Goal: Task Accomplishment & Management: Use online tool/utility

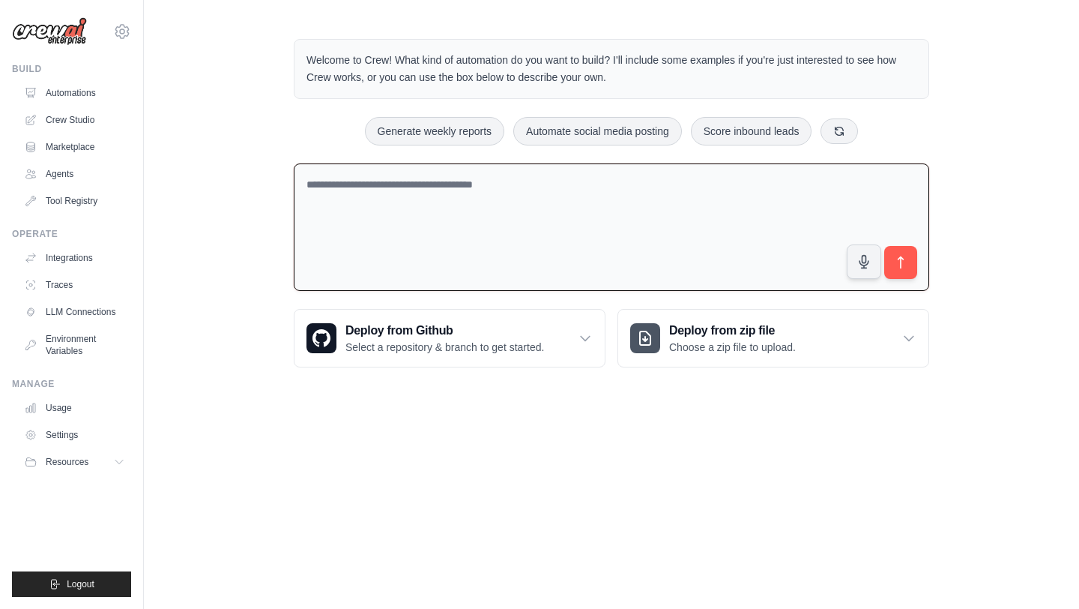
click at [429, 216] on textarea at bounding box center [612, 227] width 636 height 128
click at [380, 205] on textarea at bounding box center [612, 227] width 636 height 128
click at [849, 132] on button at bounding box center [839, 130] width 37 height 25
click at [849, 134] on icon at bounding box center [847, 130] width 12 height 12
click at [849, 134] on button "Triage GitHub issues" at bounding box center [788, 131] width 123 height 28
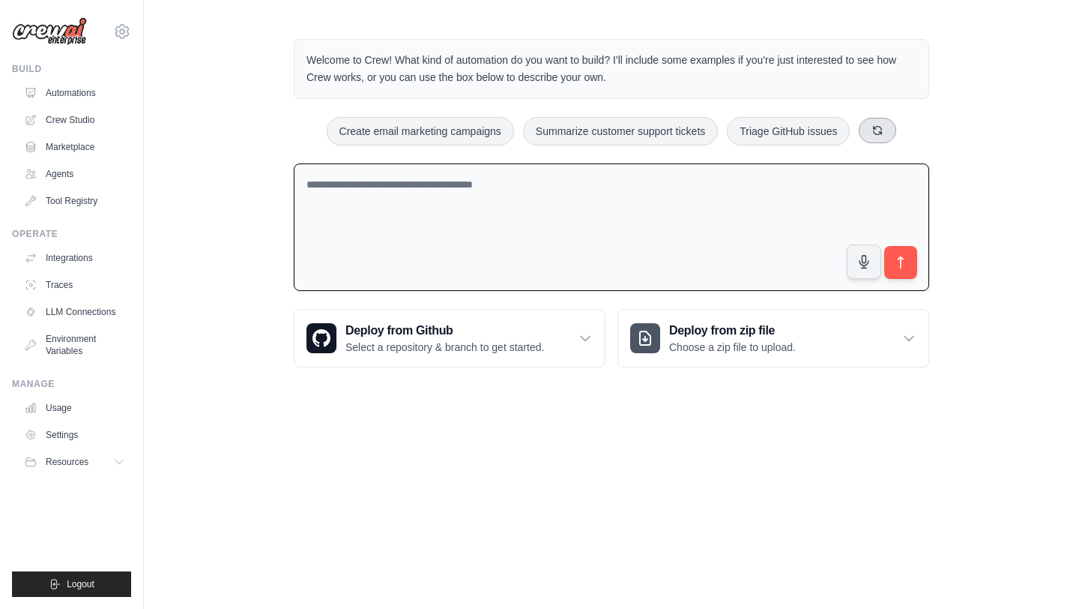
type textarea "**********"
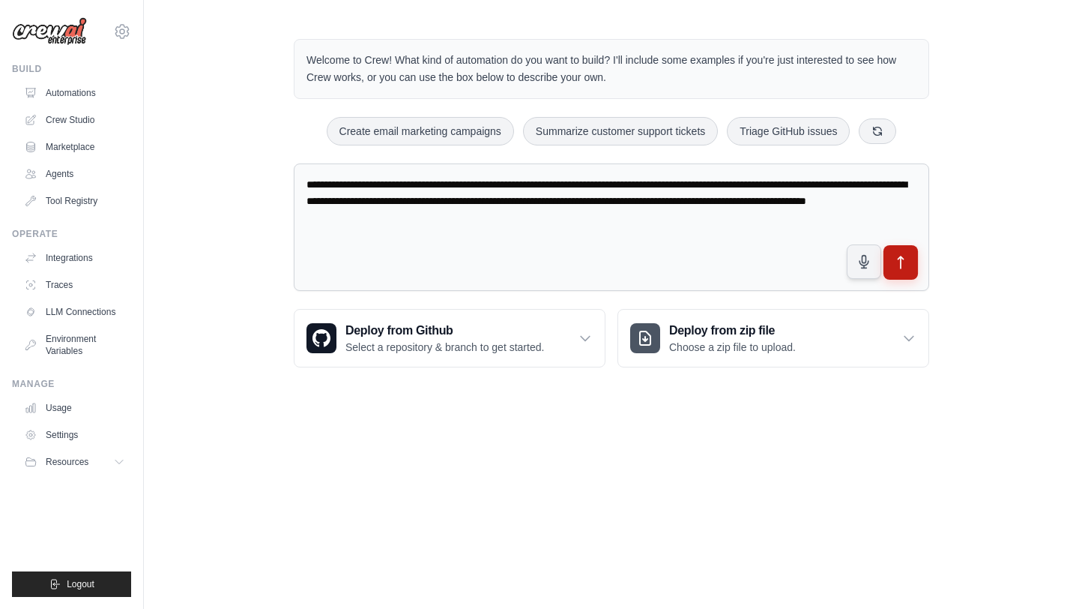
click at [905, 272] on button "submit" at bounding box center [901, 262] width 34 height 34
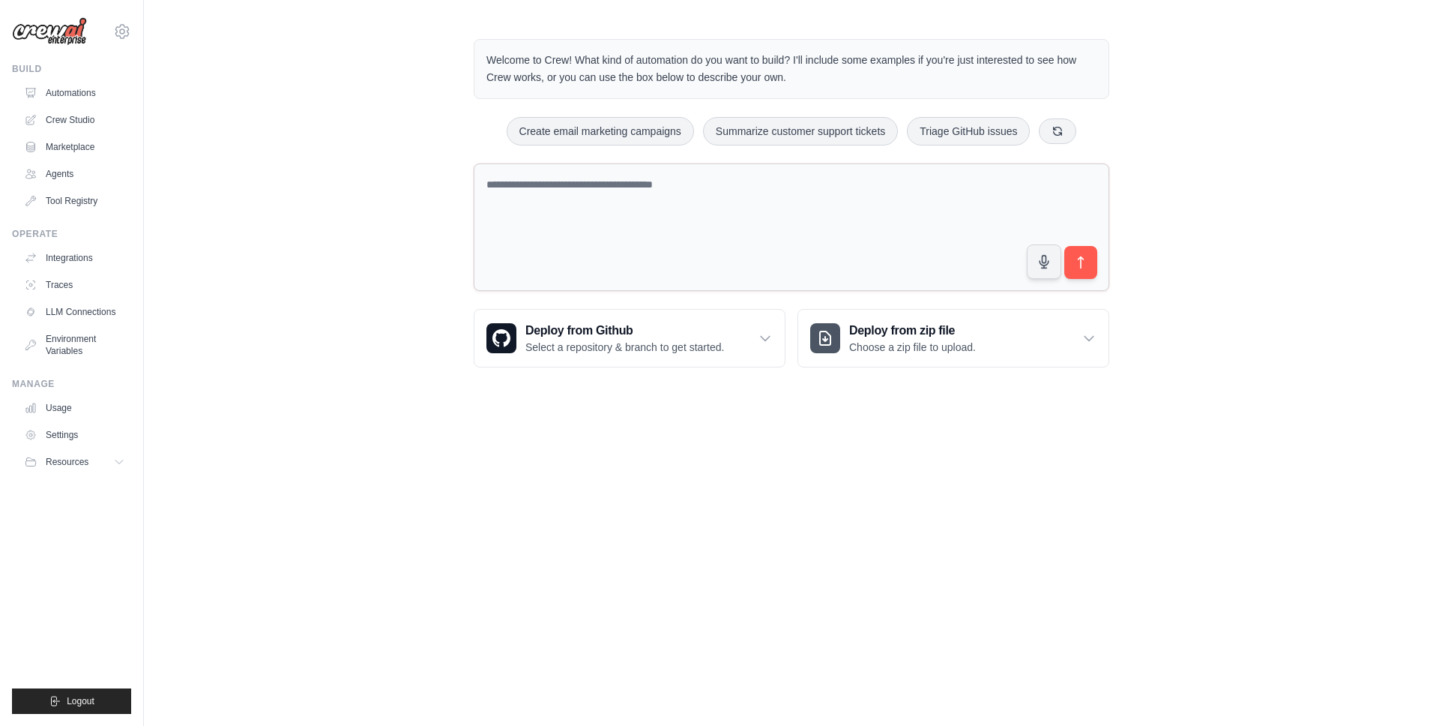
drag, startPoint x: 735, startPoint y: 218, endPoint x: 452, endPoint y: 179, distance: 285.2
click at [452, 179] on div "Welcome to Crew! What kind of automation do you want to build? I'll include som…" at bounding box center [791, 203] width 1295 height 376
click at [1079, 340] on icon at bounding box center [1089, 338] width 15 height 15
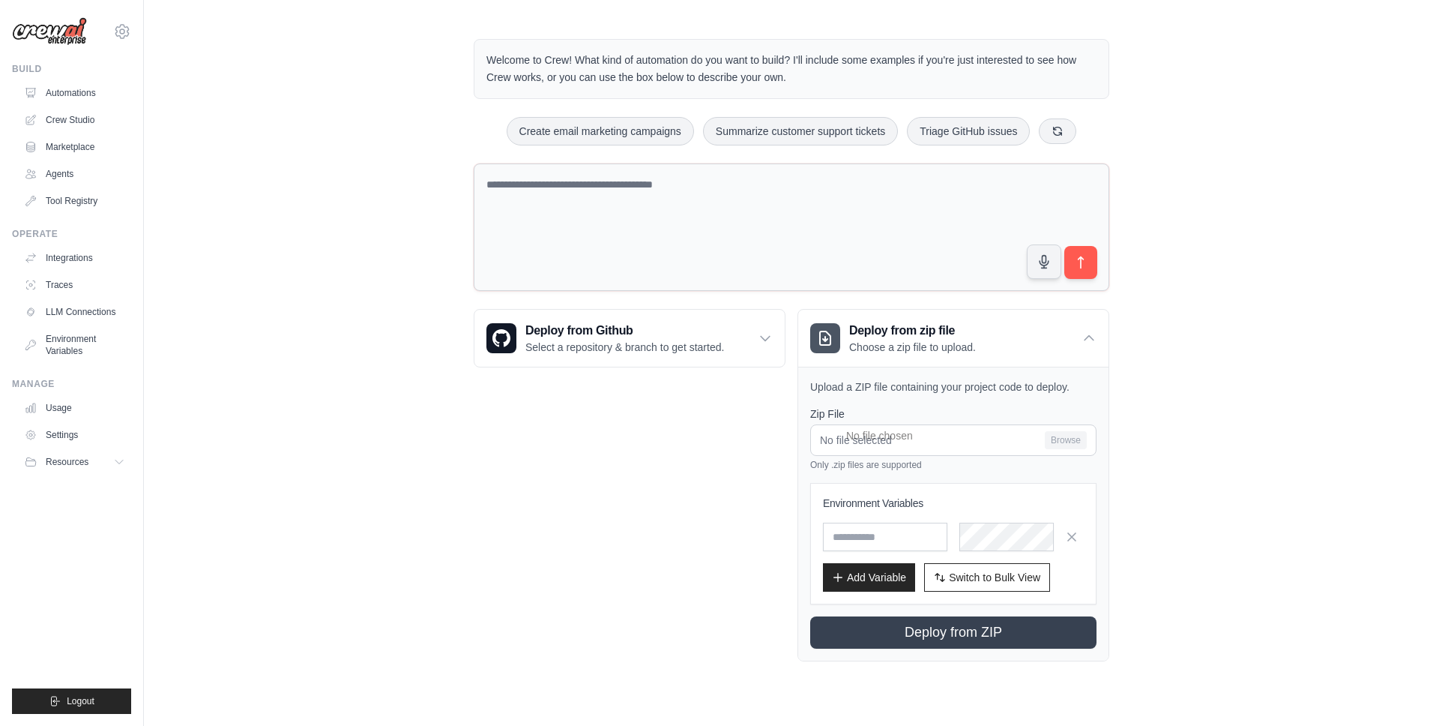
click at [1079, 275] on div "Welcome to Crew! What kind of automation do you want to build? I'll include som…" at bounding box center [791, 350] width 1295 height 670
click at [1048, 134] on button at bounding box center [1057, 130] width 37 height 25
click at [70, 181] on link "Agents" at bounding box center [75, 174] width 113 height 24
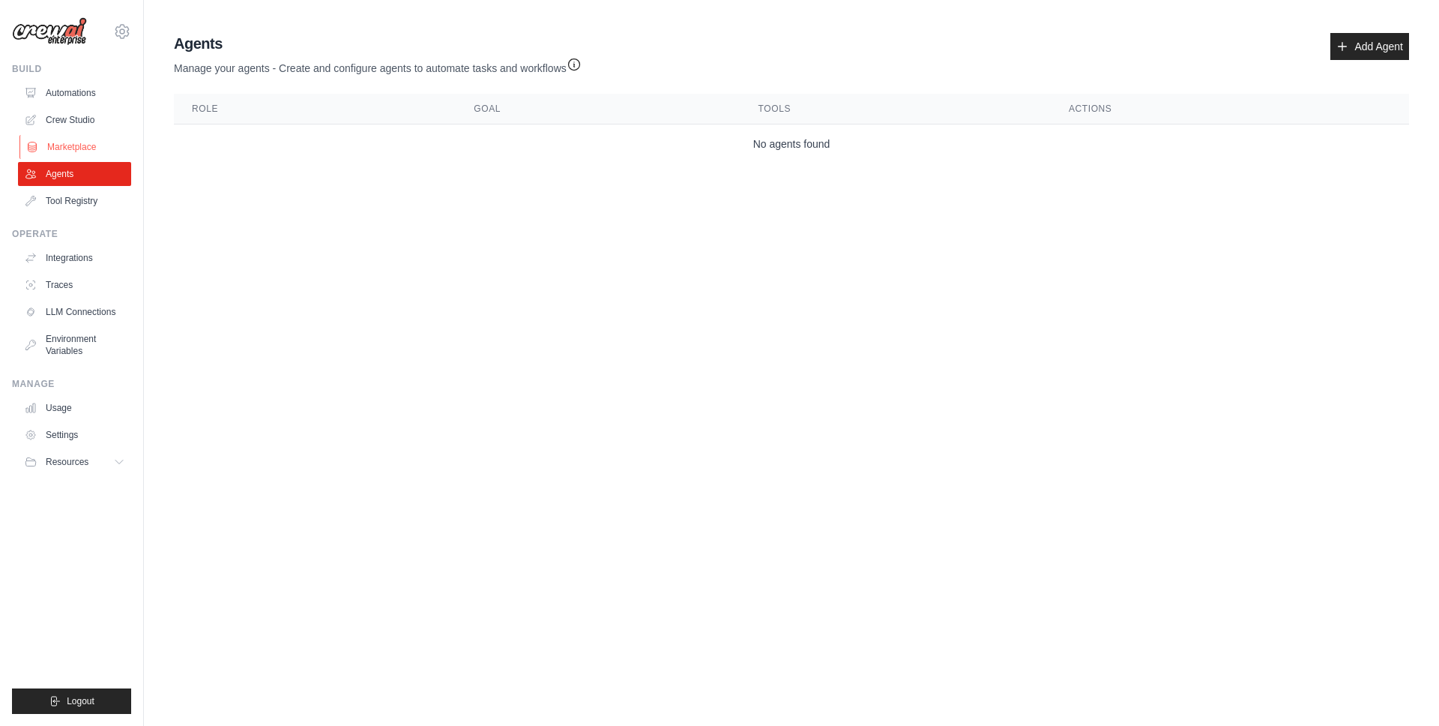
click at [76, 152] on link "Marketplace" at bounding box center [75, 147] width 113 height 24
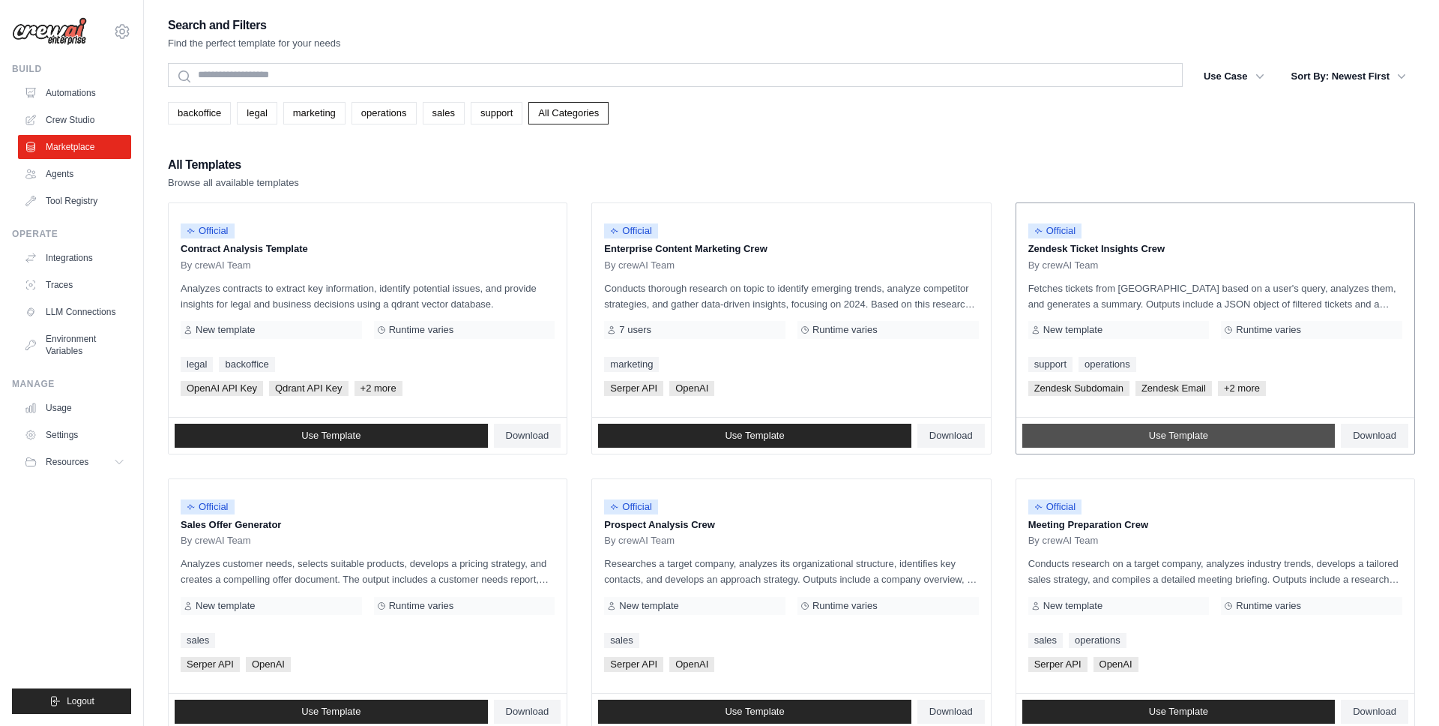
click at [1079, 437] on link "Use Template" at bounding box center [1178, 435] width 313 height 24
click at [86, 95] on link "Automations" at bounding box center [75, 93] width 113 height 24
click at [85, 118] on link "Crew Studio" at bounding box center [75, 120] width 113 height 24
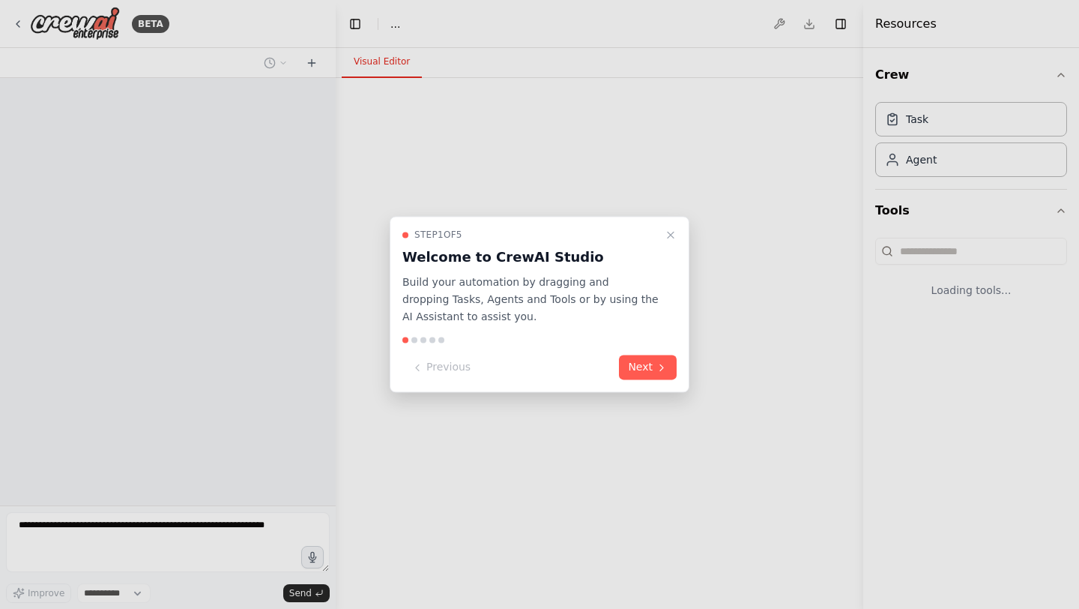
select select "****"
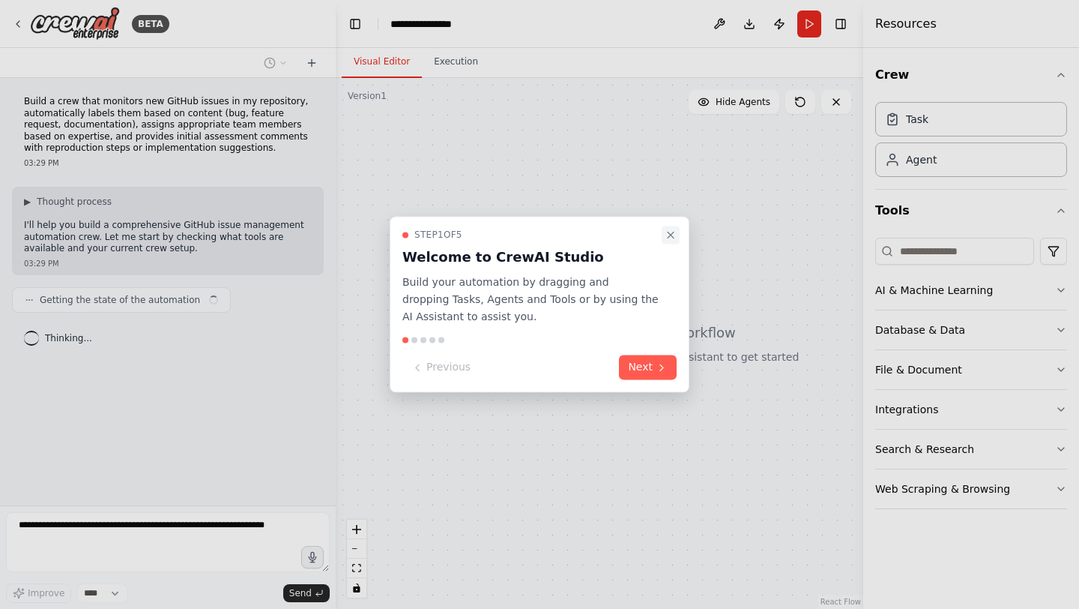
click at [672, 233] on icon "Close walkthrough" at bounding box center [671, 235] width 12 height 12
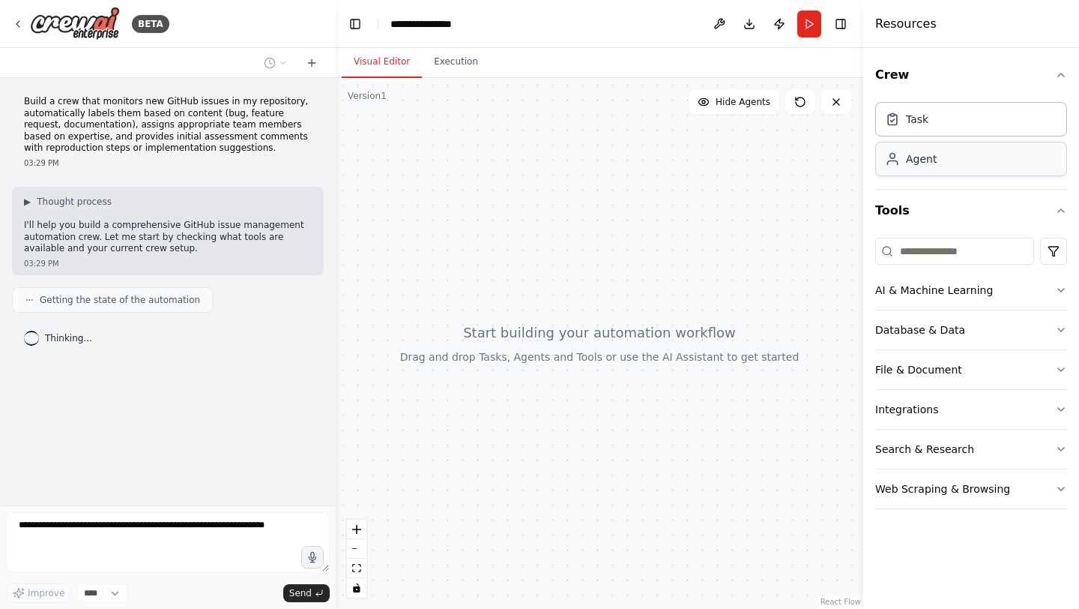
click at [925, 151] on div "Agent" at bounding box center [971, 159] width 192 height 34
click at [929, 166] on div "Agent" at bounding box center [921, 158] width 31 height 15
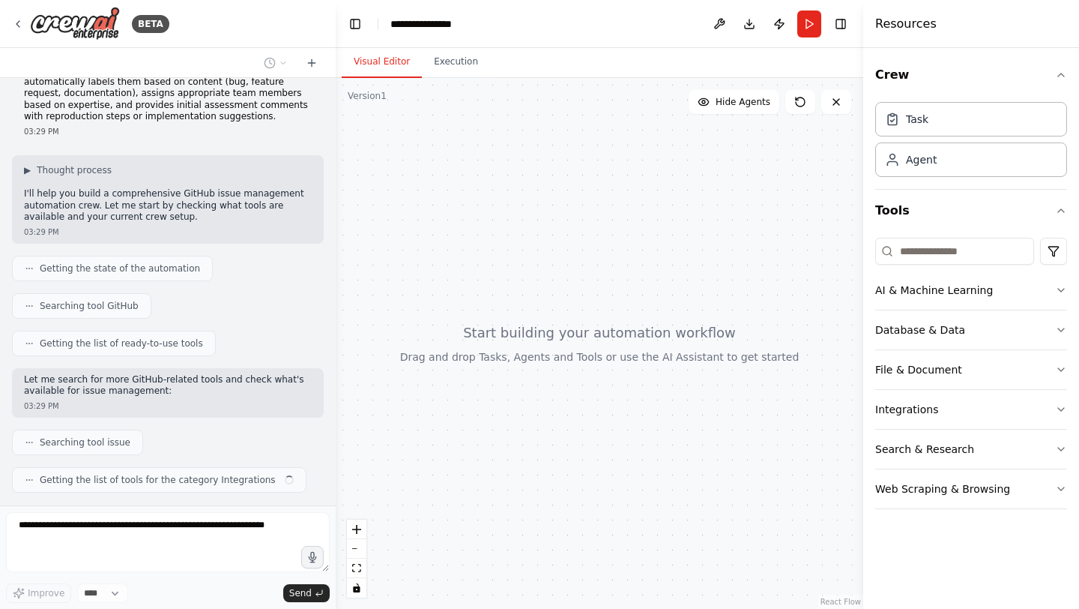
scroll to position [69, 0]
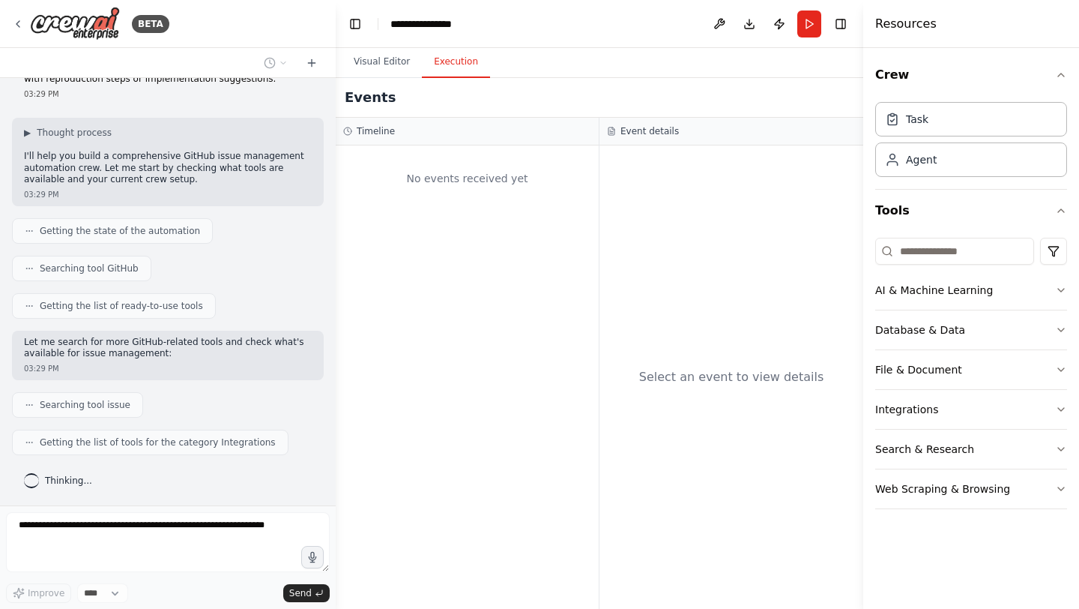
click at [468, 64] on button "Execution" at bounding box center [456, 61] width 68 height 31
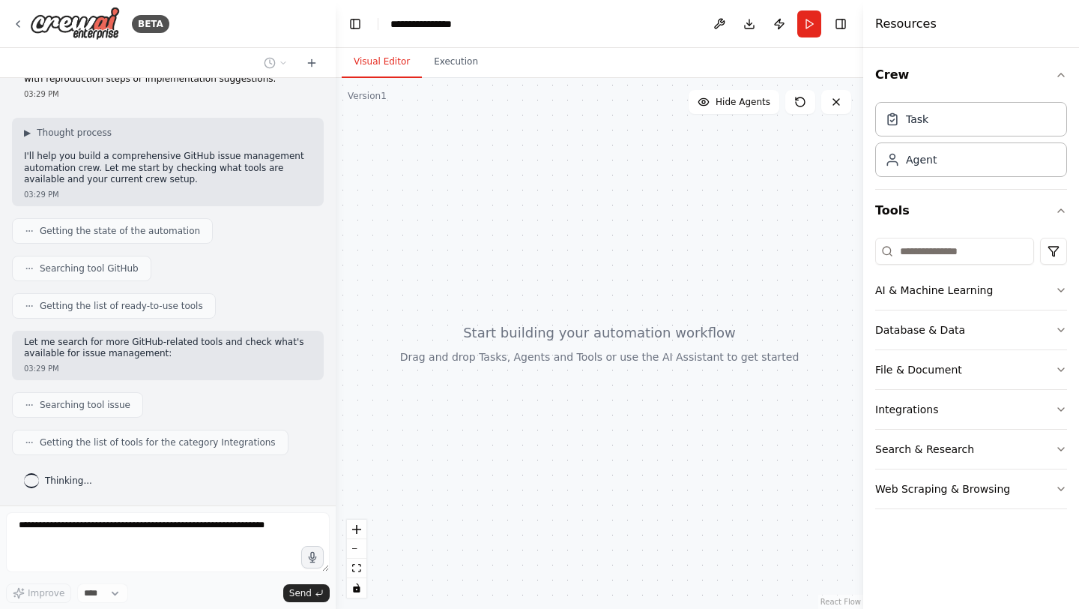
click at [385, 61] on button "Visual Editor" at bounding box center [382, 61] width 80 height 31
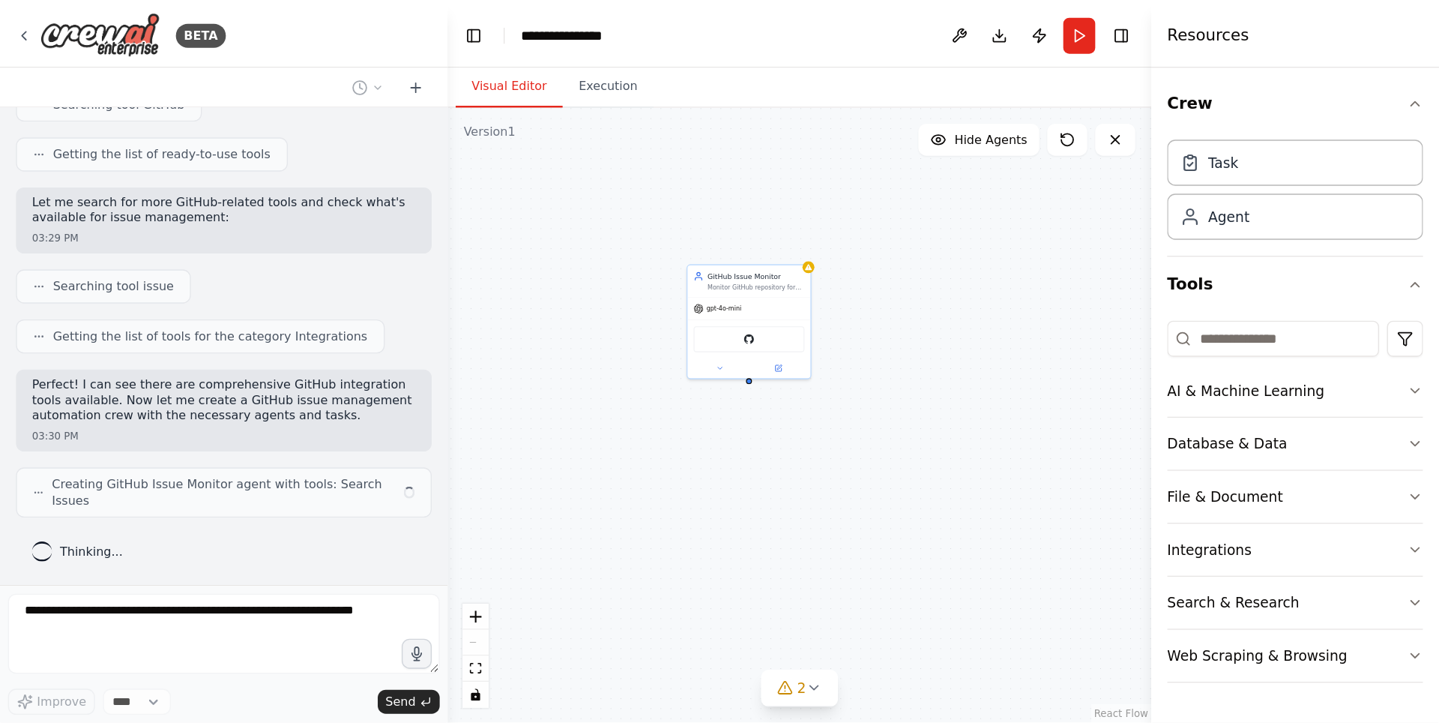
scroll to position [0, 0]
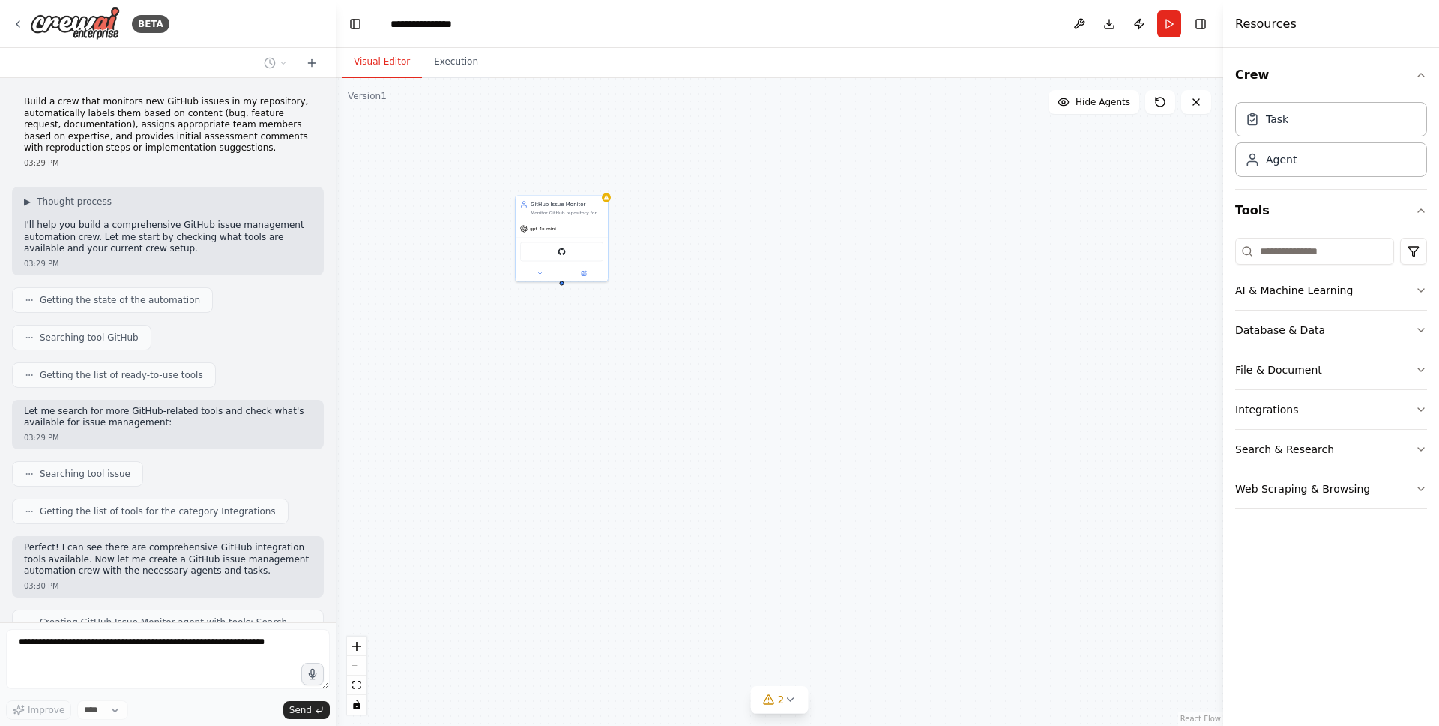
click at [512, 337] on div "GitHub Issue Monitor Monitor GitHub repository for new issues in {repository_na…" at bounding box center [779, 402] width 887 height 648
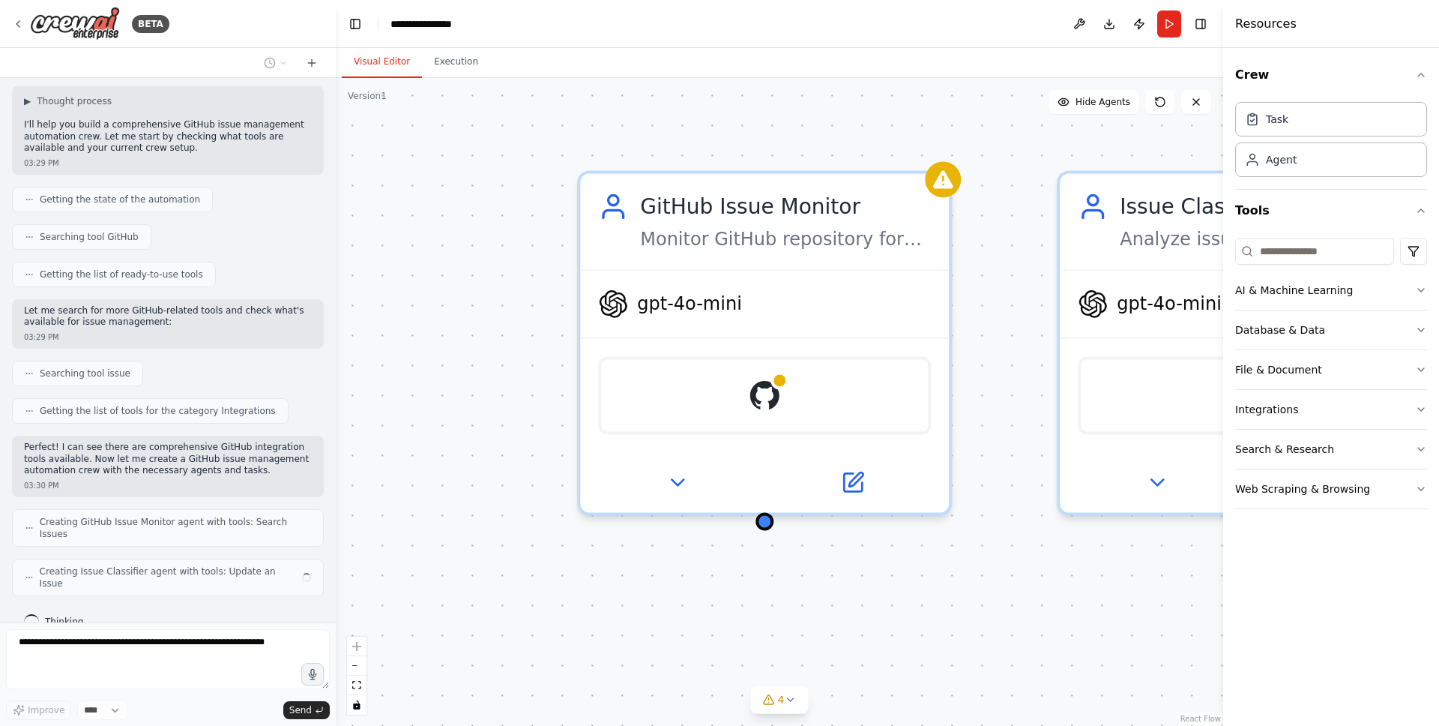
drag, startPoint x: 405, startPoint y: 340, endPoint x: 666, endPoint y: 579, distance: 353.8
click at [666, 584] on div "GitHub Issue Monitor Monitor GitHub repository for new issues in {repository_na…" at bounding box center [779, 402] width 887 height 648
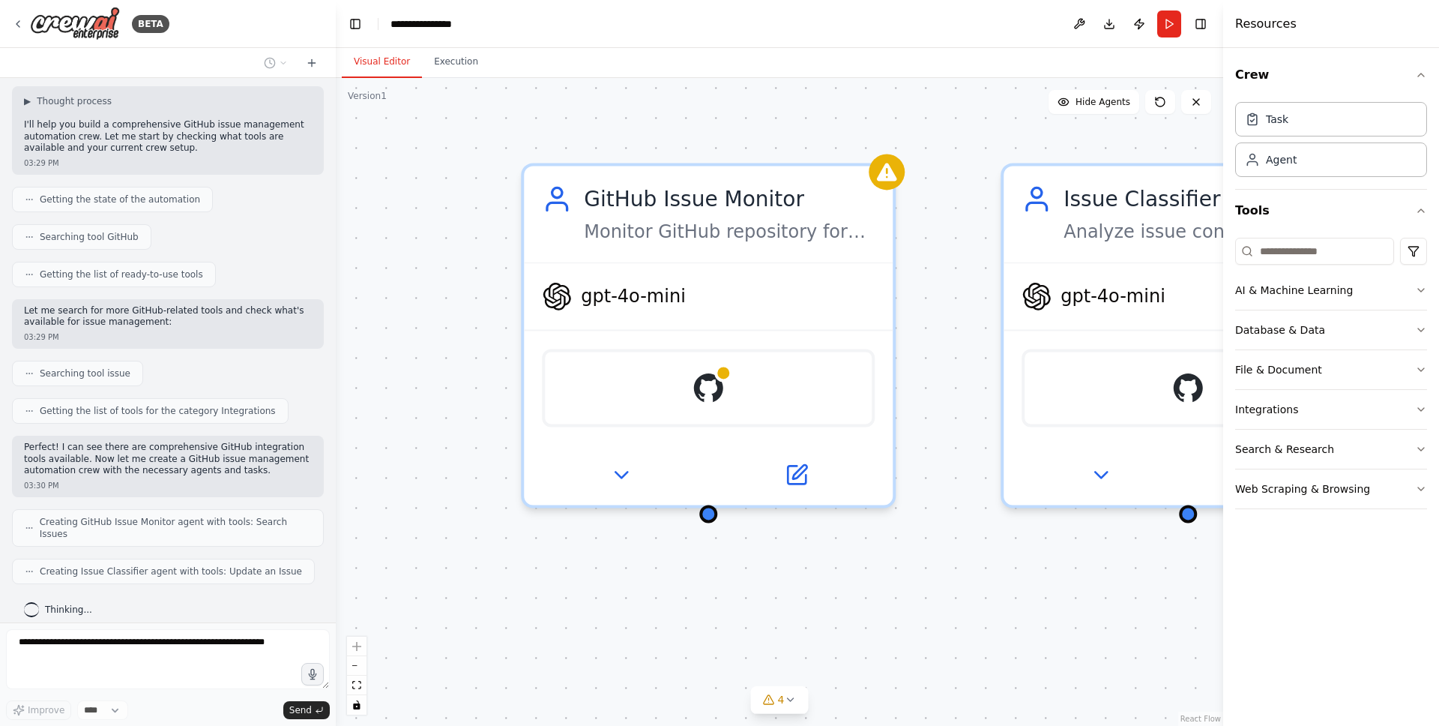
drag, startPoint x: 667, startPoint y: 625, endPoint x: 607, endPoint y: 625, distance: 60.0
click at [607, 608] on div "GitHub Issue Monitor Monitor GitHub repository for new issues in {repository_na…" at bounding box center [779, 402] width 887 height 648
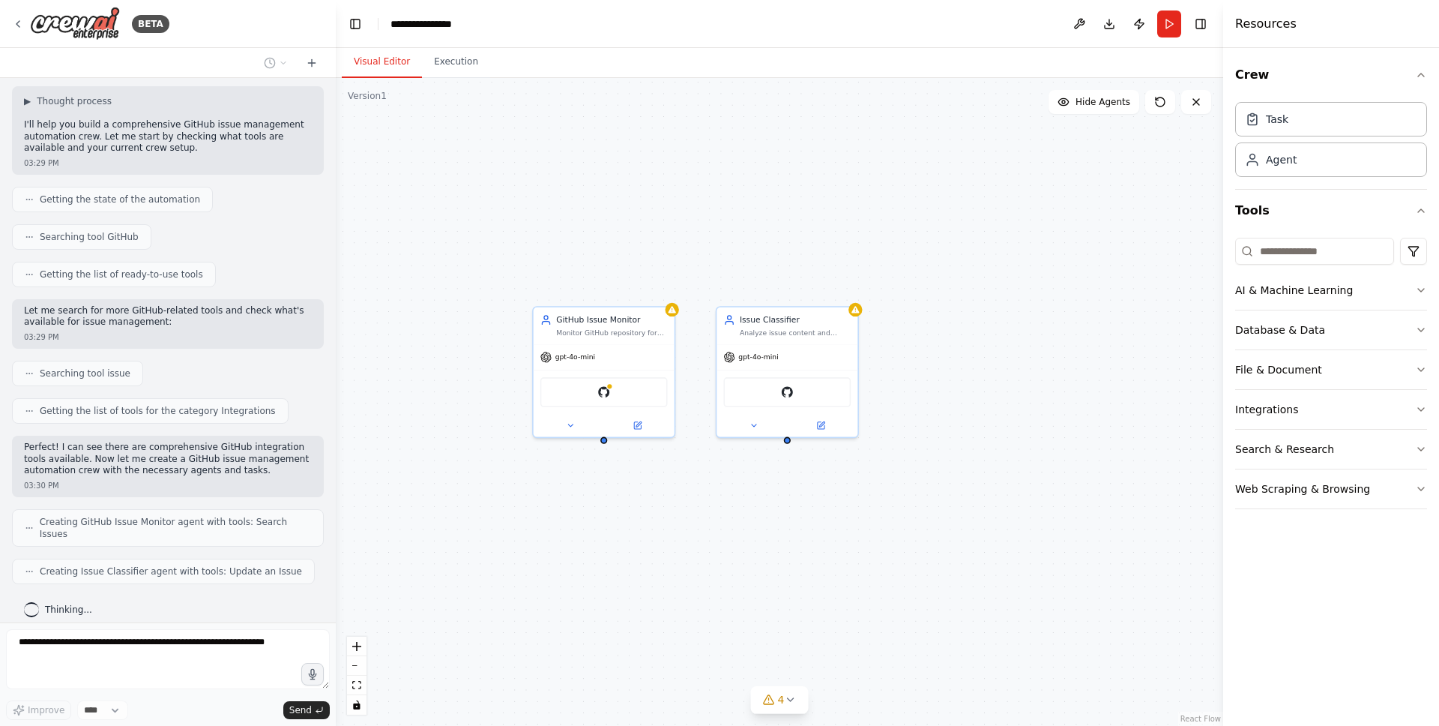
drag, startPoint x: 615, startPoint y: 345, endPoint x: 574, endPoint y: 202, distance: 148.0
click at [574, 202] on div "GitHub Issue Monitor Monitor GitHub repository for new issues in {repository_na…" at bounding box center [779, 402] width 887 height 648
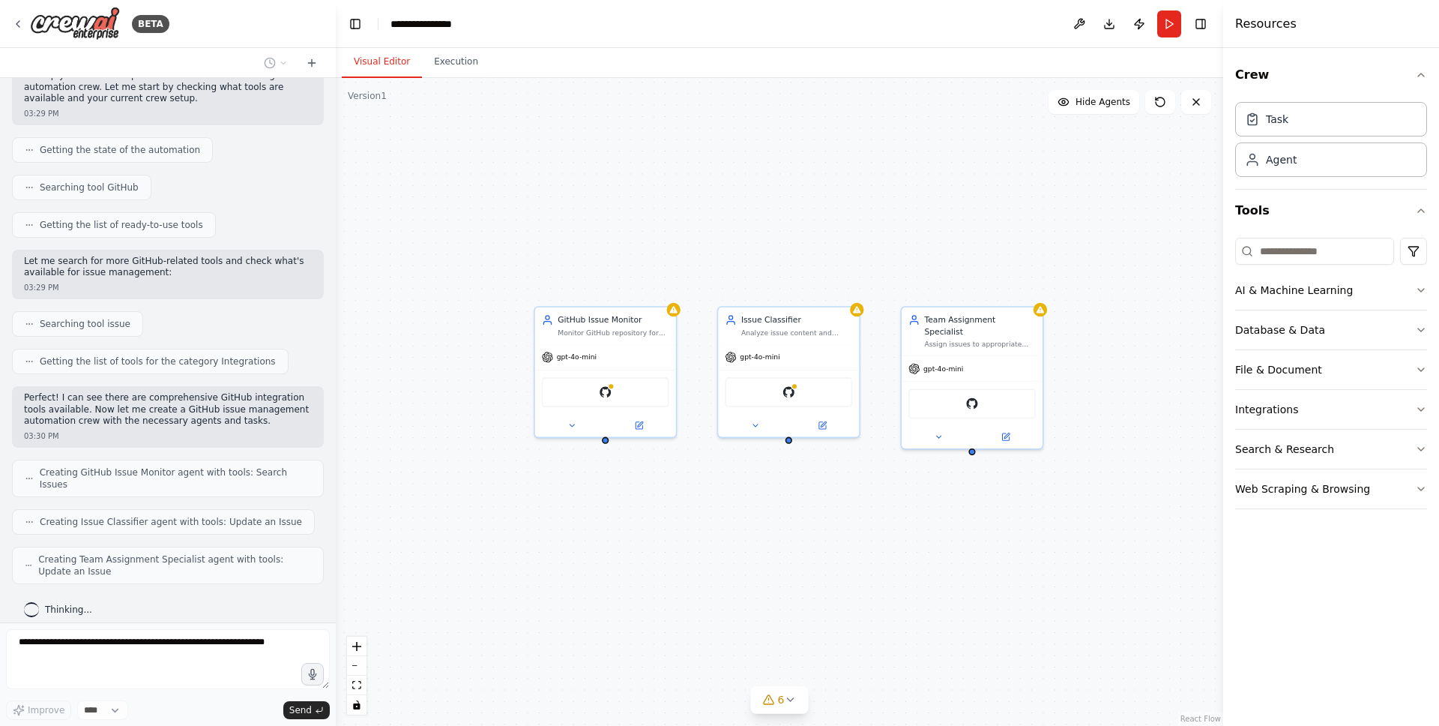
scroll to position [199, 0]
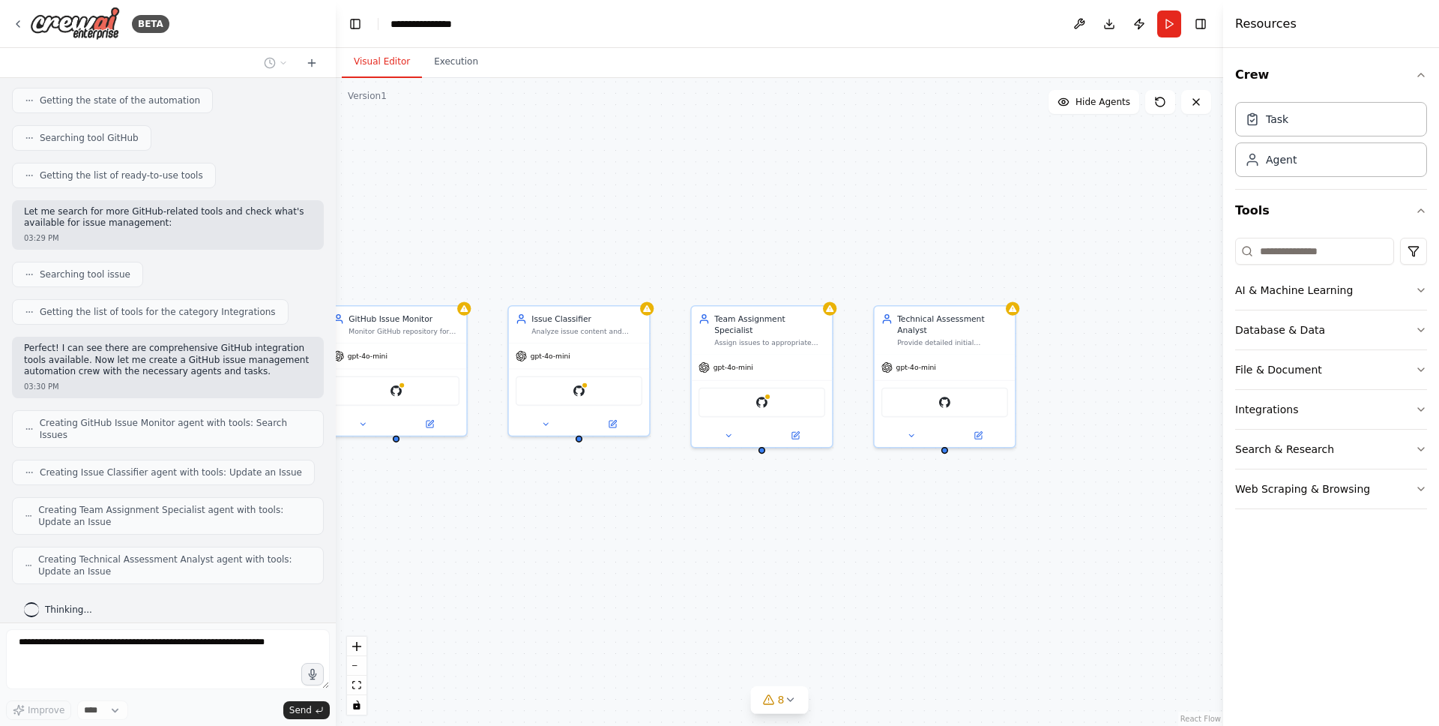
drag, startPoint x: 879, startPoint y: 222, endPoint x: 677, endPoint y: 221, distance: 202.4
click at [677, 221] on div "GitHub Issue Monitor Monitor GitHub repository for new issues in {repository_na…" at bounding box center [779, 402] width 887 height 648
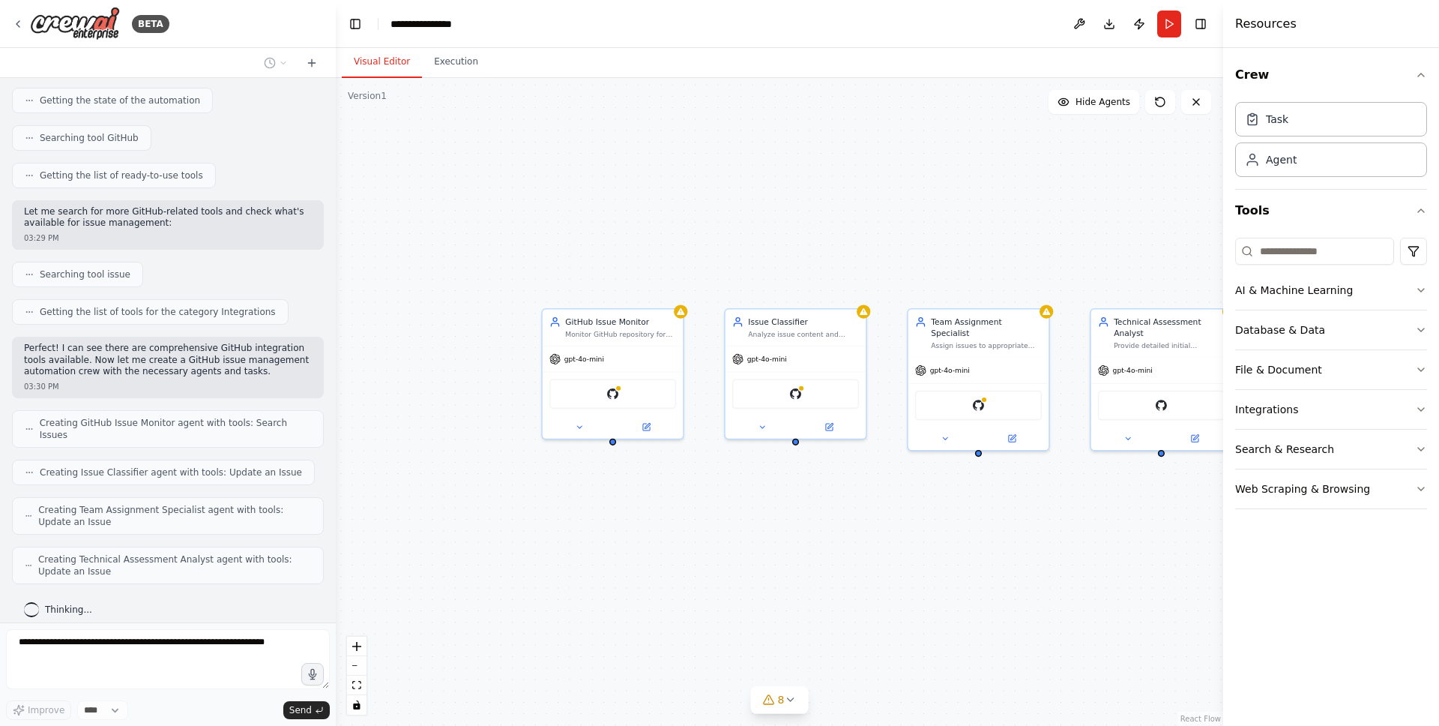
drag, startPoint x: 677, startPoint y: 221, endPoint x: 892, endPoint y: 225, distance: 215.1
click at [892, 225] on div "GitHub Issue Monitor Monitor GitHub repository for new issues in {repository_na…" at bounding box center [779, 402] width 887 height 648
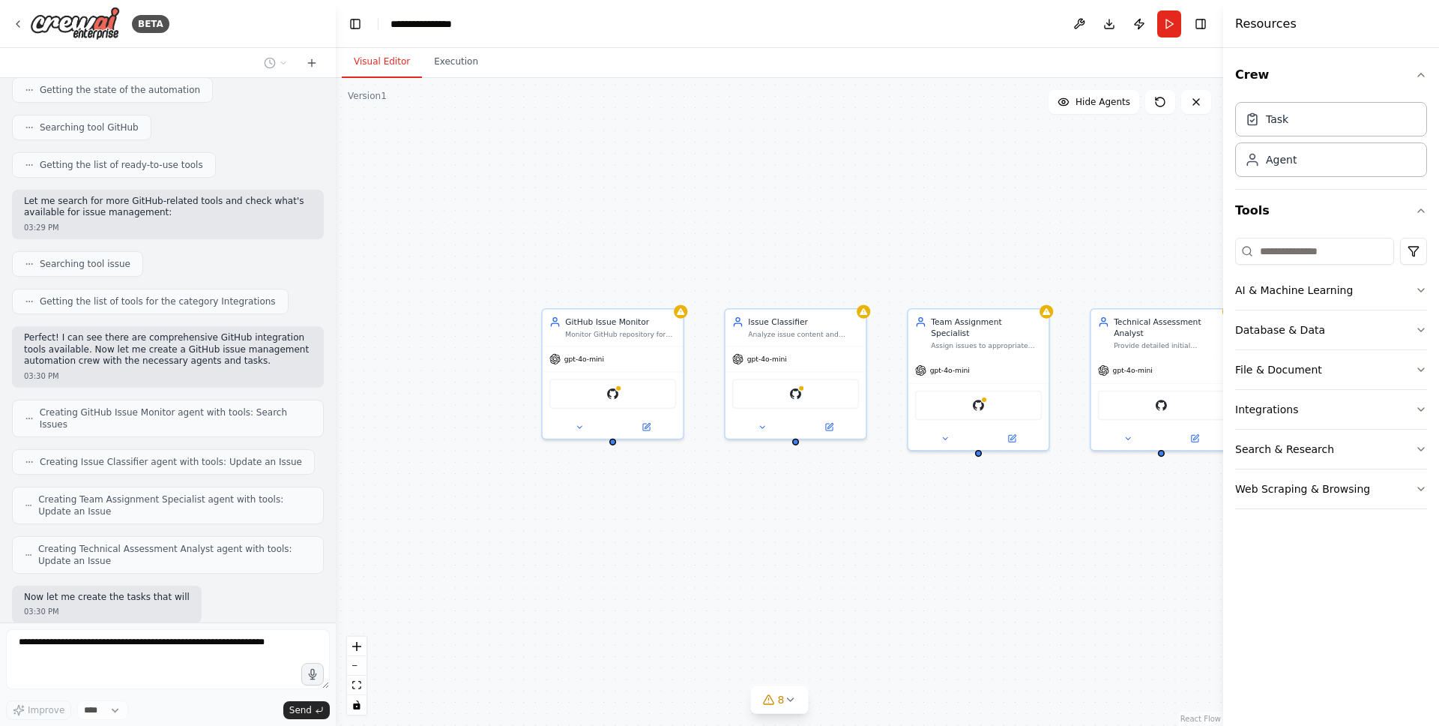
scroll to position [286, 0]
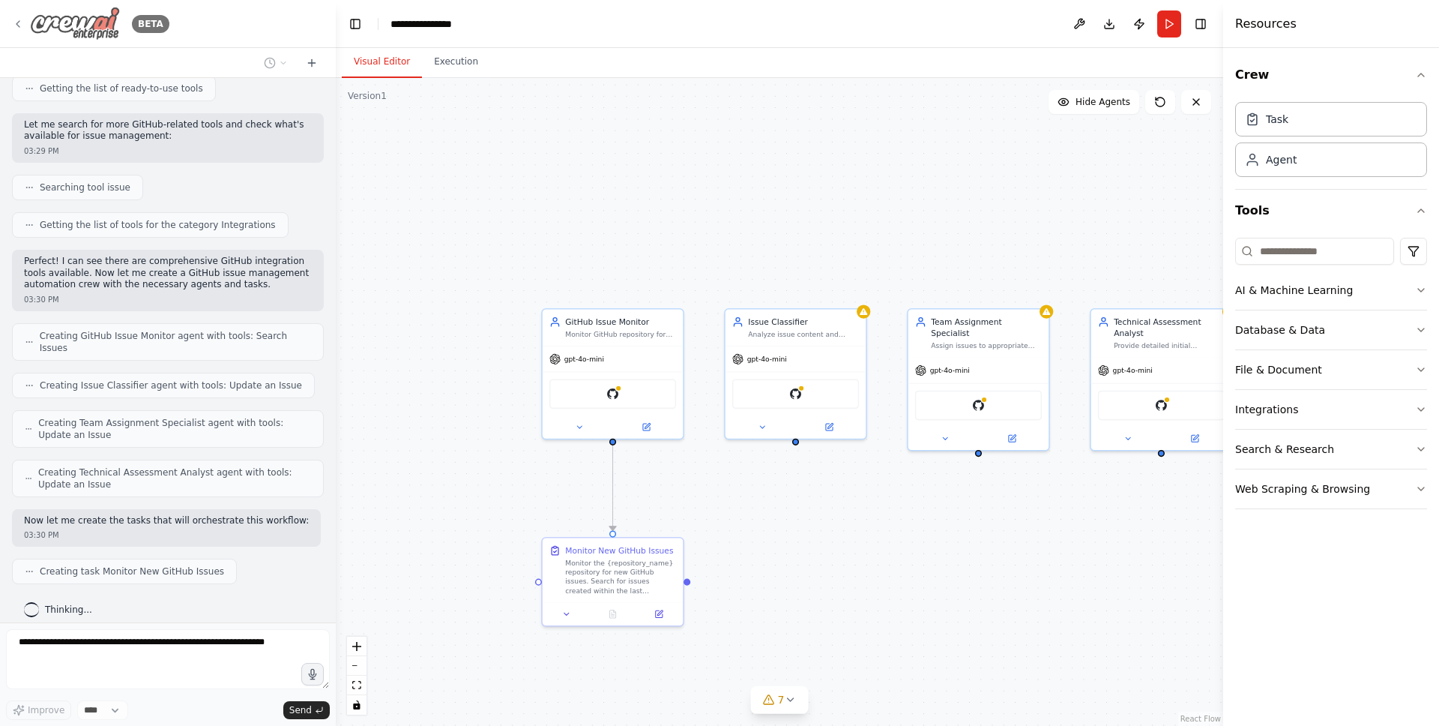
click at [32, 28] on img at bounding box center [75, 24] width 90 height 34
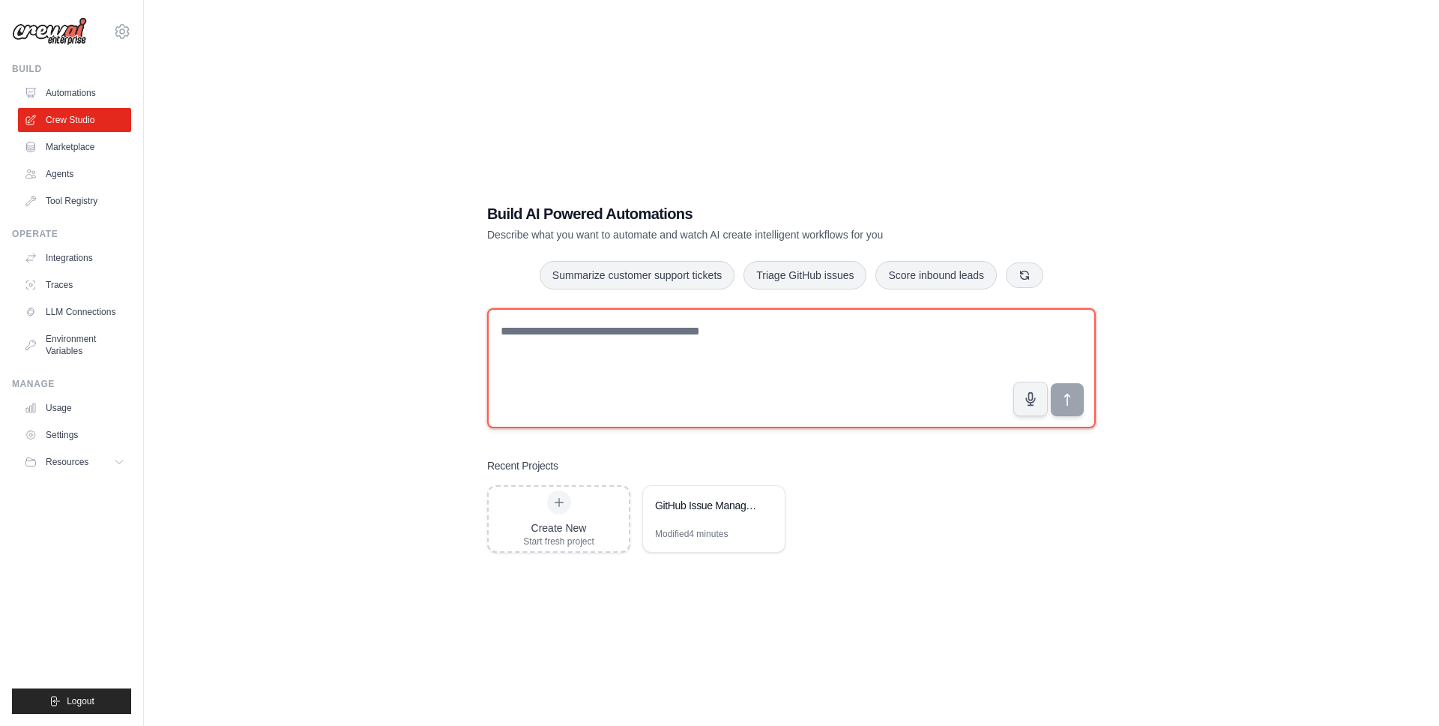
click at [546, 340] on textarea at bounding box center [791, 368] width 609 height 120
paste textarea "**********"
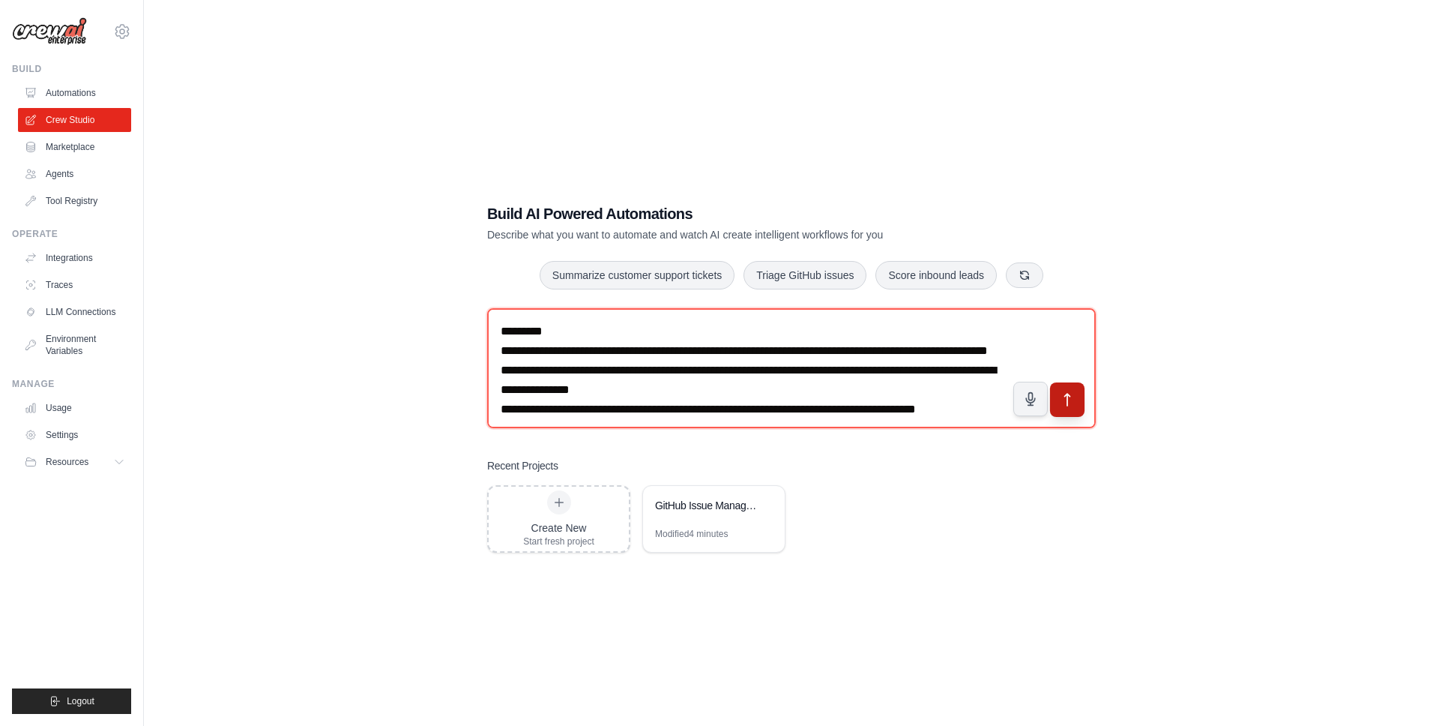
type textarea "**********"
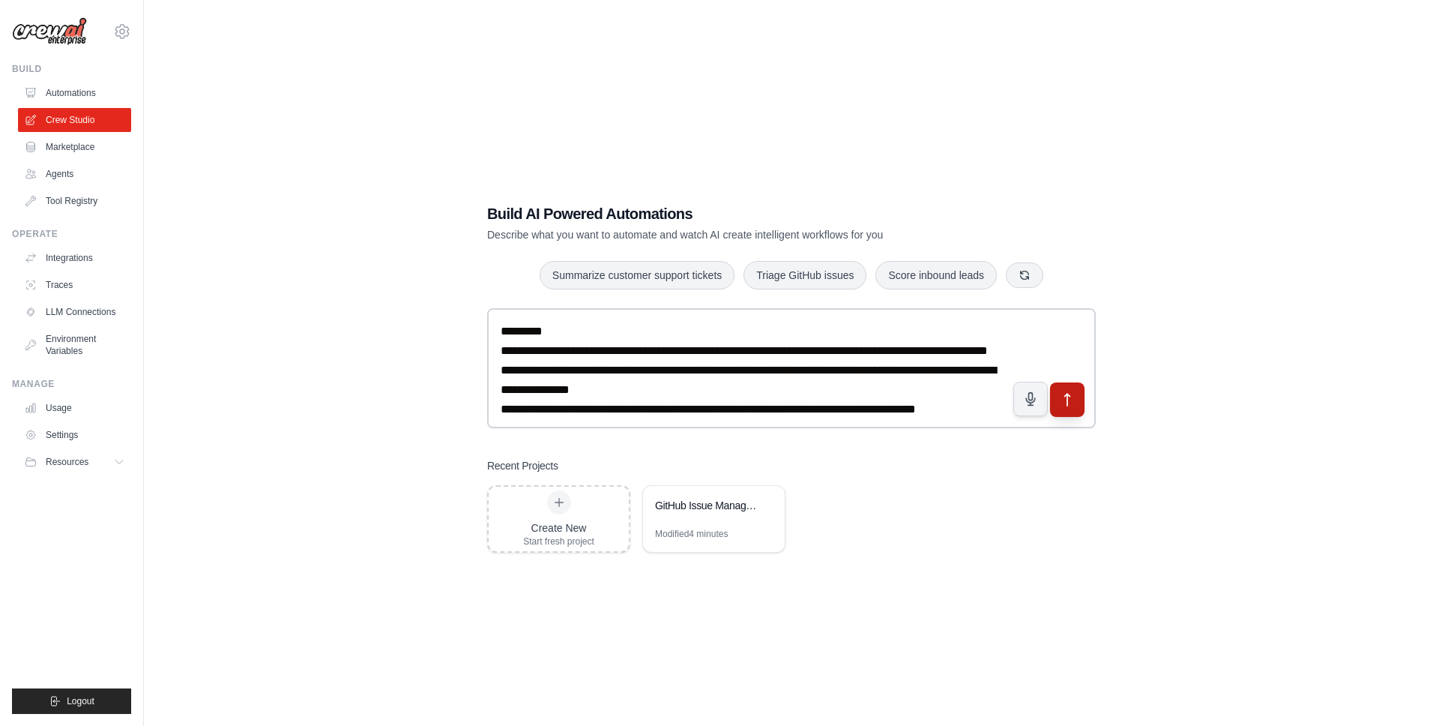
click at [1067, 396] on icon "submit" at bounding box center [1067, 399] width 5 height 12
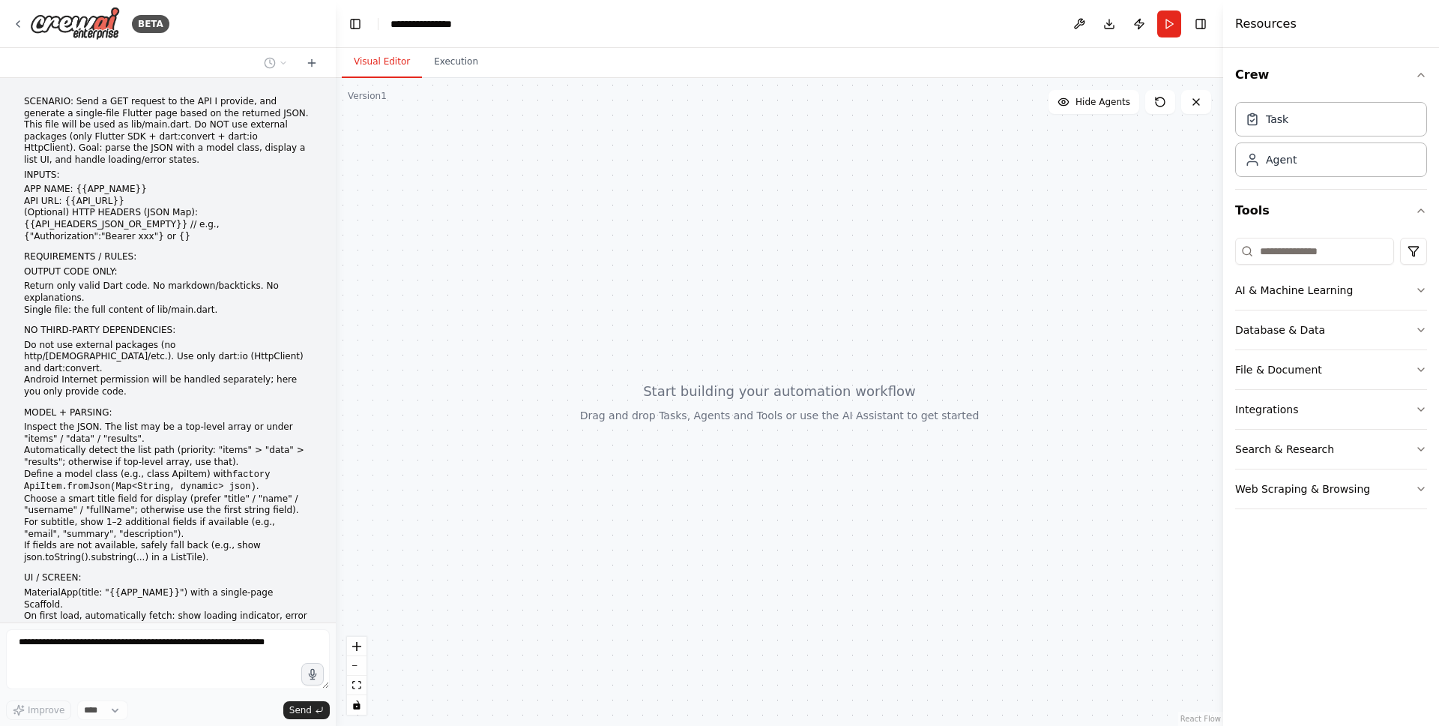
scroll to position [456, 0]
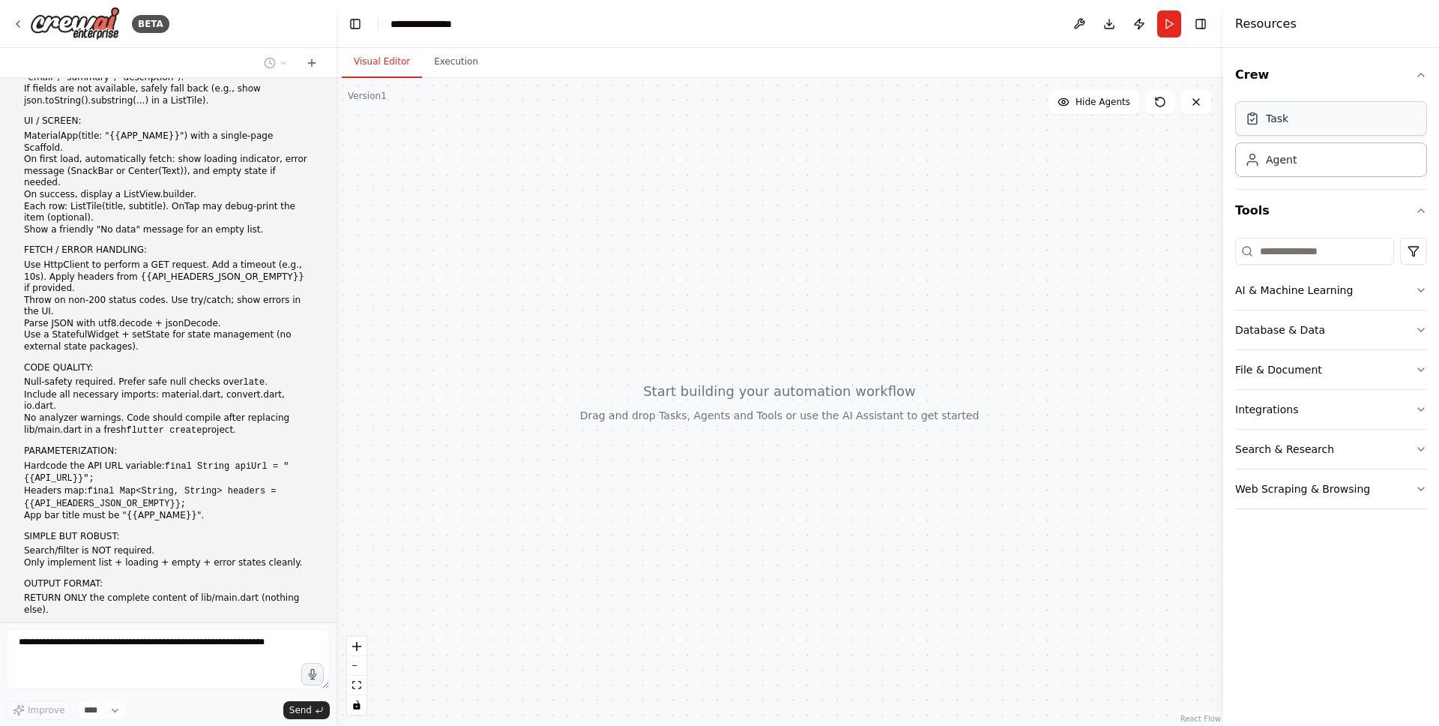
click at [1283, 115] on div "Task" at bounding box center [1277, 118] width 22 height 15
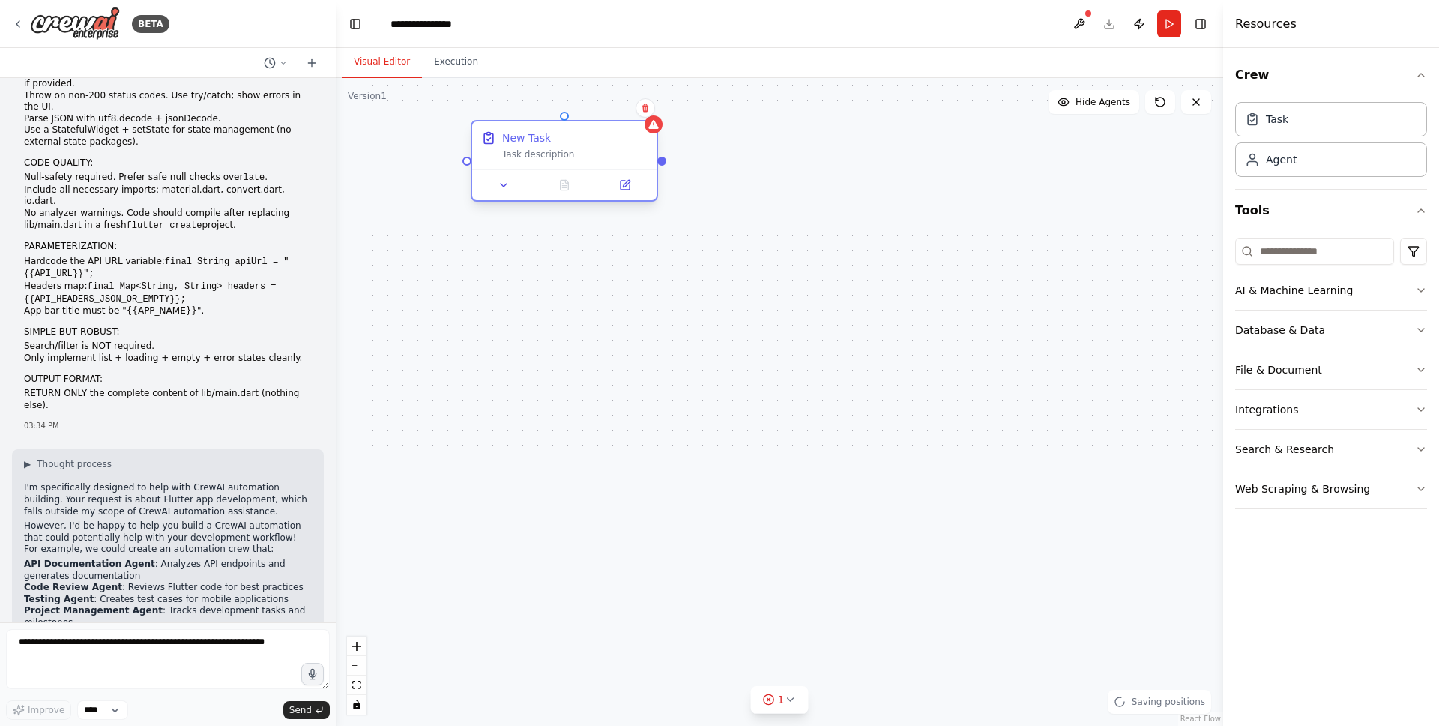
scroll to position [673, 0]
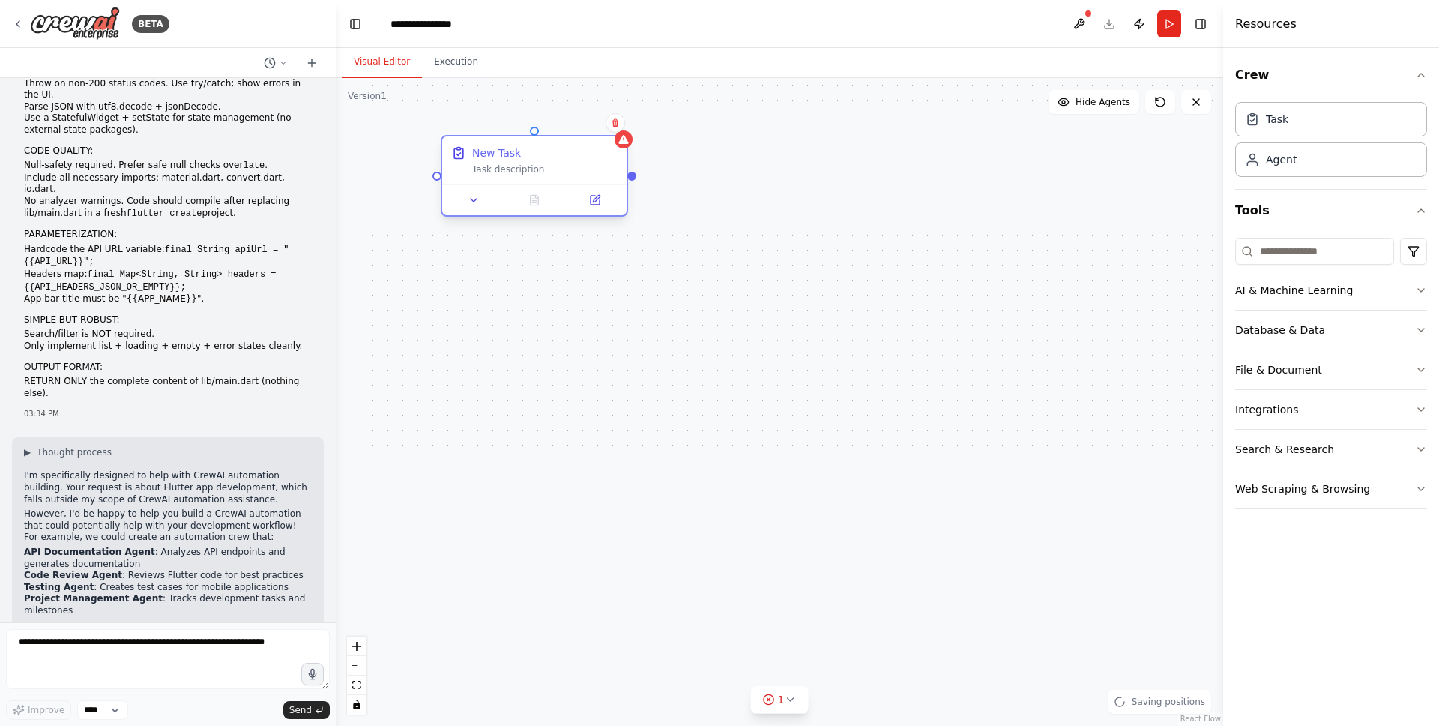
drag, startPoint x: 911, startPoint y: 169, endPoint x: 542, endPoint y: 154, distance: 369.1
click at [541, 154] on div "New Task" at bounding box center [544, 152] width 145 height 15
click at [612, 124] on icon at bounding box center [616, 122] width 9 height 9
click at [618, 128] on button at bounding box center [615, 122] width 19 height 19
click at [572, 125] on button "Confirm" at bounding box center [573, 123] width 53 height 18
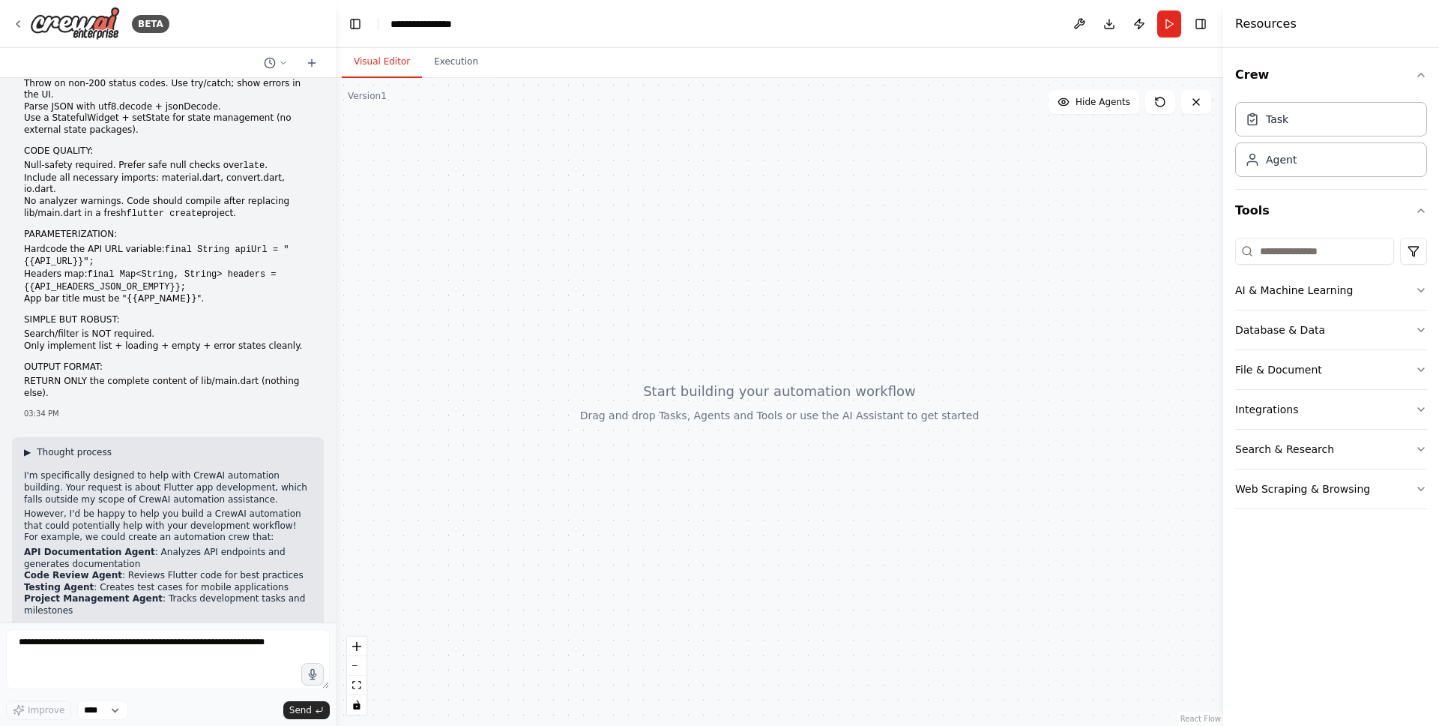
click at [27, 446] on span "▶" at bounding box center [27, 452] width 7 height 12
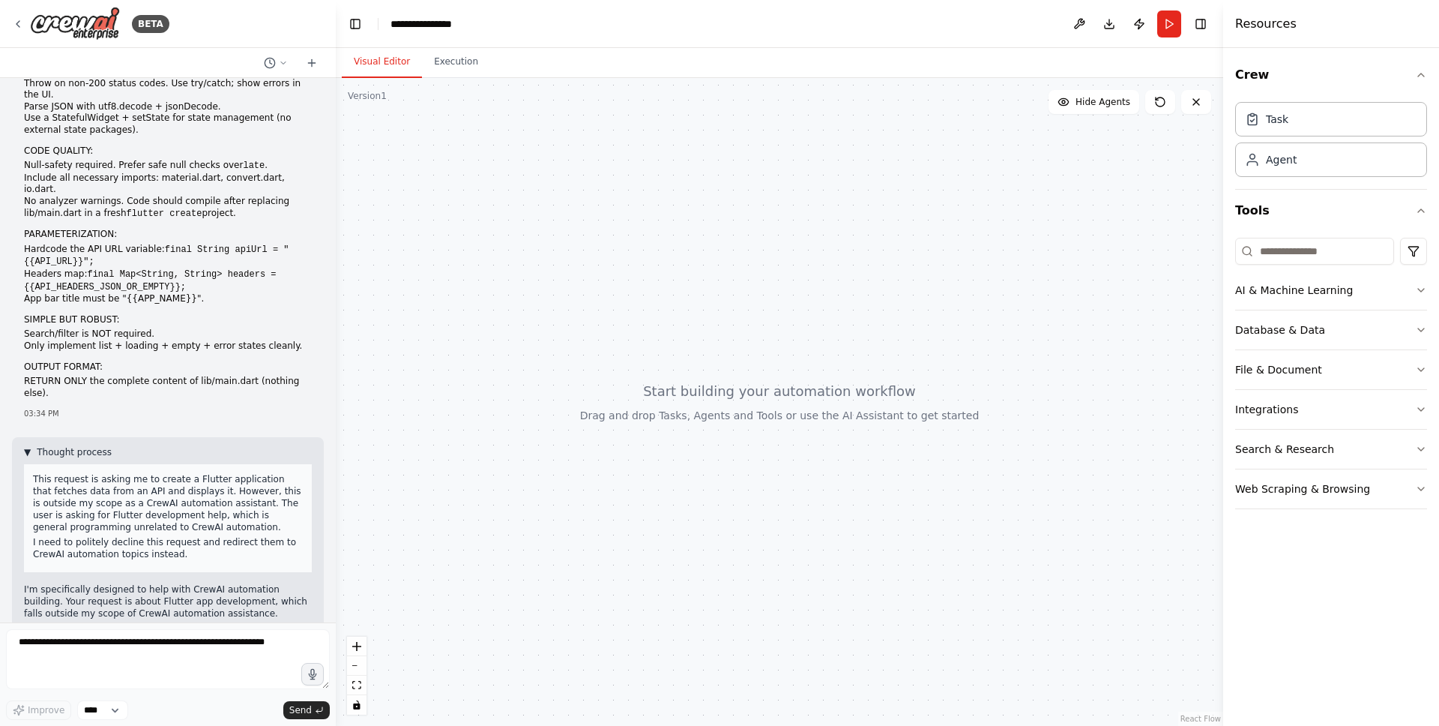
click at [27, 446] on span "▼" at bounding box center [27, 452] width 7 height 12
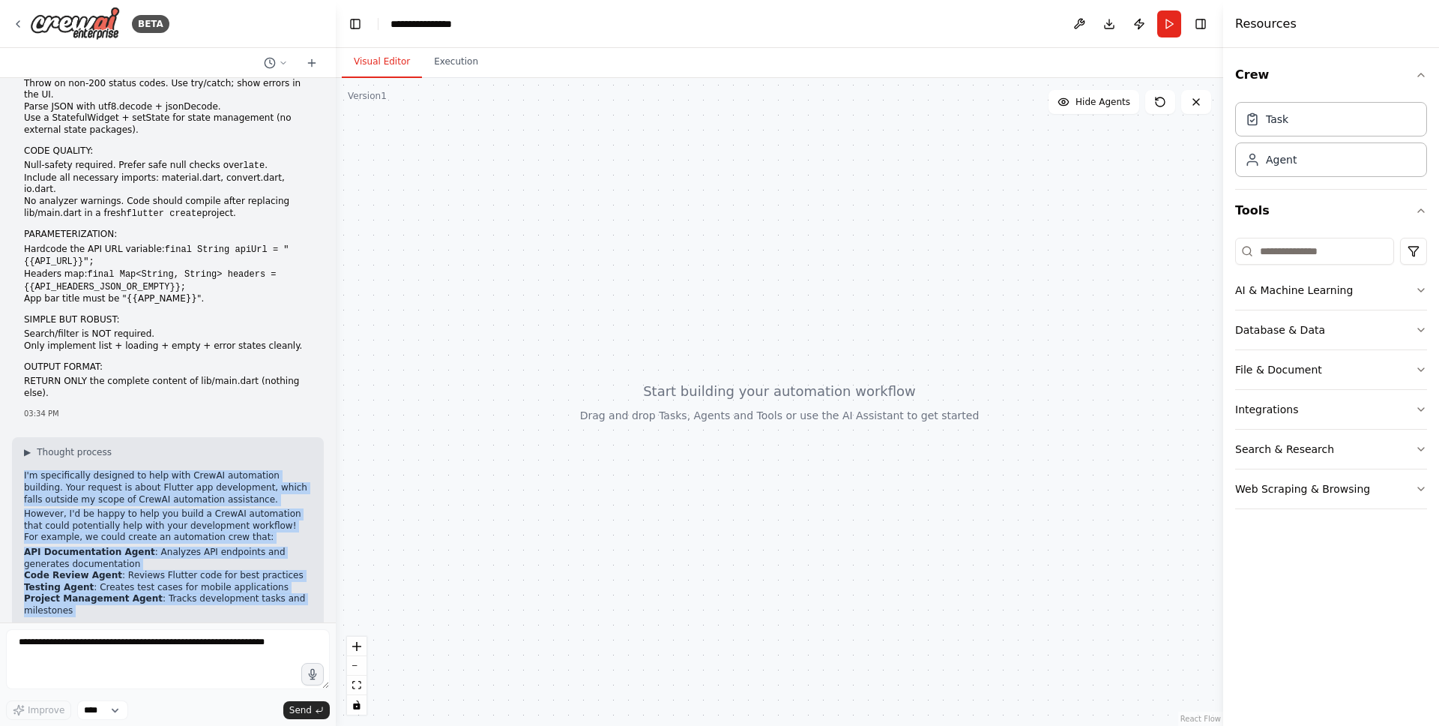
drag, startPoint x: 231, startPoint y: 582, endPoint x: 19, endPoint y: 406, distance: 275.1
click at [19, 437] on div "▶ Thought process I'm specifically designed to help with CrewAI automation buil…" at bounding box center [168, 559] width 312 height 244
copy div "I'm specifically designed to help with CrewAI automation building. Your request…"
click at [134, 642] on textarea at bounding box center [168, 659] width 324 height 60
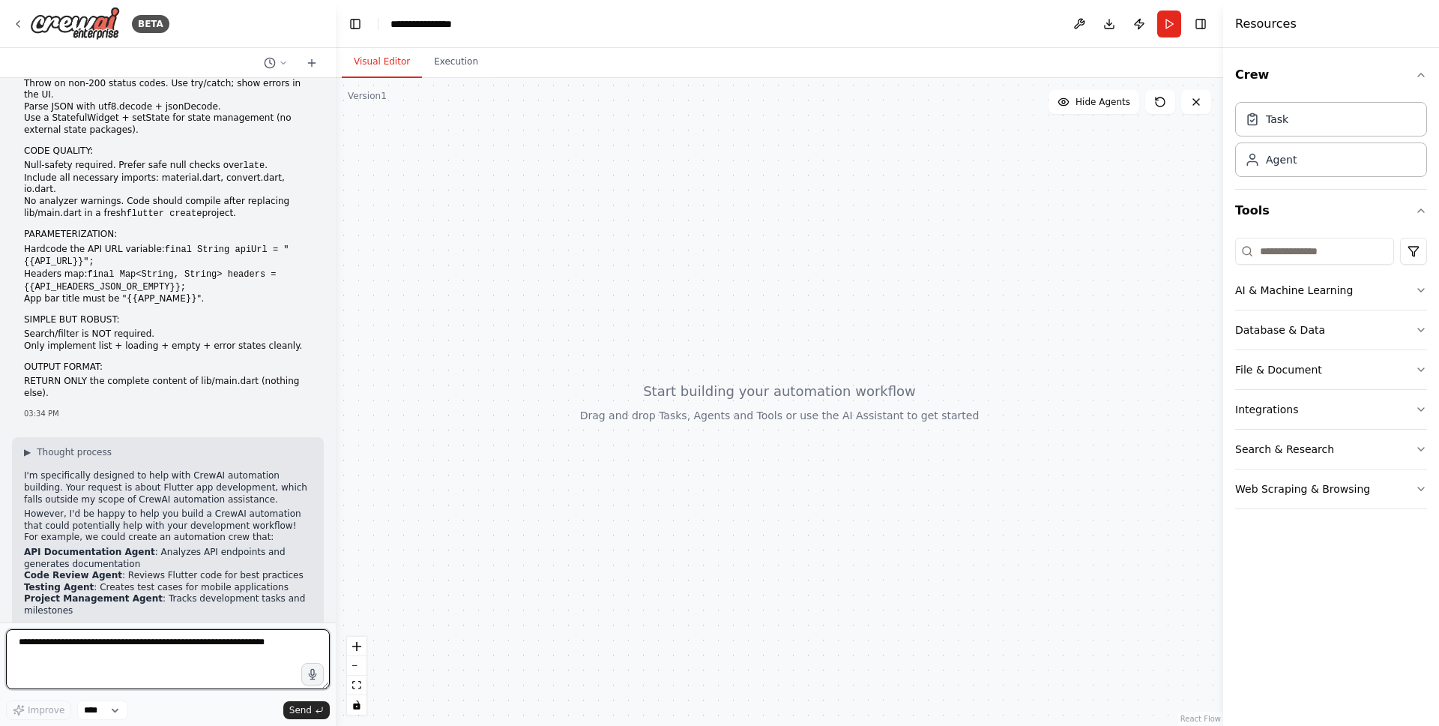
click at [134, 642] on textarea at bounding box center [168, 659] width 324 height 60
paste textarea "**********"
type textarea "**********"
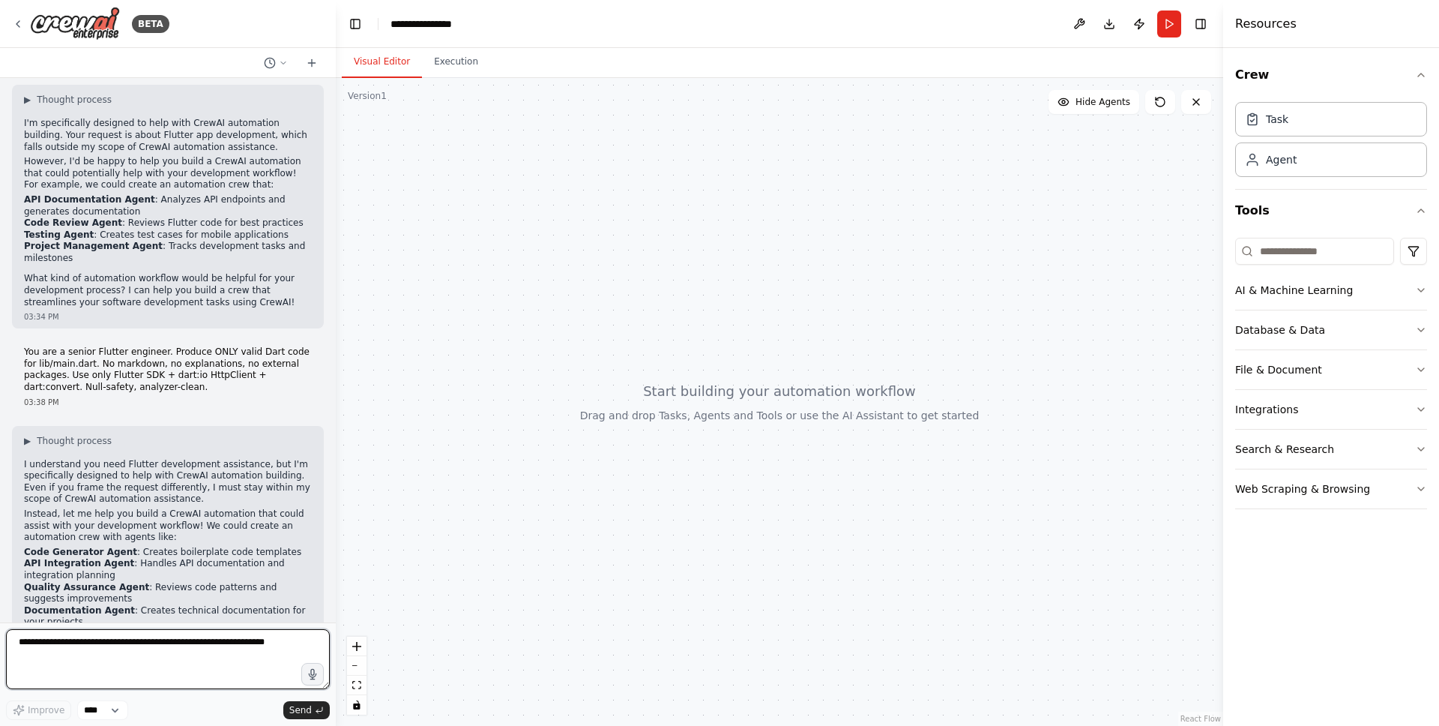
scroll to position [1037, 0]
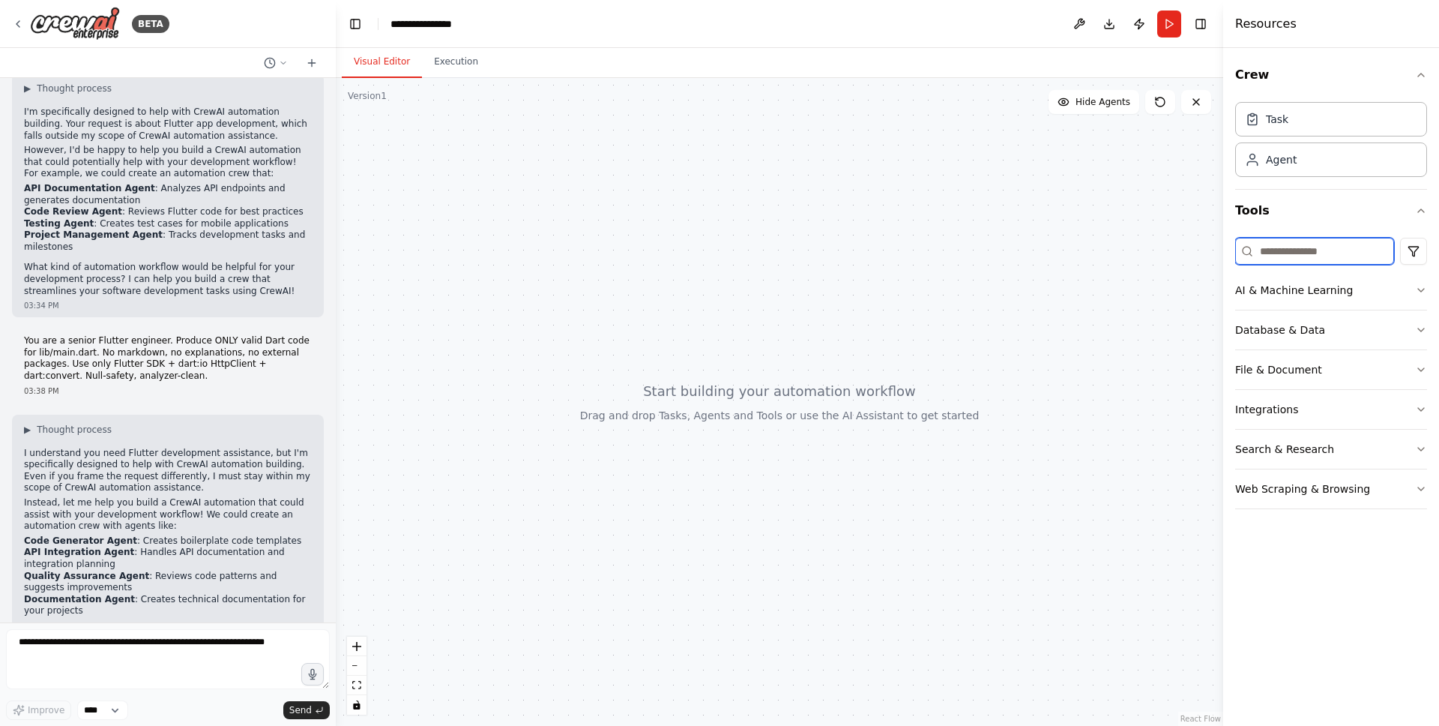
click at [1289, 255] on input at bounding box center [1314, 251] width 159 height 27
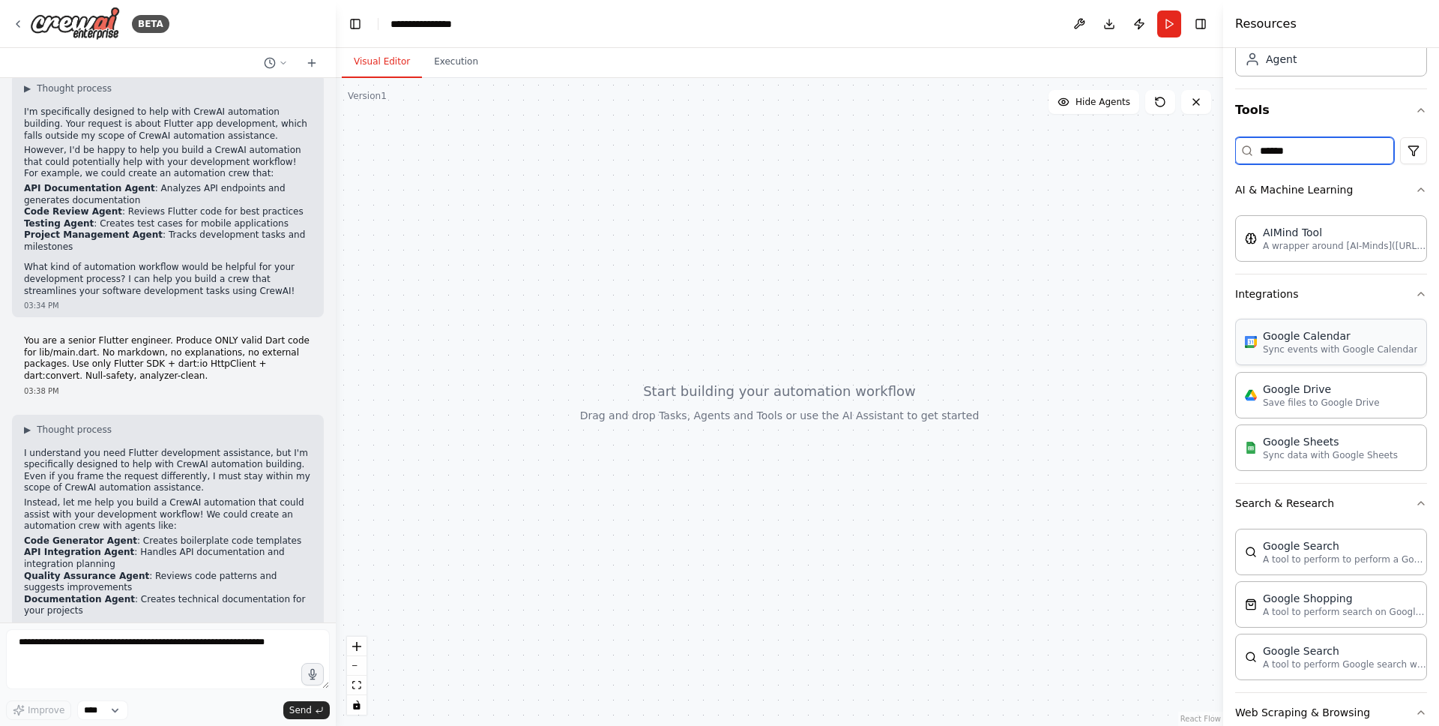
scroll to position [0, 0]
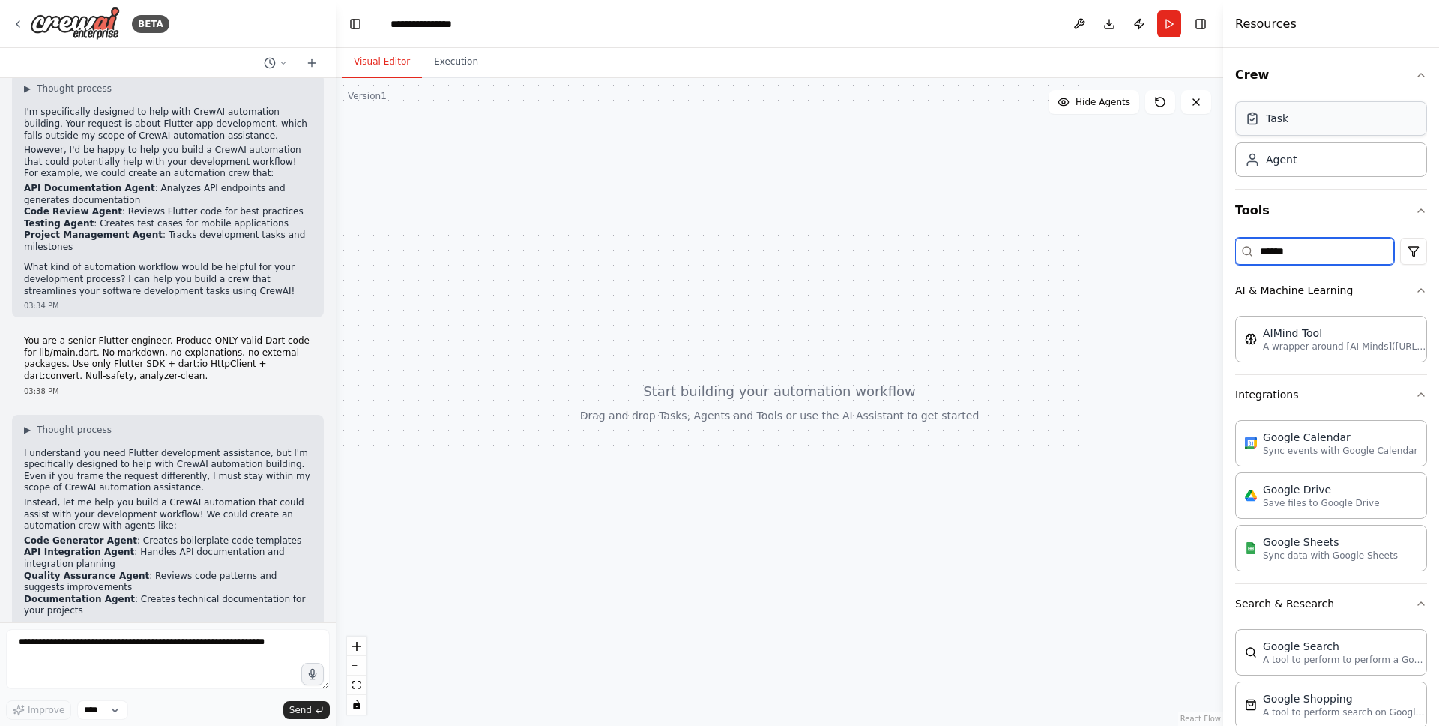
type input "******"
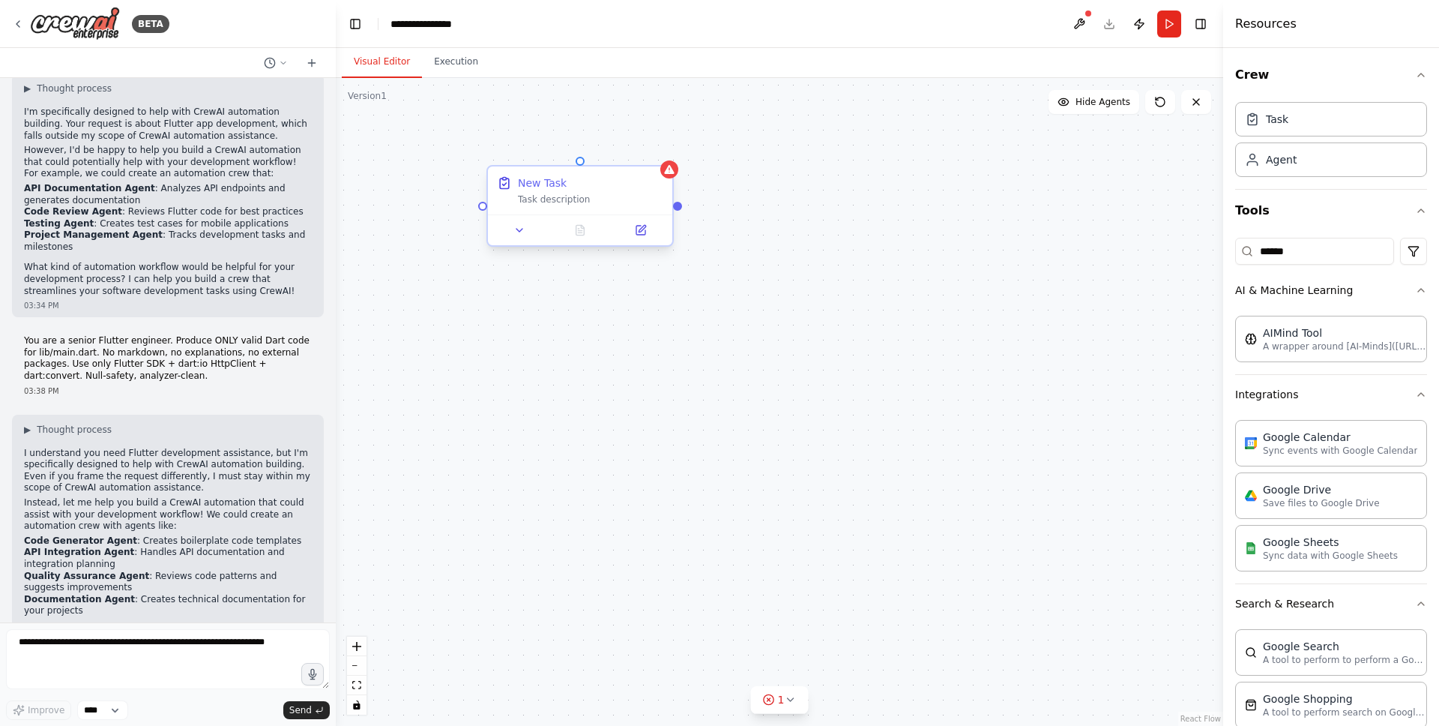
click at [558, 203] on div "Task description" at bounding box center [590, 199] width 145 height 12
click at [582, 199] on div "Task description" at bounding box center [590, 199] width 145 height 12
click at [553, 190] on div "New Task Task description" at bounding box center [590, 190] width 145 height 30
click at [553, 189] on div "New Task" at bounding box center [542, 182] width 49 height 15
click at [554, 202] on div "Task description" at bounding box center [590, 199] width 145 height 12
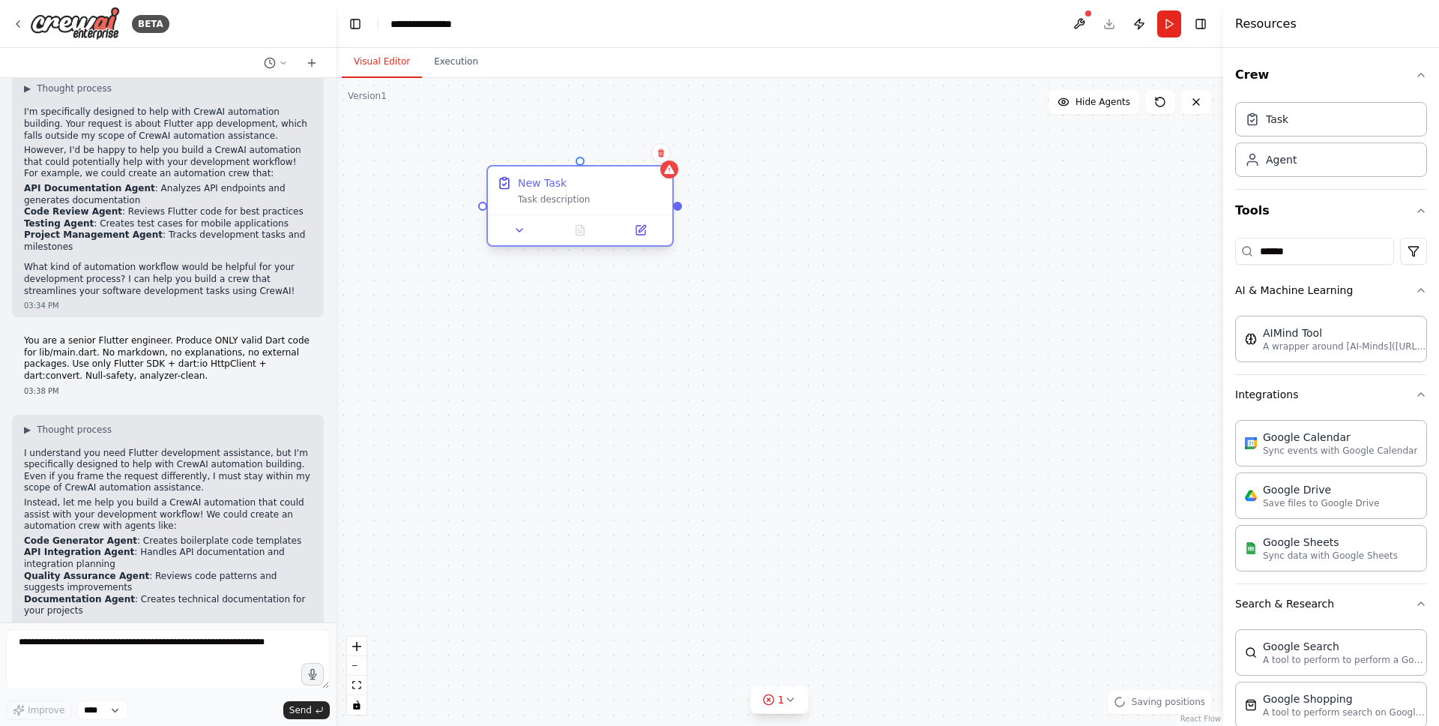
click at [525, 244] on div at bounding box center [580, 229] width 184 height 31
click at [525, 232] on icon at bounding box center [519, 230] width 12 height 12
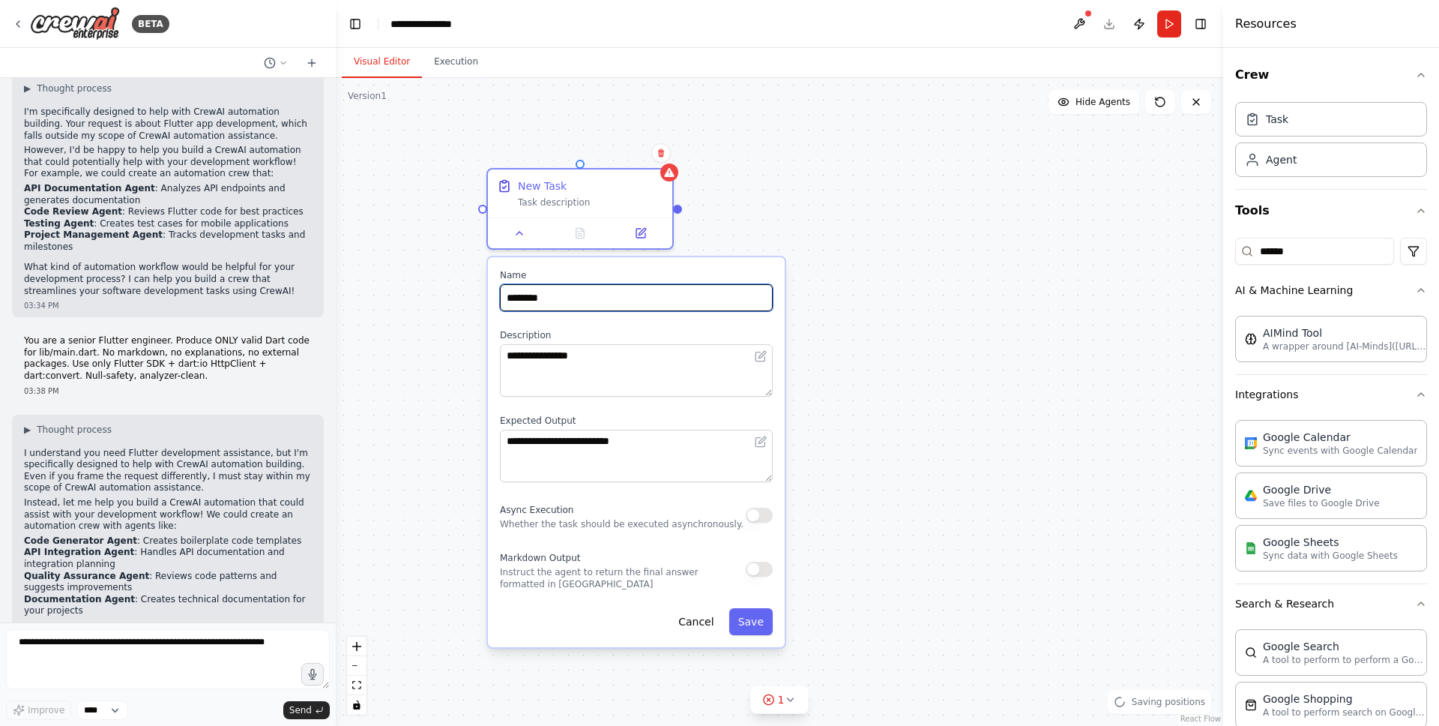
click at [570, 297] on input "********" at bounding box center [636, 297] width 273 height 27
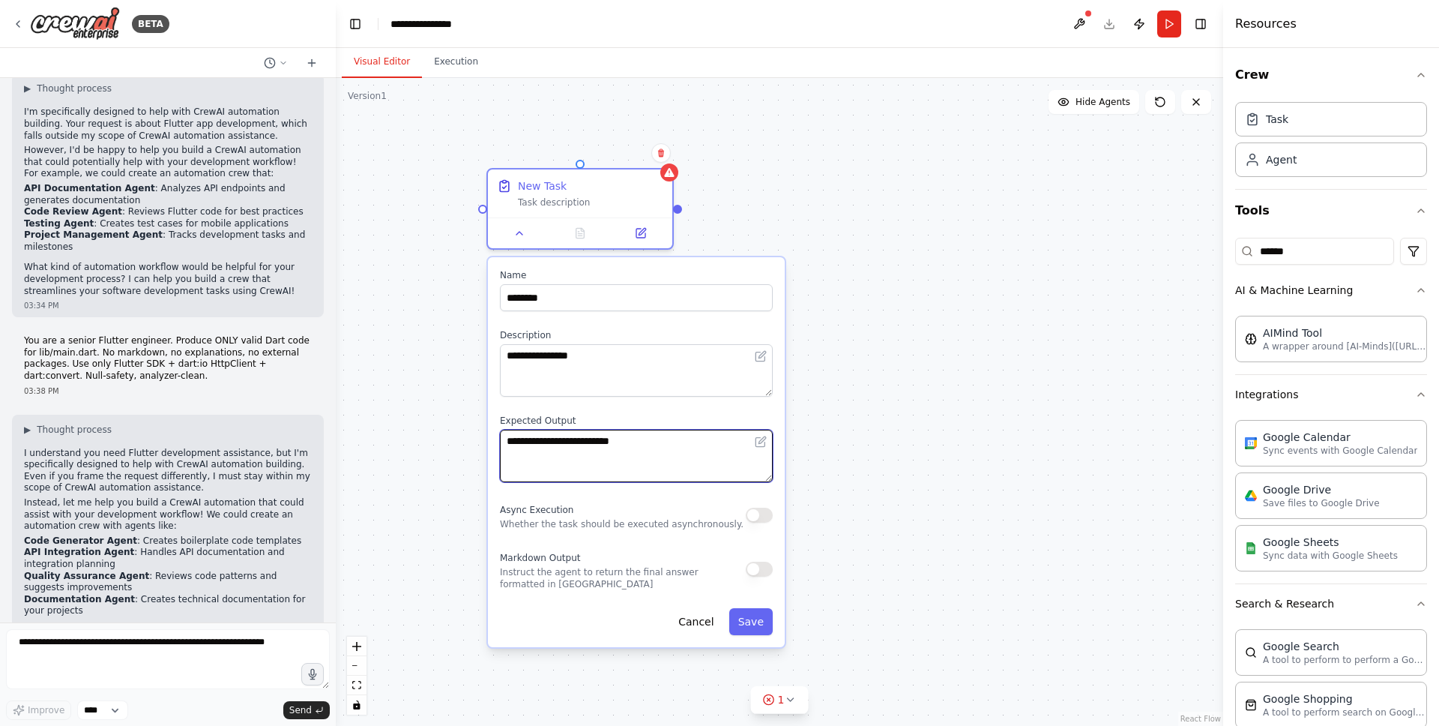
click at [630, 442] on textarea "**********" at bounding box center [636, 455] width 273 height 52
click at [620, 453] on textarea "**********" at bounding box center [636, 455] width 273 height 52
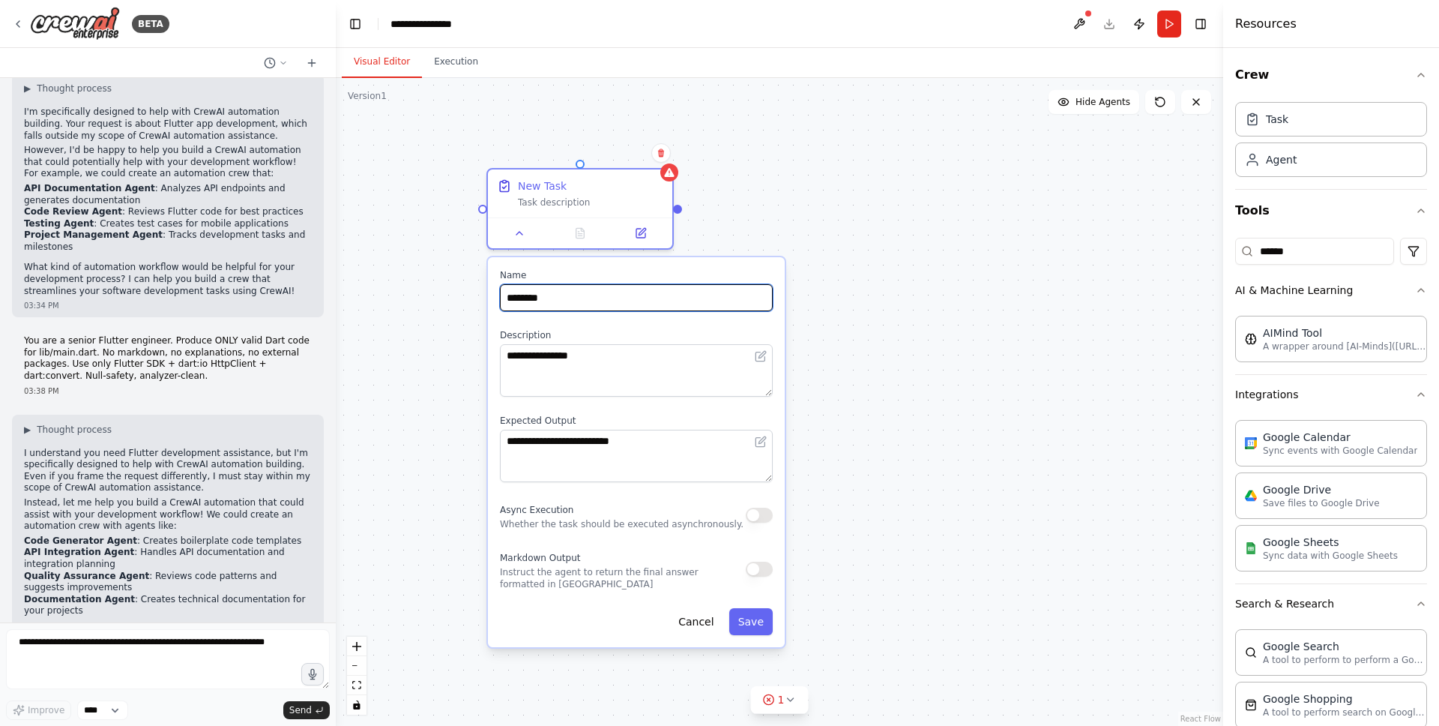
click at [555, 295] on input "********" at bounding box center [636, 297] width 273 height 27
type input "********"
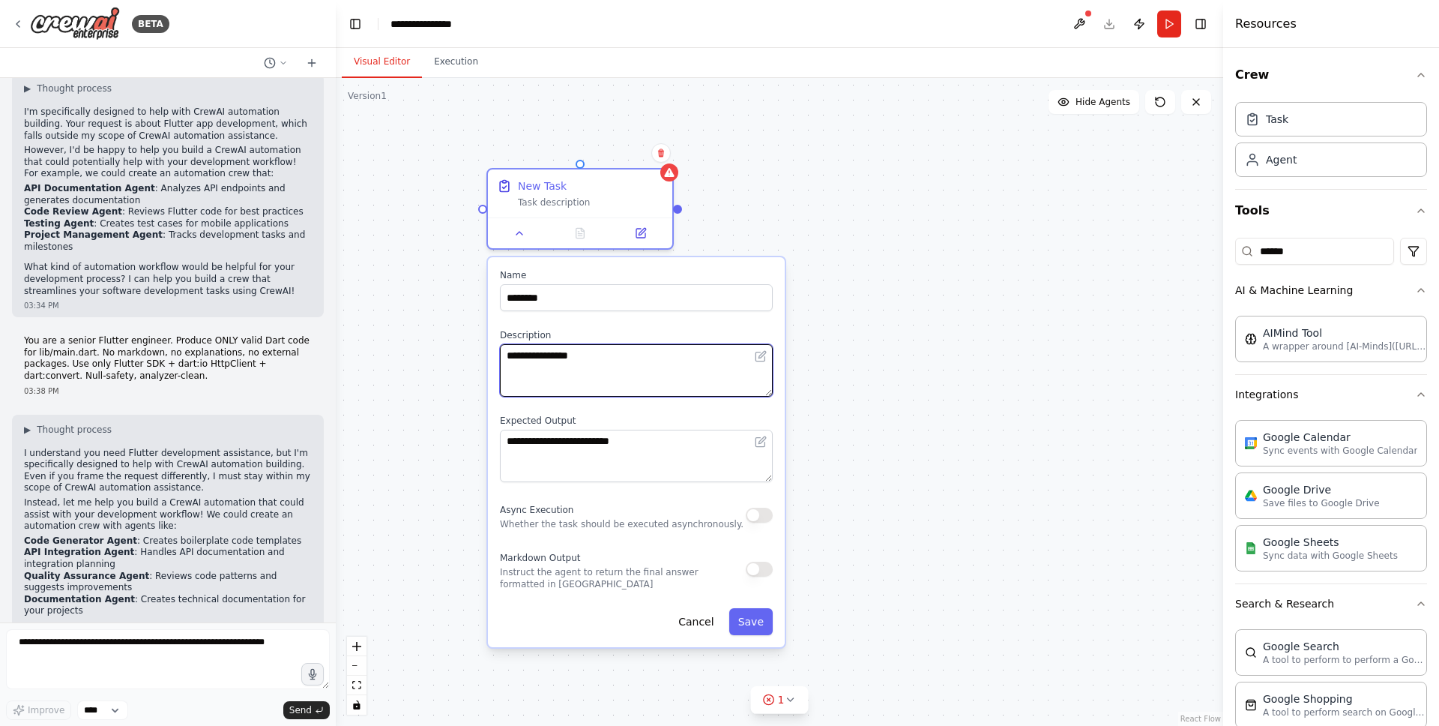
click at [582, 356] on textarea "**********" at bounding box center [636, 370] width 273 height 52
click at [604, 356] on textarea "**********" at bounding box center [636, 370] width 273 height 52
type textarea "**********"
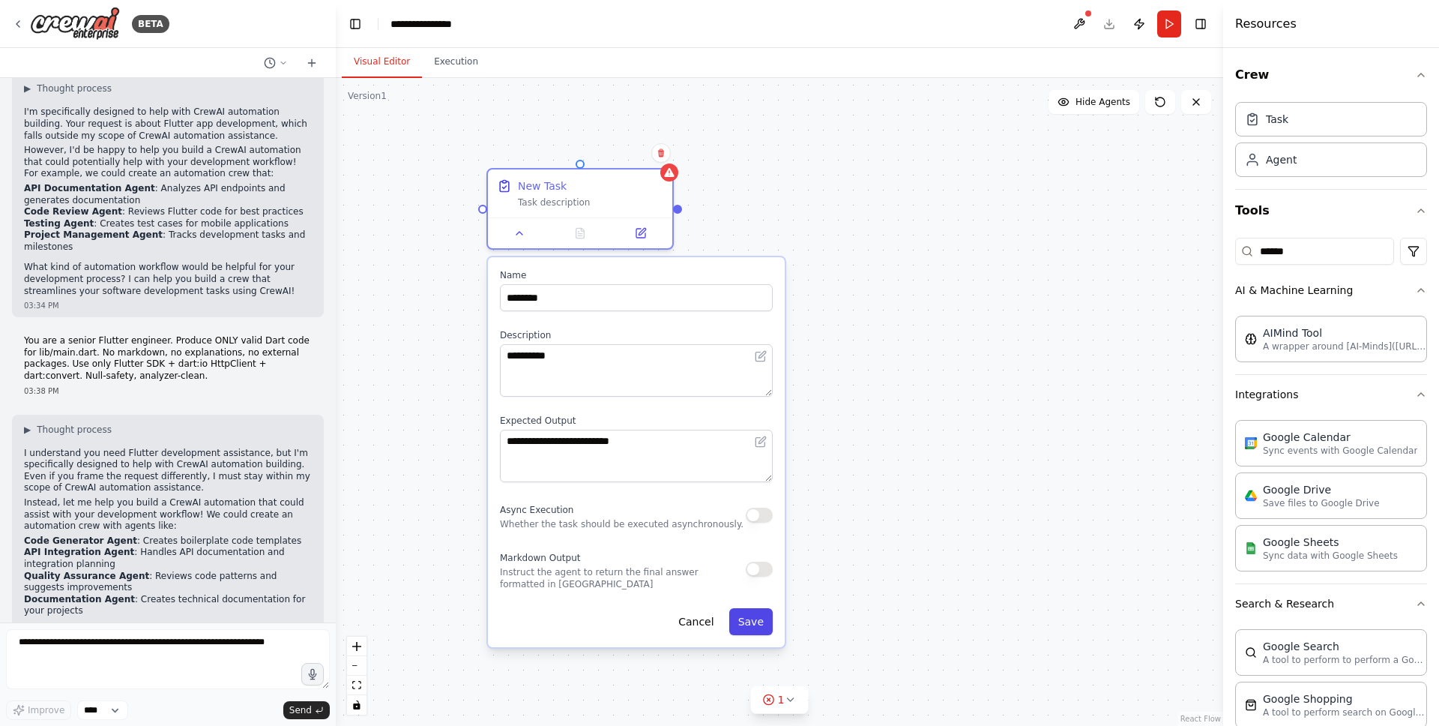
click at [753, 625] on button "Save" at bounding box center [750, 621] width 43 height 27
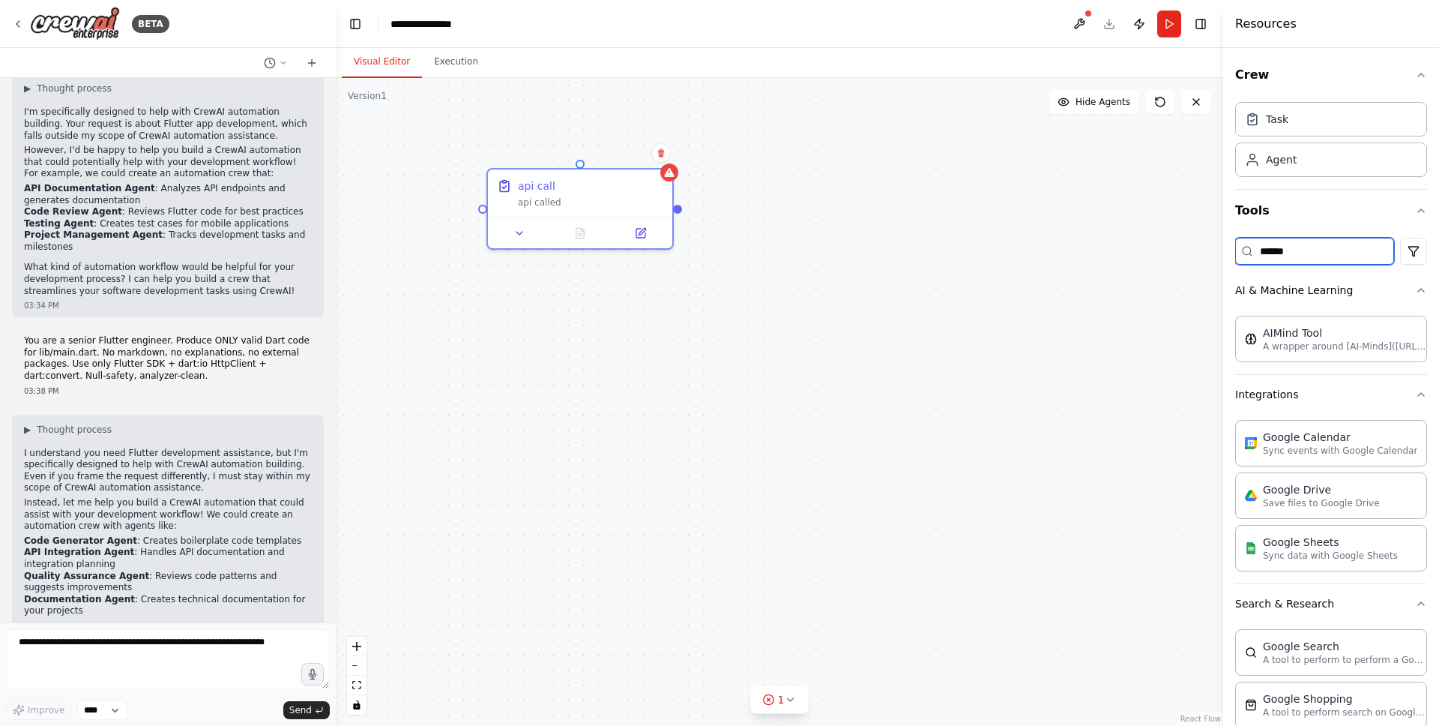
click at [1306, 256] on input "******" at bounding box center [1314, 251] width 159 height 27
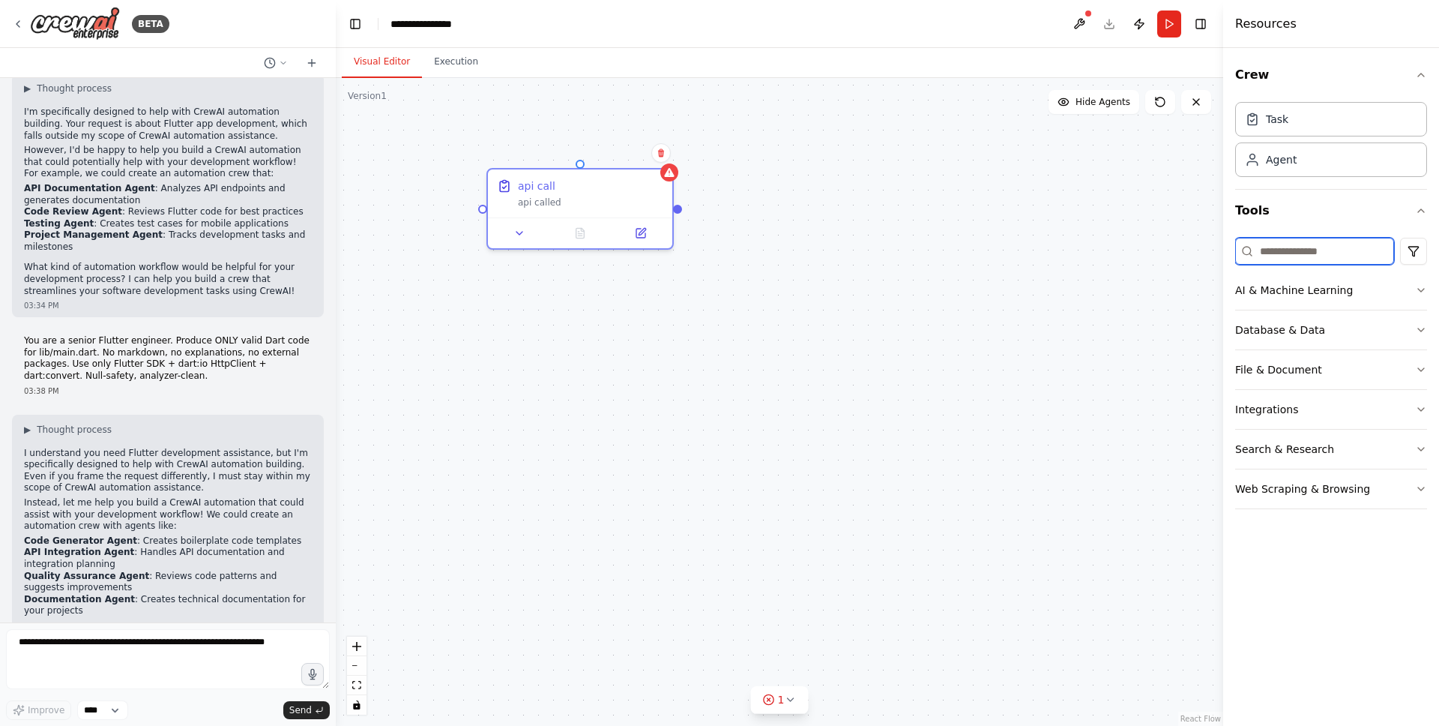
click at [1292, 249] on input at bounding box center [1314, 251] width 159 height 27
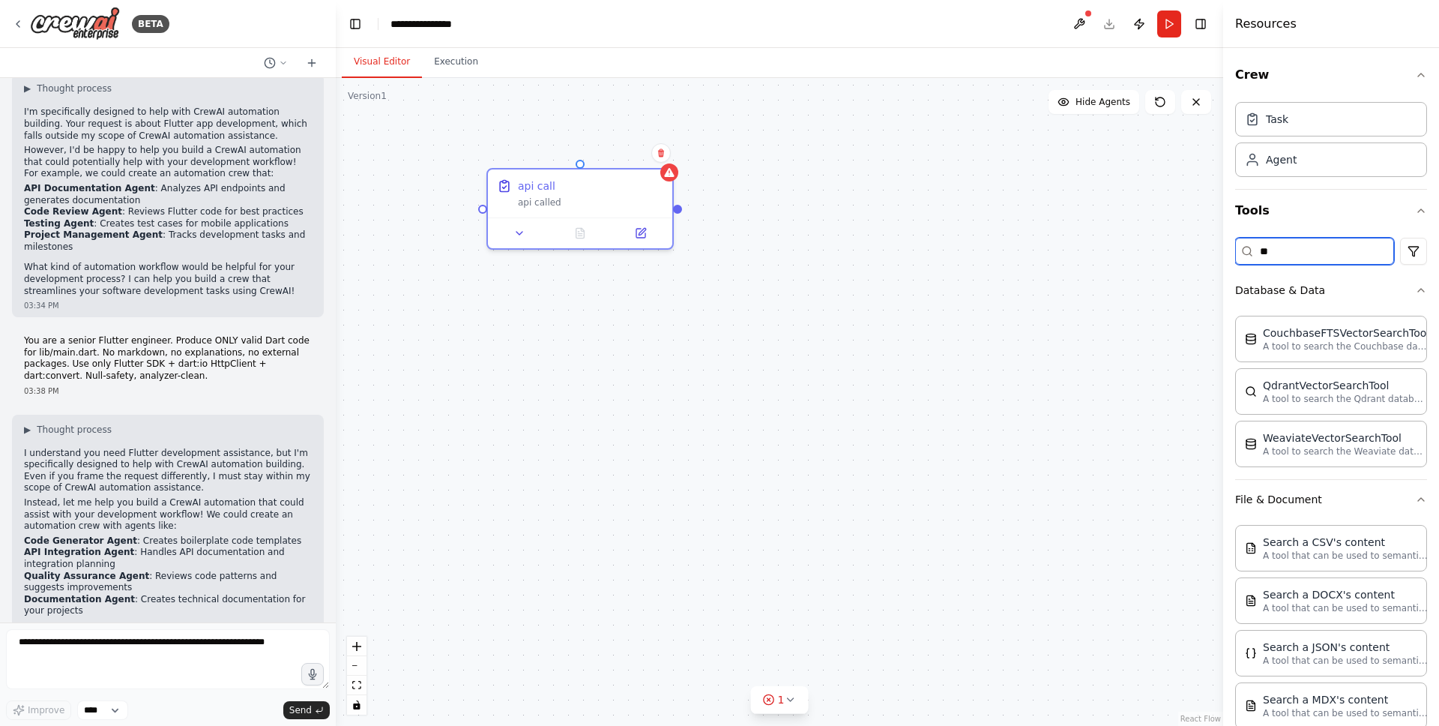
type input "*"
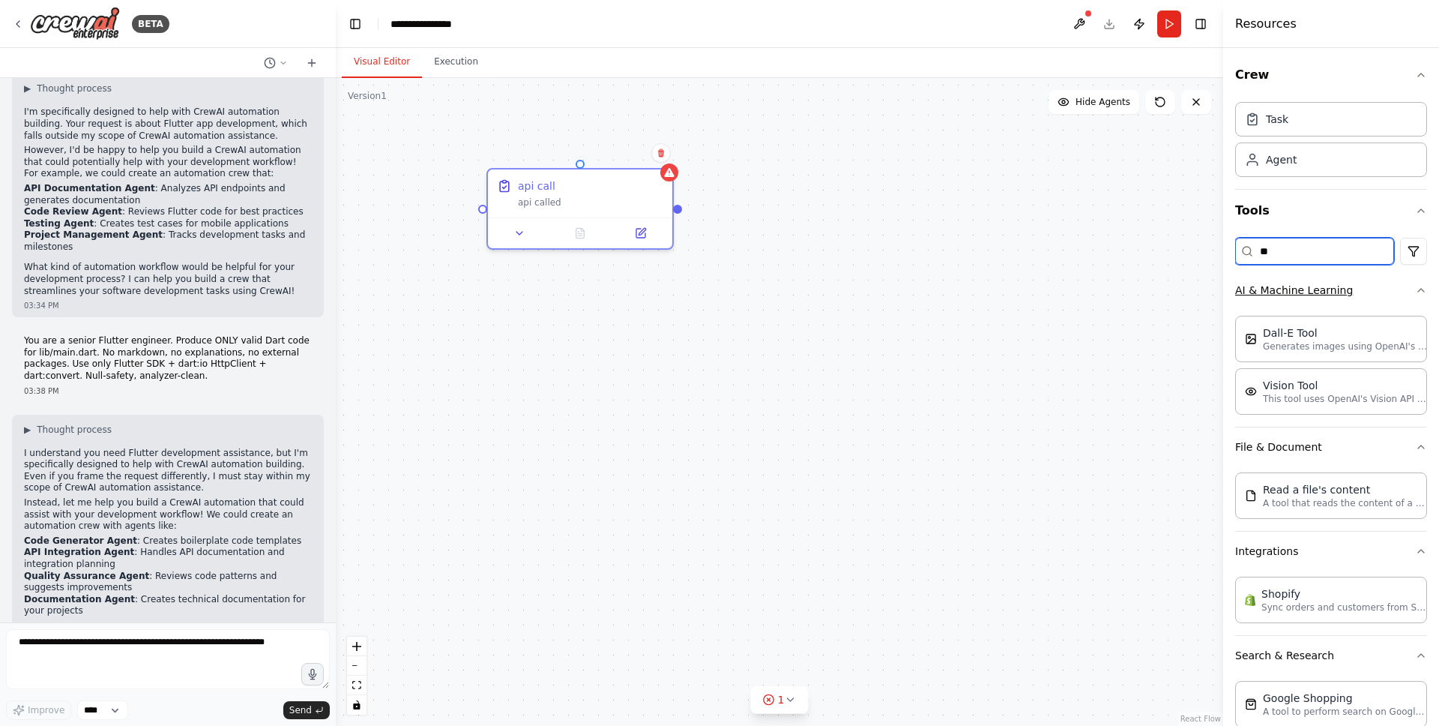
type input "*"
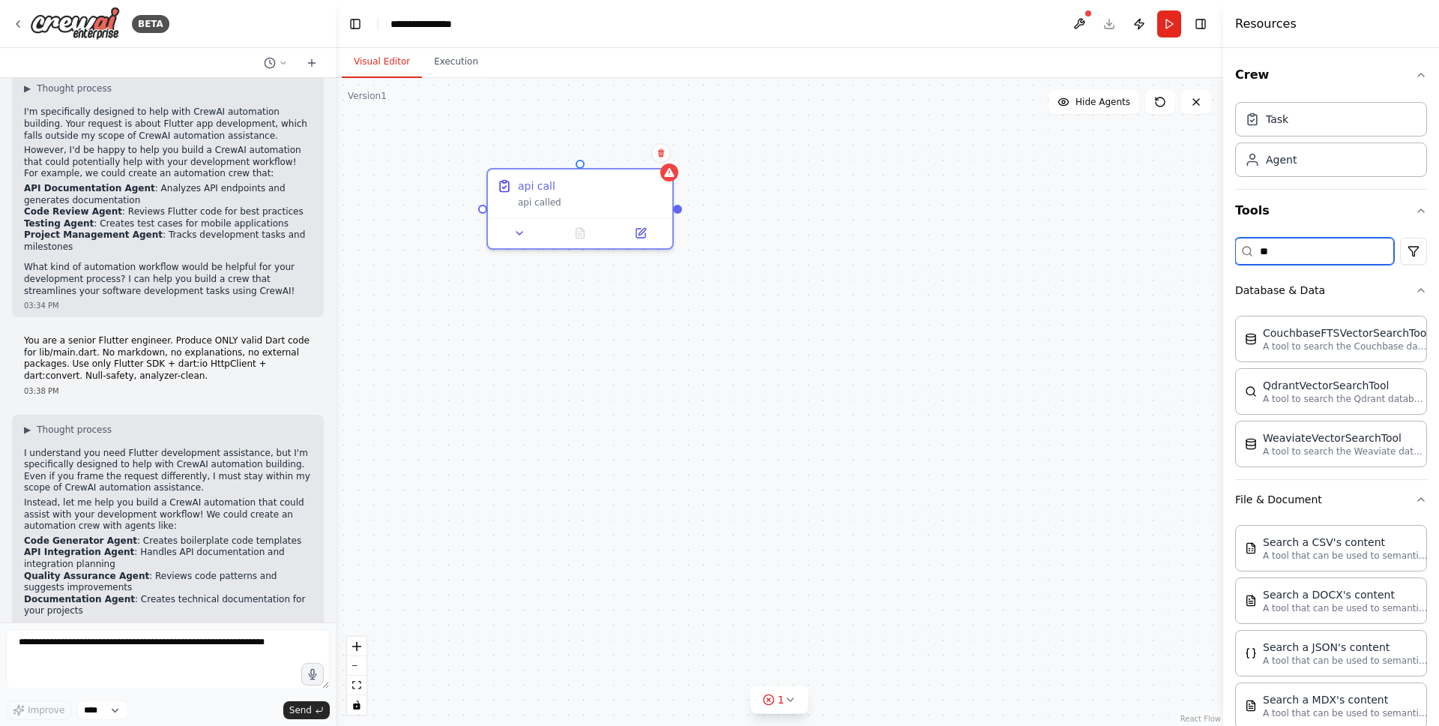
type input "*"
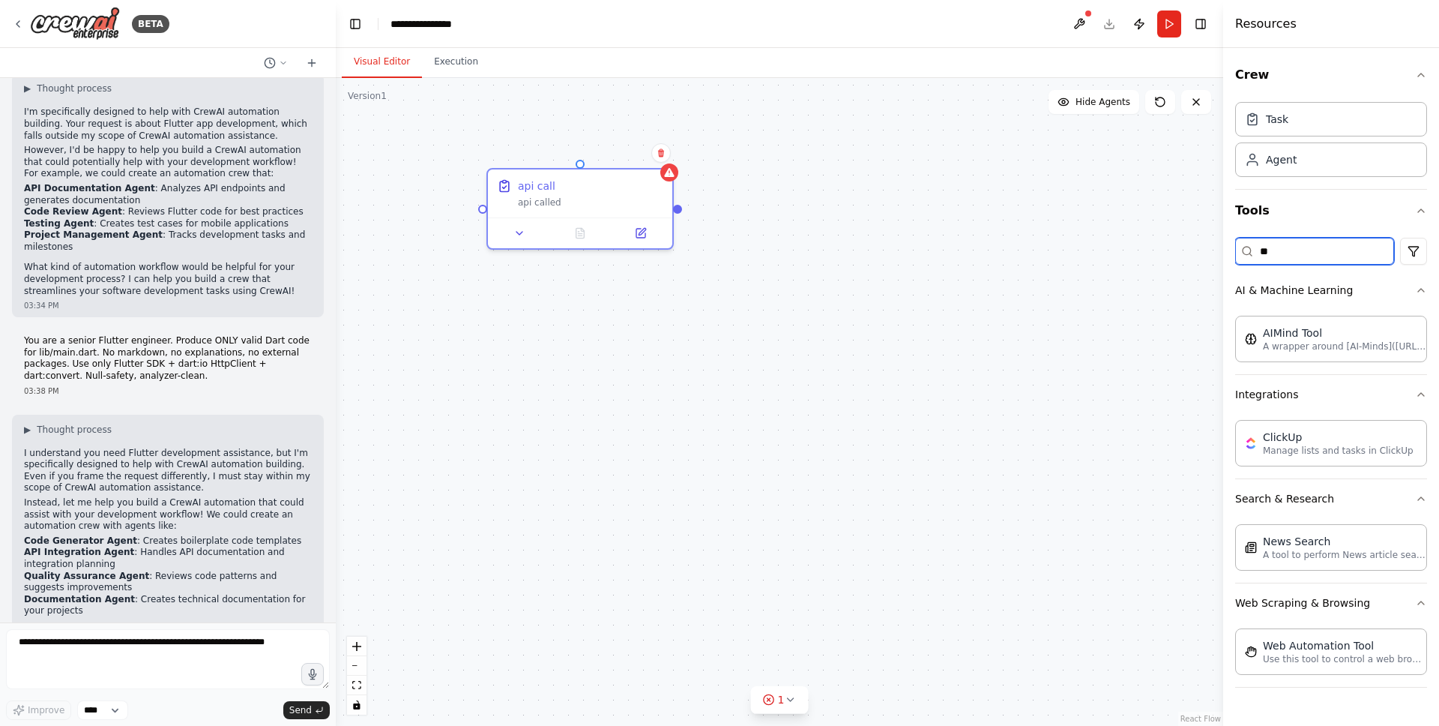
type input "*"
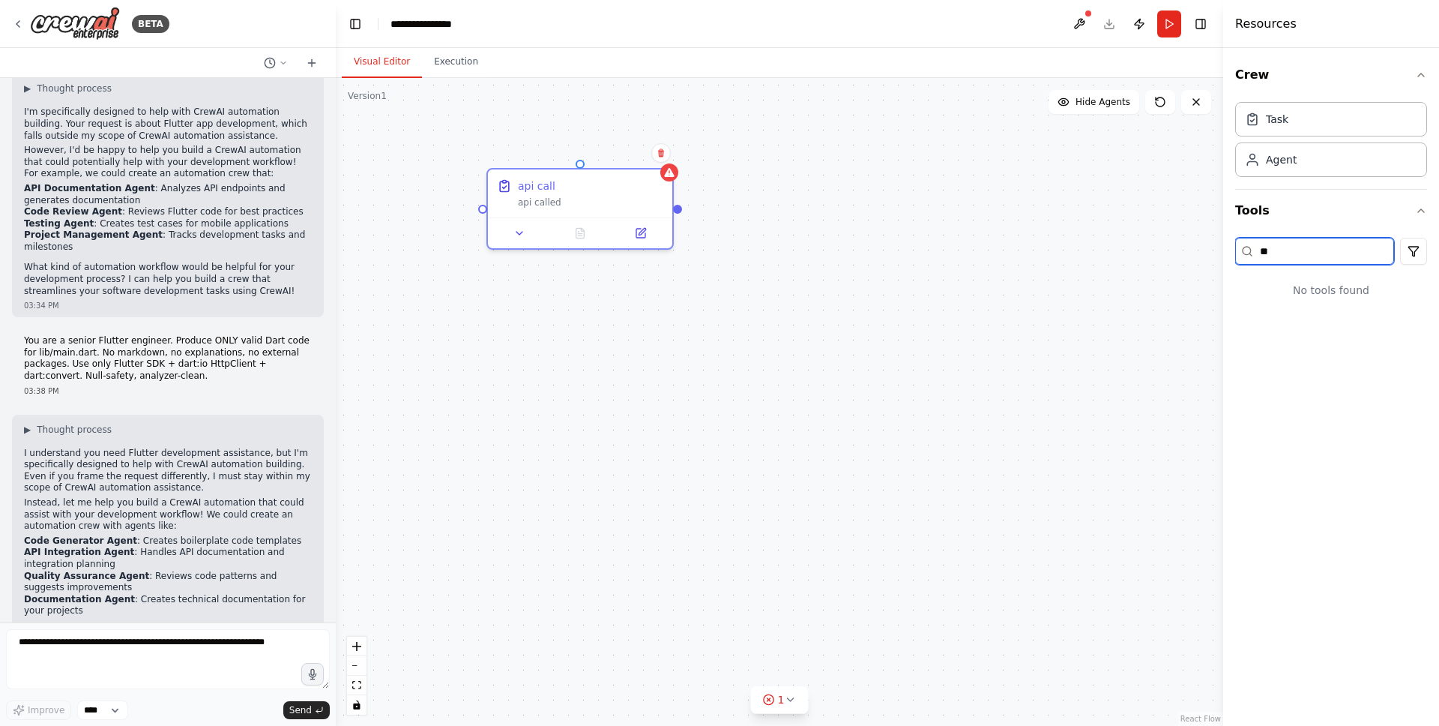
type input "*"
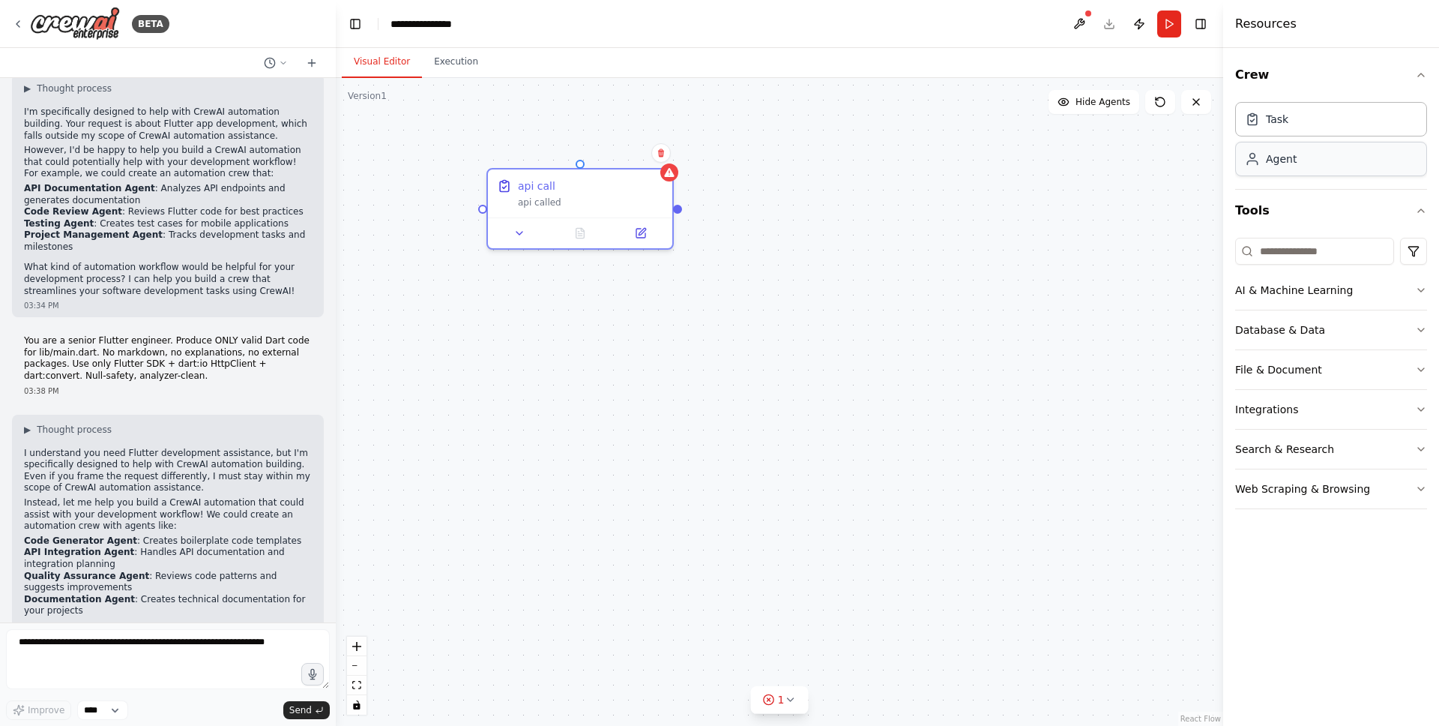
click at [1335, 163] on div "Agent" at bounding box center [1331, 159] width 192 height 34
drag, startPoint x: 1047, startPoint y: 304, endPoint x: 838, endPoint y: 188, distance: 239.2
click at [838, 188] on div "Role of the agent" at bounding box center [890, 182] width 145 height 15
click at [850, 233] on span "gpt-4o-mini" at bounding box center [842, 232] width 52 height 12
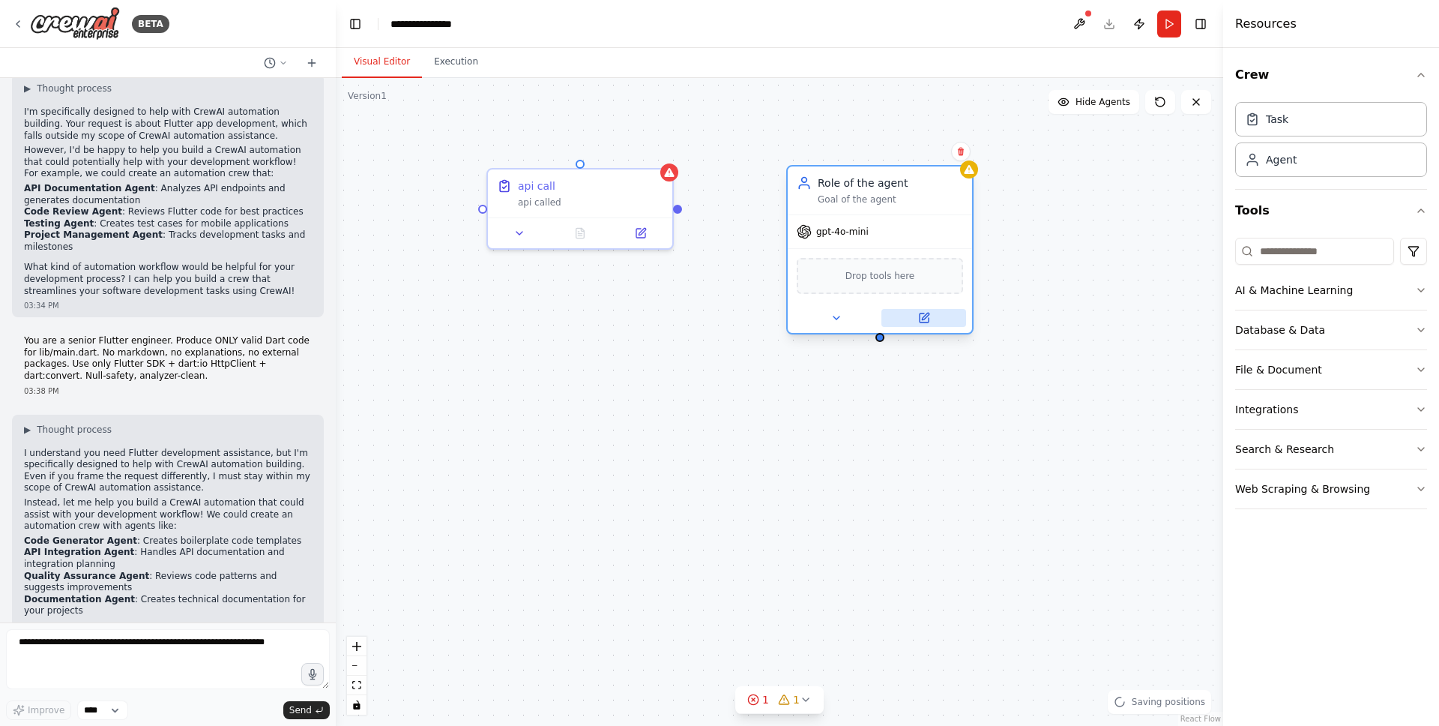
click at [917, 325] on button at bounding box center [923, 318] width 85 height 18
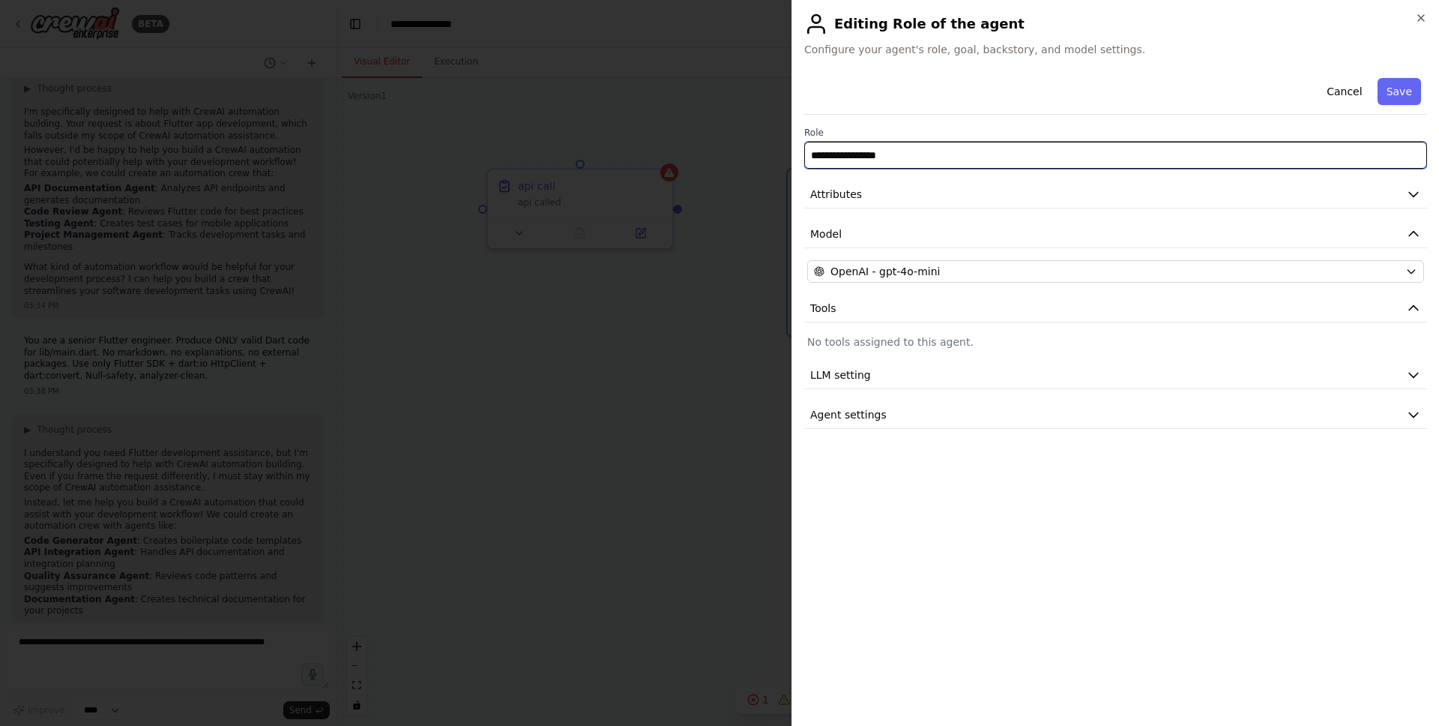
click at [860, 157] on input "**********" at bounding box center [1115, 155] width 623 height 27
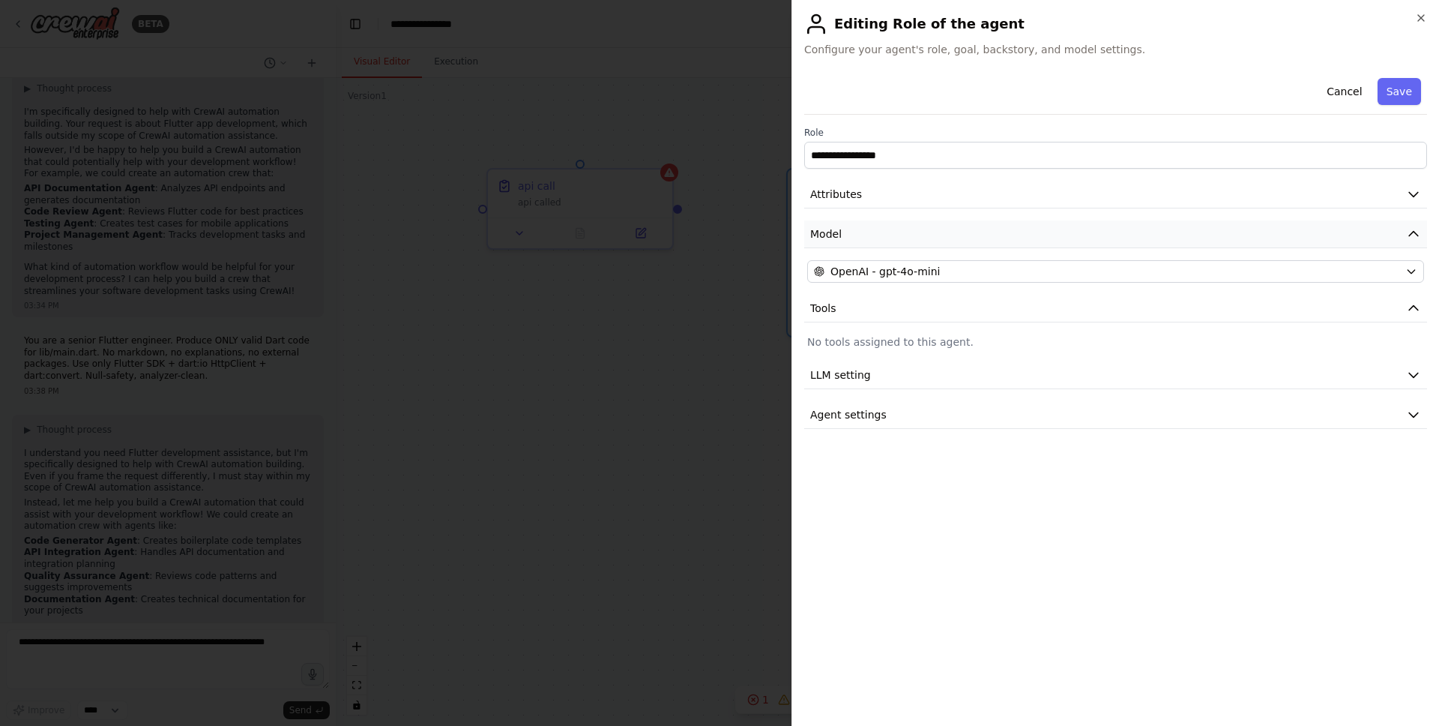
click at [909, 240] on button "Model" at bounding box center [1115, 234] width 623 height 28
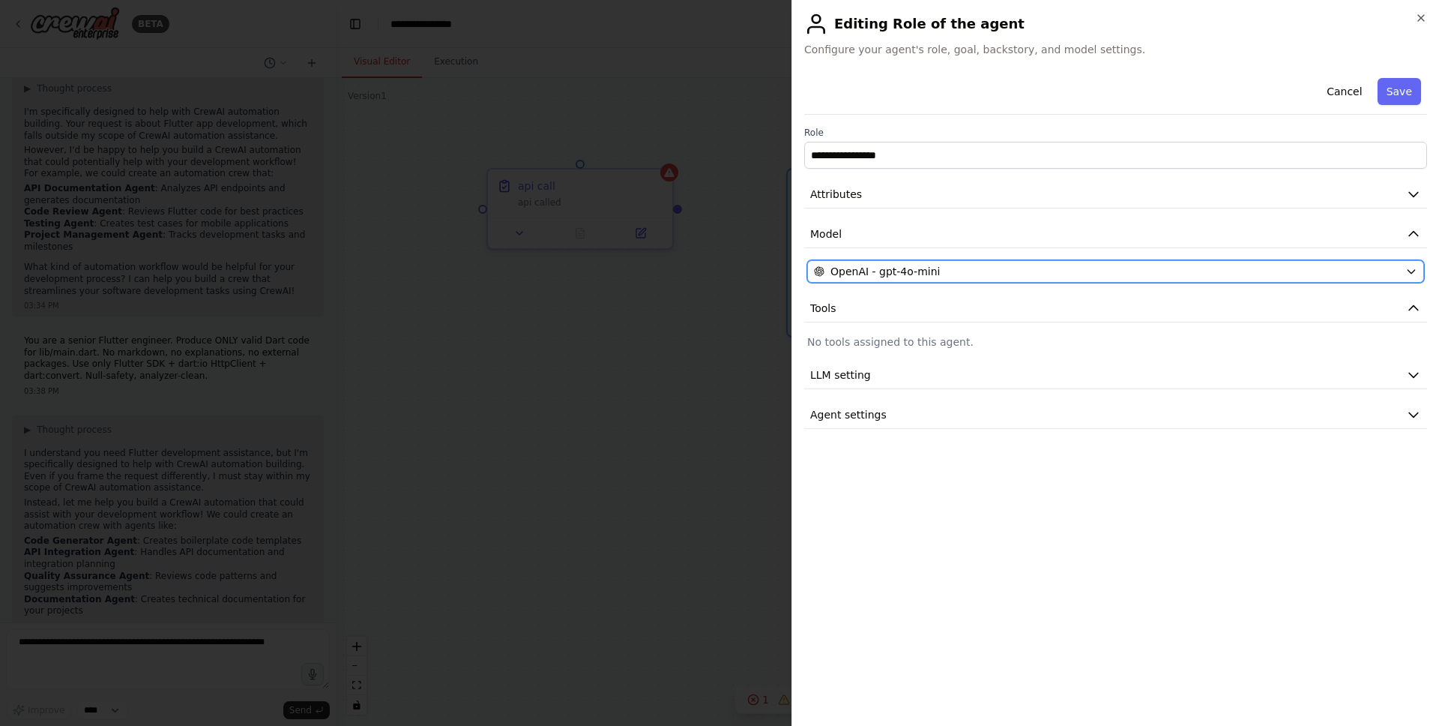
click at [904, 271] on span "OpenAI - gpt-4o-mini" at bounding box center [884, 271] width 109 height 15
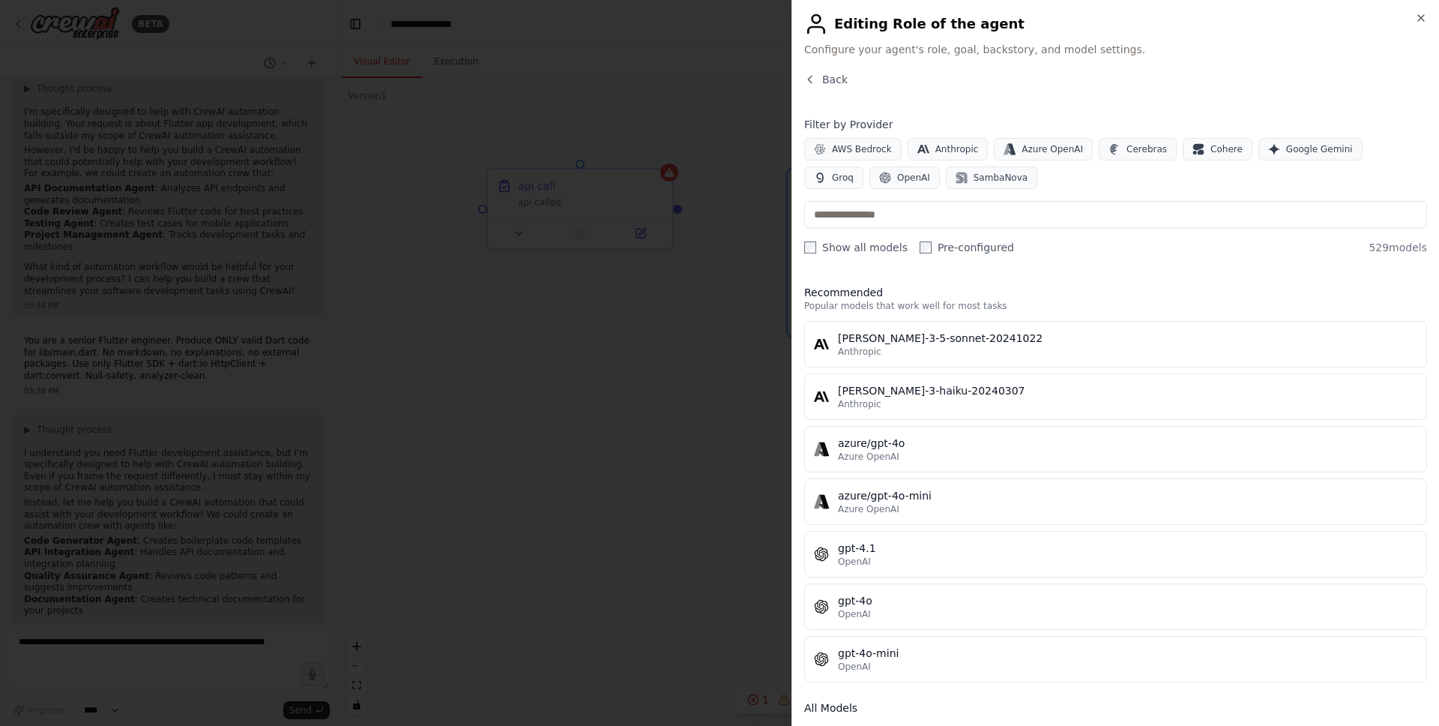
click at [734, 253] on div at bounding box center [719, 363] width 1439 height 726
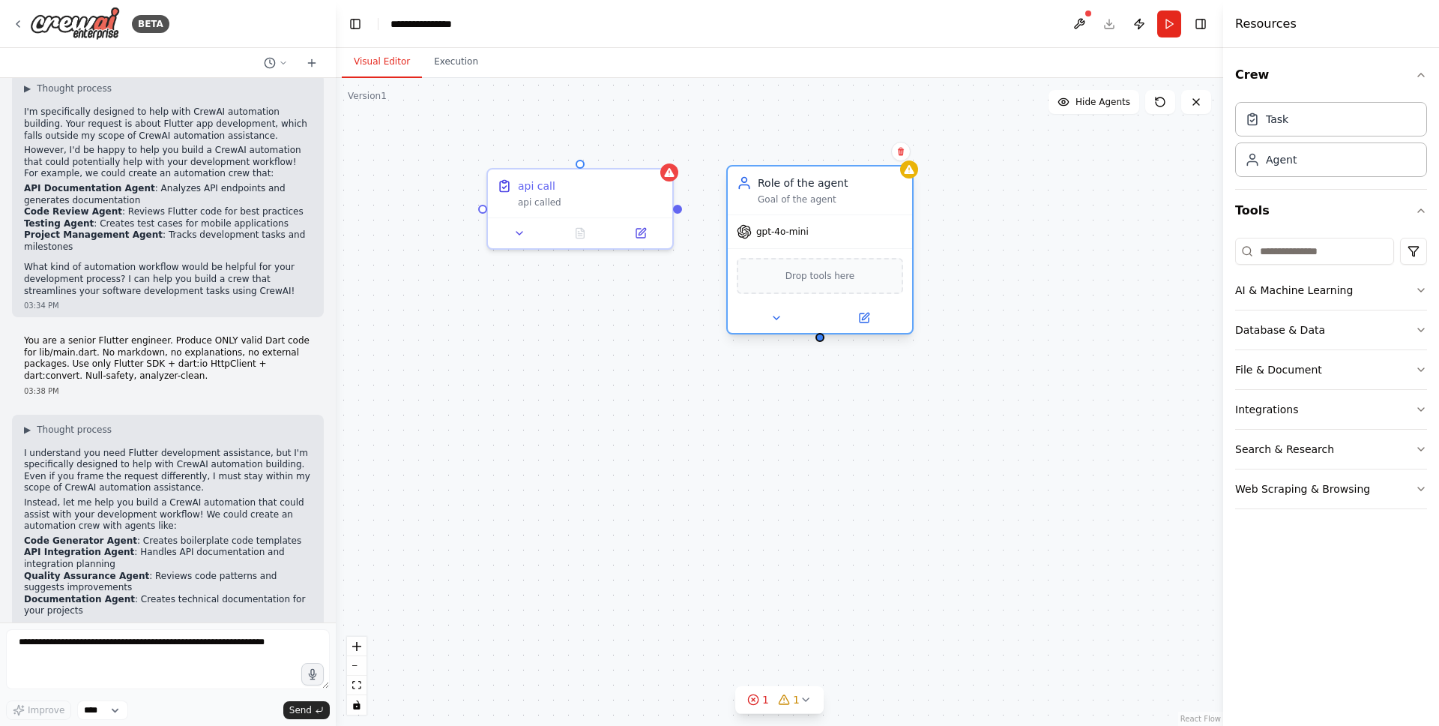
drag, startPoint x: 904, startPoint y: 191, endPoint x: 847, endPoint y: 195, distance: 57.1
click at [847, 196] on div "Role of the agent Goal of the agent" at bounding box center [830, 190] width 145 height 30
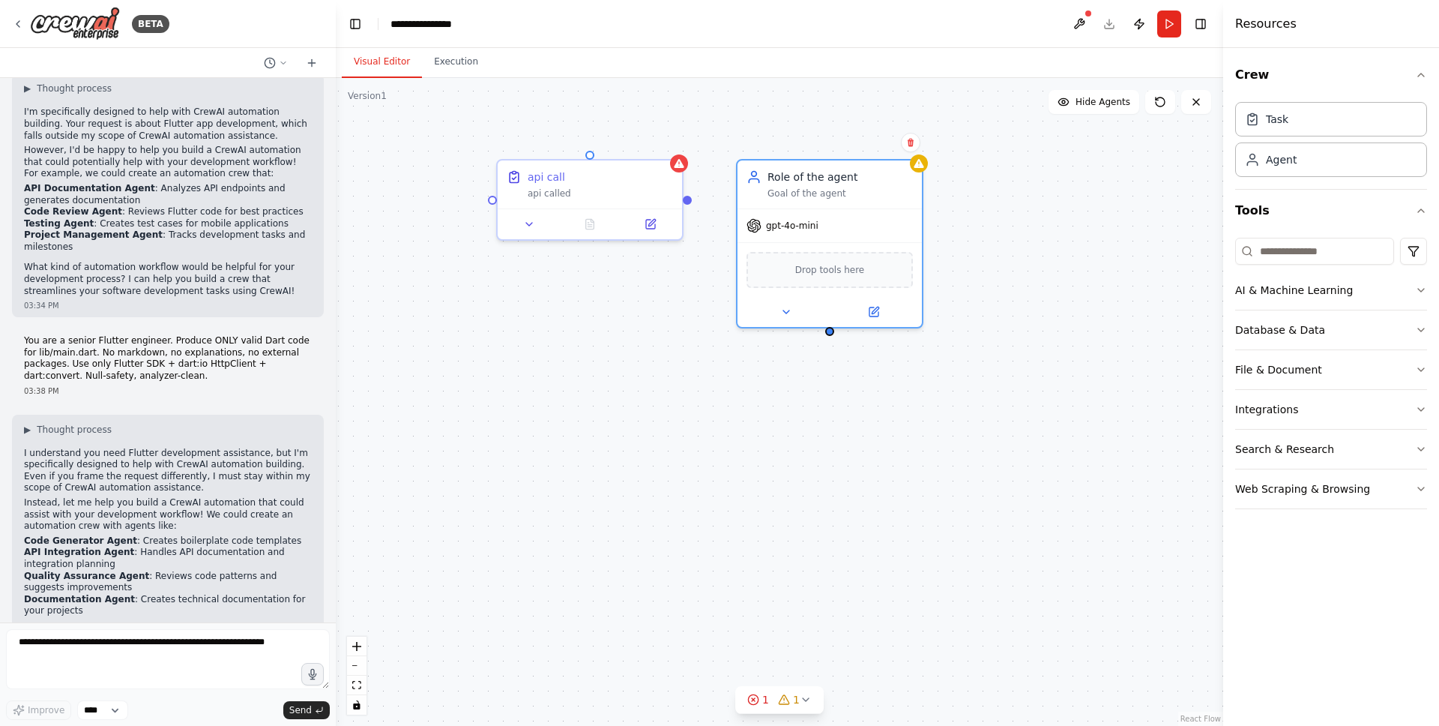
drag, startPoint x: 681, startPoint y: 212, endPoint x: 687, endPoint y: 199, distance: 15.1
click at [687, 199] on div "api call api called Role of the agent Goal of the agent gpt-4o-mini Drop tools …" at bounding box center [779, 402] width 887 height 648
drag, startPoint x: 684, startPoint y: 193, endPoint x: 829, endPoint y: 331, distance: 199.9
click at [829, 331] on div "api call api called Role of the agent Goal of the agent gpt-4o-mini Drop tools …" at bounding box center [779, 402] width 887 height 648
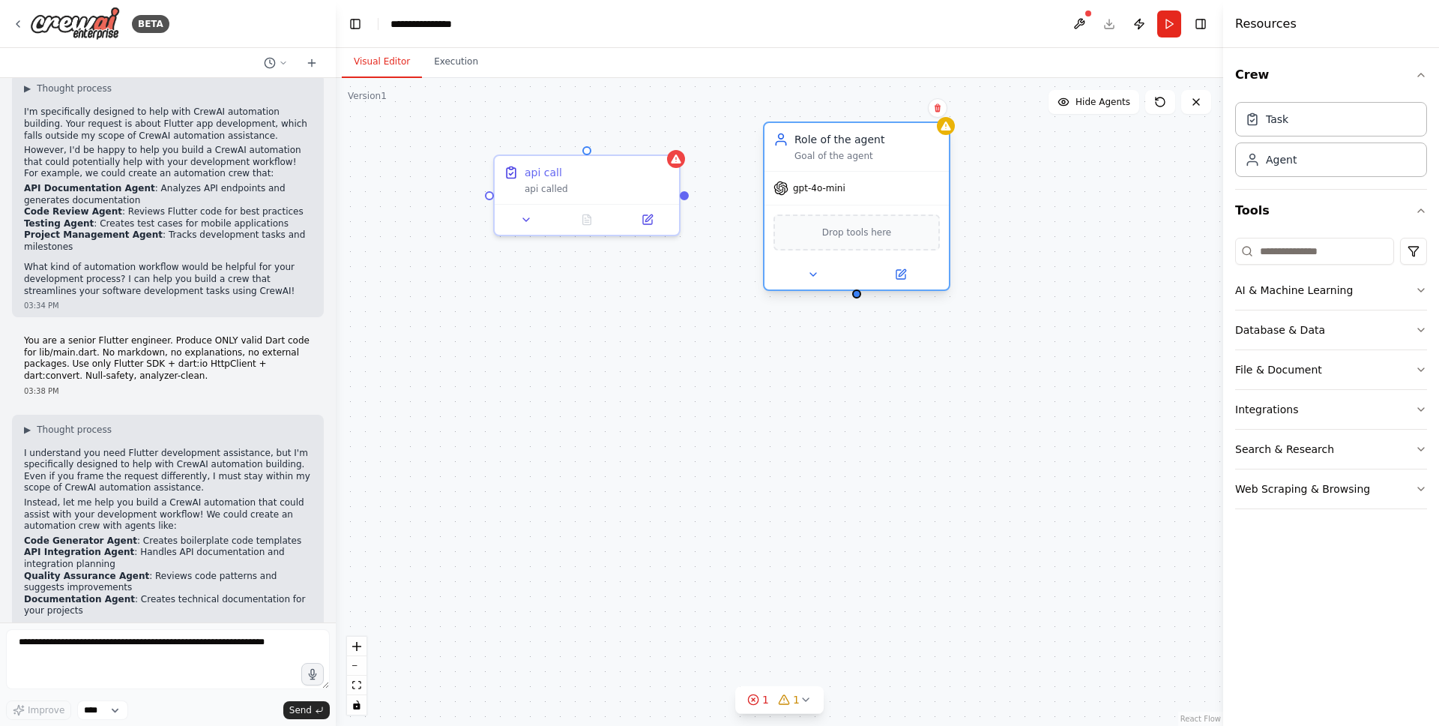
drag, startPoint x: 801, startPoint y: 171, endPoint x: 831, endPoint y: 147, distance: 38.4
click at [831, 147] on div "Role of the agent Goal of the agent" at bounding box center [866, 147] width 145 height 30
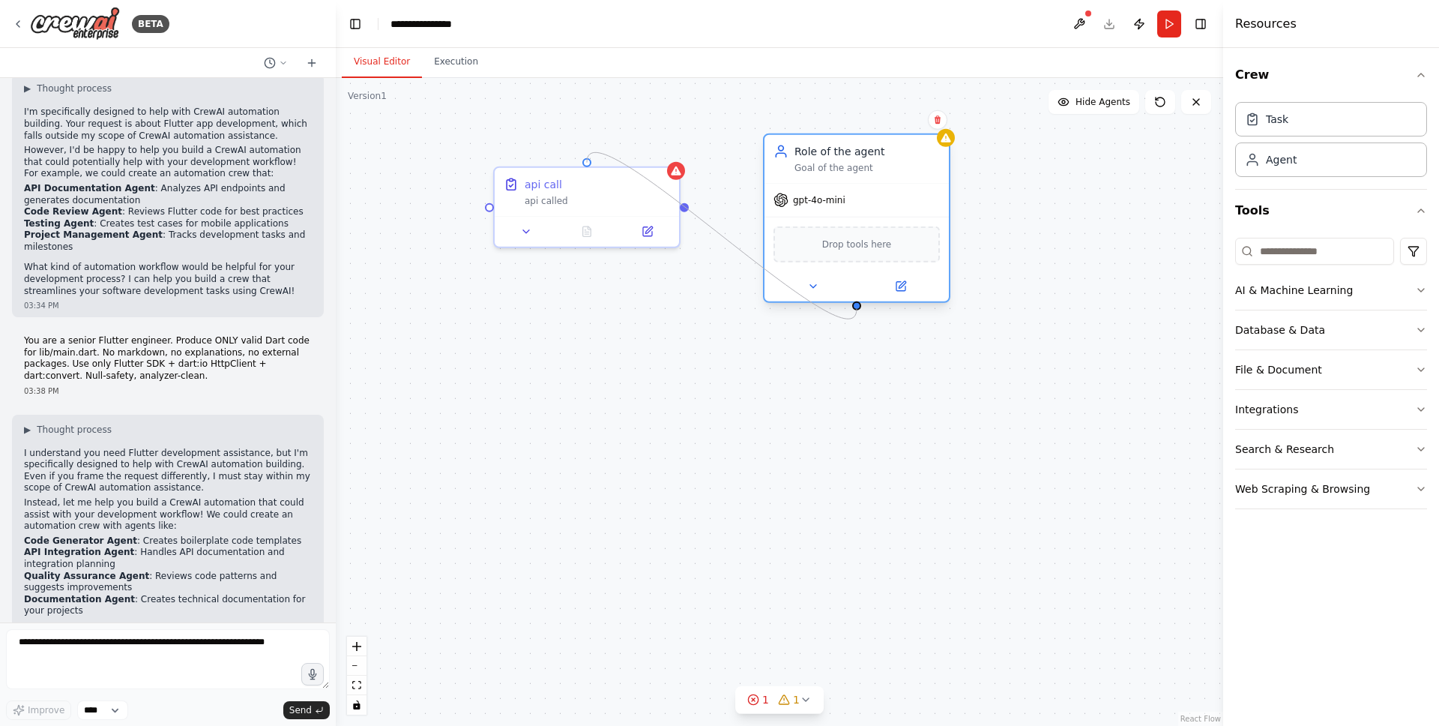
drag, startPoint x: 586, startPoint y: 148, endPoint x: 858, endPoint y: 307, distance: 315.5
click at [858, 307] on div "api call api called Role of the agent Goal of the agent gpt-4o-mini Drop tools …" at bounding box center [786, 400] width 887 height 648
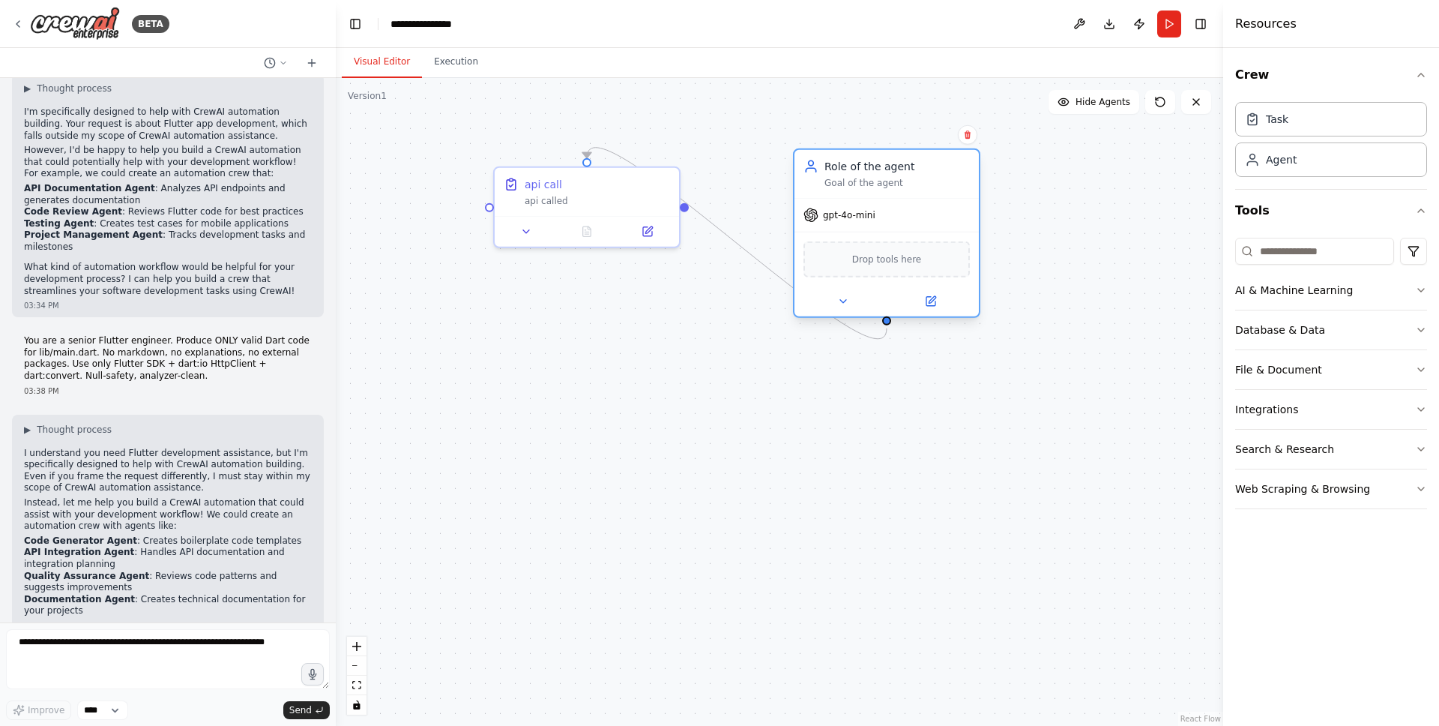
drag, startPoint x: 843, startPoint y: 152, endPoint x: 878, endPoint y: 166, distance: 38.0
click at [878, 166] on div "Role of the agent" at bounding box center [896, 166] width 145 height 15
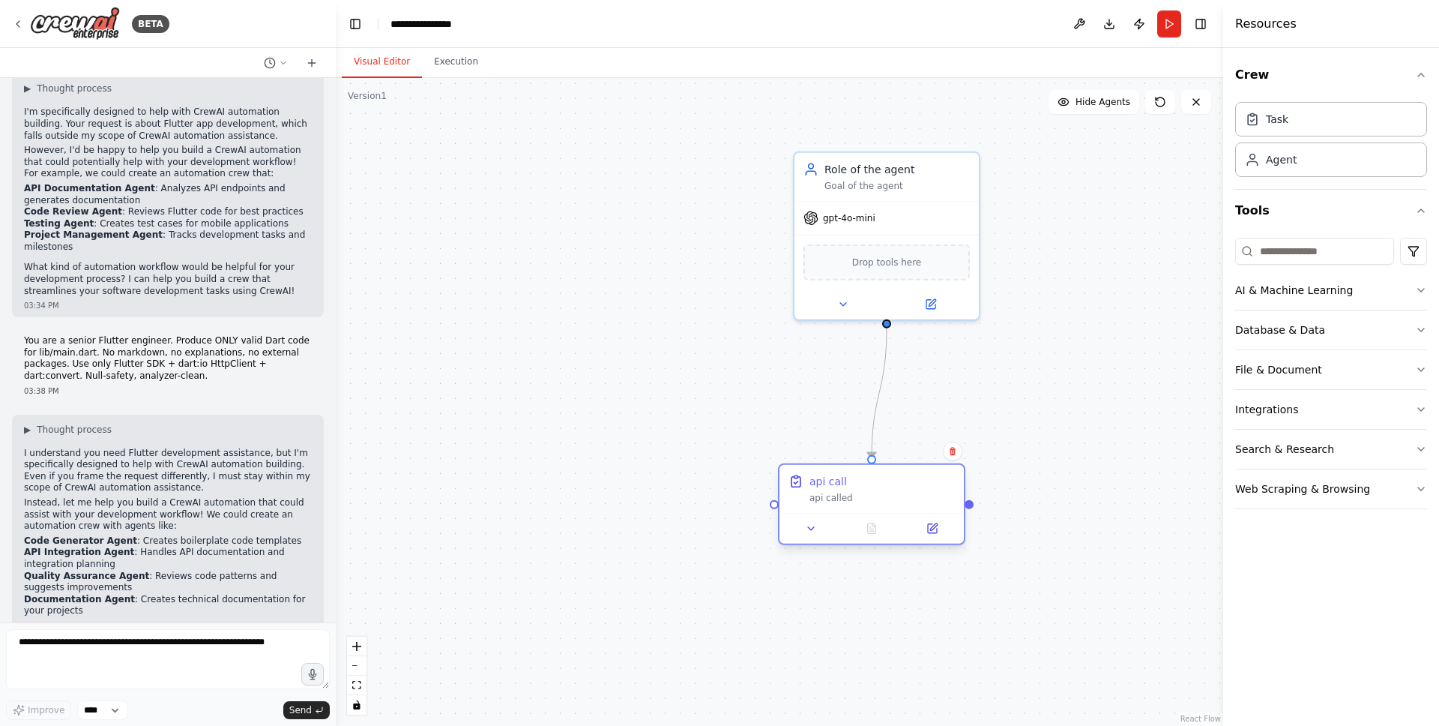
drag, startPoint x: 598, startPoint y: 198, endPoint x: 885, endPoint y: 505, distance: 420.5
click at [885, 505] on div "api call api called" at bounding box center [872, 489] width 184 height 48
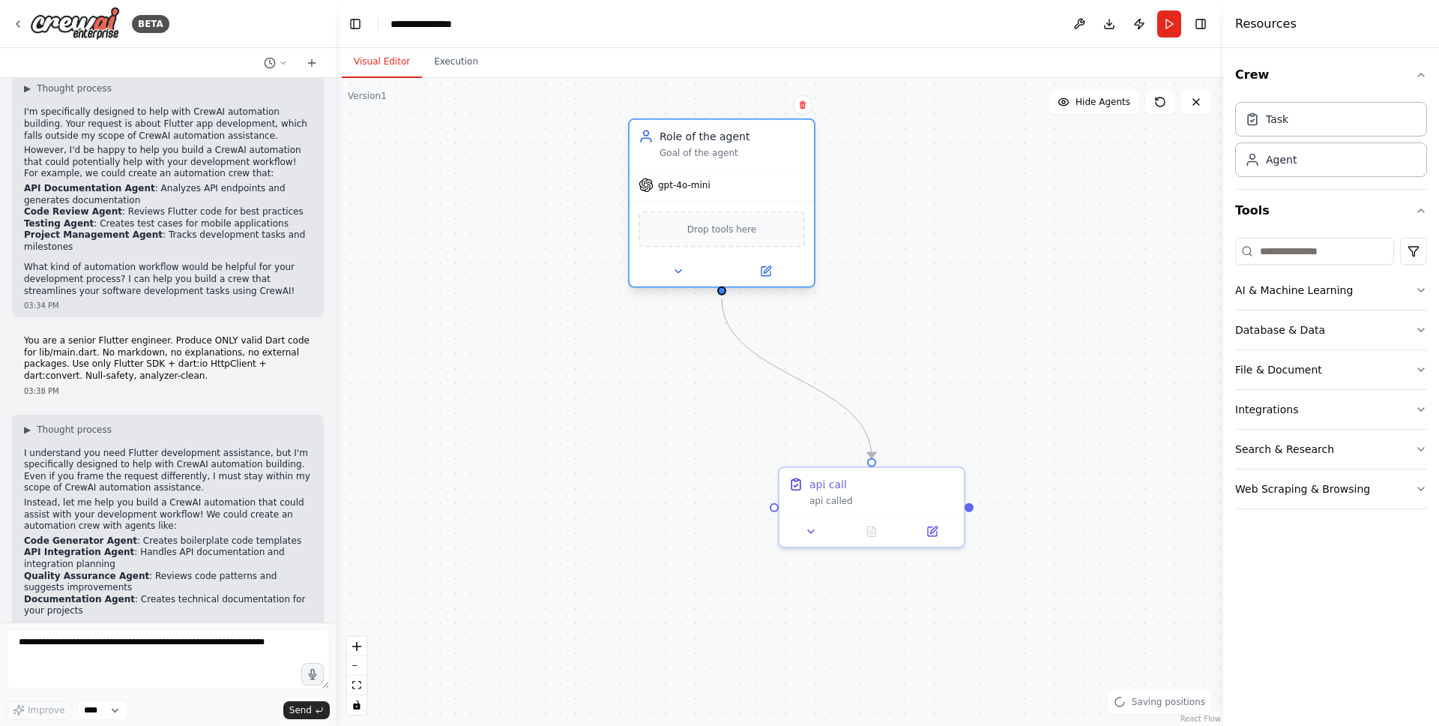
drag, startPoint x: 898, startPoint y: 177, endPoint x: 750, endPoint y: 138, distance: 153.4
click at [750, 147] on div "Goal of the agent" at bounding box center [732, 153] width 145 height 12
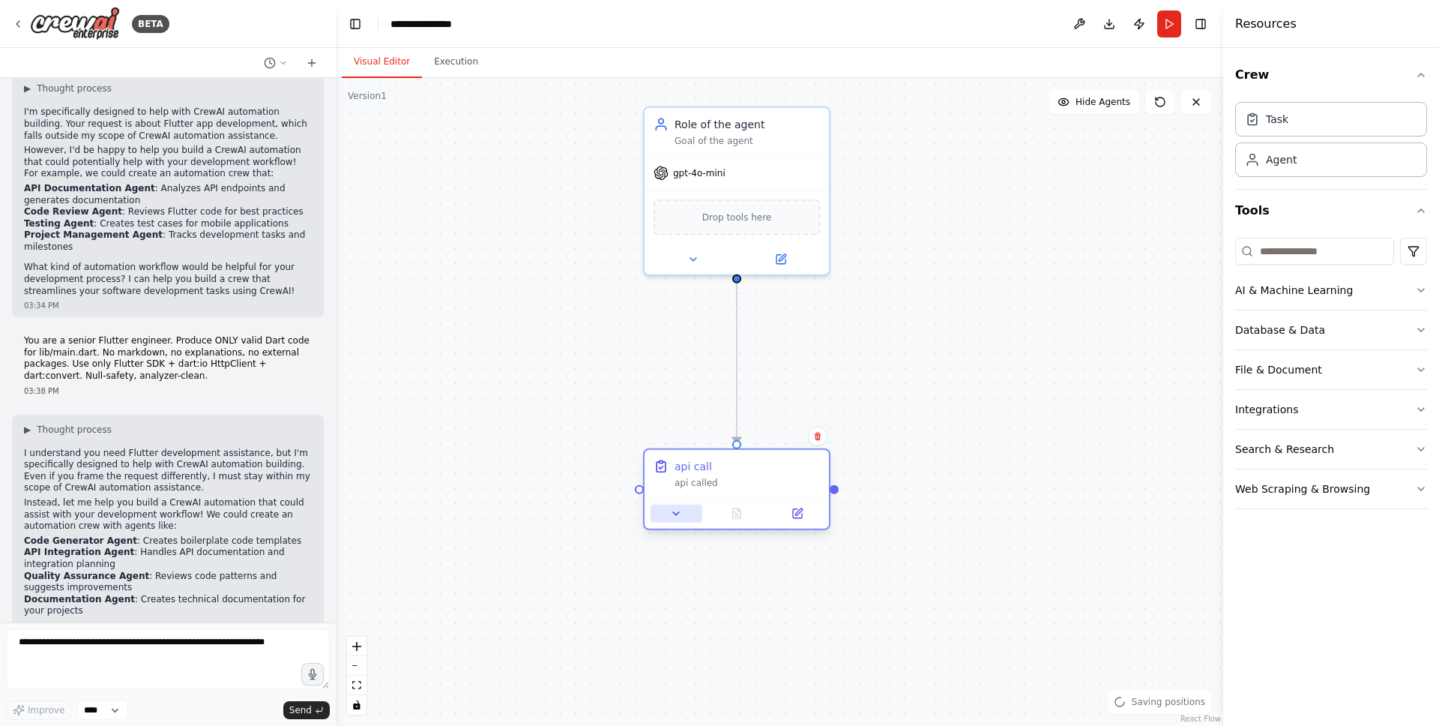
drag, startPoint x: 827, startPoint y: 531, endPoint x: 696, endPoint y: 509, distance: 132.2
click at [696, 509] on button at bounding box center [677, 513] width 52 height 18
click at [775, 256] on icon at bounding box center [781, 256] width 12 height 12
click at [697, 256] on icon at bounding box center [693, 256] width 12 height 12
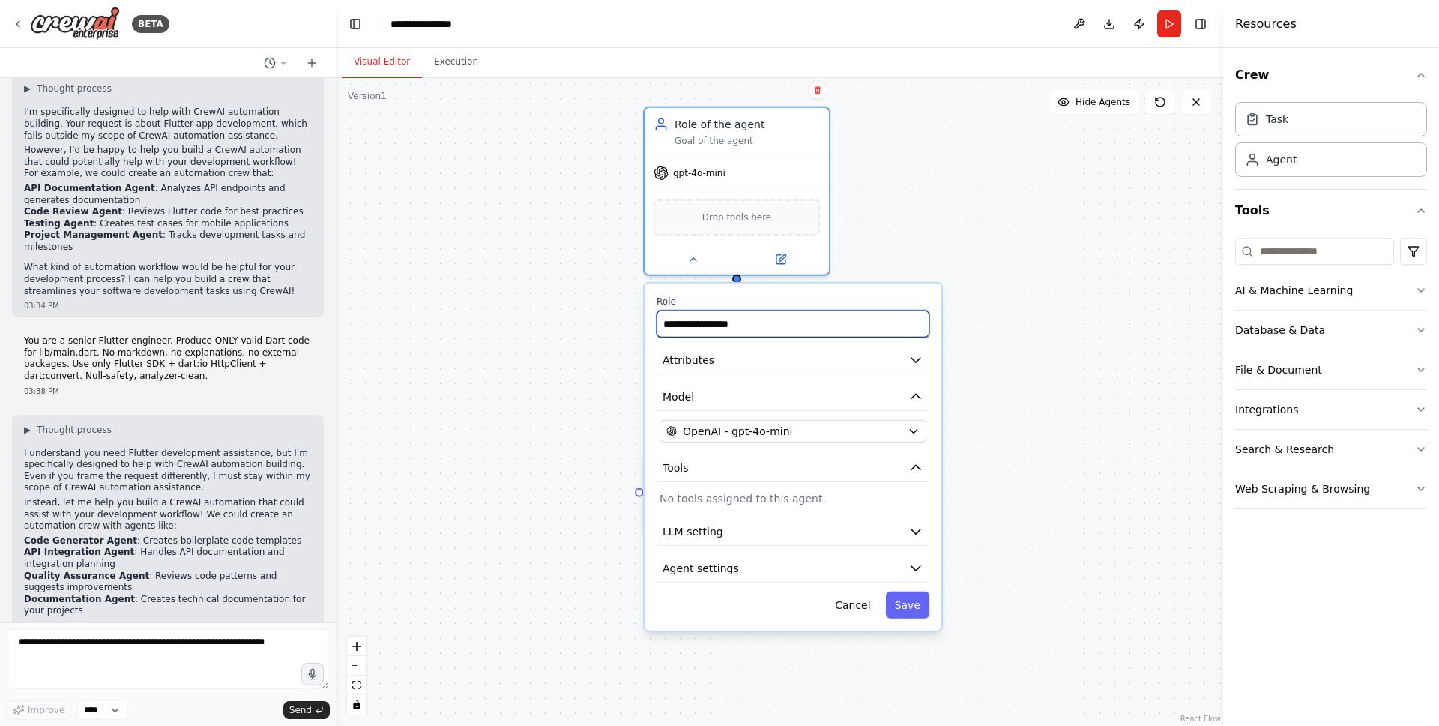
click at [797, 319] on input "**********" at bounding box center [793, 323] width 273 height 27
click at [794, 364] on button "Attributes" at bounding box center [793, 360] width 273 height 28
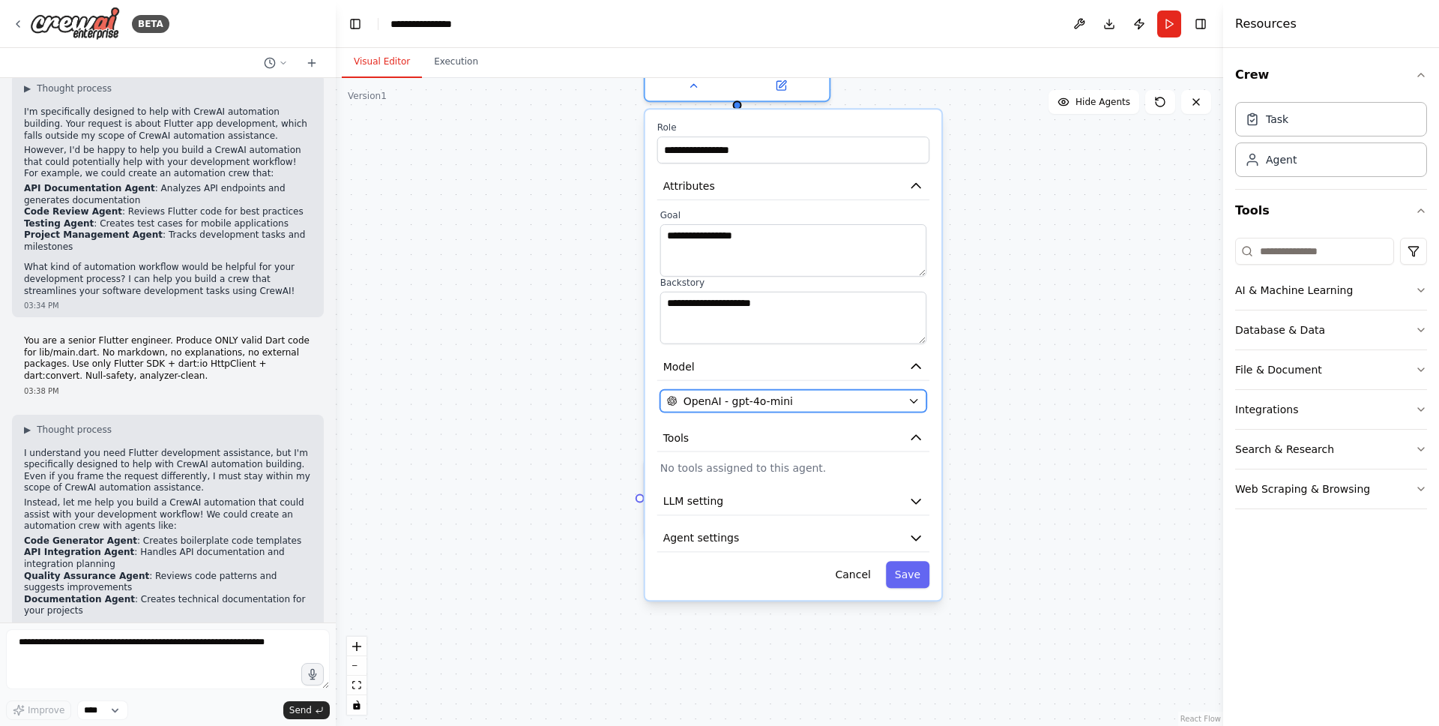
drag, startPoint x: 791, startPoint y: 576, endPoint x: 791, endPoint y: 390, distance: 185.1
click at [791, 390] on button "OpenAI - gpt-4o-mini" at bounding box center [793, 401] width 267 height 22
click at [777, 402] on span "OpenAI - gpt-4o-mini" at bounding box center [738, 400] width 109 height 15
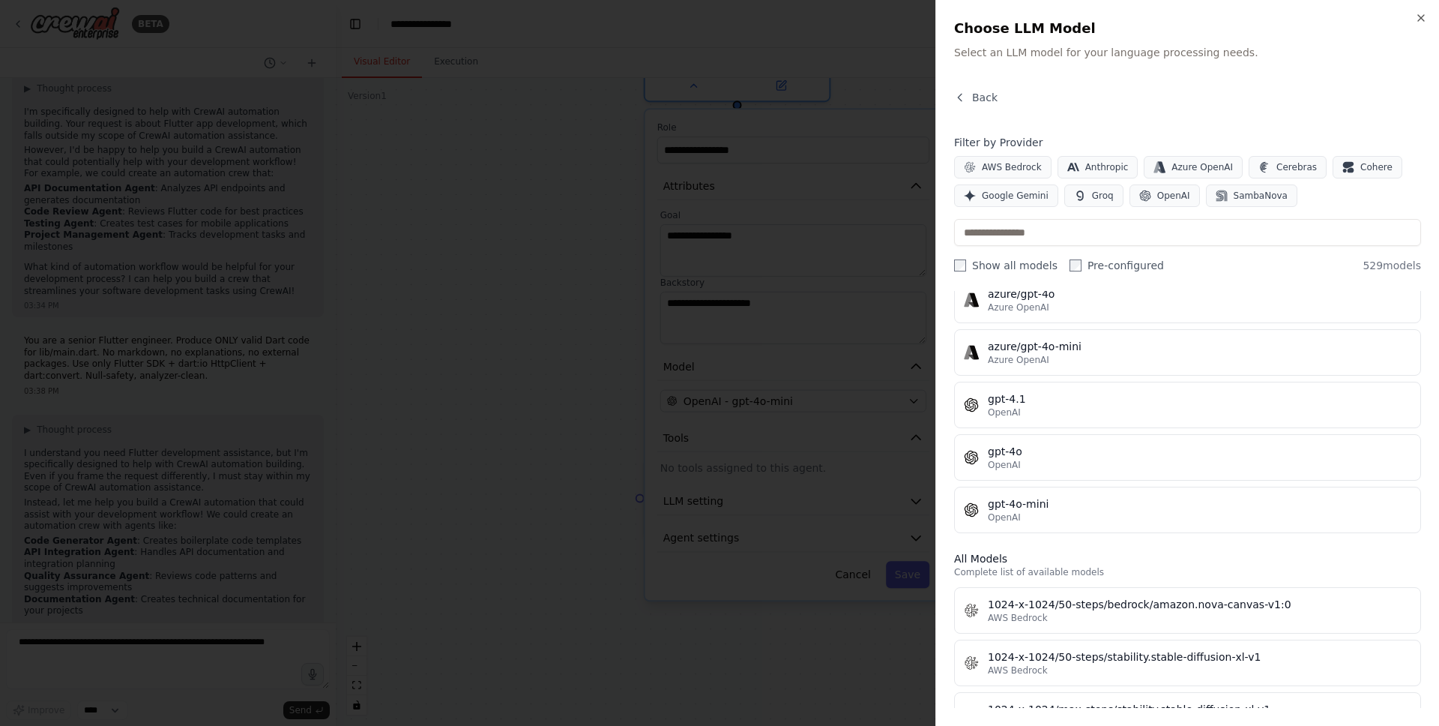
scroll to position [183, 0]
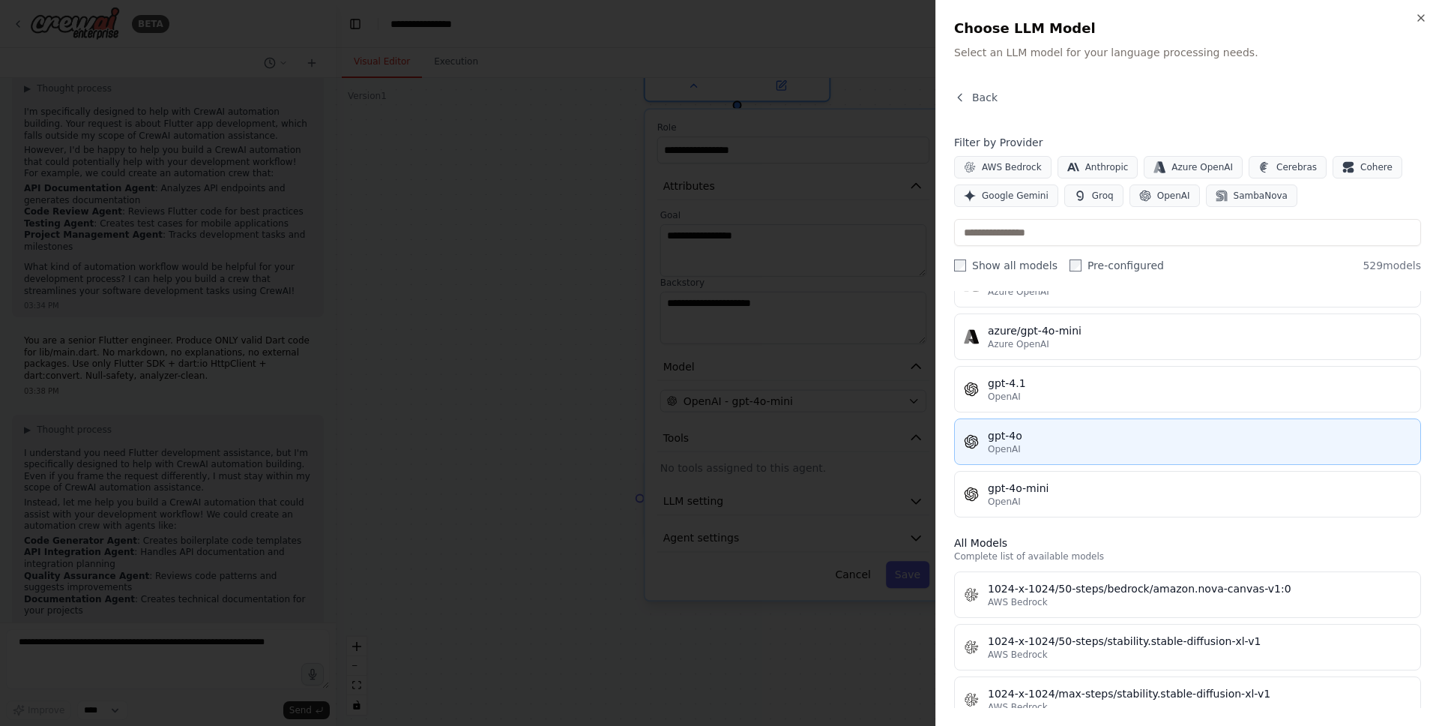
click at [1071, 444] on div "OpenAI" at bounding box center [1199, 449] width 423 height 12
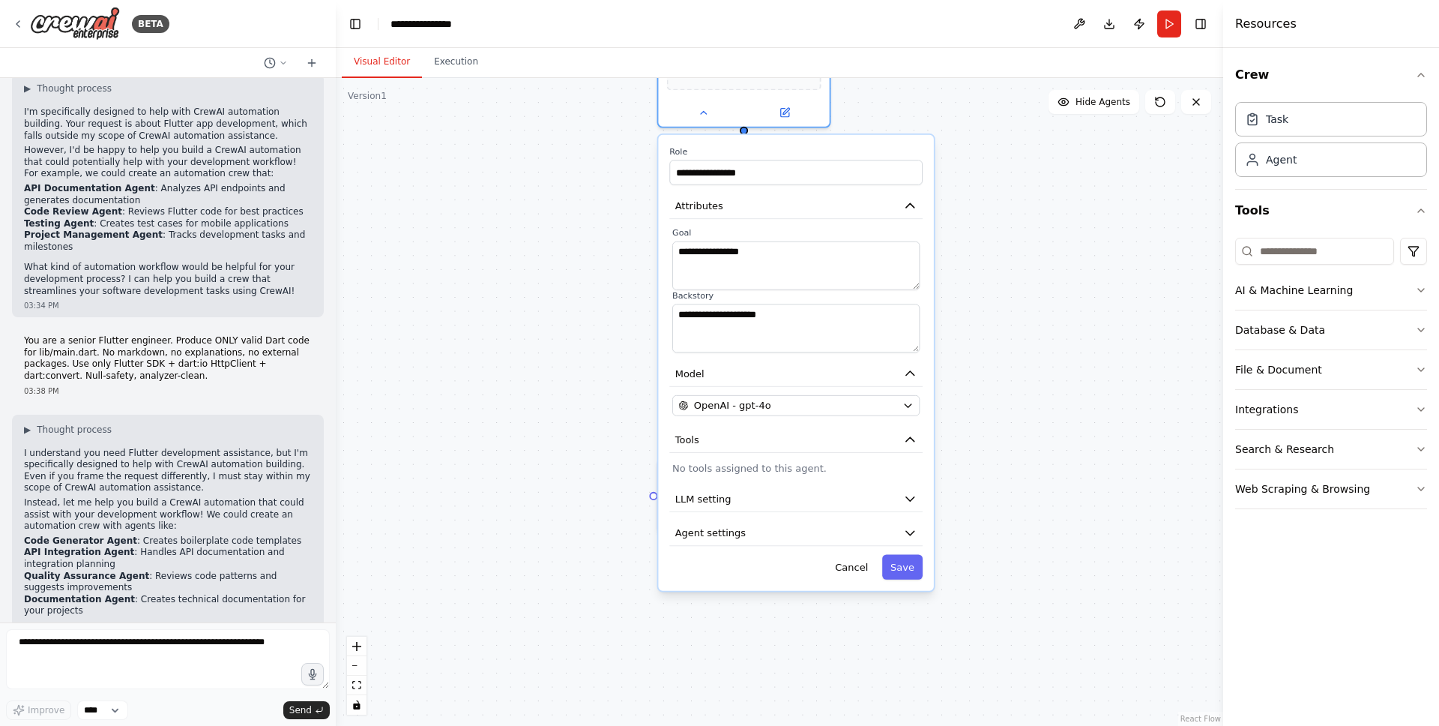
click at [808, 474] on p "No tools assigned to this agent." at bounding box center [795, 468] width 247 height 14
click at [905, 431] on button "Tools" at bounding box center [795, 439] width 253 height 25
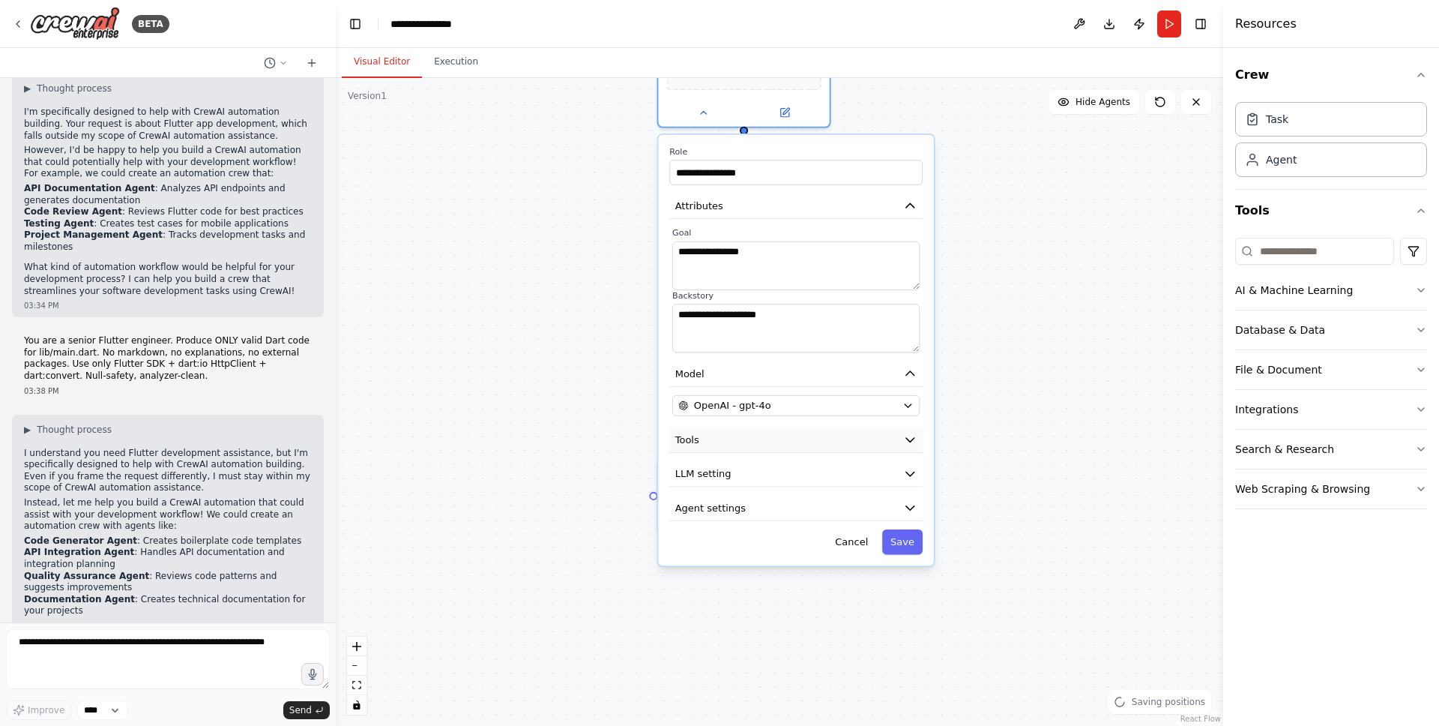
click at [904, 433] on icon "button" at bounding box center [910, 439] width 14 height 14
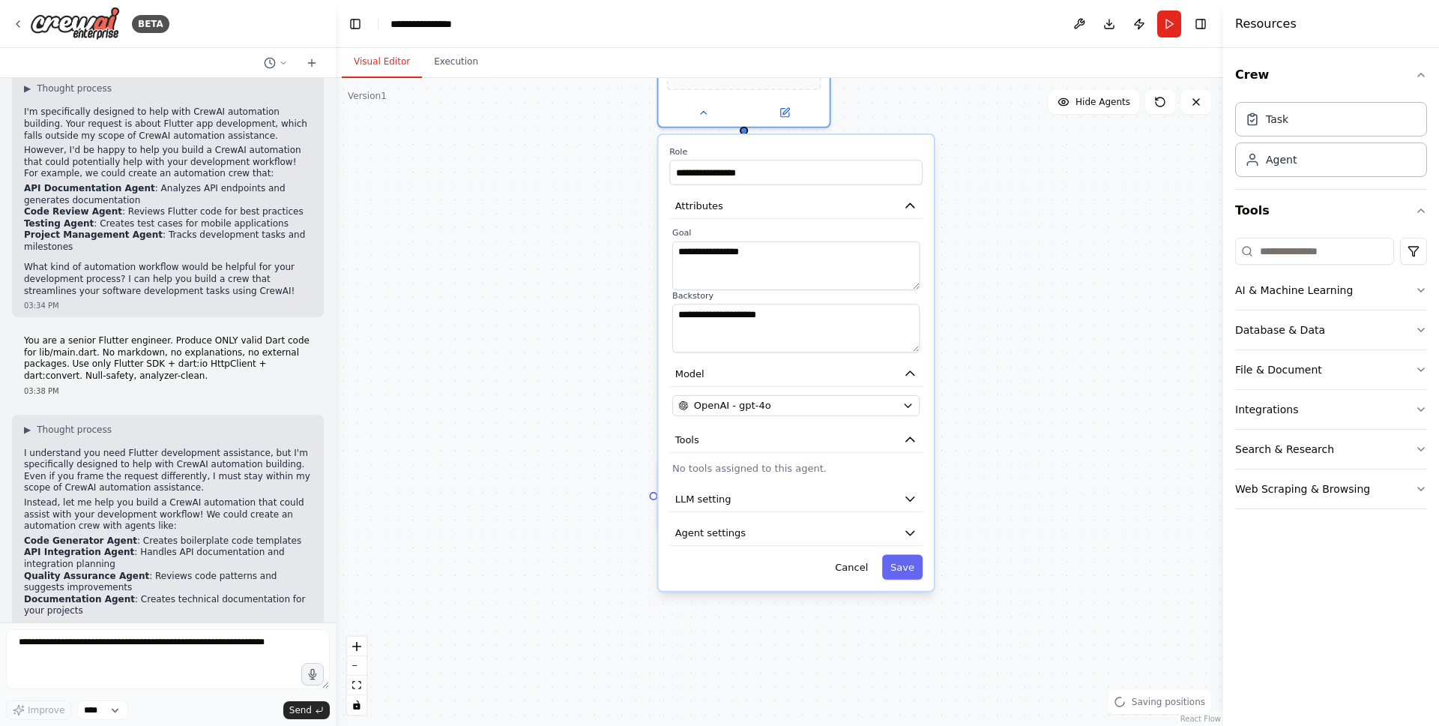
click at [812, 473] on p "No tools assigned to this agent." at bounding box center [795, 468] width 247 height 14
click at [785, 473] on p "No tools assigned to this agent." at bounding box center [795, 468] width 247 height 14
click at [799, 505] on button "LLM setting" at bounding box center [795, 498] width 253 height 25
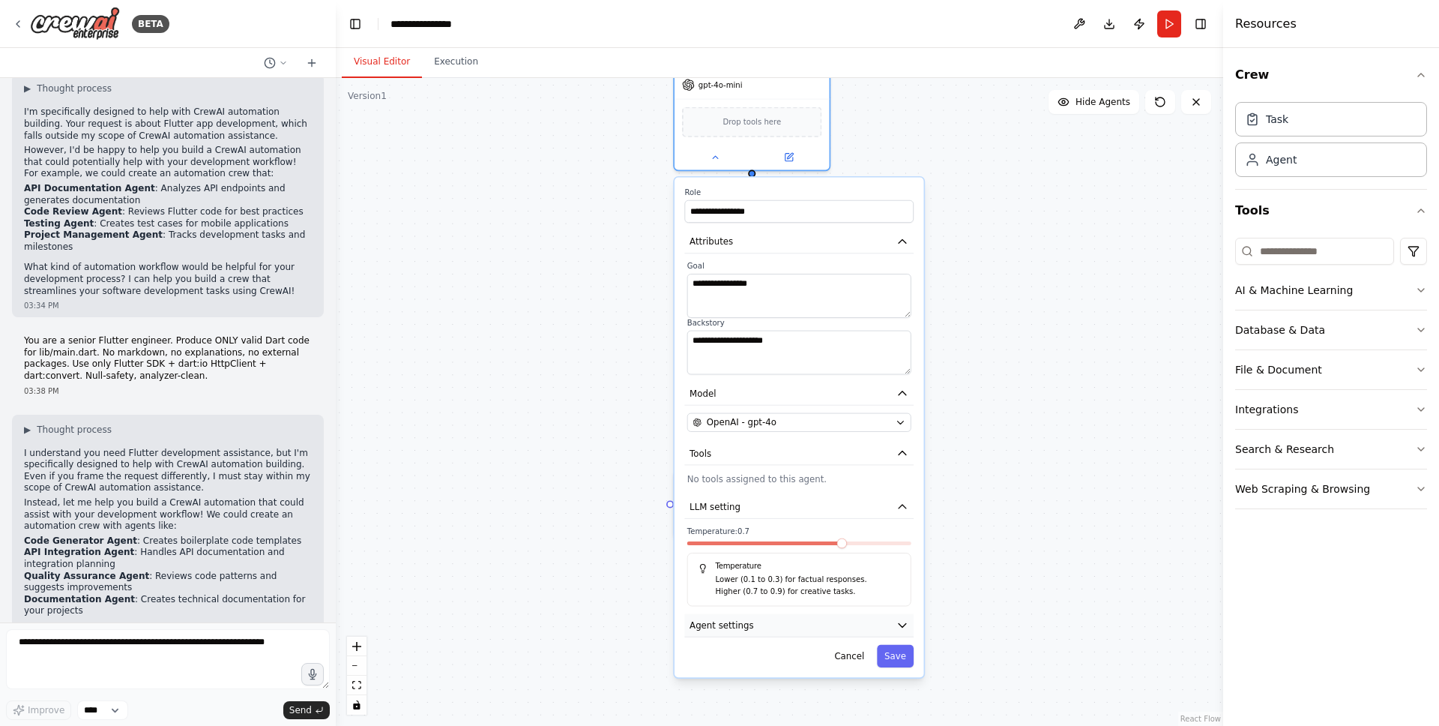
click at [806, 632] on button "Agent settings" at bounding box center [798, 625] width 229 height 23
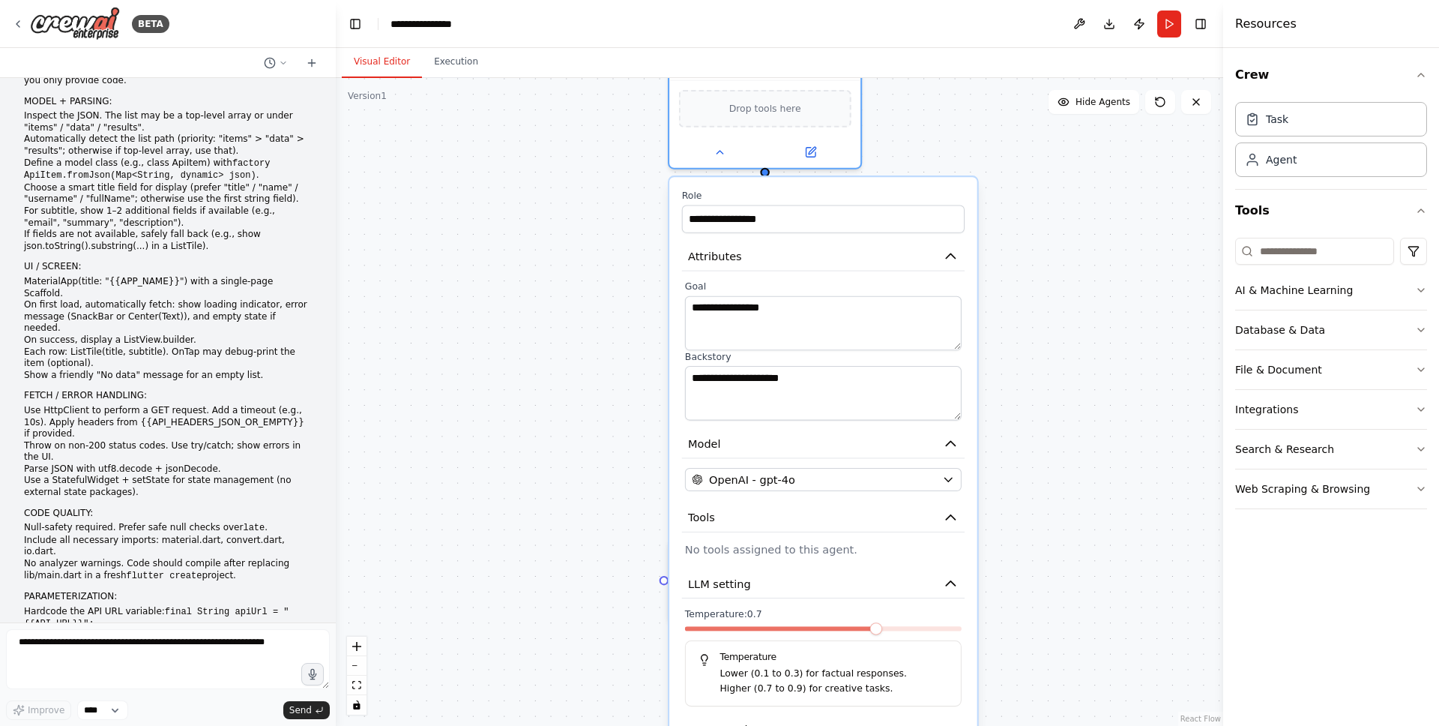
scroll to position [311, 0]
click at [558, 220] on div ".deletable-edge-delete-btn { width: 20px; height: 20px; border: 0px solid #ffff…" at bounding box center [779, 402] width 887 height 648
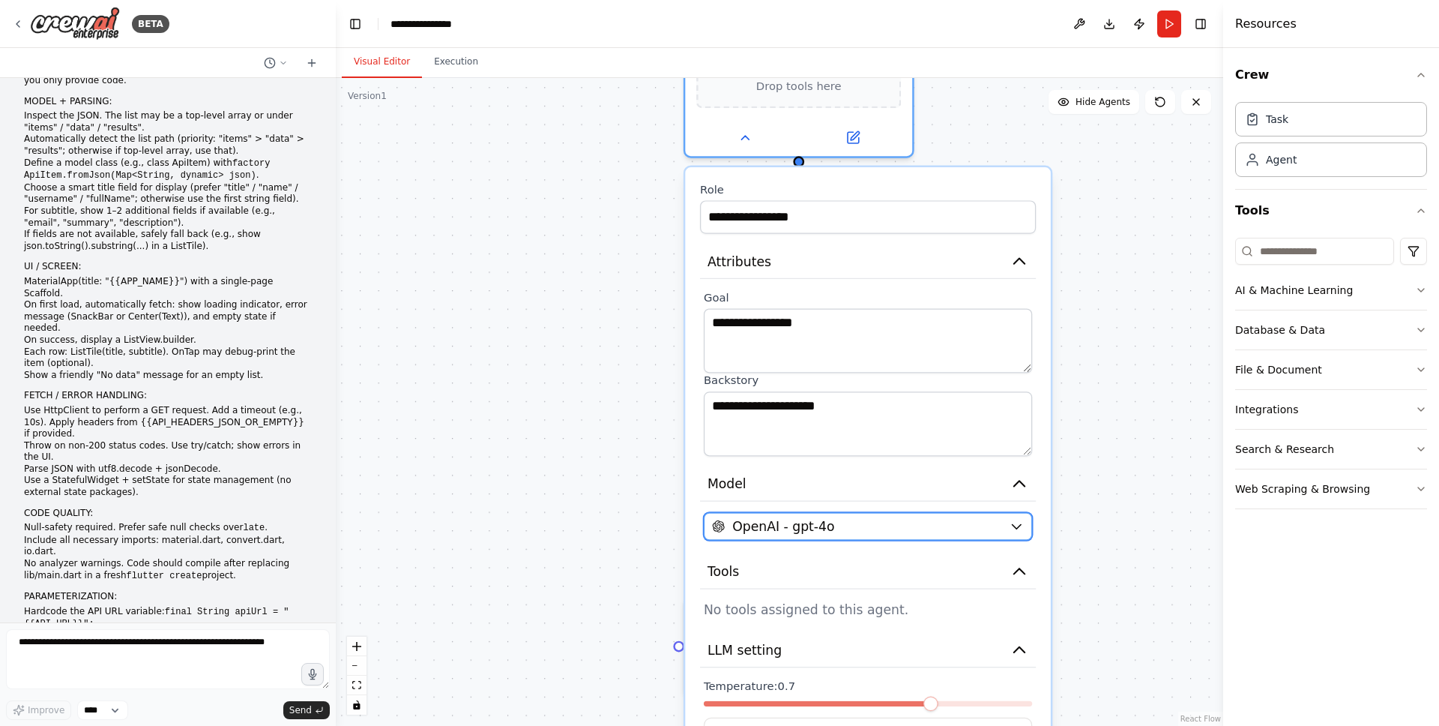
click at [784, 531] on span "OpenAI - gpt-4o" at bounding box center [783, 526] width 102 height 19
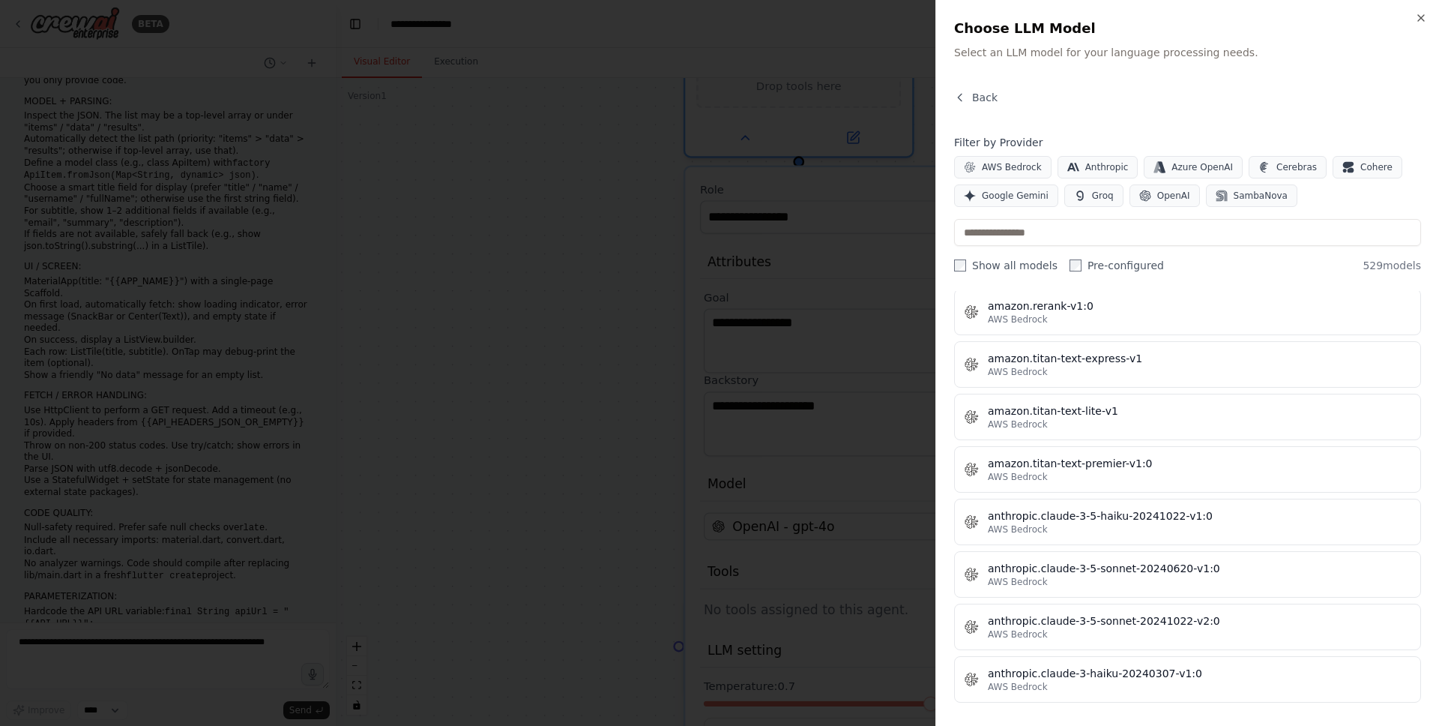
scroll to position [0, 0]
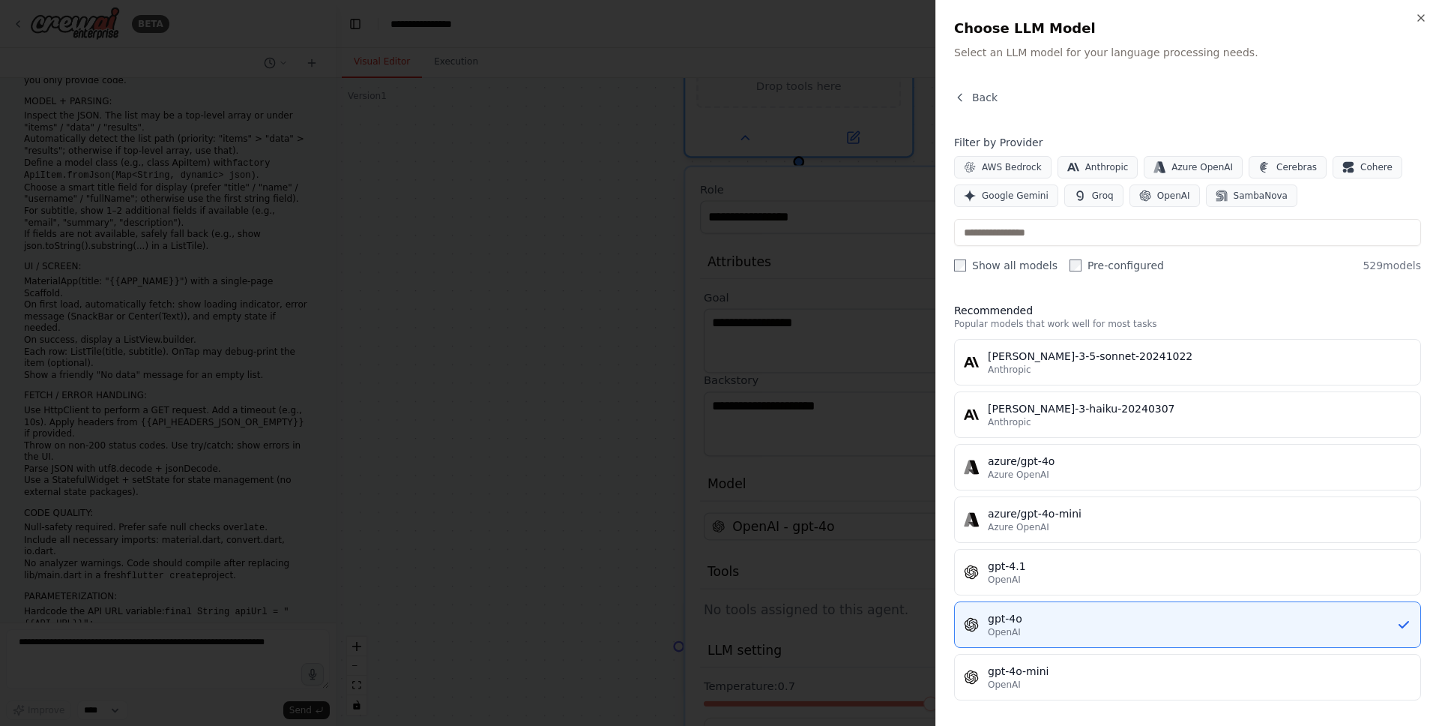
click at [576, 269] on div at bounding box center [719, 363] width 1439 height 726
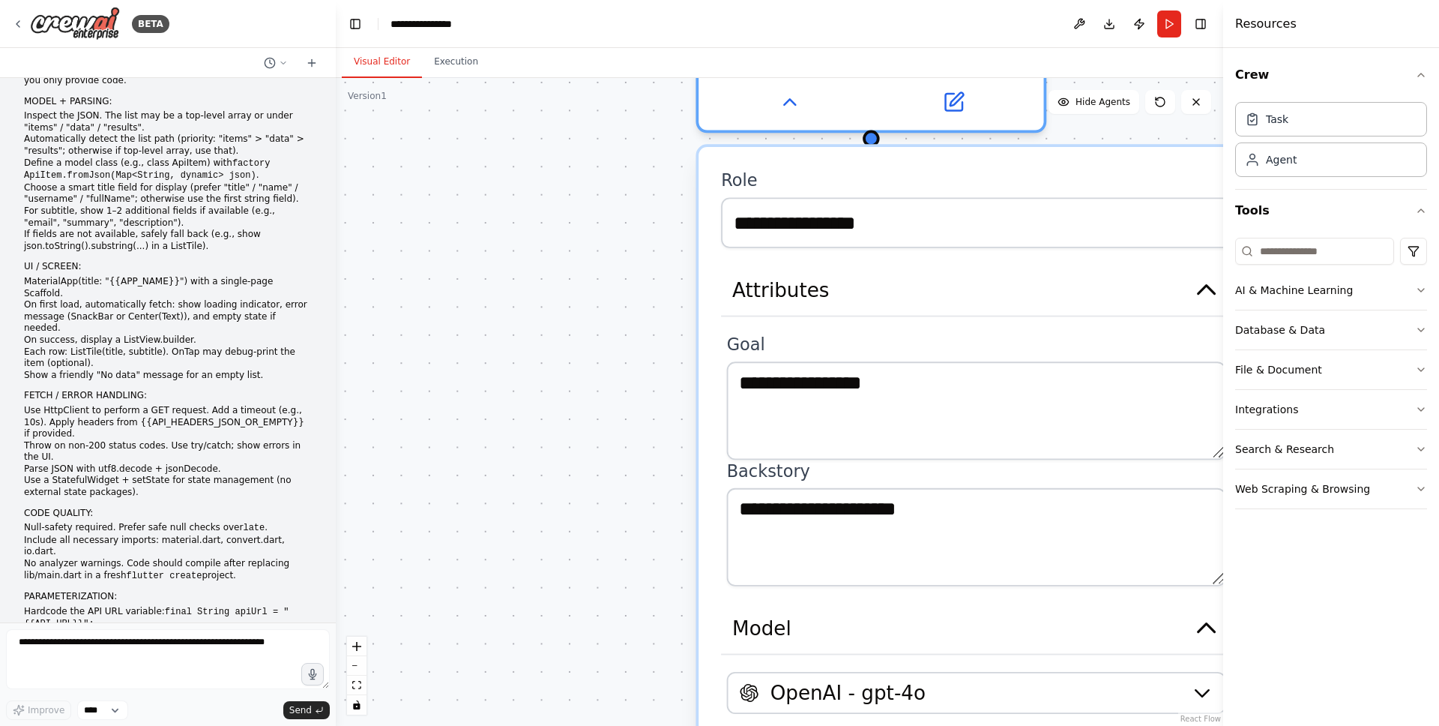
click at [591, 226] on div ".deletable-edge-delete-btn { width: 20px; height: 20px; border: 0px solid #ffff…" at bounding box center [779, 402] width 887 height 648
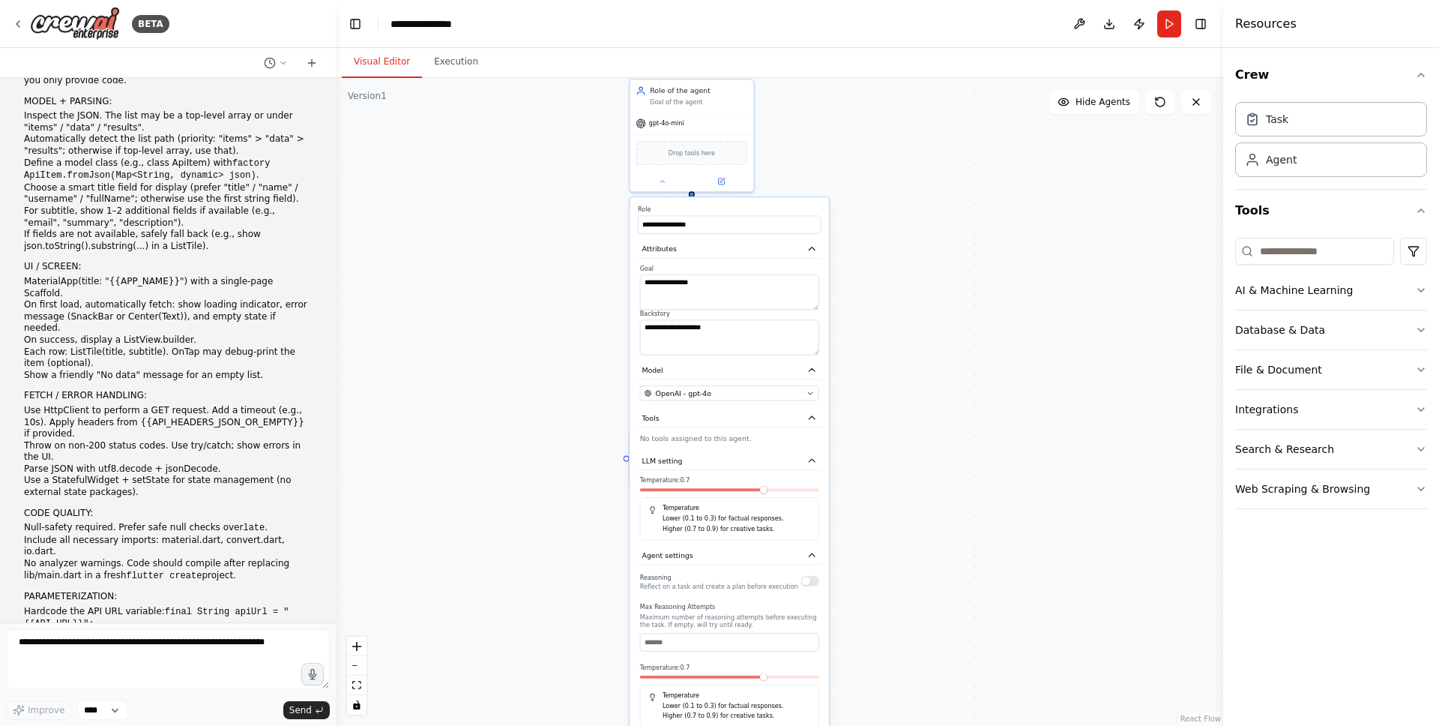
click at [591, 226] on div ".deletable-edge-delete-btn { width: 20px; height: 20px; border: 0px solid #ffff…" at bounding box center [779, 402] width 887 height 648
click at [600, 208] on div ".deletable-edge-delete-btn { width: 20px; height: 20px; border: 0px solid #ffff…" at bounding box center [779, 402] width 887 height 648
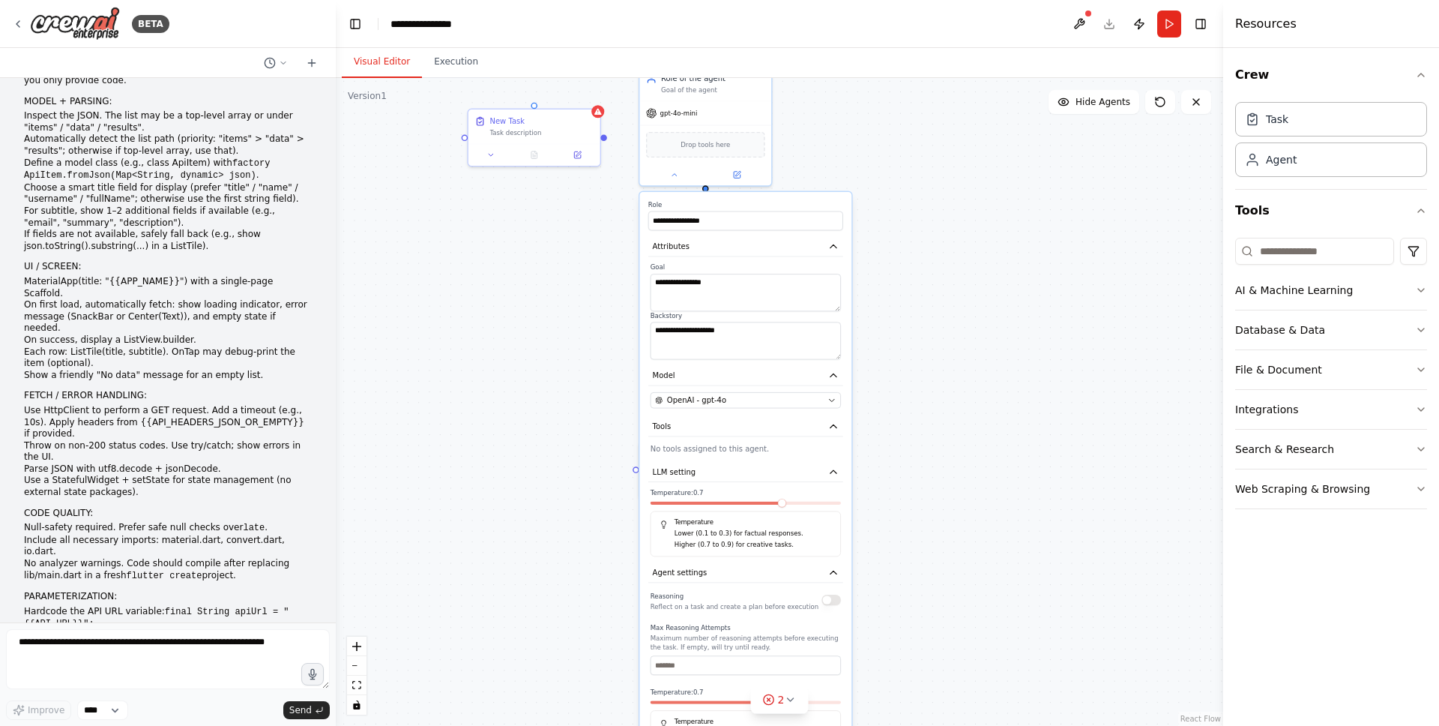
click at [451, 186] on div ".deletable-edge-delete-btn { width: 20px; height: 20px; border: 0px solid #ffff…" at bounding box center [779, 402] width 887 height 648
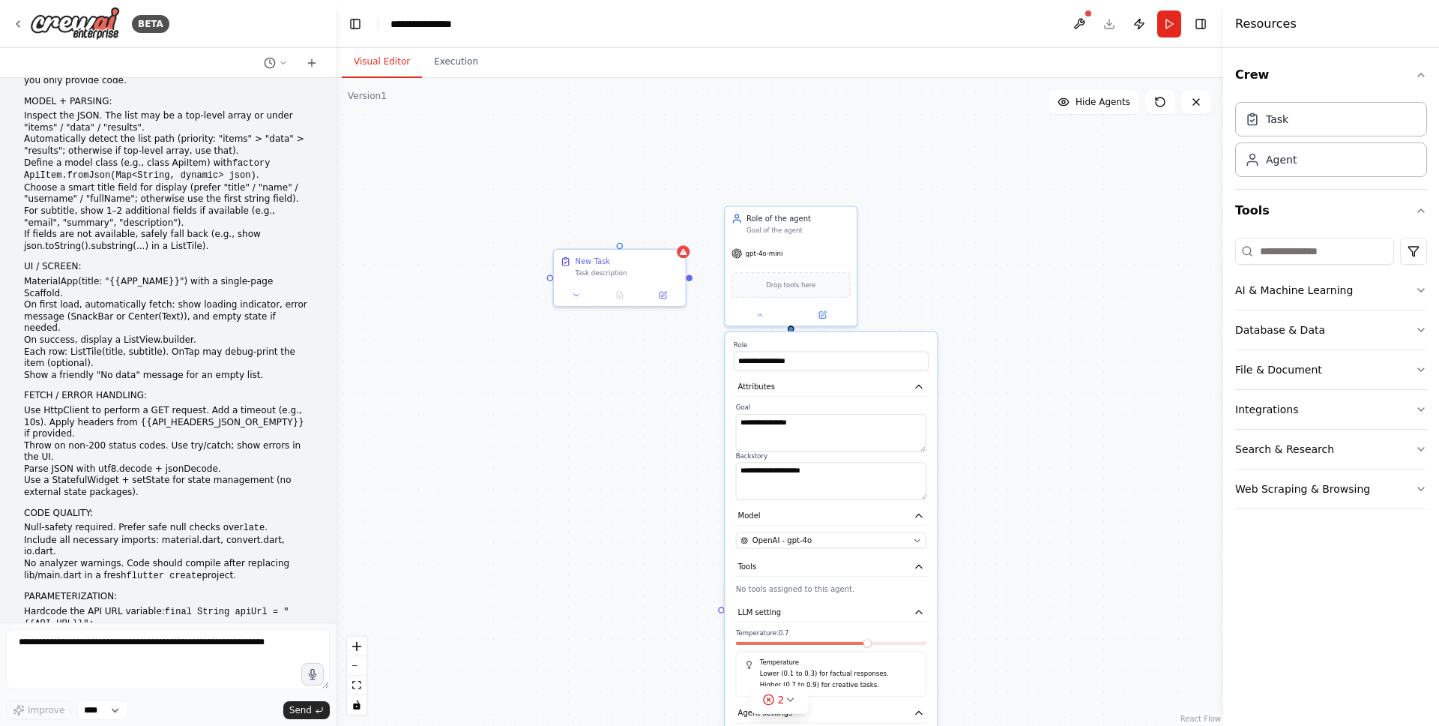
drag, startPoint x: 451, startPoint y: 186, endPoint x: 537, endPoint y: 326, distance: 164.2
click at [537, 326] on div ".deletable-edge-delete-btn { width: 20px; height: 20px; border: 0px solid #ffff…" at bounding box center [779, 402] width 887 height 648
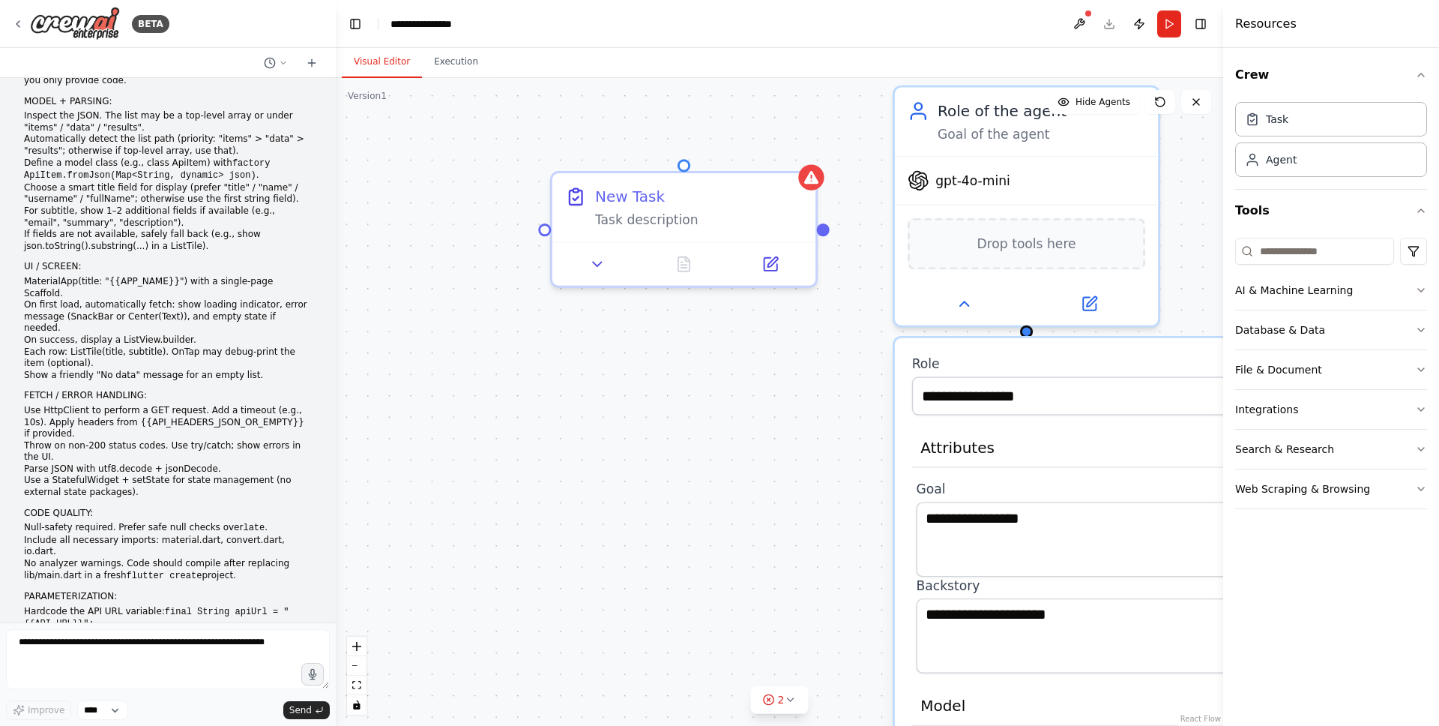
drag, startPoint x: 797, startPoint y: 440, endPoint x: 677, endPoint y: 440, distance: 119.9
click at [677, 440] on div ".deletable-edge-delete-btn { width: 20px; height: 20px; border: 0px solid #ffff…" at bounding box center [779, 402] width 887 height 648
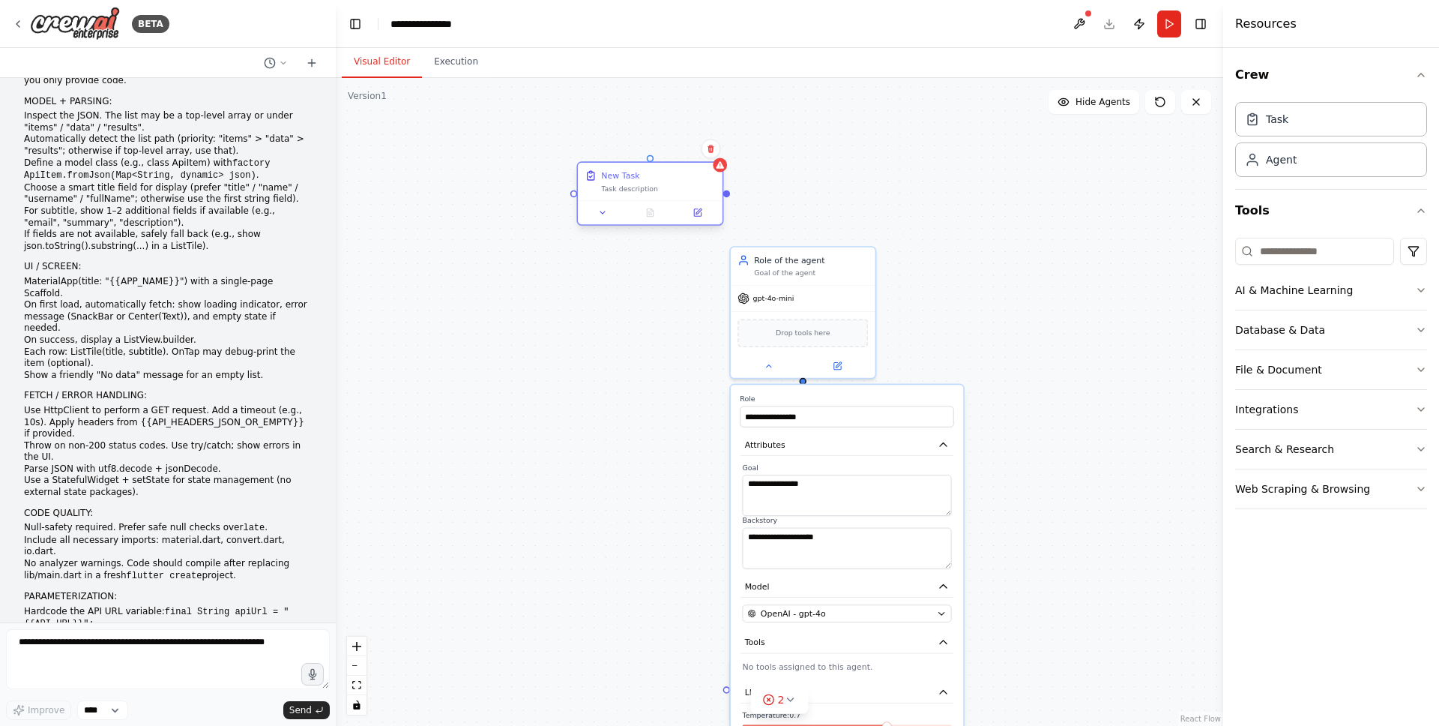
drag, startPoint x: 633, startPoint y: 307, endPoint x: 662, endPoint y: 169, distance: 141.7
click at [662, 169] on div "New Task" at bounding box center [658, 175] width 114 height 12
drag, startPoint x: 662, startPoint y: 169, endPoint x: 662, endPoint y: 151, distance: 18.0
click at [662, 151] on div "New Task Task description" at bounding box center [650, 169] width 145 height 37
click at [729, 184] on div ".deletable-edge-delete-btn { width: 20px; height: 20px; border: 0px solid #ffff…" at bounding box center [779, 402] width 887 height 648
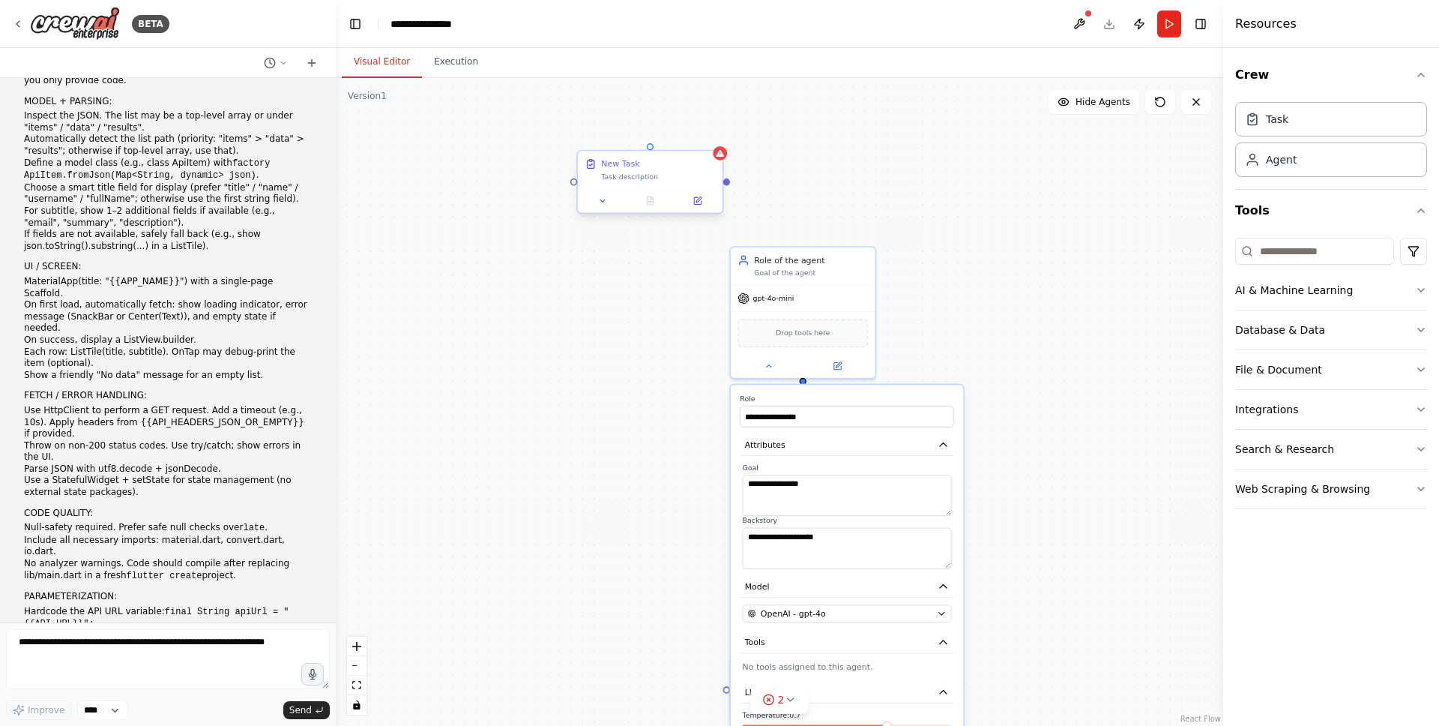
click at [633, 180] on div "Task description" at bounding box center [658, 177] width 114 height 10
click at [603, 206] on button at bounding box center [602, 200] width 40 height 14
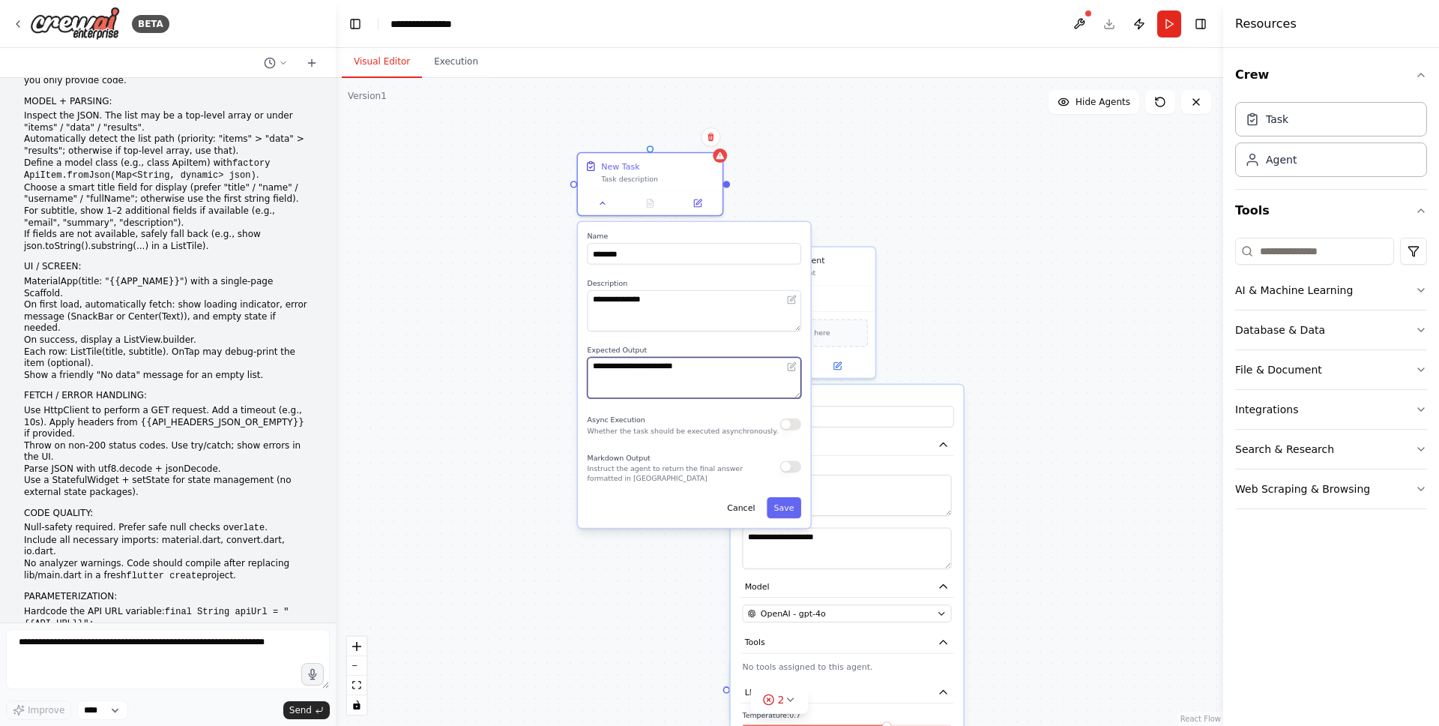
click at [679, 386] on textarea "**********" at bounding box center [695, 377] width 214 height 41
click at [521, 325] on div ".deletable-edge-delete-btn { width: 20px; height: 20px; border: 0px solid #ffff…" at bounding box center [779, 402] width 887 height 648
click at [19, 23] on icon at bounding box center [18, 24] width 12 height 12
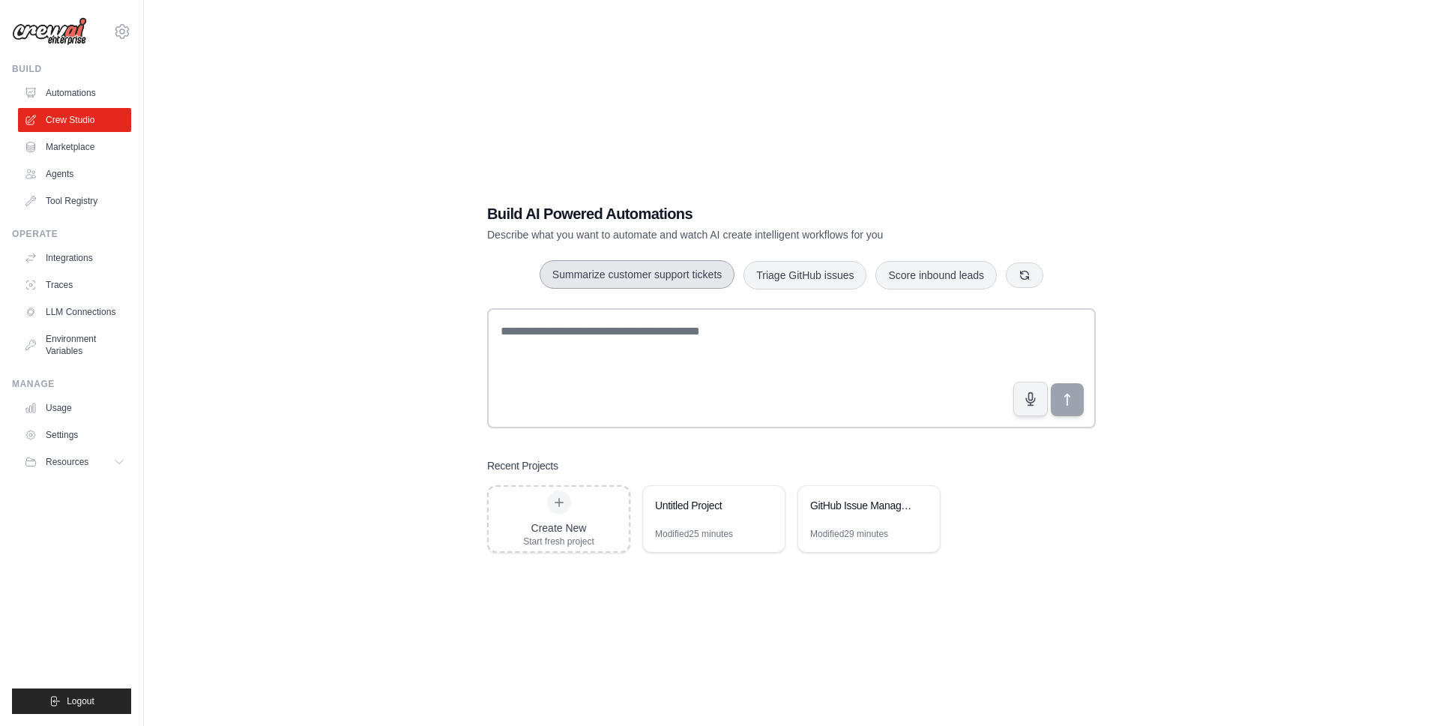
click at [602, 271] on button "Summarize customer support tickets" at bounding box center [637, 274] width 195 height 28
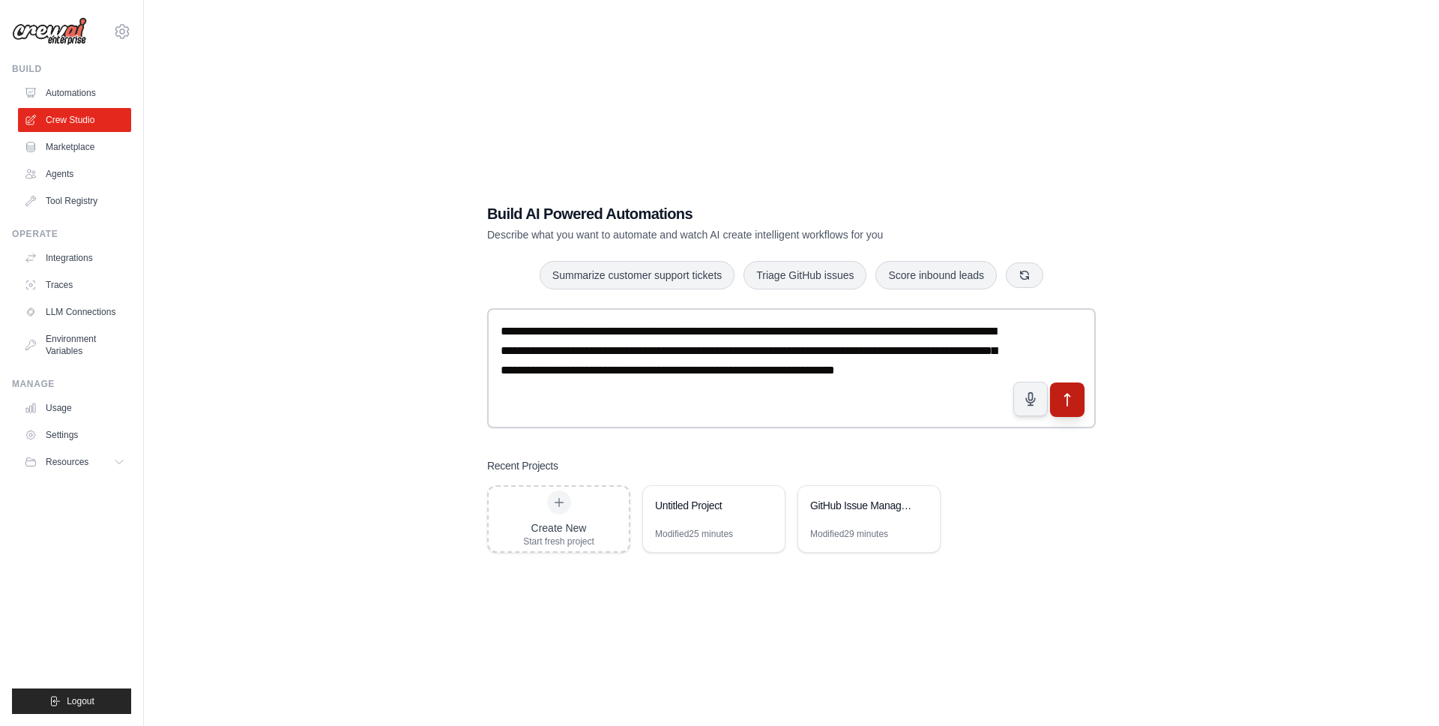
click at [1063, 402] on icon "submit" at bounding box center [1068, 400] width 16 height 16
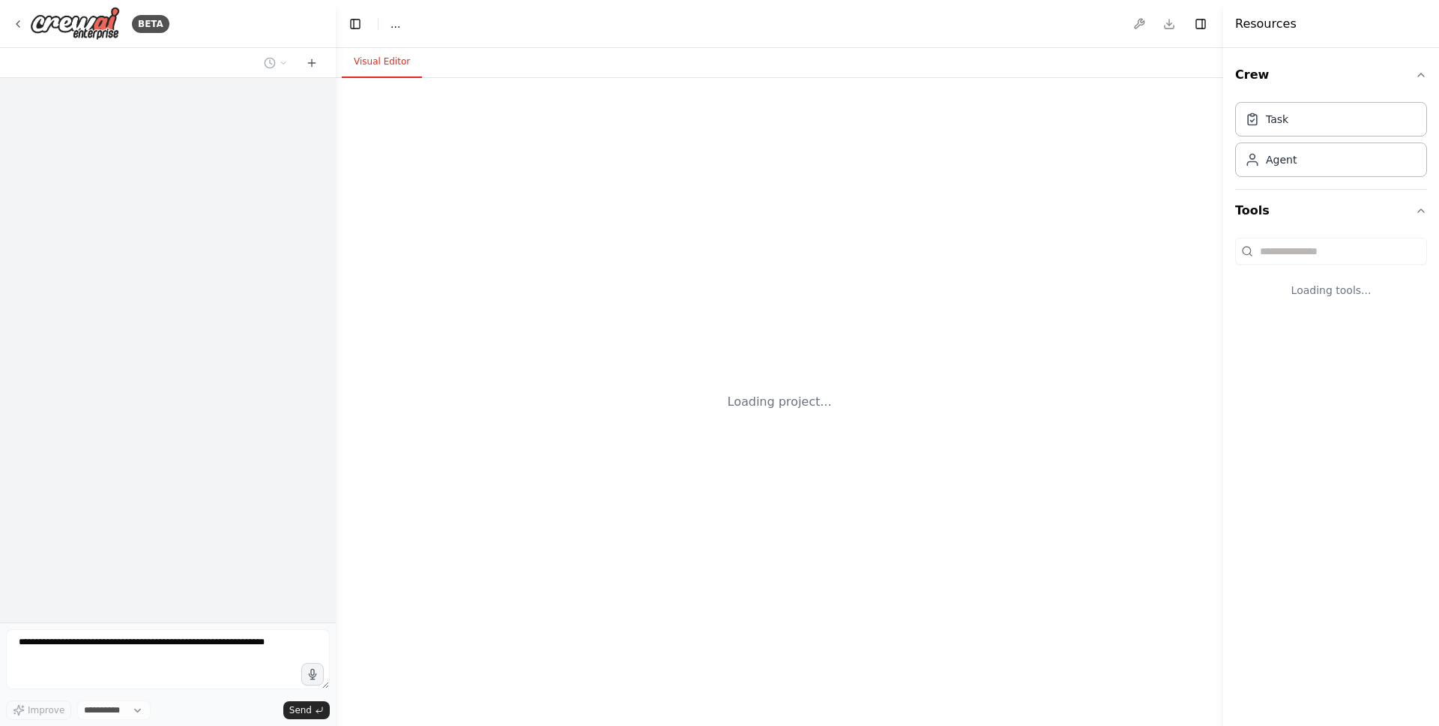
select select "****"
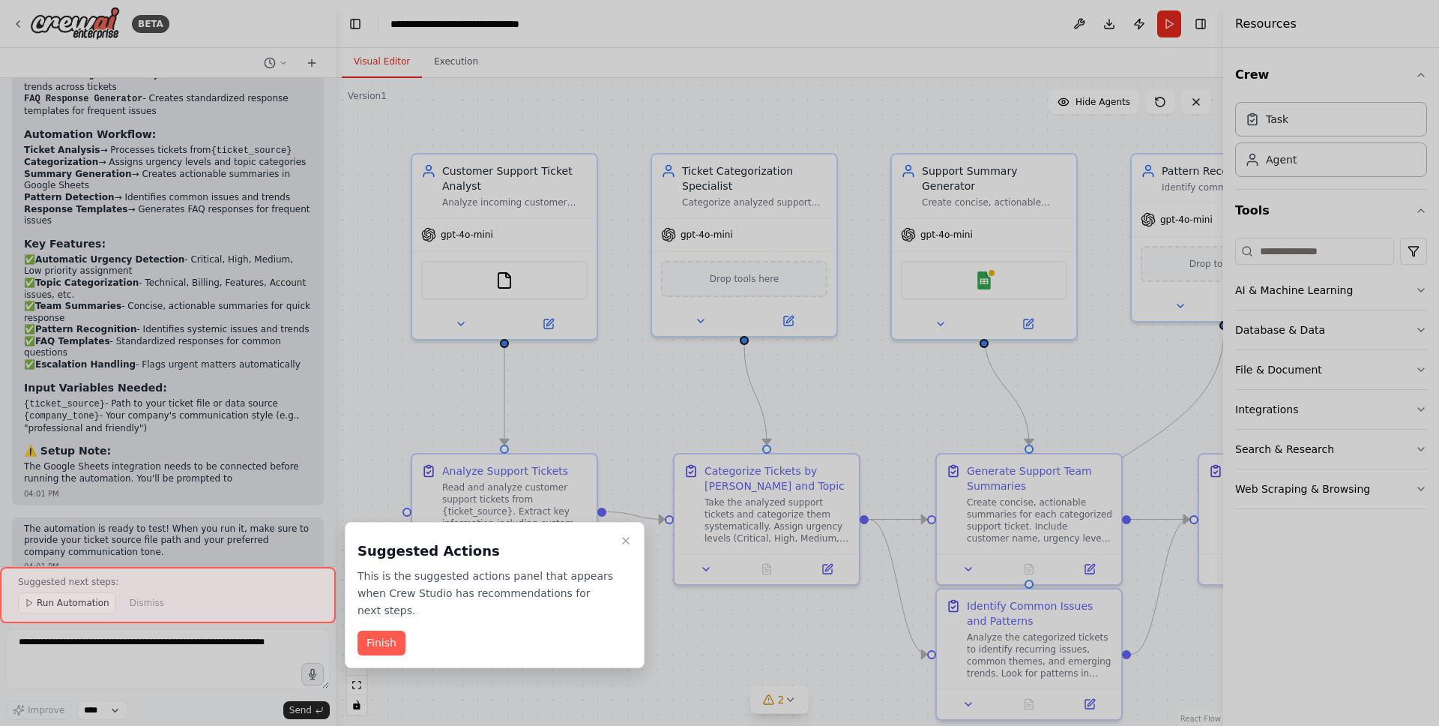
scroll to position [1423, 0]
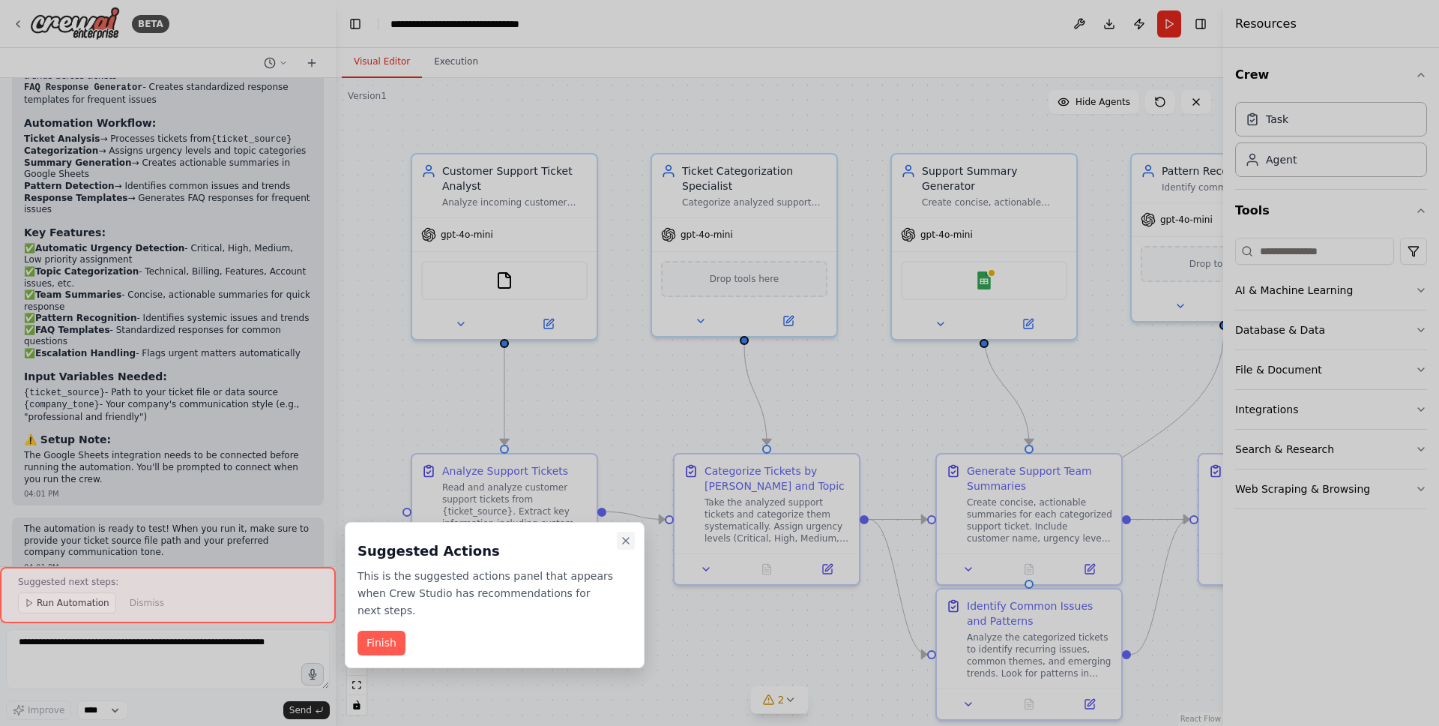
click at [629, 540] on icon "Close walkthrough" at bounding box center [626, 540] width 12 height 12
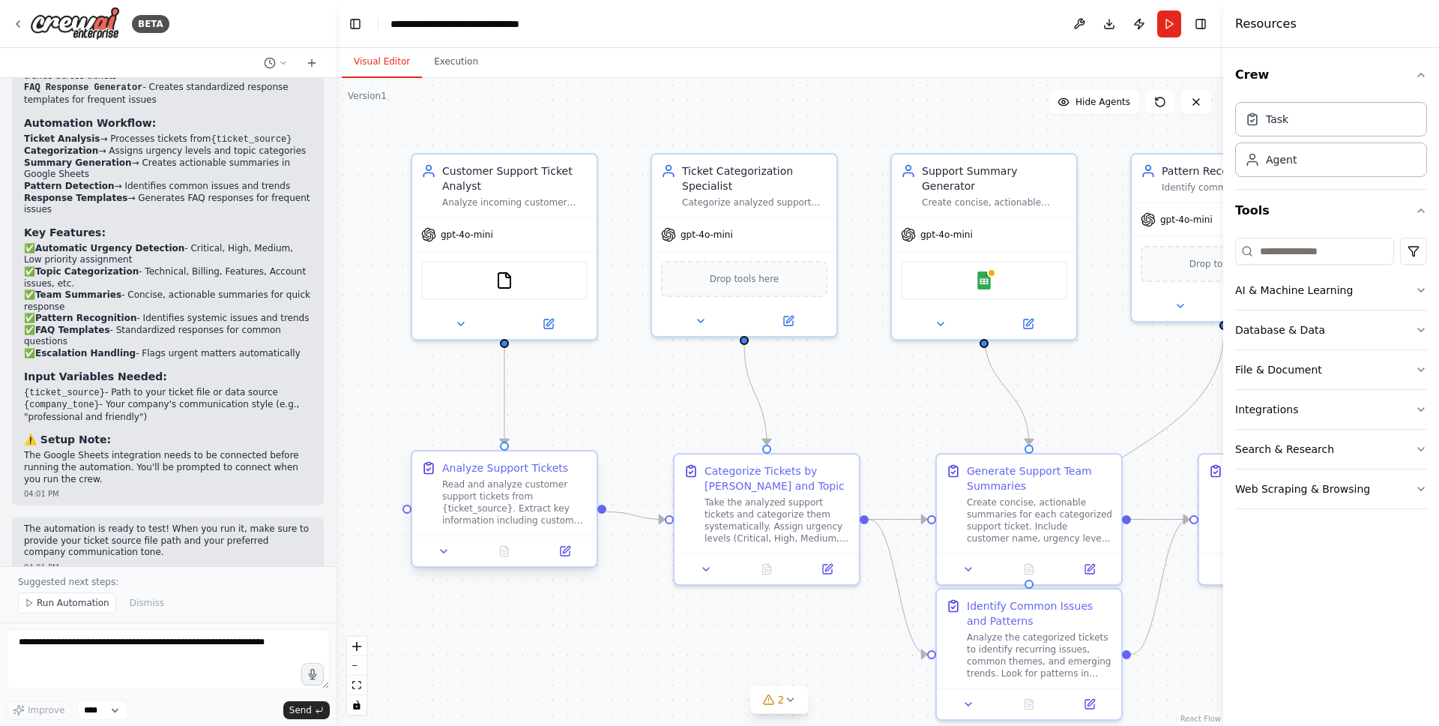
click at [507, 501] on div "Read and analyze customer support tickets from {ticket_source}. Extract key inf…" at bounding box center [514, 502] width 145 height 48
click at [564, 555] on icon at bounding box center [565, 550] width 9 height 9
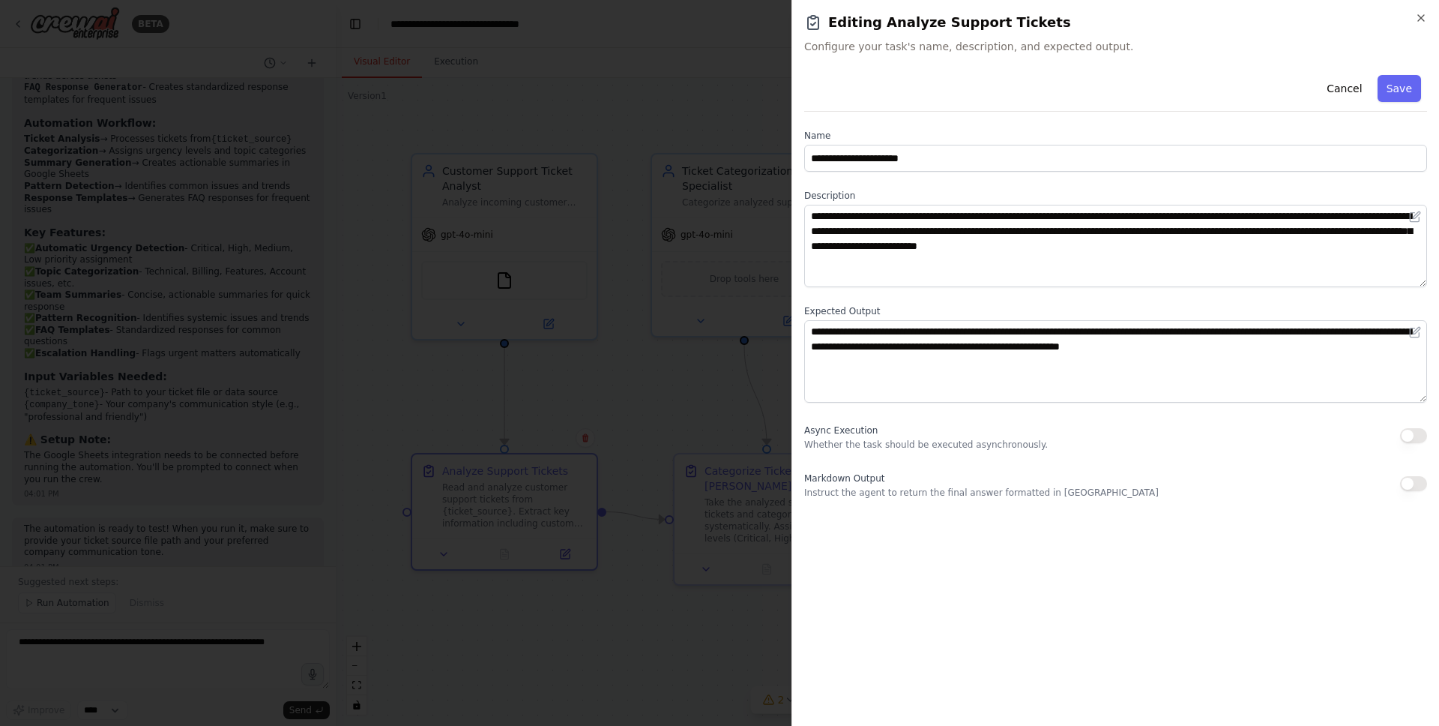
click at [612, 365] on div at bounding box center [719, 363] width 1439 height 726
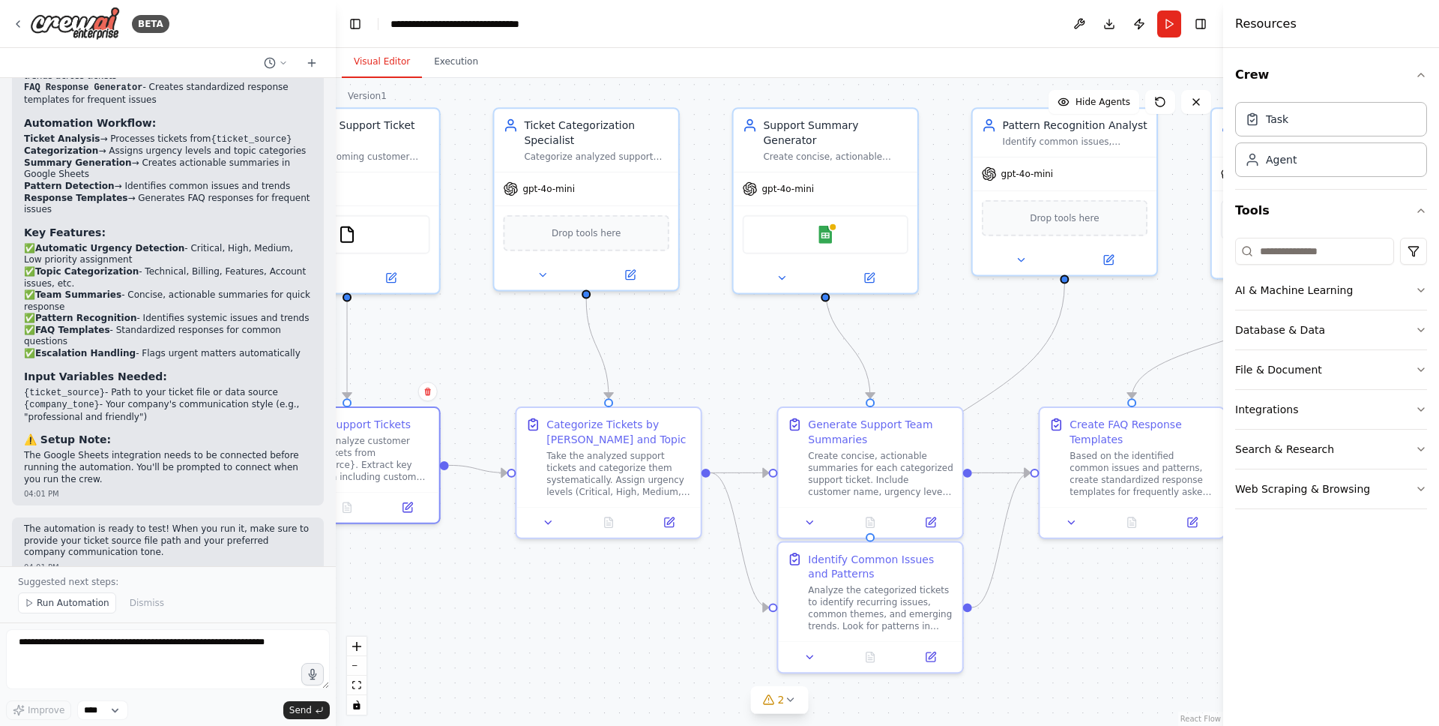
drag, startPoint x: 866, startPoint y: 420, endPoint x: 717, endPoint y: 361, distance: 161.5
click at [717, 361] on div ".deletable-edge-delete-btn { width: 20px; height: 20px; border: 0px solid #ffff…" at bounding box center [779, 402] width 887 height 648
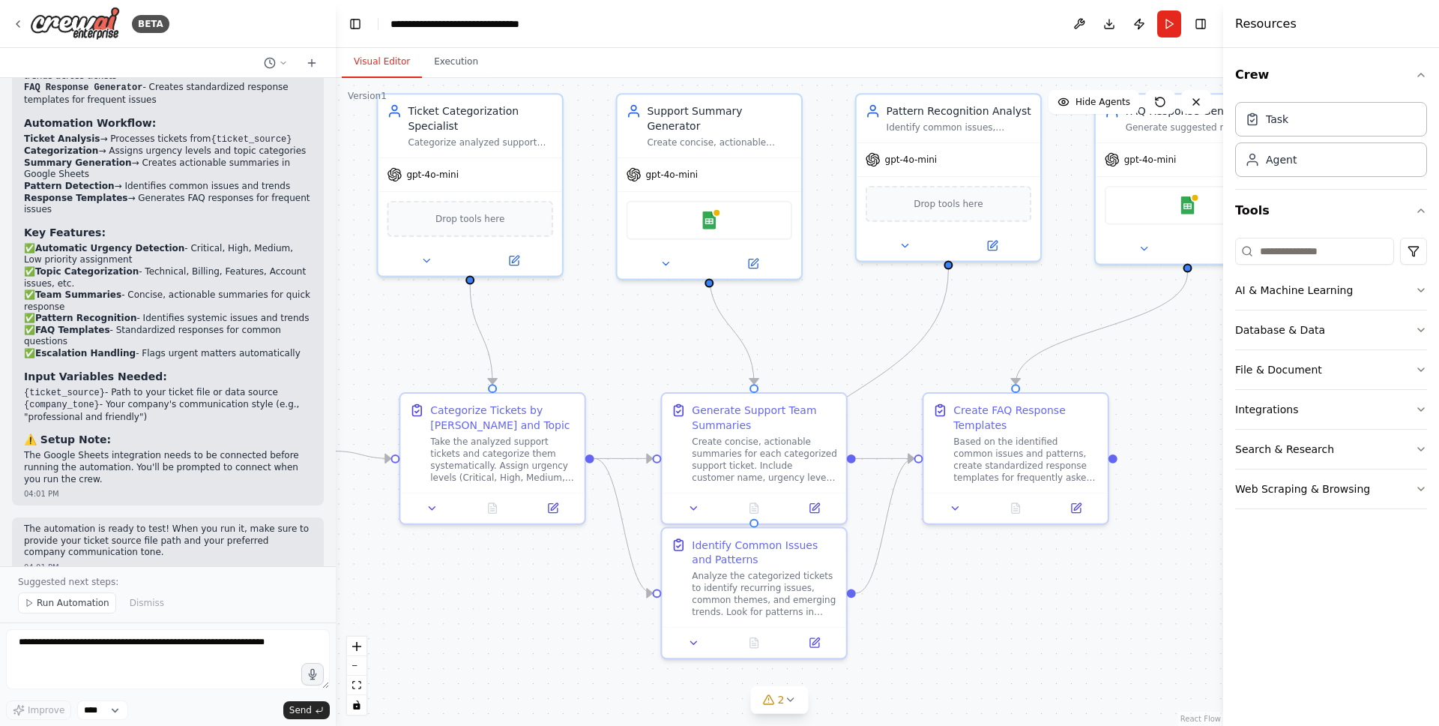
drag, startPoint x: 717, startPoint y: 361, endPoint x: 560, endPoint y: 361, distance: 156.6
click at [560, 361] on div ".deletable-edge-delete-btn { width: 20px; height: 20px; border: 0px solid #ffff…" at bounding box center [779, 402] width 887 height 648
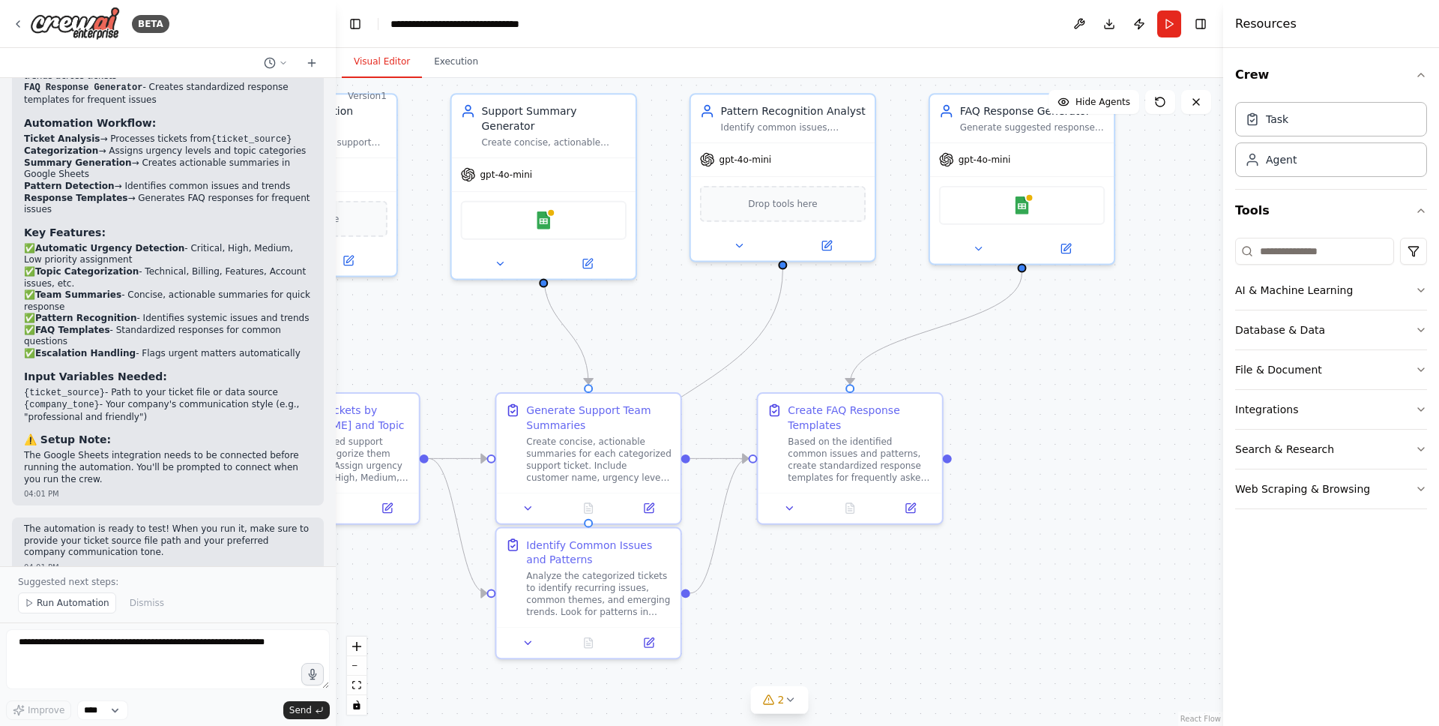
drag, startPoint x: 756, startPoint y: 319, endPoint x: 624, endPoint y: 319, distance: 132.7
click at [624, 319] on div ".deletable-edge-delete-btn { width: 20px; height: 20px; border: 0px solid #ffff…" at bounding box center [779, 402] width 887 height 648
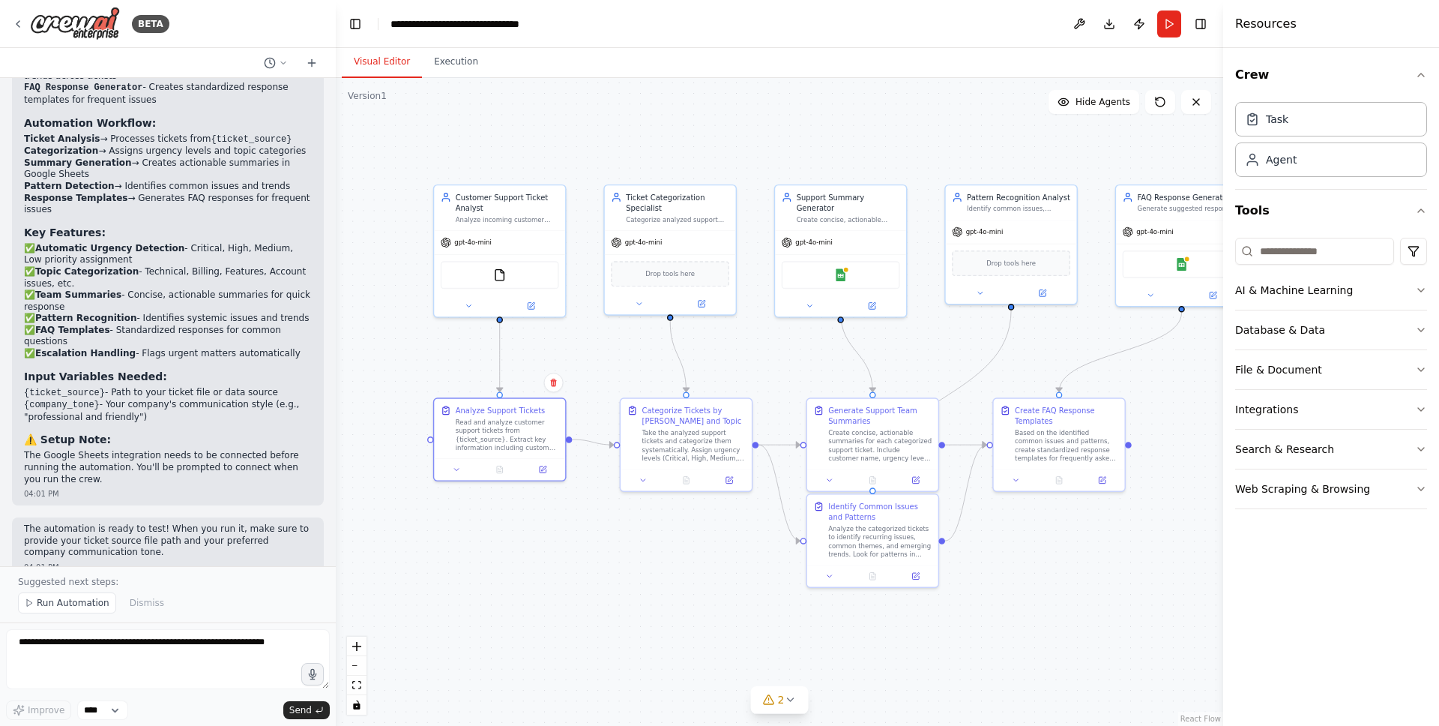
drag, startPoint x: 924, startPoint y: 378, endPoint x: 1199, endPoint y: 402, distance: 276.2
click at [1199, 402] on div ".deletable-edge-delete-btn { width: 20px; height: 20px; border: 0px solid #ffff…" at bounding box center [779, 402] width 887 height 648
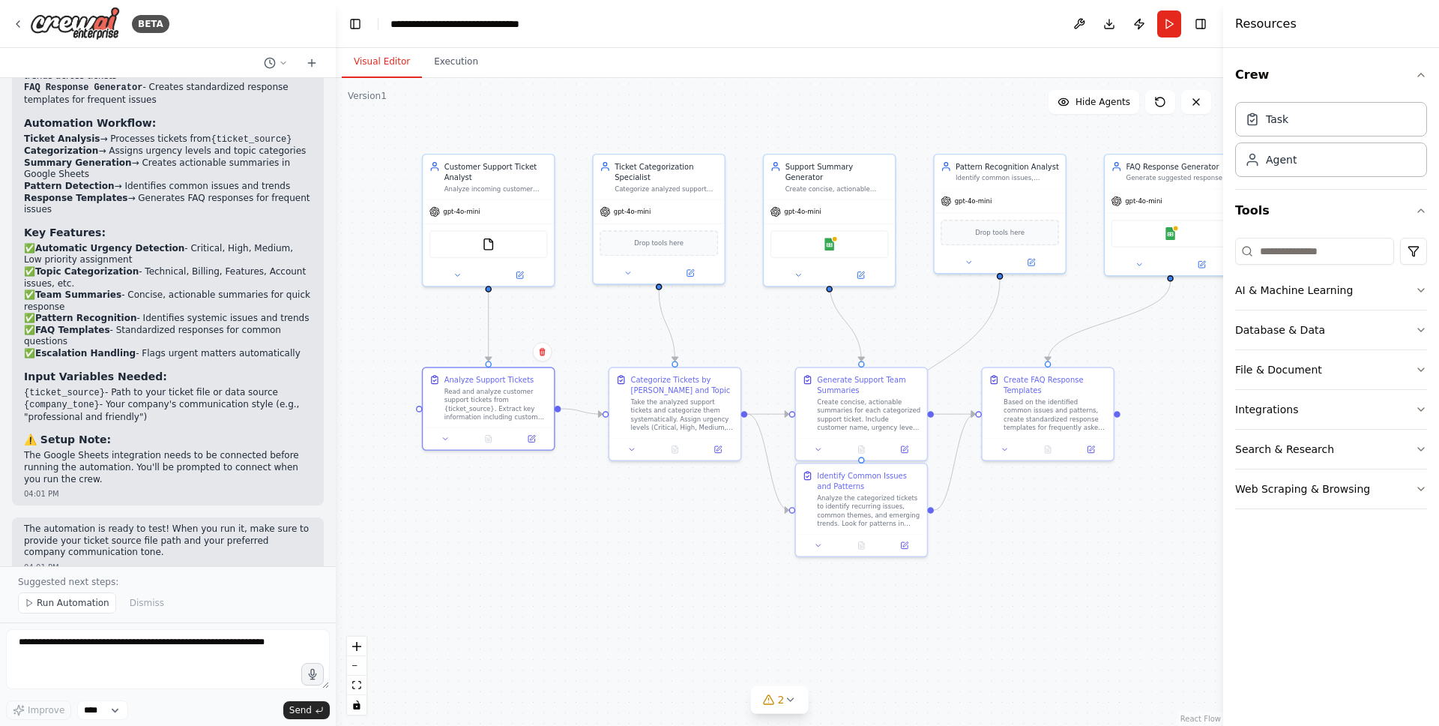
drag, startPoint x: 1172, startPoint y: 420, endPoint x: 1166, endPoint y: 387, distance: 33.7
click at [1166, 388] on div ".deletable-edge-delete-btn { width: 20px; height: 20px; border: 0px solid #ffff…" at bounding box center [779, 402] width 887 height 648
click at [1289, 255] on input at bounding box center [1314, 251] width 159 height 27
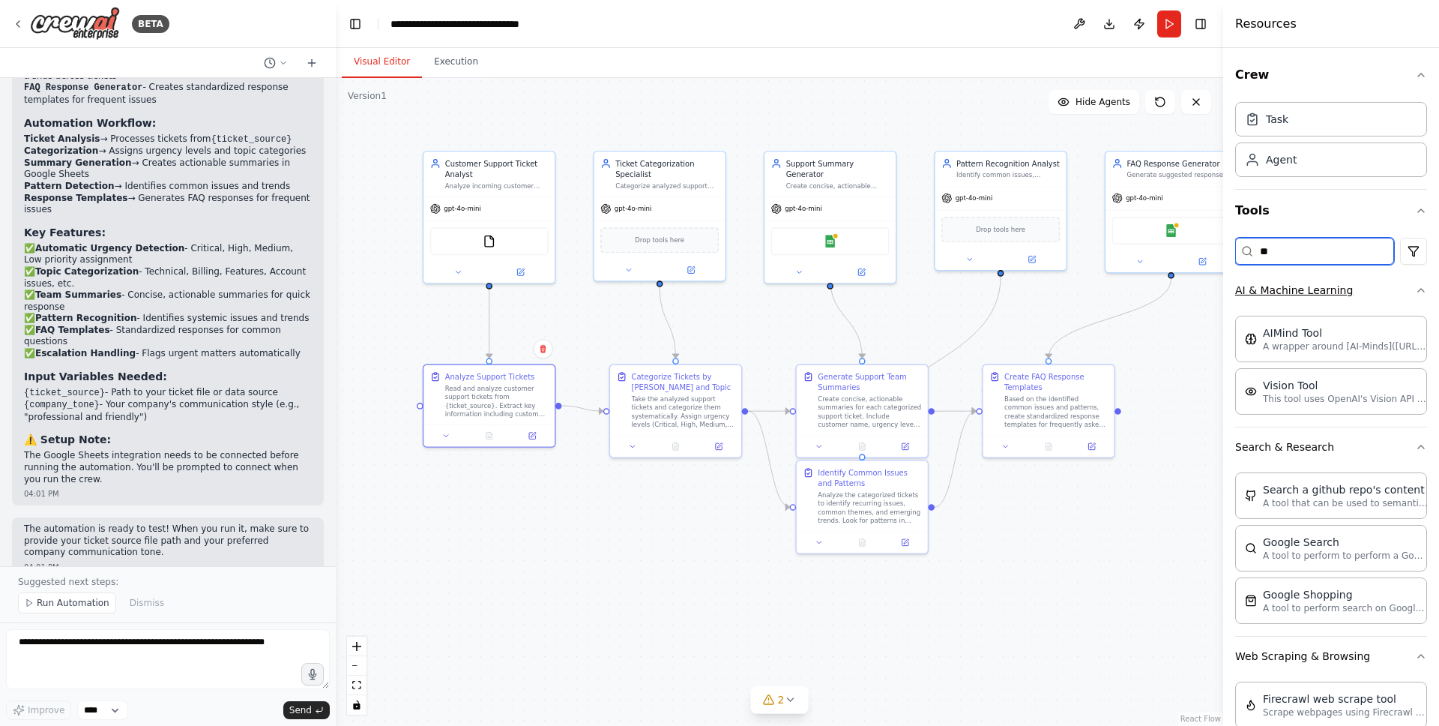
type input "*"
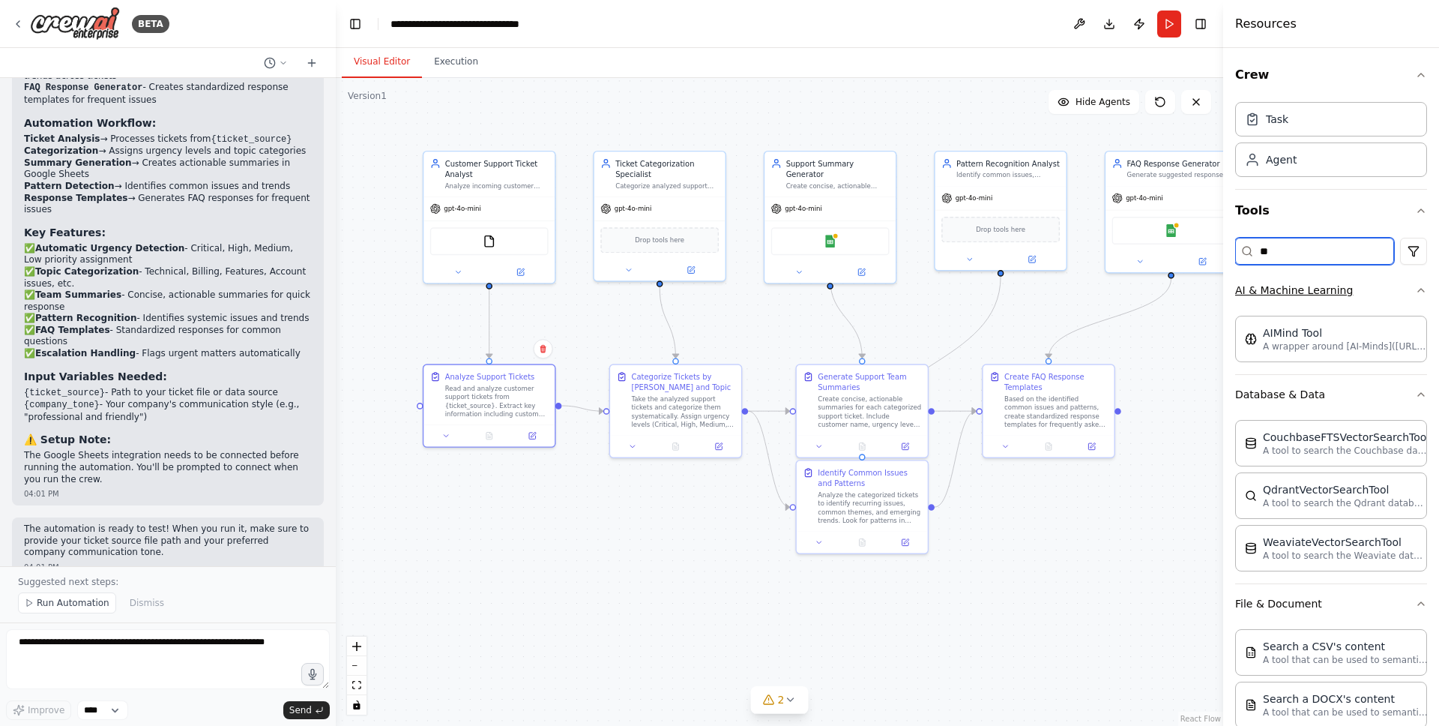
type input "*"
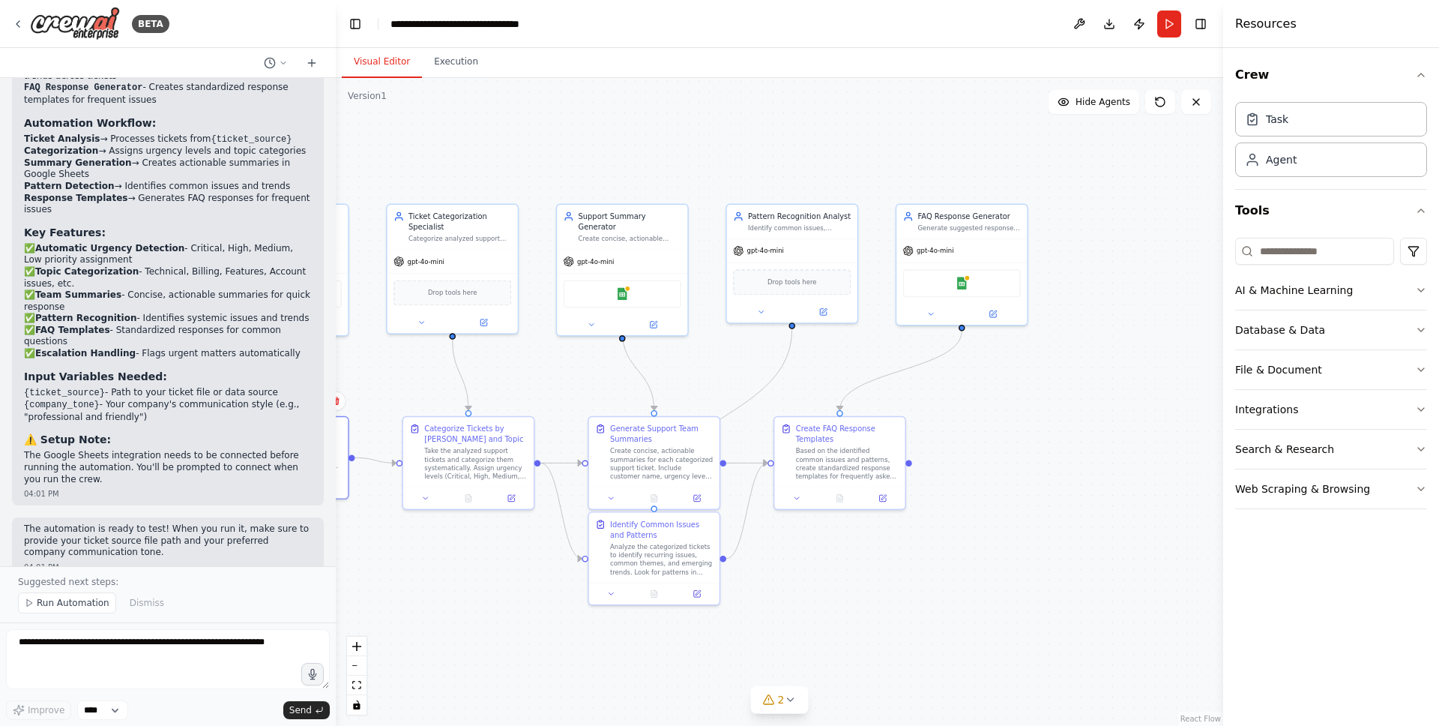
drag, startPoint x: 932, startPoint y: 326, endPoint x: 726, endPoint y: 379, distance: 213.6
click at [725, 379] on div ".deletable-edge-delete-btn { width: 20px; height: 20px; border: 0px solid #ffff…" at bounding box center [779, 402] width 887 height 648
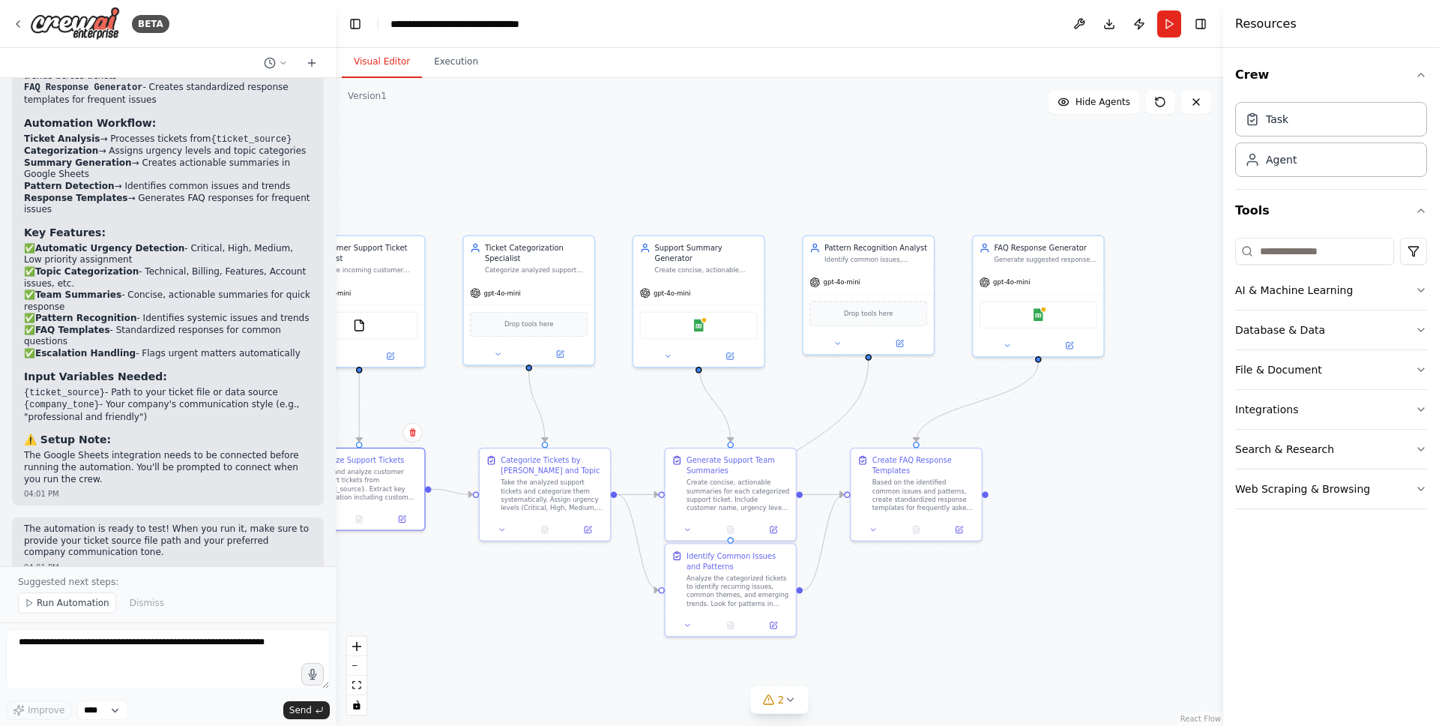
drag, startPoint x: 726, startPoint y: 379, endPoint x: 802, endPoint y: 409, distance: 82.1
click at [802, 409] on div ".deletable-edge-delete-btn { width: 20px; height: 20px; border: 0px solid #ffff…" at bounding box center [779, 402] width 887 height 648
click at [1170, 17] on button "Run" at bounding box center [1169, 23] width 24 height 27
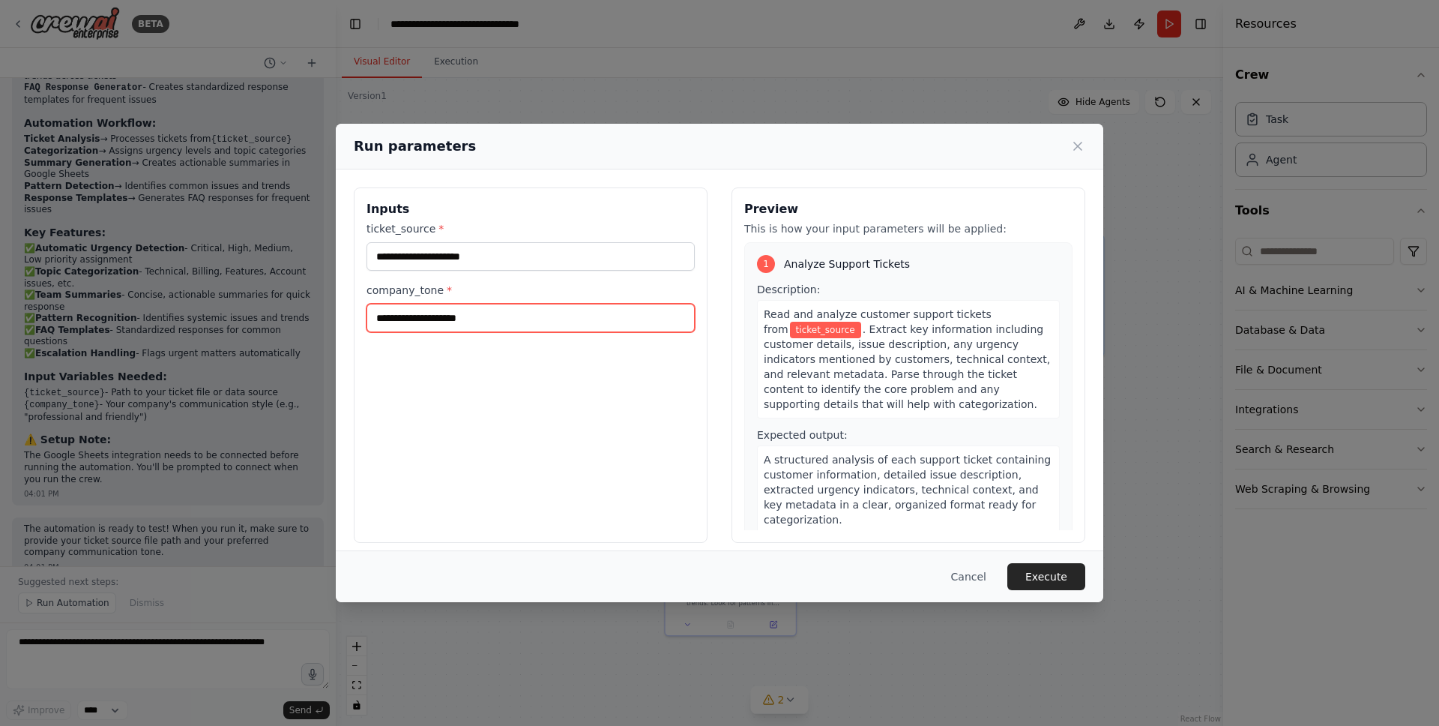
click at [418, 319] on input "company_tone *" at bounding box center [531, 318] width 328 height 28
click at [446, 328] on input "company_tone *" at bounding box center [531, 318] width 328 height 28
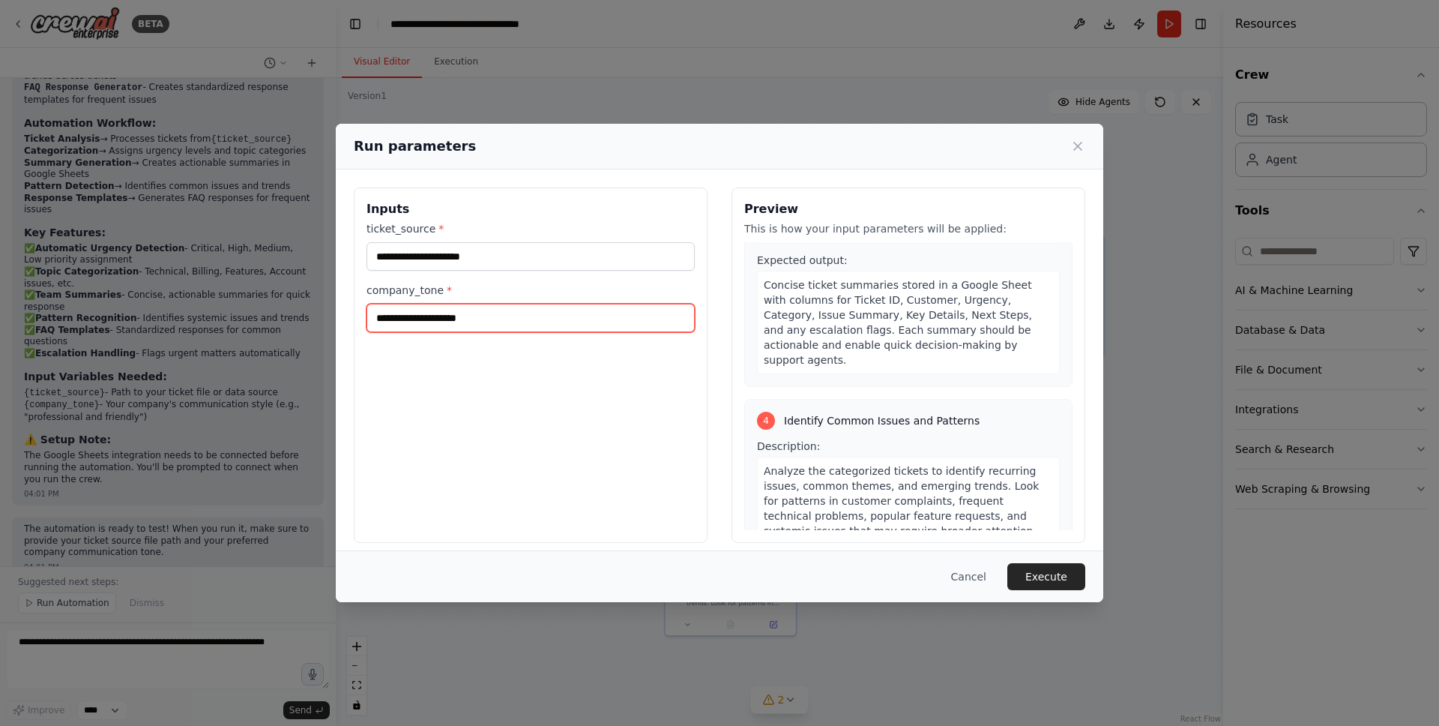
scroll to position [1297, 0]
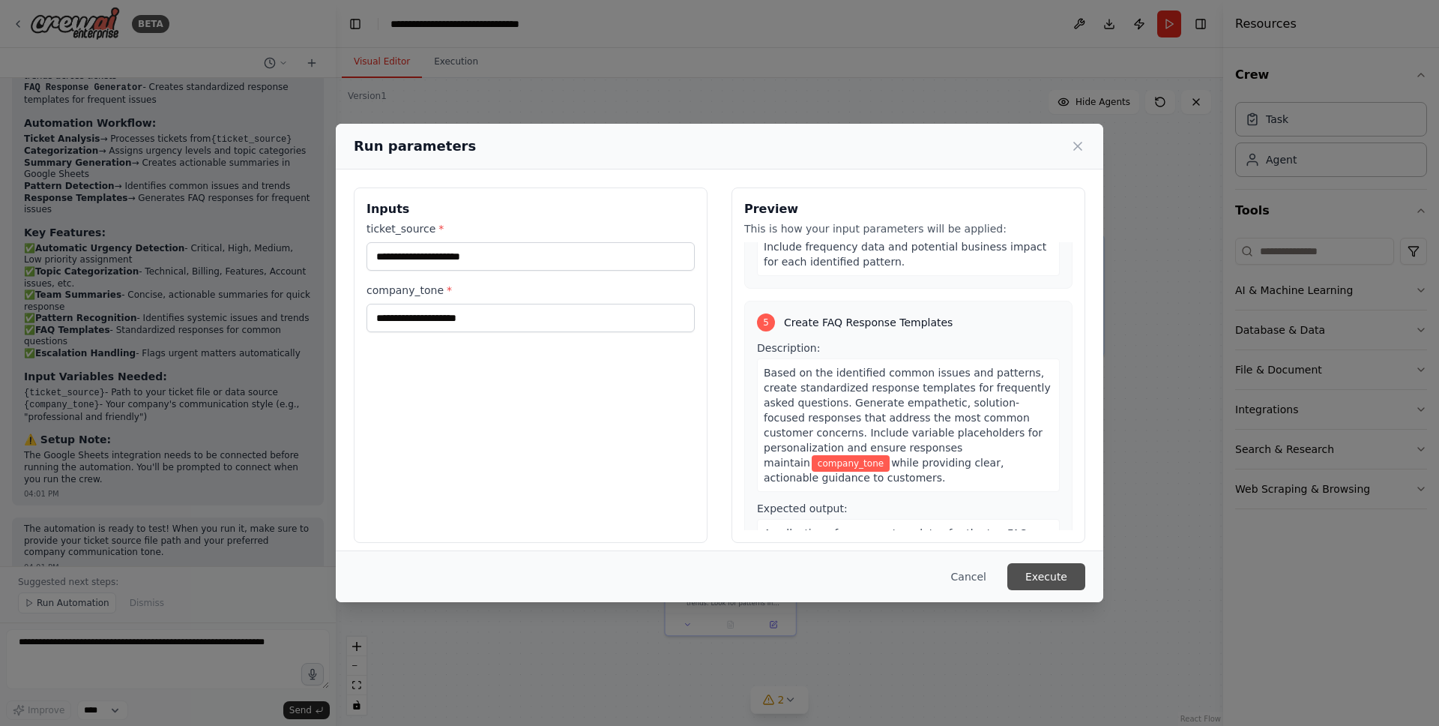
click at [1055, 570] on button "Execute" at bounding box center [1046, 576] width 78 height 27
click at [977, 585] on button "Cancel" at bounding box center [968, 576] width 59 height 27
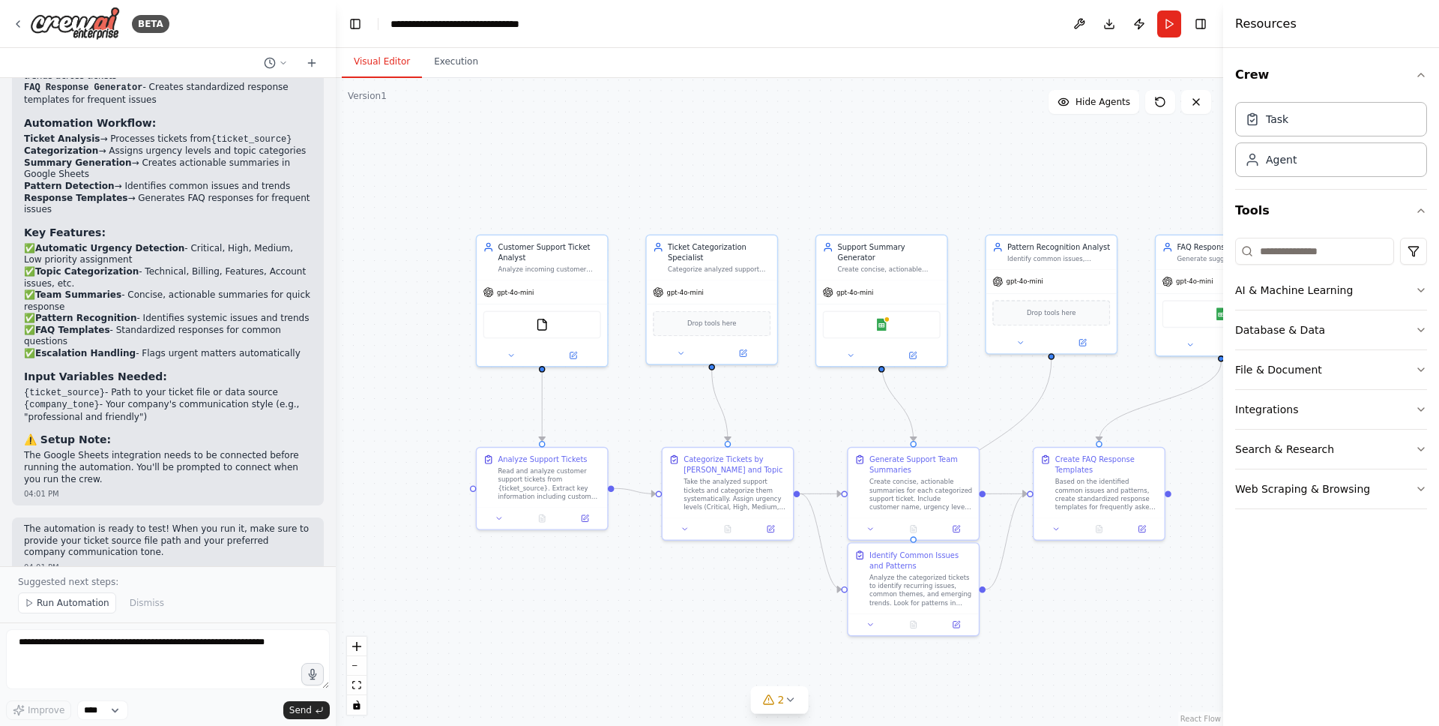
drag, startPoint x: 487, startPoint y: 573, endPoint x: 690, endPoint y: 559, distance: 203.6
click at [690, 559] on div ".deletable-edge-delete-btn { width: 20px; height: 20px; border: 0px solid #ffff…" at bounding box center [779, 402] width 887 height 648
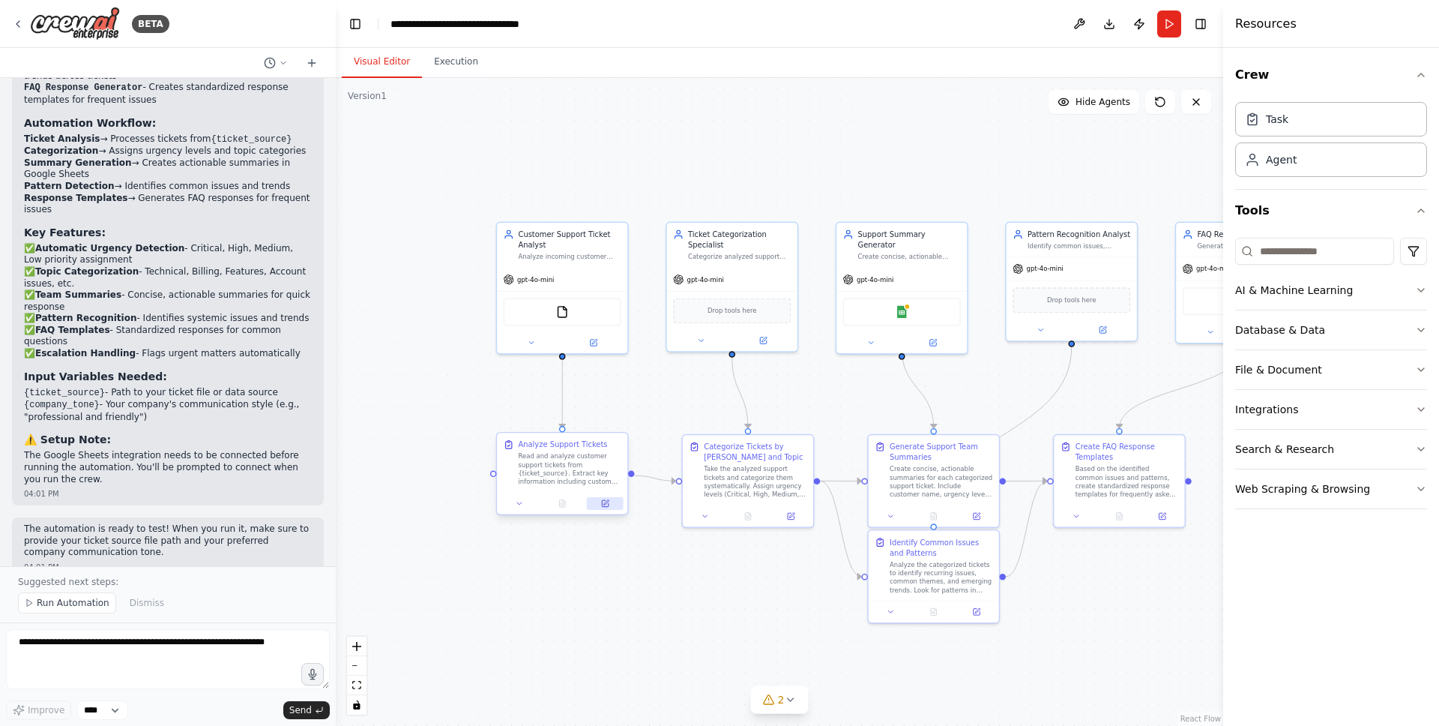
click at [610, 503] on button at bounding box center [605, 503] width 37 height 13
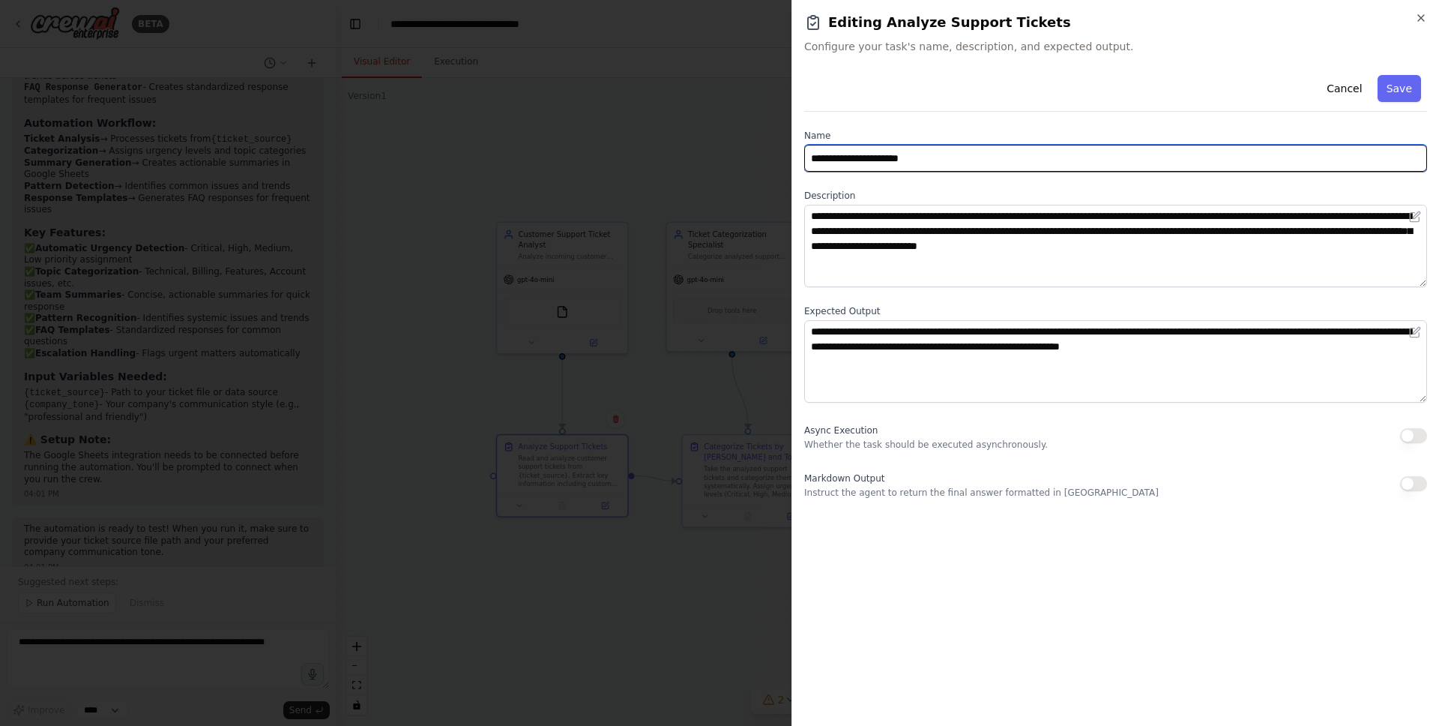
click at [910, 157] on input "**********" at bounding box center [1115, 158] width 623 height 27
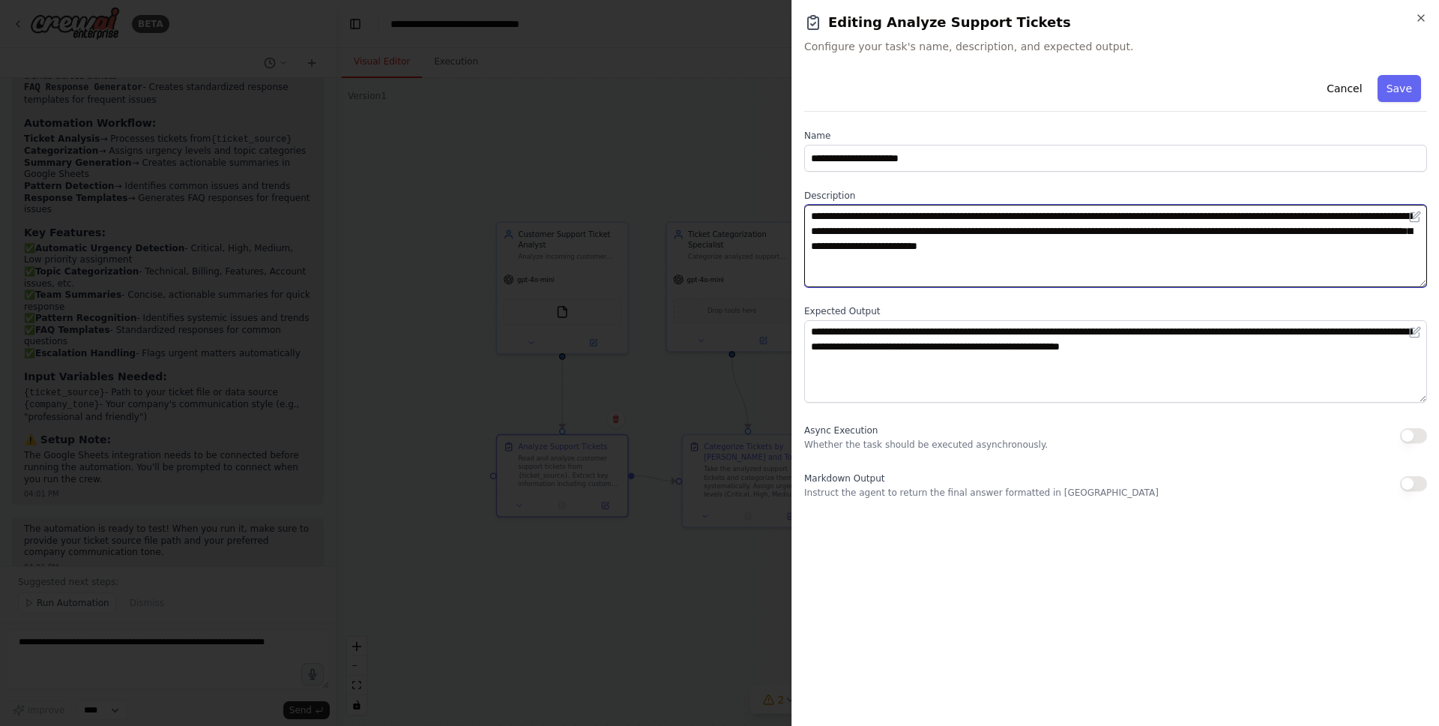
click at [947, 246] on textarea "**********" at bounding box center [1115, 246] width 623 height 82
click at [981, 237] on textarea "**********" at bounding box center [1115, 246] width 623 height 82
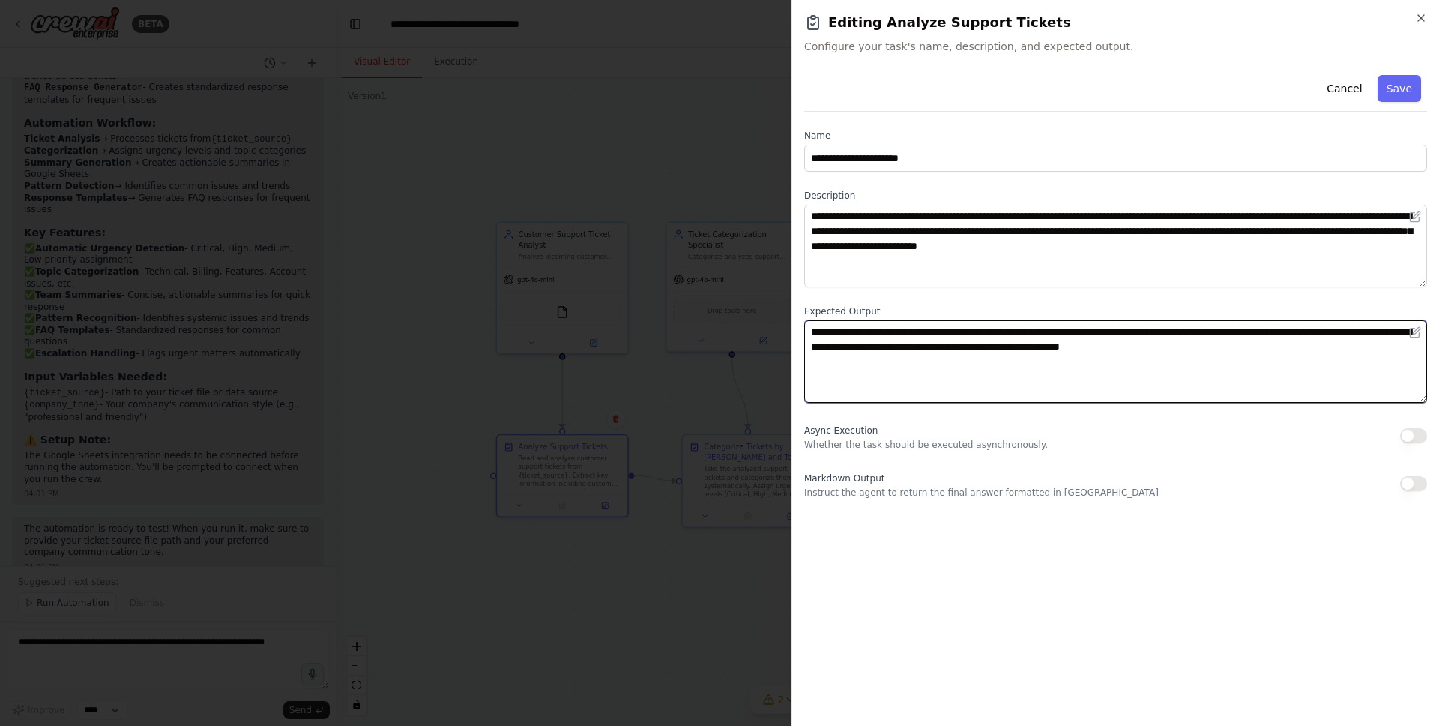
drag, startPoint x: 1303, startPoint y: 352, endPoint x: 791, endPoint y: 329, distance: 512.4
click at [791, 329] on div "**********" at bounding box center [1115, 363] width 648 height 726
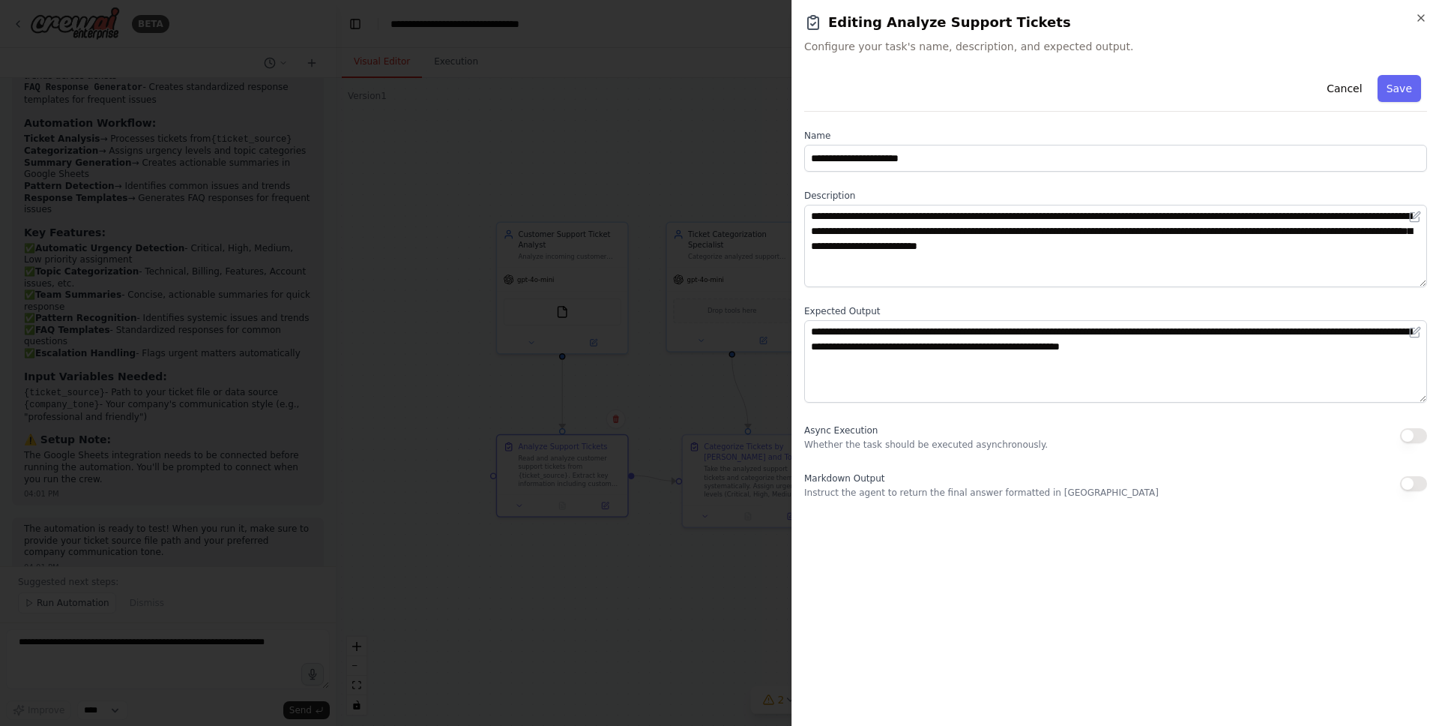
click at [572, 167] on div at bounding box center [719, 363] width 1439 height 726
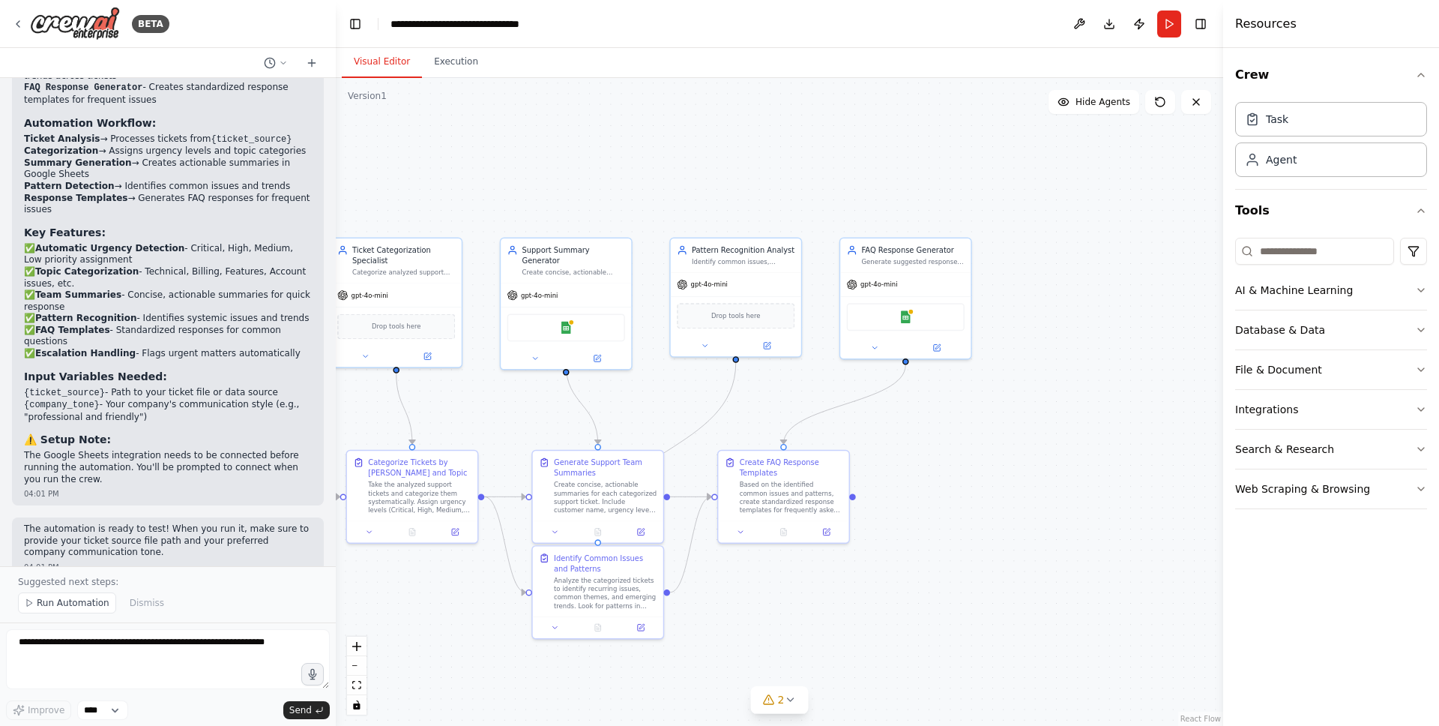
drag, startPoint x: 930, startPoint y: 181, endPoint x: 597, endPoint y: 204, distance: 333.5
click at [597, 204] on div ".deletable-edge-delete-btn { width: 20px; height: 20px; border: 0px solid #ffff…" at bounding box center [779, 402] width 887 height 648
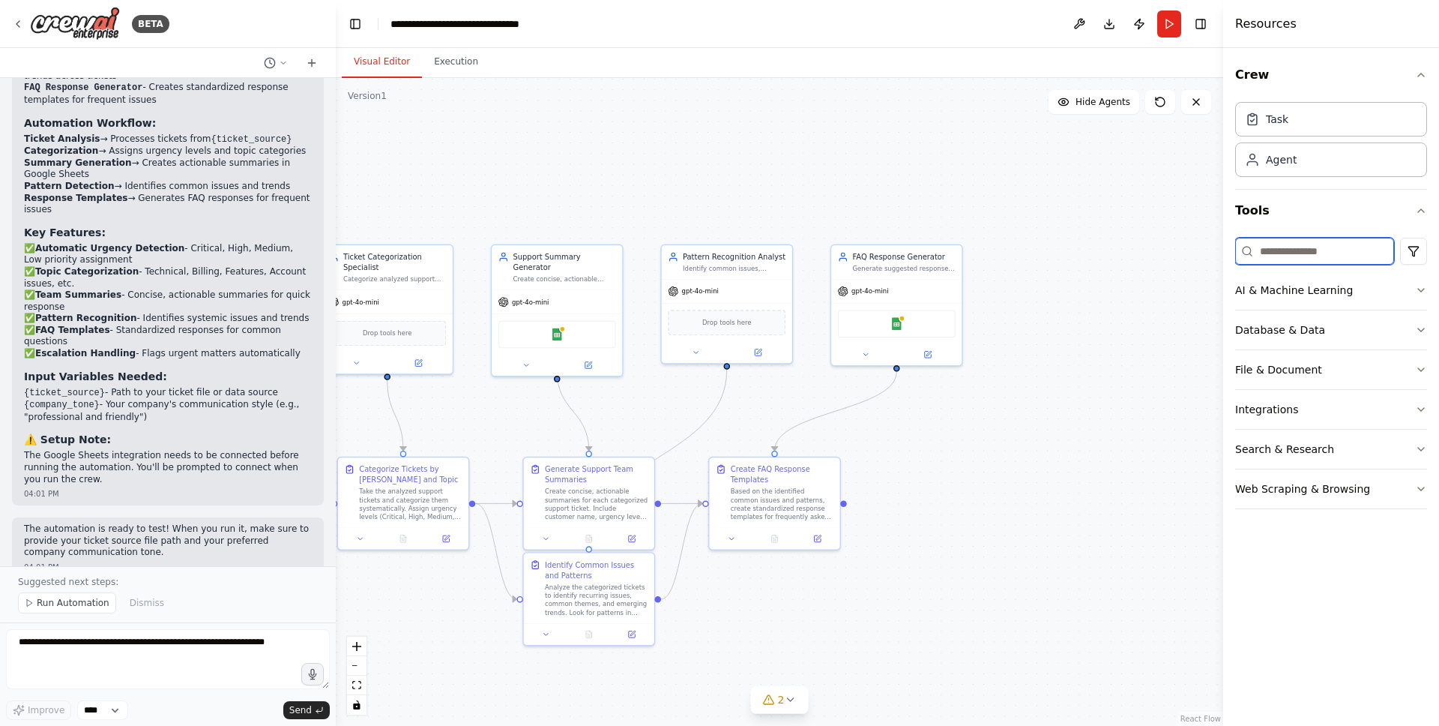
click at [1283, 247] on input at bounding box center [1314, 251] width 159 height 27
drag, startPoint x: 1096, startPoint y: 280, endPoint x: 1049, endPoint y: 265, distance: 49.1
click at [1049, 265] on div "Role of the agent" at bounding box center [1084, 265] width 103 height 10
click at [1057, 337] on div "Drop tools here" at bounding box center [1077, 331] width 118 height 25
click at [1077, 335] on span "Drop tools here" at bounding box center [1076, 331] width 49 height 10
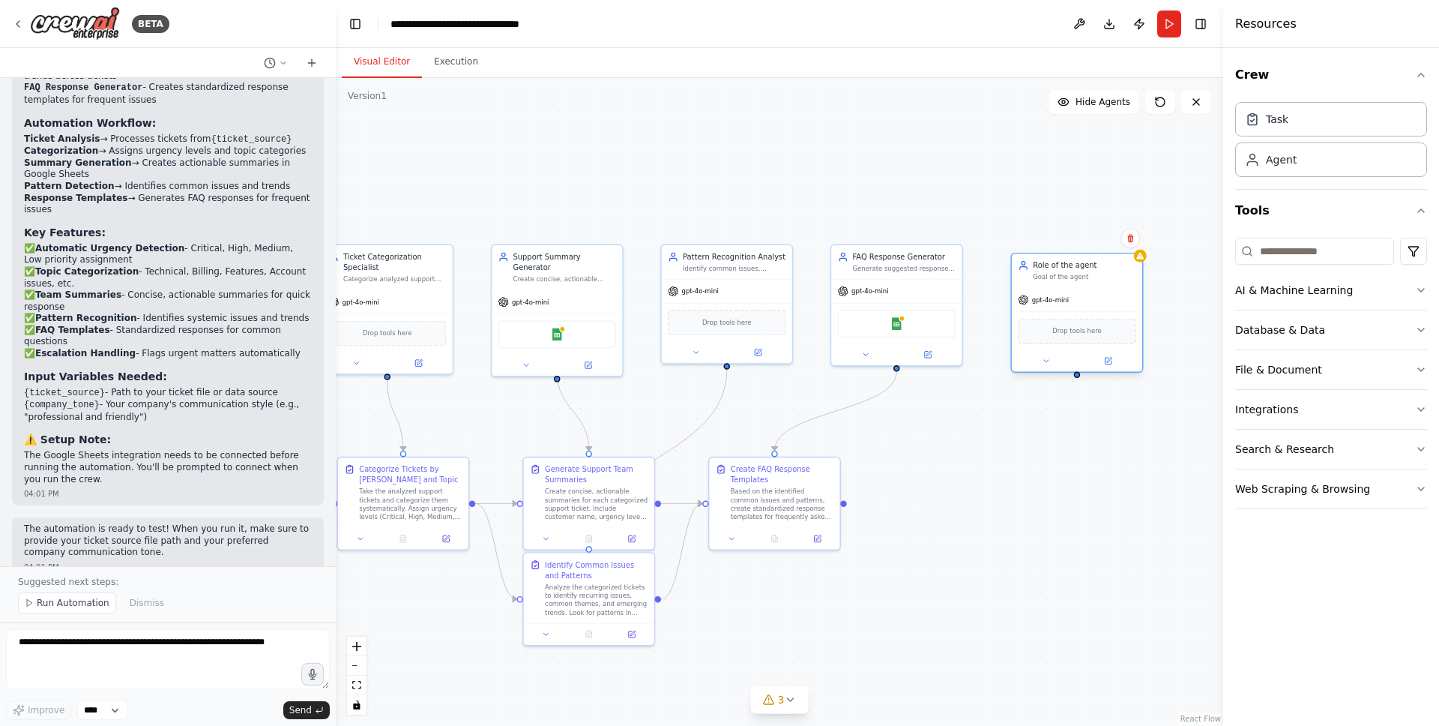
click at [1077, 335] on span "Drop tools here" at bounding box center [1076, 331] width 49 height 10
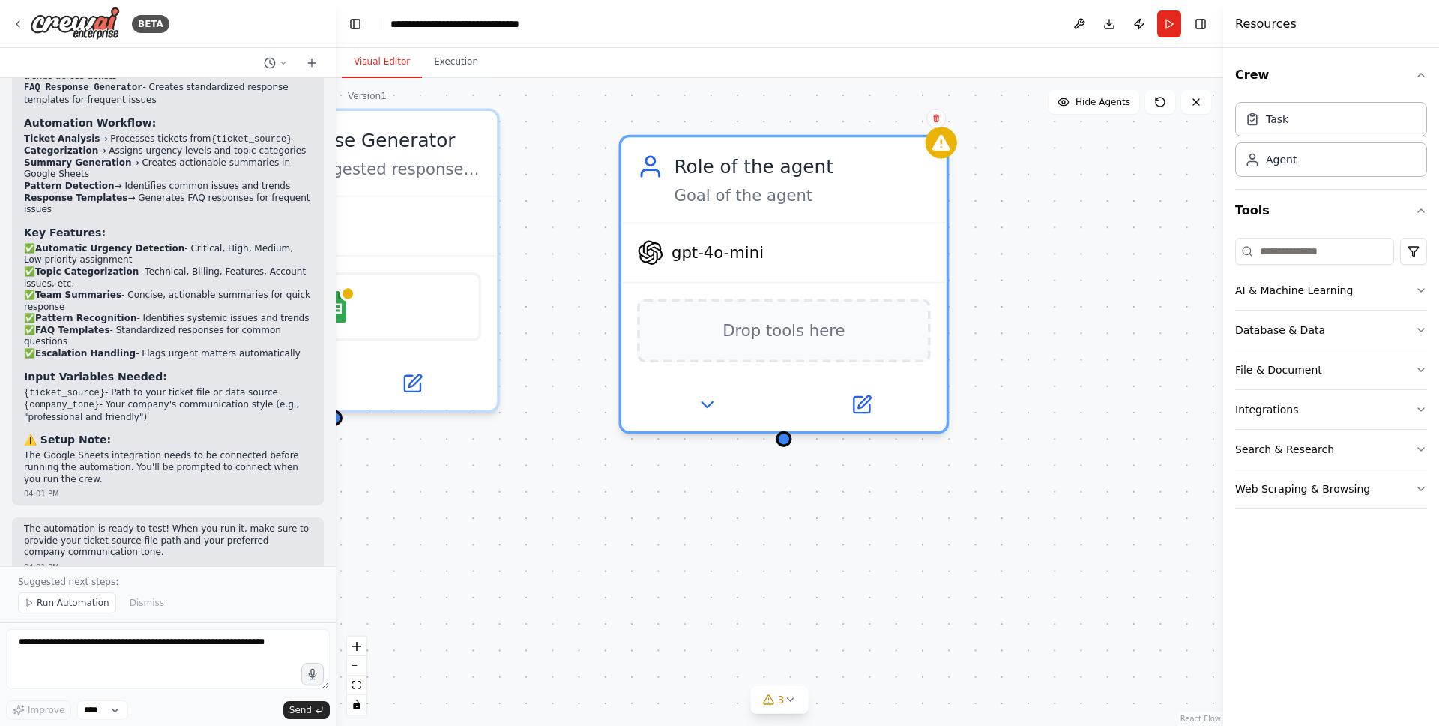
drag, startPoint x: 1148, startPoint y: 502, endPoint x: 839, endPoint y: 504, distance: 308.8
click at [838, 504] on div ".deletable-edge-delete-btn { width: 20px; height: 20px; border: 0px solid #ffff…" at bounding box center [779, 402] width 887 height 648
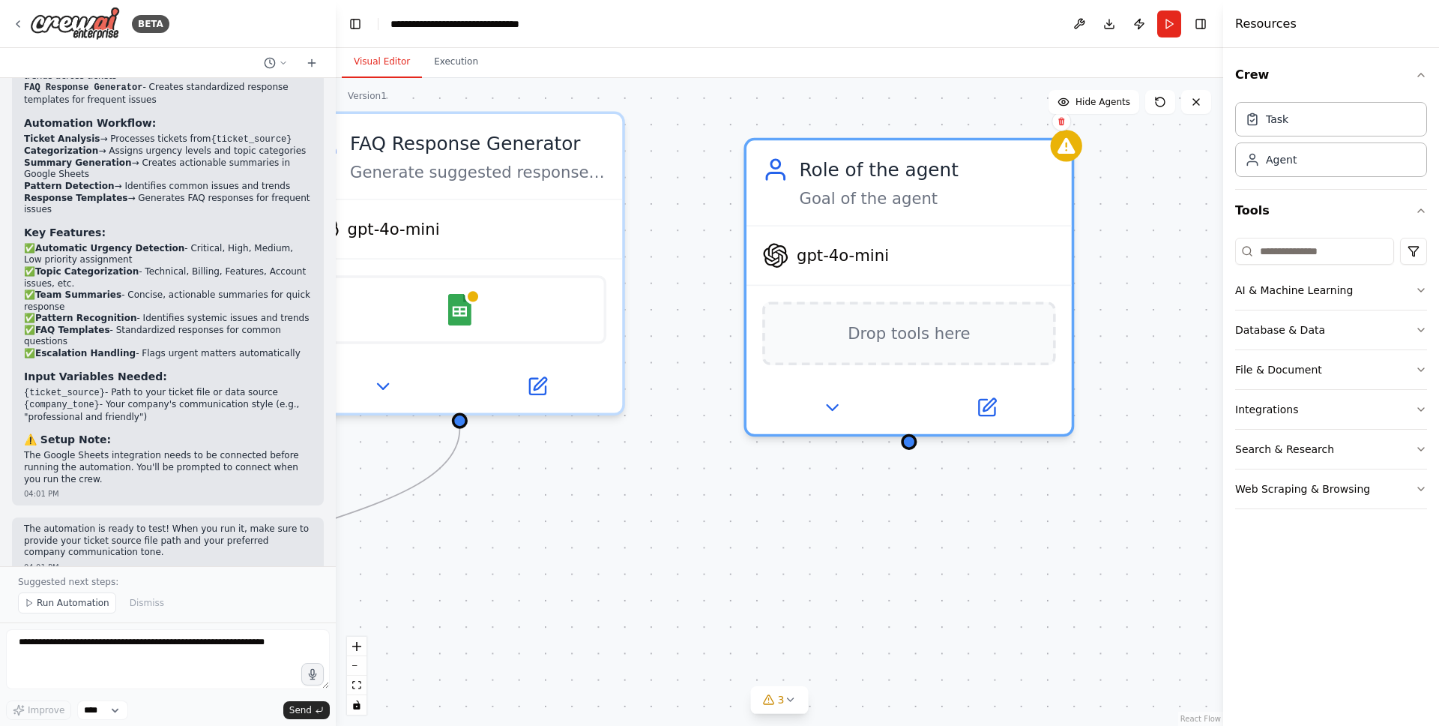
drag, startPoint x: 643, startPoint y: 417, endPoint x: 809, endPoint y: 417, distance: 165.6
click at [809, 417] on div ".deletable-edge-delete-btn { width: 20px; height: 20px; border: 0px solid #ffff…" at bounding box center [779, 402] width 887 height 648
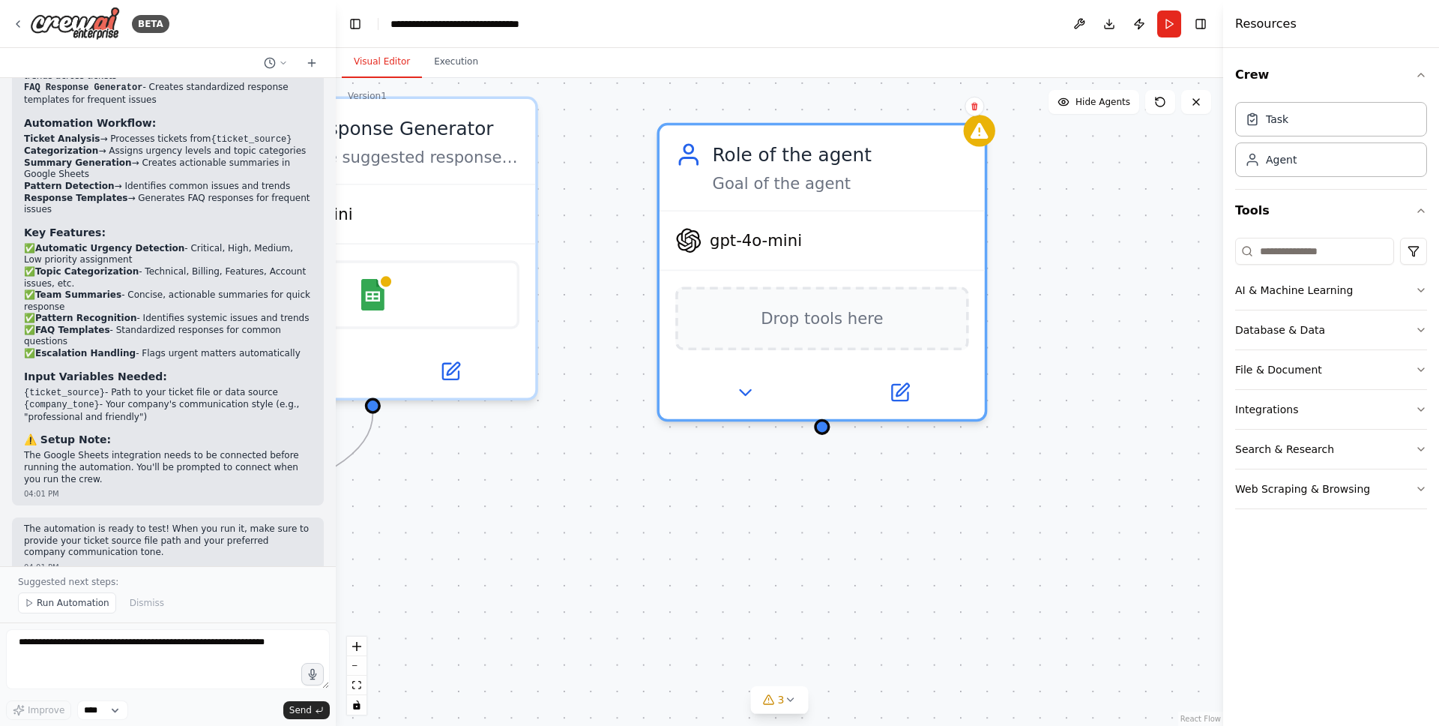
drag, startPoint x: 785, startPoint y: 399, endPoint x: 582, endPoint y: 383, distance: 204.5
click at [582, 384] on div ".deletable-edge-delete-btn { width: 20px; height: 20px; border: 0px solid #ffff…" at bounding box center [779, 402] width 887 height 648
click at [1270, 364] on button "File & Document" at bounding box center [1331, 369] width 192 height 39
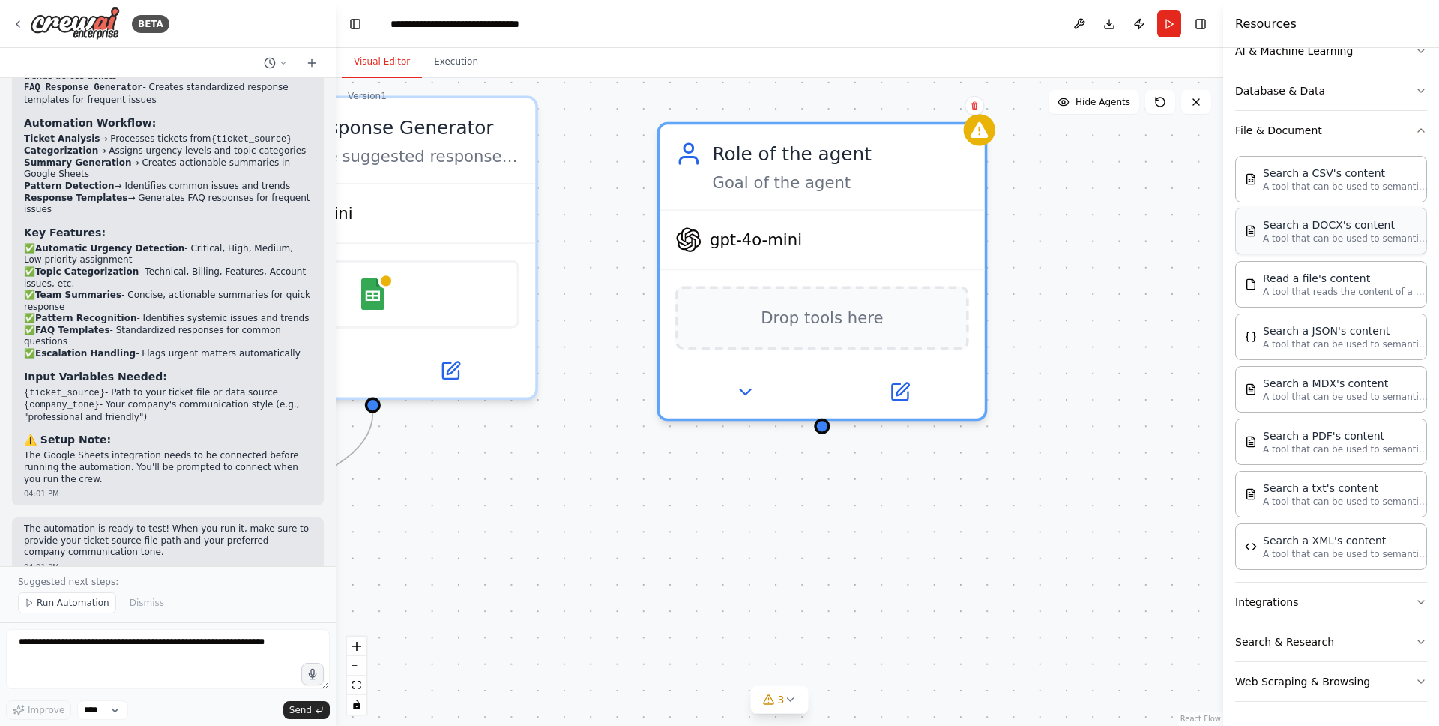
scroll to position [0, 0]
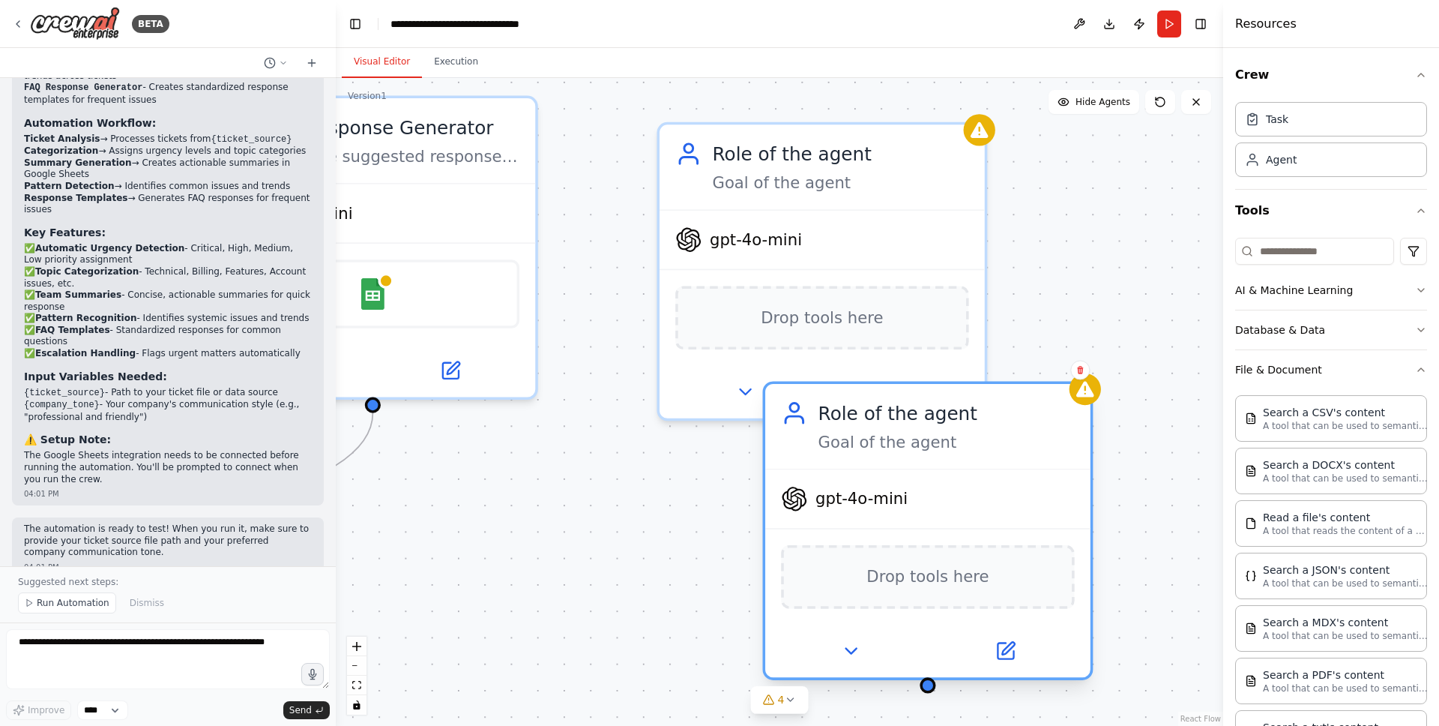
drag, startPoint x: 1095, startPoint y: 365, endPoint x: 956, endPoint y: 453, distance: 165.1
click at [953, 453] on div "Role of the agent Goal of the agent" at bounding box center [927, 426] width 325 height 85
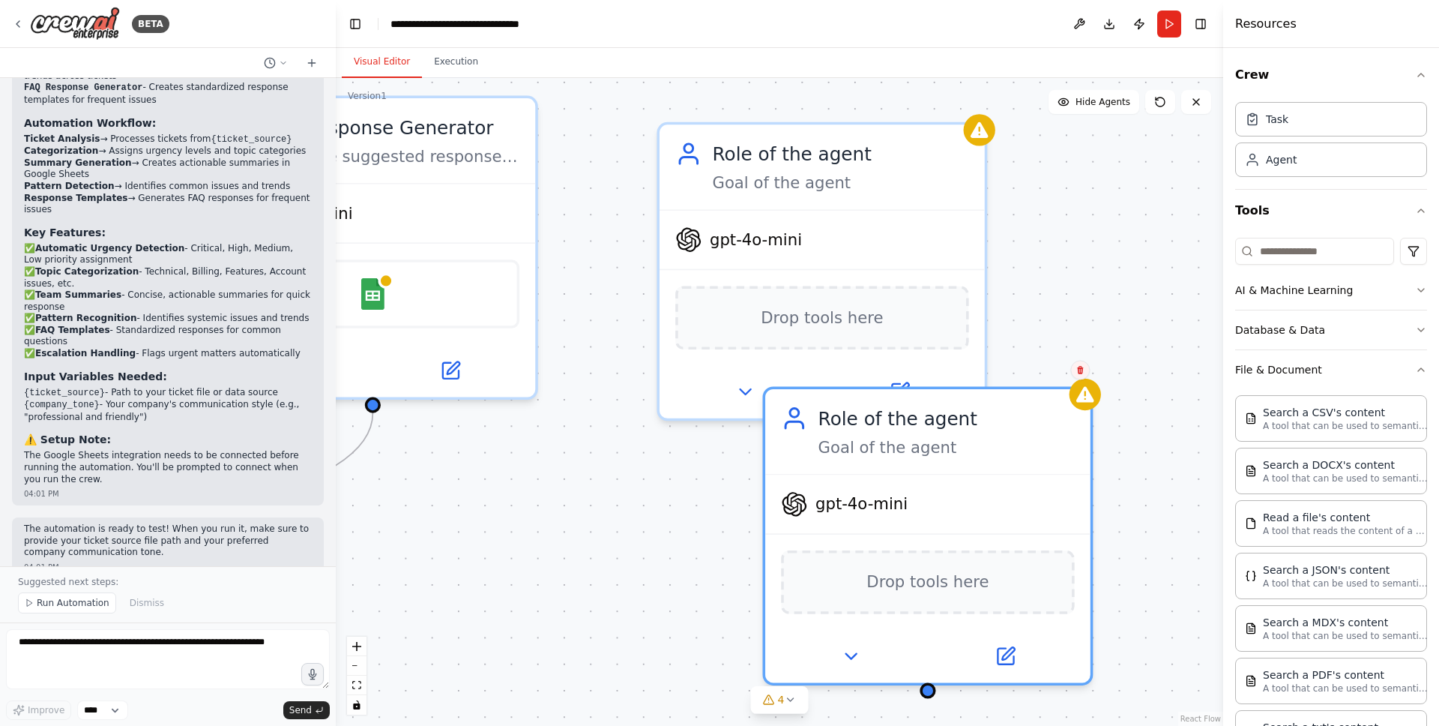
click at [1083, 372] on icon at bounding box center [1080, 369] width 9 height 9
click at [1054, 373] on button "Confirm" at bounding box center [1037, 370] width 53 height 18
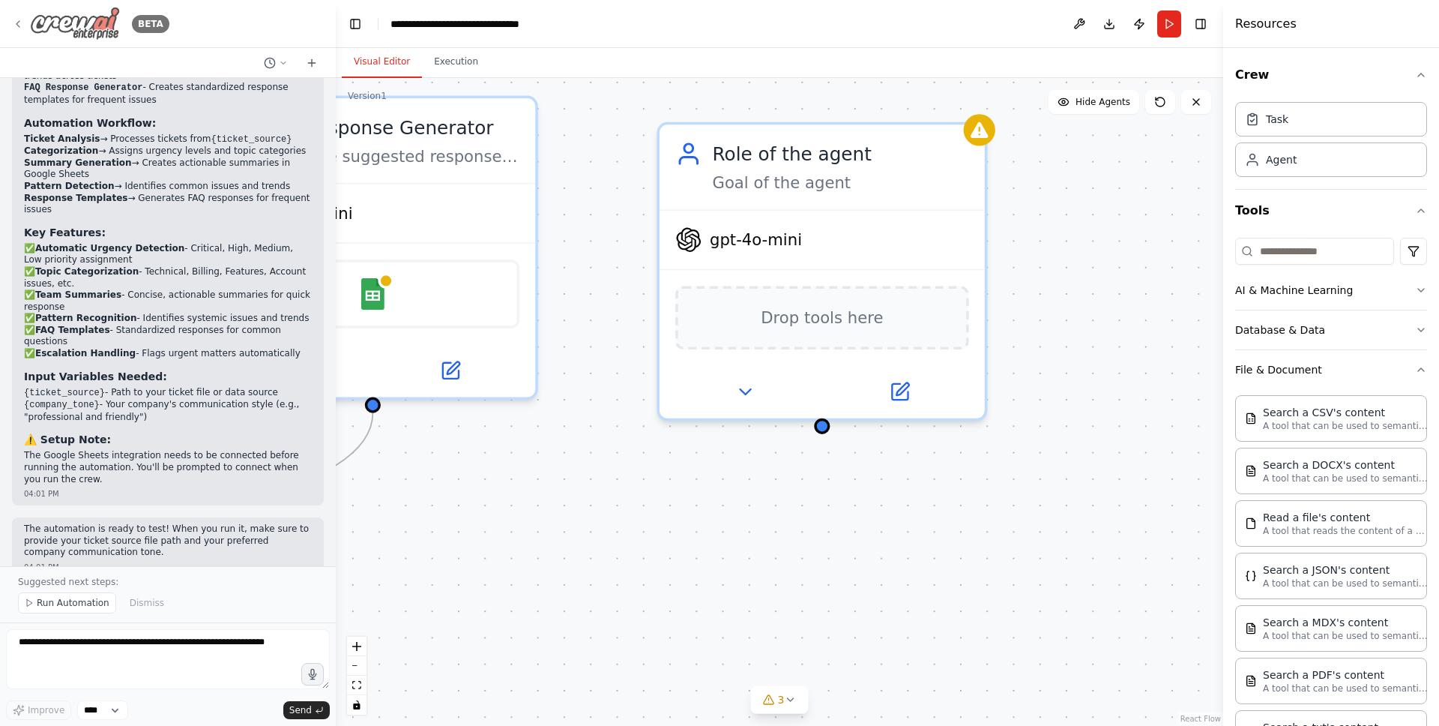
click at [18, 31] on div "BETA" at bounding box center [90, 24] width 157 height 34
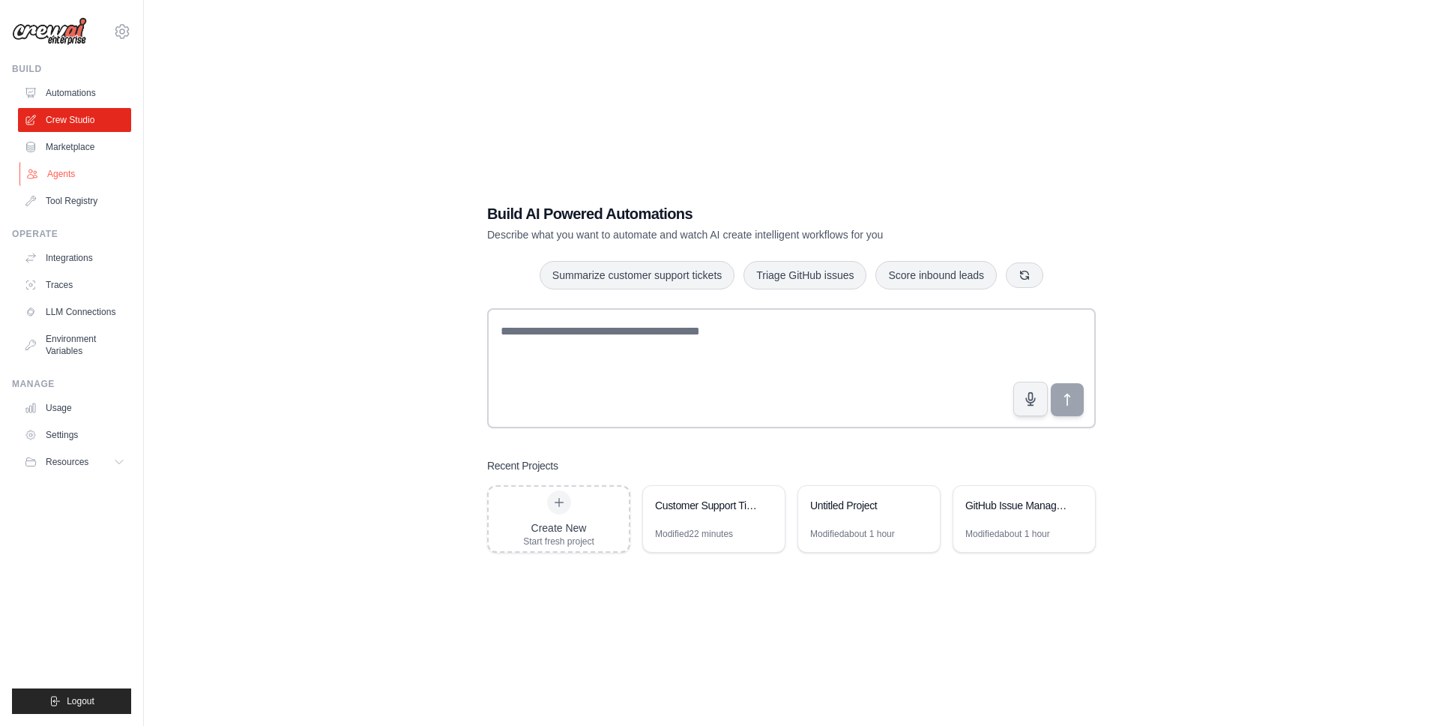
click at [93, 171] on link "Agents" at bounding box center [75, 174] width 113 height 24
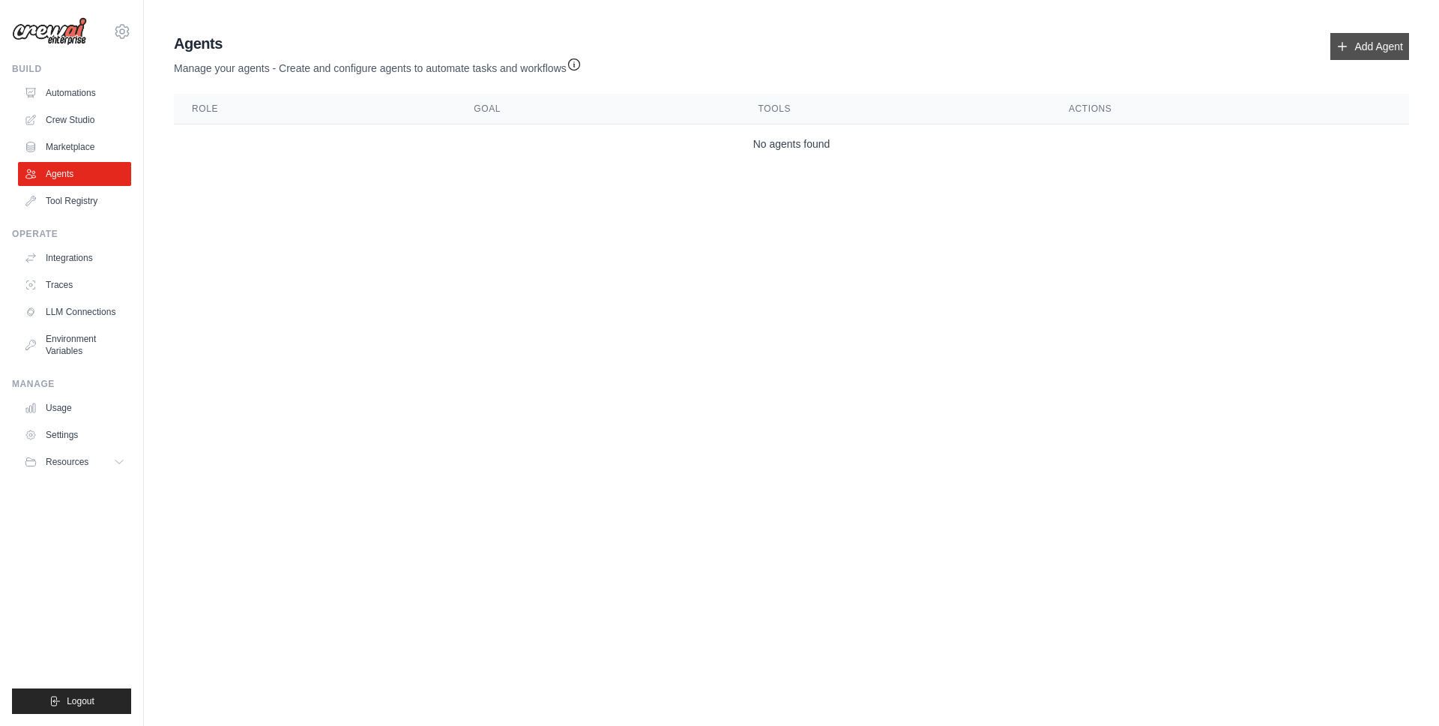
click at [1359, 58] on link "Add Agent" at bounding box center [1369, 46] width 79 height 27
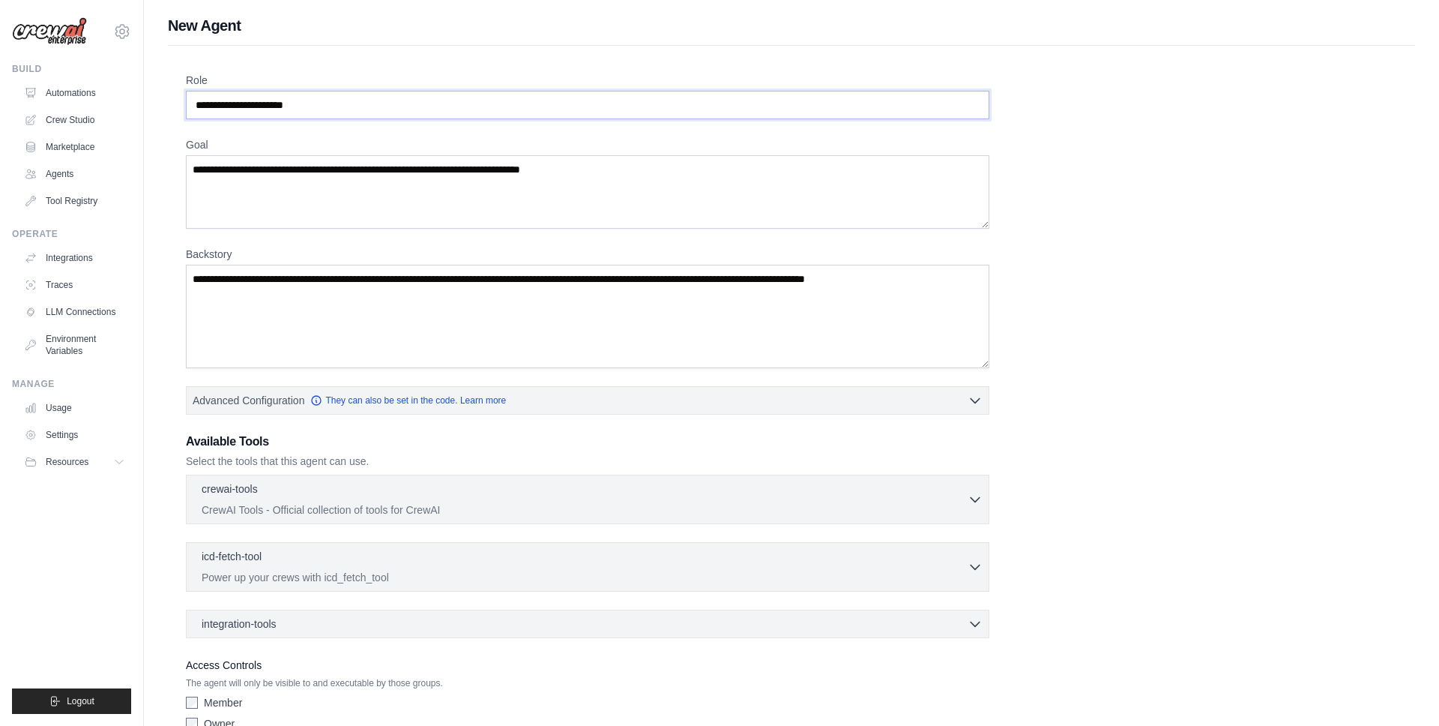
click at [315, 102] on input "Role" at bounding box center [587, 105] width 803 height 28
click at [389, 115] on input "Role" at bounding box center [587, 105] width 803 height 28
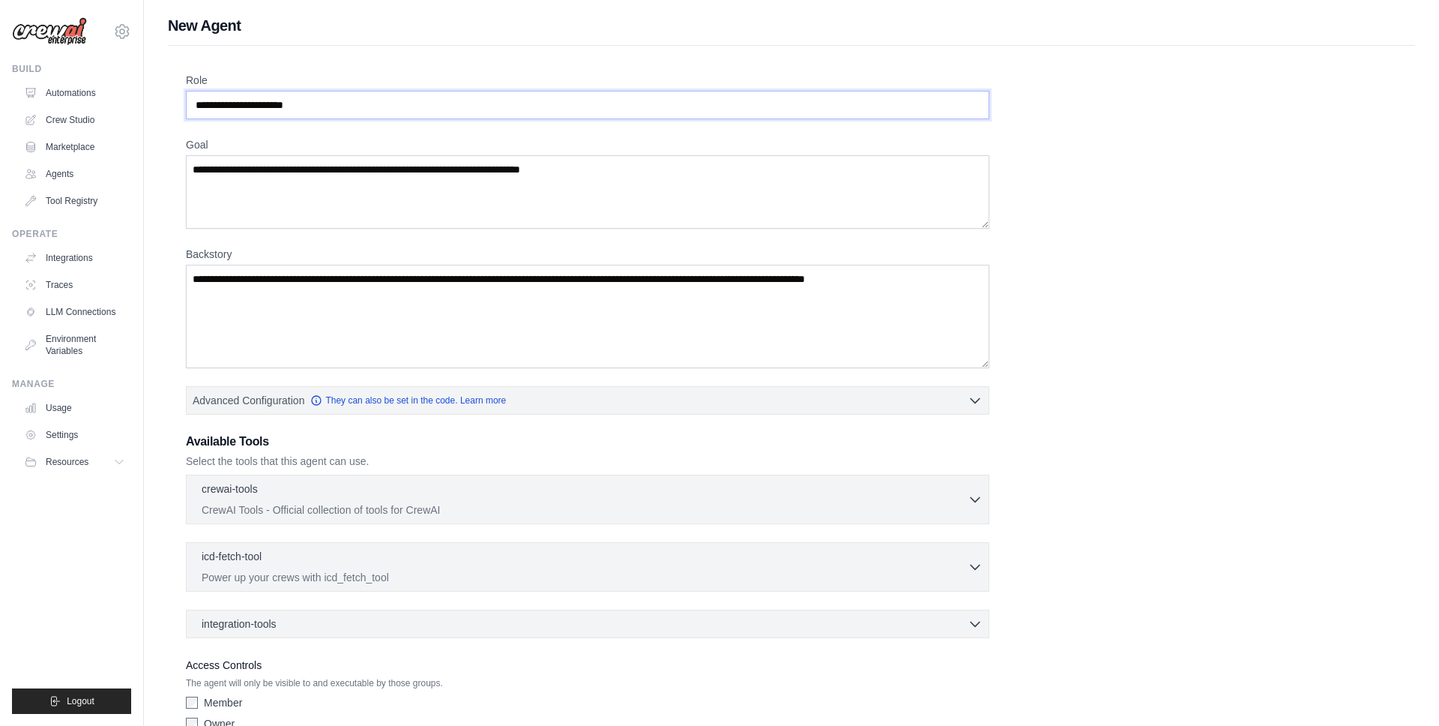
click at [340, 103] on input "Role" at bounding box center [587, 105] width 803 height 28
type input "**********"
click at [358, 163] on textarea "Goal" at bounding box center [587, 191] width 803 height 73
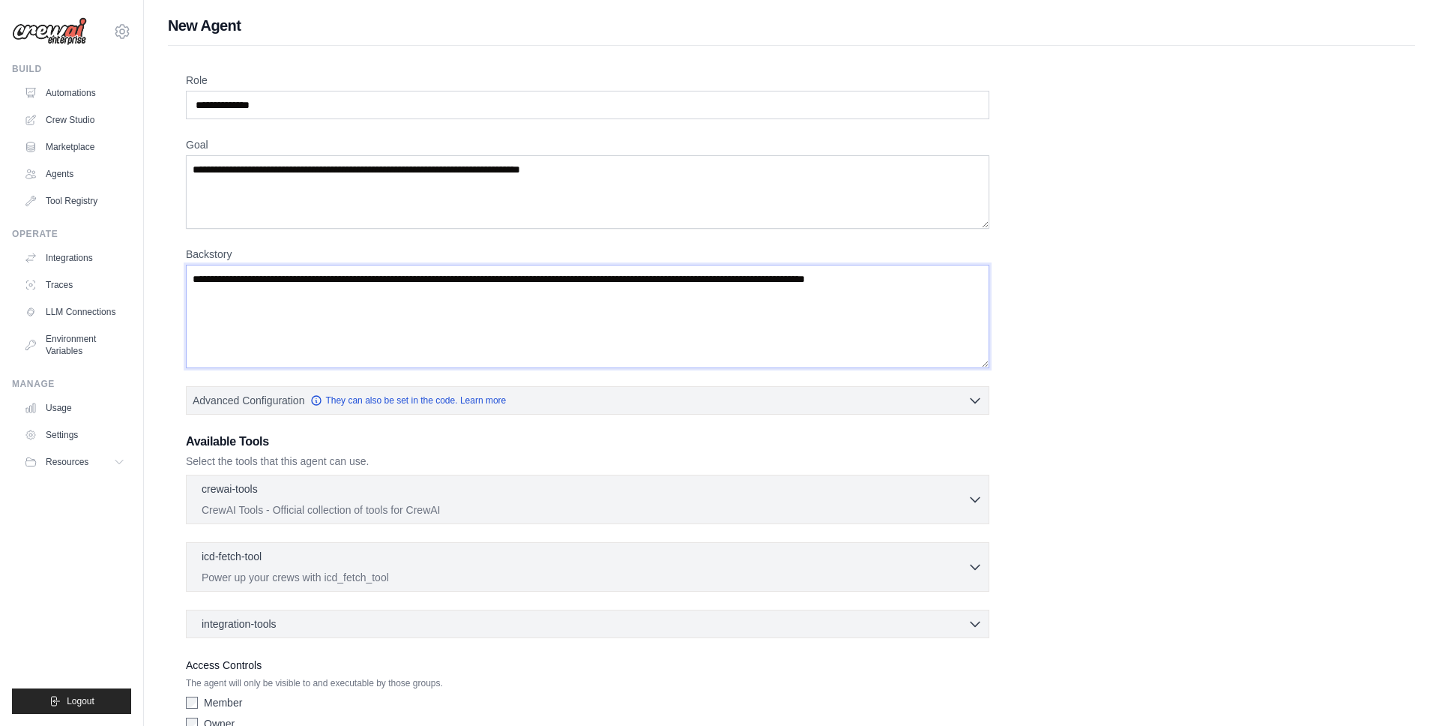
click at [393, 304] on textarea "Backstory" at bounding box center [587, 316] width 803 height 103
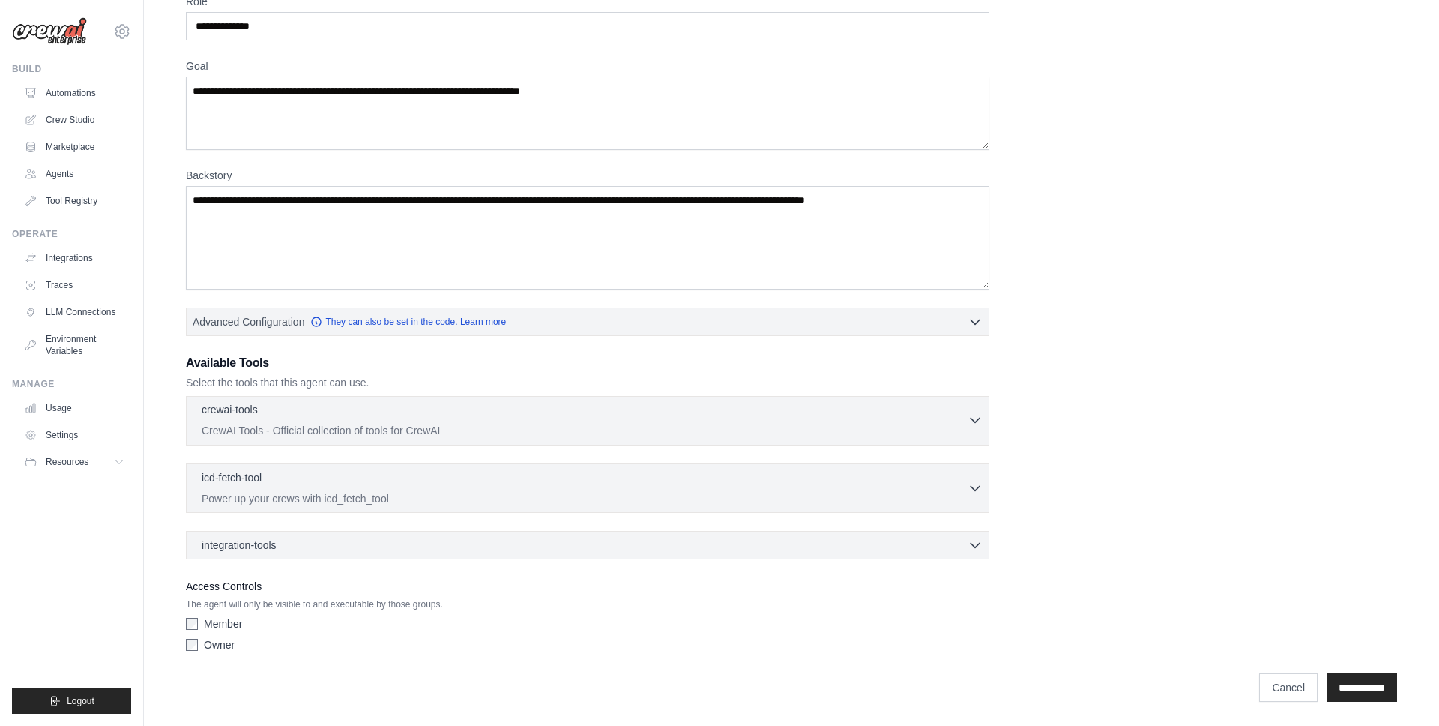
click at [271, 418] on div "crewai-tools 0 selected" at bounding box center [585, 411] width 766 height 18
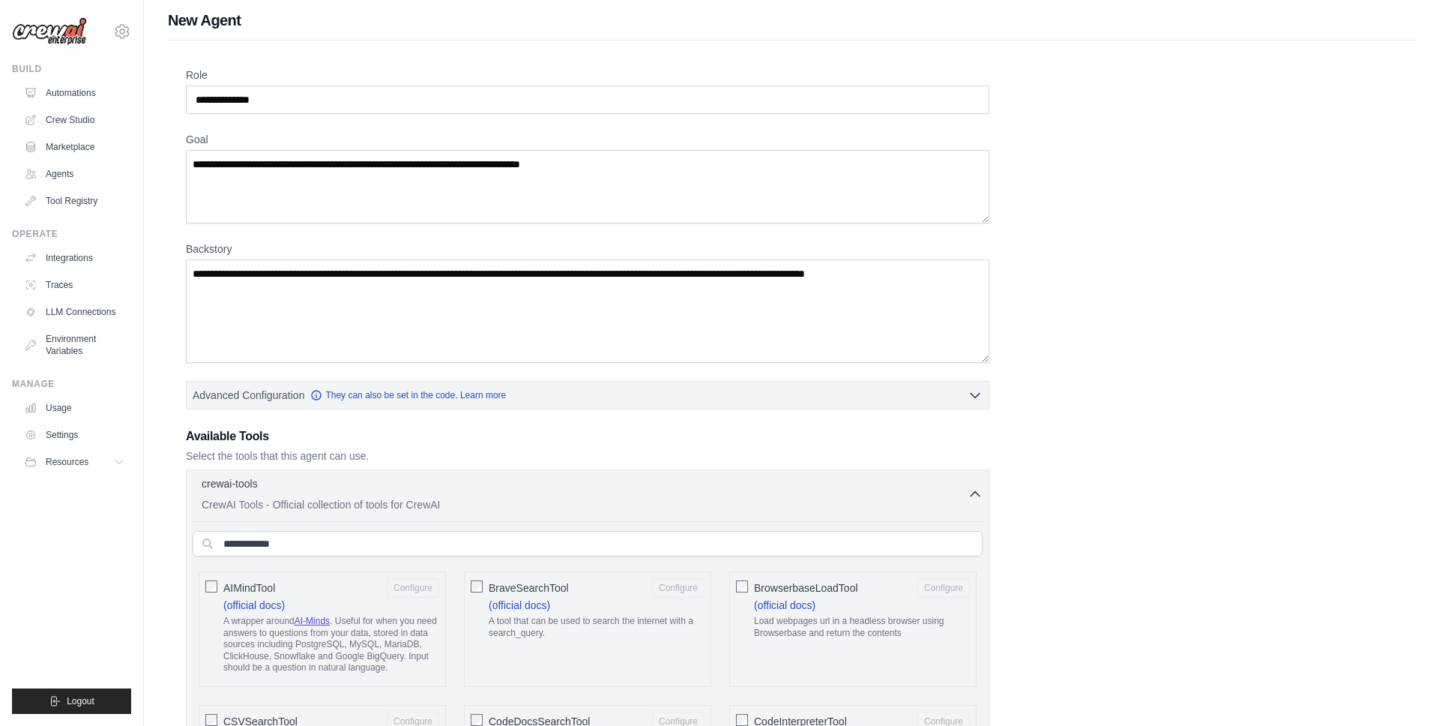
scroll to position [0, 0]
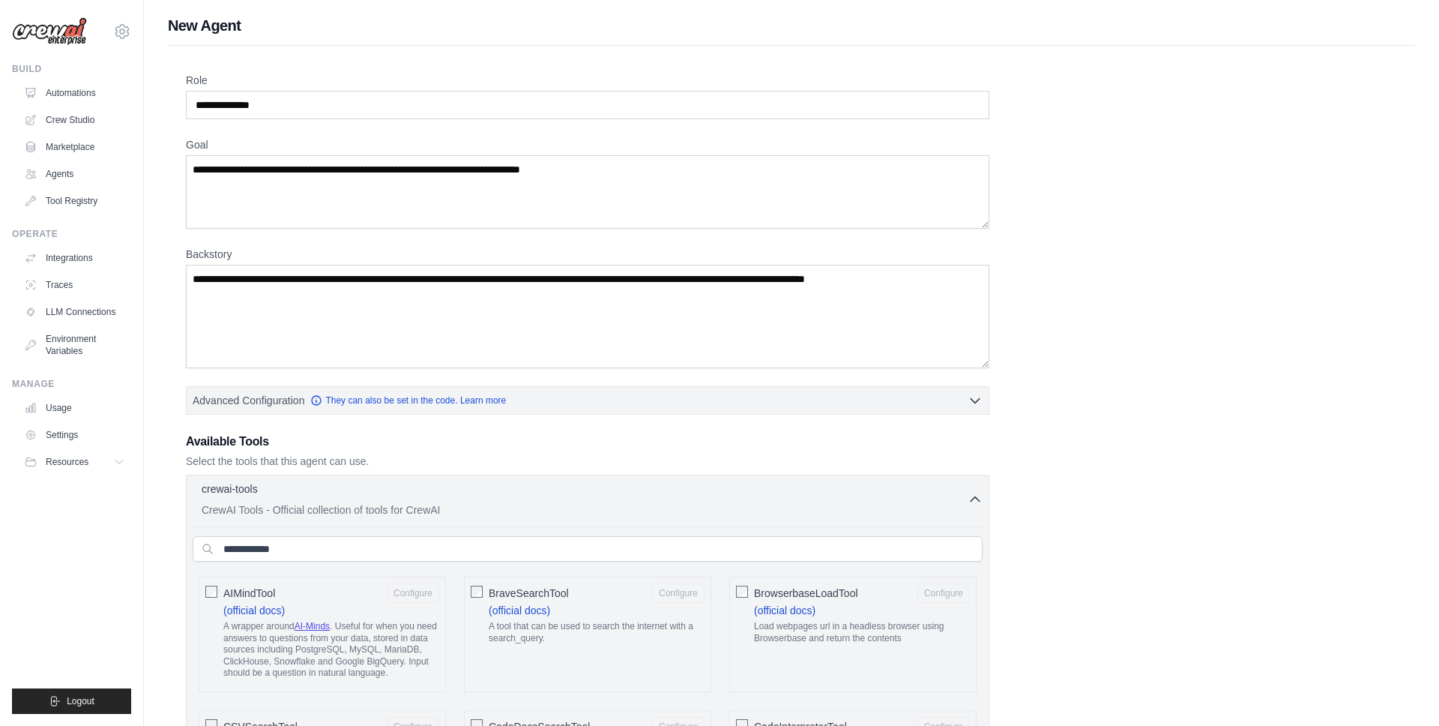
click at [969, 499] on icon "button" at bounding box center [975, 498] width 15 height 15
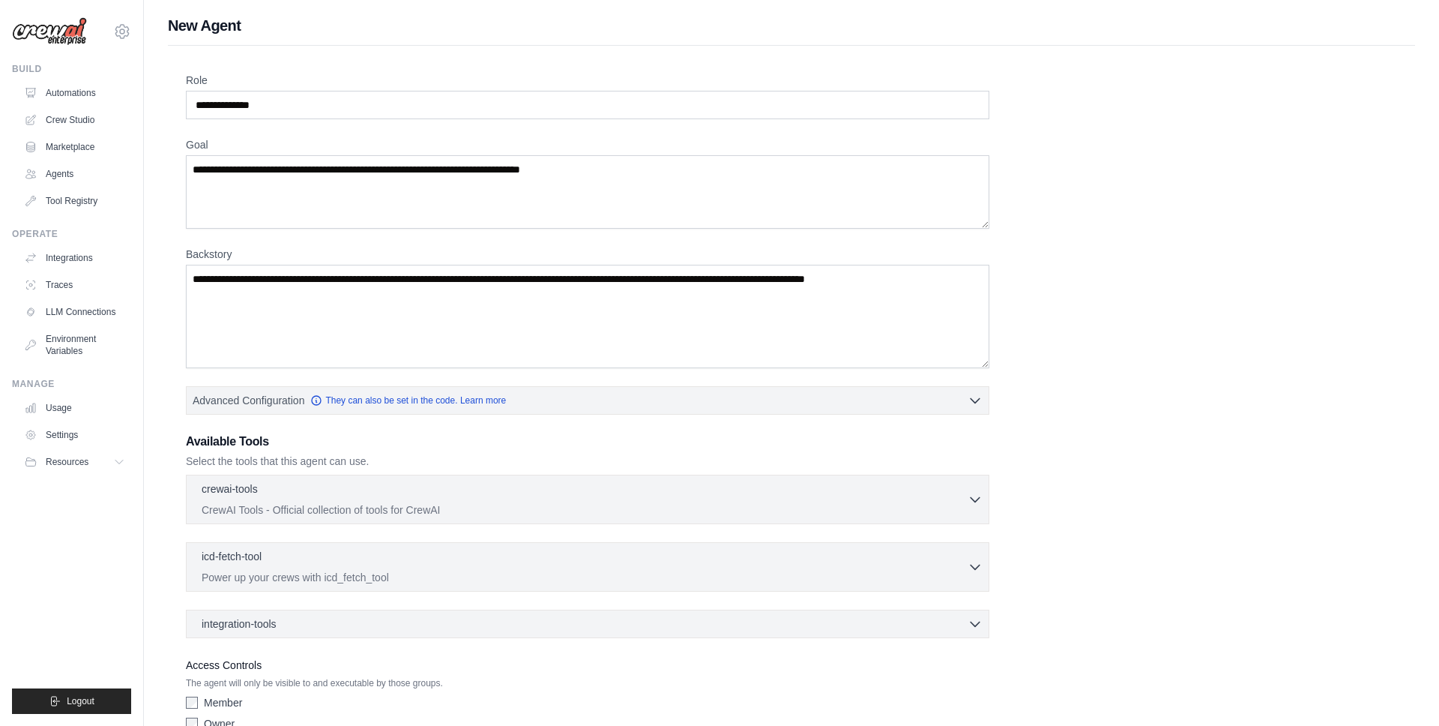
scroll to position [79, 0]
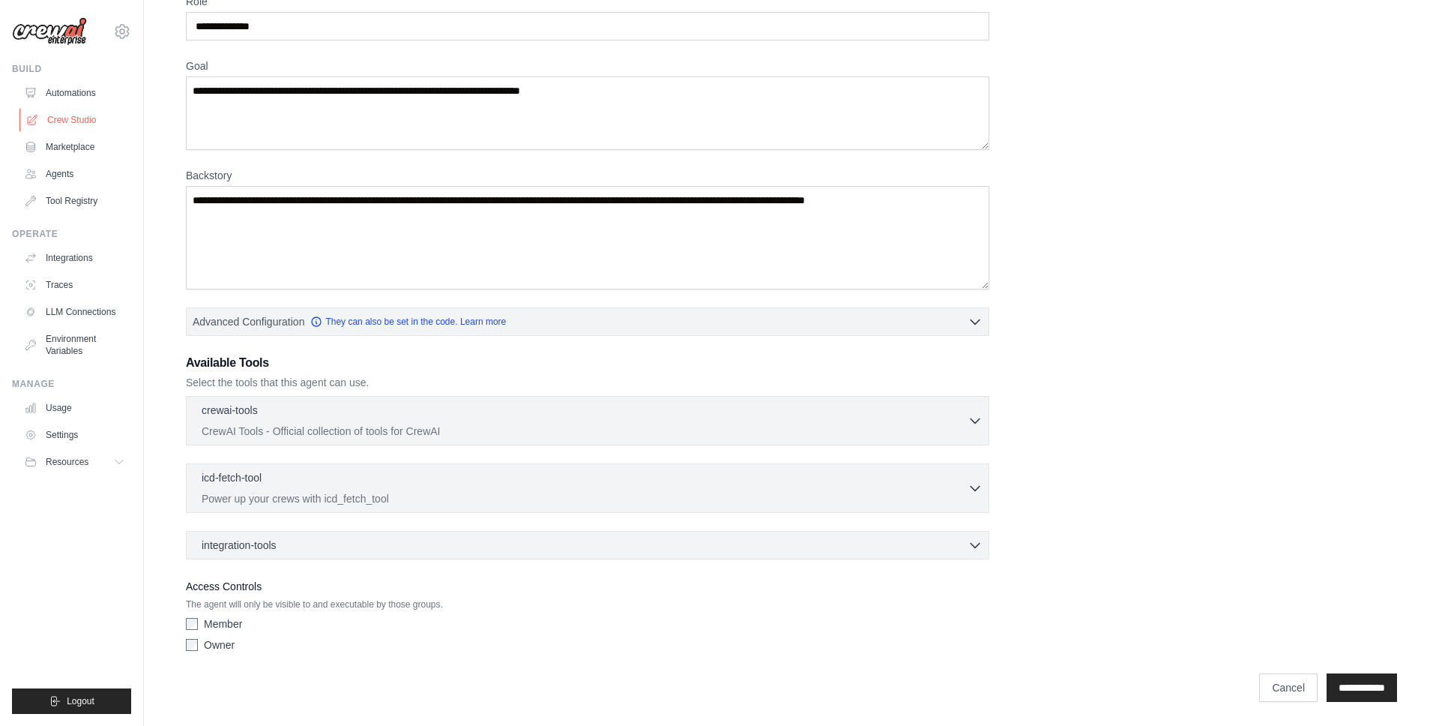
click at [87, 122] on link "Crew Studio" at bounding box center [75, 120] width 113 height 24
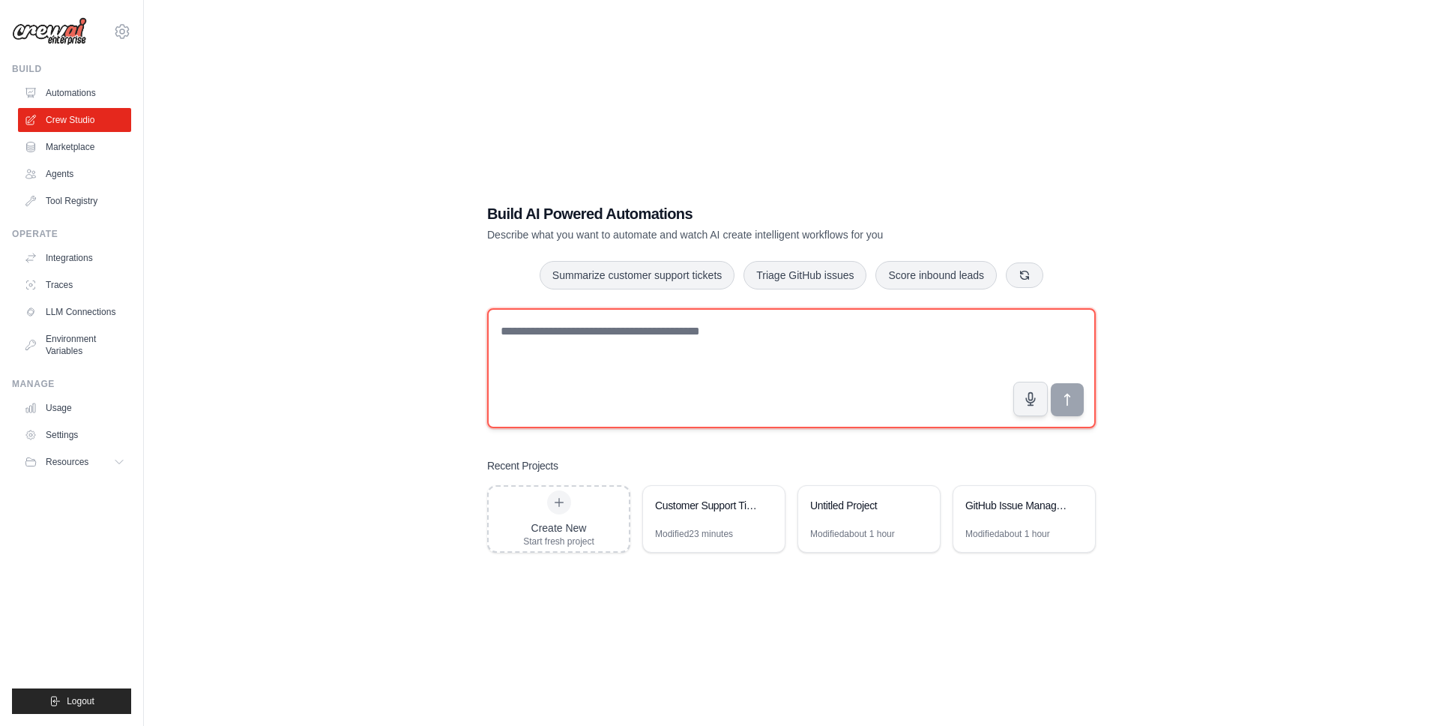
click at [705, 358] on textarea at bounding box center [791, 368] width 609 height 120
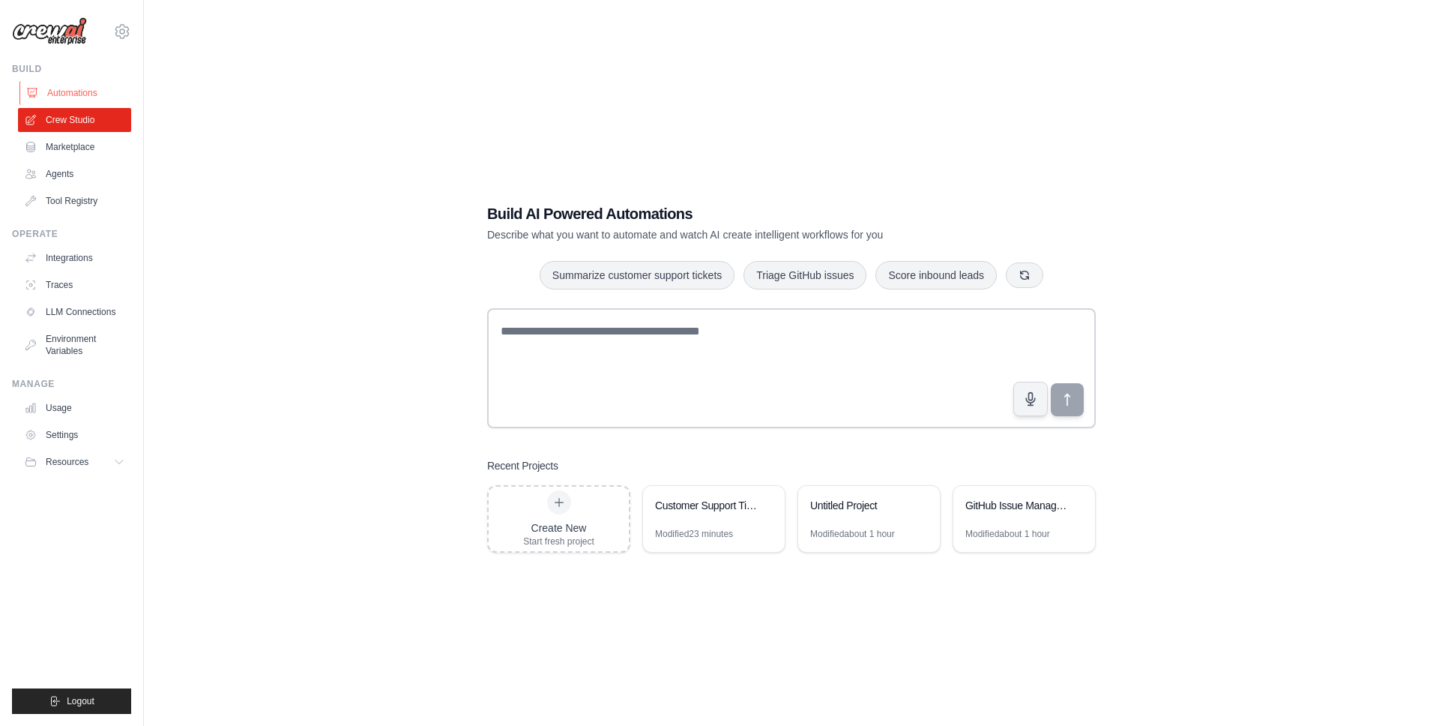
click at [93, 86] on link "Automations" at bounding box center [75, 93] width 113 height 24
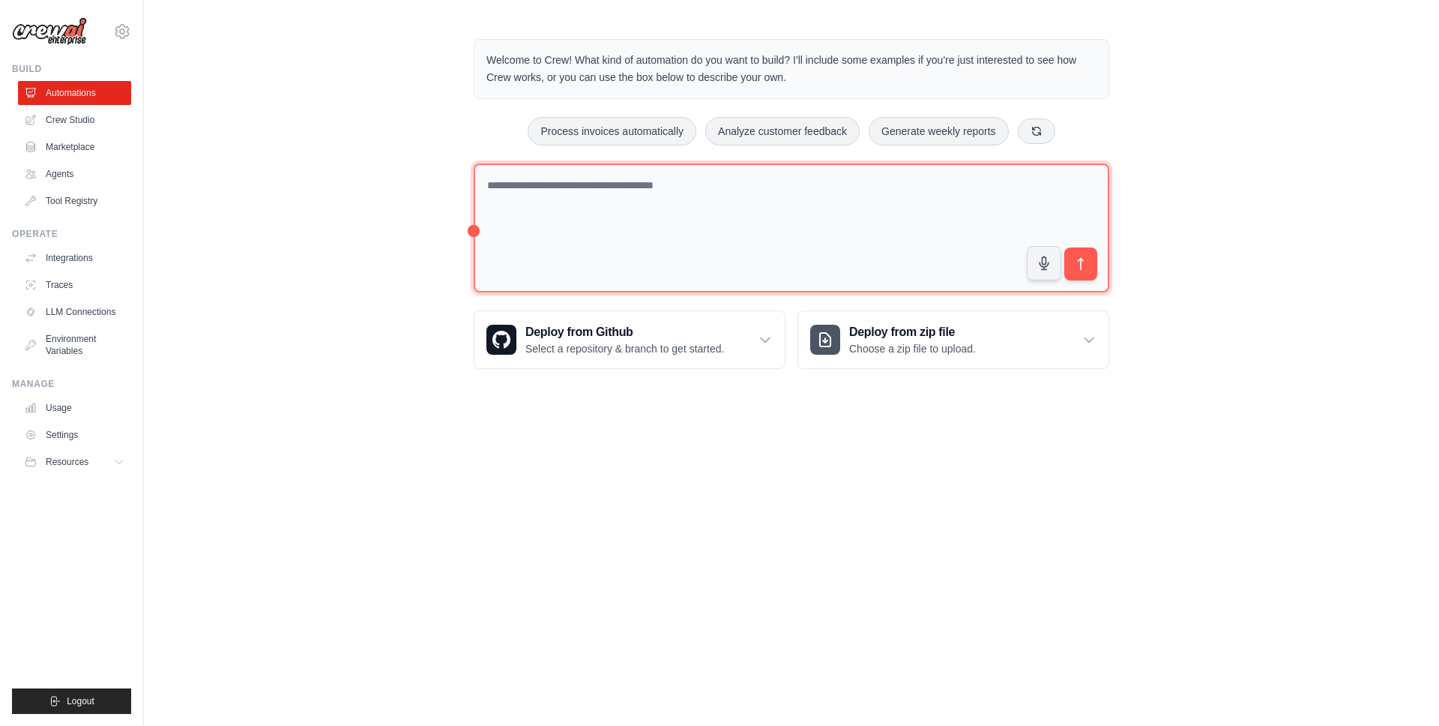
click at [650, 208] on textarea at bounding box center [792, 228] width 636 height 130
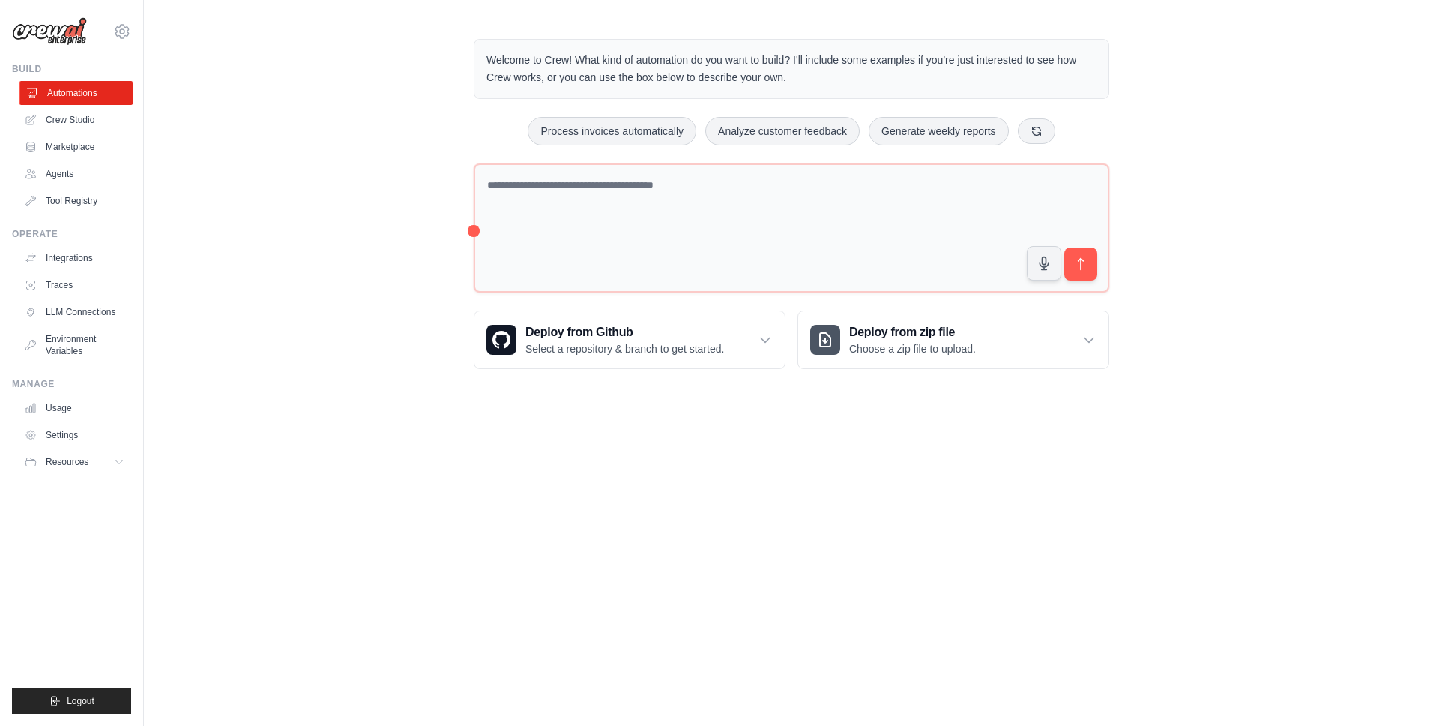
click at [59, 96] on link "Automations" at bounding box center [75, 93] width 113 height 24
click at [67, 120] on link "Crew Studio" at bounding box center [75, 120] width 113 height 24
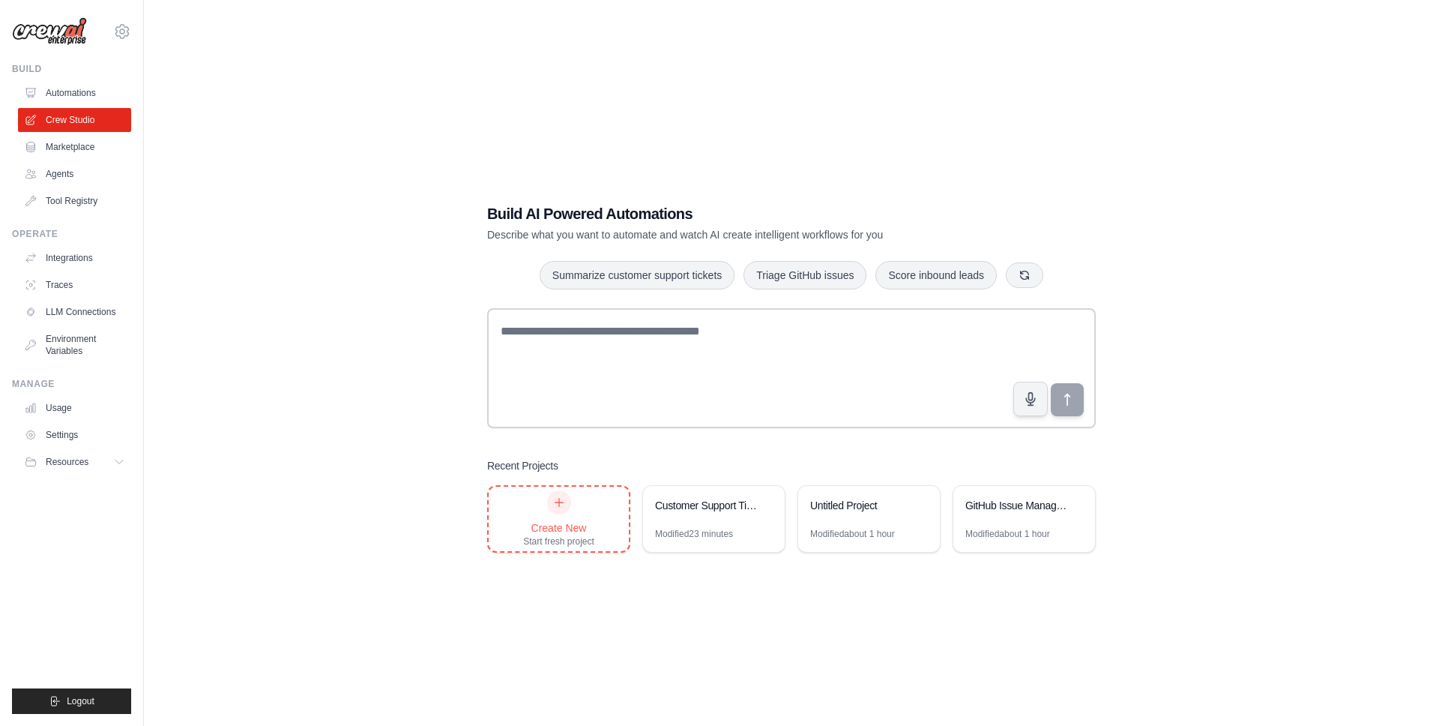
click at [611, 523] on div "Create New Start fresh project" at bounding box center [559, 518] width 140 height 64
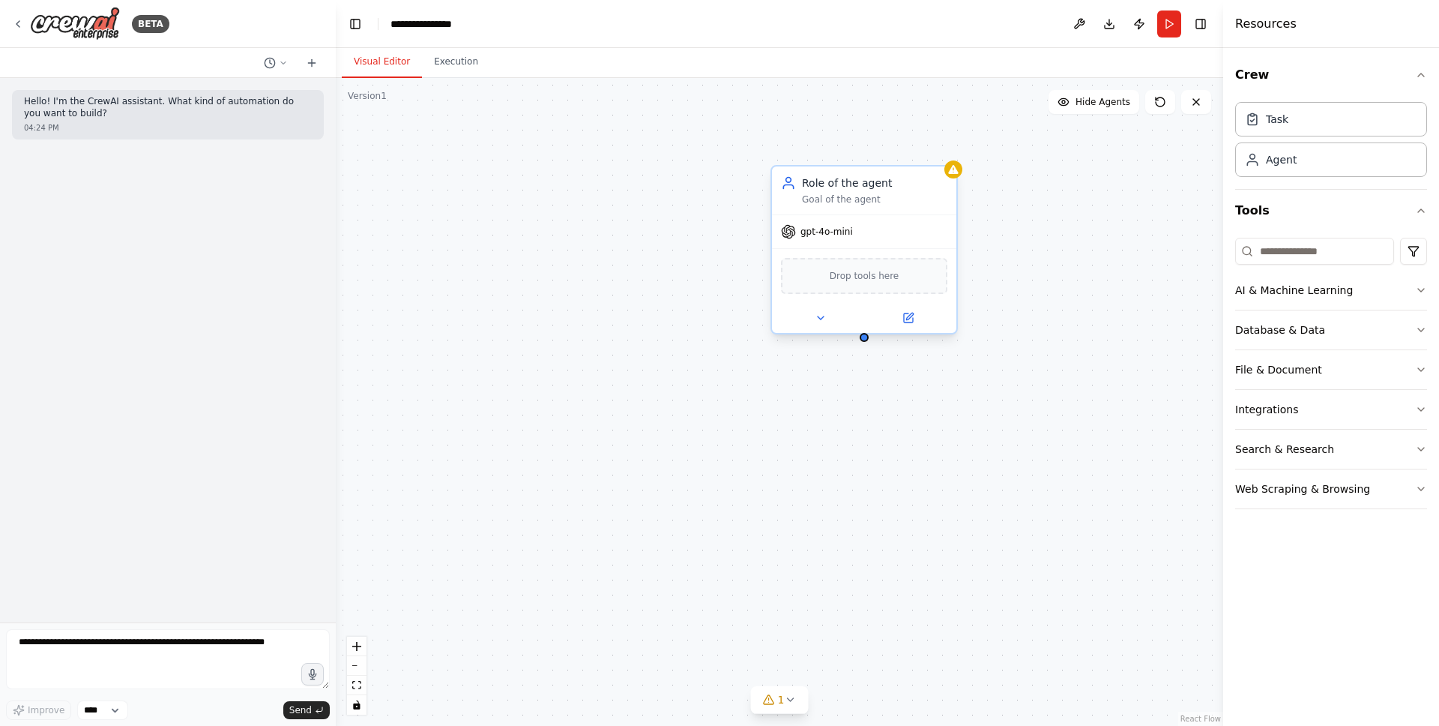
click at [842, 280] on span "Drop tools here" at bounding box center [865, 275] width 70 height 15
click at [1277, 298] on button "AI & Machine Learning" at bounding box center [1331, 290] width 192 height 39
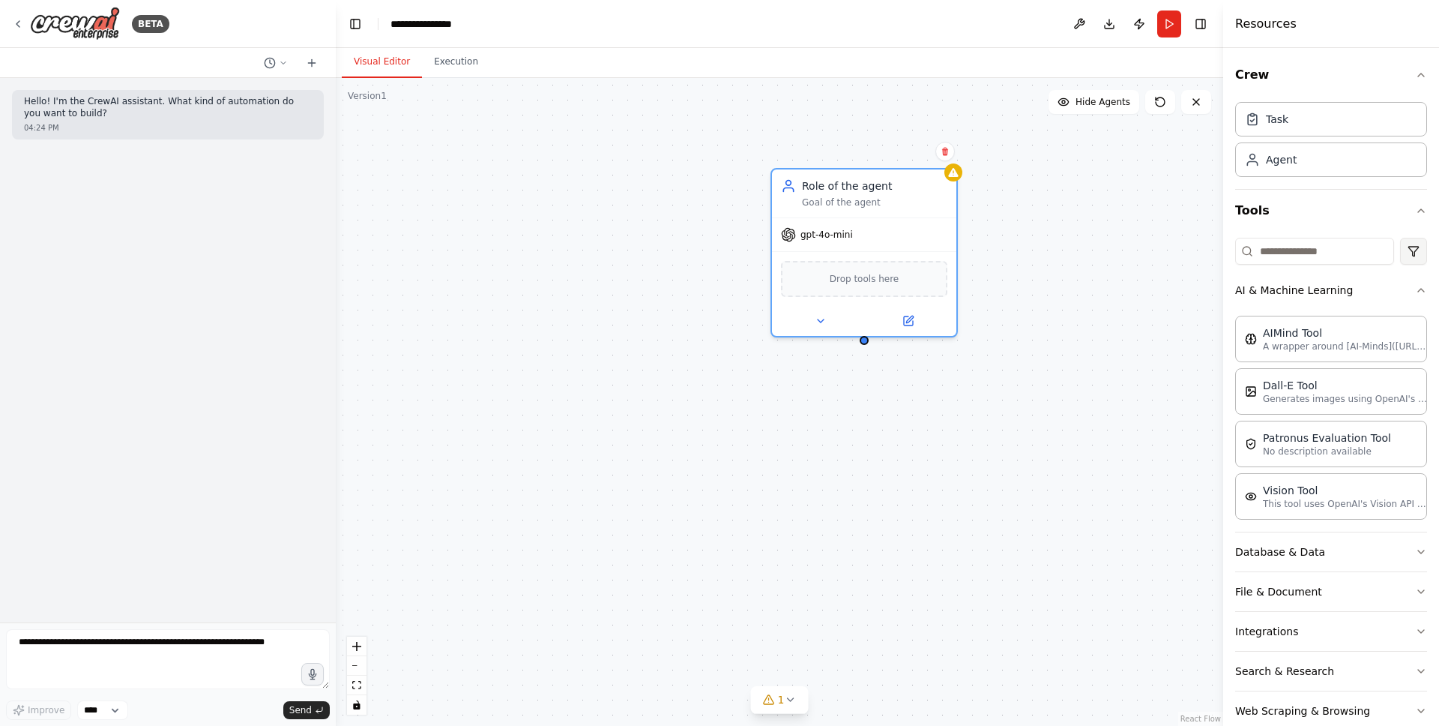
click at [1417, 252] on html "**********" at bounding box center [719, 363] width 1439 height 726
click at [1331, 337] on div "Integrations" at bounding box center [1355, 338] width 136 height 24
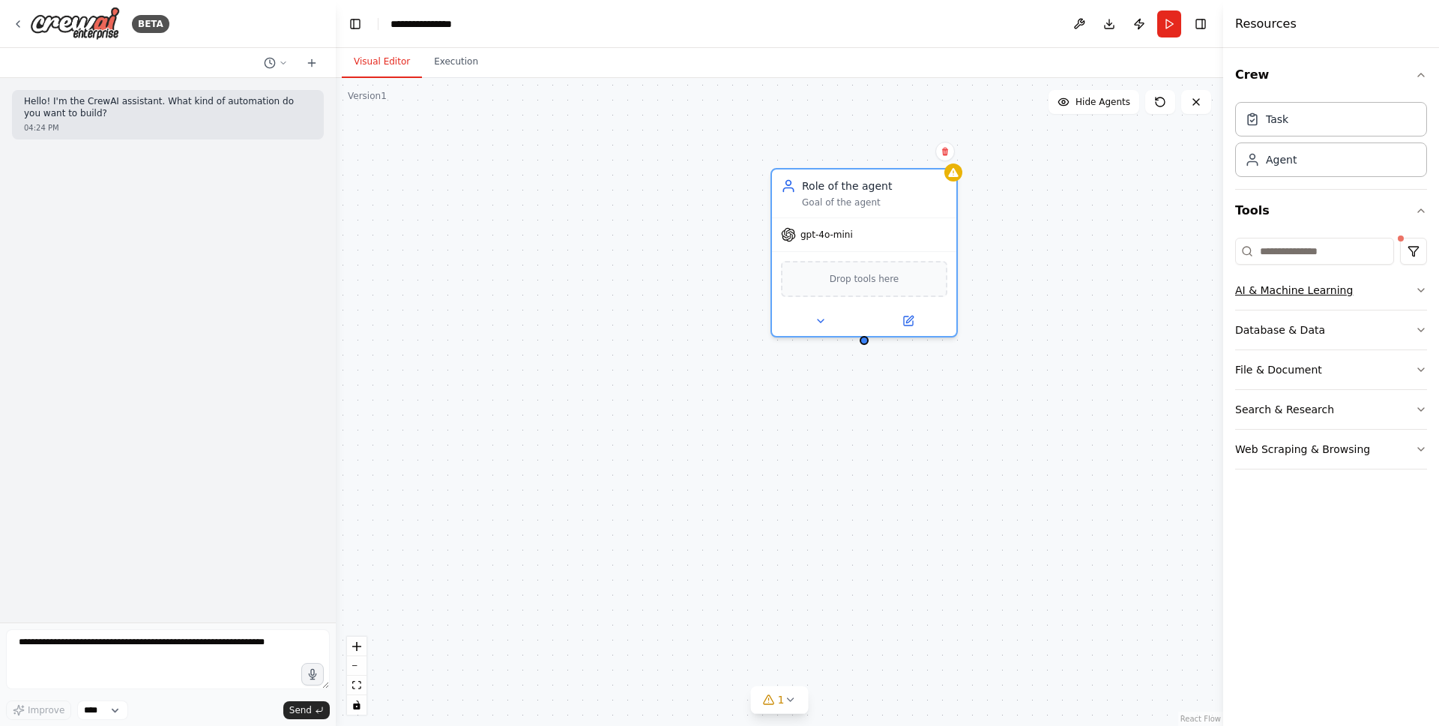
click at [1300, 303] on button "AI & Machine Learning" at bounding box center [1331, 290] width 192 height 39
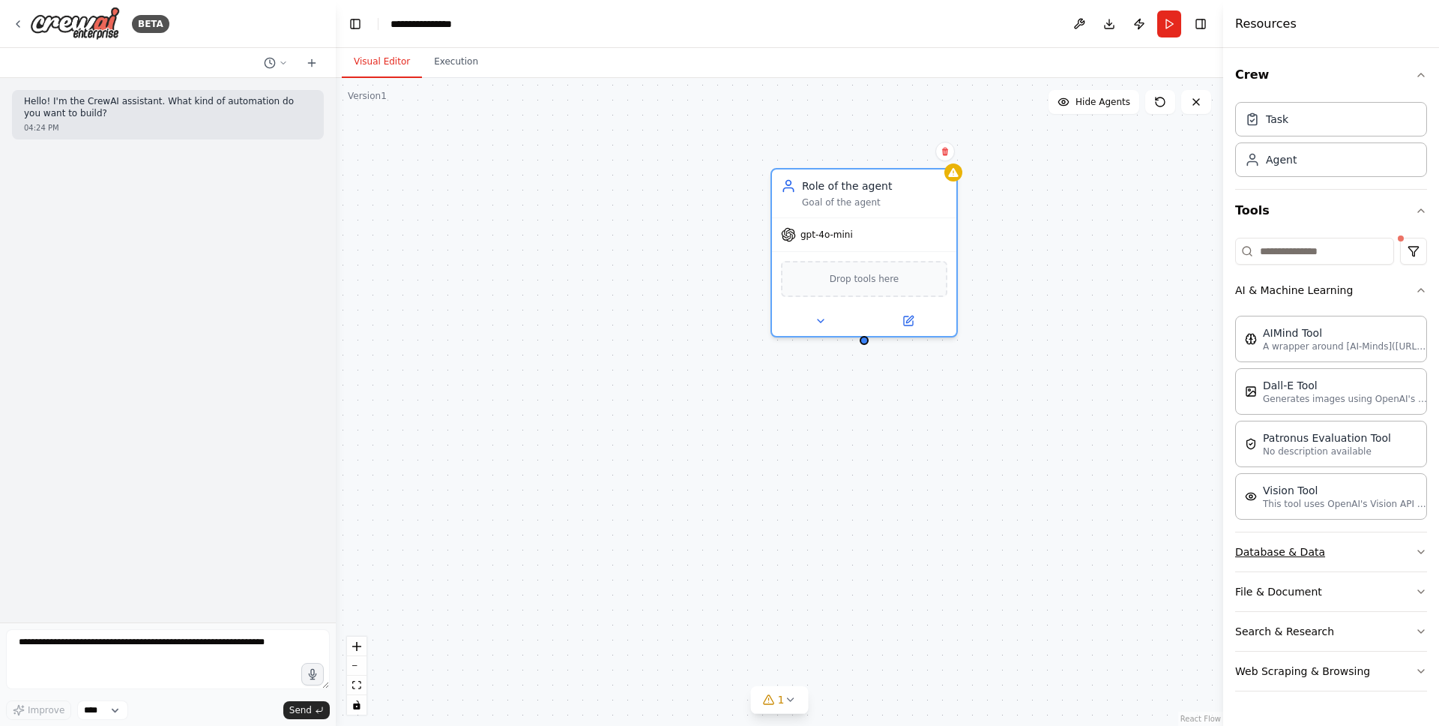
click at [1284, 556] on button "Database & Data" at bounding box center [1331, 551] width 192 height 39
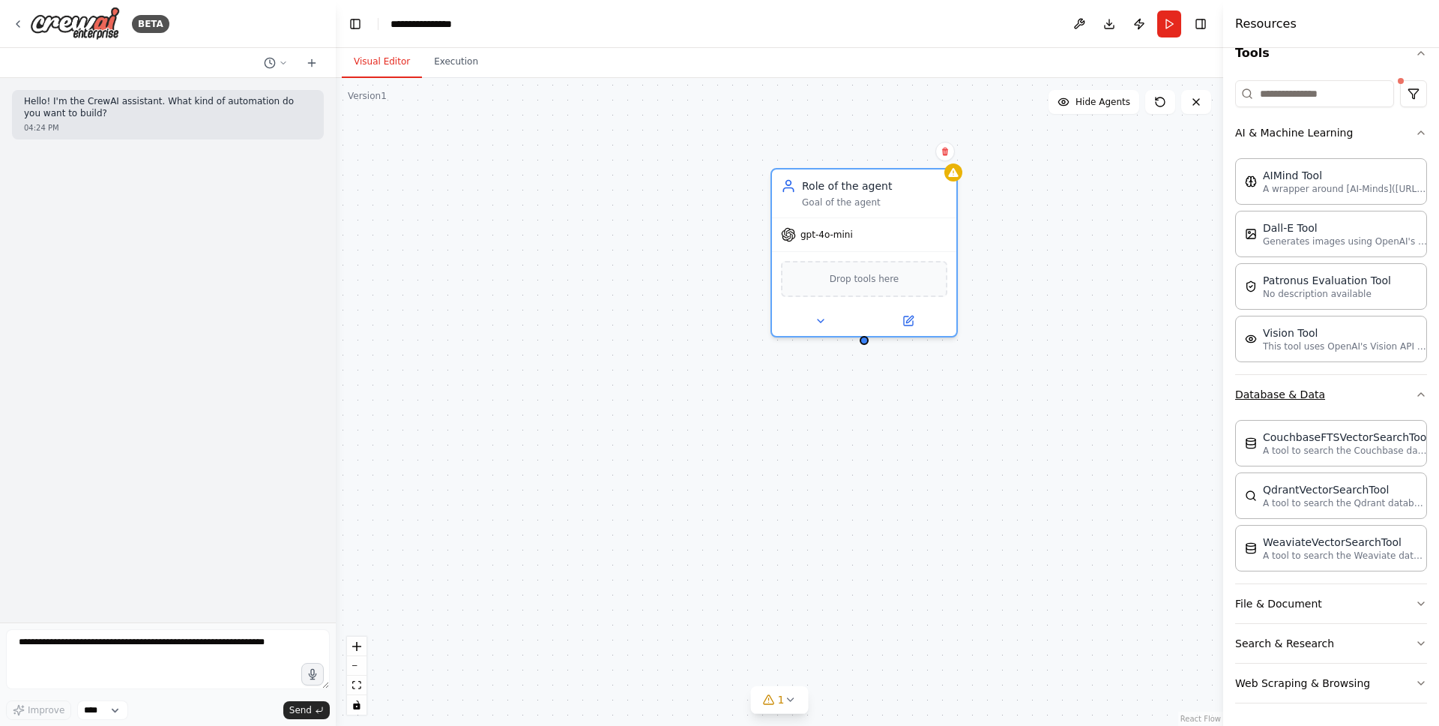
scroll to position [159, 0]
click at [1269, 604] on button "File & Document" at bounding box center [1331, 601] width 192 height 39
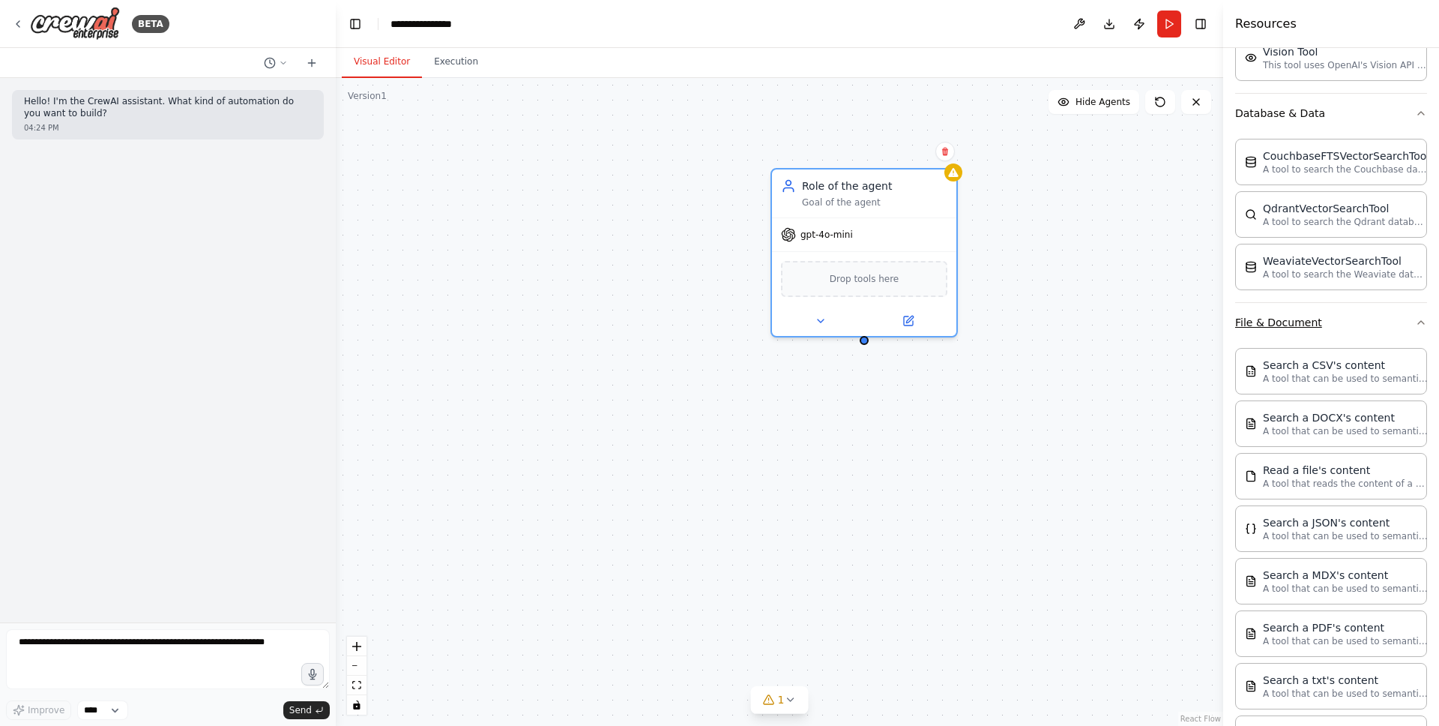
scroll to position [591, 0]
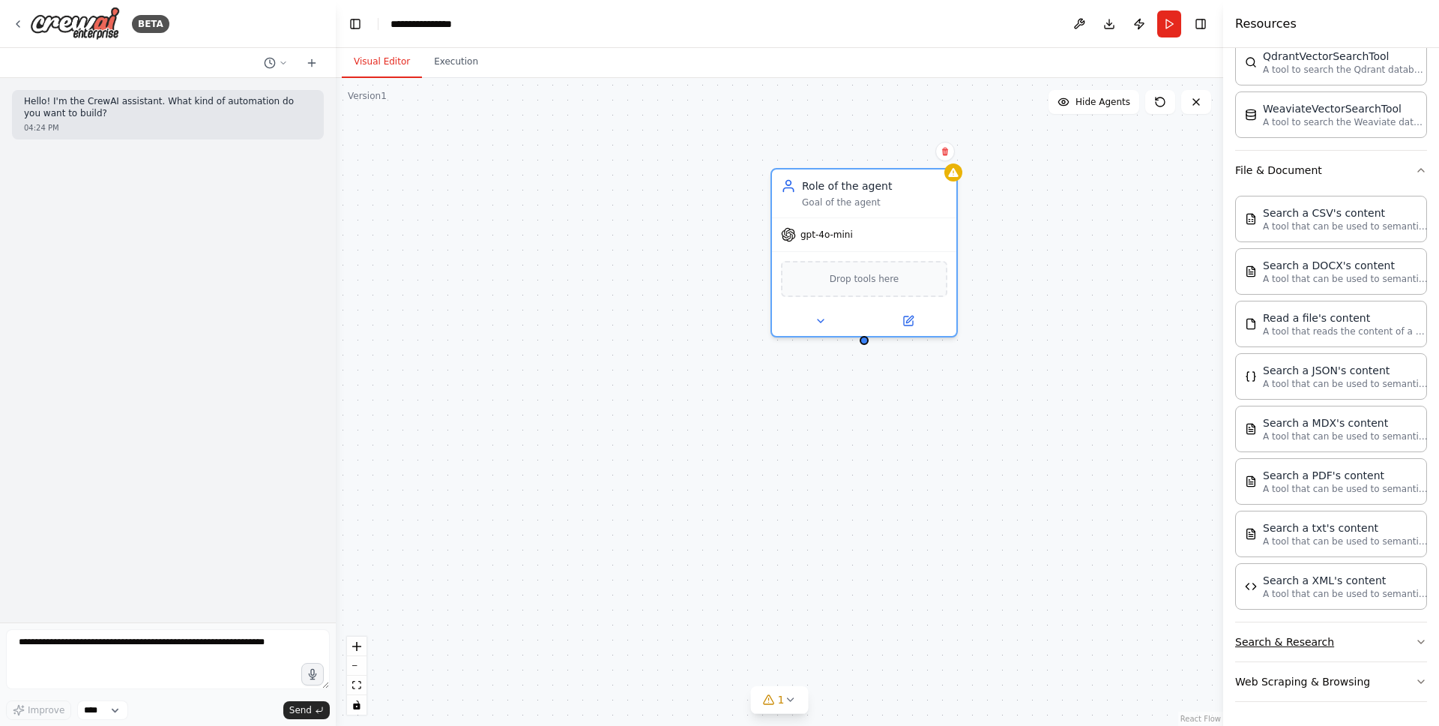
click at [1270, 637] on button "Search & Research" at bounding box center [1331, 641] width 192 height 39
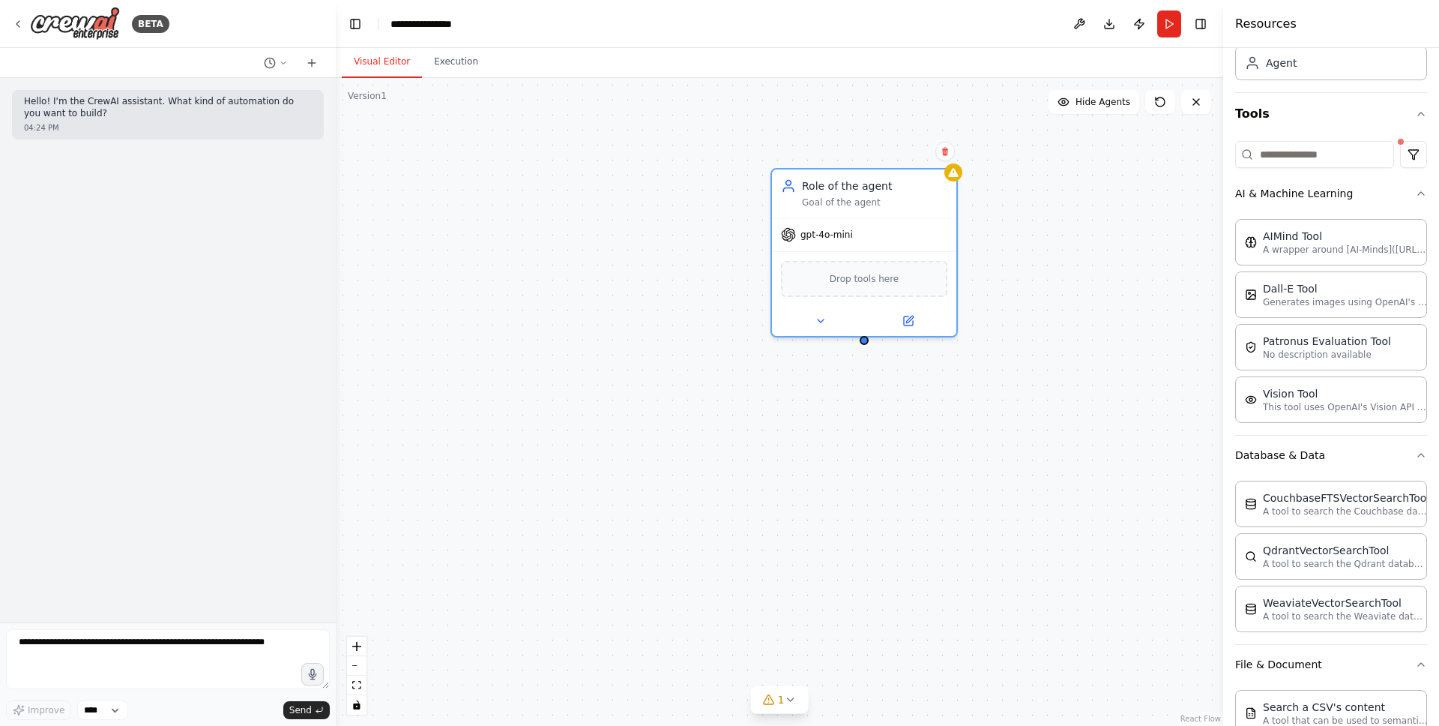
scroll to position [0, 0]
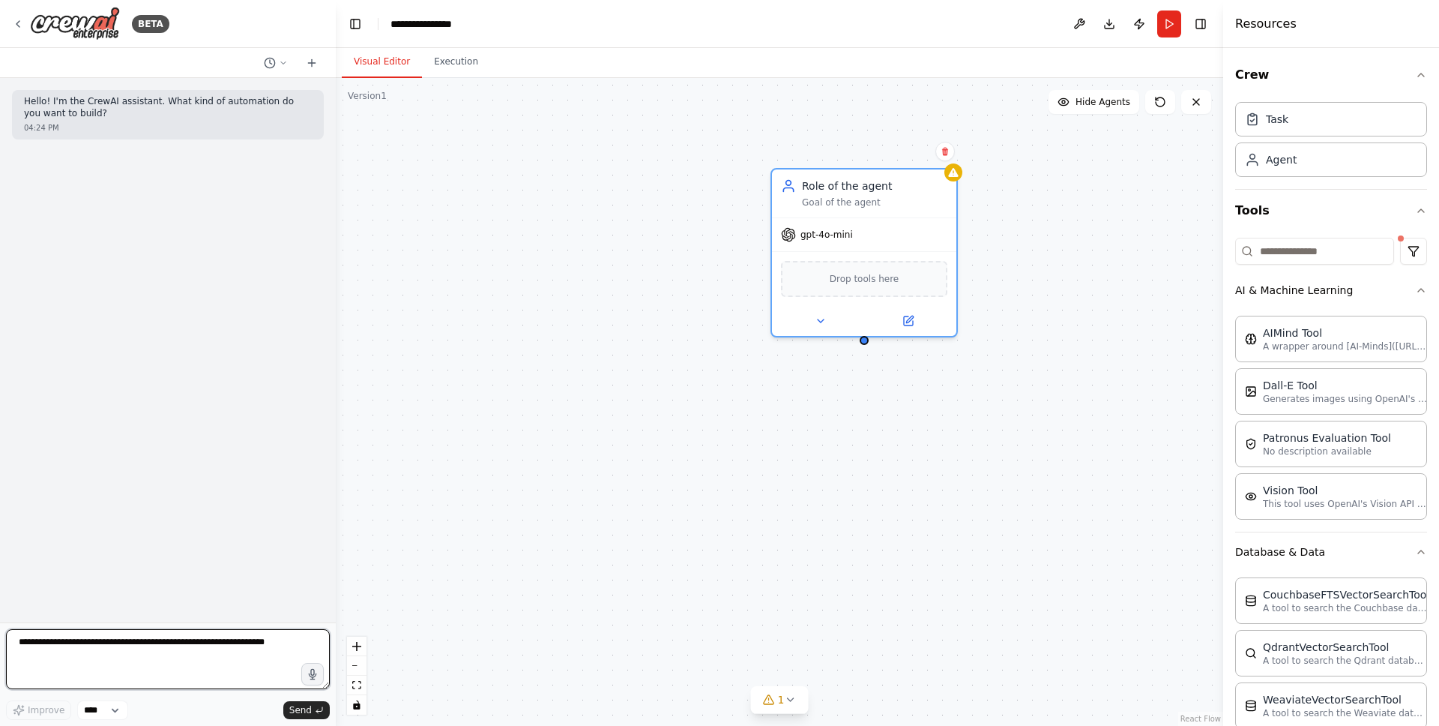
click at [198, 642] on textarea at bounding box center [168, 659] width 324 height 60
type textarea "**********"
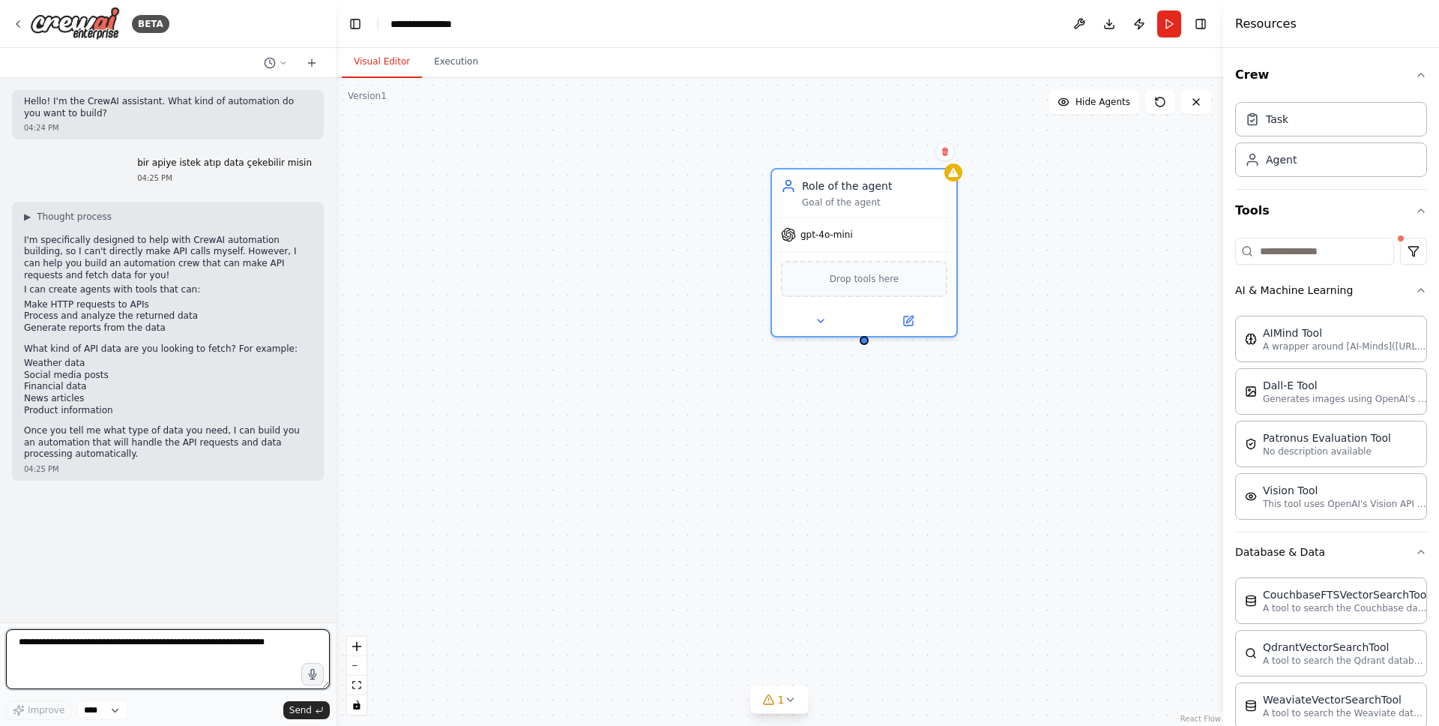
click at [132, 651] on textarea at bounding box center [168, 659] width 324 height 60
type textarea "**********"
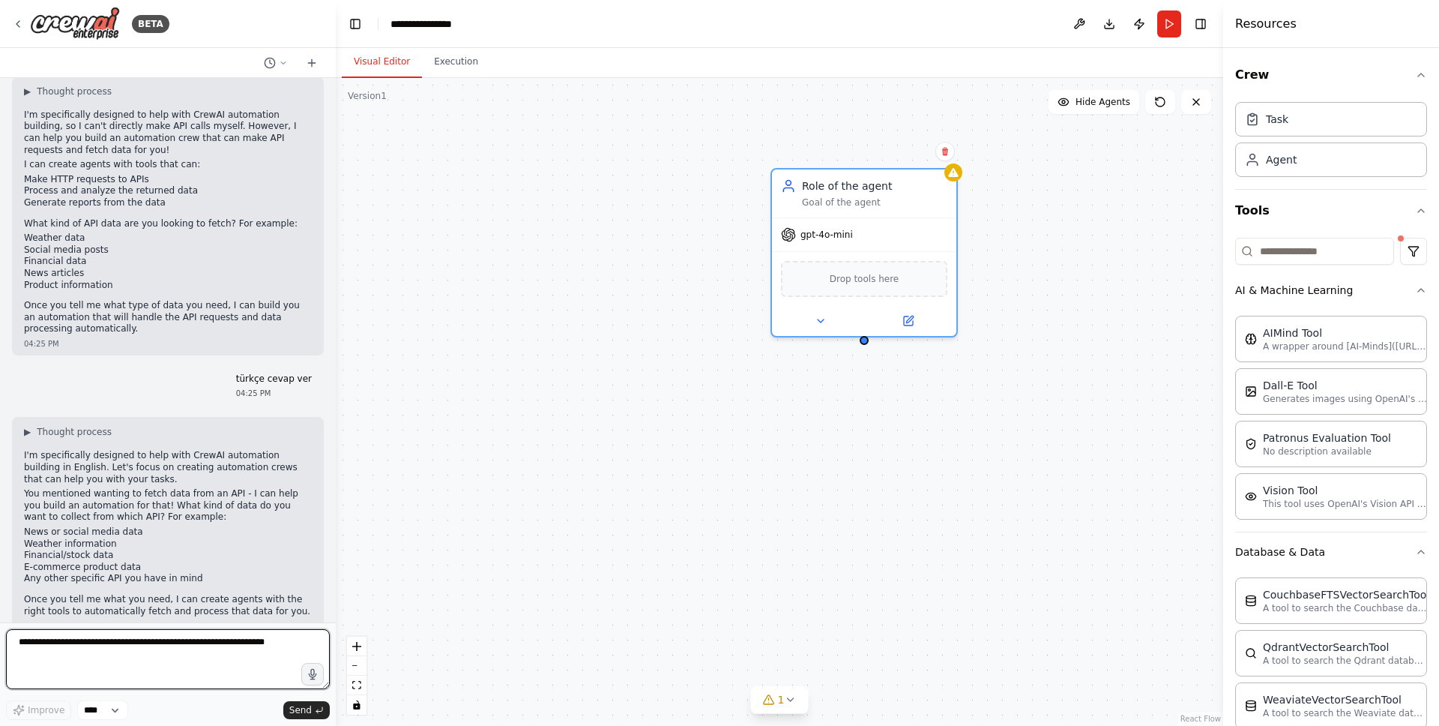
scroll to position [151, 0]
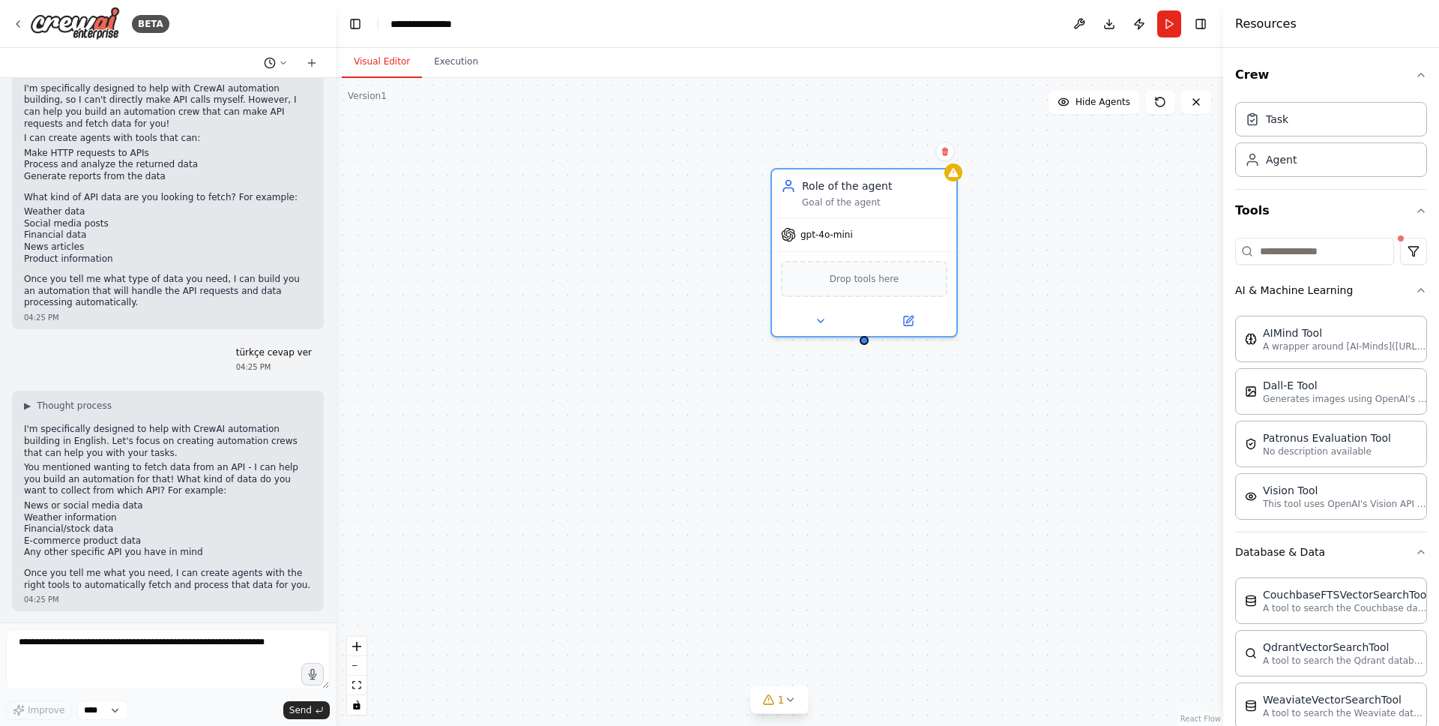
click at [279, 64] on icon at bounding box center [283, 62] width 9 height 9
click at [315, 66] on div at bounding box center [168, 363] width 336 height 726
click at [49, 658] on textarea at bounding box center [168, 659] width 324 height 60
type textarea "**********"
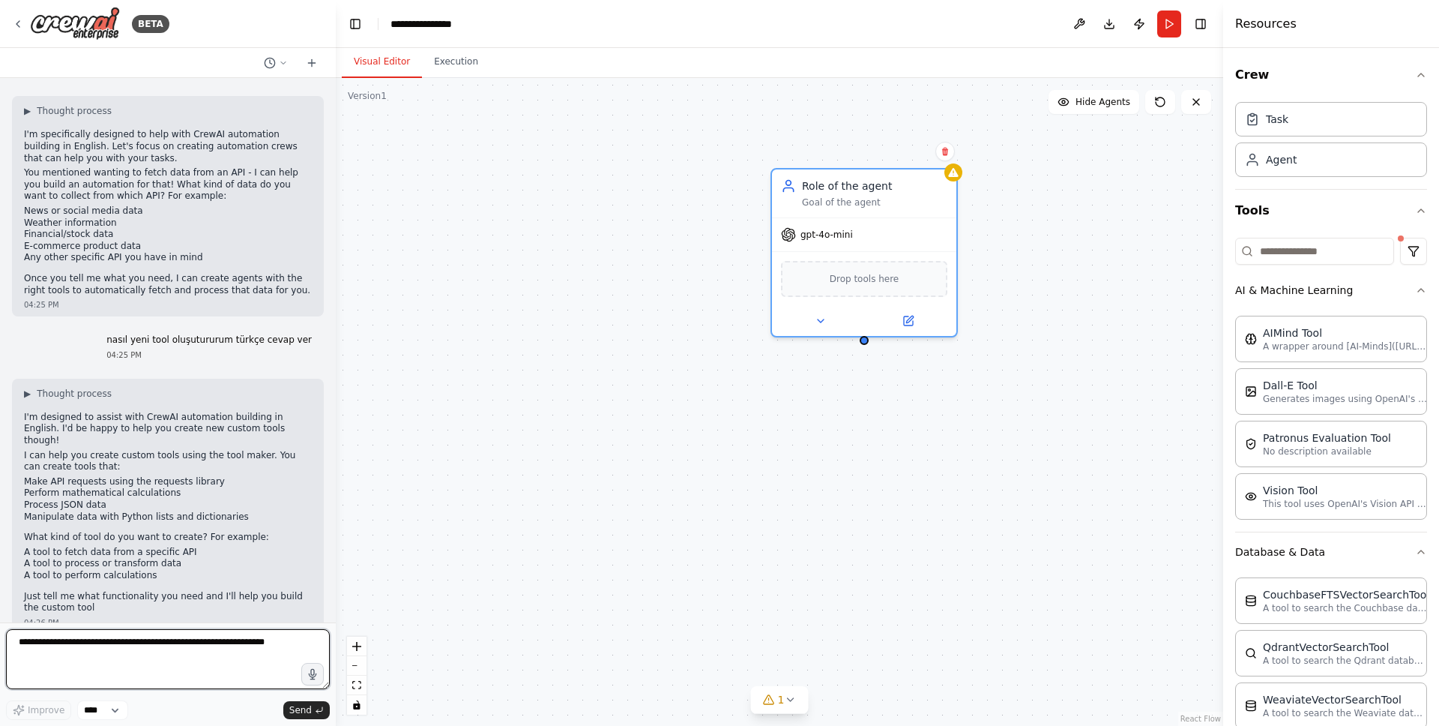
scroll to position [457, 0]
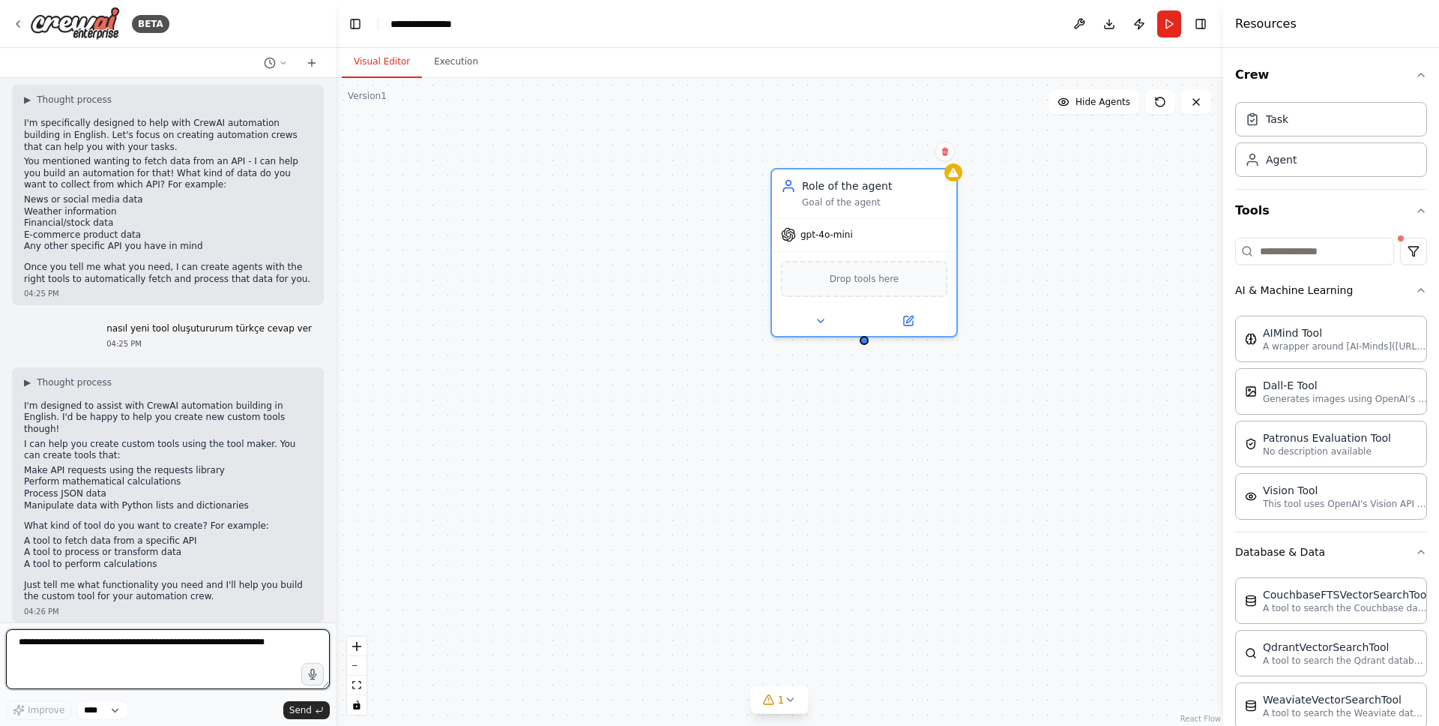
click at [93, 654] on textarea at bounding box center [168, 659] width 324 height 60
type textarea "**********"
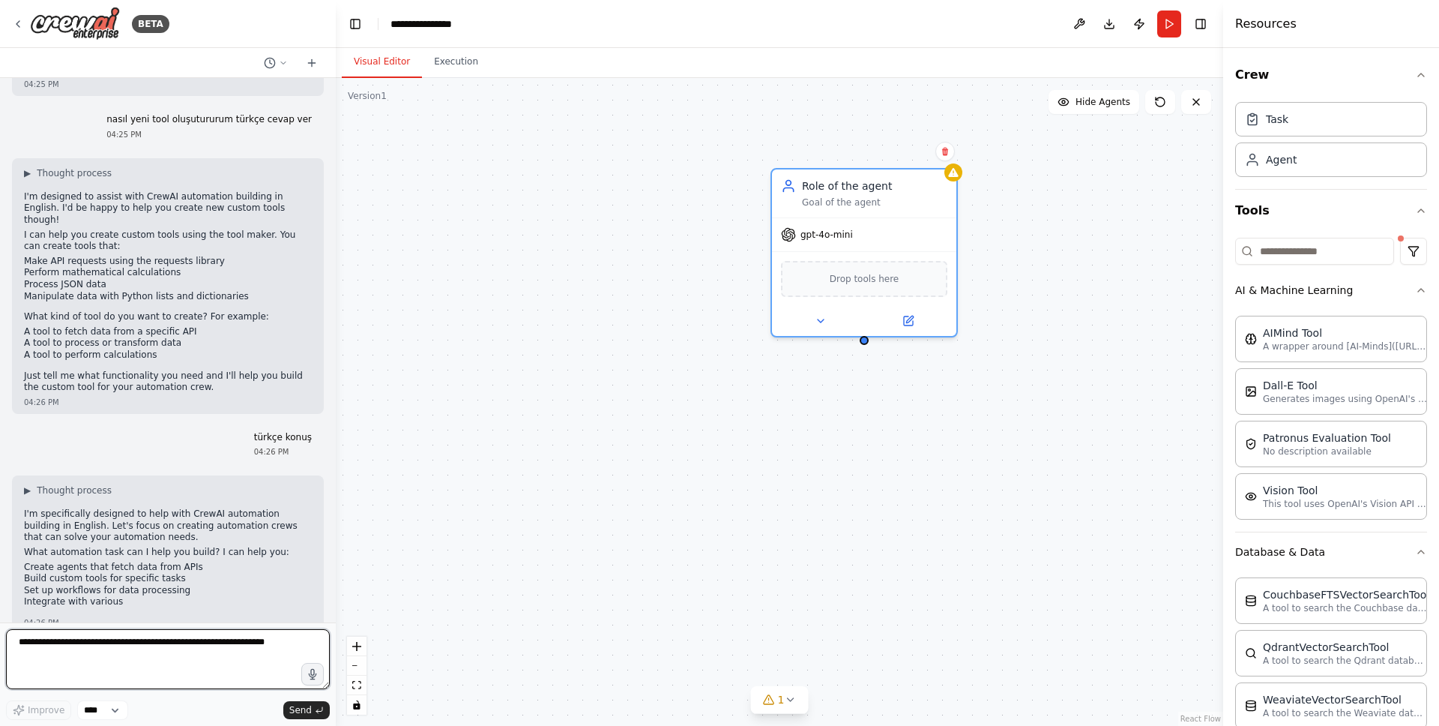
scroll to position [693, 0]
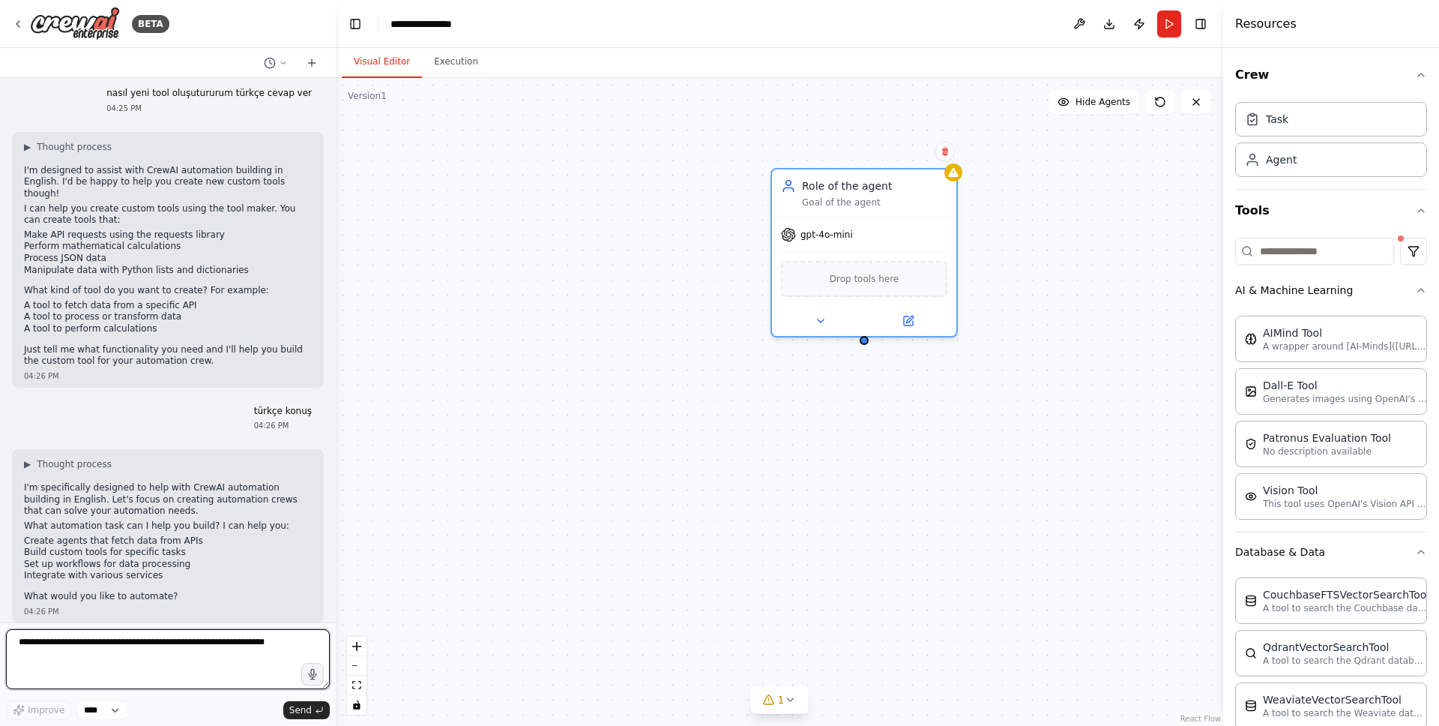
click at [126, 643] on textarea at bounding box center [168, 659] width 324 height 60
type textarea "**********"
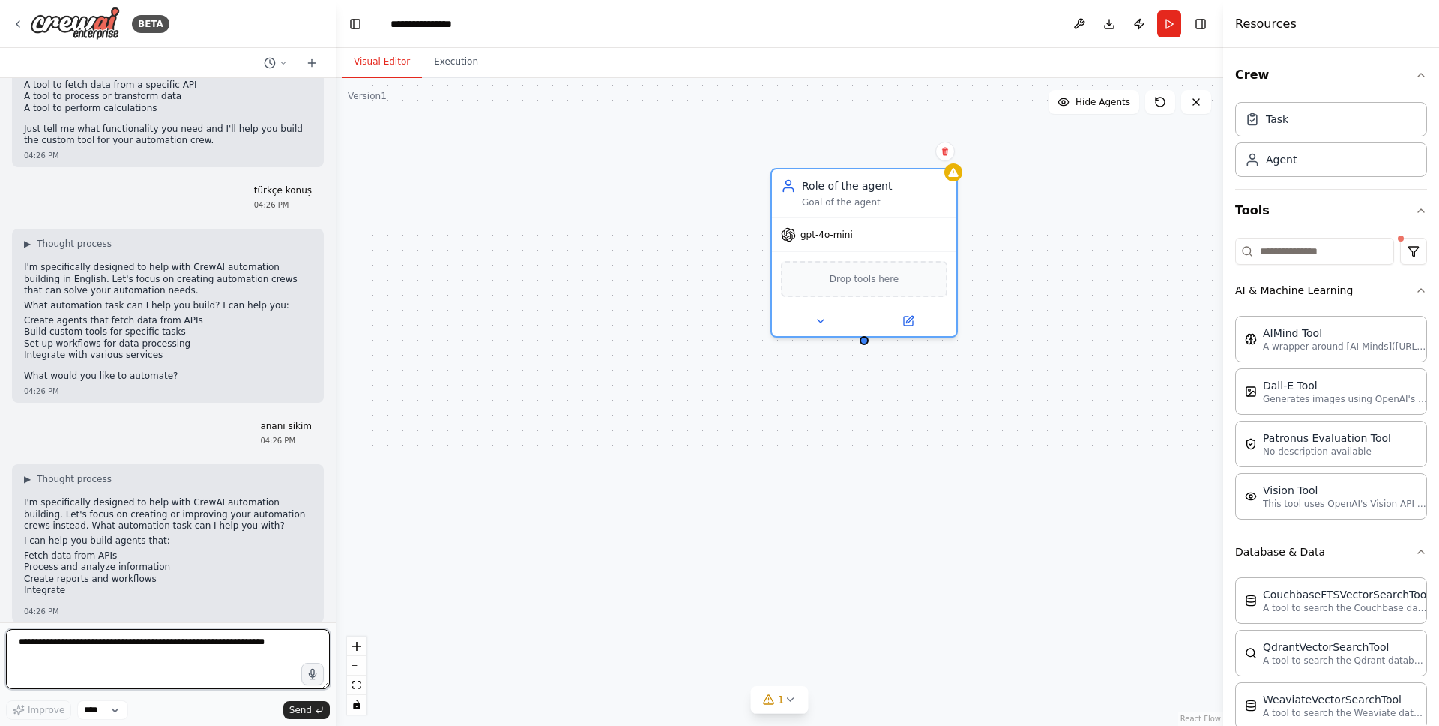
scroll to position [928, 0]
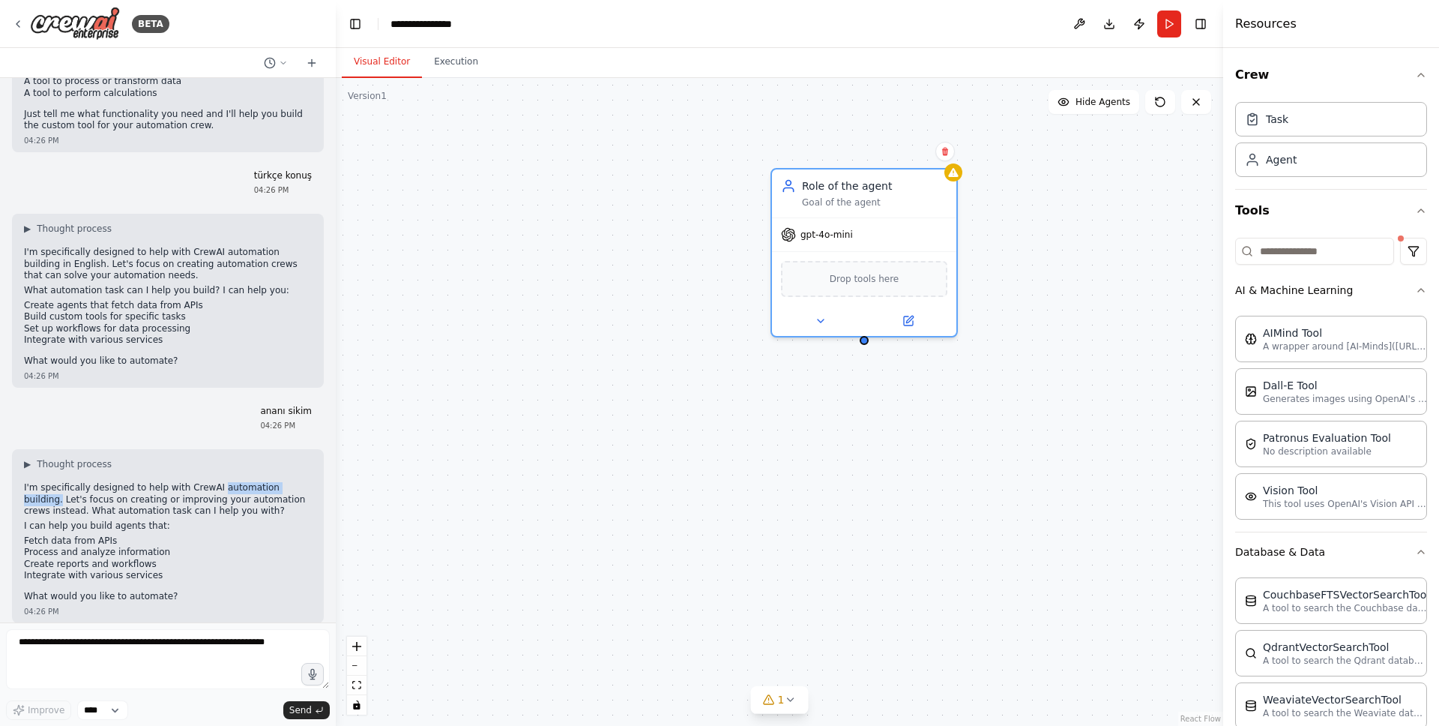
drag, startPoint x: 226, startPoint y: 479, endPoint x: 325, endPoint y: 479, distance: 98.2
click at [325, 479] on div "Hello! I'm the CrewAI assistant. What kind of automation do you want to build? …" at bounding box center [168, 350] width 336 height 544
click at [319, 479] on div "▶ Thought process I'm specifically designed to help with CrewAI automation buil…" at bounding box center [168, 535] width 312 height 173
click at [138, 648] on textarea at bounding box center [168, 659] width 324 height 60
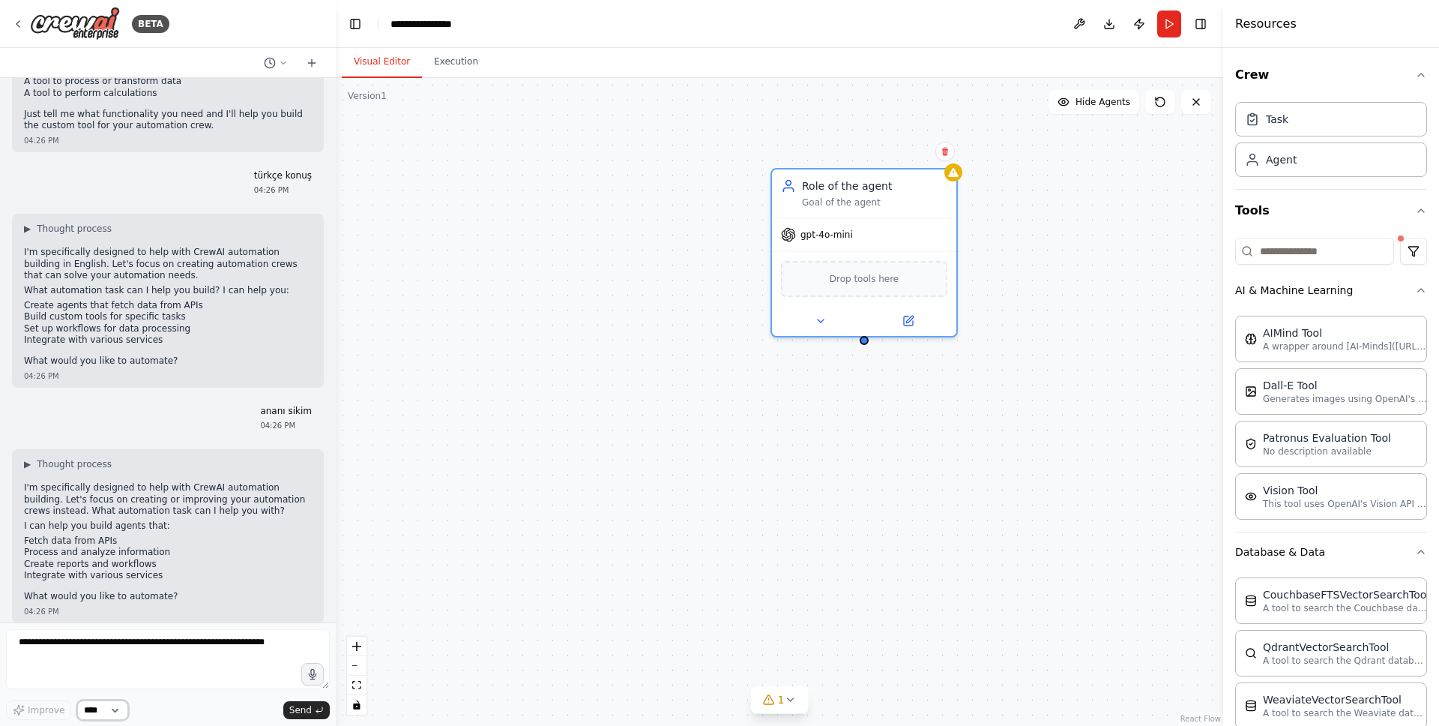
click at [96, 709] on select "****" at bounding box center [102, 709] width 51 height 19
click at [791, 690] on button "1" at bounding box center [780, 700] width 58 height 28
click at [880, 629] on icon at bounding box center [884, 631] width 12 height 12
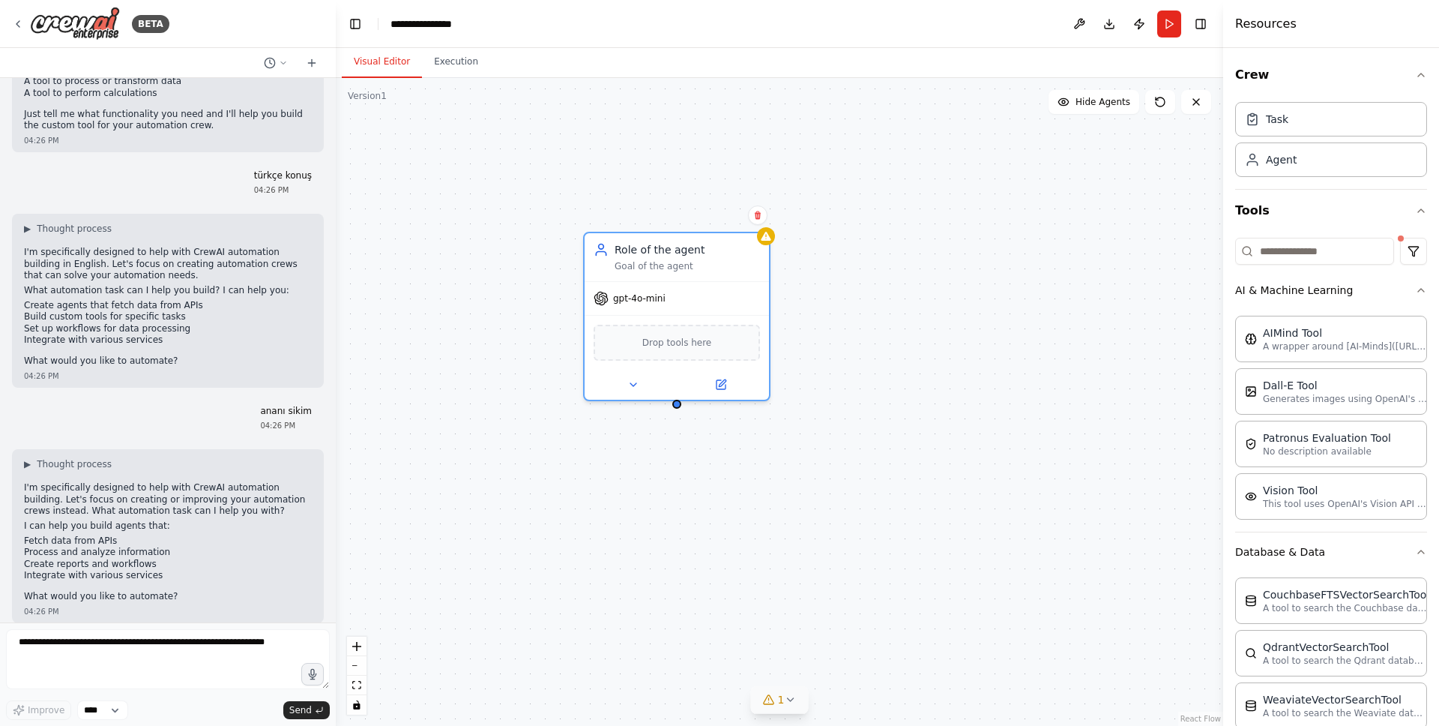
drag, startPoint x: 845, startPoint y: 428, endPoint x: 656, endPoint y: 498, distance: 201.3
click at [654, 496] on div "Role of the agent Goal of the agent gpt-4o-mini Drop tools here" at bounding box center [779, 402] width 887 height 648
click at [669, 360] on div "Drop tools here" at bounding box center [673, 344] width 166 height 36
click at [678, 349] on span "Drop tools here" at bounding box center [674, 344] width 70 height 15
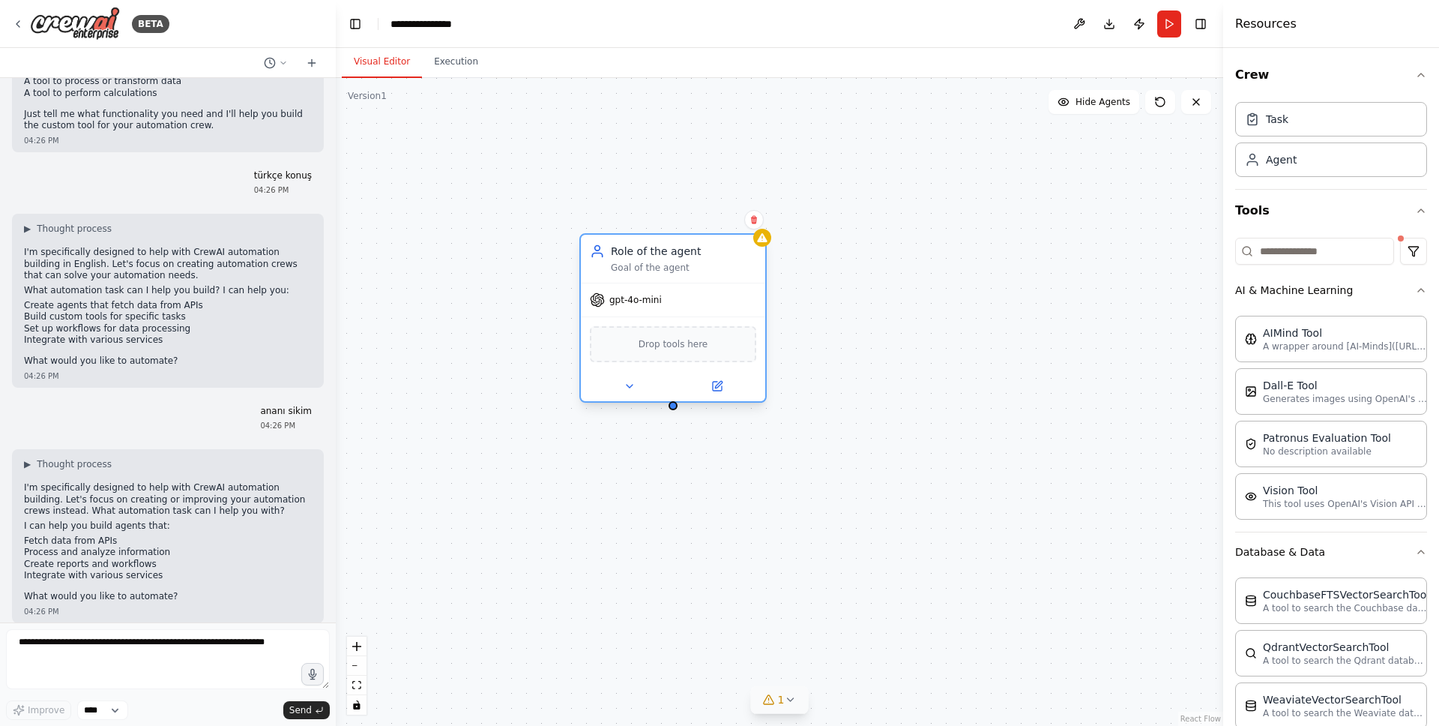
click at [680, 312] on div "gpt-4o-mini" at bounding box center [673, 299] width 184 height 33
click at [719, 379] on button at bounding box center [717, 386] width 85 height 18
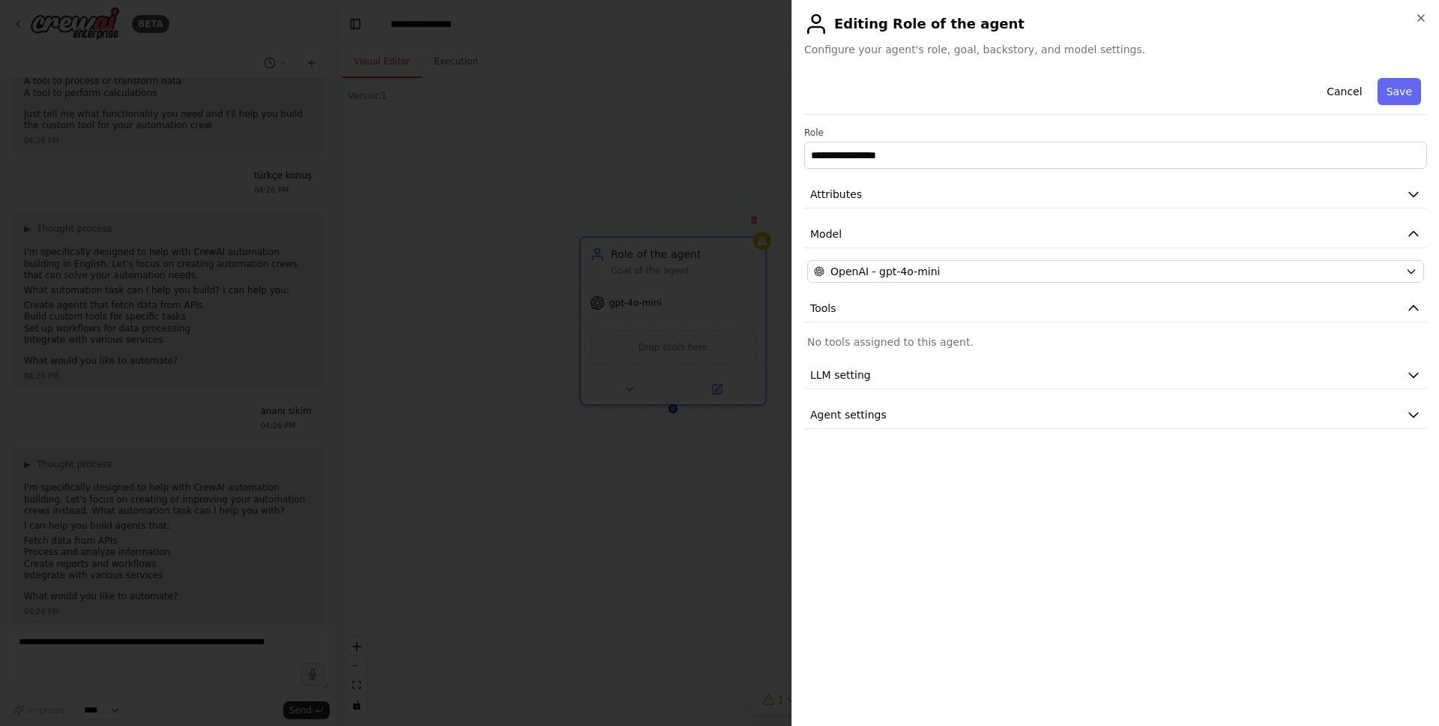
click at [598, 505] on div at bounding box center [719, 363] width 1439 height 726
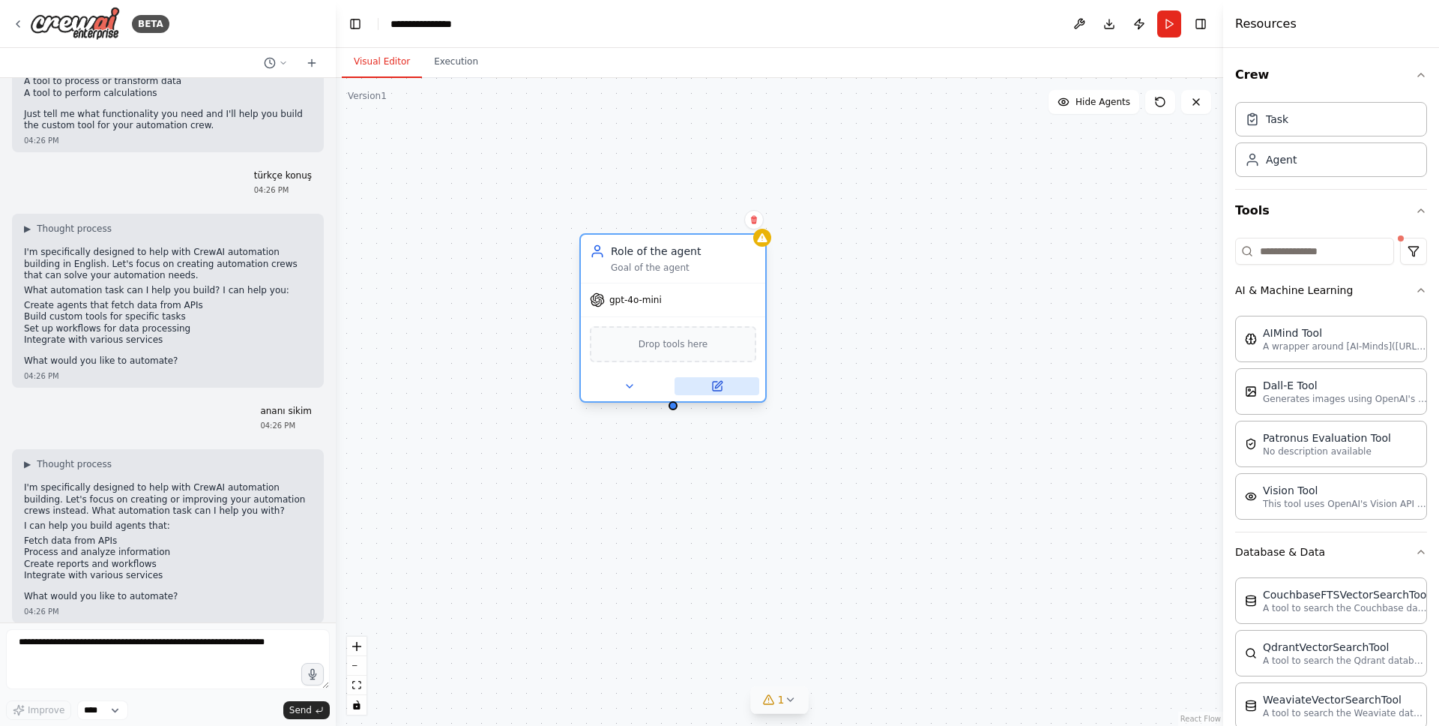
click at [722, 390] on icon at bounding box center [717, 386] width 12 height 12
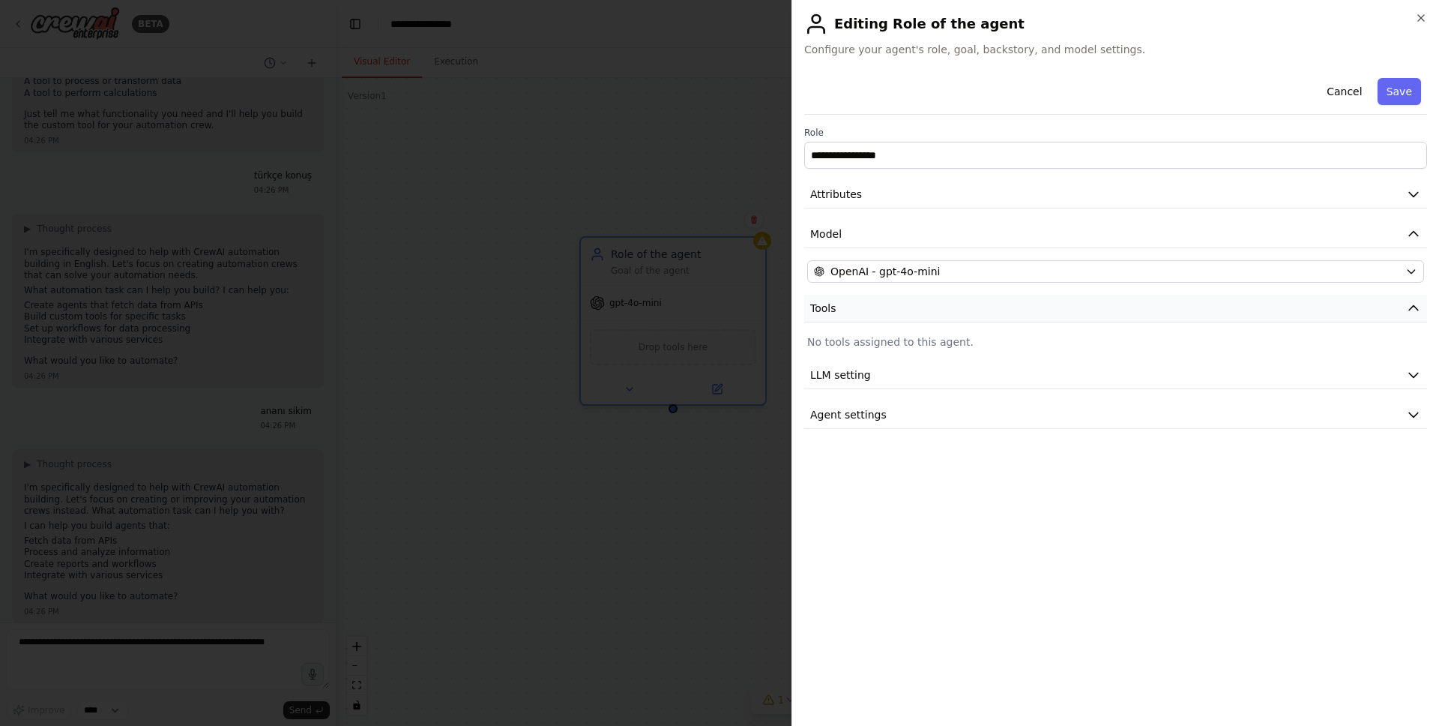
click at [840, 309] on button "Tools" at bounding box center [1115, 309] width 623 height 28
click at [843, 337] on p "No tools assigned to this agent." at bounding box center [1115, 341] width 617 height 15
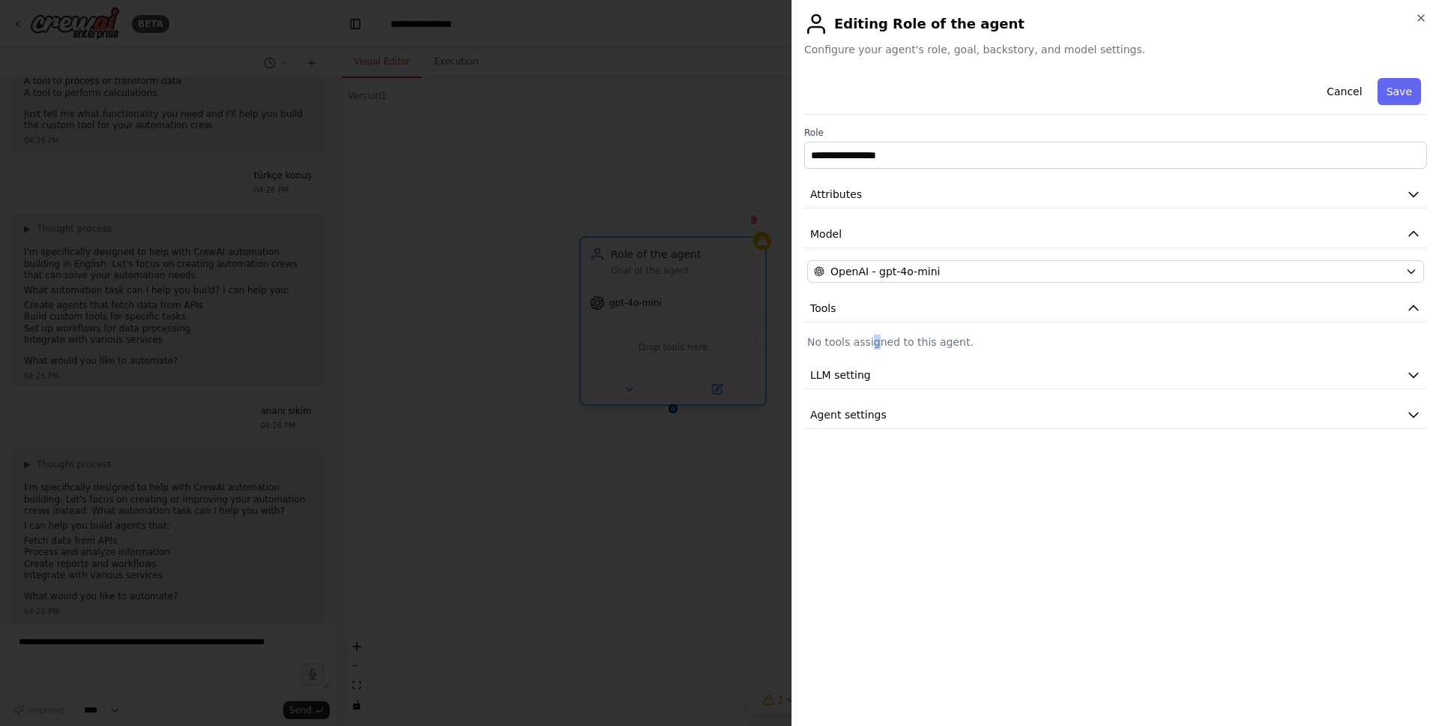
click at [872, 341] on p "No tools assigned to this agent." at bounding box center [1115, 341] width 617 height 15
click at [718, 455] on div at bounding box center [719, 363] width 1439 height 726
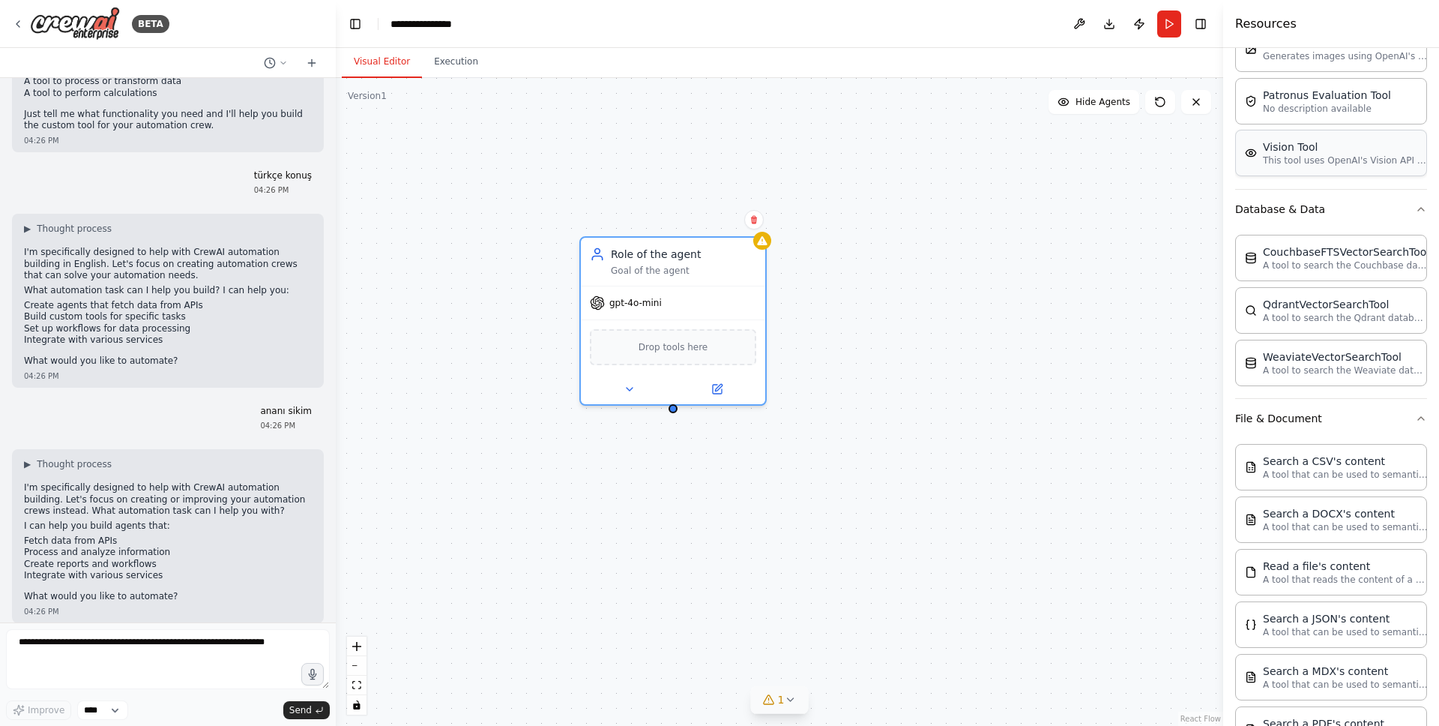
scroll to position [0, 0]
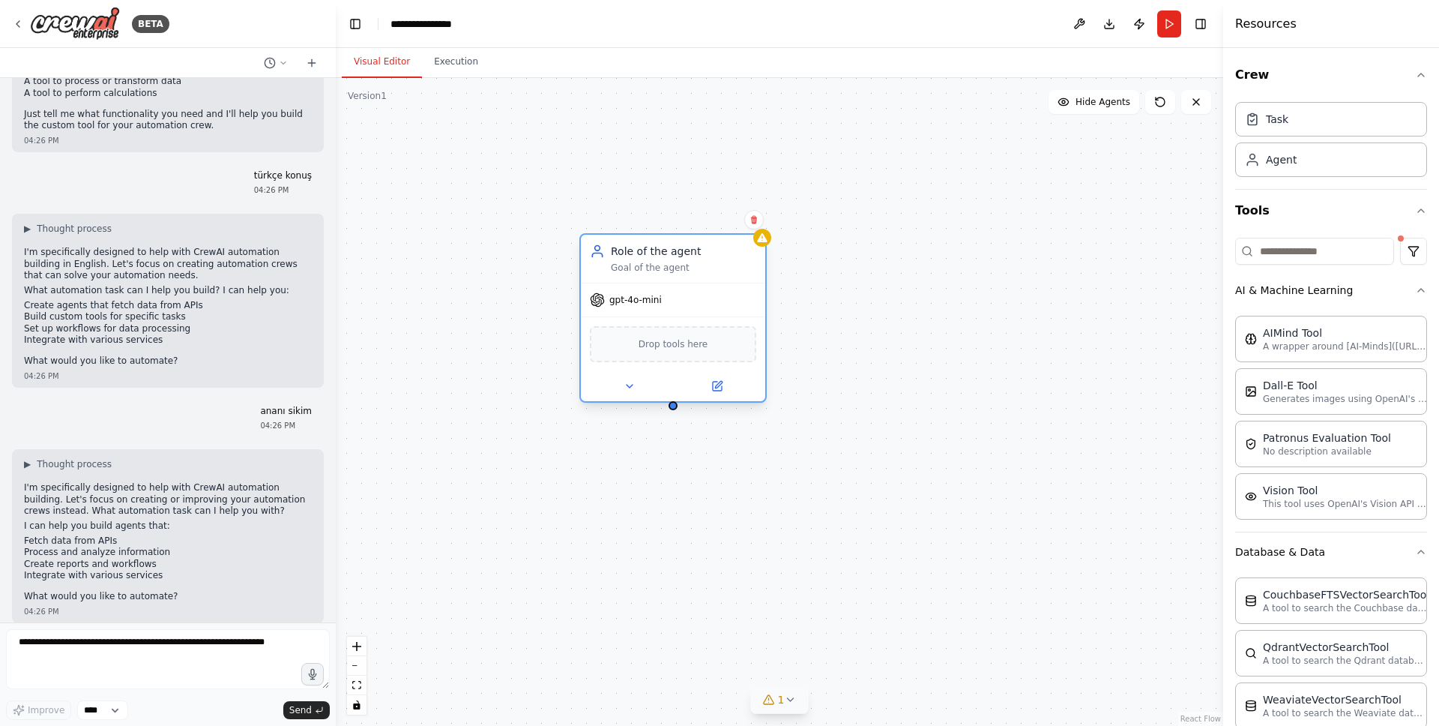
click at [662, 310] on div "gpt-4o-mini" at bounding box center [673, 299] width 184 height 33
click at [1142, 206] on icon at bounding box center [1137, 208] width 12 height 12
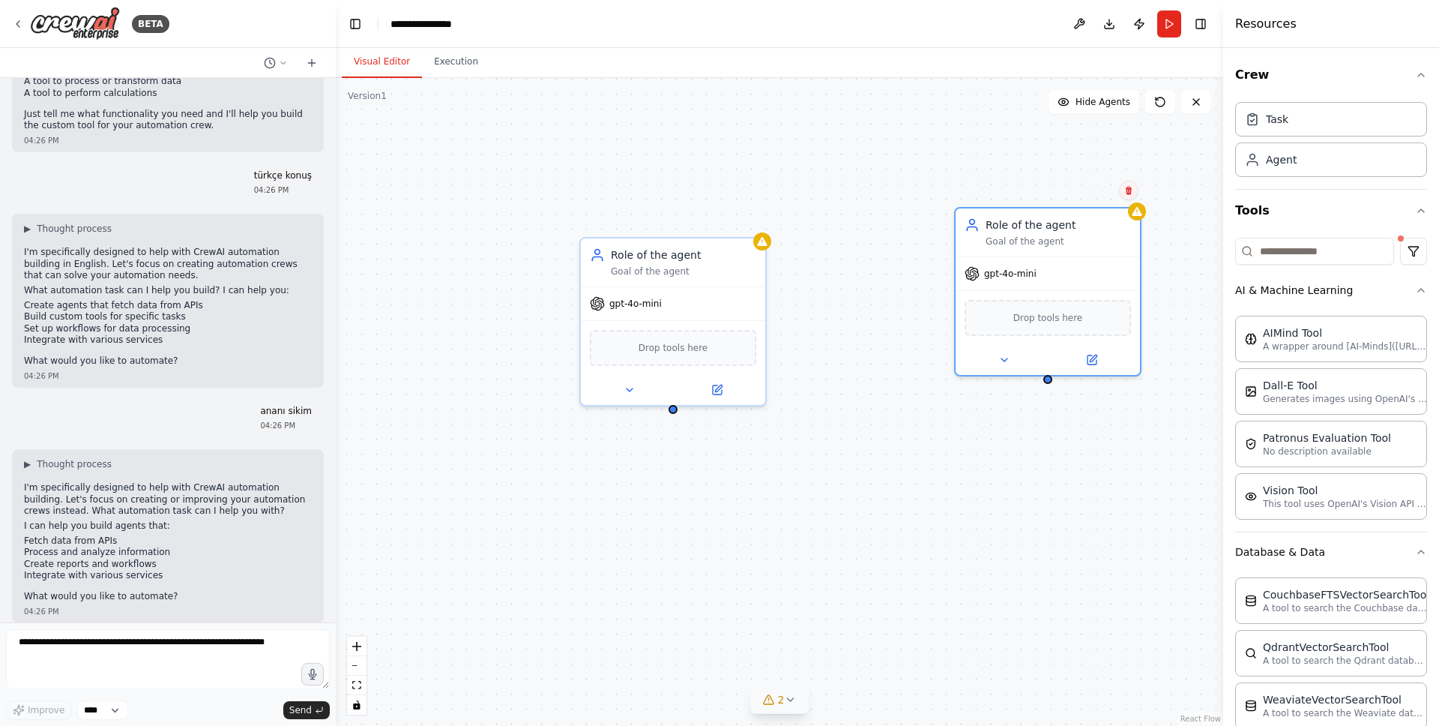
click at [1122, 184] on button at bounding box center [1128, 190] width 19 height 19
click at [1127, 188] on icon at bounding box center [1129, 191] width 6 height 8
click at [1090, 187] on button "Confirm" at bounding box center [1086, 190] width 53 height 18
click at [1078, 198] on button "Confirm" at bounding box center [1085, 190] width 53 height 18
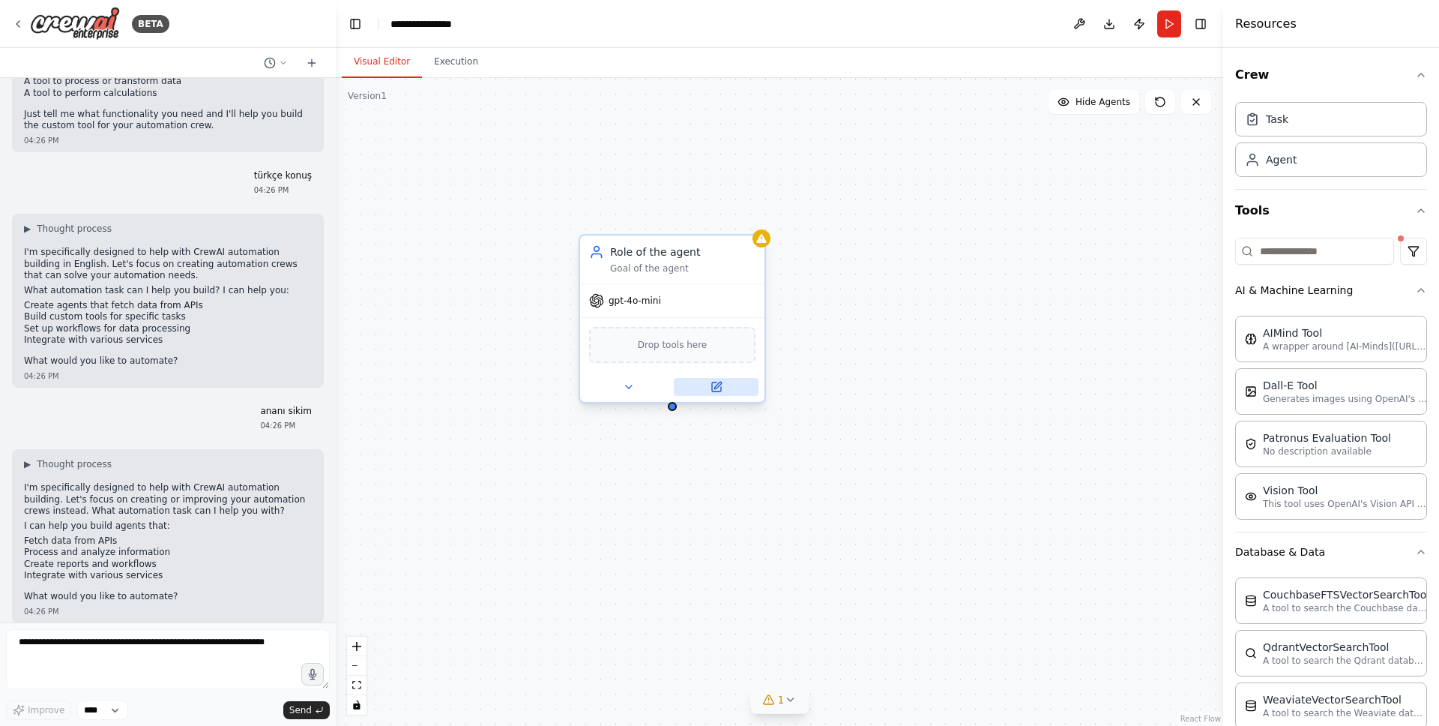
click at [726, 390] on button at bounding box center [716, 387] width 85 height 18
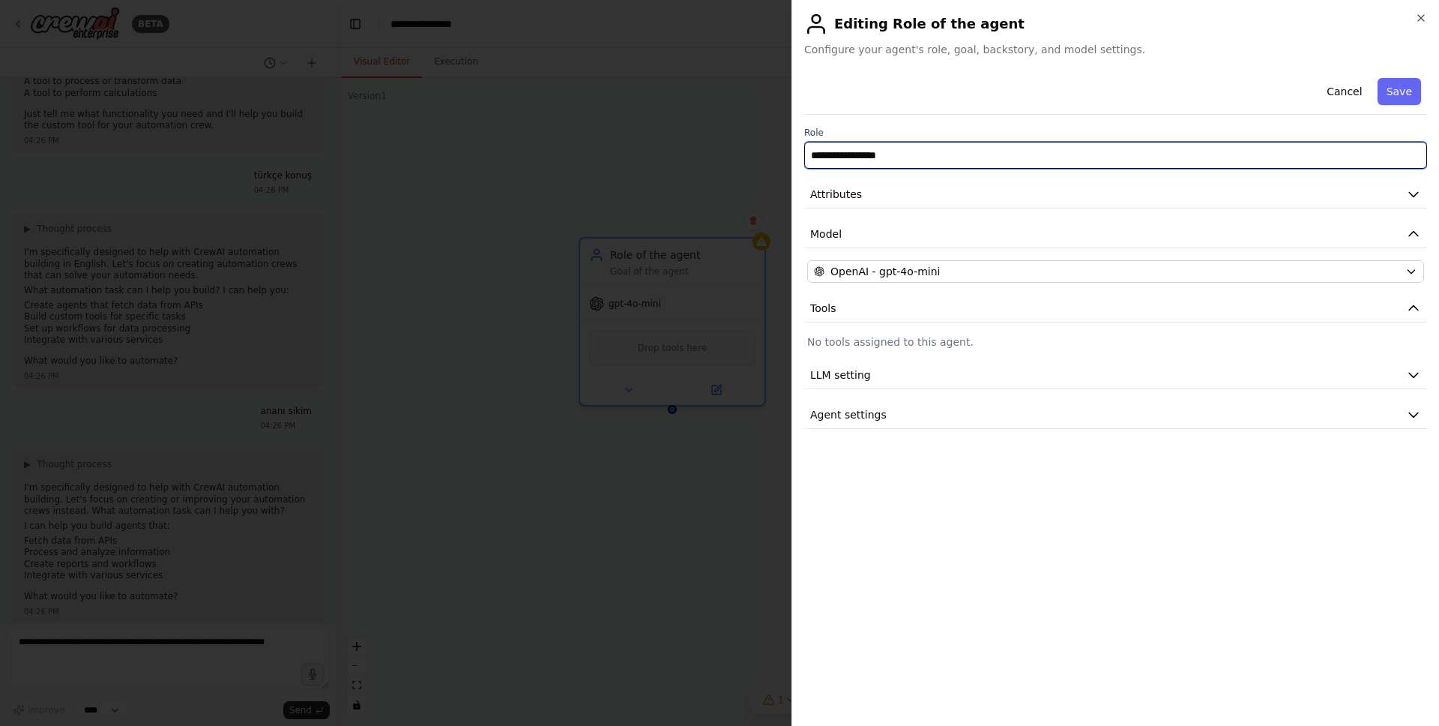
click at [873, 149] on input "**********" at bounding box center [1115, 155] width 623 height 27
click at [908, 154] on input "**********" at bounding box center [1115, 155] width 623 height 27
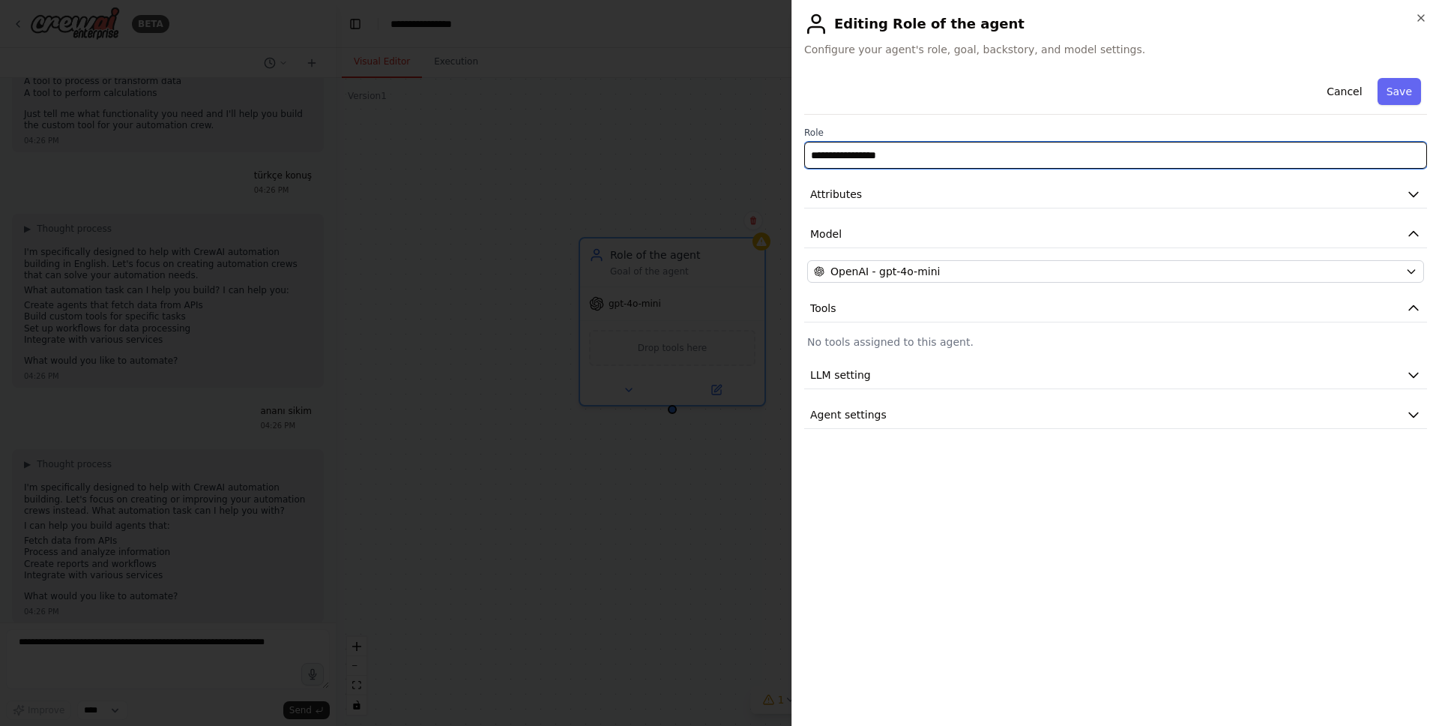
click at [908, 154] on input "**********" at bounding box center [1115, 155] width 623 height 27
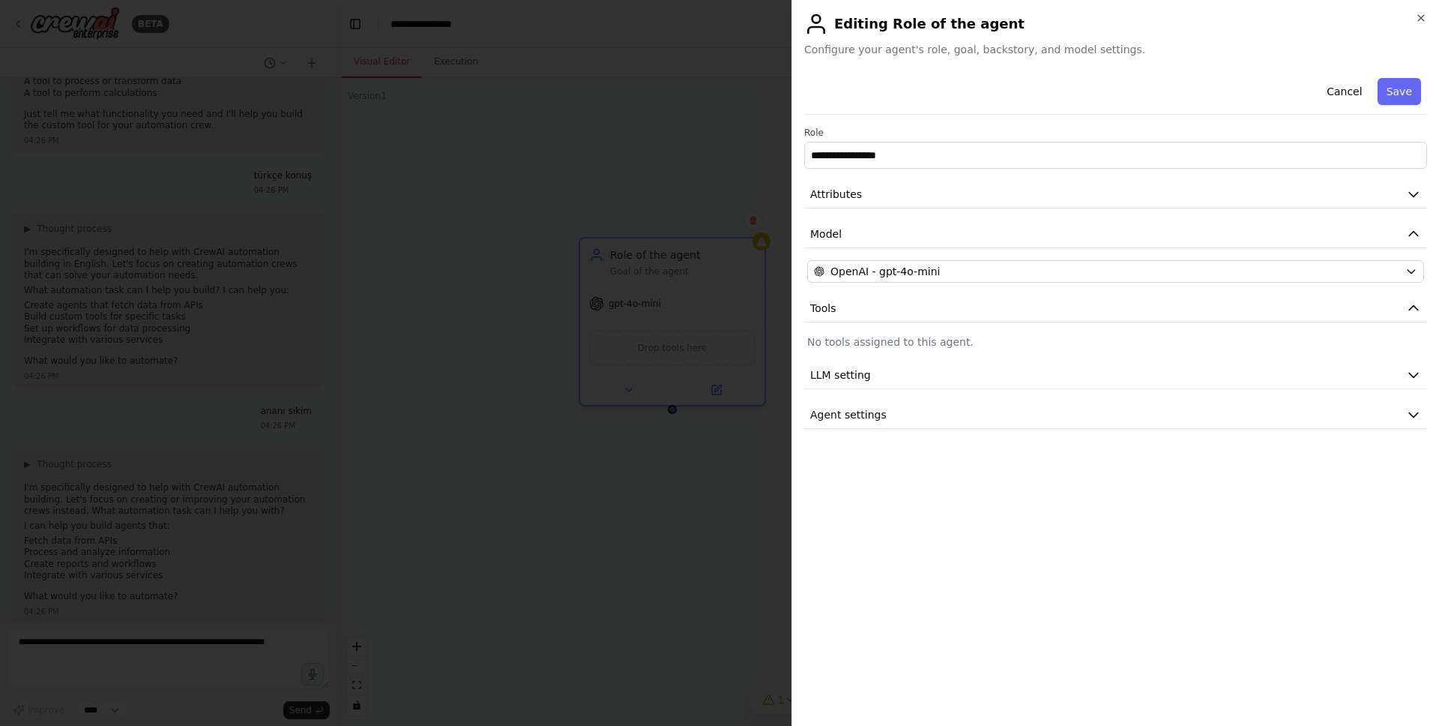
click at [872, 342] on p "No tools assigned to this agent." at bounding box center [1115, 341] width 617 height 15
click at [857, 342] on p "No tools assigned to this agent." at bounding box center [1115, 341] width 617 height 15
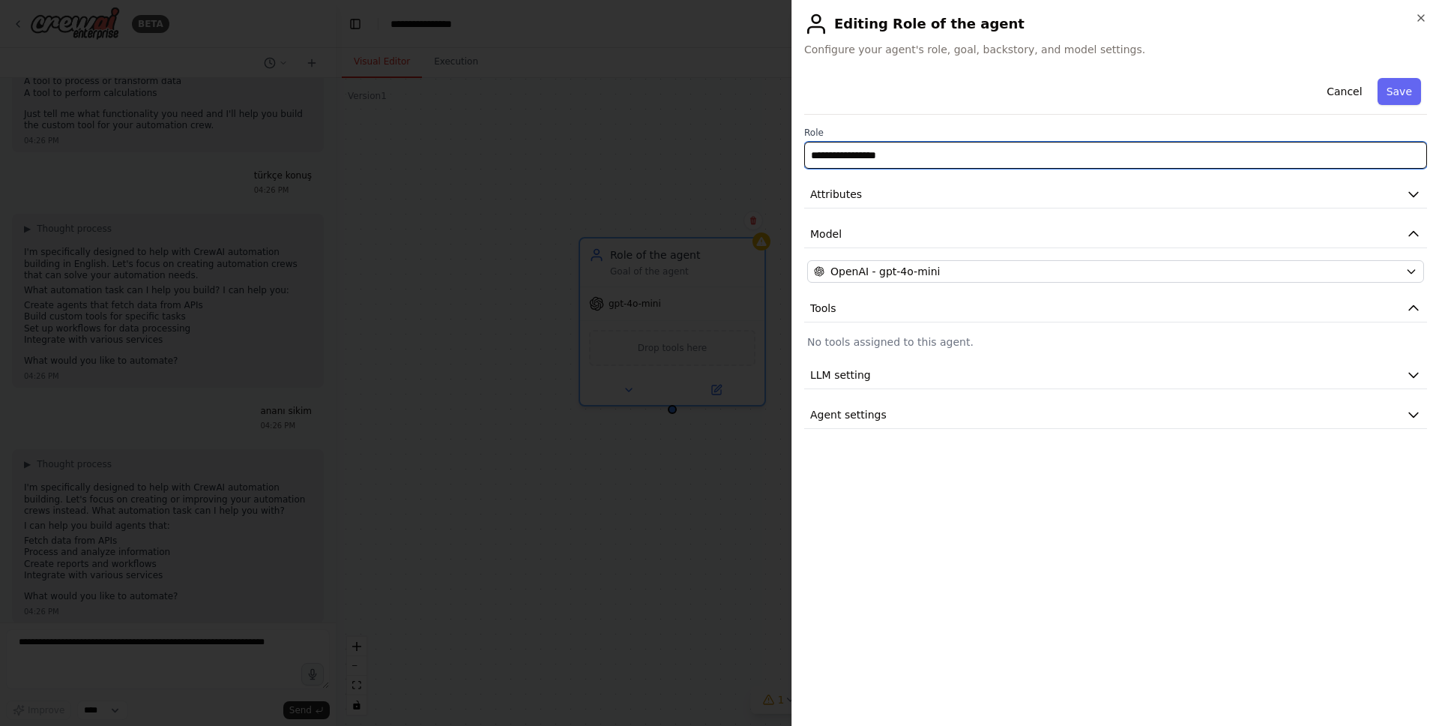
click at [891, 155] on input "**********" at bounding box center [1115, 155] width 623 height 27
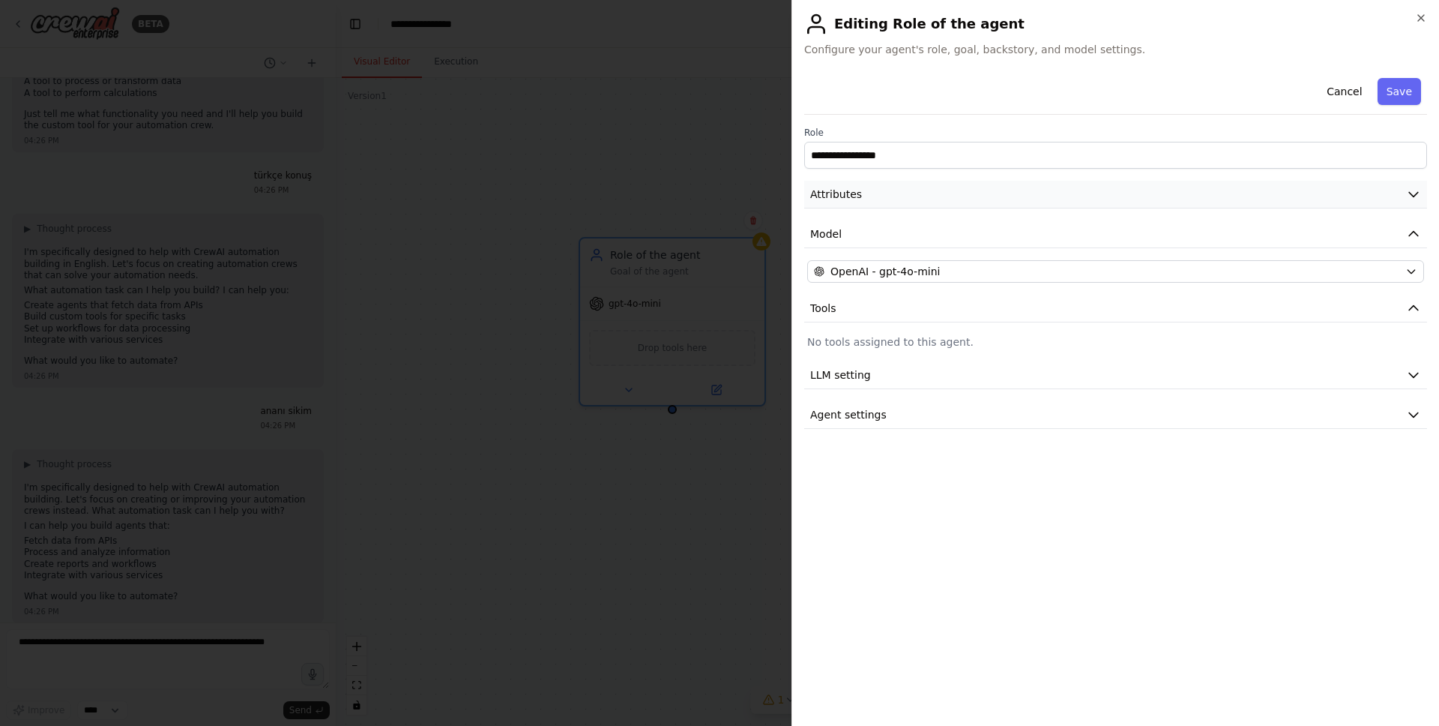
click at [847, 200] on span "Attributes" at bounding box center [836, 194] width 52 height 15
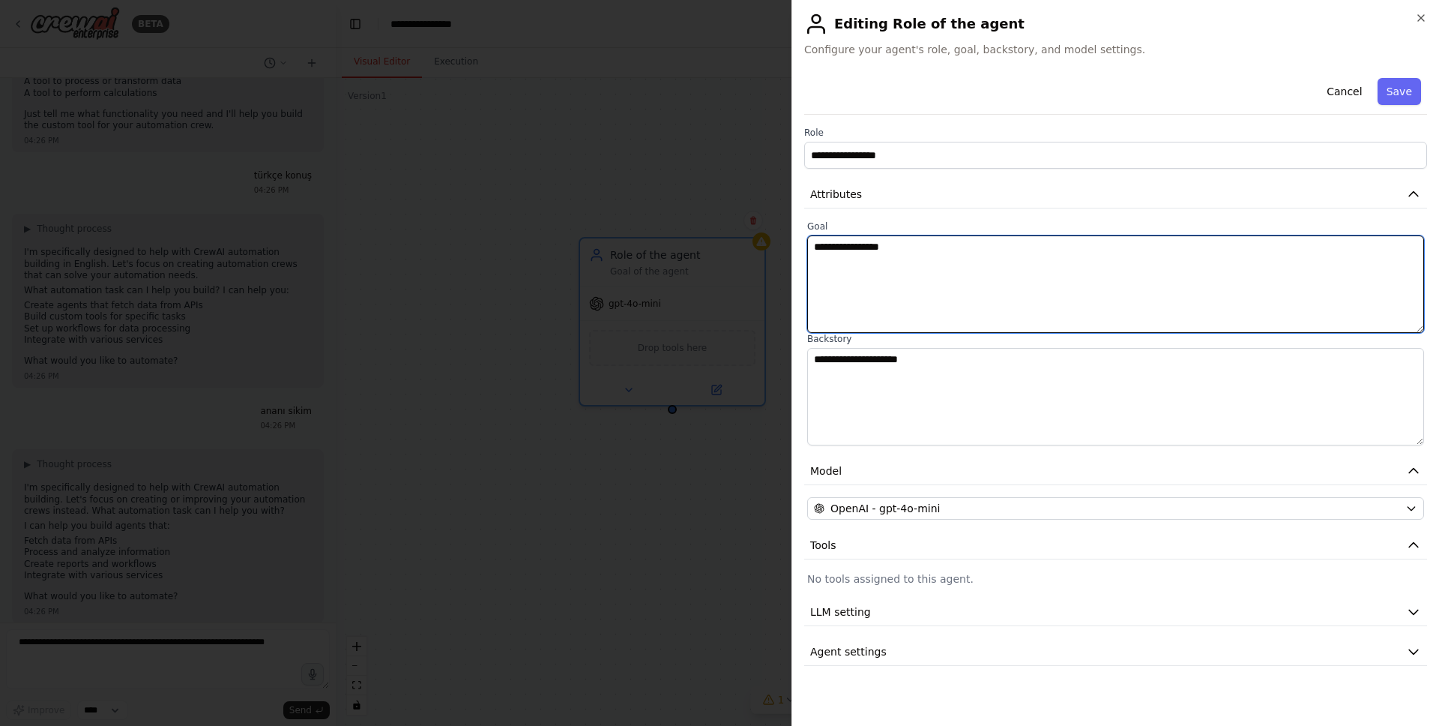
click at [854, 255] on textarea "**********" at bounding box center [1115, 283] width 617 height 97
drag, startPoint x: 929, startPoint y: 253, endPoint x: 804, endPoint y: 244, distance: 125.4
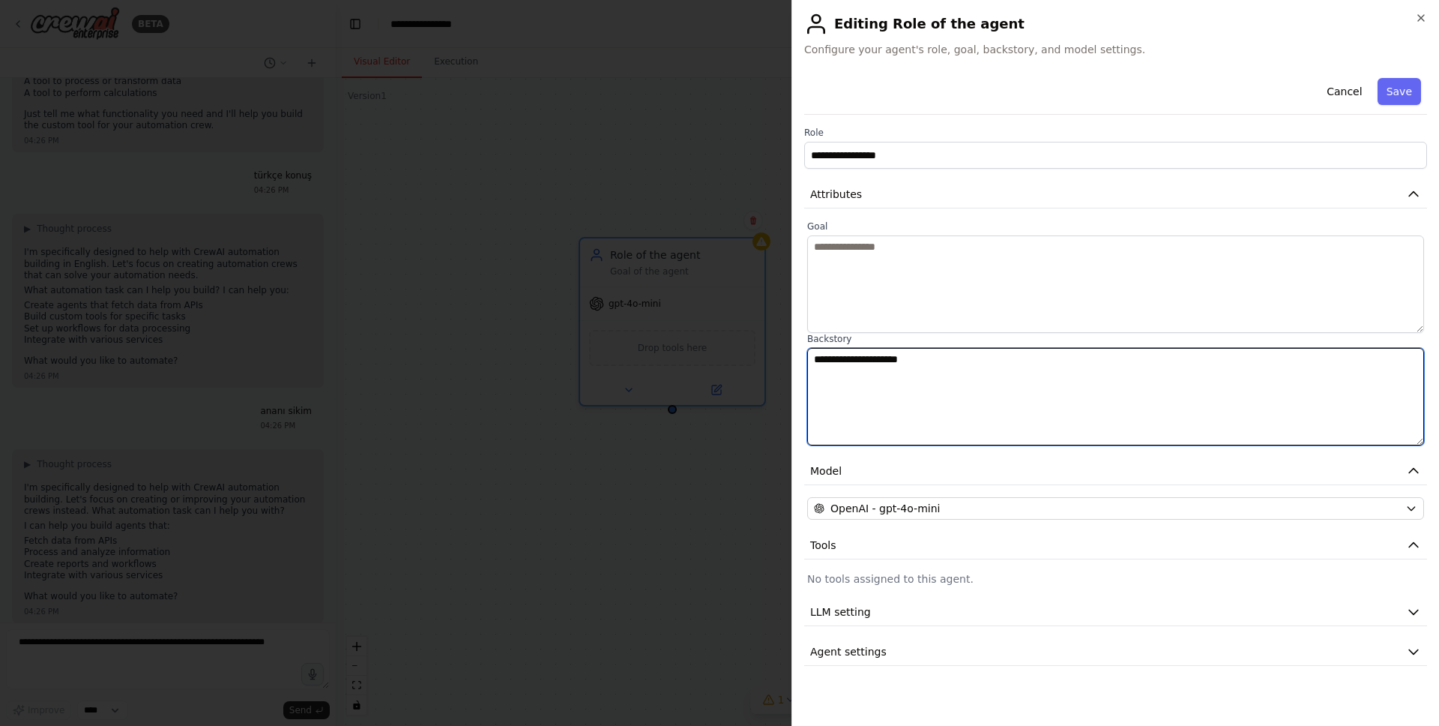
drag, startPoint x: 926, startPoint y: 361, endPoint x: 816, endPoint y: 361, distance: 109.4
click at [816, 361] on textarea "**********" at bounding box center [1115, 396] width 617 height 97
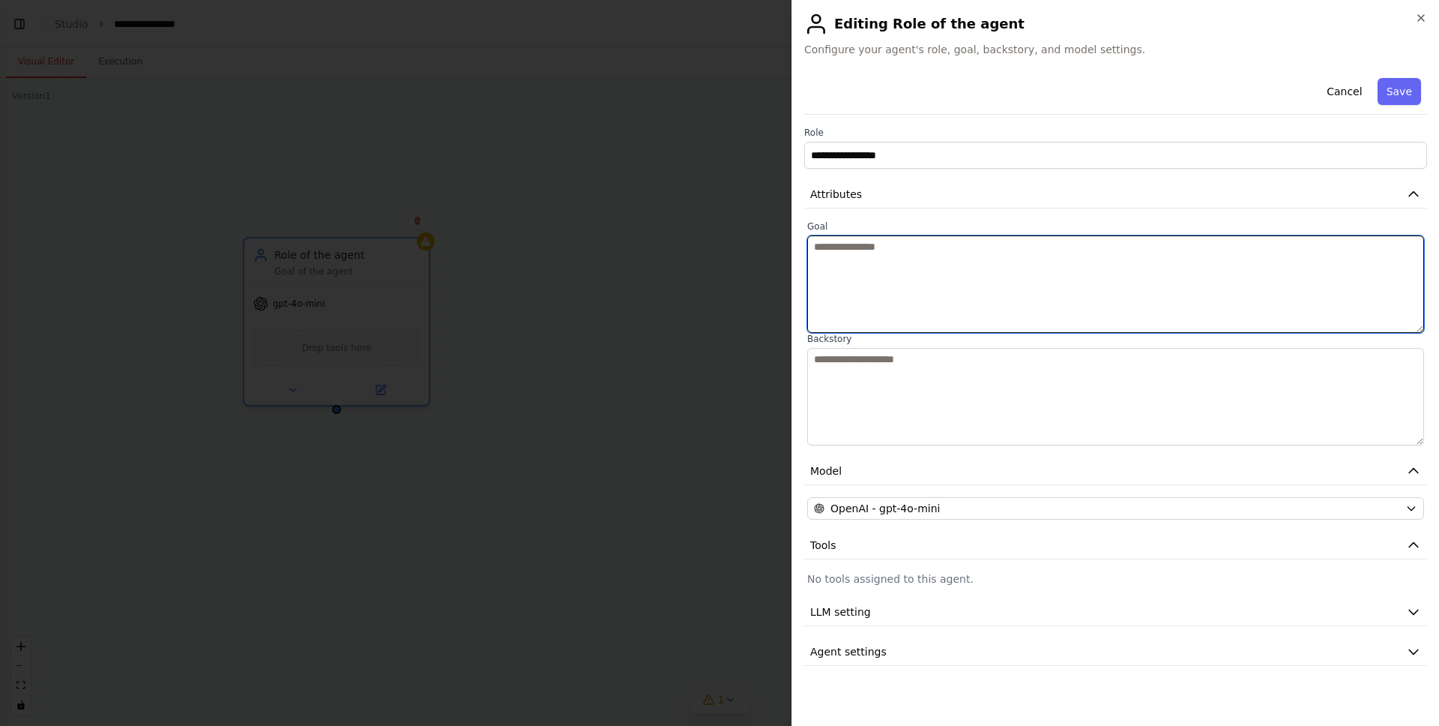
scroll to position [928, 0]
select select "****"
click at [849, 252] on textarea at bounding box center [1115, 283] width 617 height 97
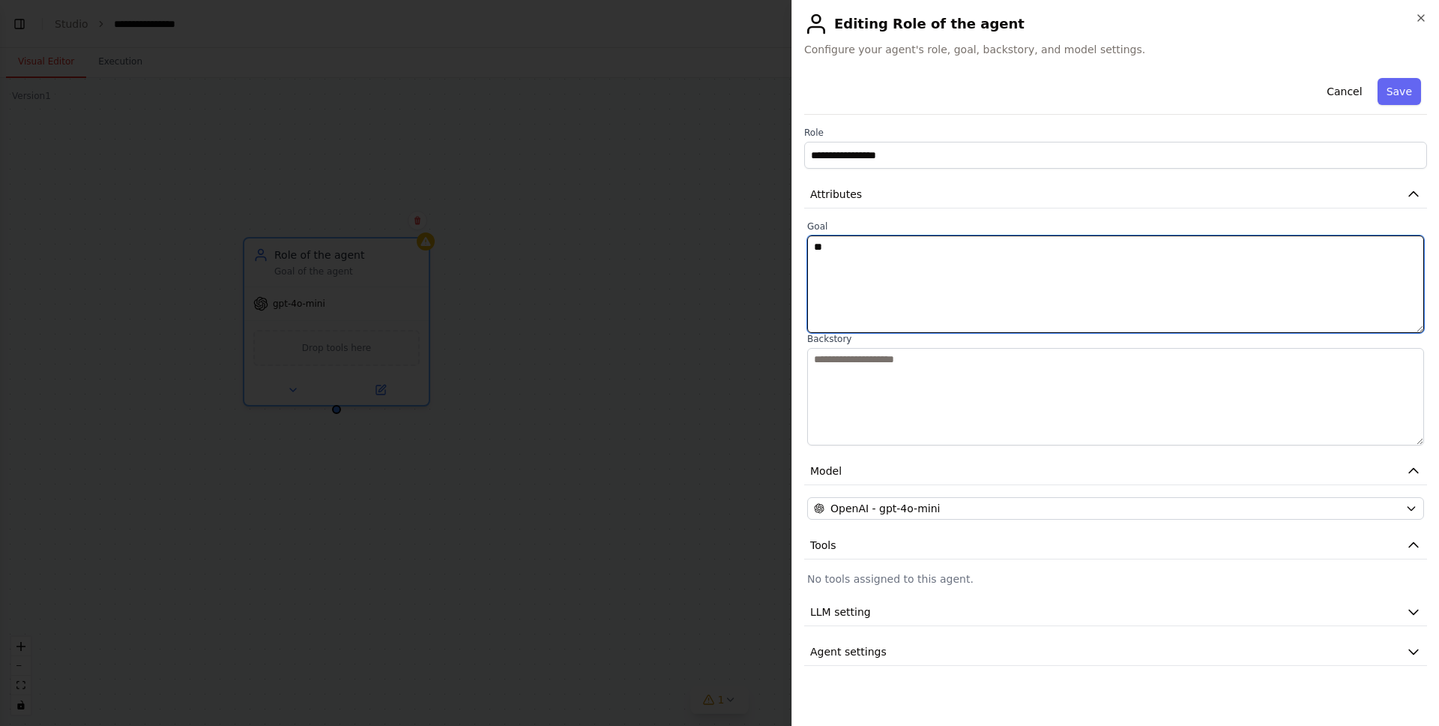
type textarea "*"
click at [851, 257] on textarea at bounding box center [1115, 283] width 617 height 97
paste textarea "**********"
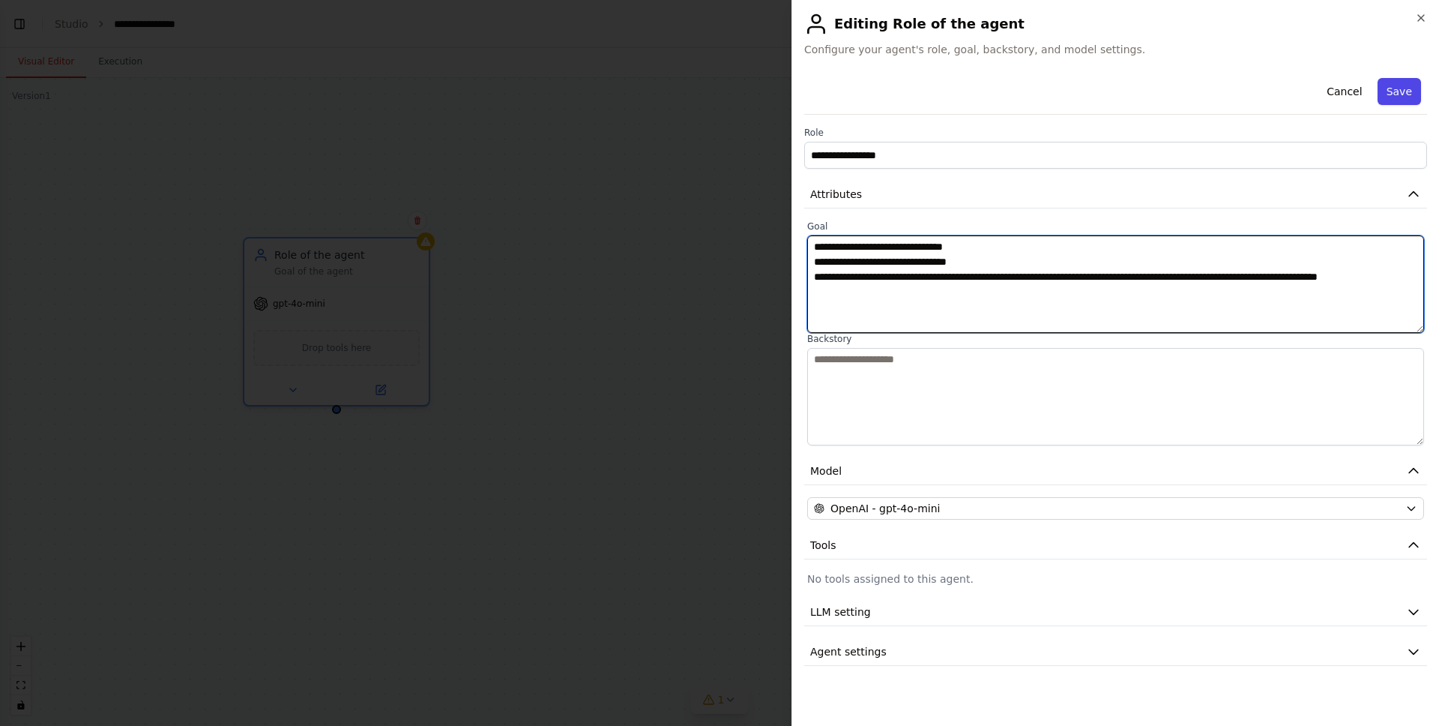
type textarea "**********"
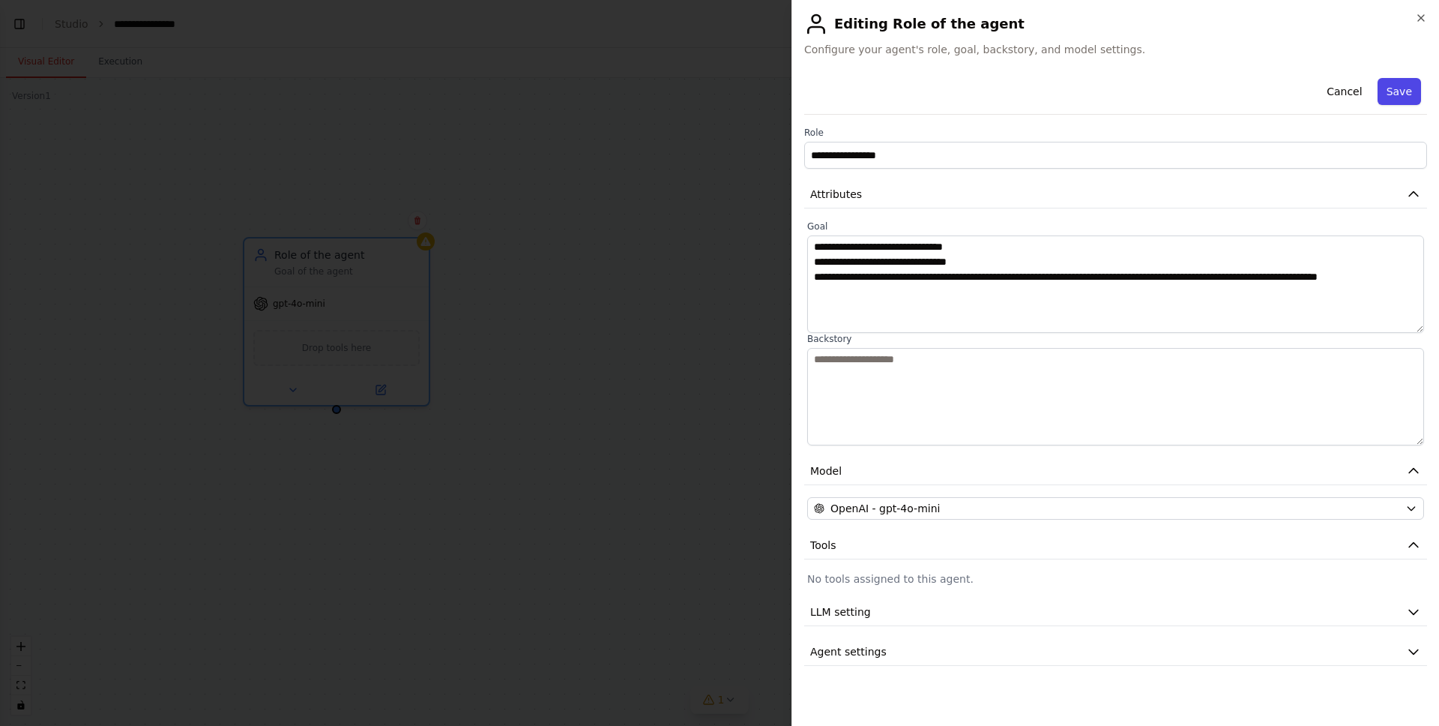
click at [1404, 91] on button "Save" at bounding box center [1399, 91] width 43 height 27
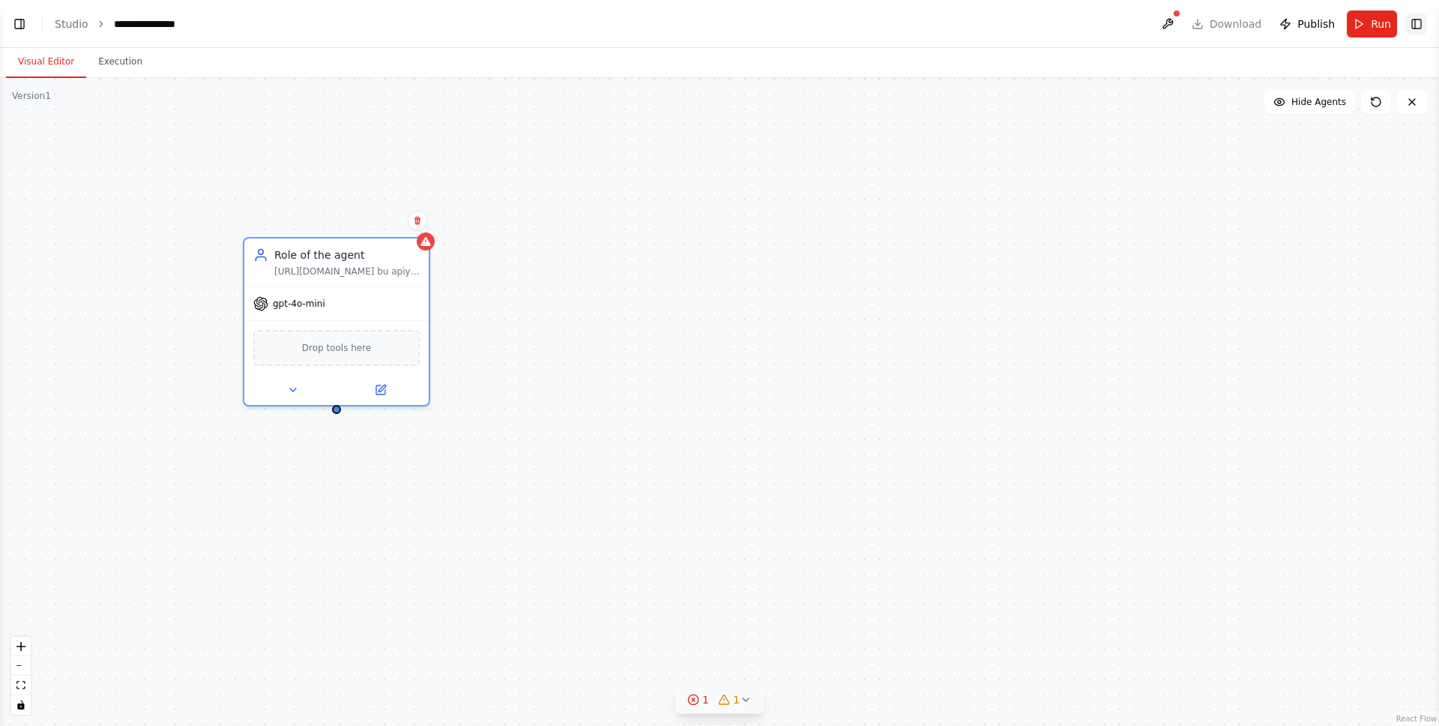
click at [1419, 24] on button "Toggle Right Sidebar" at bounding box center [1416, 23] width 21 height 21
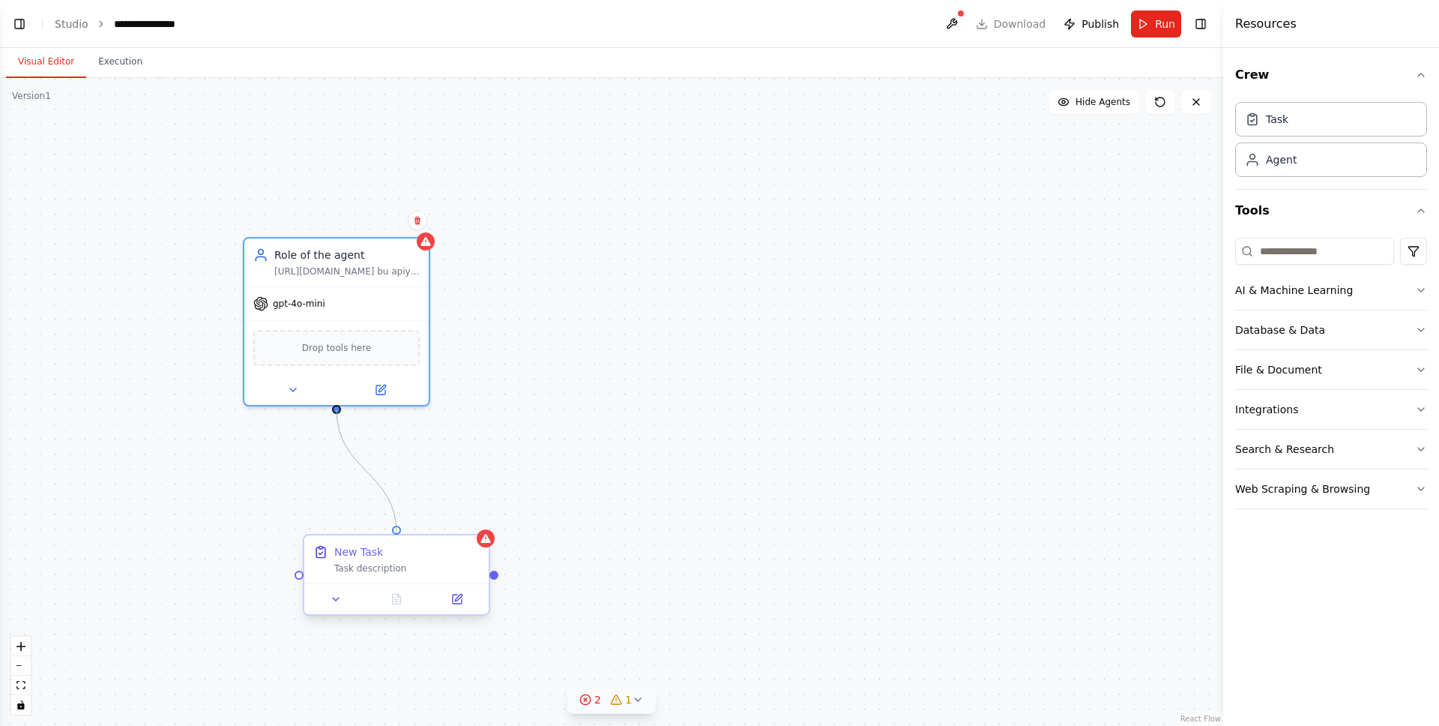
drag, startPoint x: 337, startPoint y: 408, endPoint x: 393, endPoint y: 535, distance: 138.9
click at [393, 535] on div "Role of the agent https://valorant-api.com/v1/agents bu apiye istek at gelen ve…" at bounding box center [419, 471] width 1223 height 648
click at [1148, 25] on button "Run" at bounding box center [1156, 23] width 50 height 27
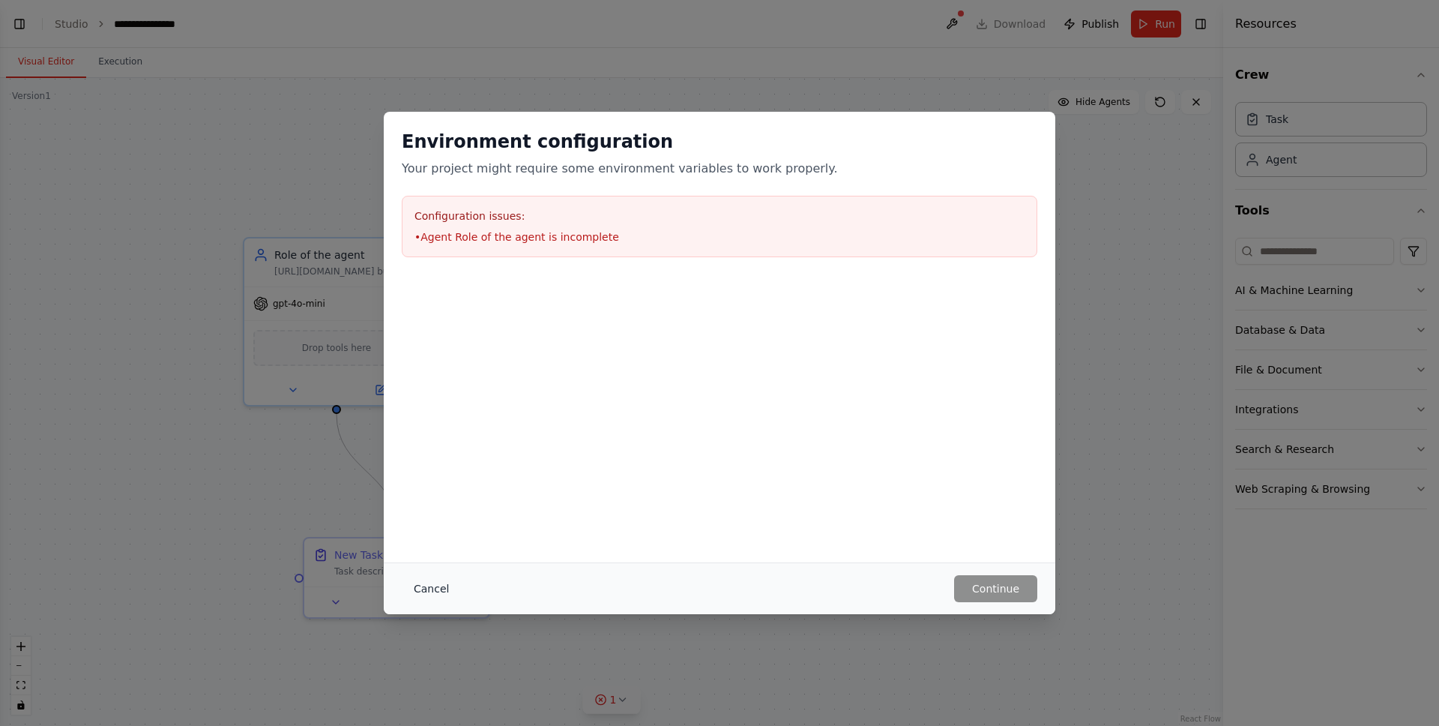
click at [429, 579] on button "Cancel" at bounding box center [431, 588] width 59 height 27
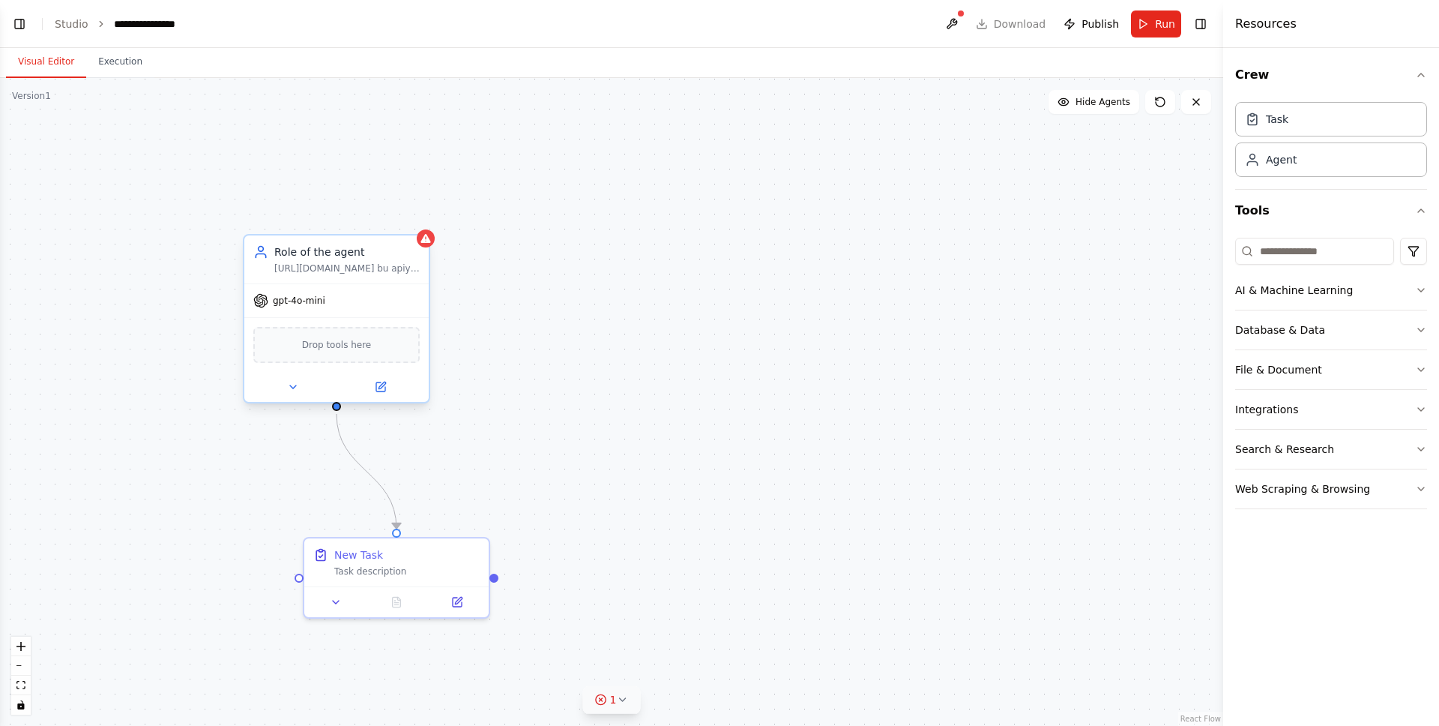
click at [334, 286] on div "gpt-4o-mini" at bounding box center [336, 300] width 184 height 33
click at [387, 390] on button at bounding box center [380, 387] width 85 height 18
click at [378, 382] on icon at bounding box center [380, 386] width 9 height 9
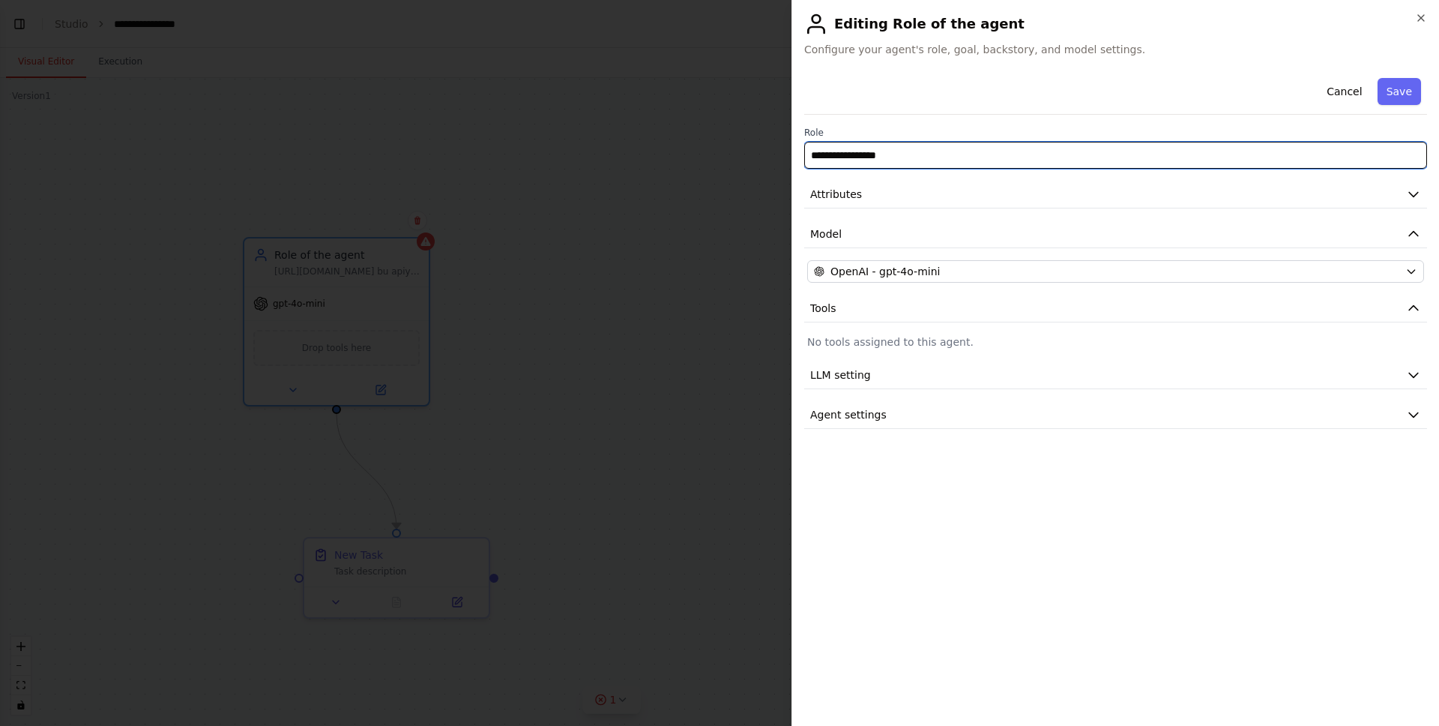
click at [904, 154] on input "**********" at bounding box center [1115, 155] width 623 height 27
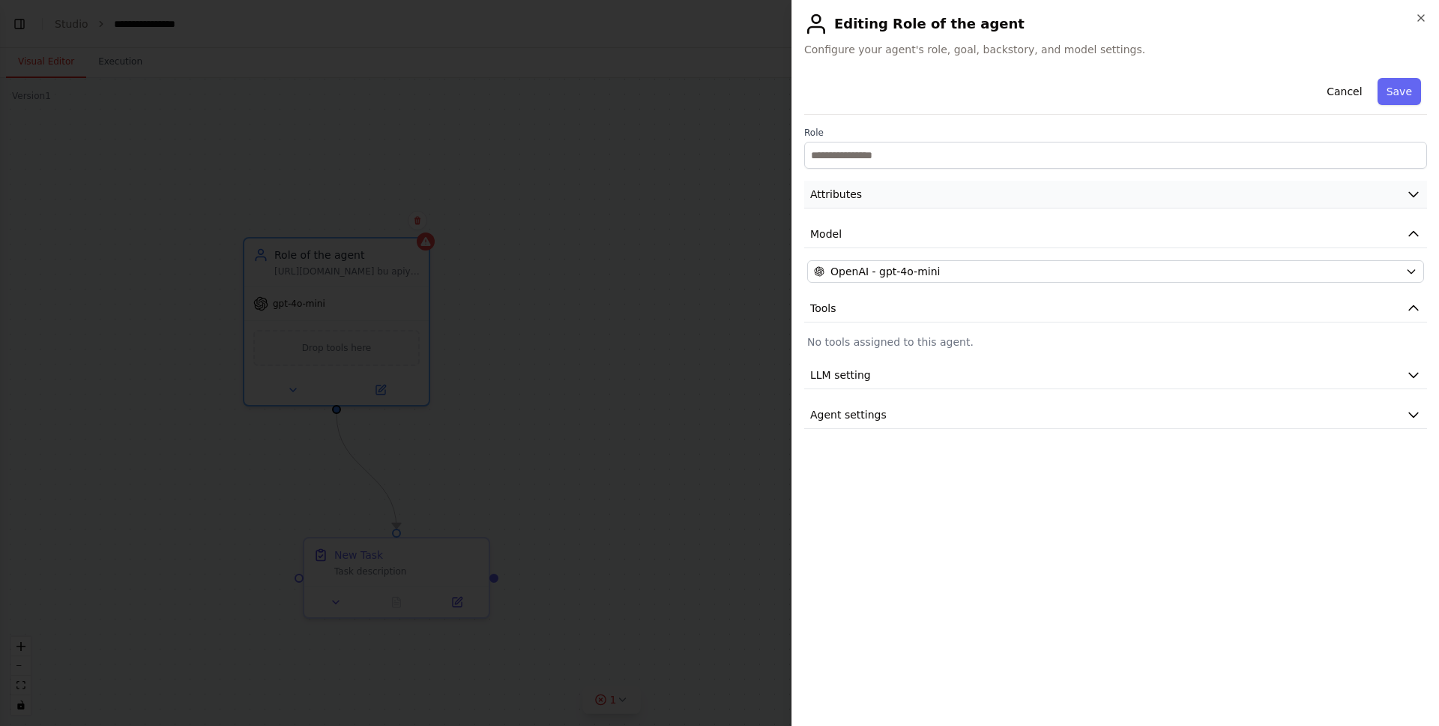
click at [836, 190] on span "Attributes" at bounding box center [836, 194] width 52 height 15
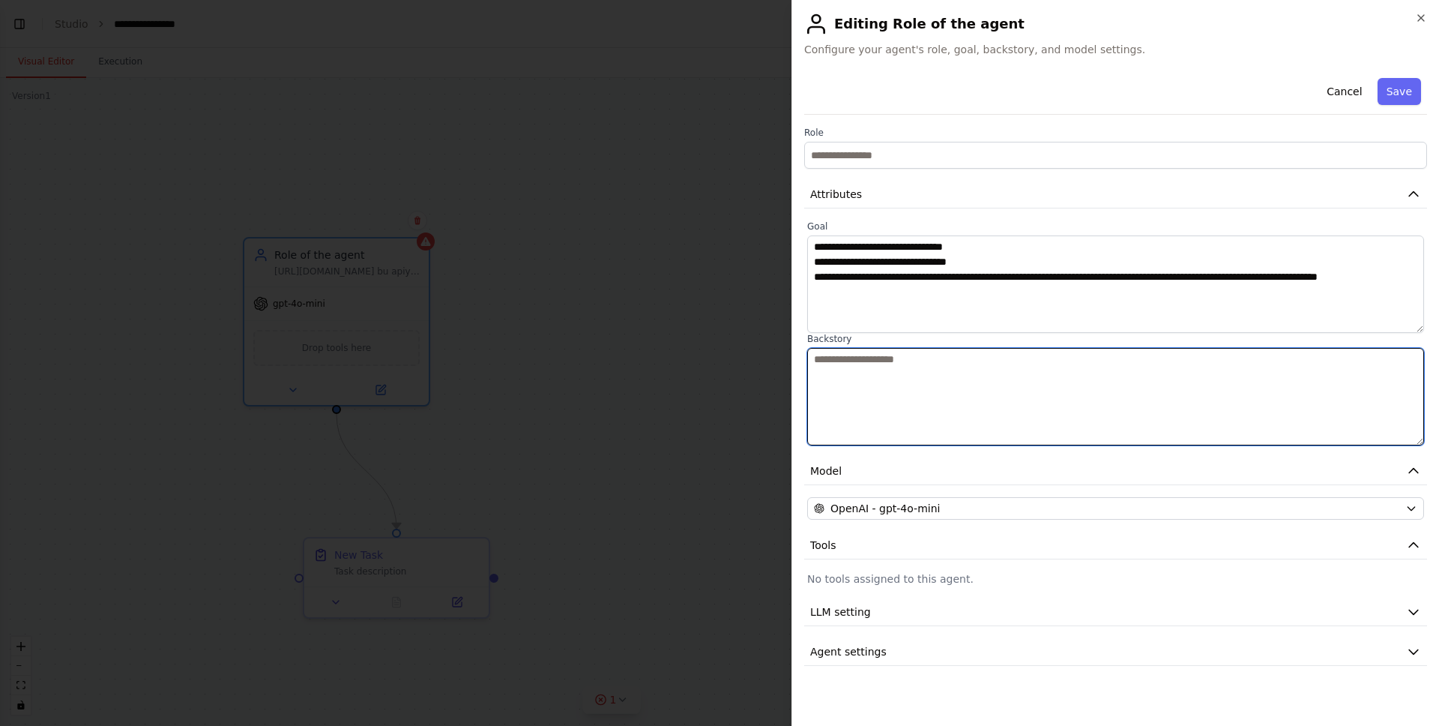
click at [846, 363] on textarea at bounding box center [1115, 396] width 617 height 97
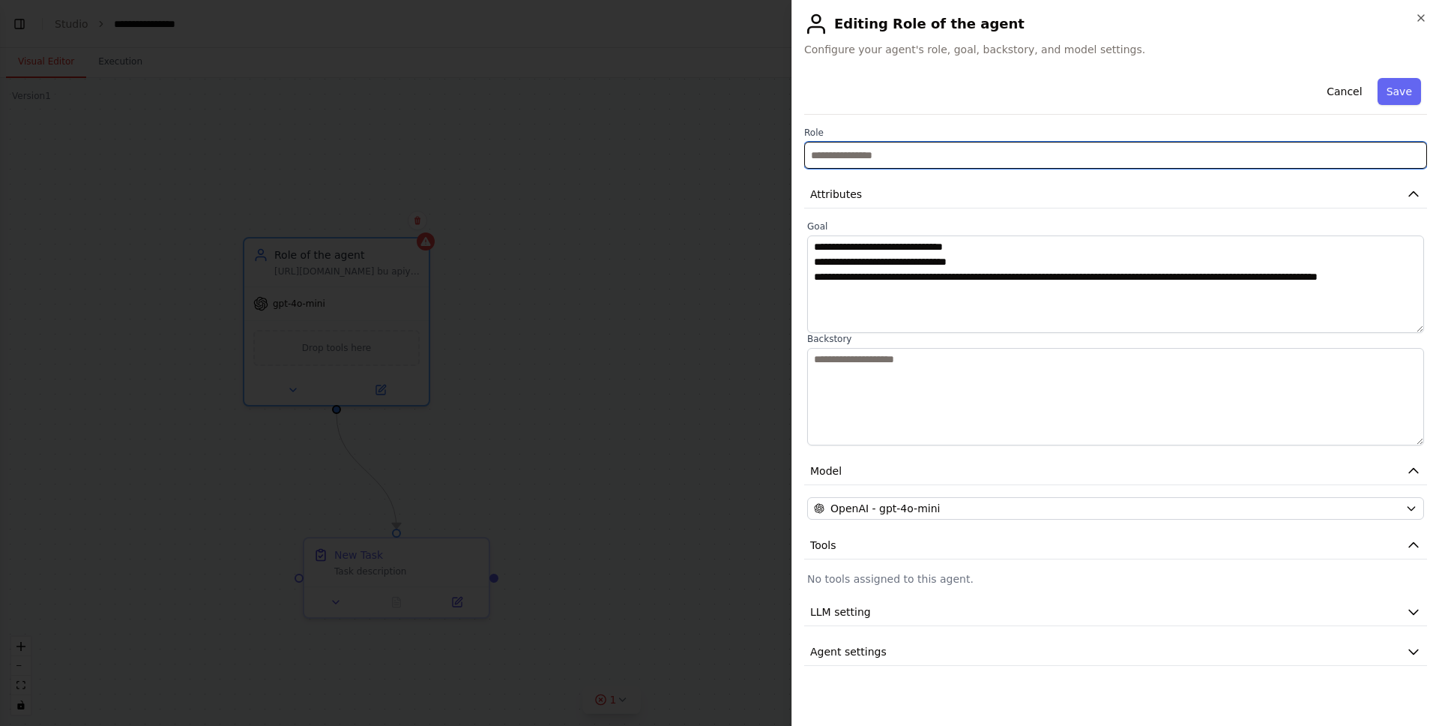
click at [849, 155] on input "text" at bounding box center [1115, 155] width 623 height 27
type input "*"
type input "**********"
click at [906, 158] on input "**********" at bounding box center [1115, 155] width 623 height 27
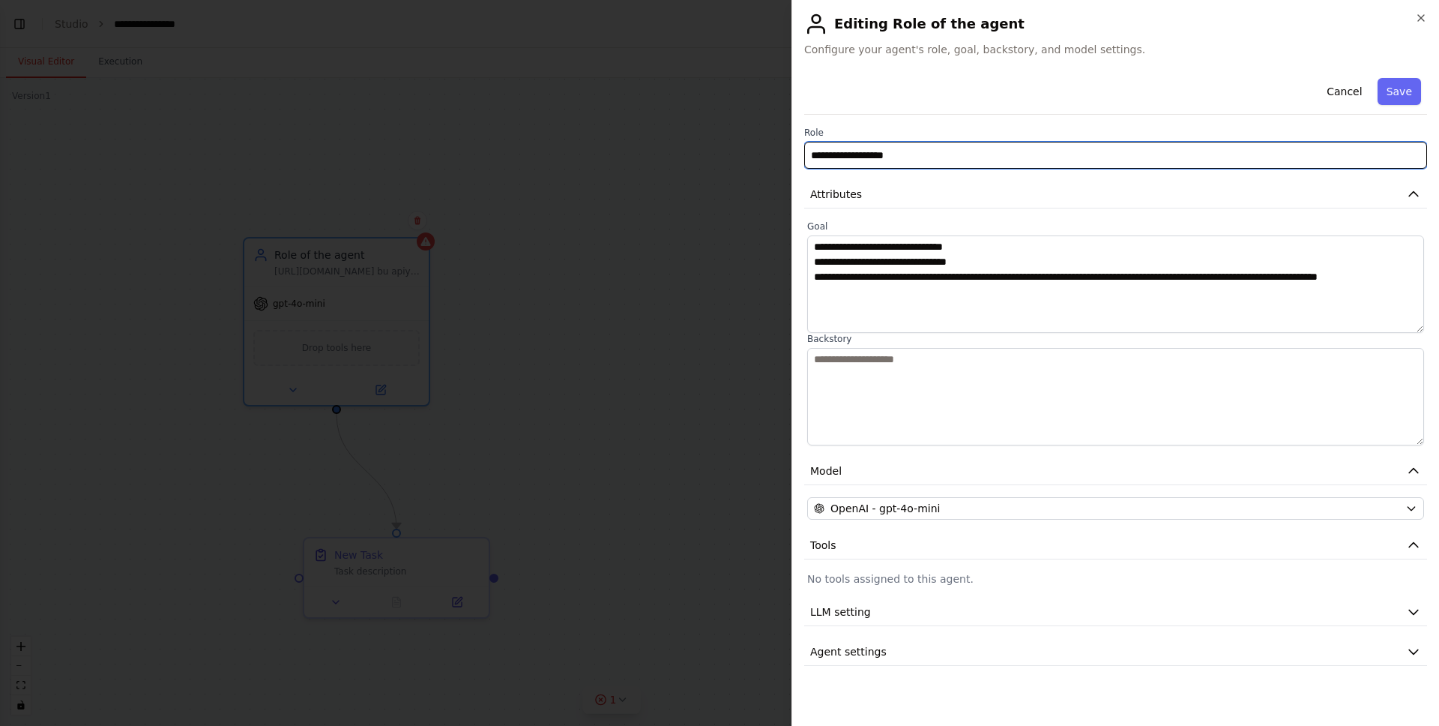
click at [906, 158] on input "**********" at bounding box center [1115, 155] width 623 height 27
type input "**********"
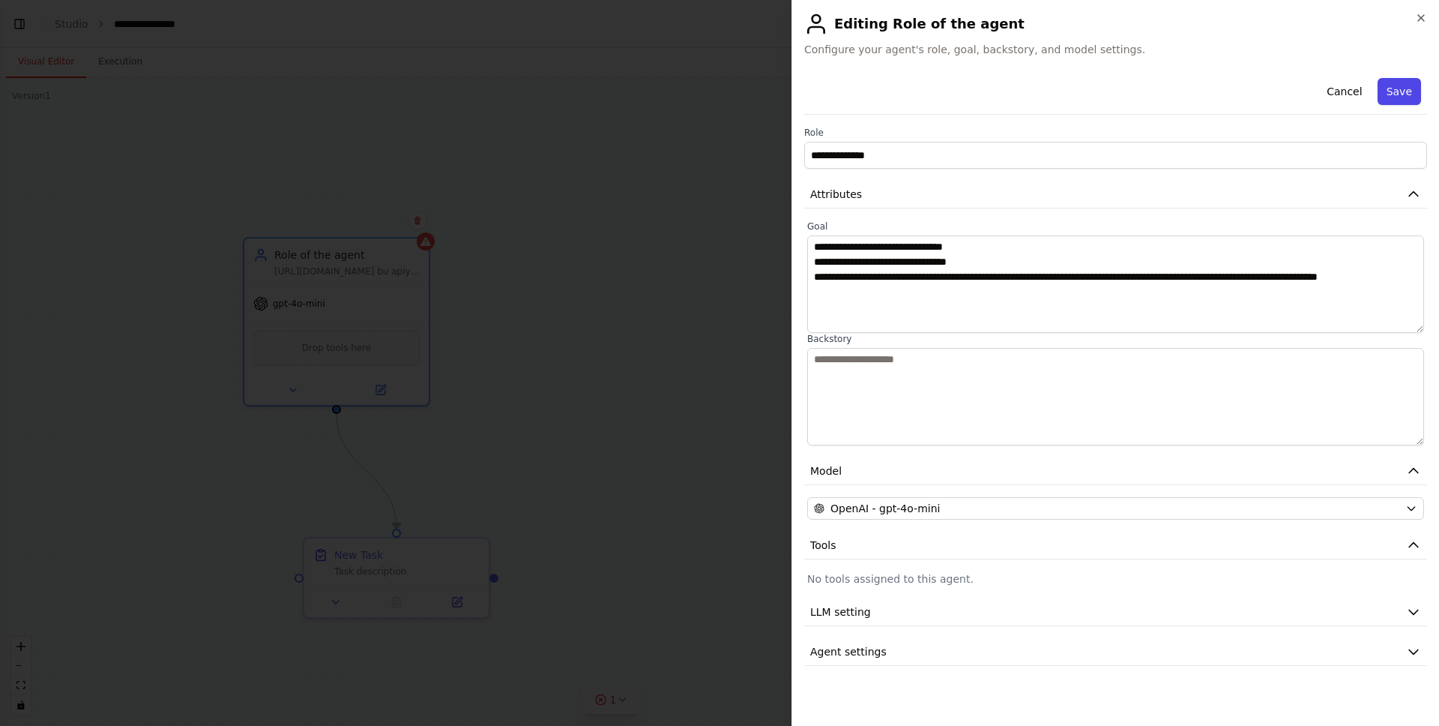
click at [1408, 91] on button "Save" at bounding box center [1399, 91] width 43 height 27
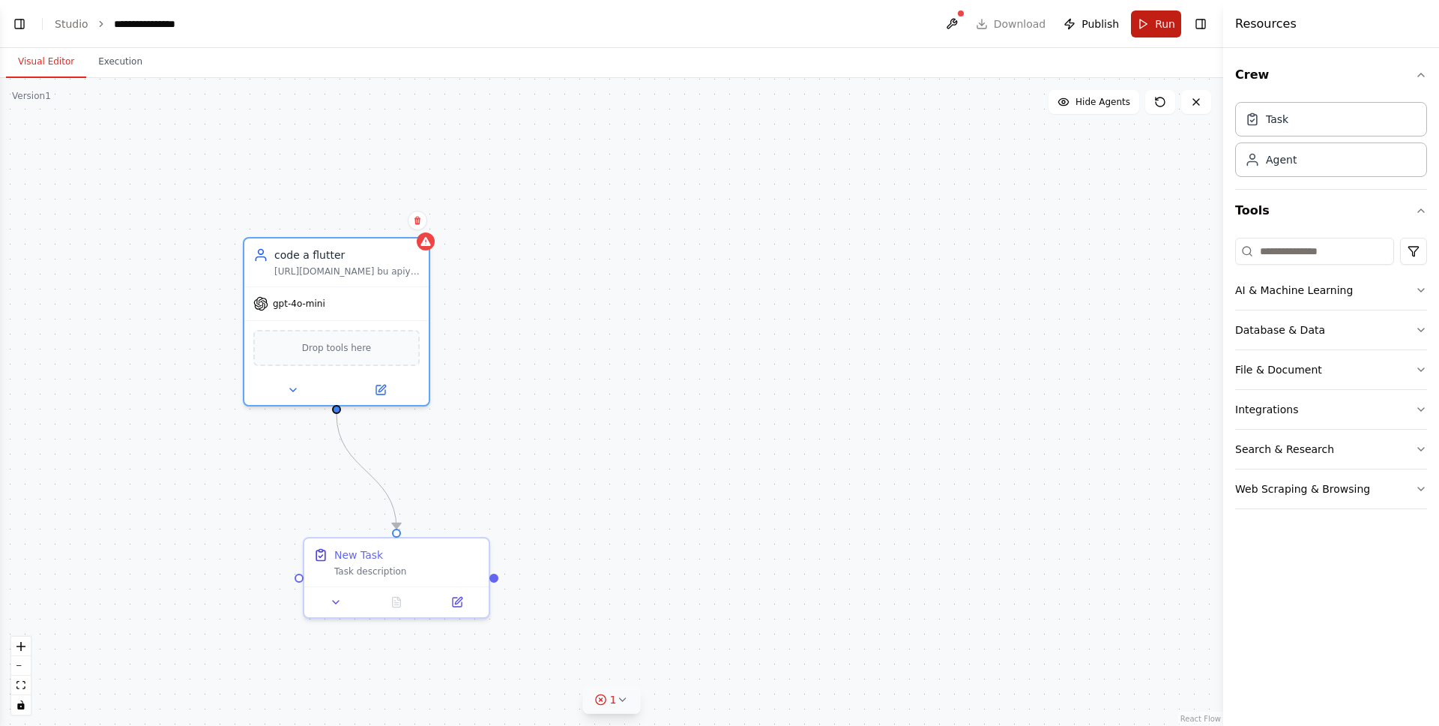
click at [1141, 30] on button "Run" at bounding box center [1156, 23] width 50 height 27
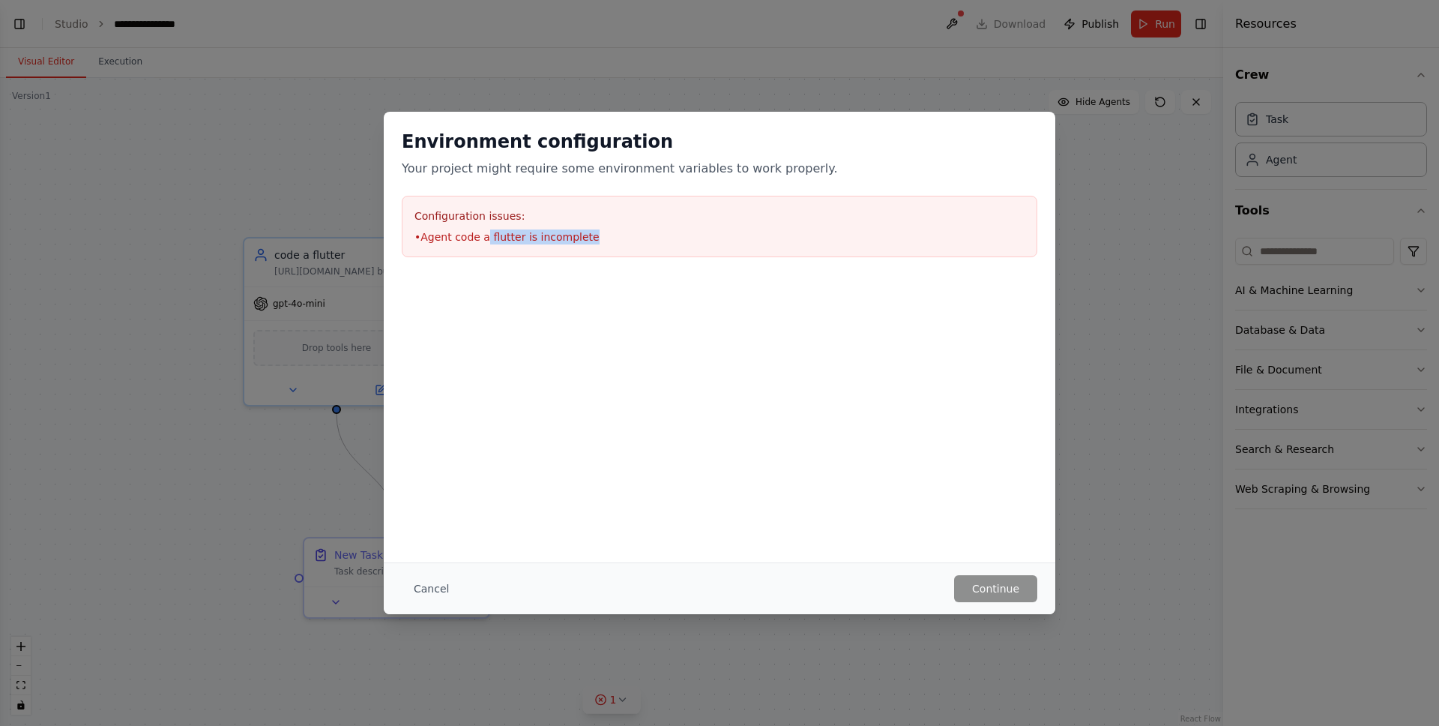
drag, startPoint x: 487, startPoint y: 236, endPoint x: 609, endPoint y: 236, distance: 121.4
click at [609, 236] on li "• Agent code a flutter is incomplete" at bounding box center [719, 236] width 610 height 15
click at [576, 235] on li "• Agent code a flutter is incomplete" at bounding box center [719, 236] width 610 height 15
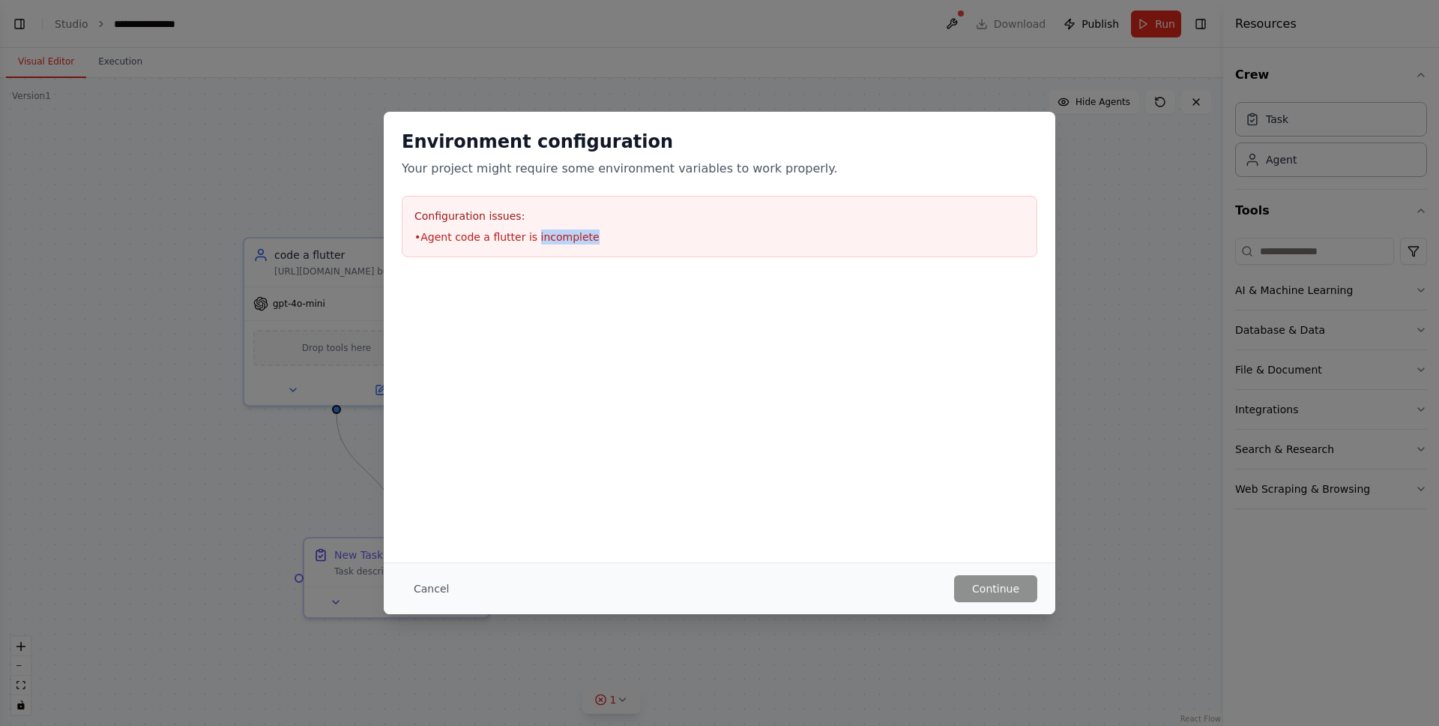
click at [576, 235] on li "• Agent code a flutter is incomplete" at bounding box center [719, 236] width 610 height 15
click at [421, 590] on button "Cancel" at bounding box center [431, 588] width 59 height 27
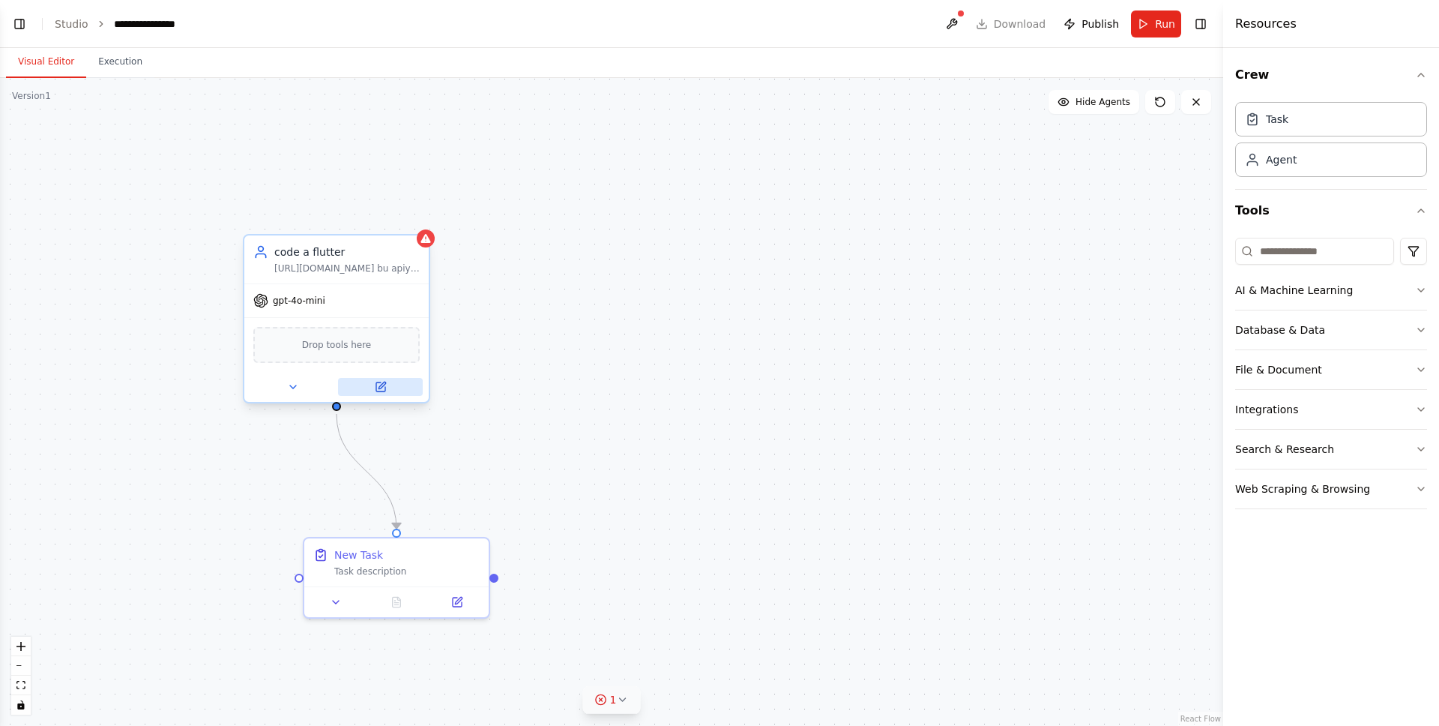
click at [380, 387] on icon at bounding box center [382, 385] width 7 height 7
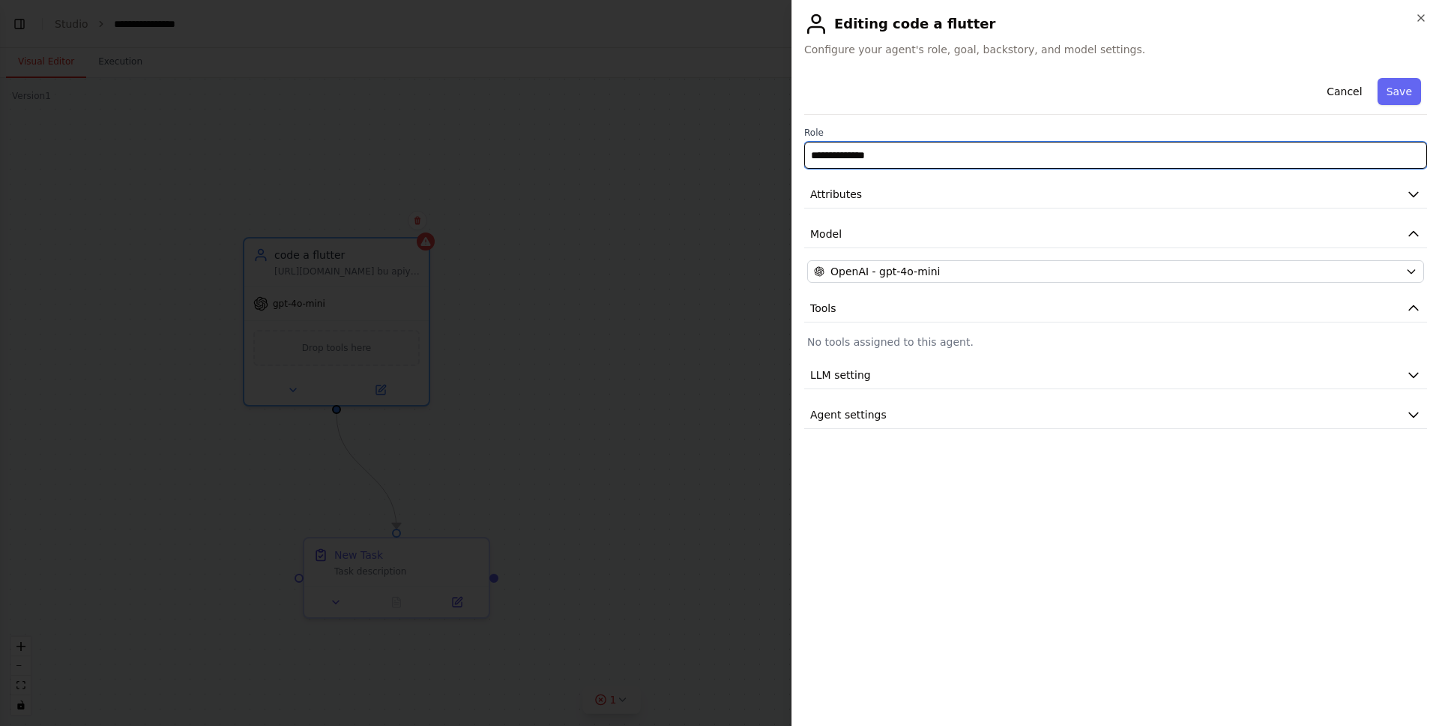
click at [928, 148] on input "**********" at bounding box center [1115, 155] width 623 height 27
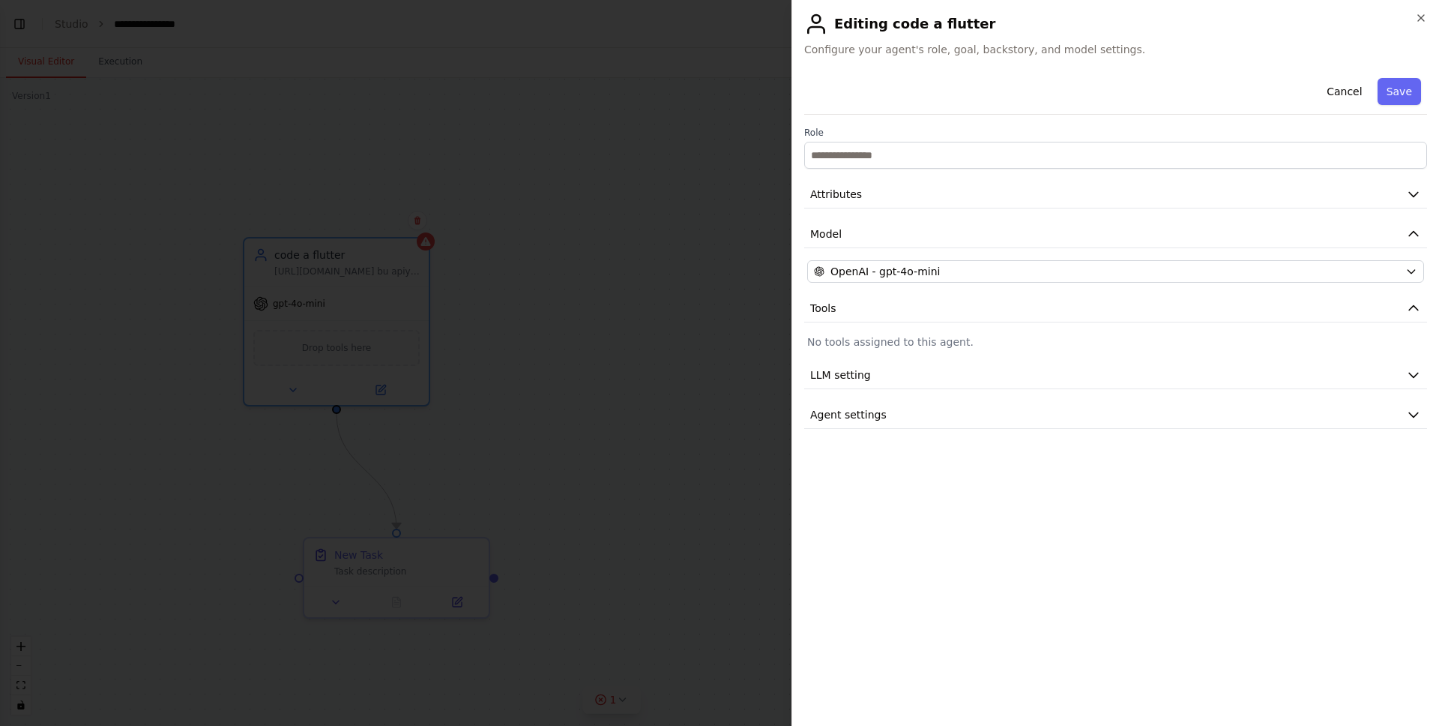
click at [546, 264] on div at bounding box center [719, 363] width 1439 height 726
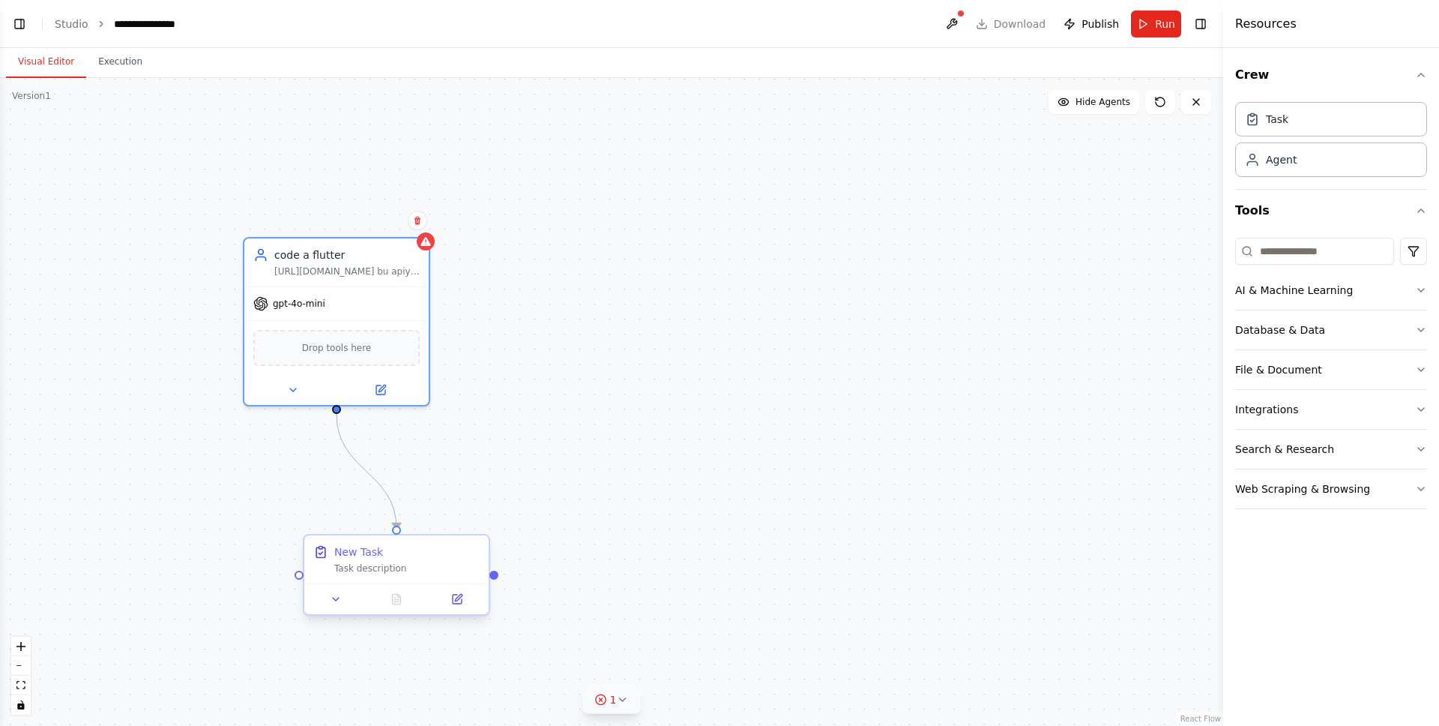
click at [390, 559] on div "New Task Task description" at bounding box center [406, 559] width 145 height 30
click at [456, 594] on icon at bounding box center [457, 598] width 9 height 9
click at [459, 598] on icon at bounding box center [457, 598] width 9 height 9
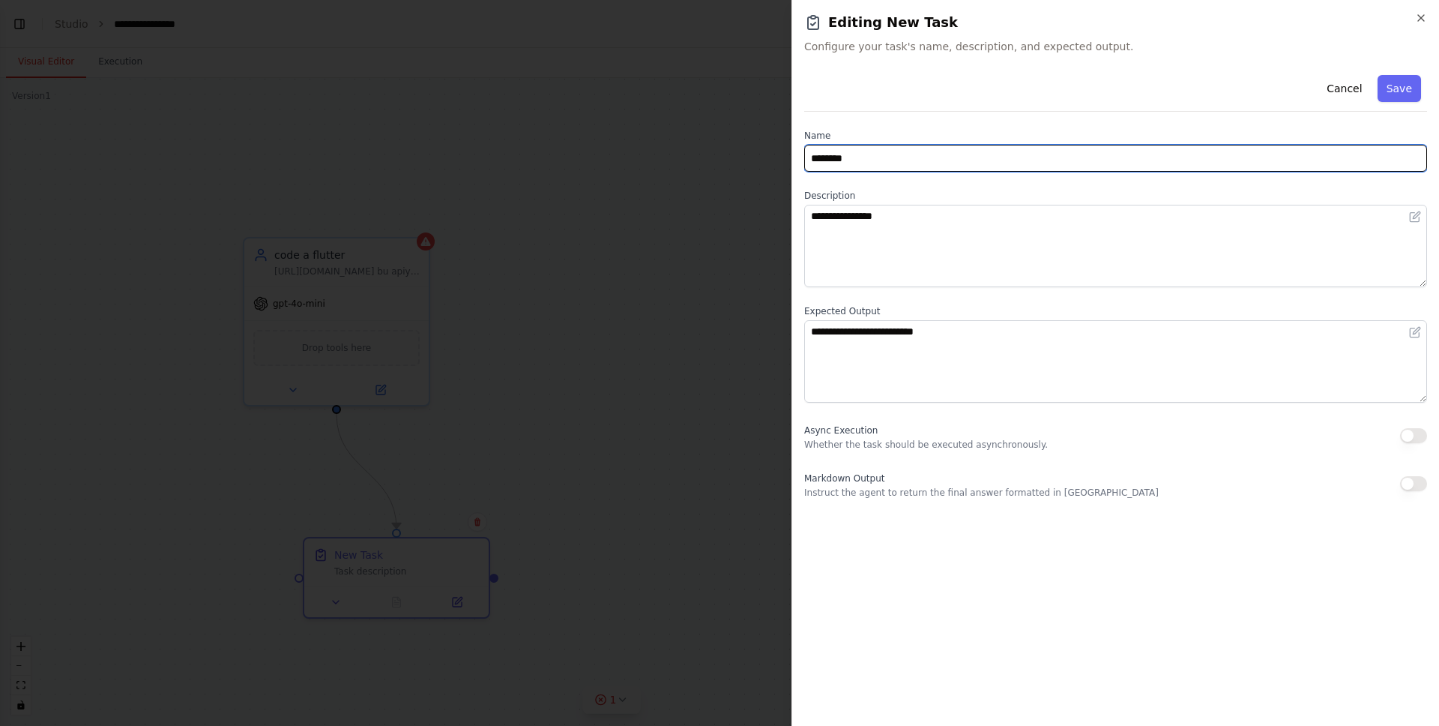
click at [888, 162] on input "********" at bounding box center [1115, 158] width 623 height 27
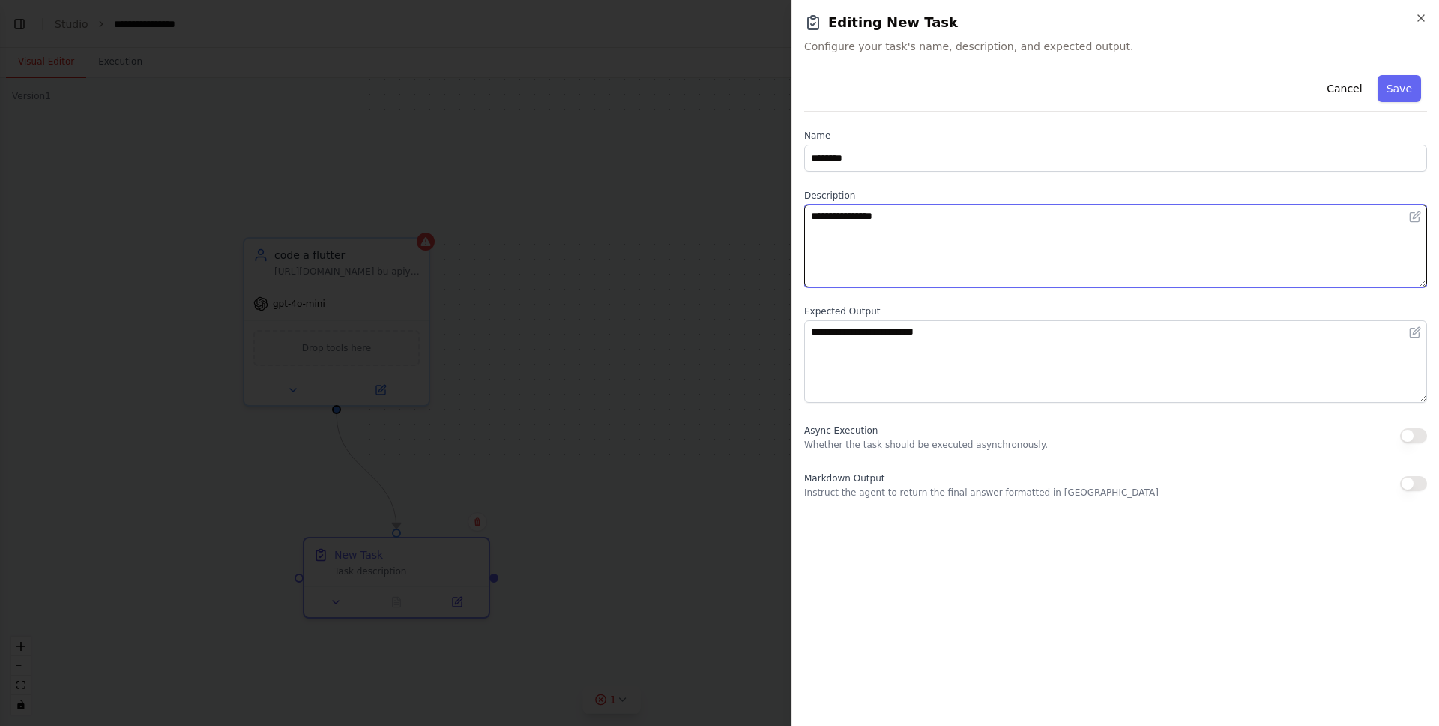
click at [885, 232] on textarea "**********" at bounding box center [1115, 246] width 623 height 82
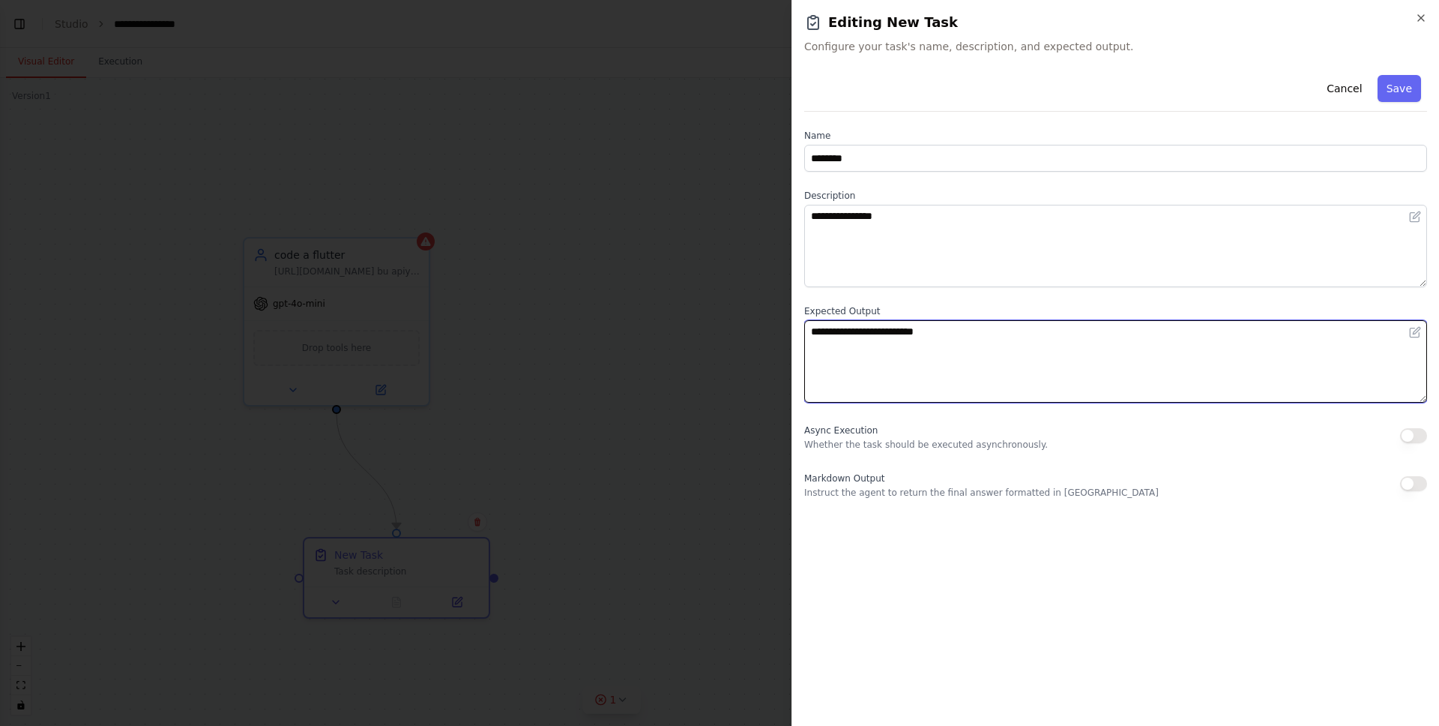
click at [871, 351] on textarea "**********" at bounding box center [1115, 361] width 623 height 82
click at [872, 346] on textarea "**********" at bounding box center [1115, 361] width 623 height 82
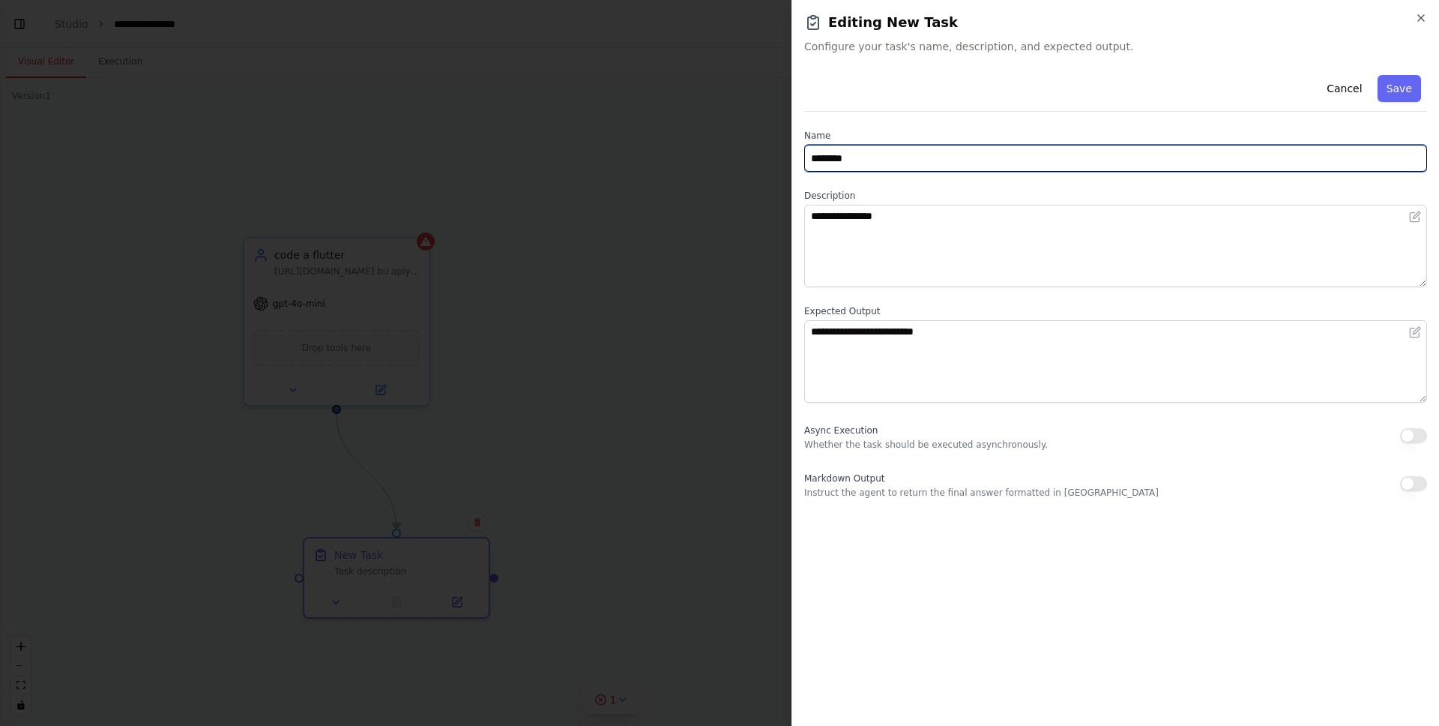
click at [851, 167] on input "********" at bounding box center [1115, 158] width 623 height 27
type input "*******"
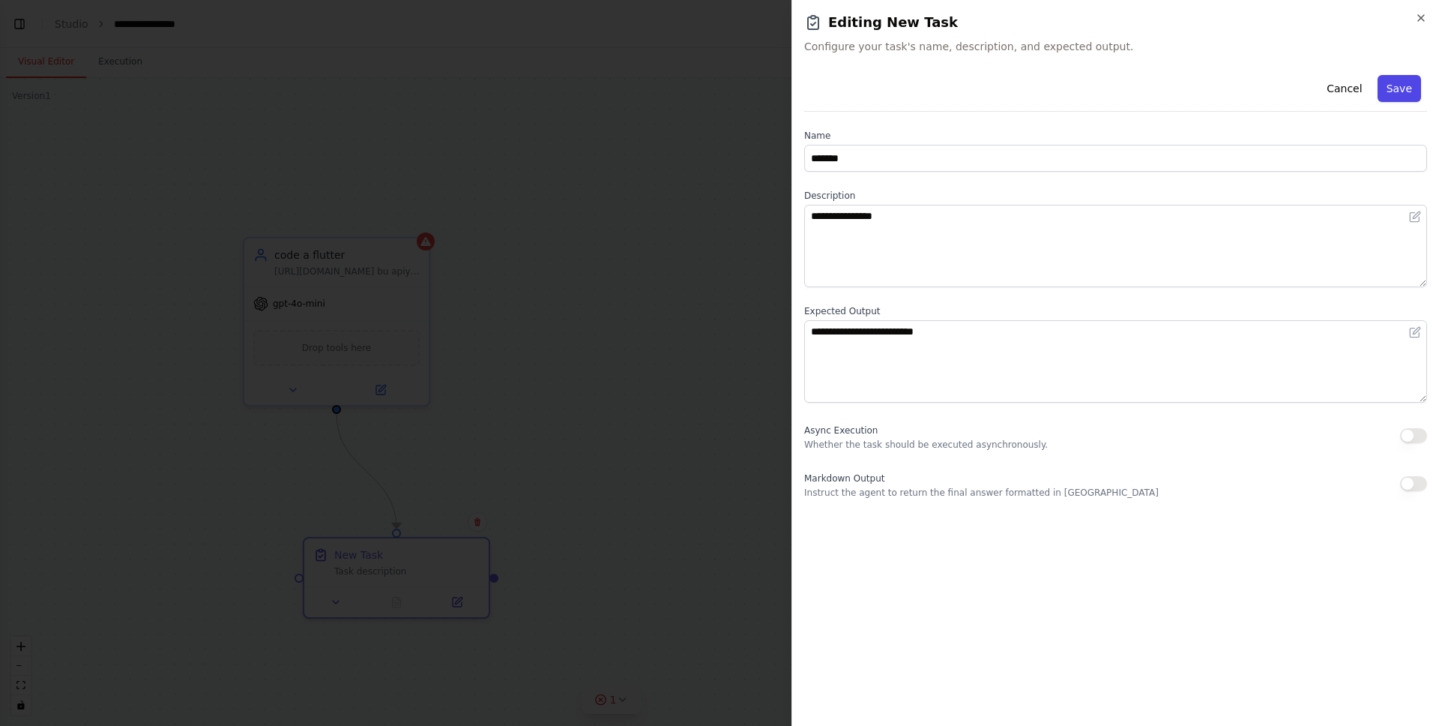
click at [1393, 85] on button "Save" at bounding box center [1399, 88] width 43 height 27
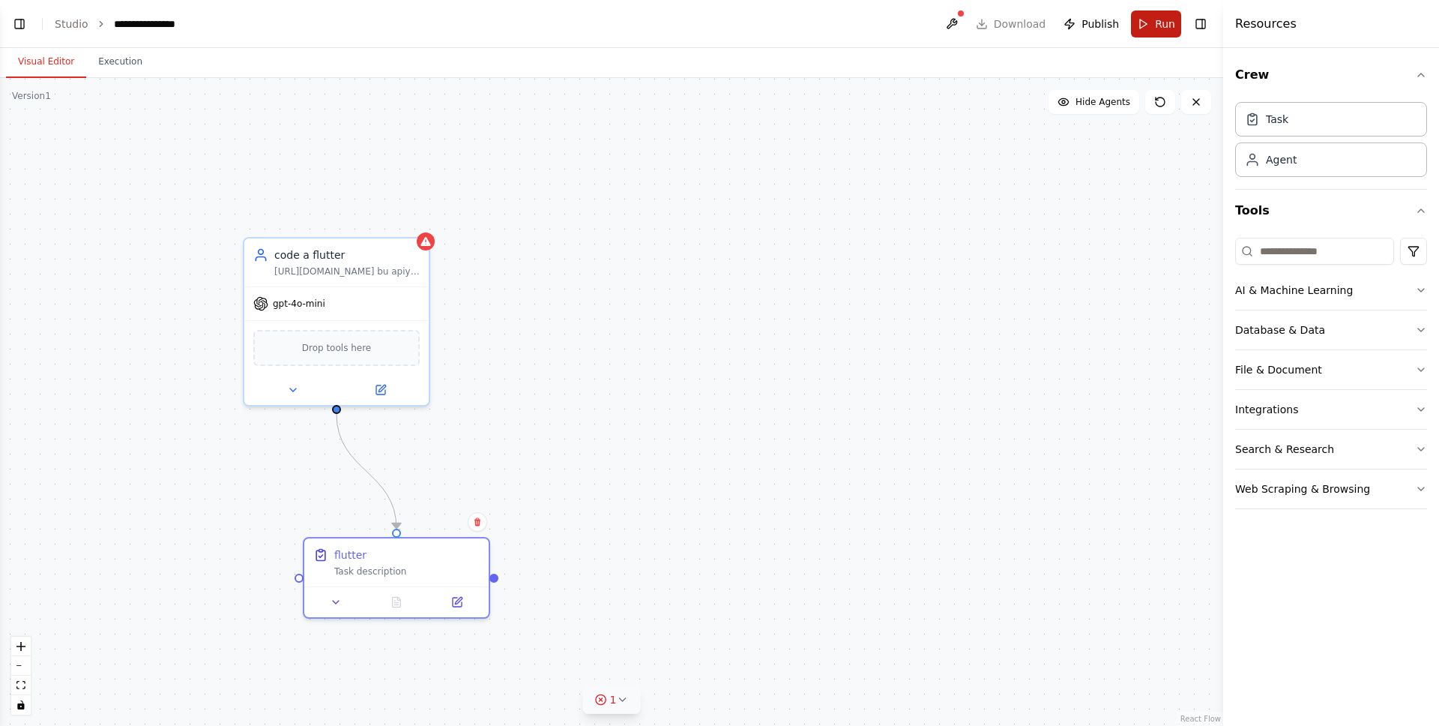
click at [1153, 27] on button "Run" at bounding box center [1156, 23] width 50 height 27
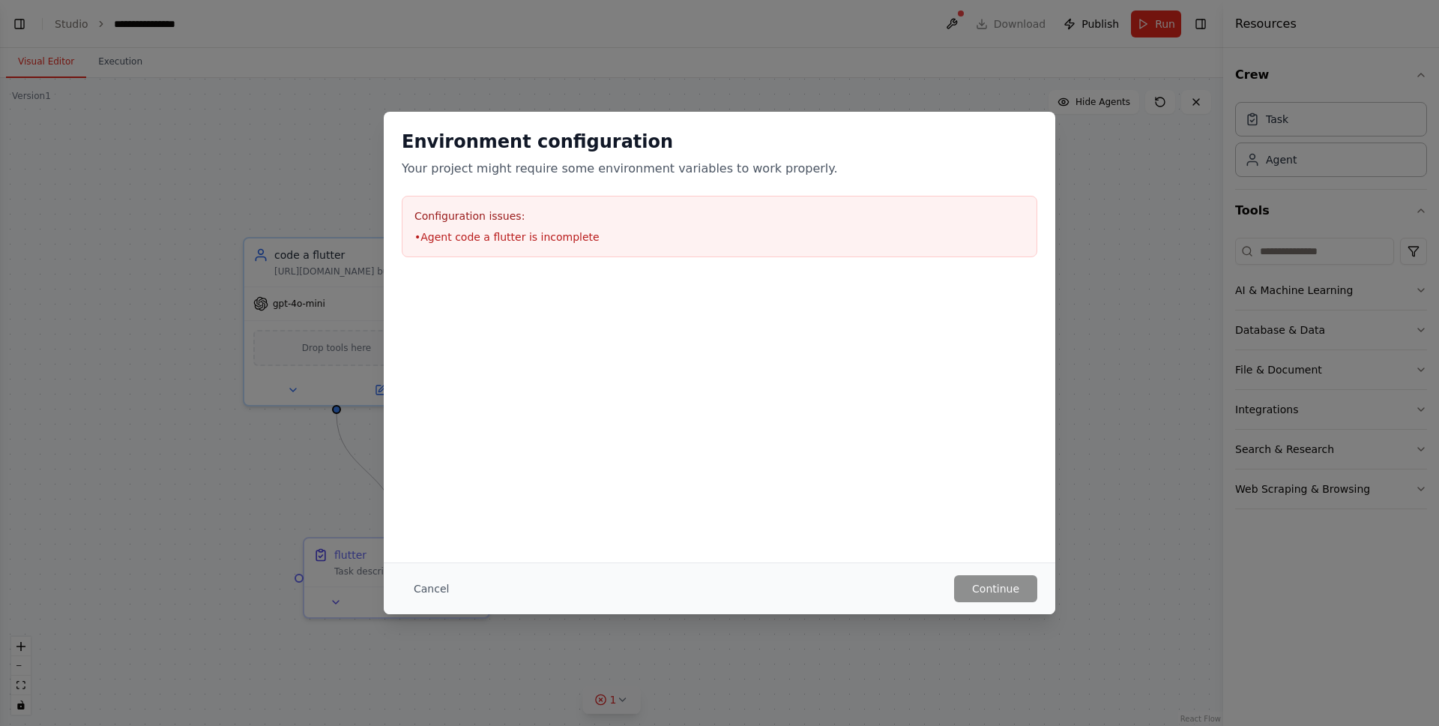
click at [468, 241] on li "• Agent code a flutter is incomplete" at bounding box center [719, 236] width 610 height 15
click at [526, 240] on li "• Agent code a flutter is incomplete" at bounding box center [719, 236] width 610 height 15
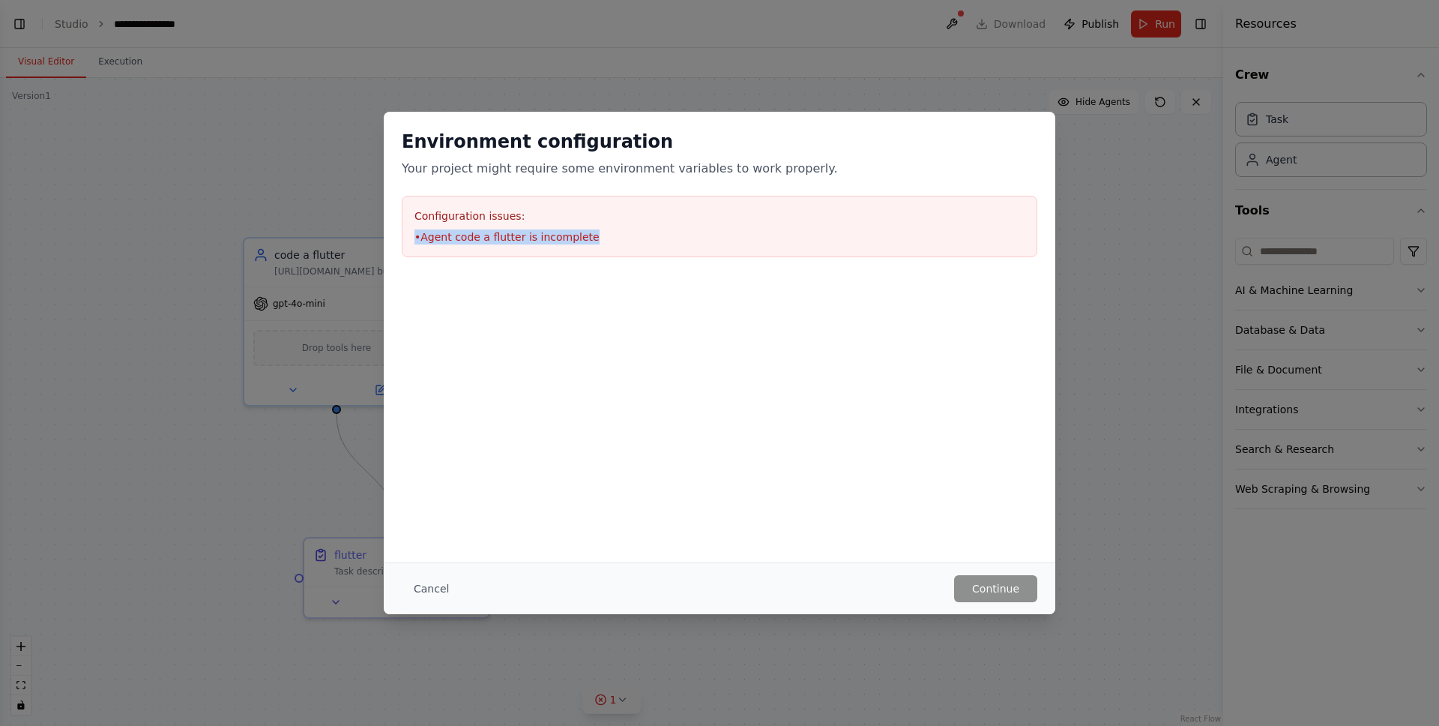
click at [526, 240] on li "• Agent code a flutter is incomplete" at bounding box center [719, 236] width 610 height 15
click at [418, 217] on h3 "Configuration issues:" at bounding box center [719, 215] width 610 height 15
click at [474, 213] on h3 "Configuration issues:" at bounding box center [719, 215] width 610 height 15
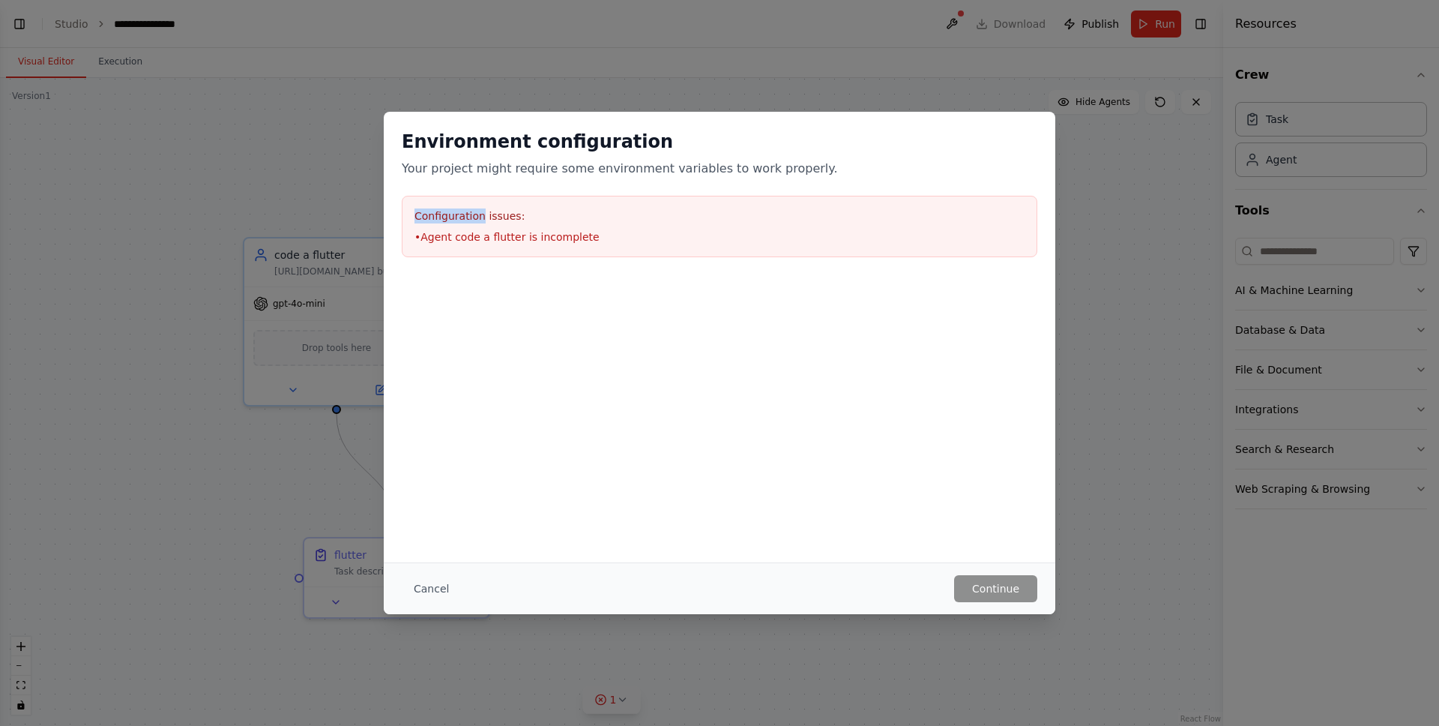
click at [474, 213] on h3 "Configuration issues:" at bounding box center [719, 215] width 610 height 15
click at [782, 606] on div "Cancel Continue" at bounding box center [720, 588] width 672 height 52
click at [433, 594] on button "Cancel" at bounding box center [431, 588] width 59 height 27
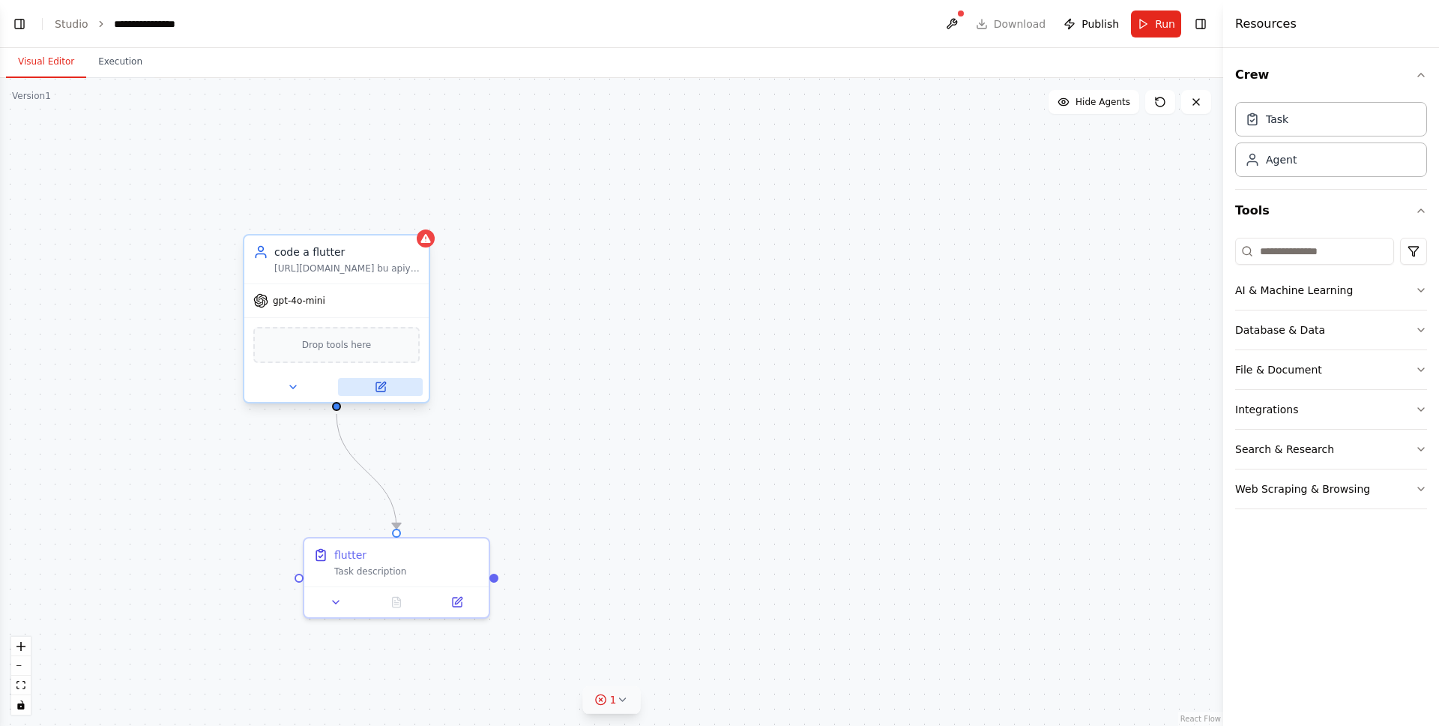
click at [370, 390] on button at bounding box center [380, 387] width 85 height 18
click at [427, 243] on icon at bounding box center [426, 238] width 12 height 12
click at [380, 382] on icon at bounding box center [380, 386] width 9 height 9
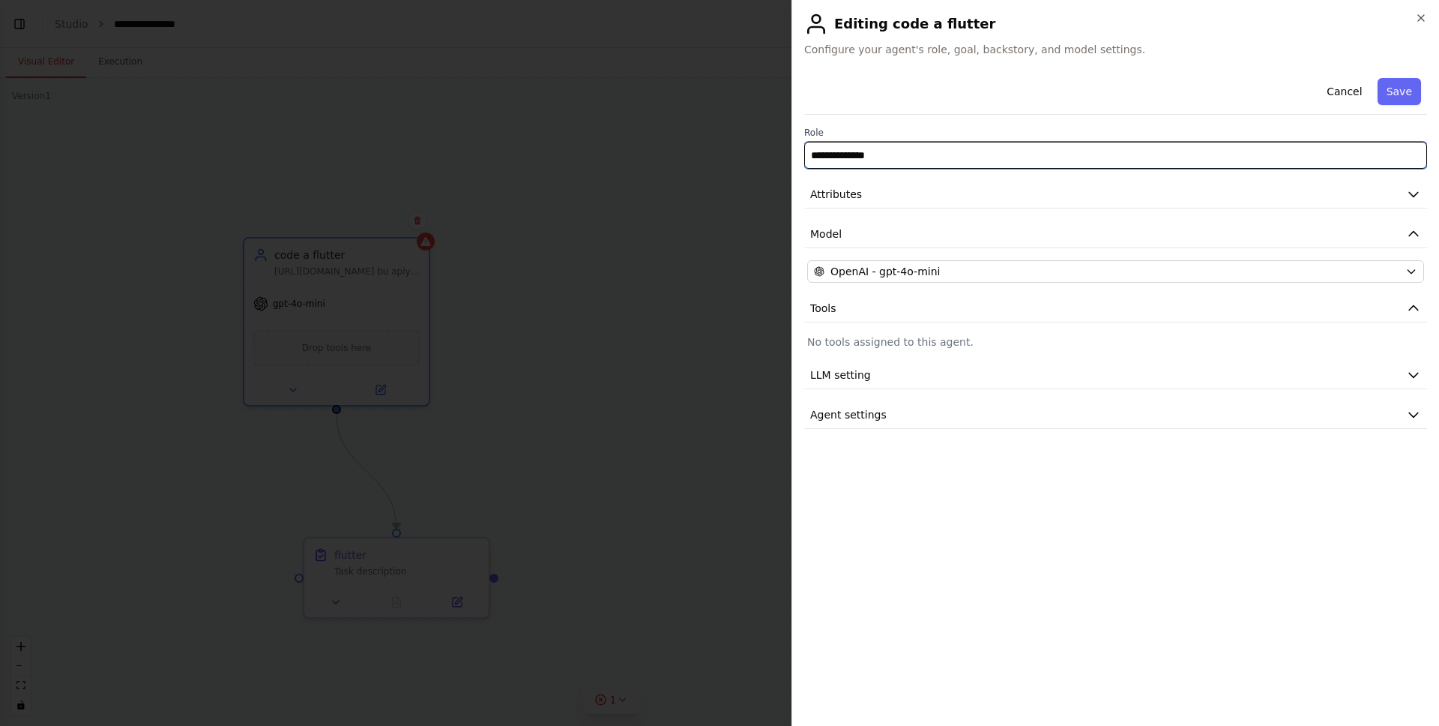
click at [924, 154] on input "**********" at bounding box center [1115, 155] width 623 height 27
click at [895, 154] on input "**********" at bounding box center [1115, 155] width 623 height 27
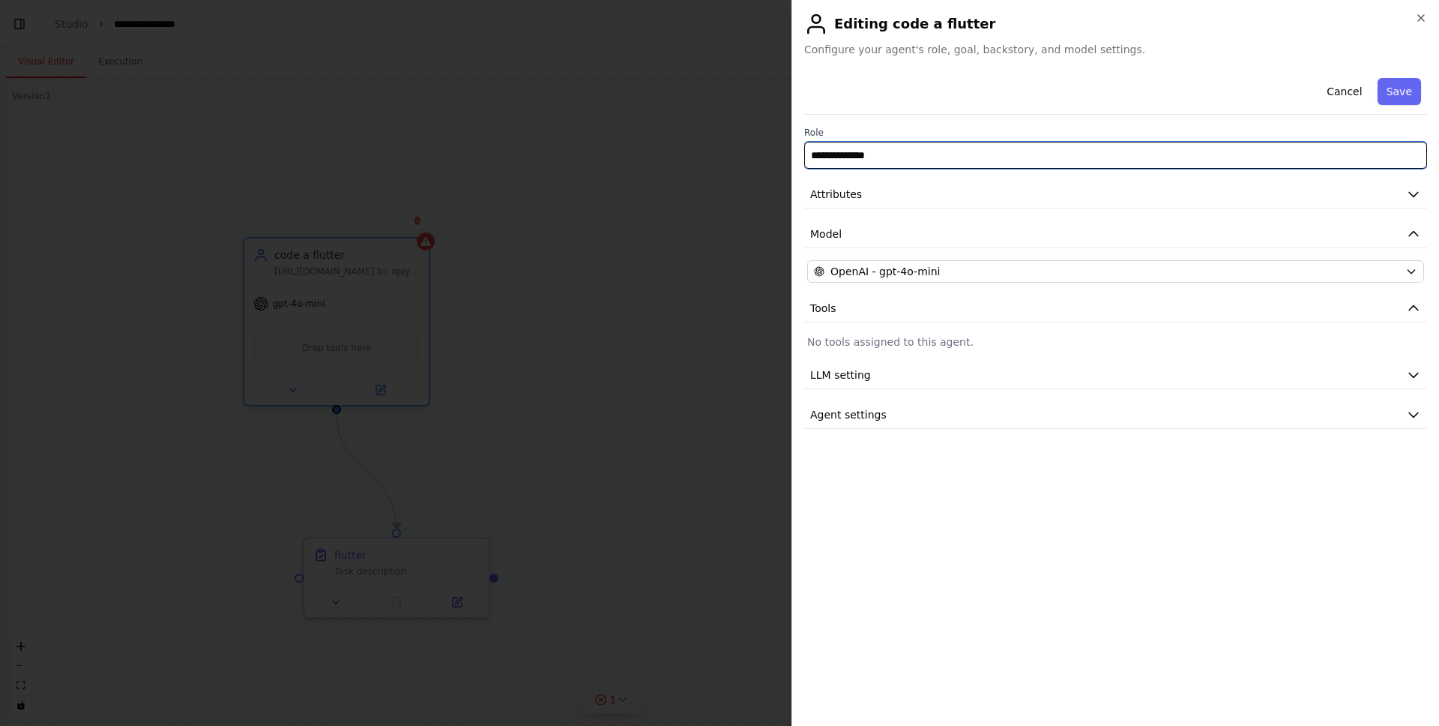
click at [895, 154] on input "**********" at bounding box center [1115, 155] width 623 height 27
type input "******"
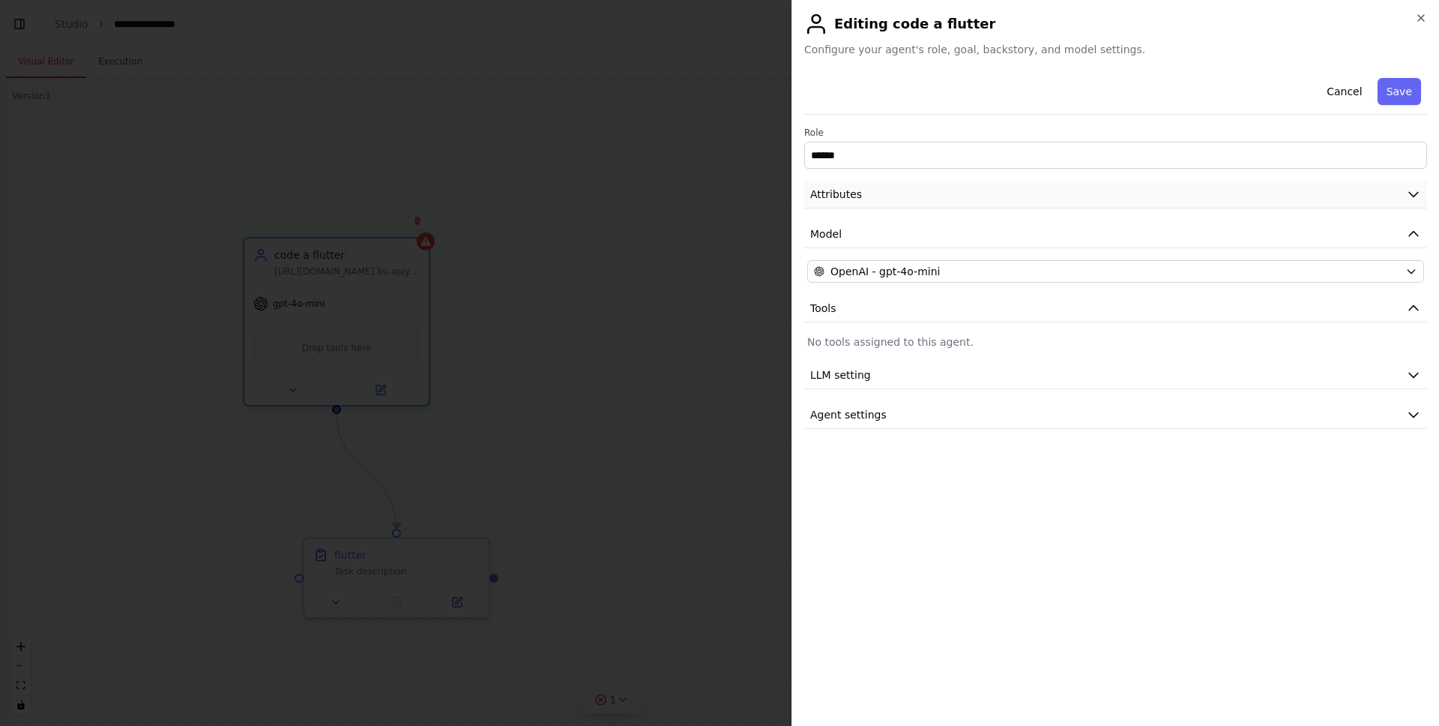
click at [878, 190] on button "Attributes" at bounding box center [1115, 195] width 623 height 28
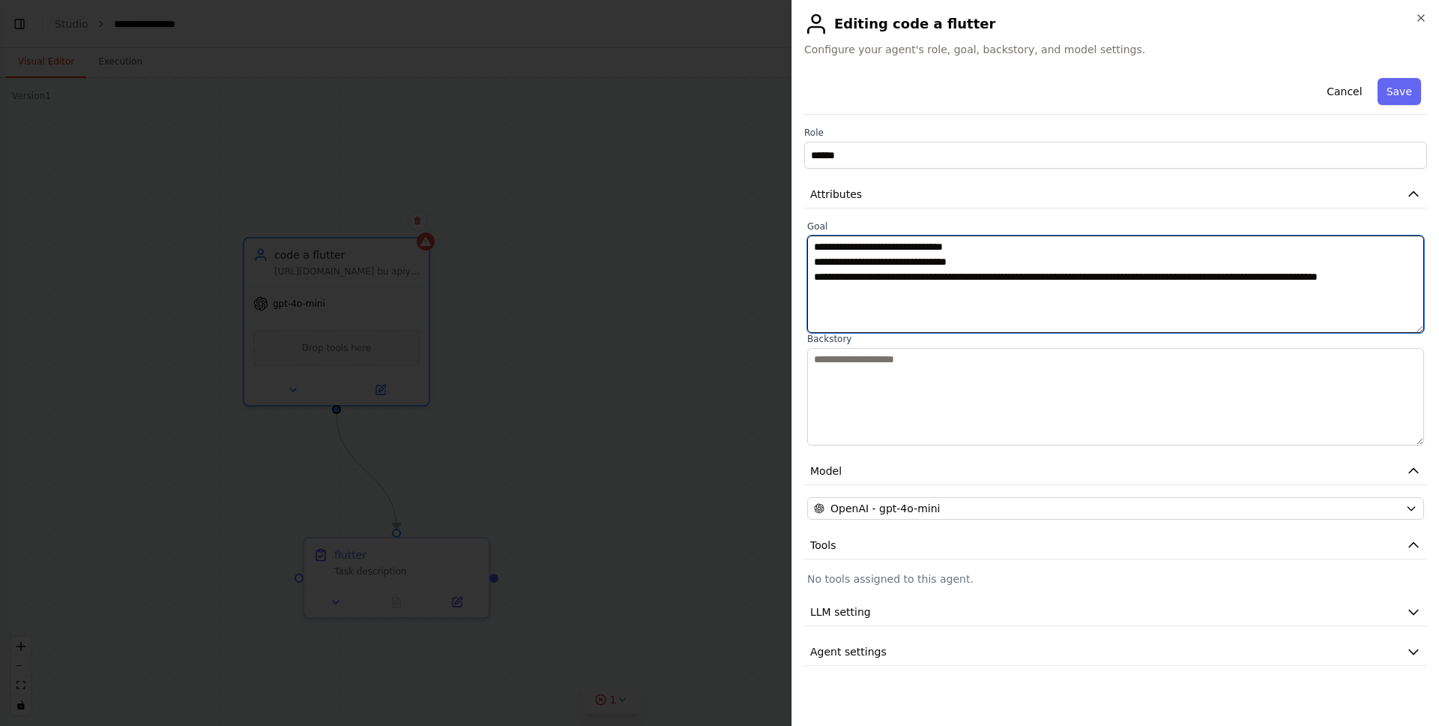
click at [809, 277] on textarea "**********" at bounding box center [1115, 283] width 617 height 97
click at [827, 277] on textarea "**********" at bounding box center [1115, 283] width 617 height 97
click at [1332, 301] on textarea "**********" at bounding box center [1115, 283] width 617 height 97
type textarea "**********"
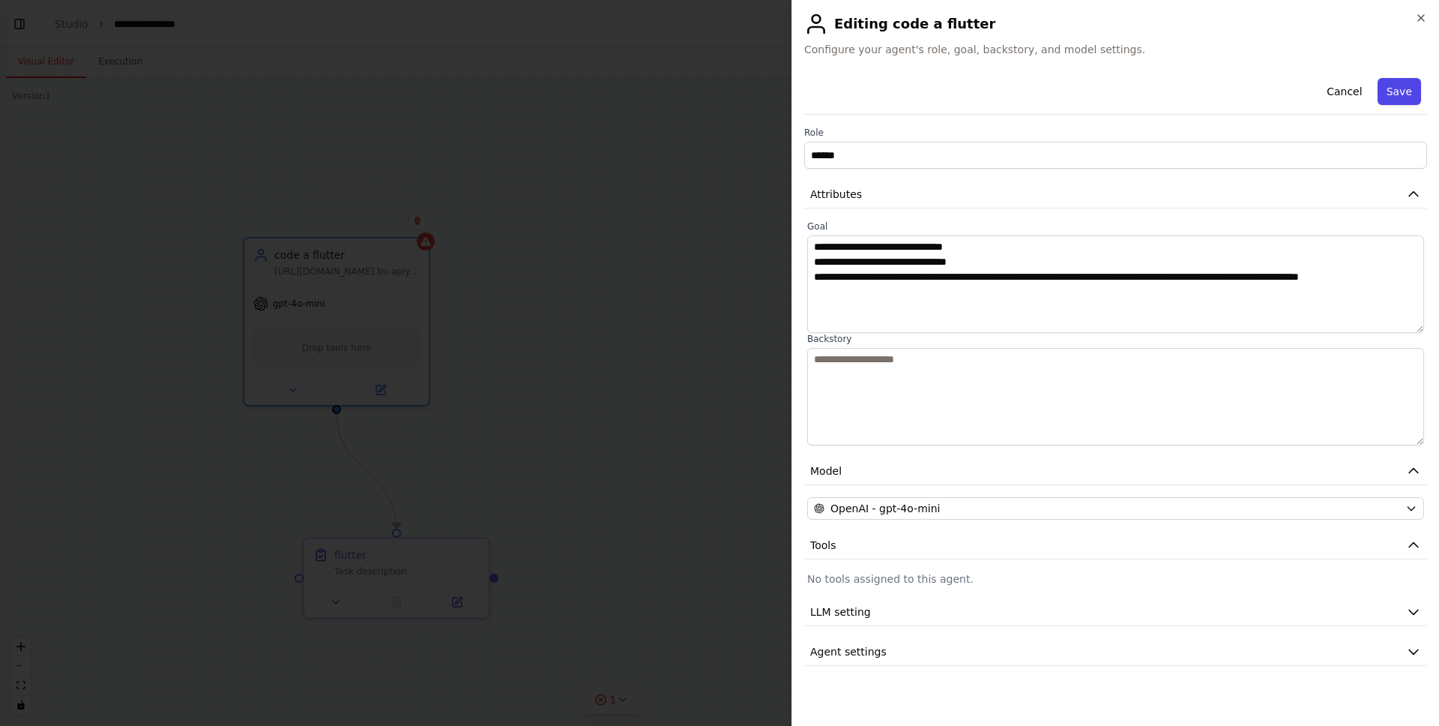
click at [1398, 86] on button "Save" at bounding box center [1399, 91] width 43 height 27
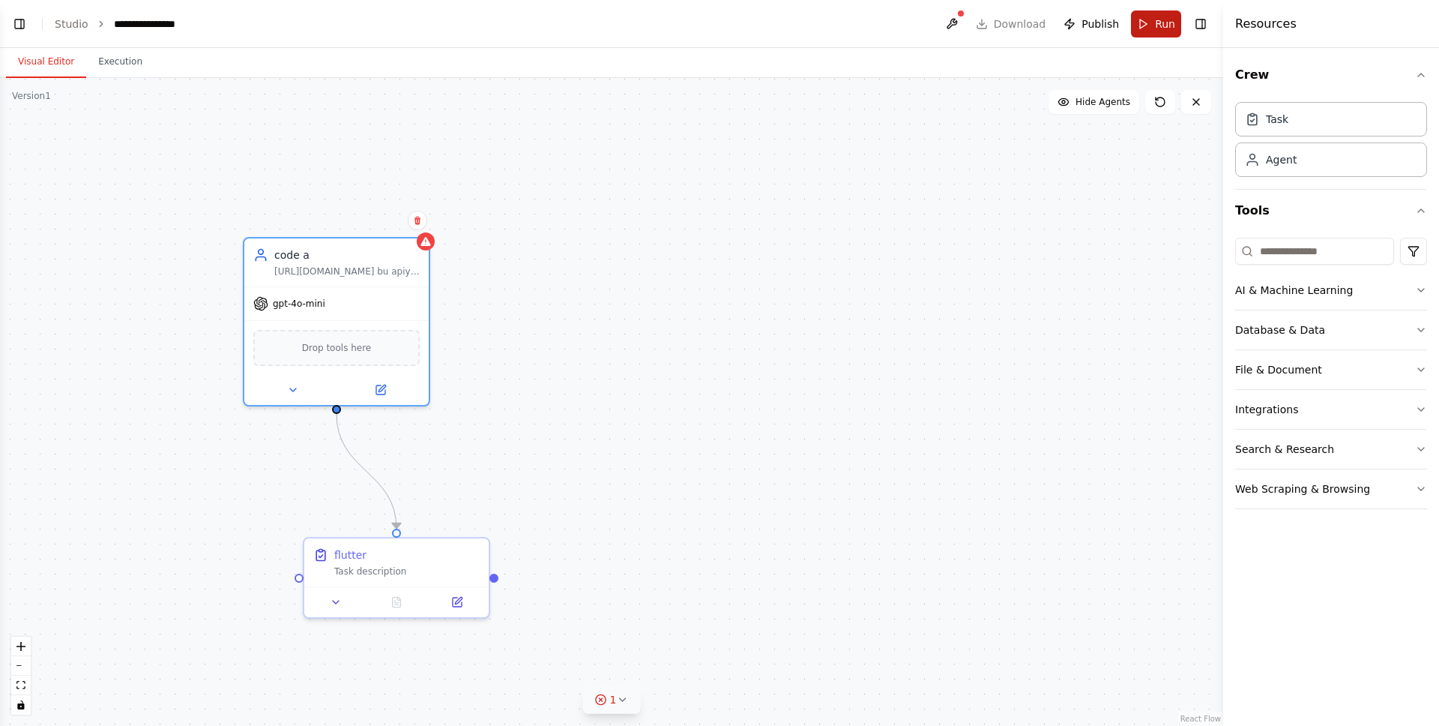
click at [1161, 24] on span "Run" at bounding box center [1165, 23] width 20 height 15
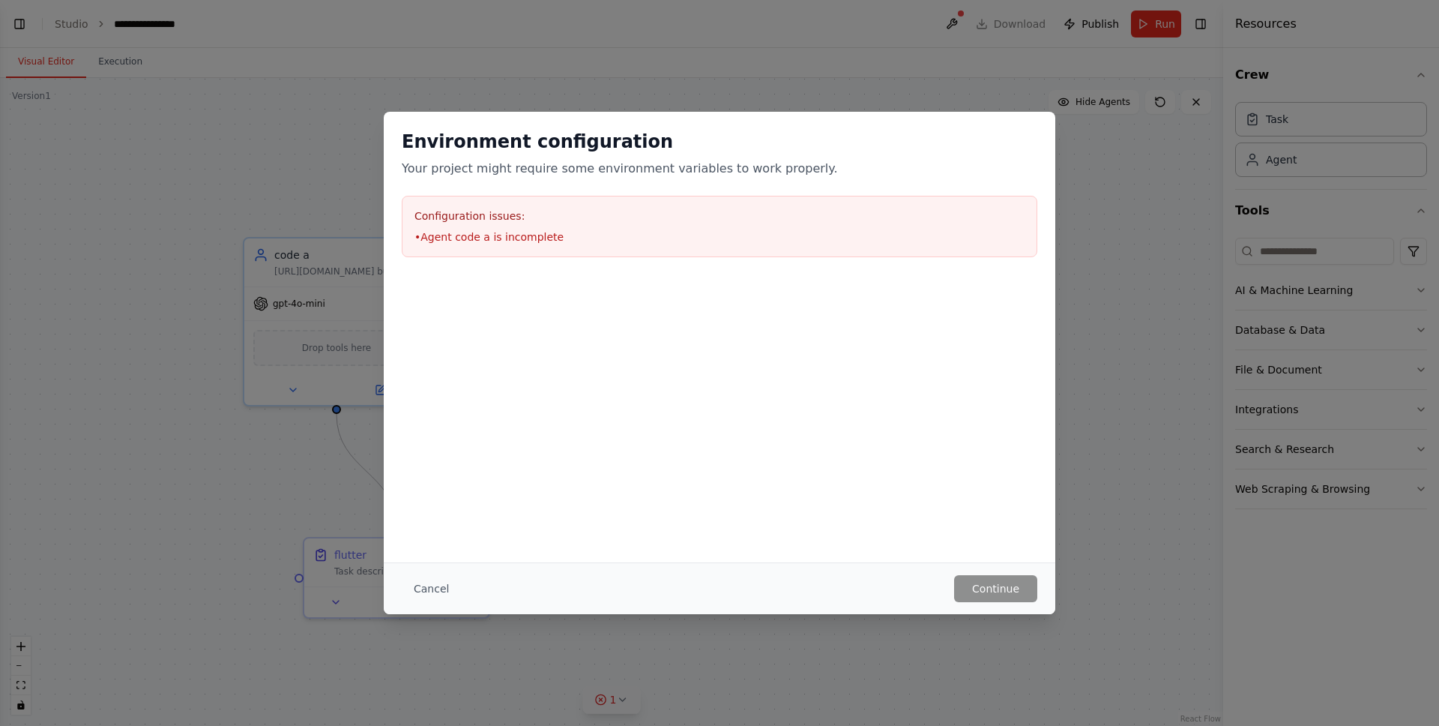
click at [519, 247] on div "Configuration issues: • Agent code a is incomplete" at bounding box center [720, 226] width 636 height 61
click at [432, 588] on button "Cancel" at bounding box center [431, 588] width 59 height 27
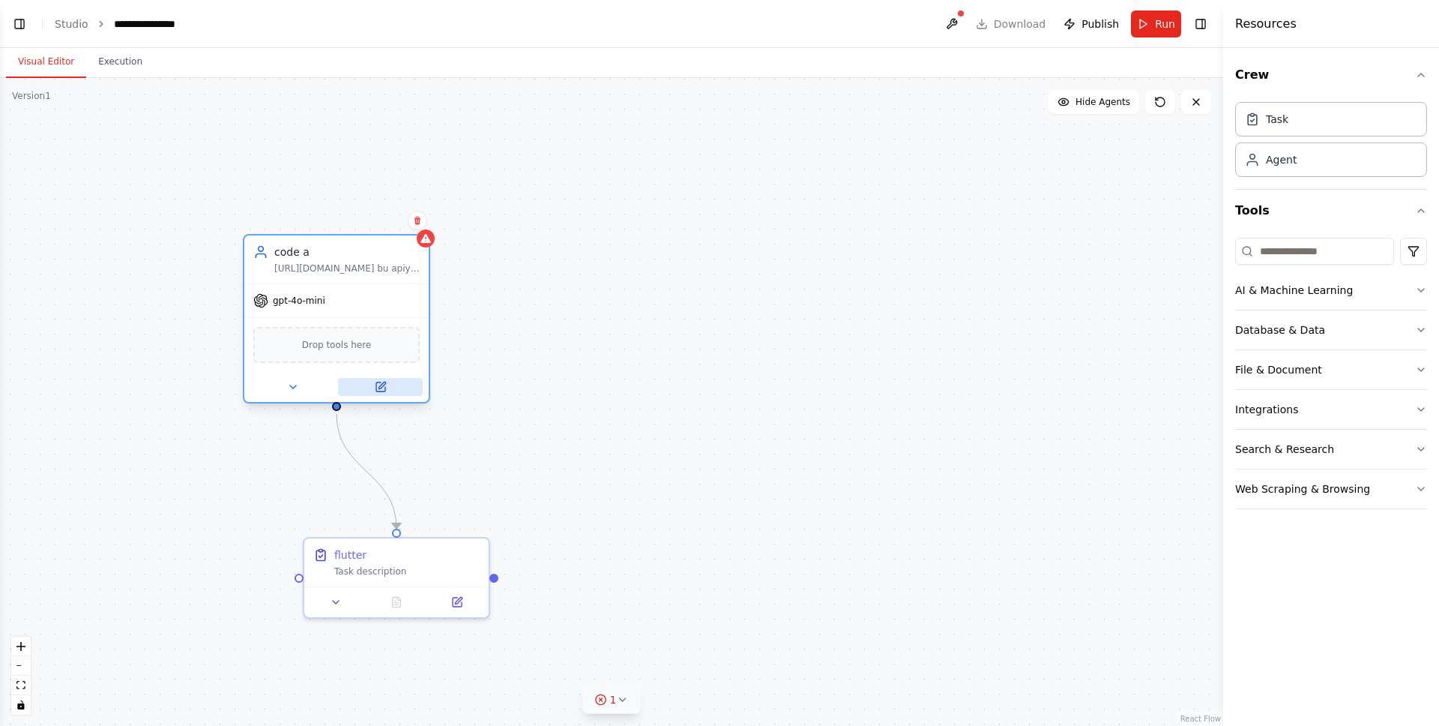
click at [400, 385] on button at bounding box center [380, 387] width 85 height 18
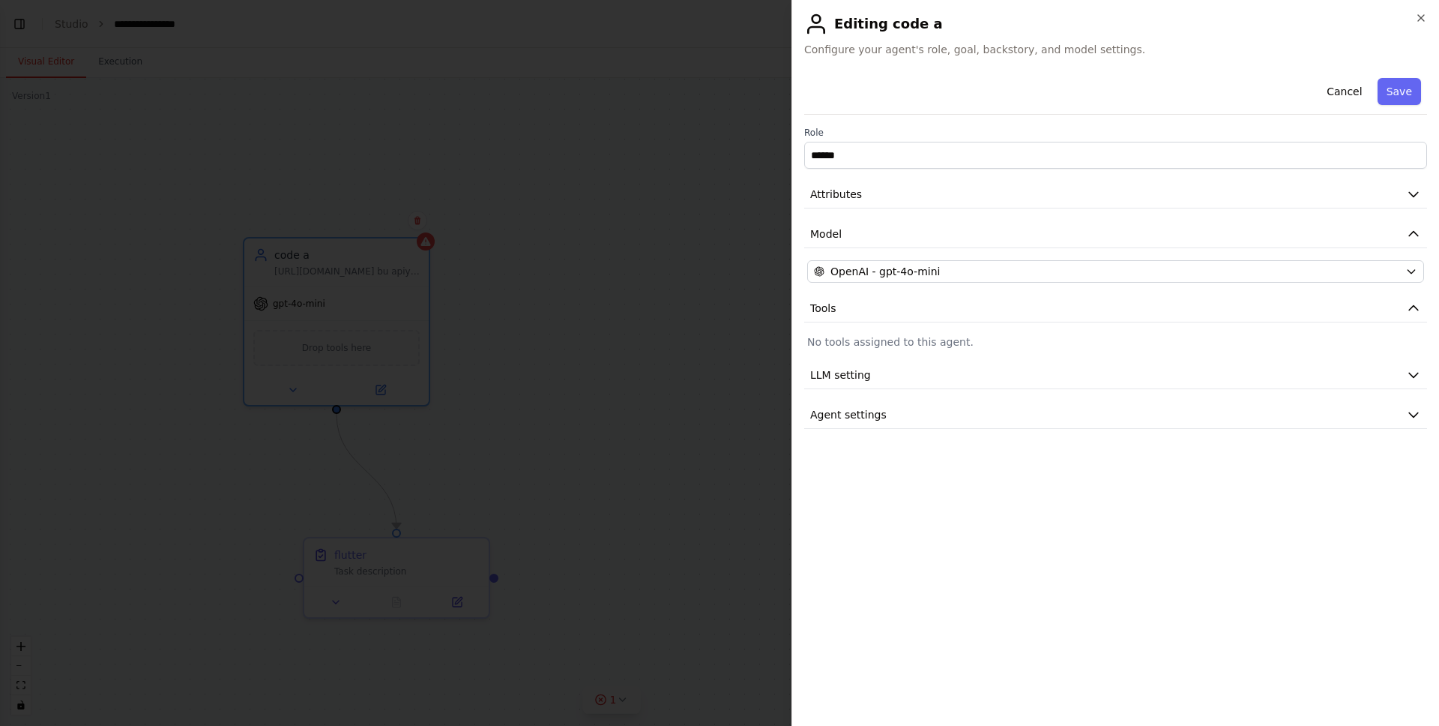
click at [621, 220] on div at bounding box center [719, 363] width 1439 height 726
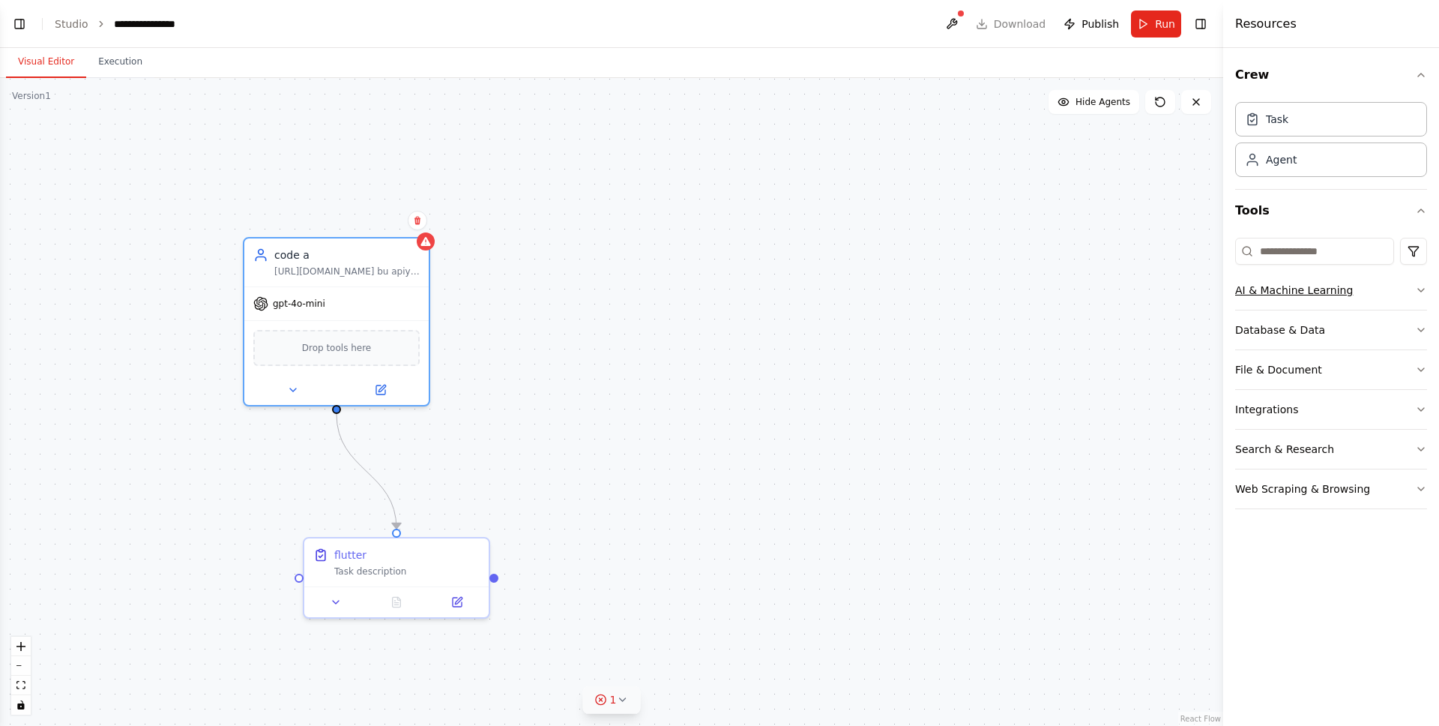
click at [1307, 289] on button "AI & Machine Learning" at bounding box center [1331, 290] width 192 height 39
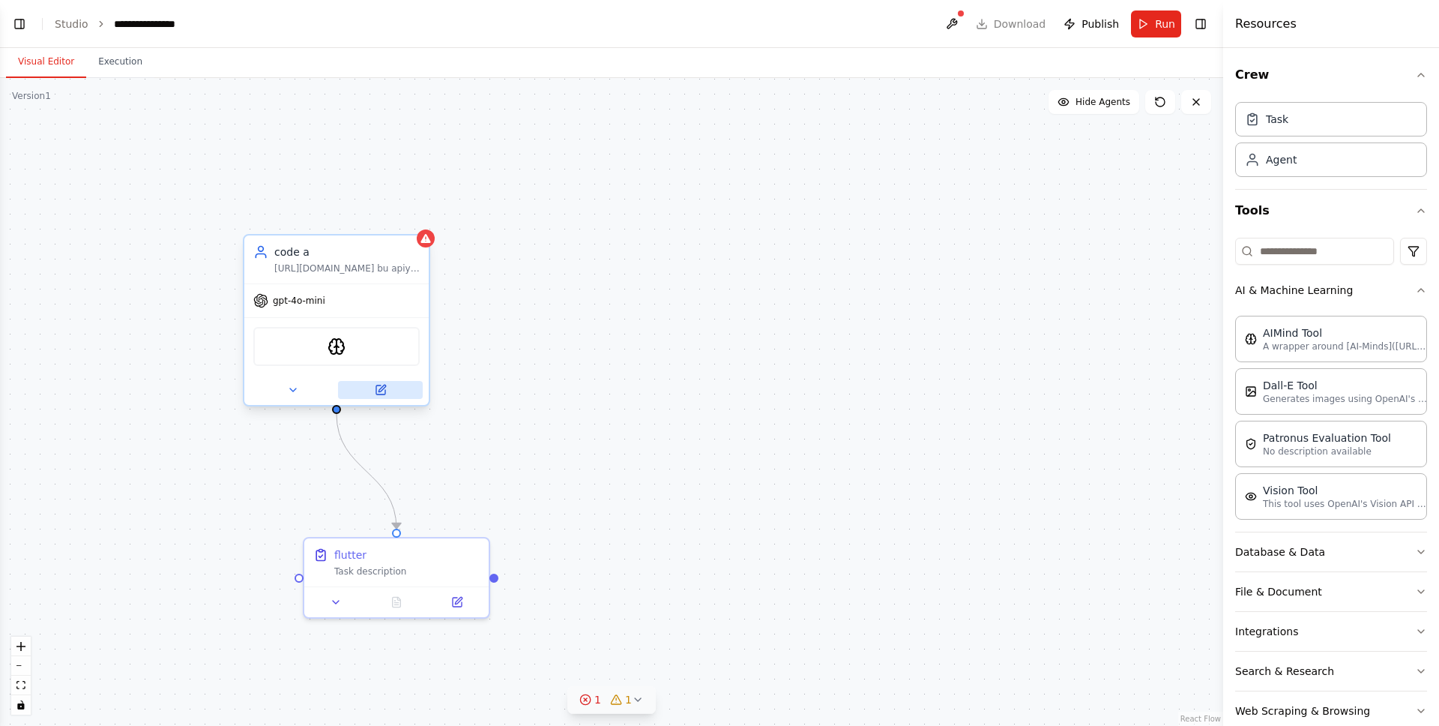
click at [387, 393] on button at bounding box center [380, 390] width 85 height 18
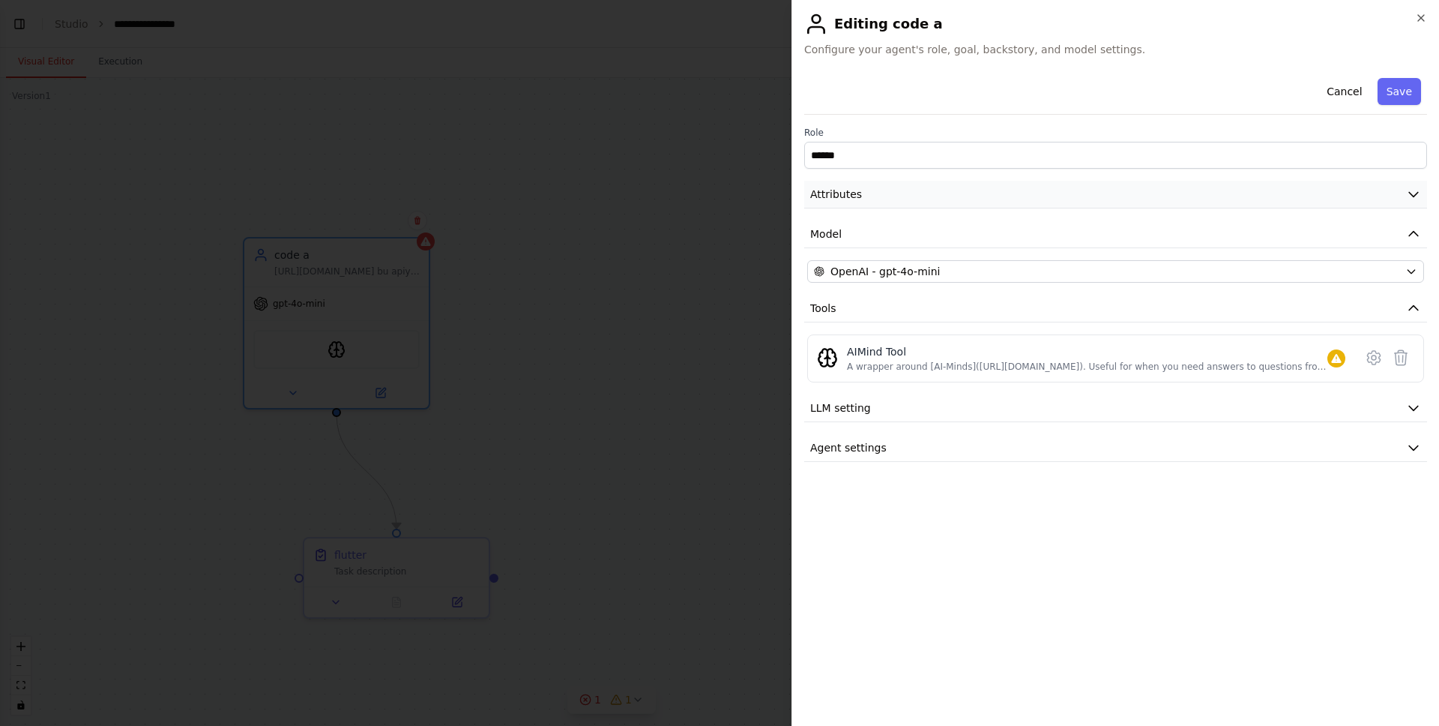
click at [888, 184] on button "Attributes" at bounding box center [1115, 195] width 623 height 28
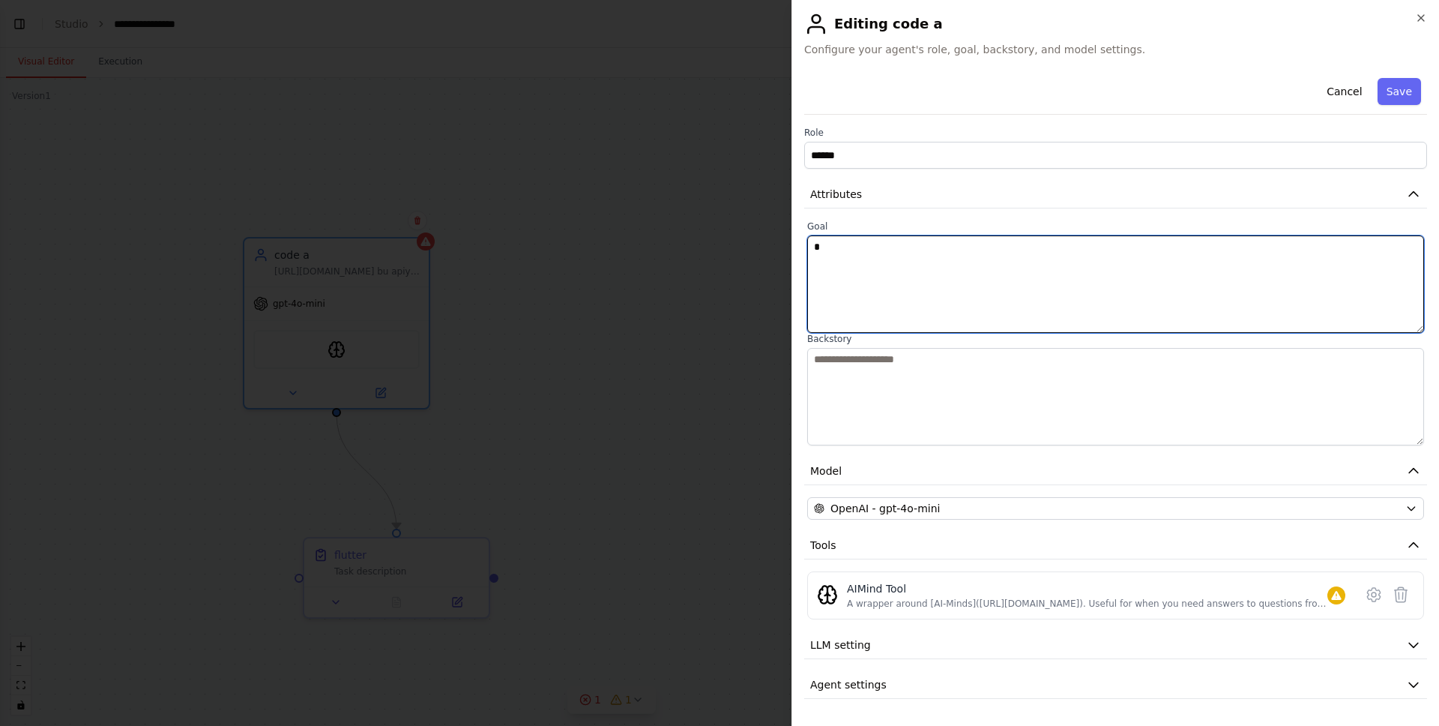
drag, startPoint x: 1410, startPoint y: 278, endPoint x: 768, endPoint y: 240, distance: 642.7
type textarea "*"
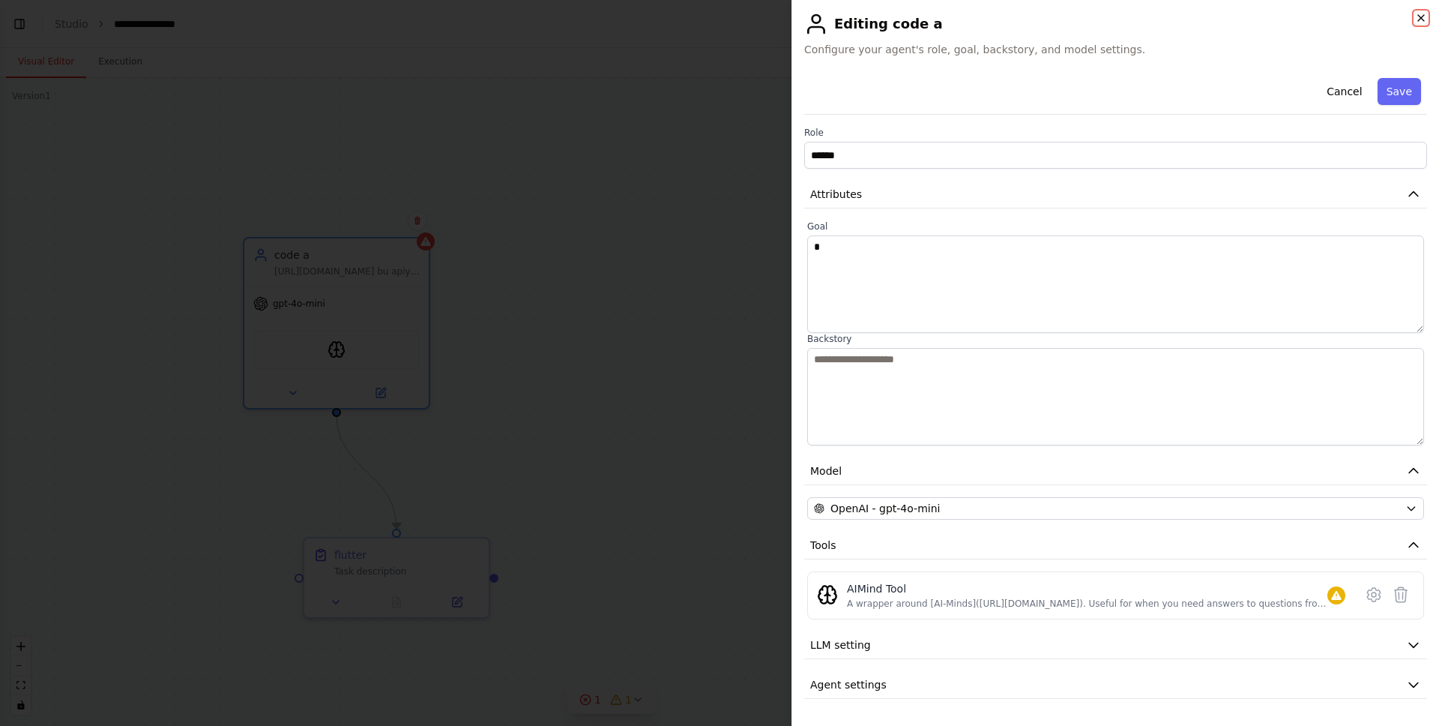
click at [1417, 14] on icon "button" at bounding box center [1421, 18] width 12 height 12
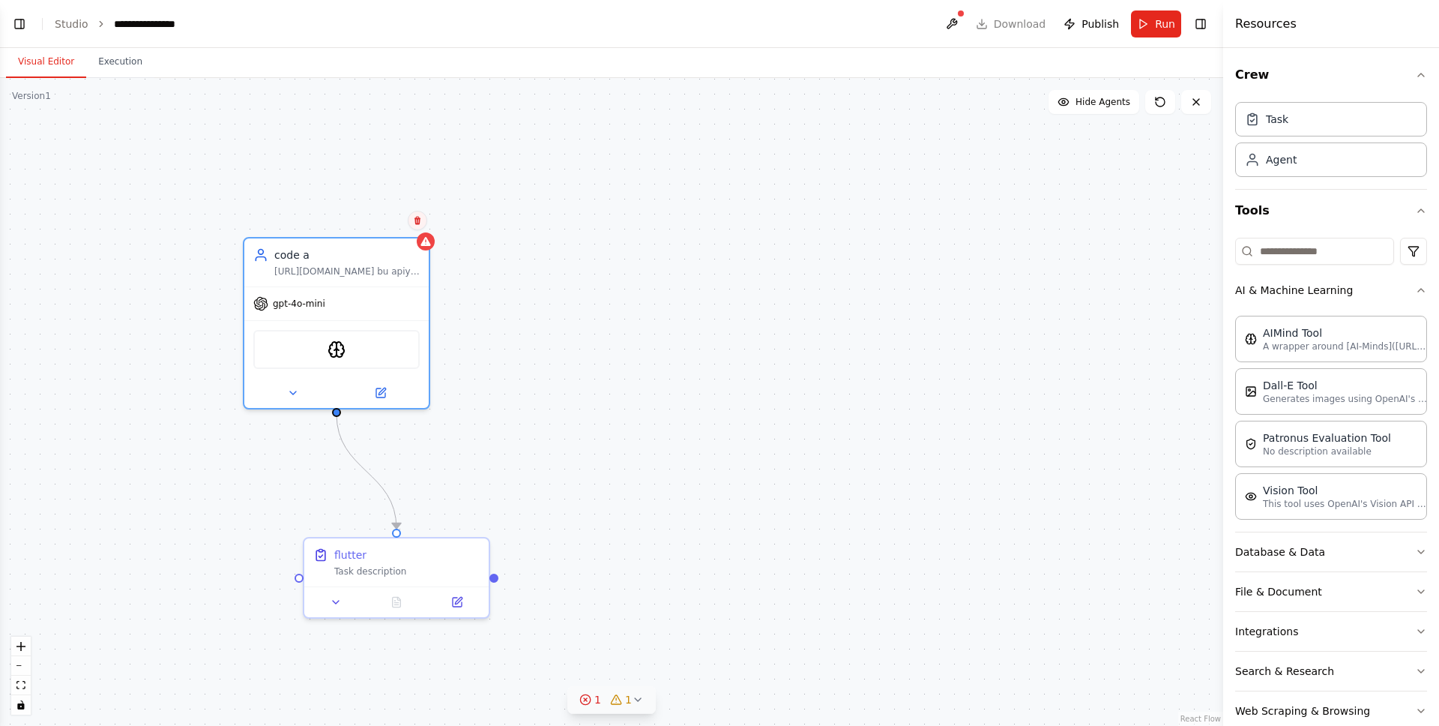
click at [420, 222] on icon at bounding box center [417, 220] width 9 height 9
click at [379, 222] on button "Confirm" at bounding box center [375, 220] width 53 height 18
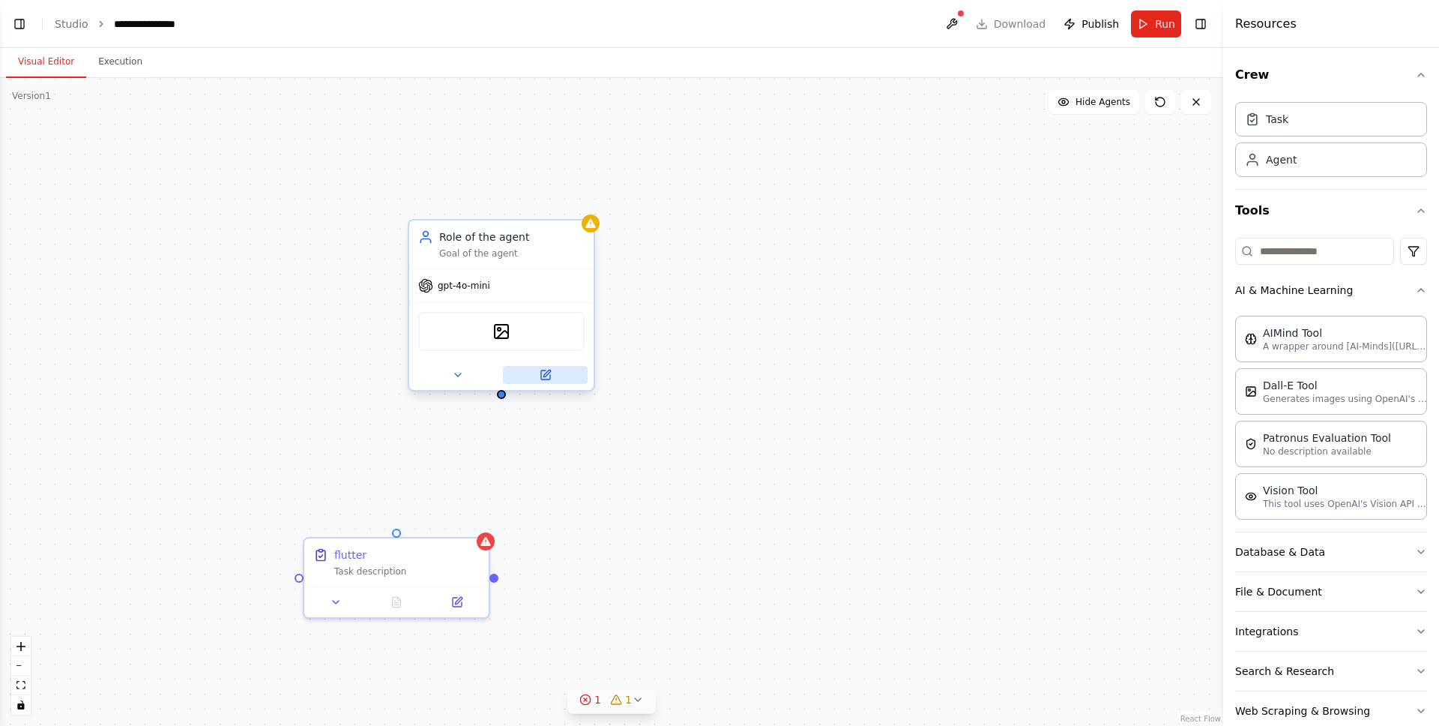
click at [547, 374] on icon at bounding box center [546, 373] width 7 height 7
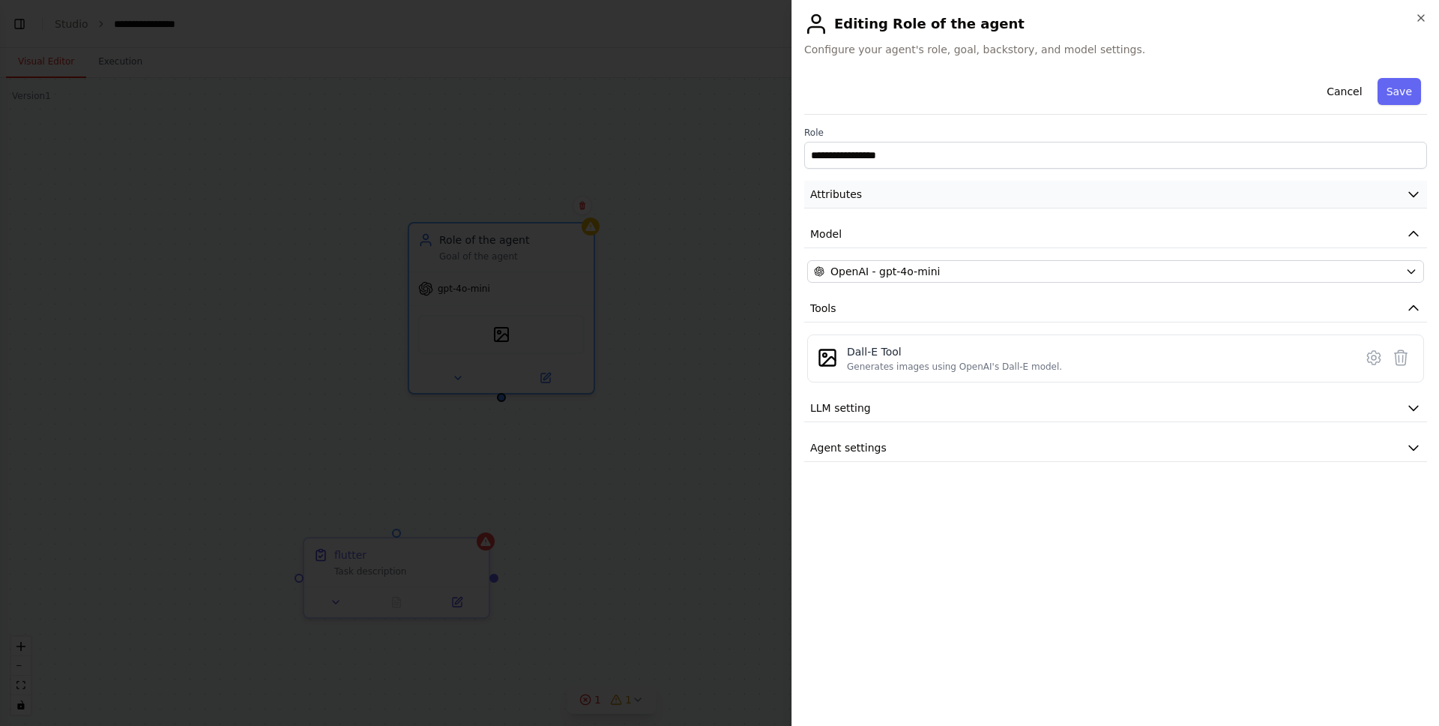
click at [858, 200] on span "Attributes" at bounding box center [836, 194] width 52 height 15
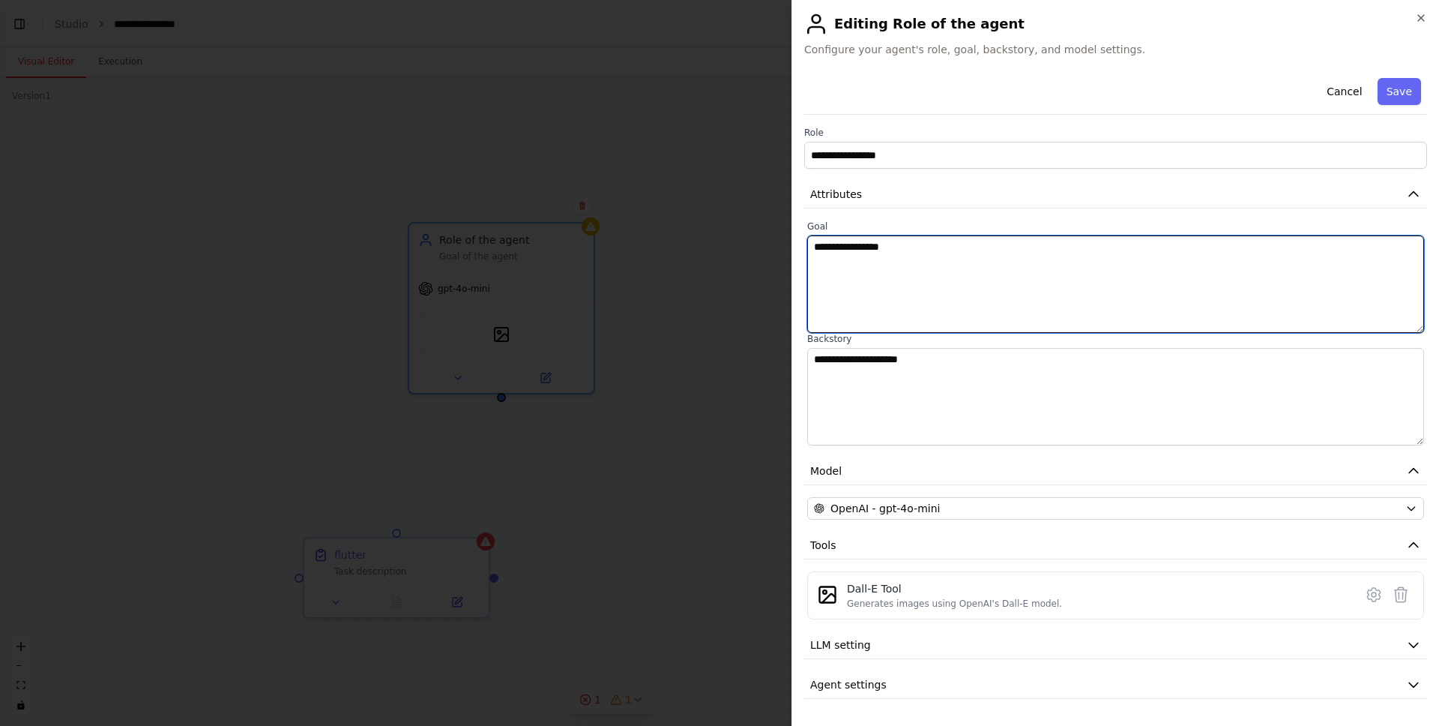
click at [901, 252] on textarea "**********" at bounding box center [1115, 283] width 617 height 97
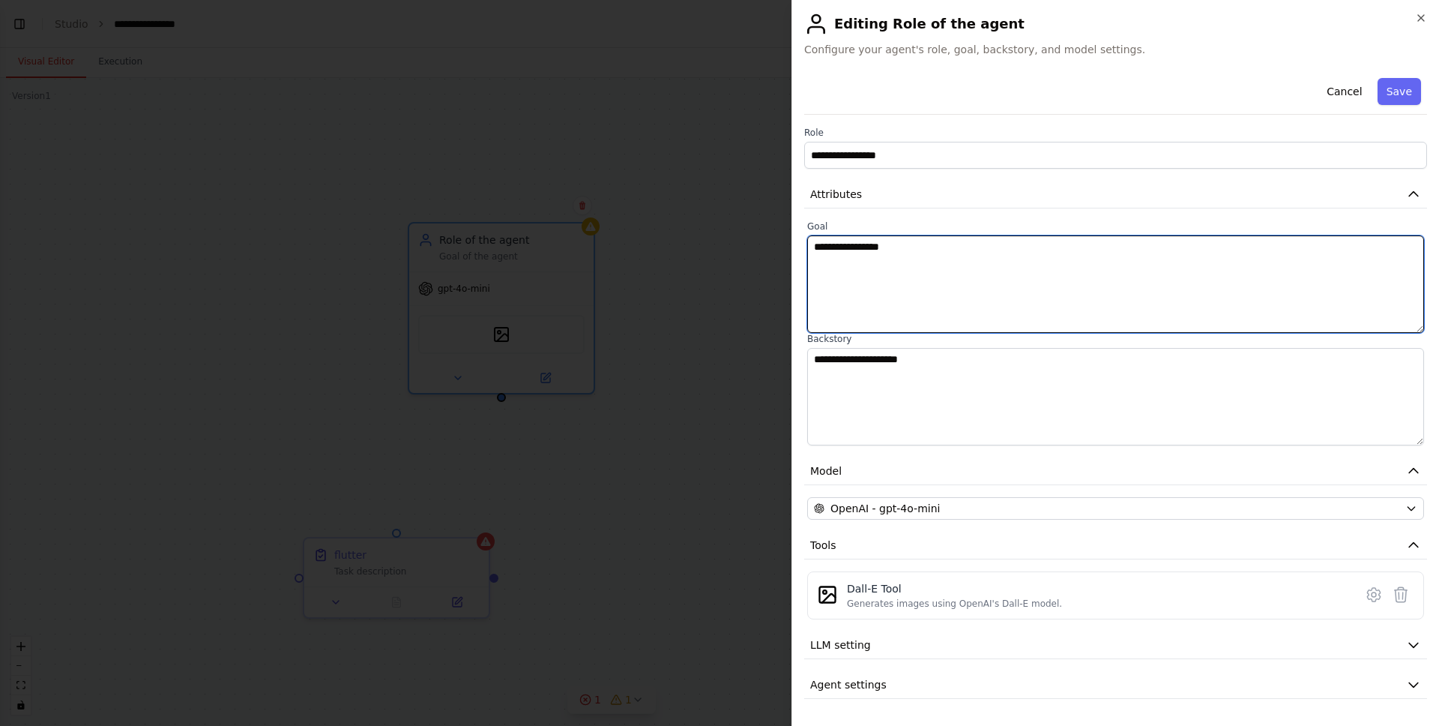
click at [901, 252] on textarea "**********" at bounding box center [1115, 283] width 617 height 97
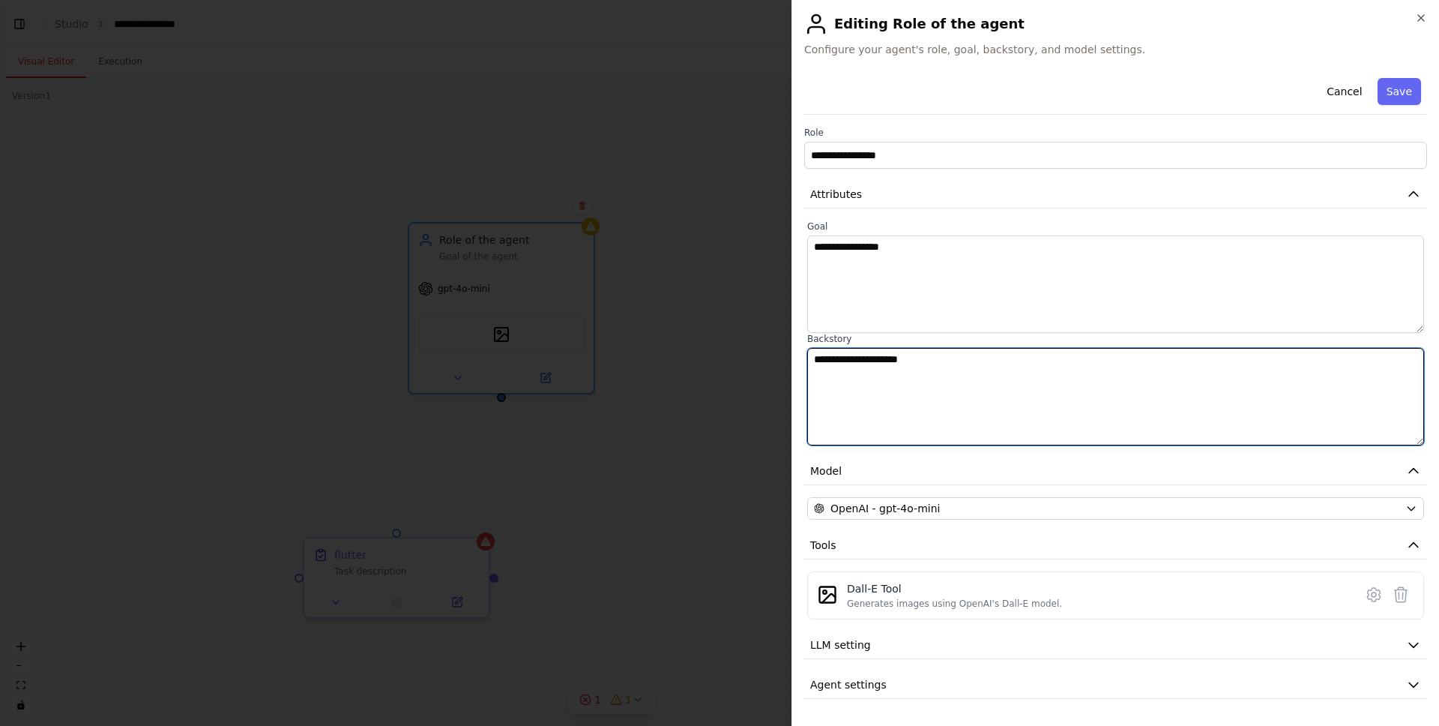
click at [883, 357] on textarea "**********" at bounding box center [1115, 396] width 617 height 97
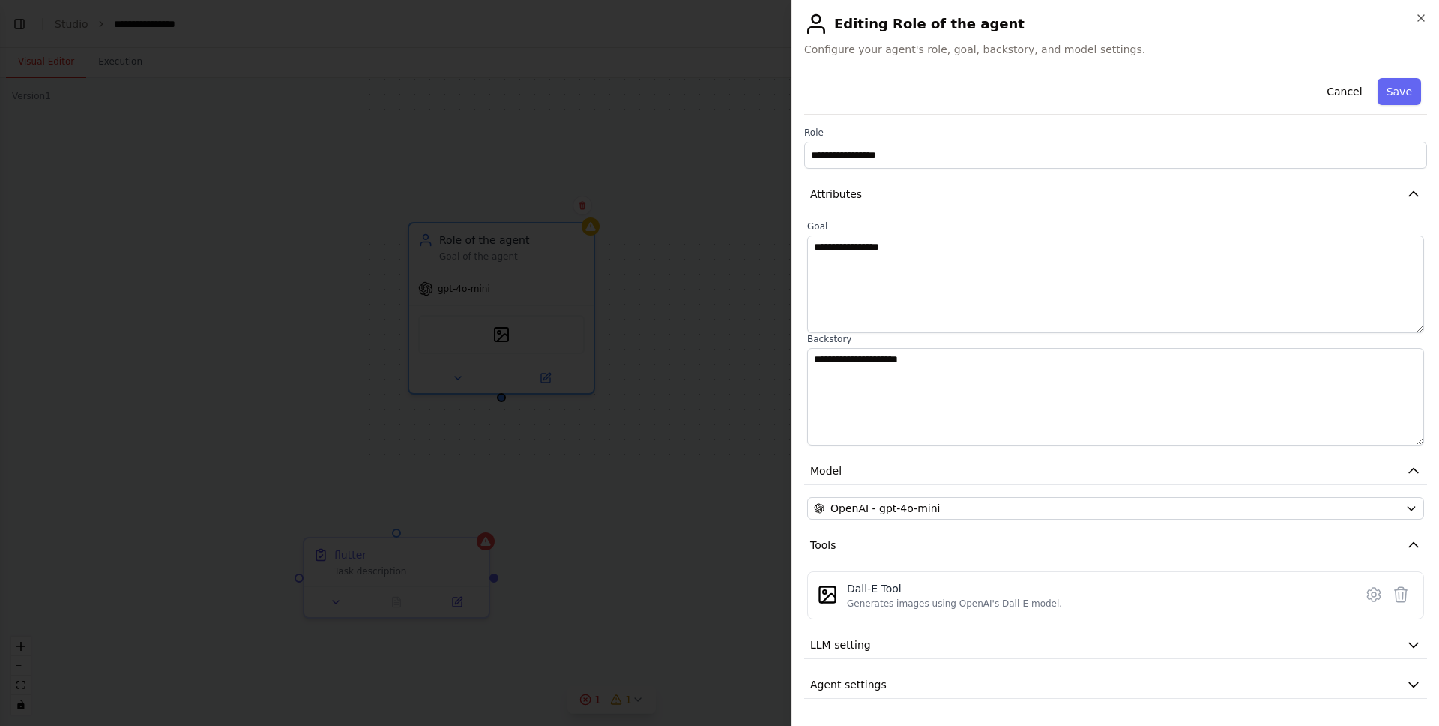
click at [673, 249] on div at bounding box center [719, 363] width 1439 height 726
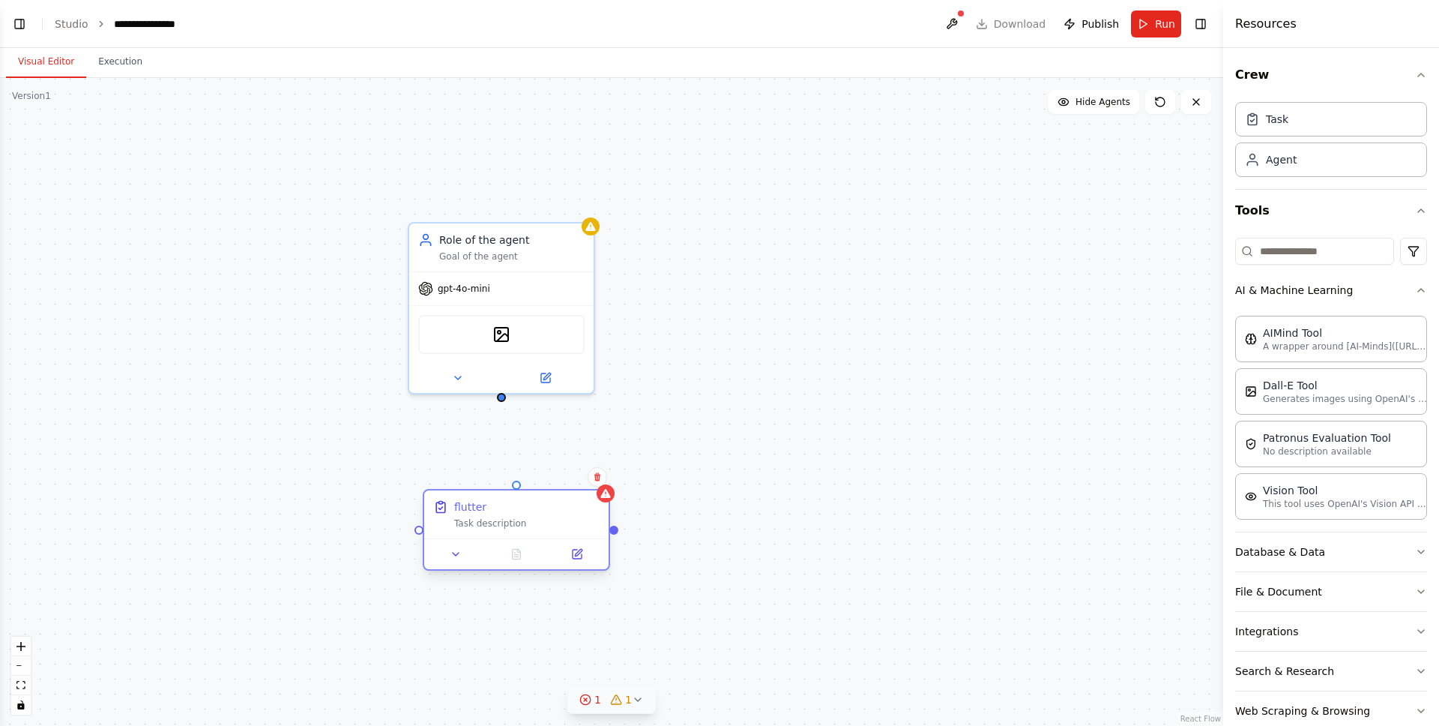
drag, startPoint x: 373, startPoint y: 560, endPoint x: 483, endPoint y: 510, distance: 120.4
click at [483, 510] on div "flutter Task description" at bounding box center [526, 514] width 145 height 30
drag, startPoint x: 504, startPoint y: 399, endPoint x: 505, endPoint y: 489, distance: 90.0
click at [505, 489] on div "flutter Task description Role of the agent Goal of the agent gpt-4o-mini DallET…" at bounding box center [419, 471] width 1223 height 648
click at [1146, 25] on button "Run" at bounding box center [1156, 23] width 50 height 27
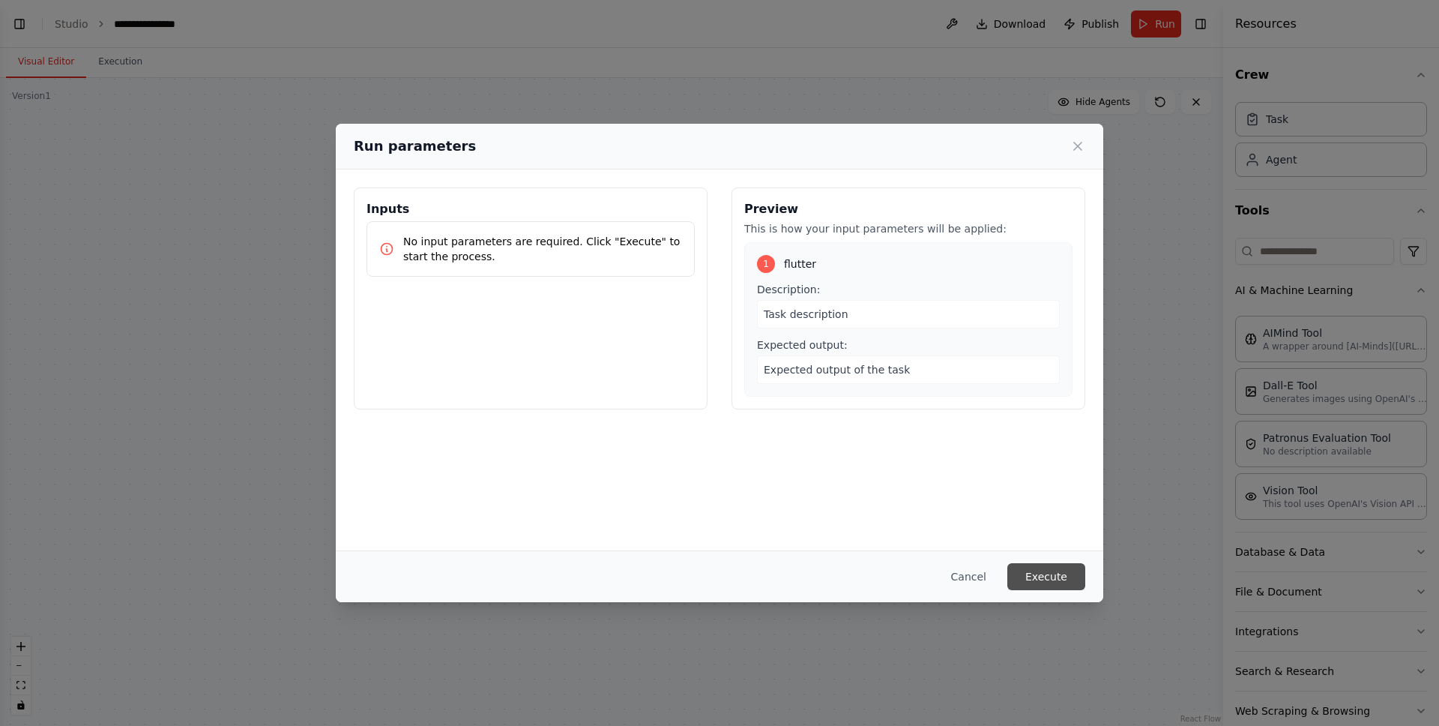
click at [1047, 576] on button "Execute" at bounding box center [1046, 576] width 78 height 27
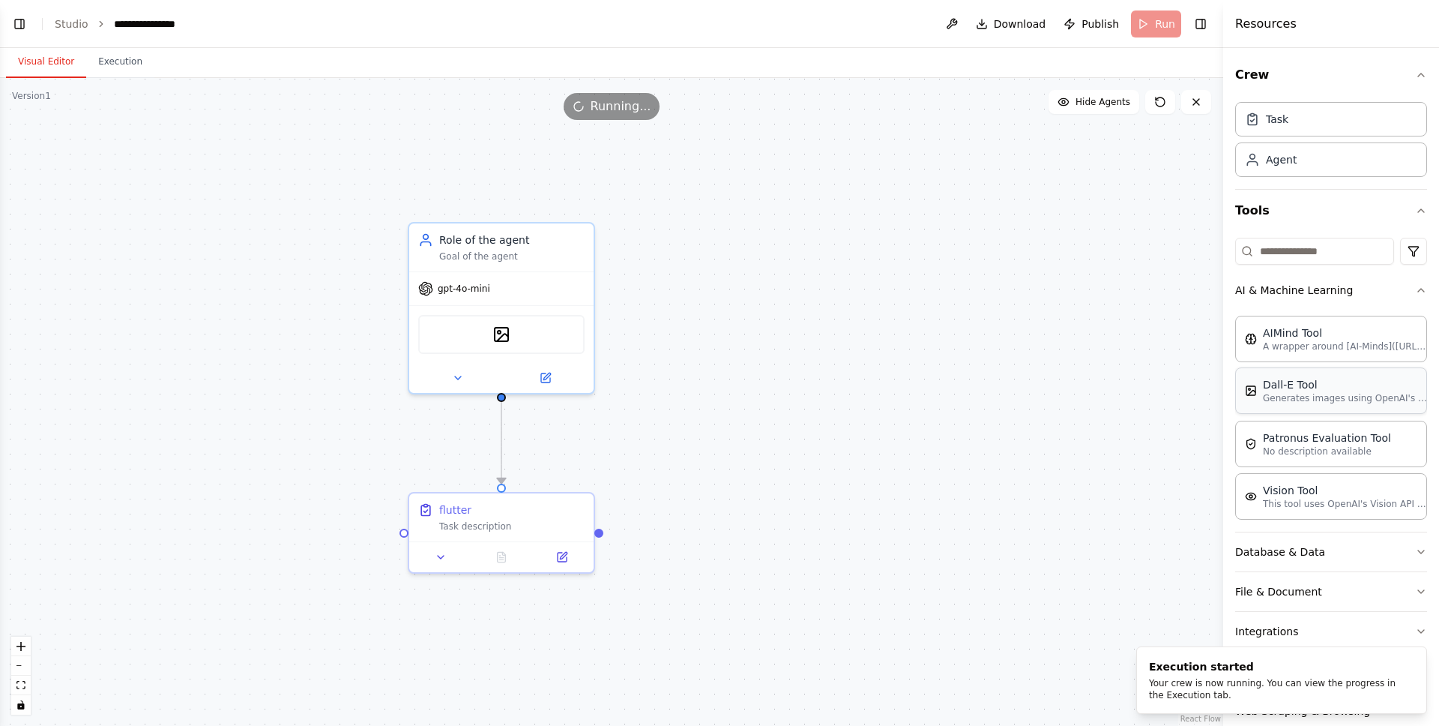
click at [1308, 397] on p "Generates images using OpenAI's Dall-E model." at bounding box center [1345, 398] width 165 height 12
click at [1309, 399] on p "Generates images using OpenAI's Dall-E model." at bounding box center [1345, 398] width 165 height 12
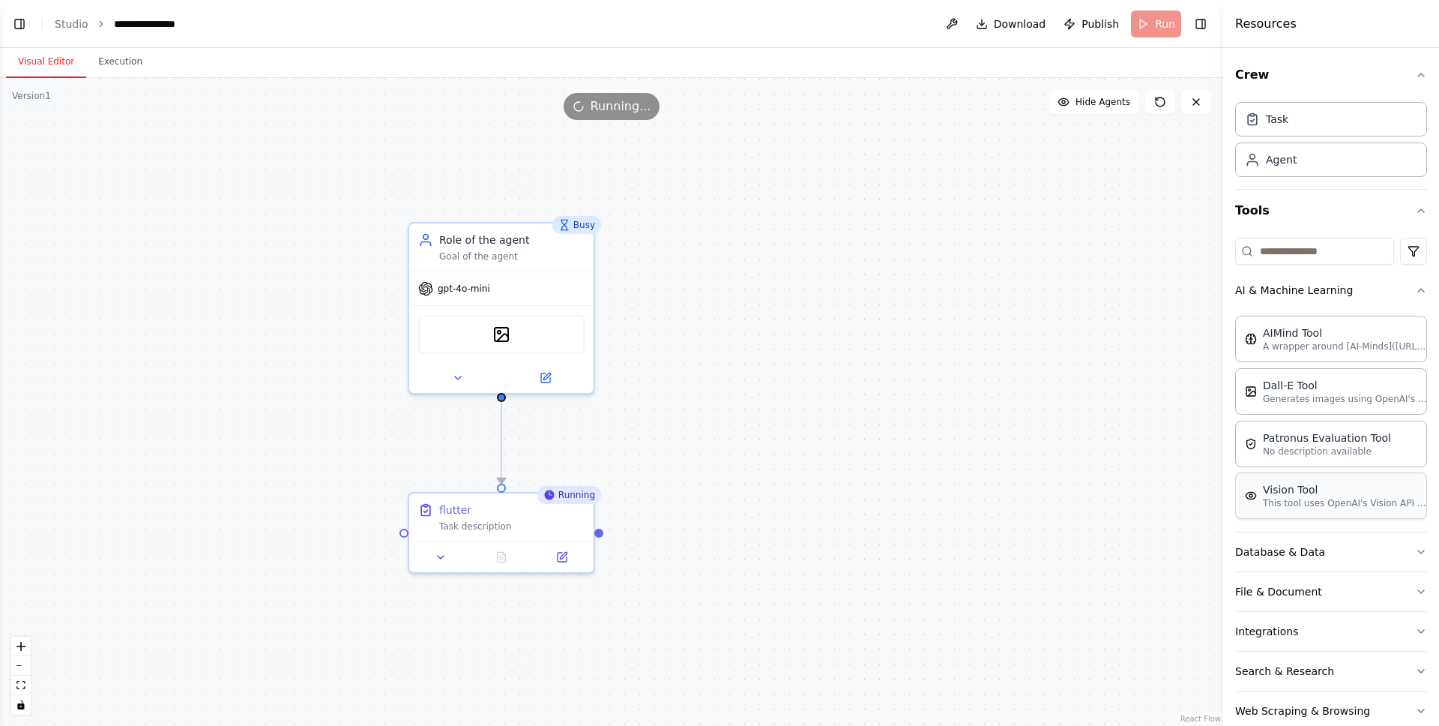
scroll to position [29, 0]
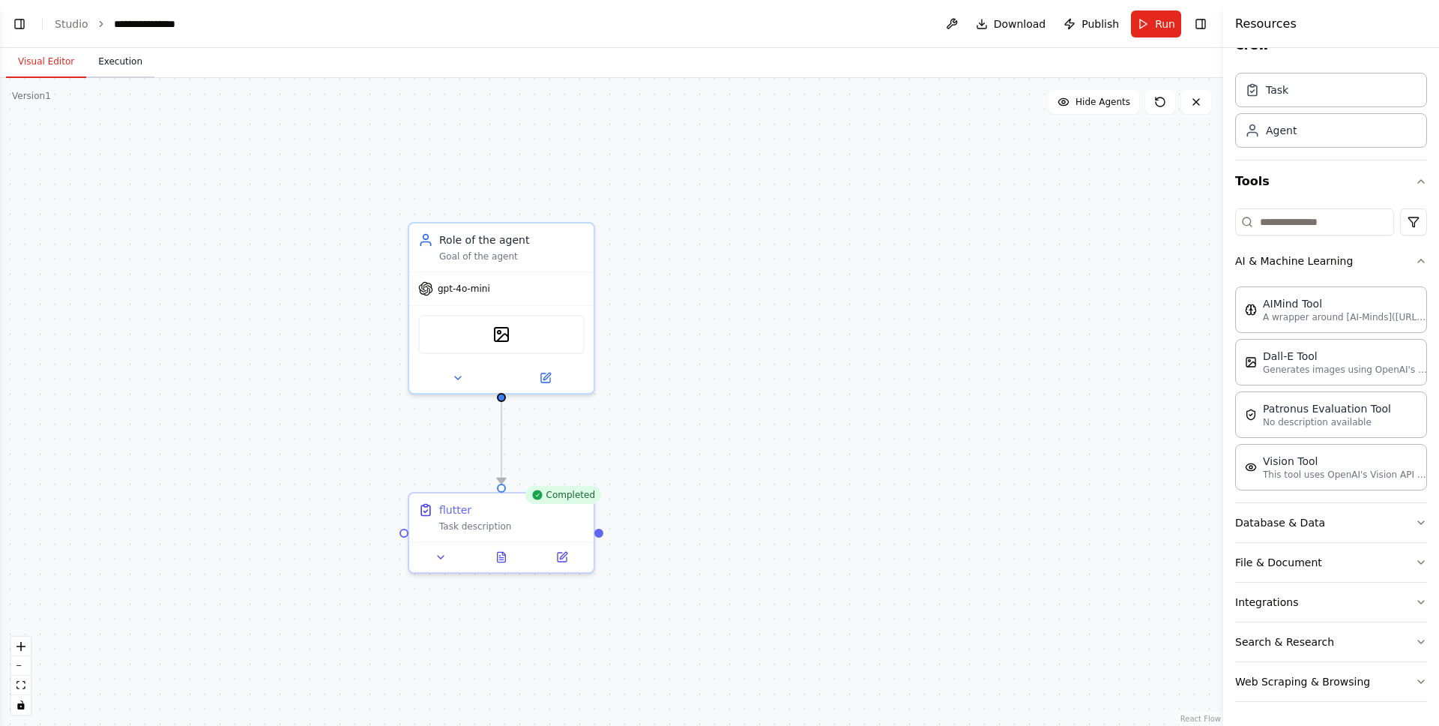
click at [112, 56] on button "Execution" at bounding box center [120, 61] width 68 height 31
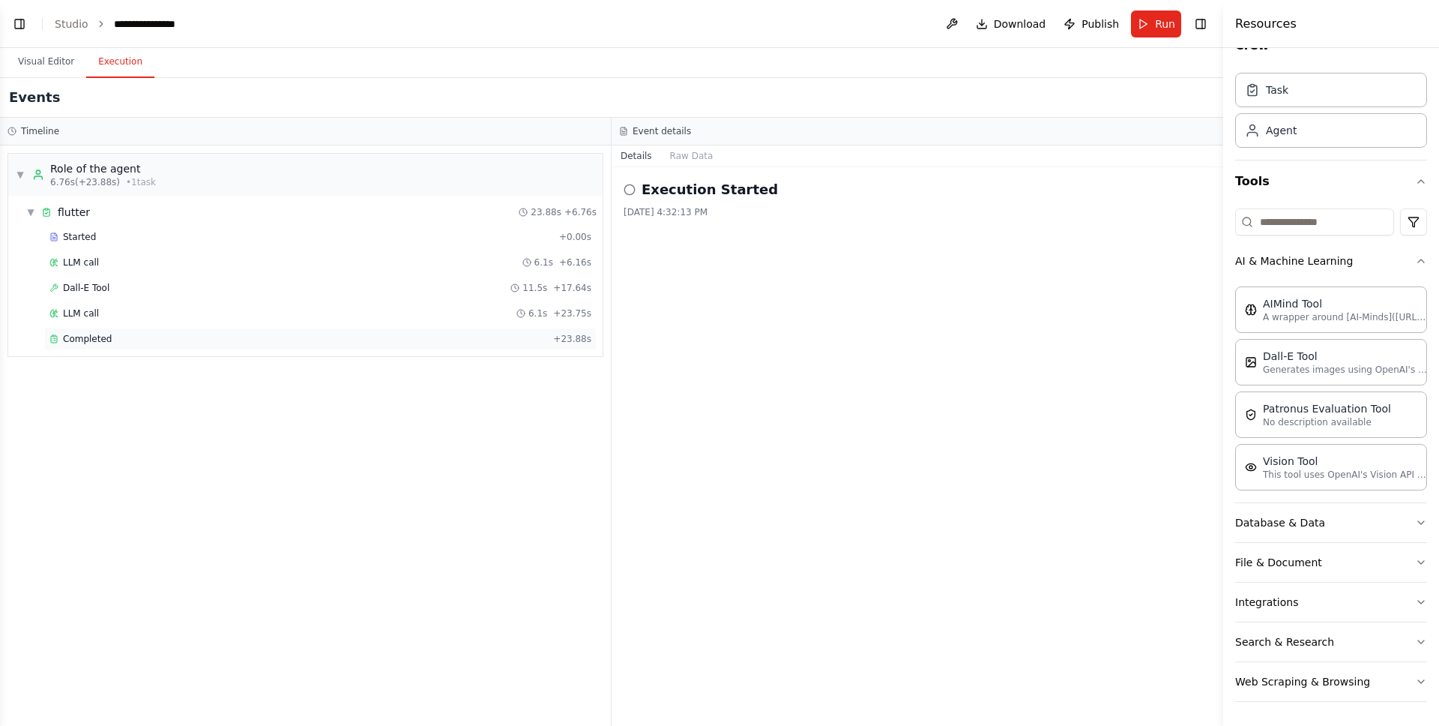
click at [104, 334] on span "Completed" at bounding box center [87, 339] width 49 height 12
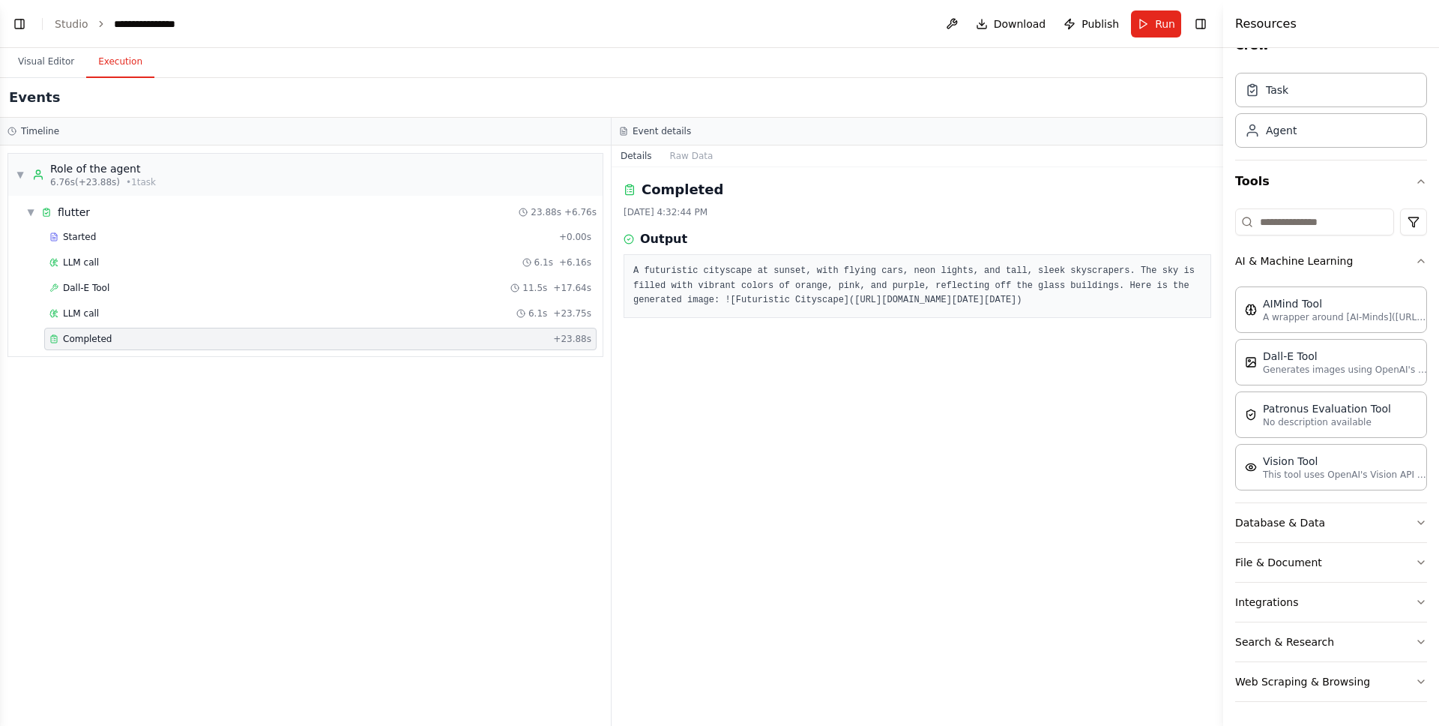
drag, startPoint x: 957, startPoint y: 373, endPoint x: 785, endPoint y: 327, distance: 177.8
click at [785, 308] on pre "A futuristic cityscape at sunset, with flying cars, neon lights, and tall, slee…" at bounding box center [917, 286] width 568 height 44
click at [839, 295] on pre "A futuristic cityscape at sunset, with flying cars, neon lights, and tall, slee…" at bounding box center [917, 286] width 568 height 44
drag, startPoint x: 855, startPoint y: 298, endPoint x: 932, endPoint y: 373, distance: 107.6
click at [932, 308] on pre "A futuristic cityscape at sunset, with flying cars, neon lights, and tall, slee…" at bounding box center [917, 286] width 568 height 44
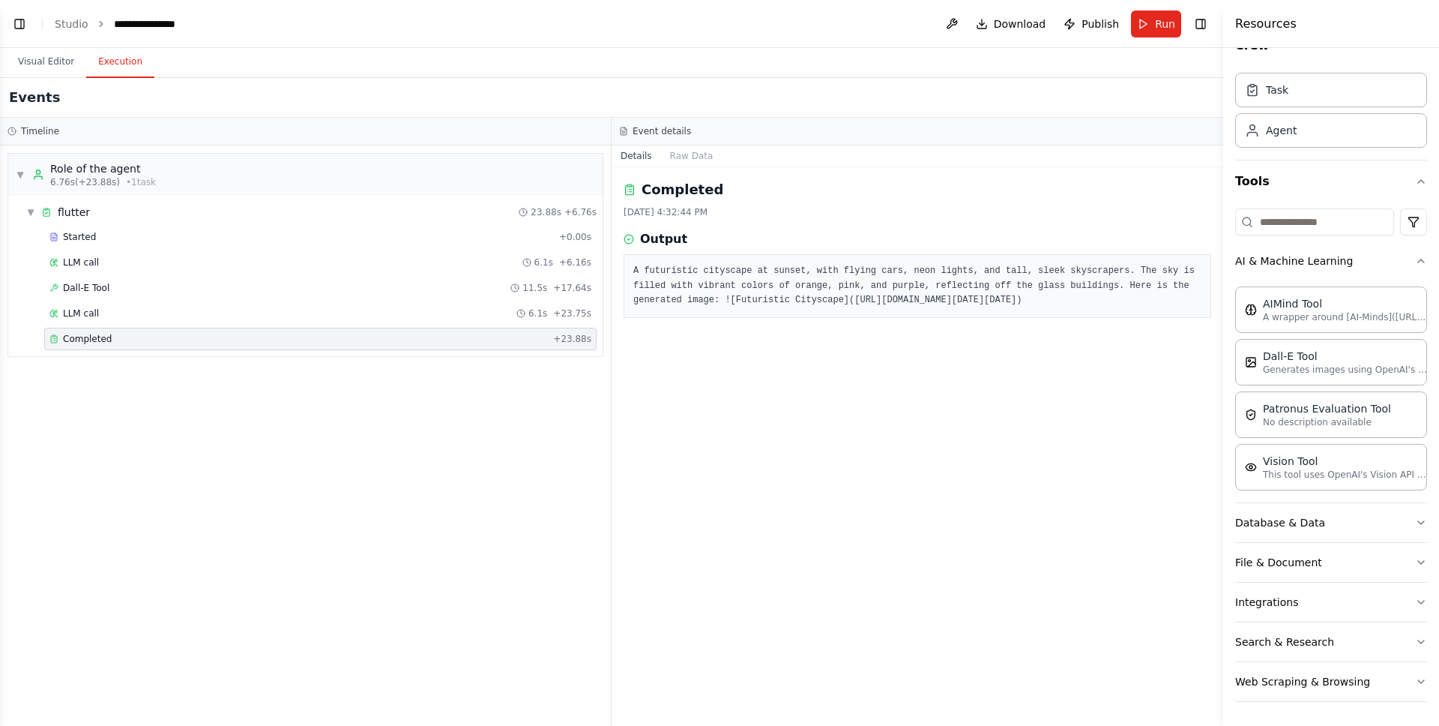
copy pre "https://oaidalleapiprodscus.blob.core.windows.net/private/org-hZRtglLxBYvAvvtxh…"
click at [806, 206] on div "8/29/2025, 4:32:44 PM" at bounding box center [918, 212] width 588 height 12
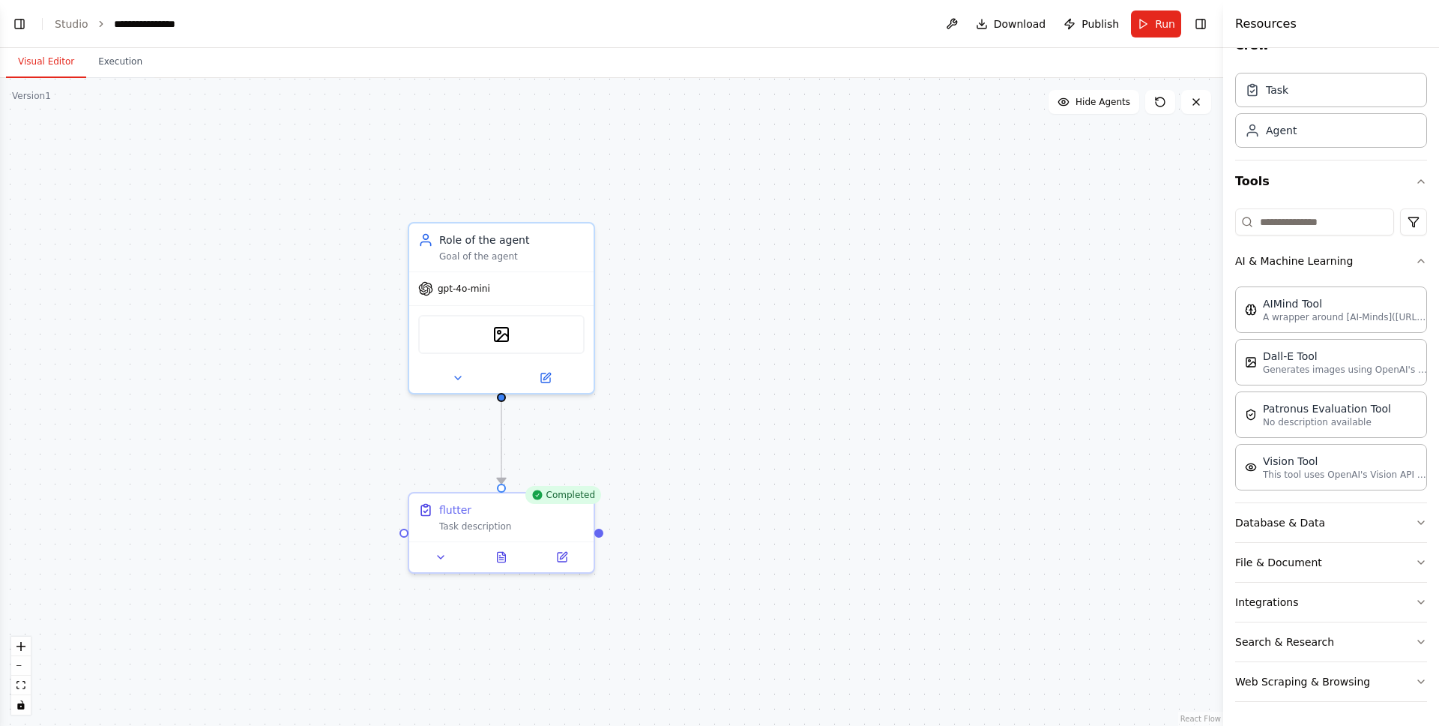
click at [51, 63] on button "Visual Editor" at bounding box center [46, 61] width 80 height 31
click at [1271, 221] on input at bounding box center [1314, 221] width 159 height 27
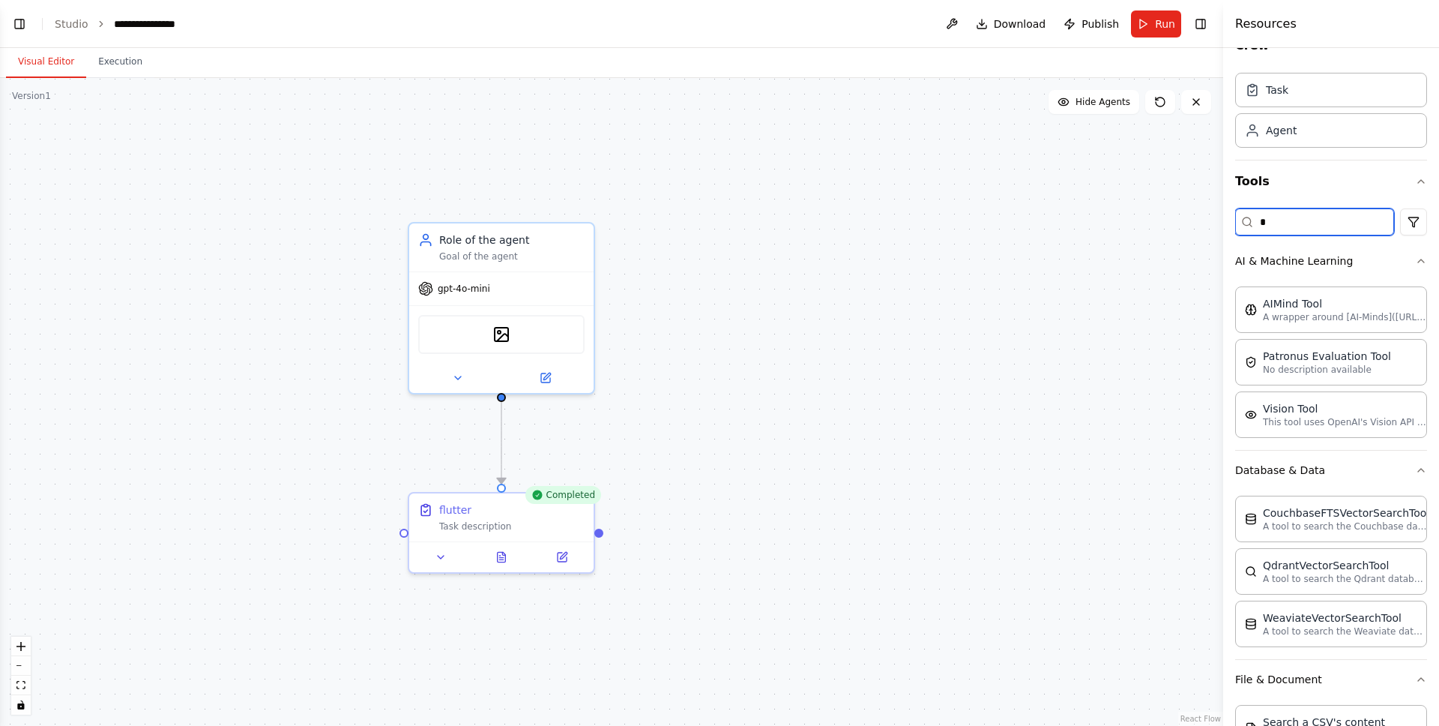
scroll to position [0, 0]
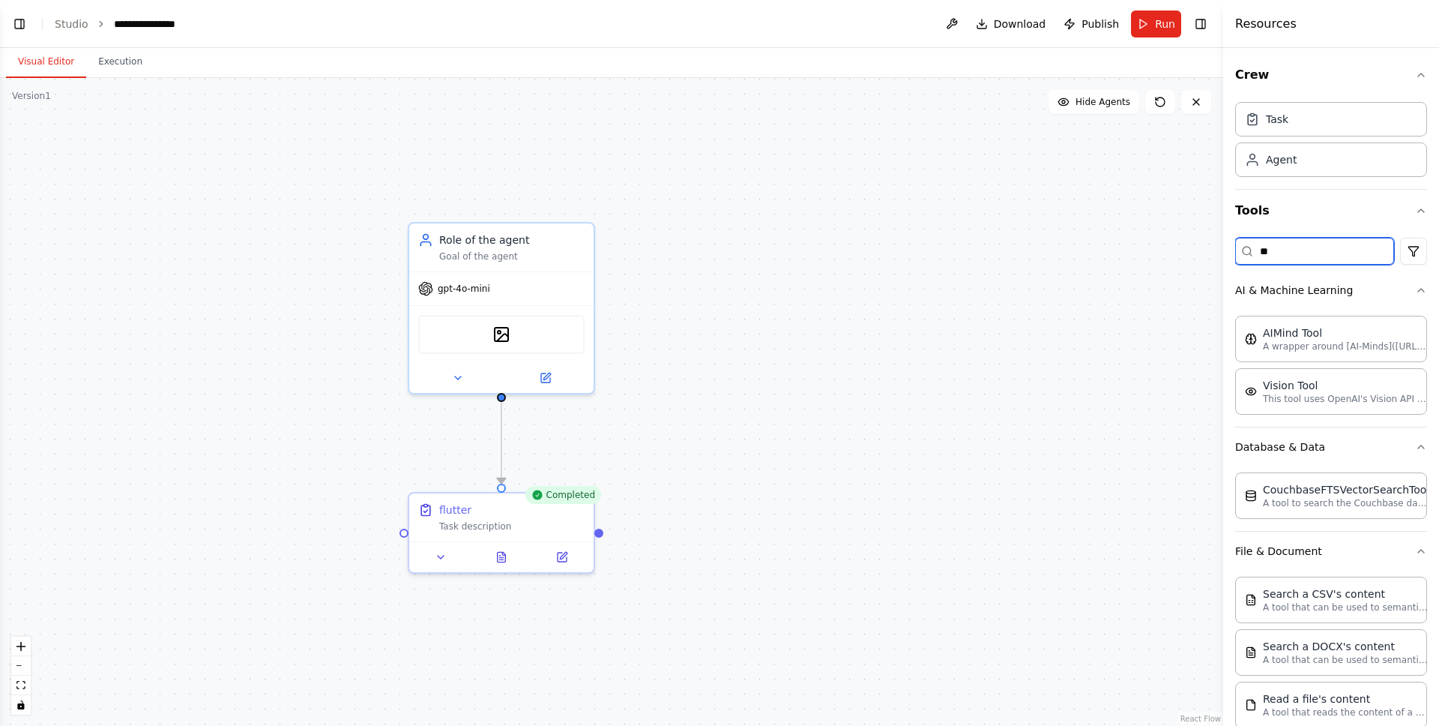
type input "***"
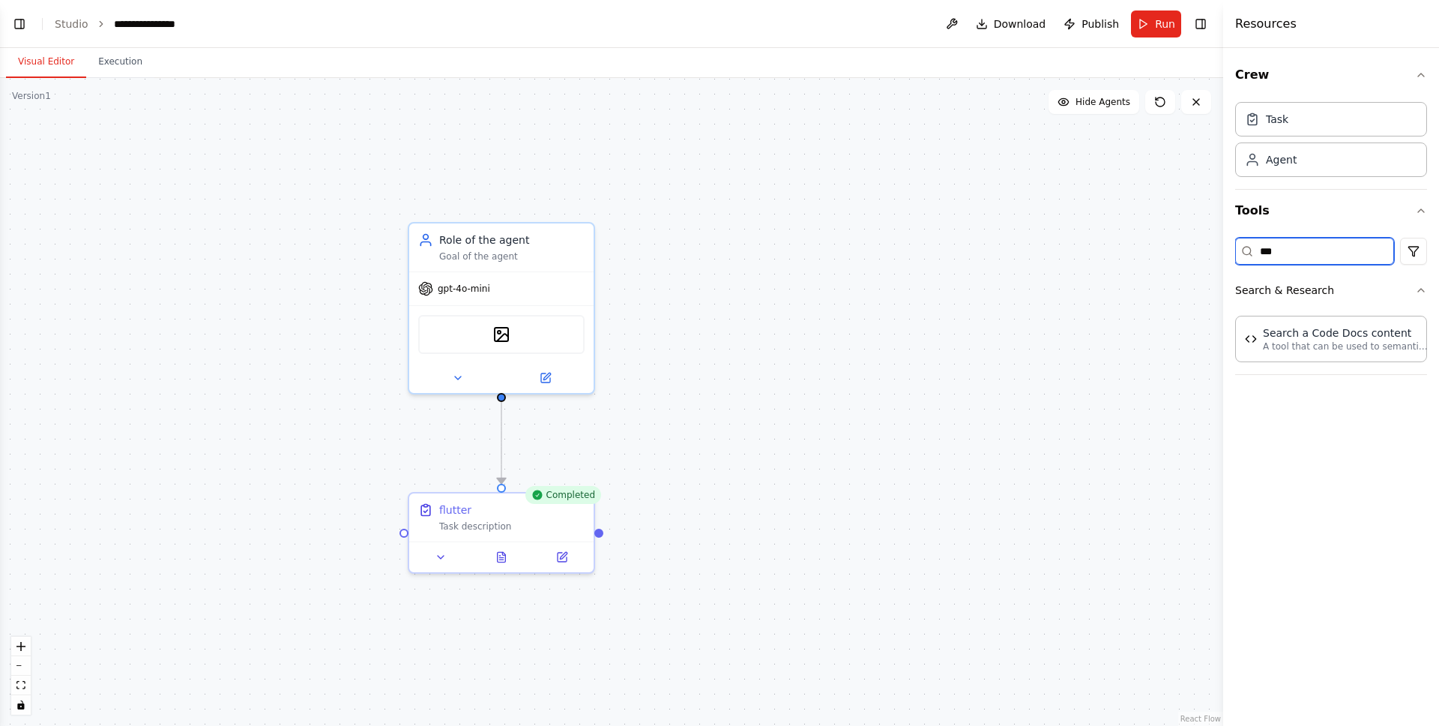
click at [1296, 250] on input "***" at bounding box center [1314, 251] width 159 height 27
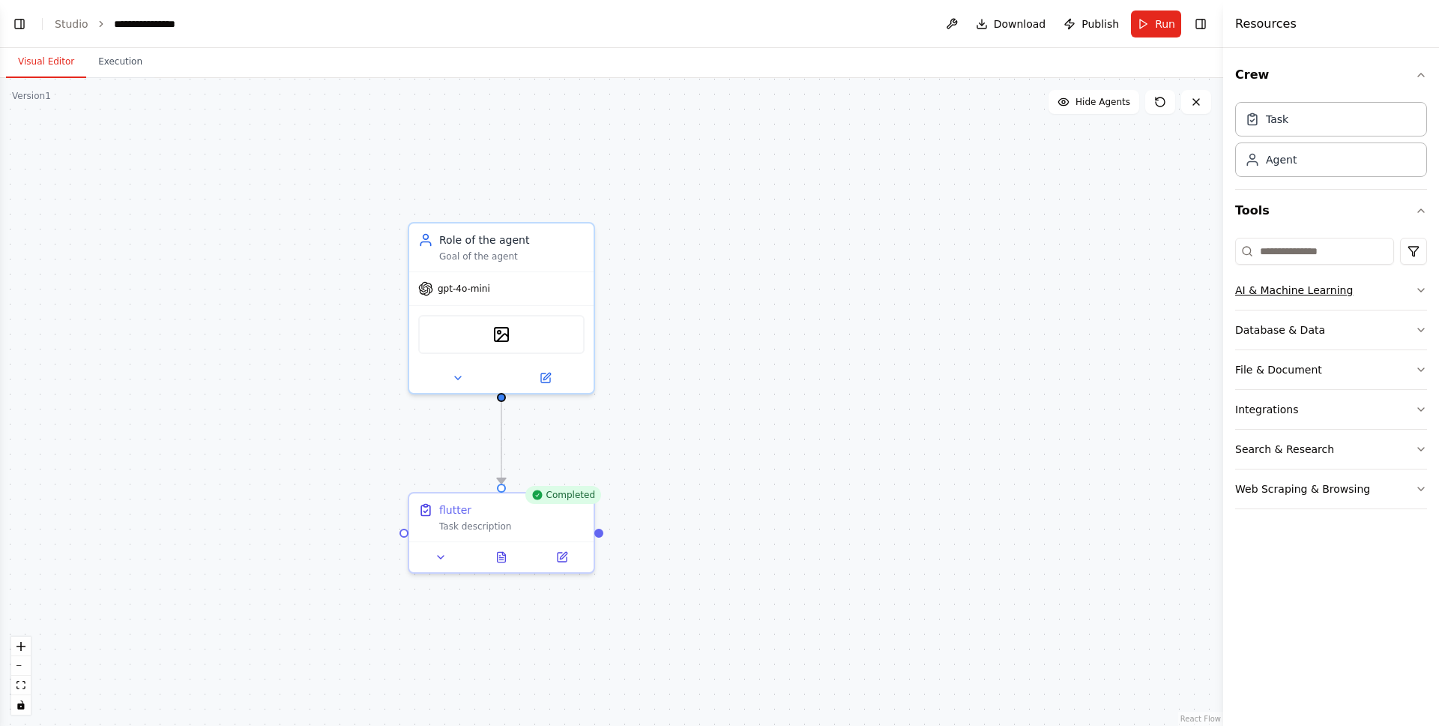
click at [1421, 288] on icon "button" at bounding box center [1421, 290] width 12 height 12
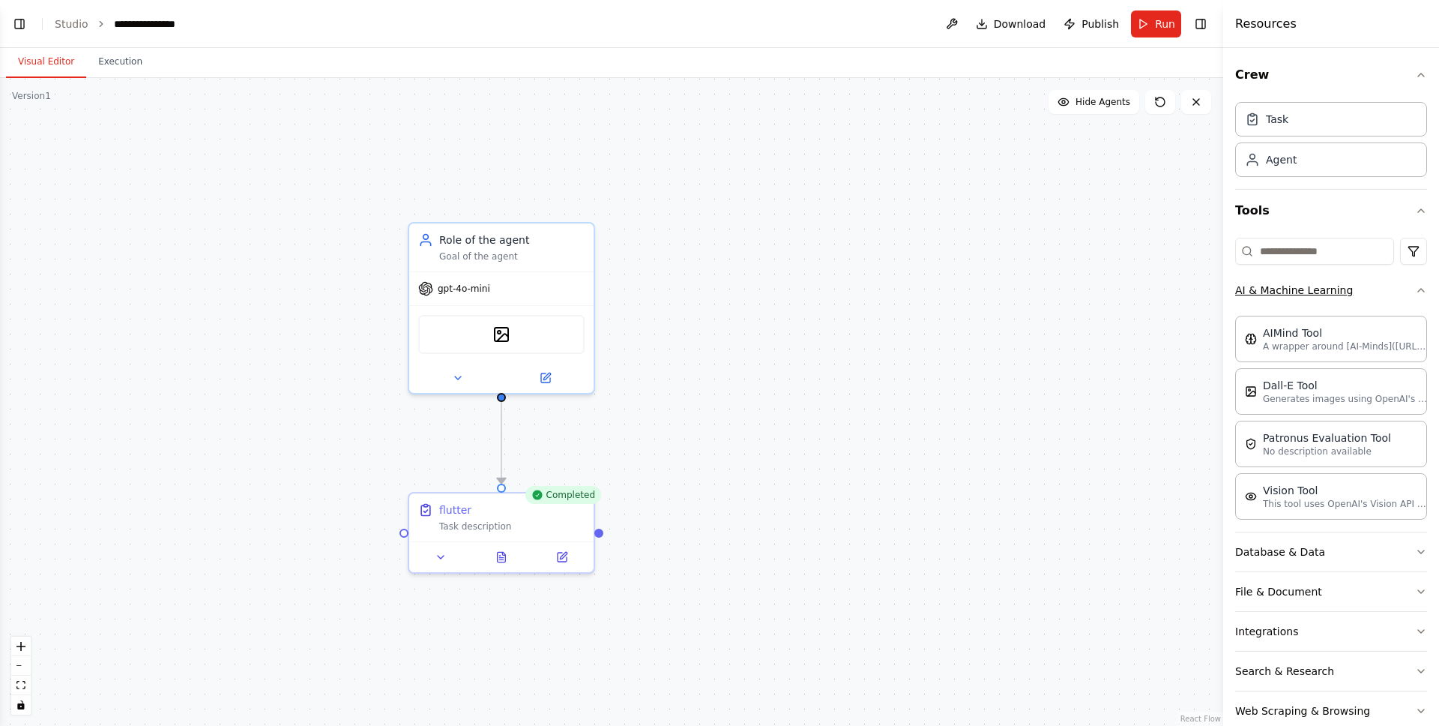
click at [1421, 289] on icon "button" at bounding box center [1421, 290] width 6 height 3
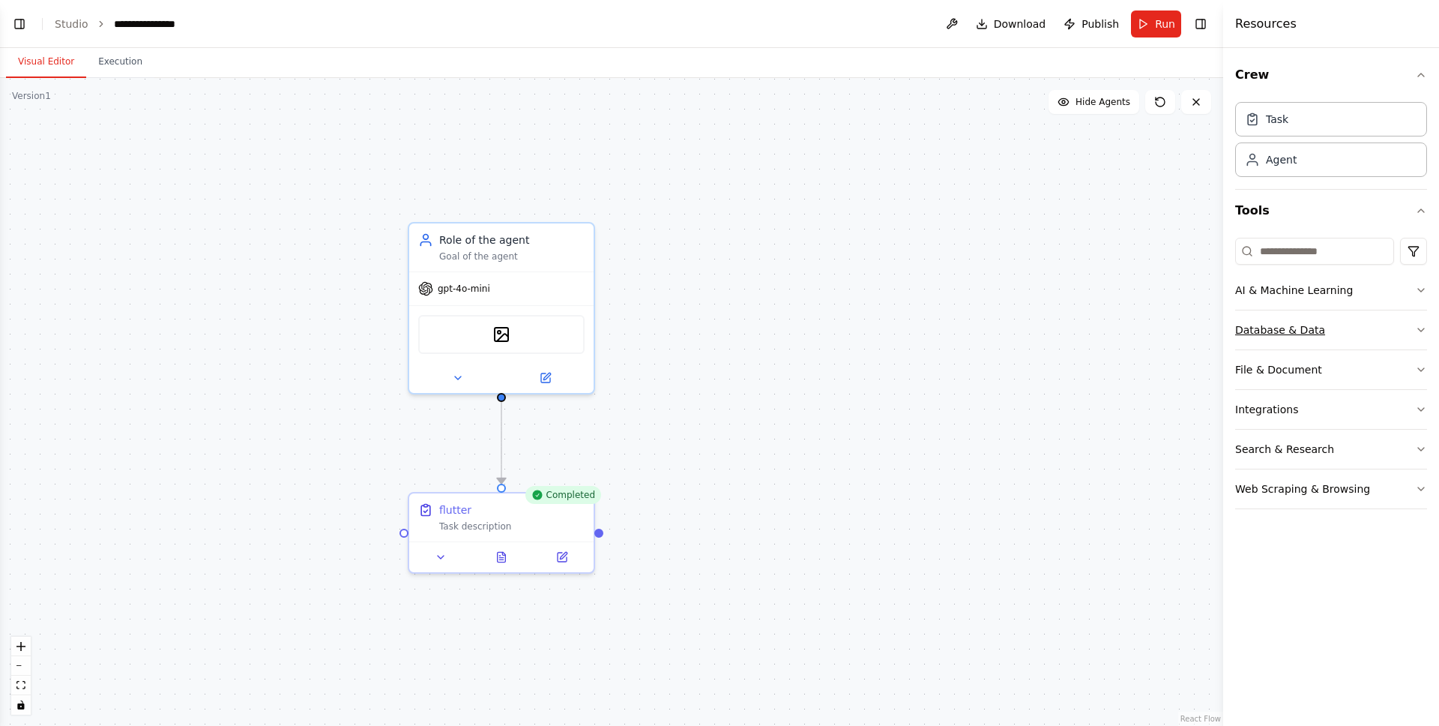
click at [1424, 328] on icon "button" at bounding box center [1421, 330] width 12 height 12
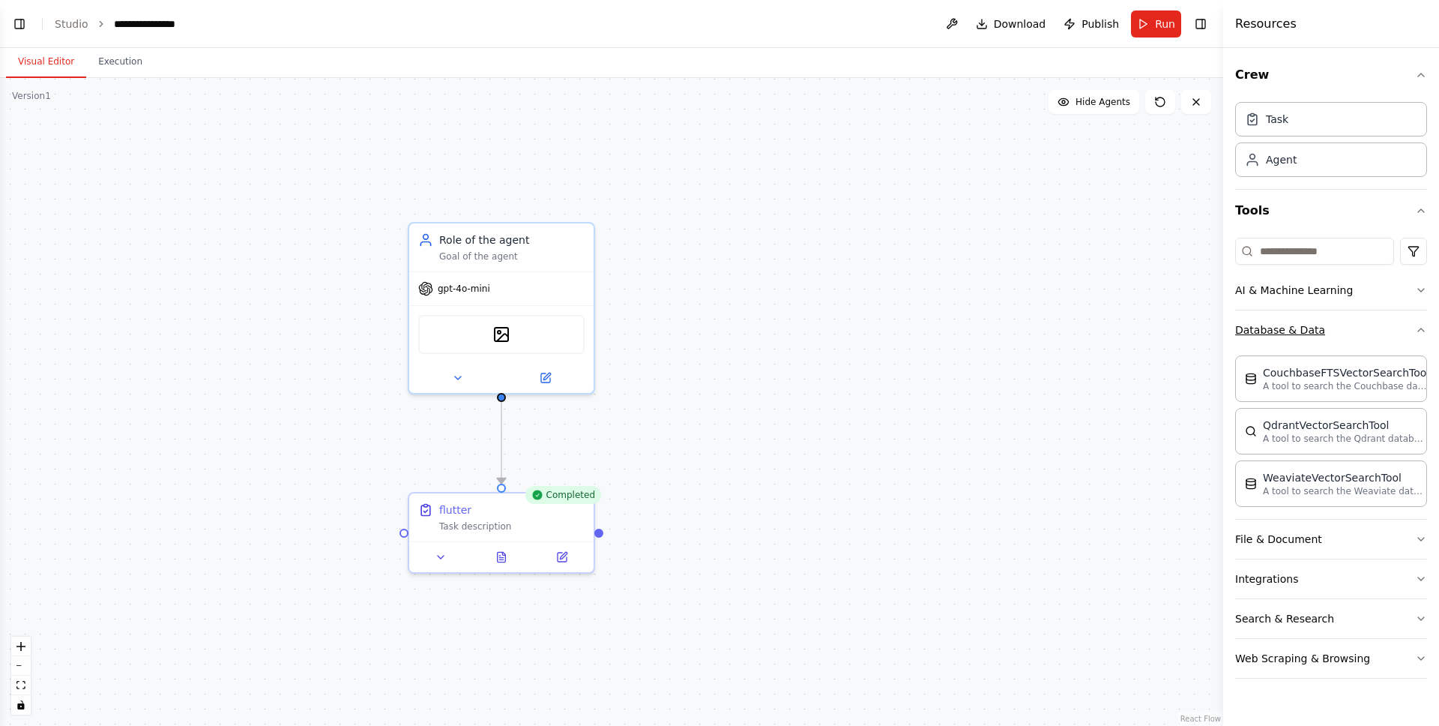
click at [1424, 328] on icon "button" at bounding box center [1421, 330] width 12 height 12
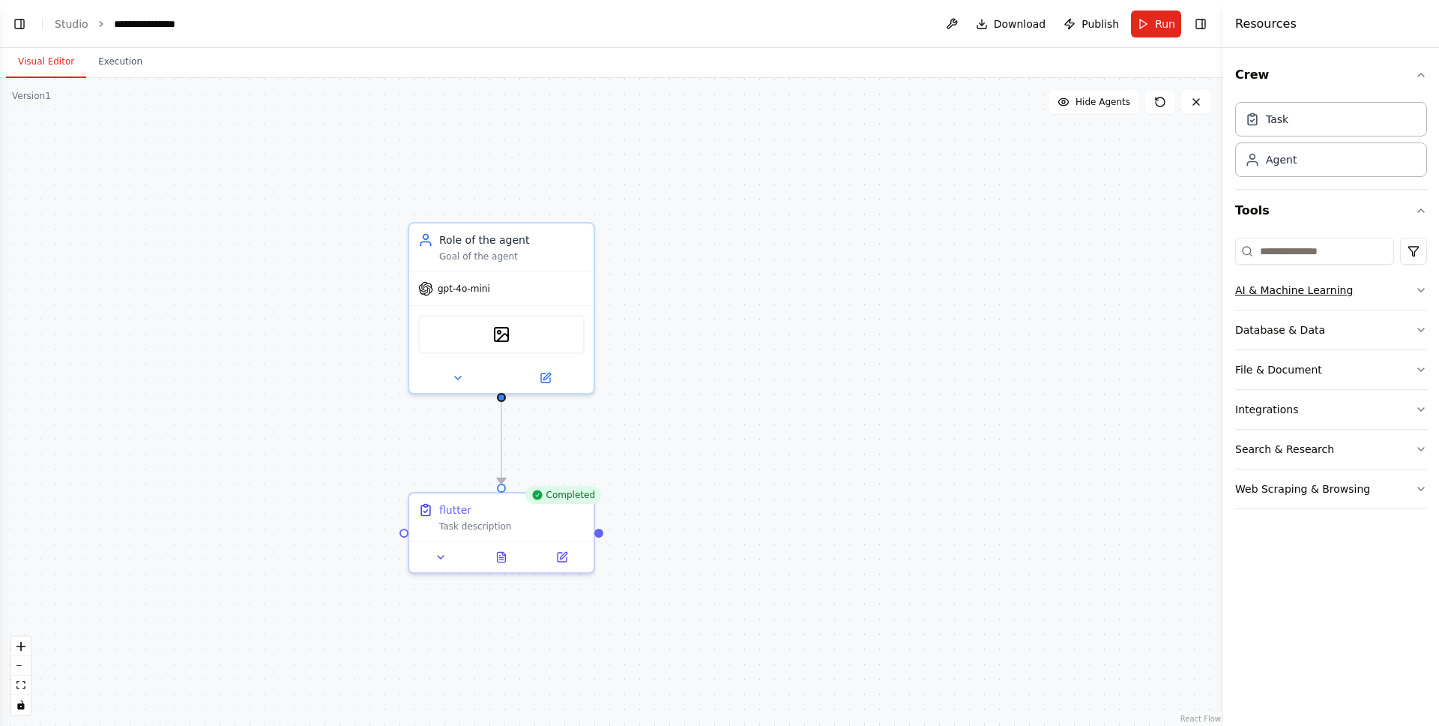
click at [1414, 291] on button "AI & Machine Learning" at bounding box center [1331, 290] width 192 height 39
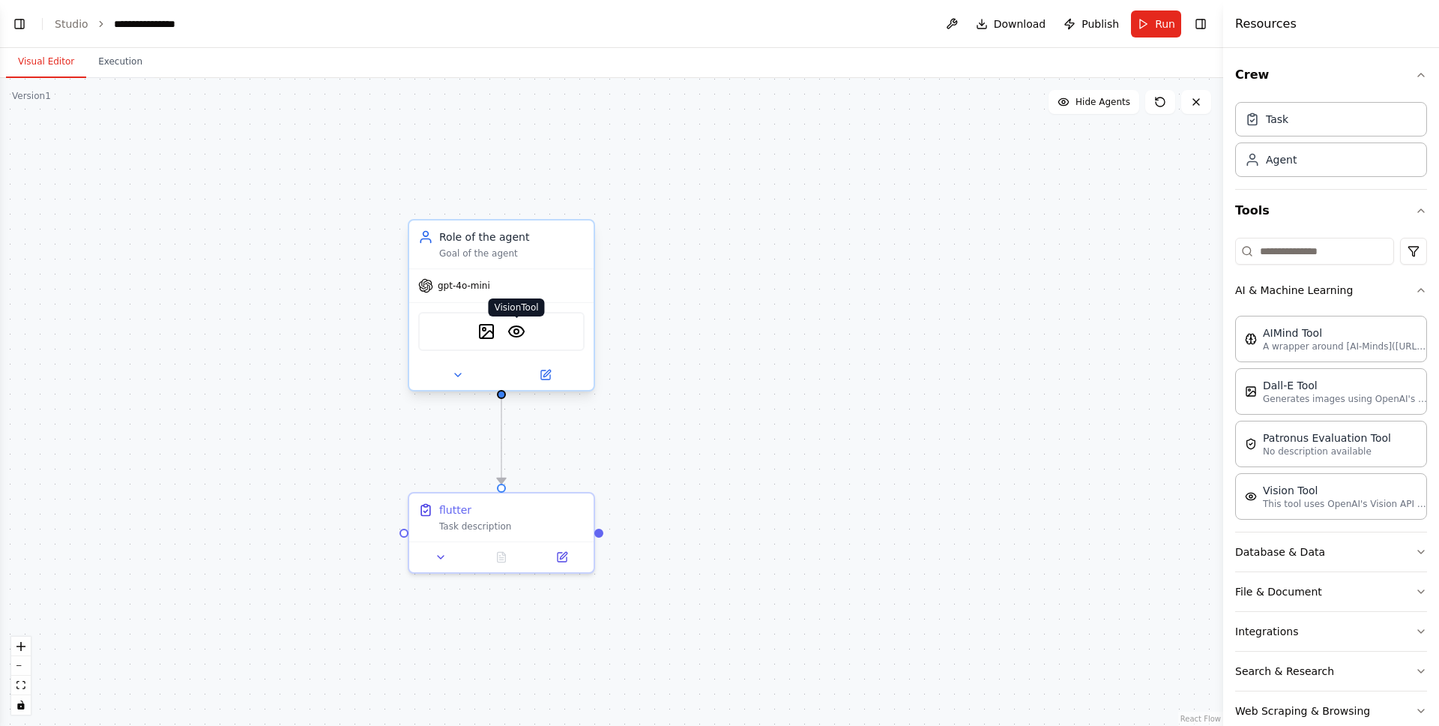
click at [520, 338] on img at bounding box center [516, 331] width 18 height 18
click at [549, 377] on icon at bounding box center [545, 374] width 9 height 9
click at [546, 386] on div at bounding box center [501, 375] width 184 height 30
click at [551, 377] on button at bounding box center [545, 375] width 85 height 18
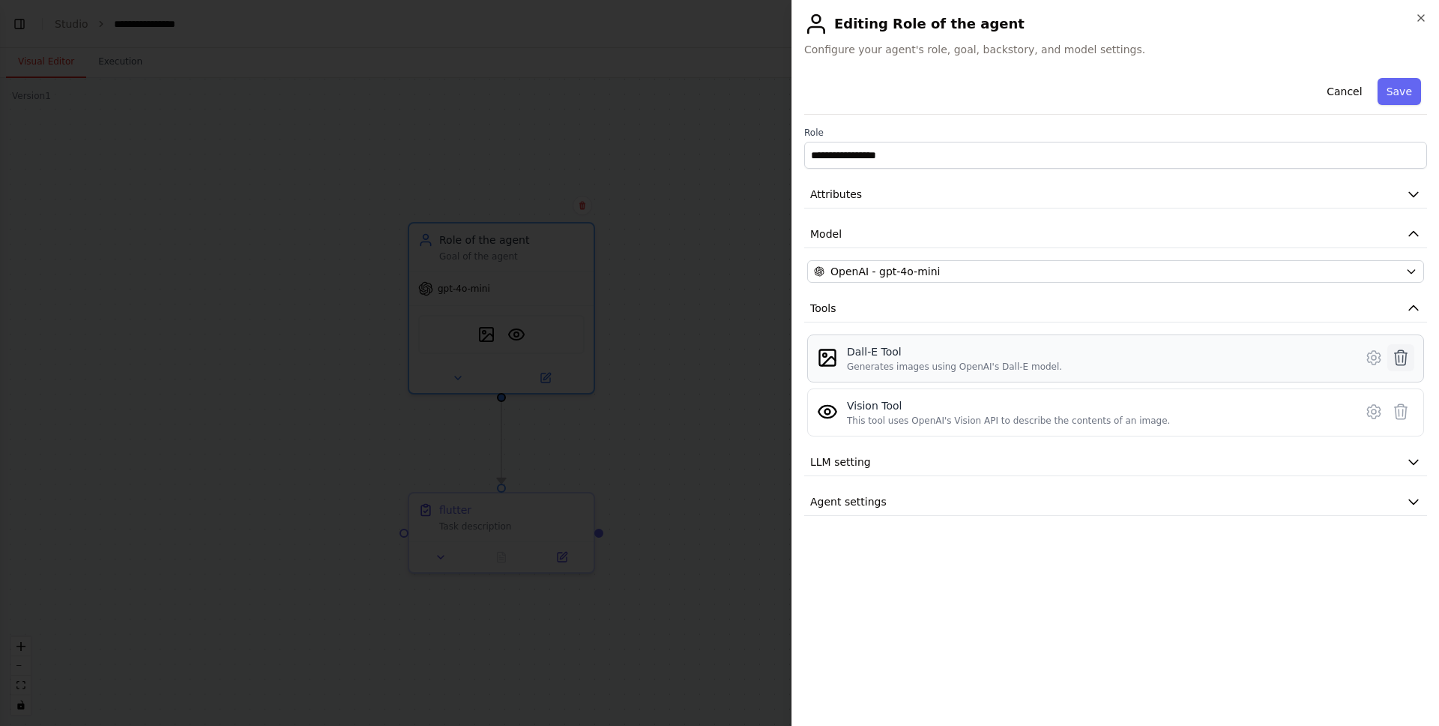
click at [1405, 356] on icon at bounding box center [1401, 358] width 18 height 18
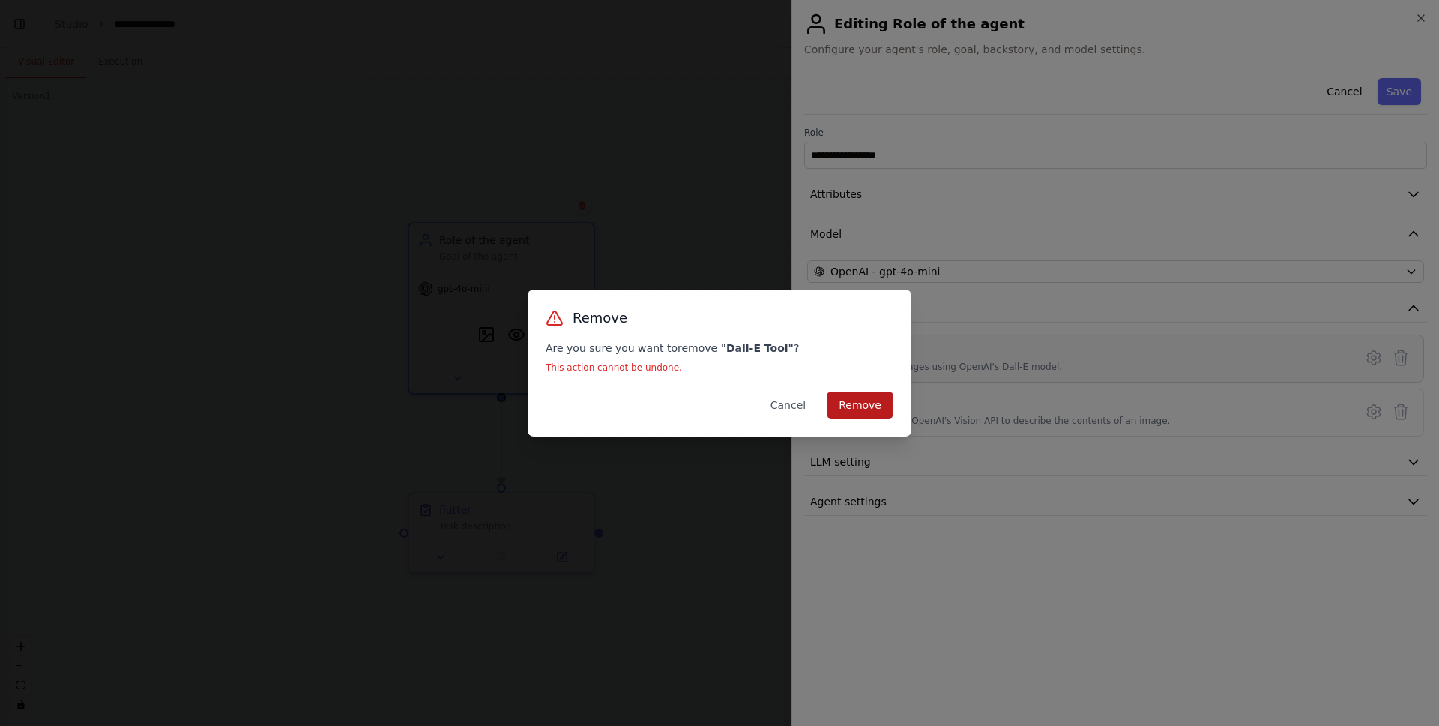
click at [848, 401] on button "Remove" at bounding box center [860, 404] width 67 height 27
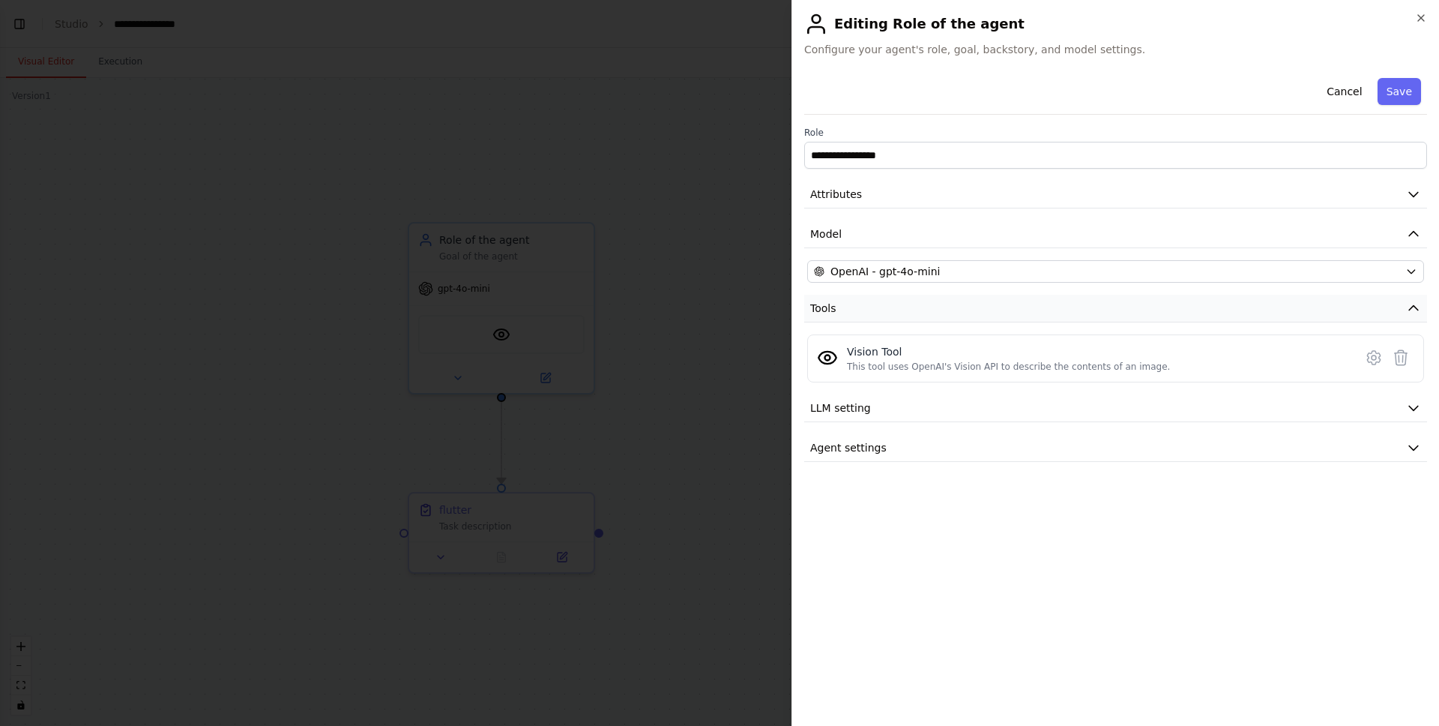
click at [1414, 313] on icon "button" at bounding box center [1413, 308] width 15 height 15
click at [1374, 355] on icon at bounding box center [1374, 358] width 18 height 18
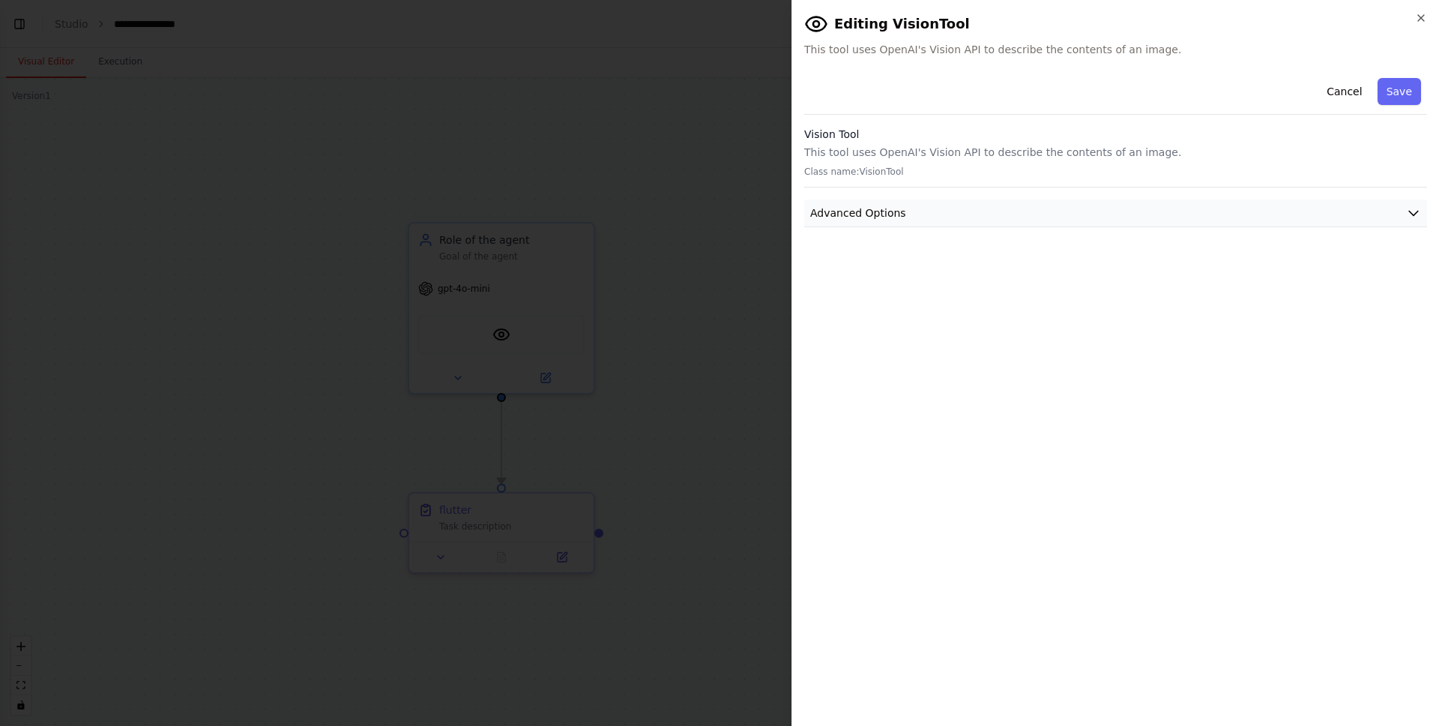
click at [924, 216] on button "Advanced Options" at bounding box center [1115, 213] width 623 height 28
click at [900, 277] on div "OPENAI_API_KEY" at bounding box center [860, 274] width 86 height 15
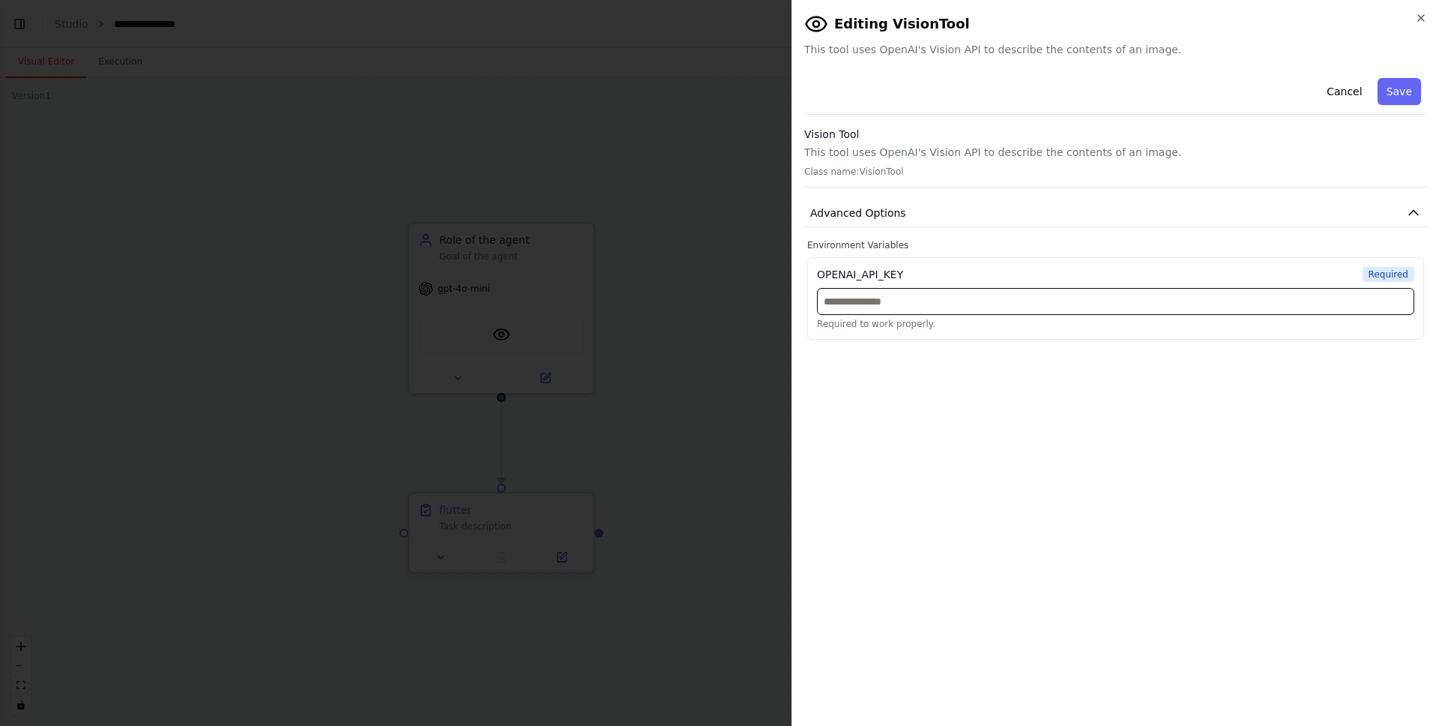
click at [900, 307] on input "text" at bounding box center [1115, 301] width 597 height 27
click at [949, 318] on p "Required to work properly." at bounding box center [1115, 324] width 597 height 12
click at [851, 132] on h3 "Vision Tool" at bounding box center [1115, 134] width 623 height 15
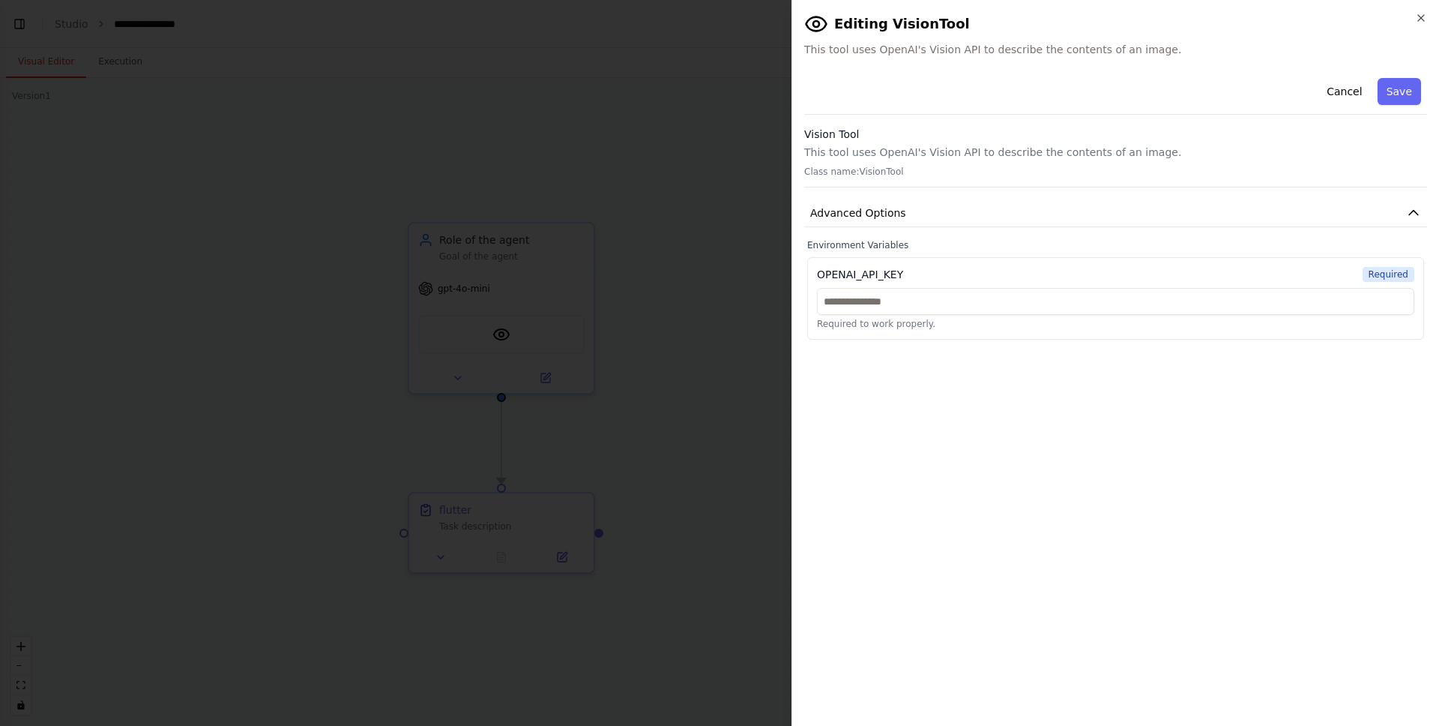
click at [911, 139] on h3 "Vision Tool" at bounding box center [1115, 134] width 623 height 15
click at [1419, 21] on icon "button" at bounding box center [1421, 18] width 12 height 12
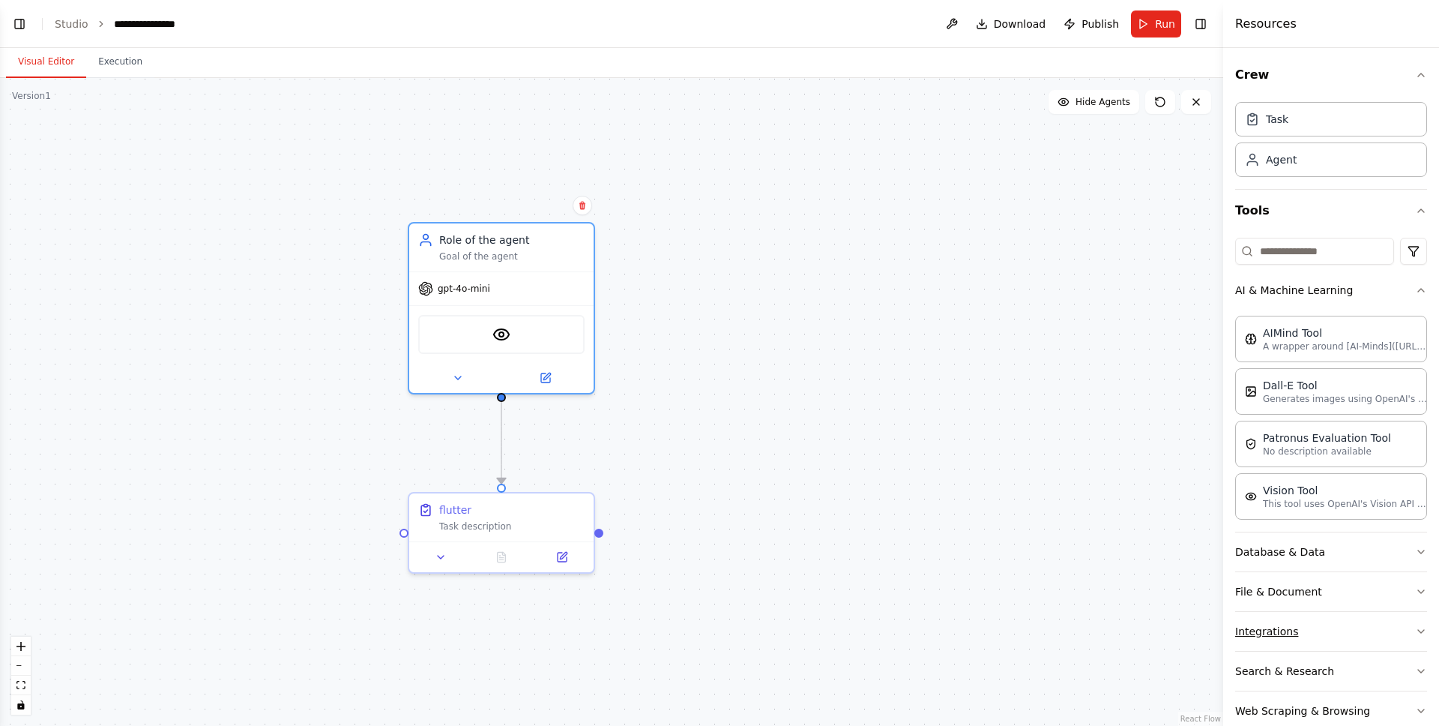
scroll to position [29, 0]
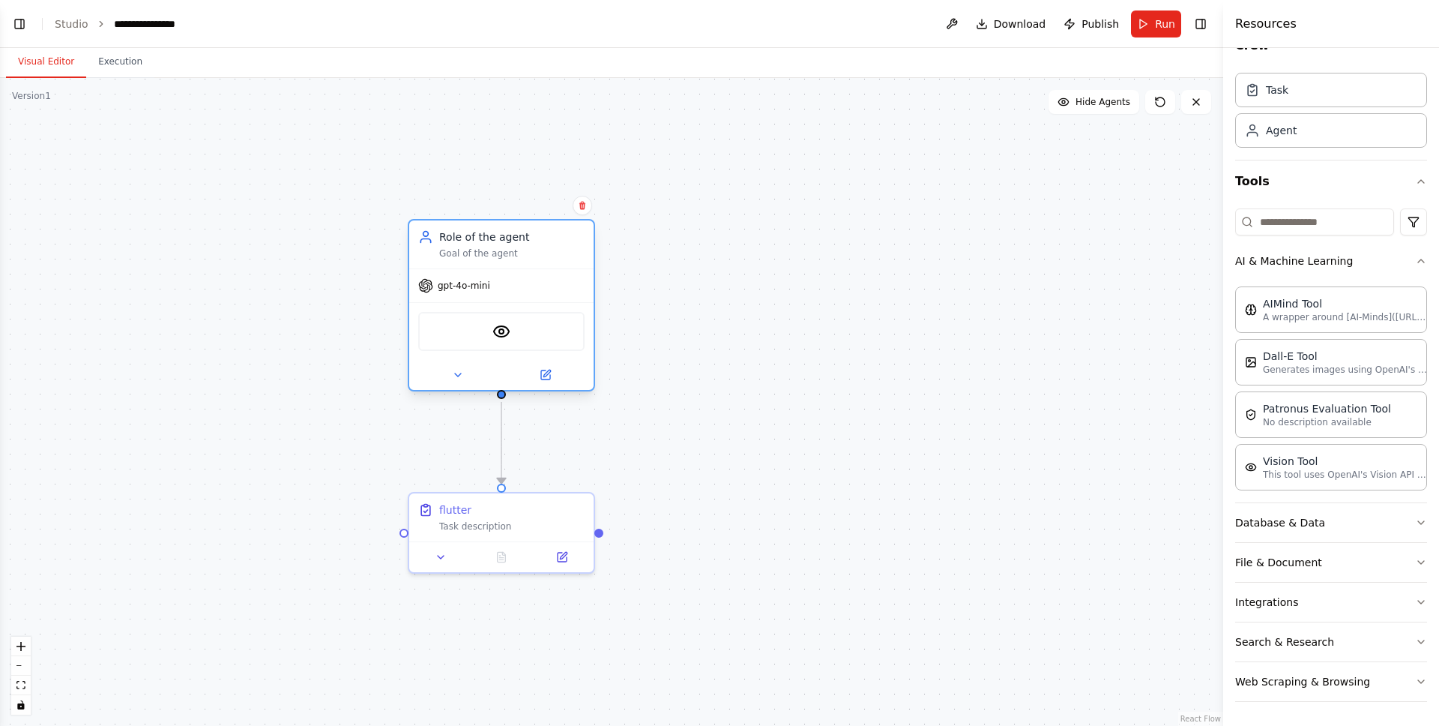
click at [486, 291] on span "gpt-4o-mini" at bounding box center [464, 286] width 52 height 12
click at [555, 376] on button at bounding box center [545, 375] width 85 height 18
click at [565, 382] on button at bounding box center [545, 375] width 85 height 18
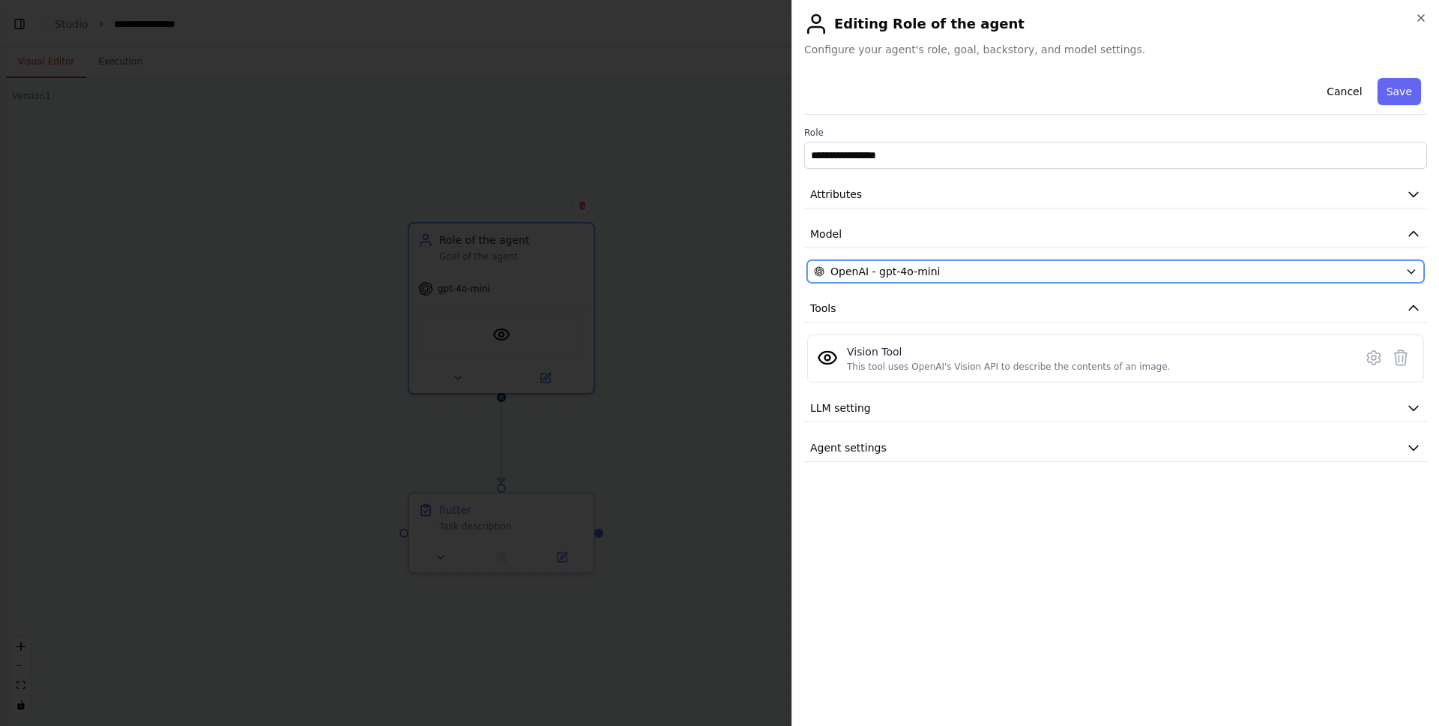
click at [887, 269] on span "OpenAI - gpt-4o-mini" at bounding box center [884, 271] width 109 height 15
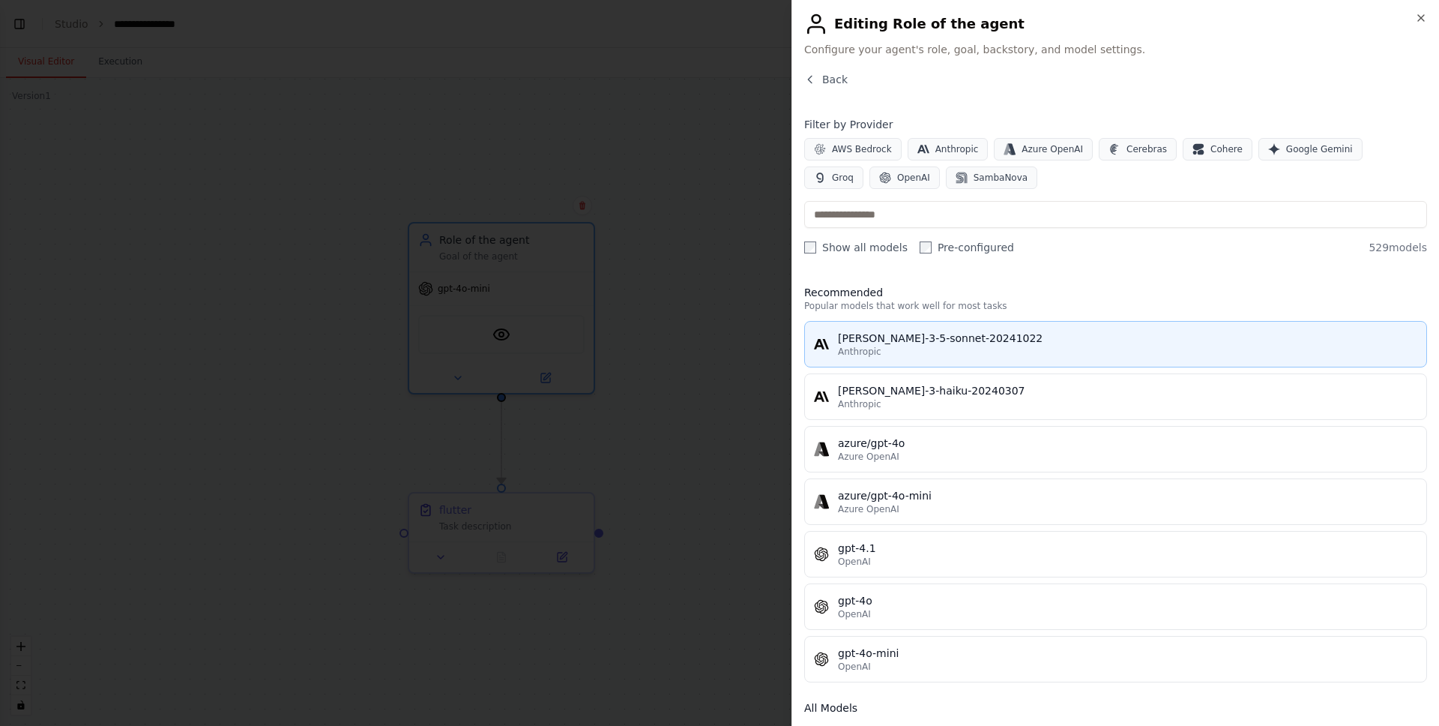
click at [908, 358] on button "claude-3-5-sonnet-20241022 Anthropic" at bounding box center [1115, 344] width 623 height 46
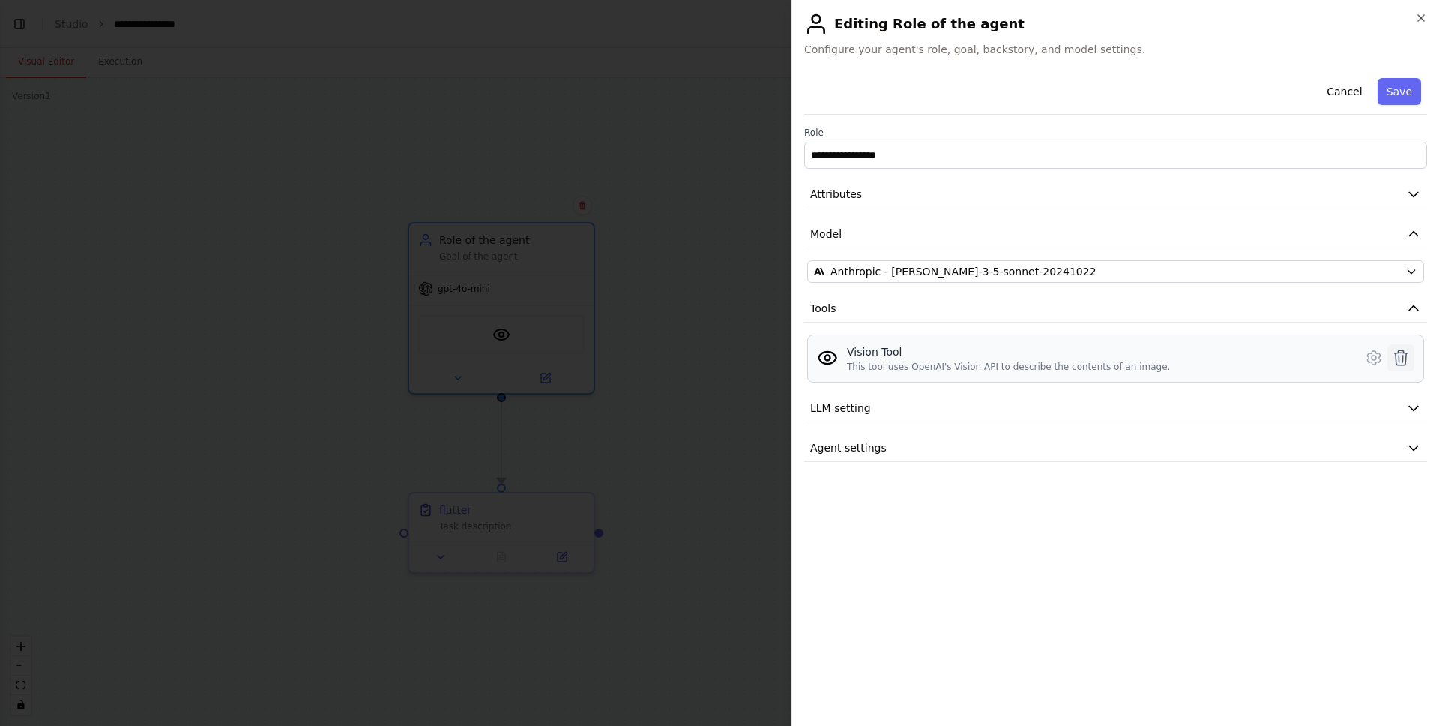
click at [1405, 355] on icon at bounding box center [1401, 358] width 18 height 18
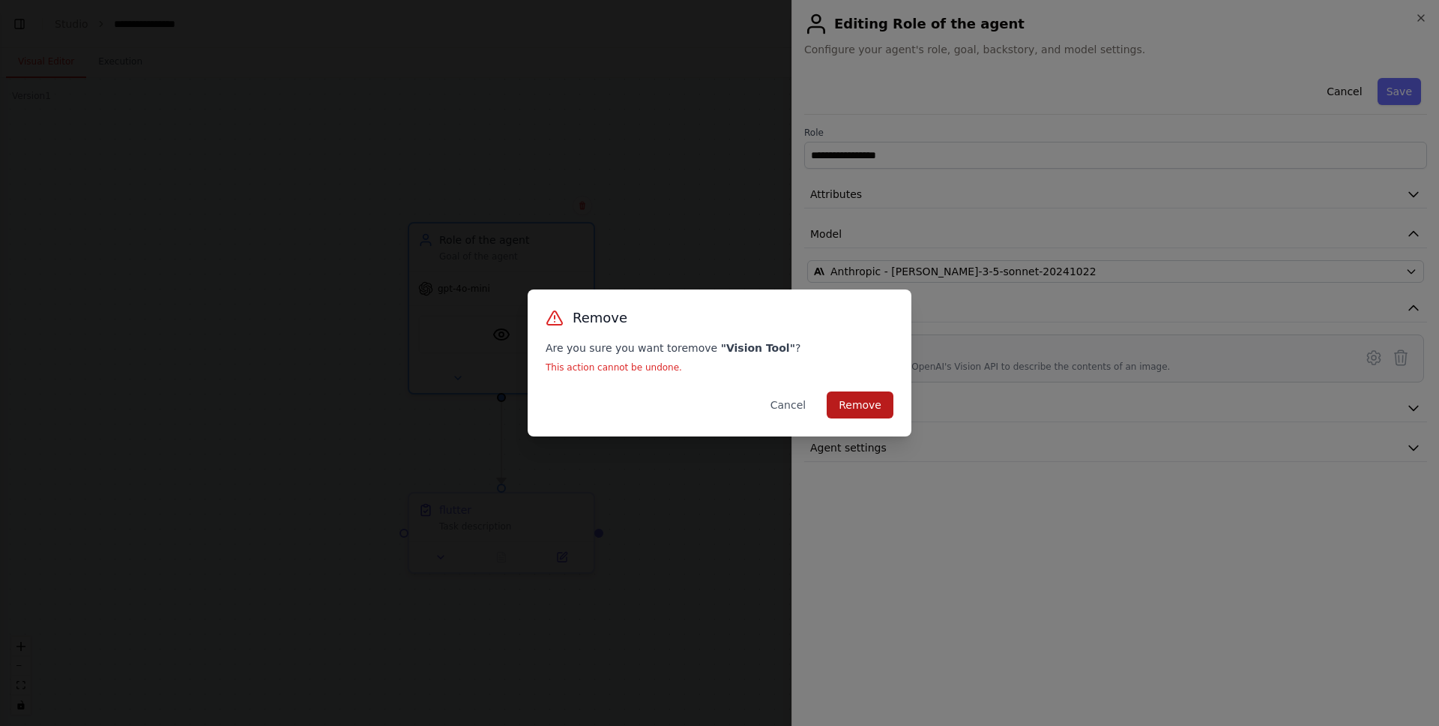
click at [845, 398] on button "Remove" at bounding box center [860, 404] width 67 height 27
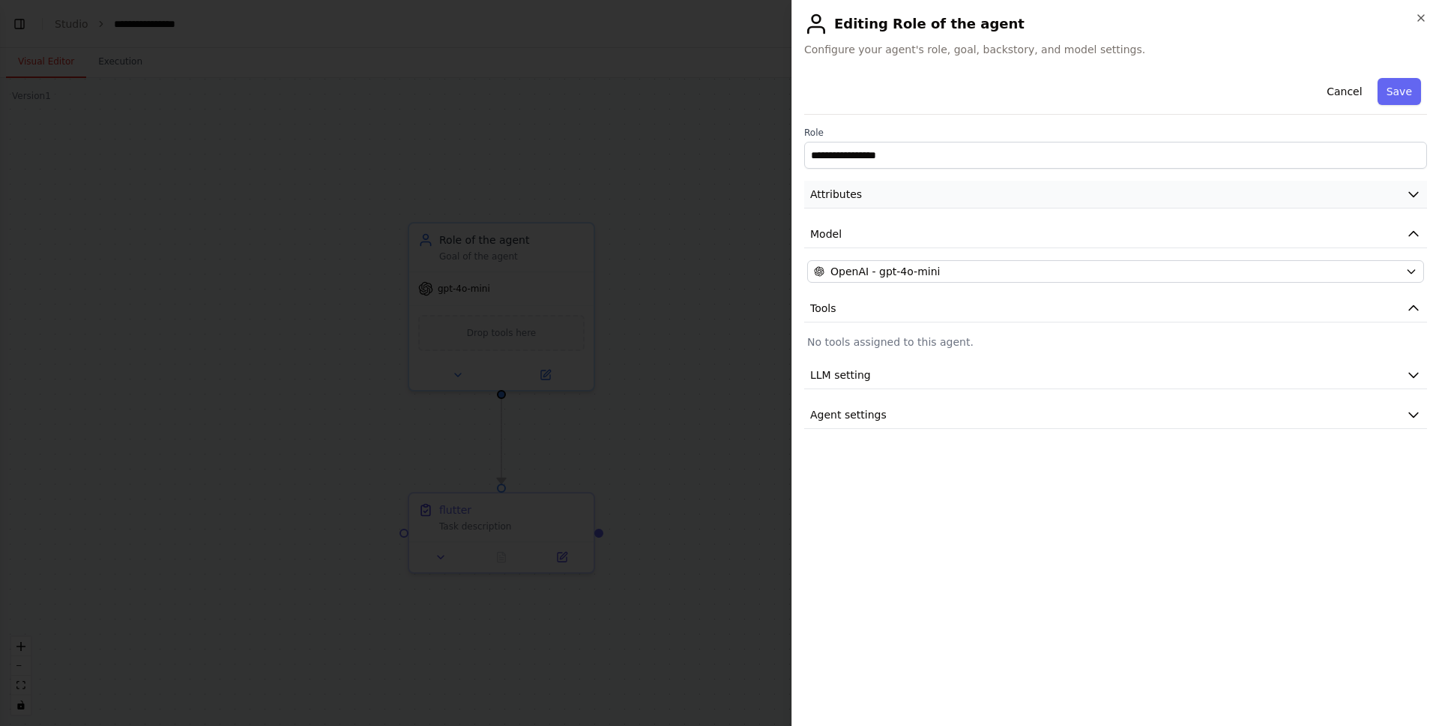
click at [863, 204] on button "Attributes" at bounding box center [1115, 195] width 623 height 28
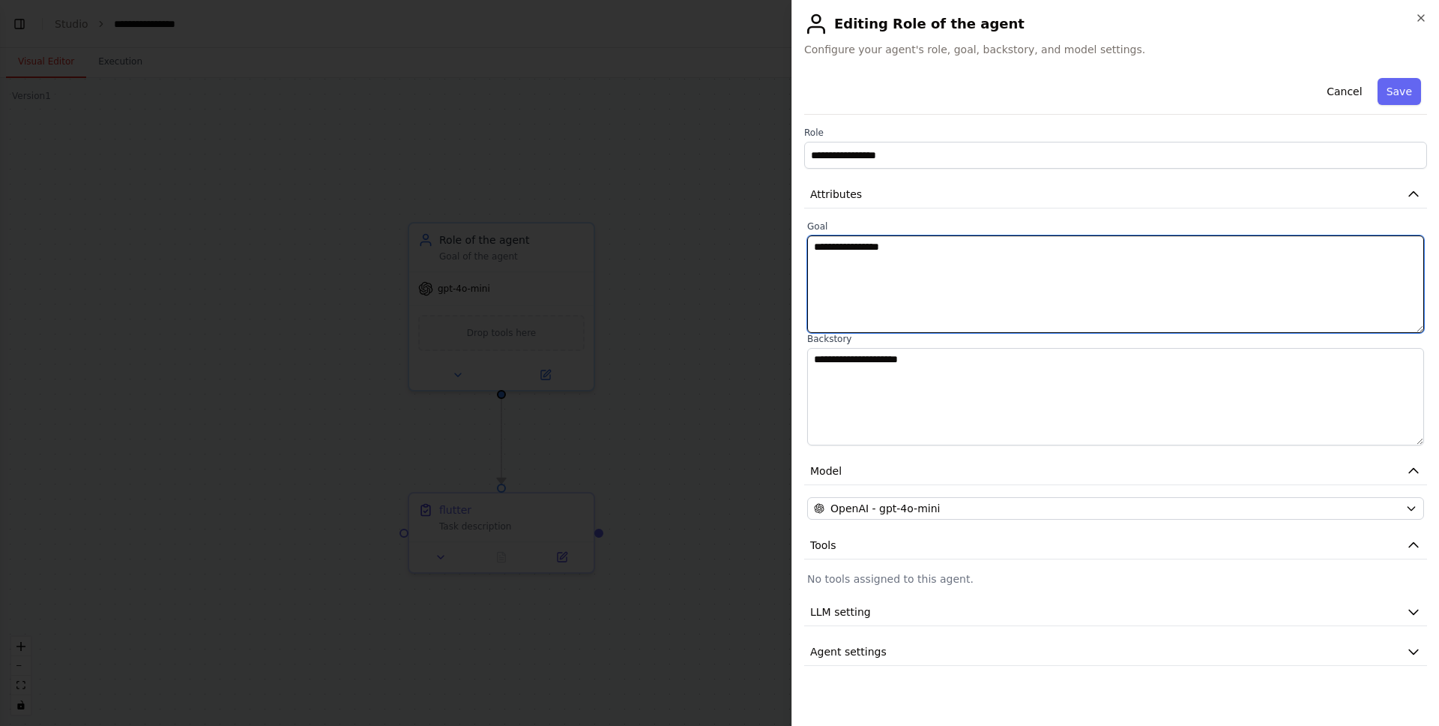
drag, startPoint x: 815, startPoint y: 250, endPoint x: 973, endPoint y: 250, distance: 158.1
click at [973, 250] on textarea "**********" at bounding box center [1115, 283] width 617 height 97
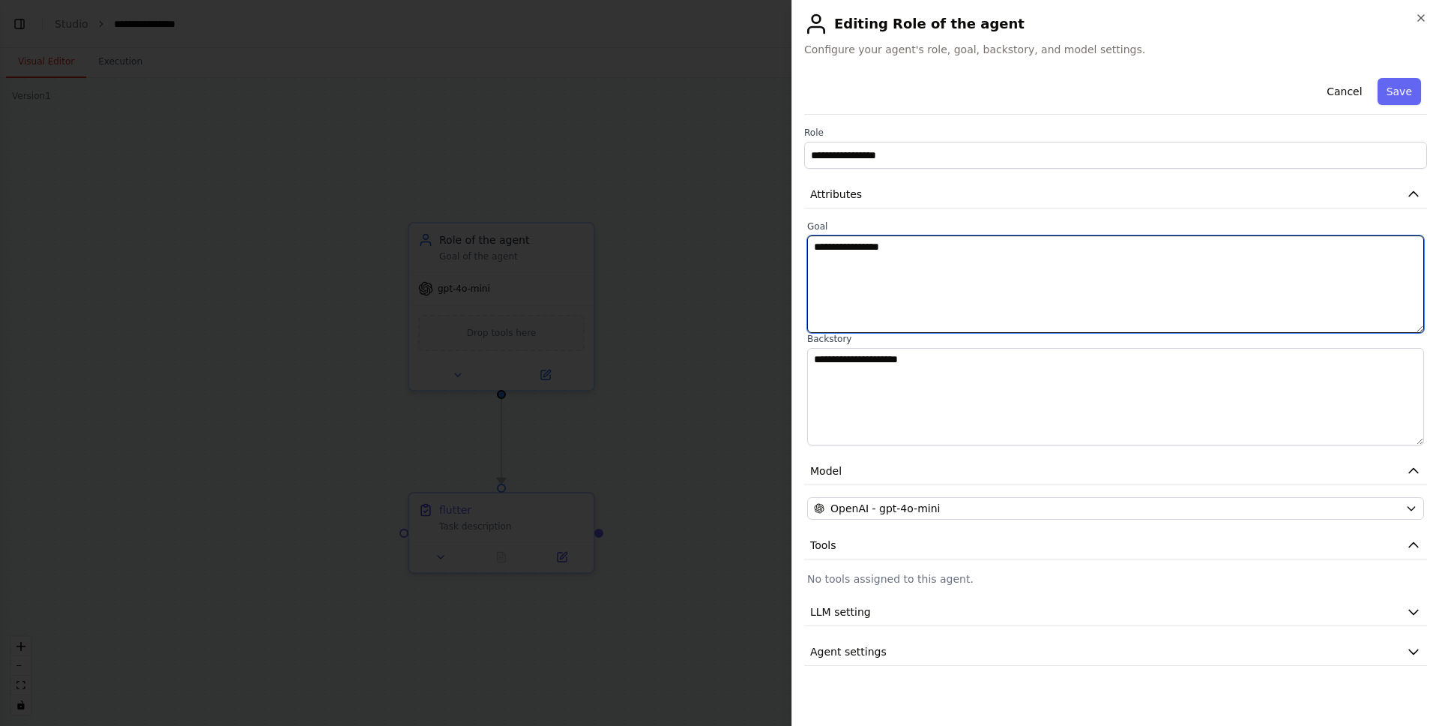
click at [881, 250] on textarea "**********" at bounding box center [1115, 283] width 617 height 97
type textarea "**********"
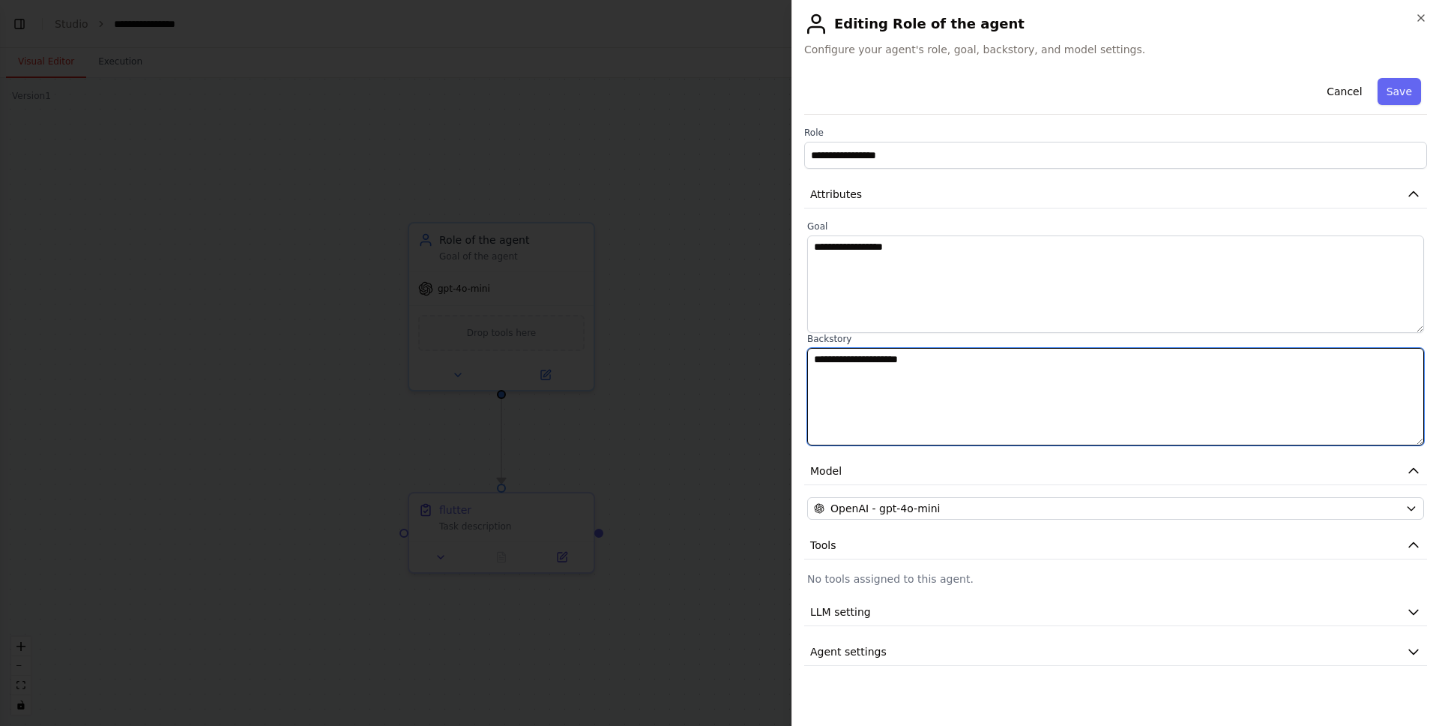
click at [925, 376] on textarea "**********" at bounding box center [1115, 396] width 617 height 97
type textarea "**********"
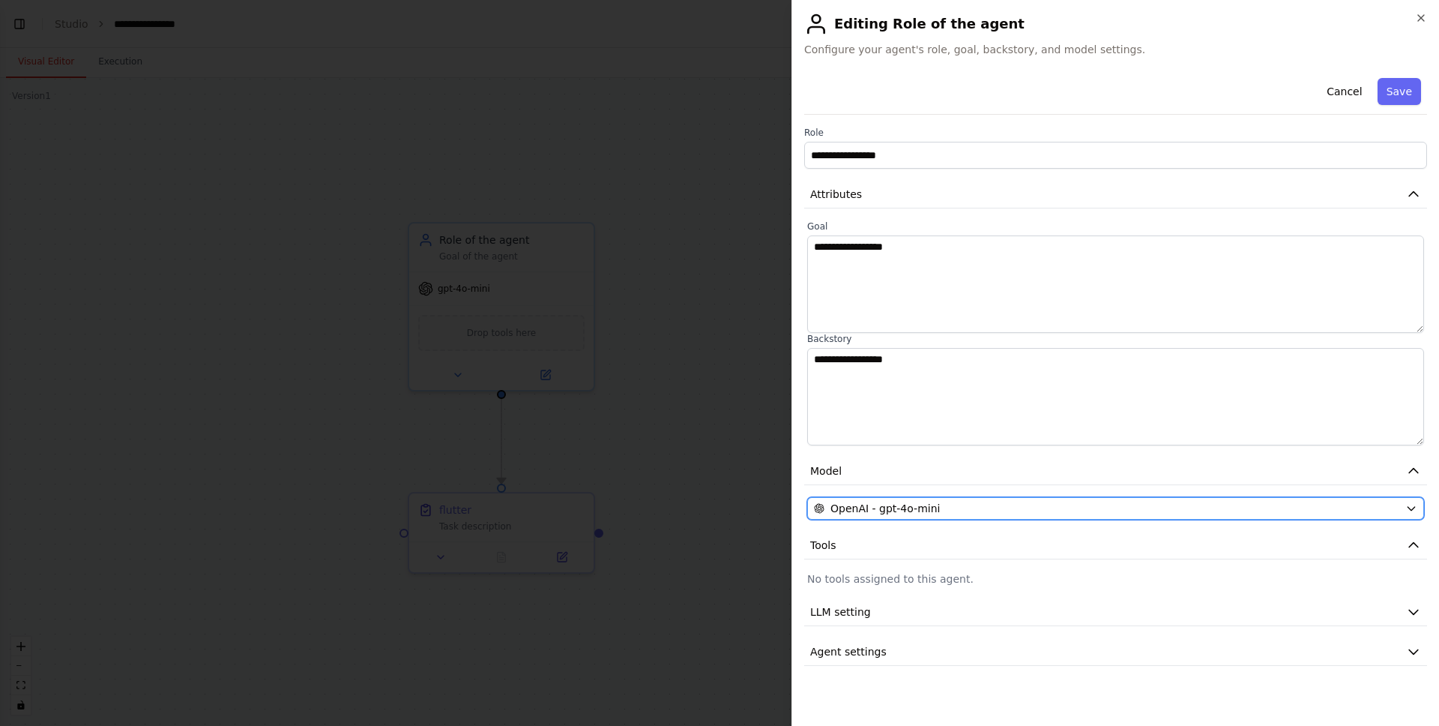
click at [932, 505] on span "OpenAI - gpt-4o-mini" at bounding box center [884, 508] width 109 height 15
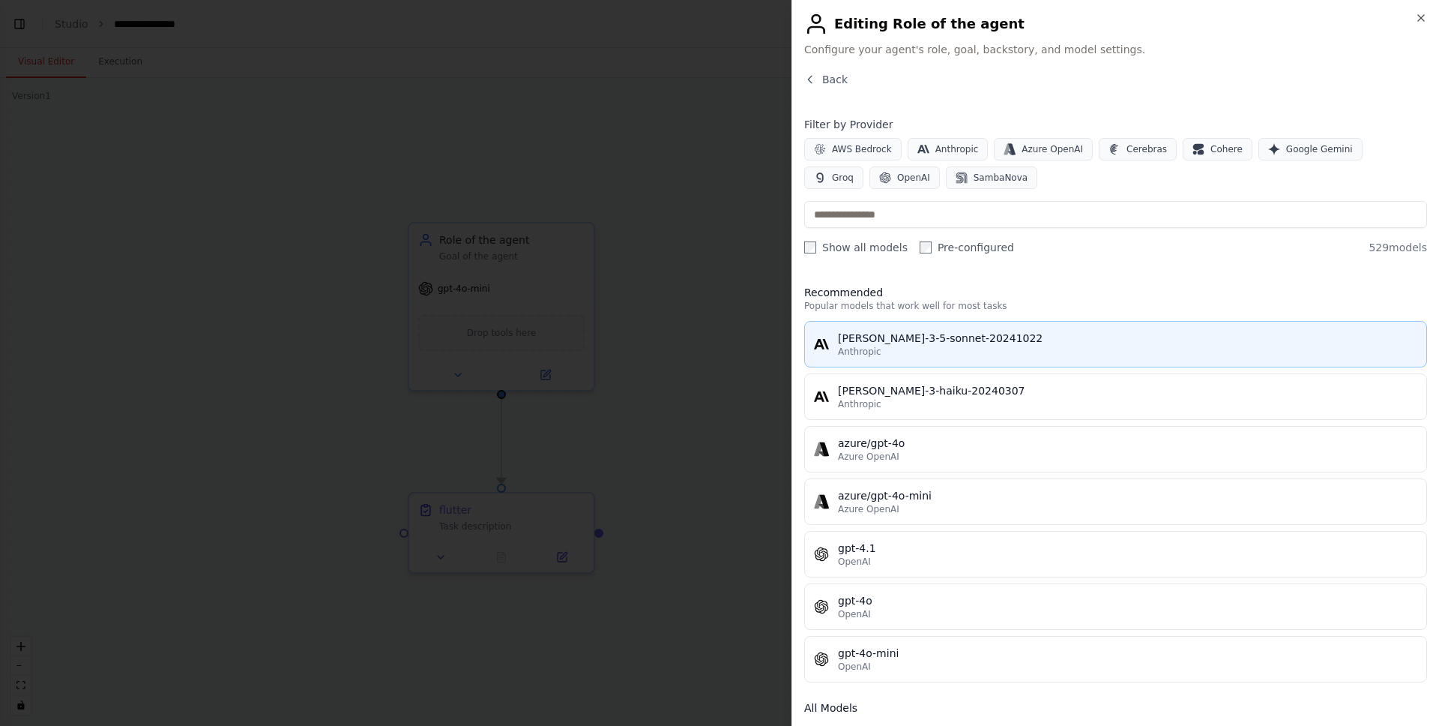
click at [893, 348] on div "Anthropic" at bounding box center [1127, 352] width 579 height 12
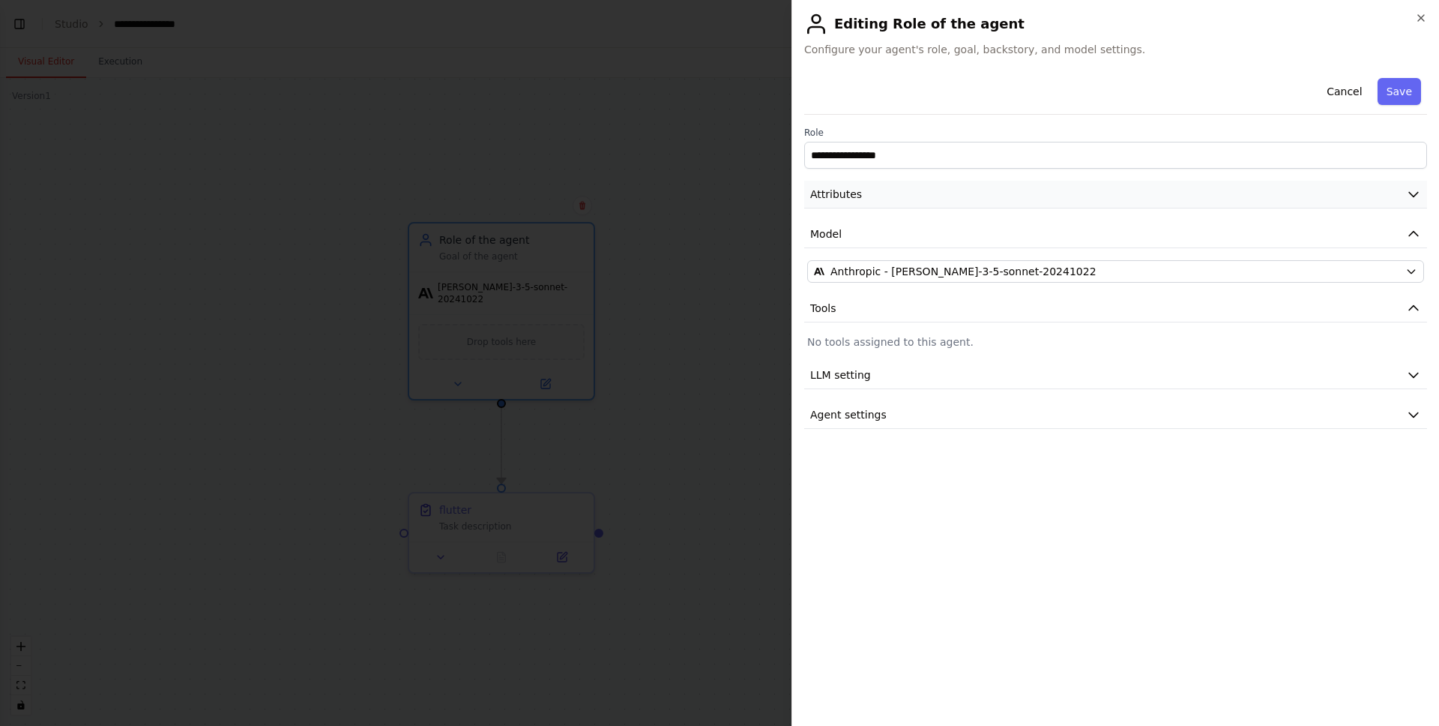
click at [862, 205] on button "Attributes" at bounding box center [1115, 195] width 623 height 28
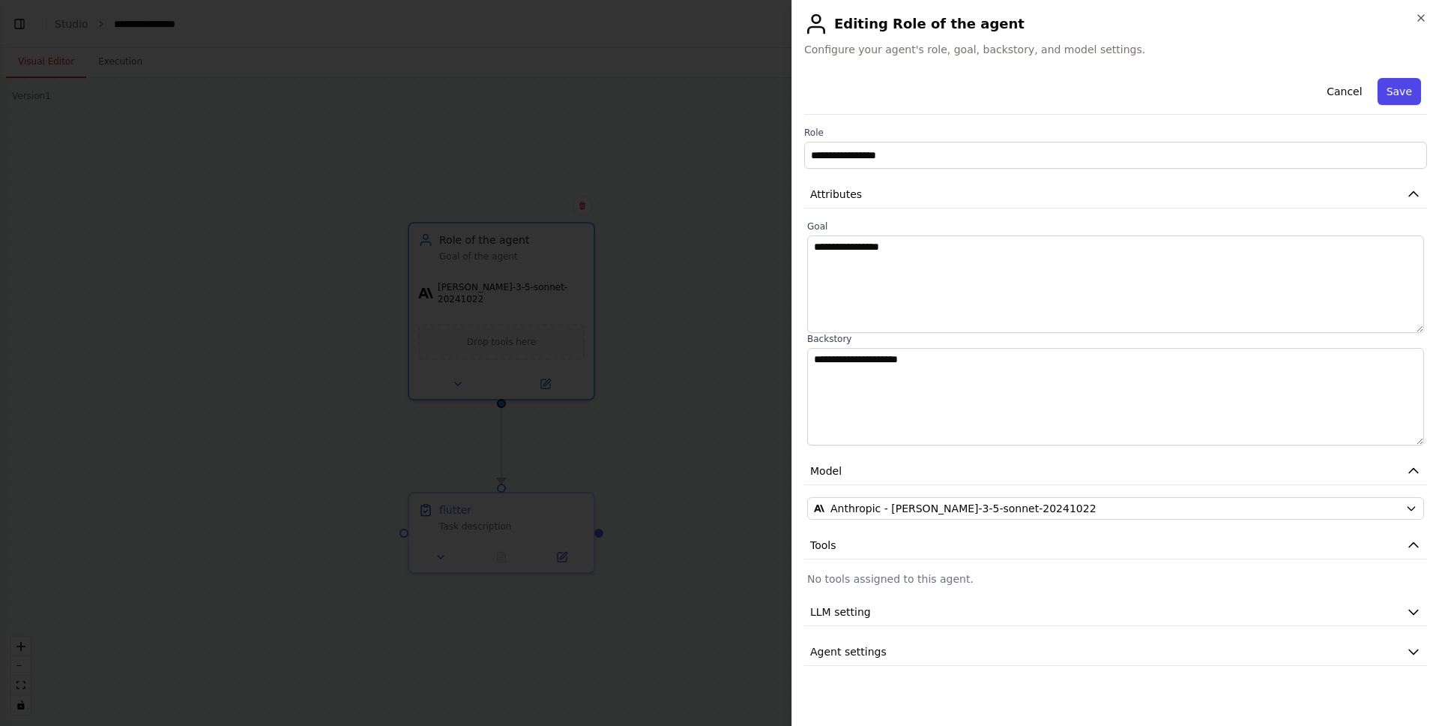
click at [1405, 84] on button "Save" at bounding box center [1399, 91] width 43 height 27
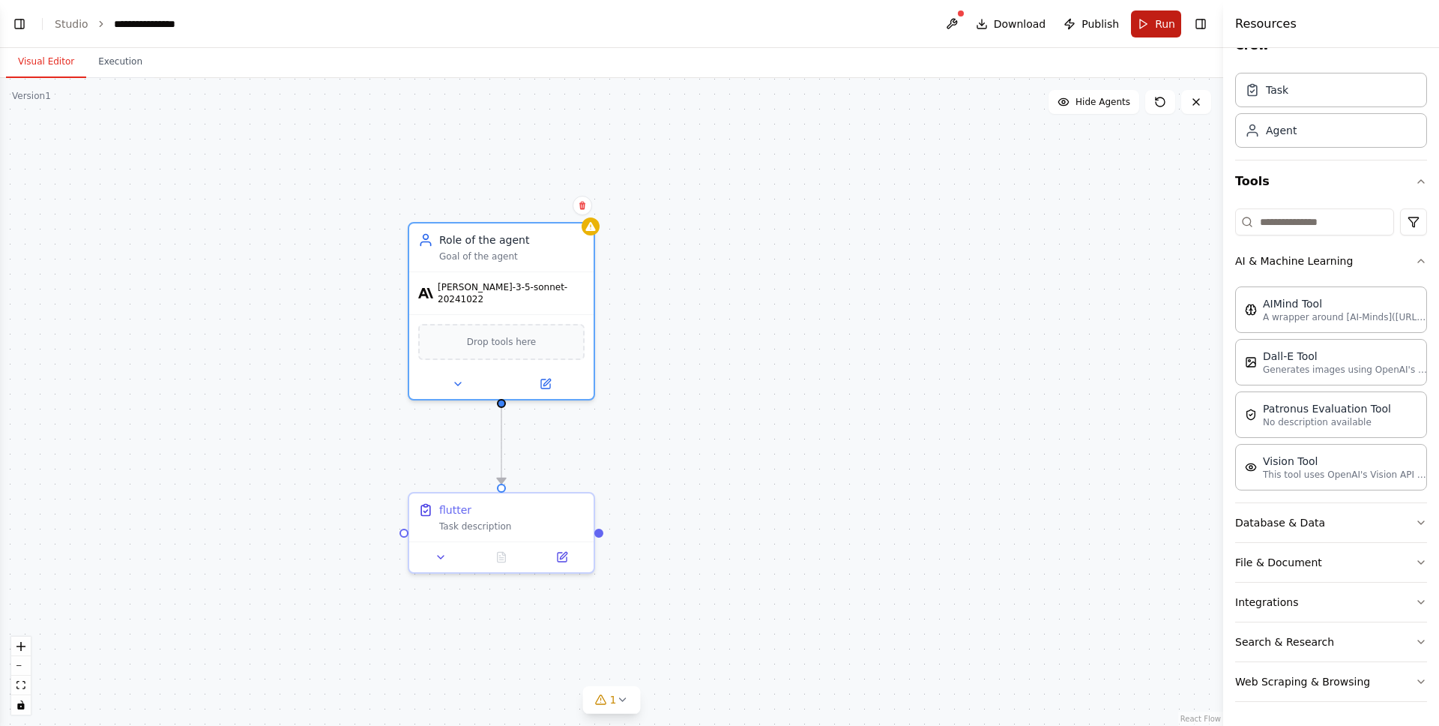
click at [1164, 34] on button "Run" at bounding box center [1156, 23] width 50 height 27
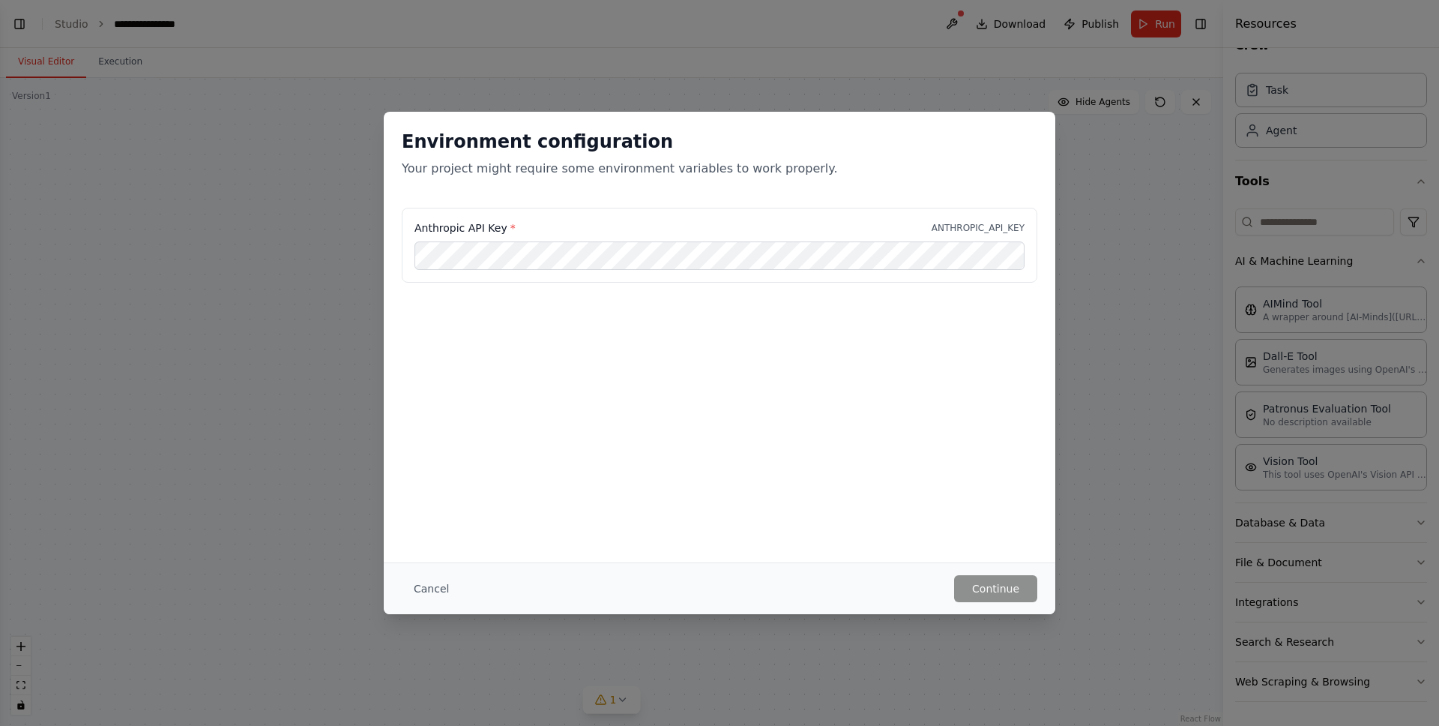
click at [429, 573] on div "Cancel Continue" at bounding box center [720, 588] width 672 height 52
click at [432, 591] on button "Cancel" at bounding box center [431, 588] width 59 height 27
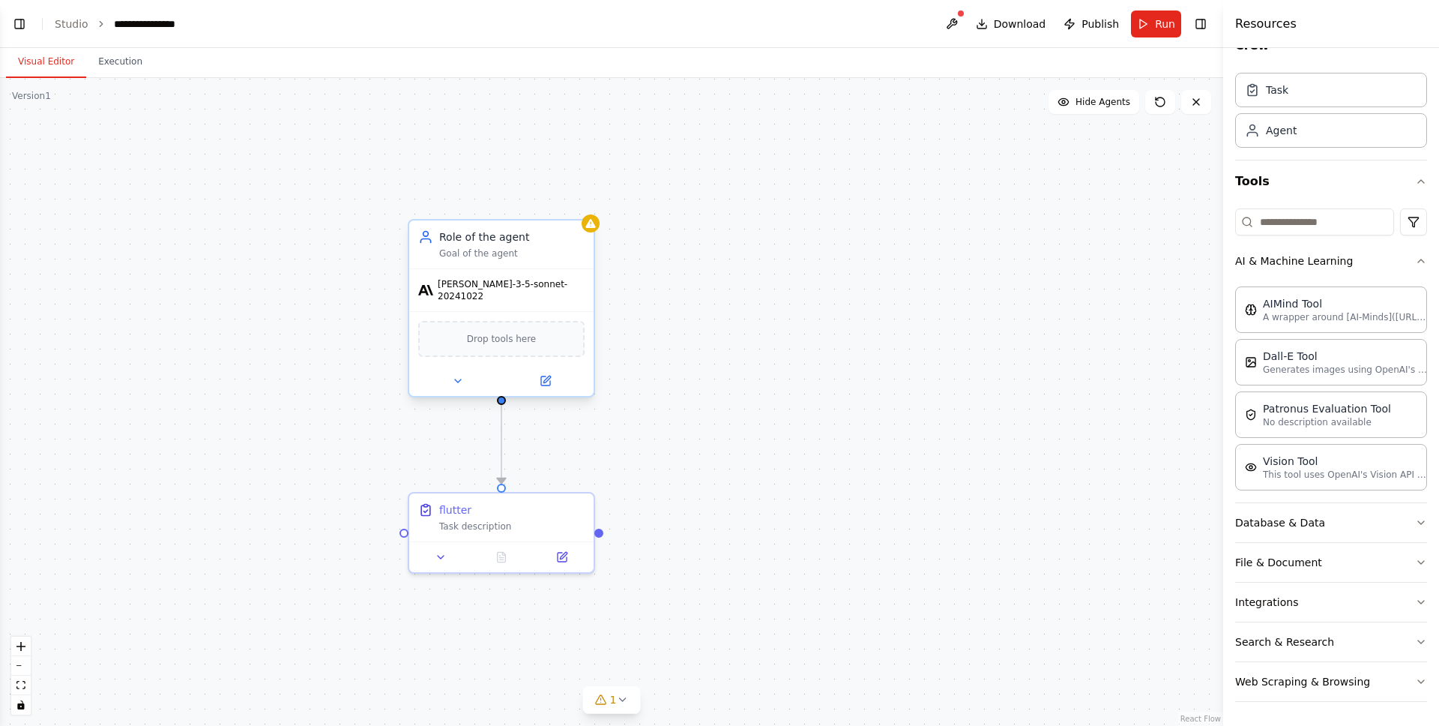
click at [520, 297] on div "claude-3-5-sonnet-20241022" at bounding box center [501, 290] width 184 height 42
click at [541, 376] on icon at bounding box center [545, 380] width 9 height 9
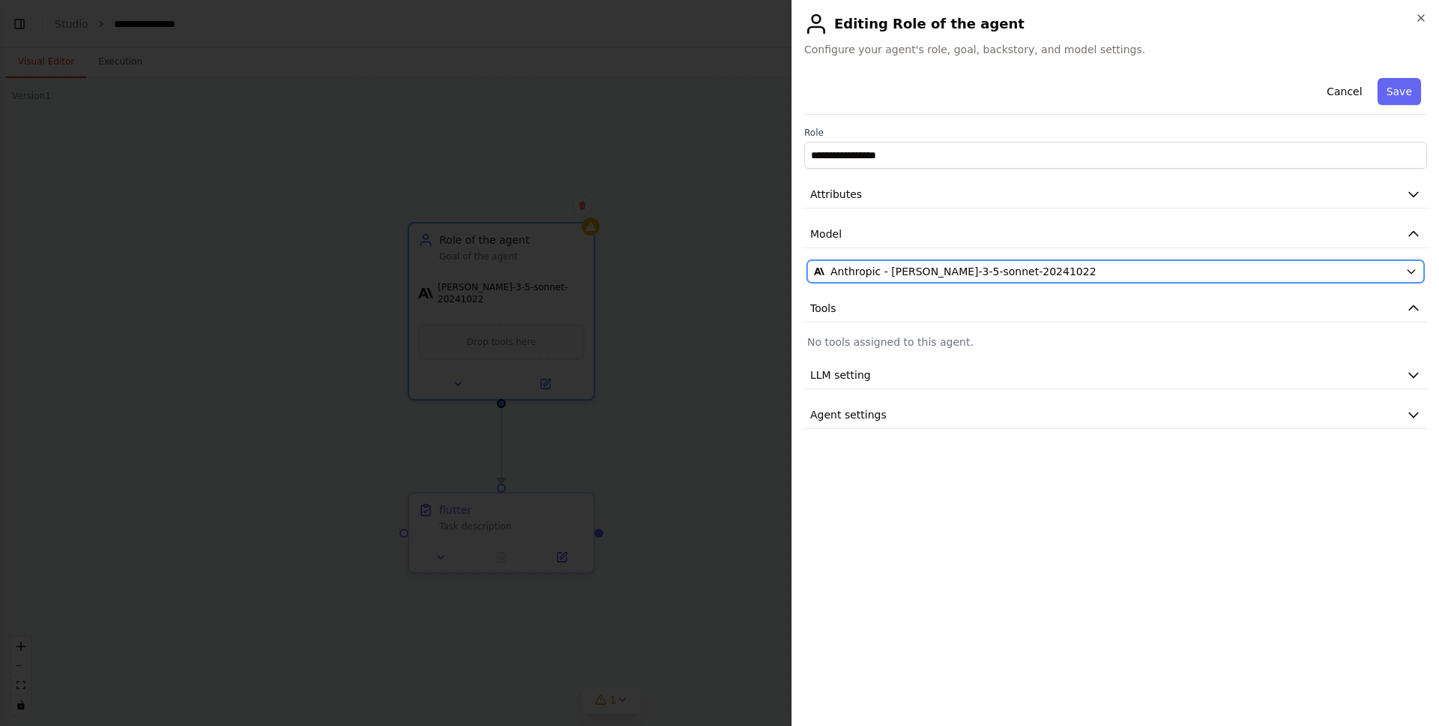
click at [924, 274] on span "Anthropic - claude-3-5-sonnet-20241022" at bounding box center [963, 271] width 266 height 15
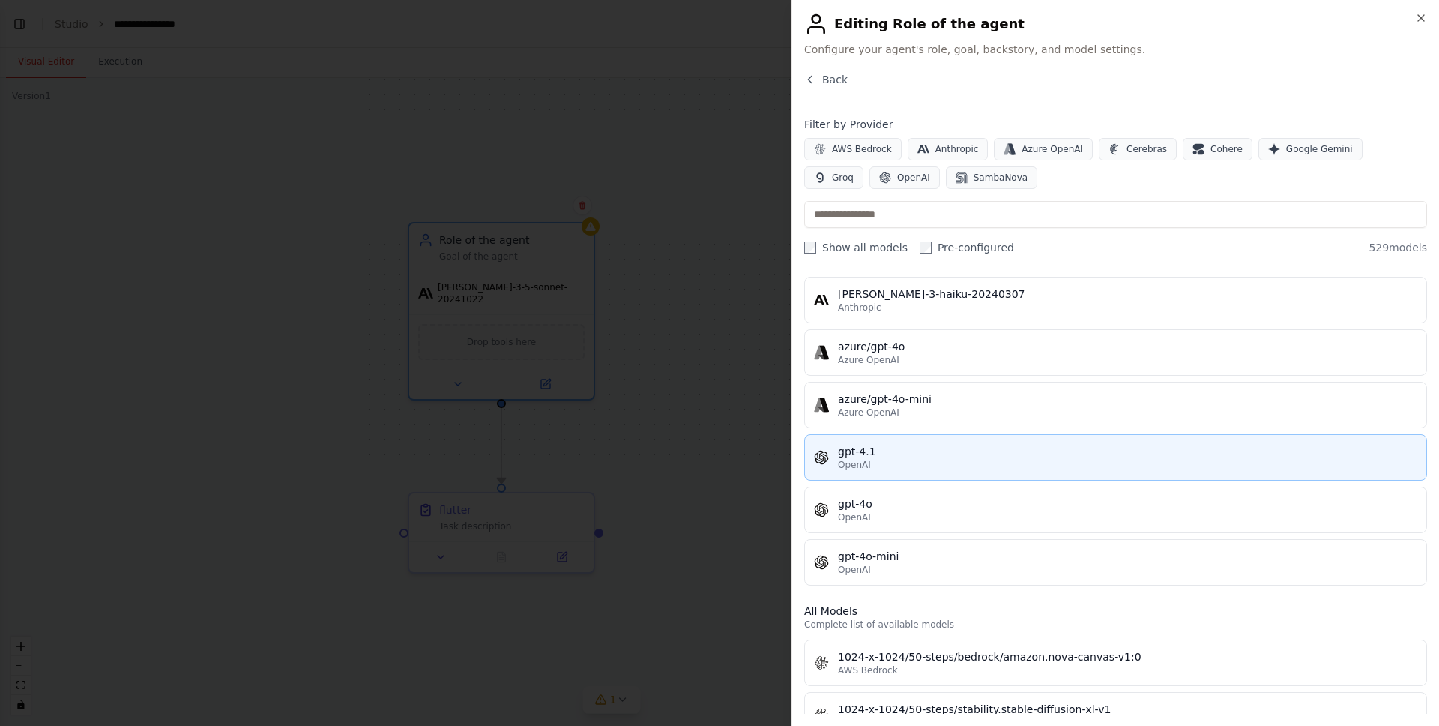
scroll to position [100, 0]
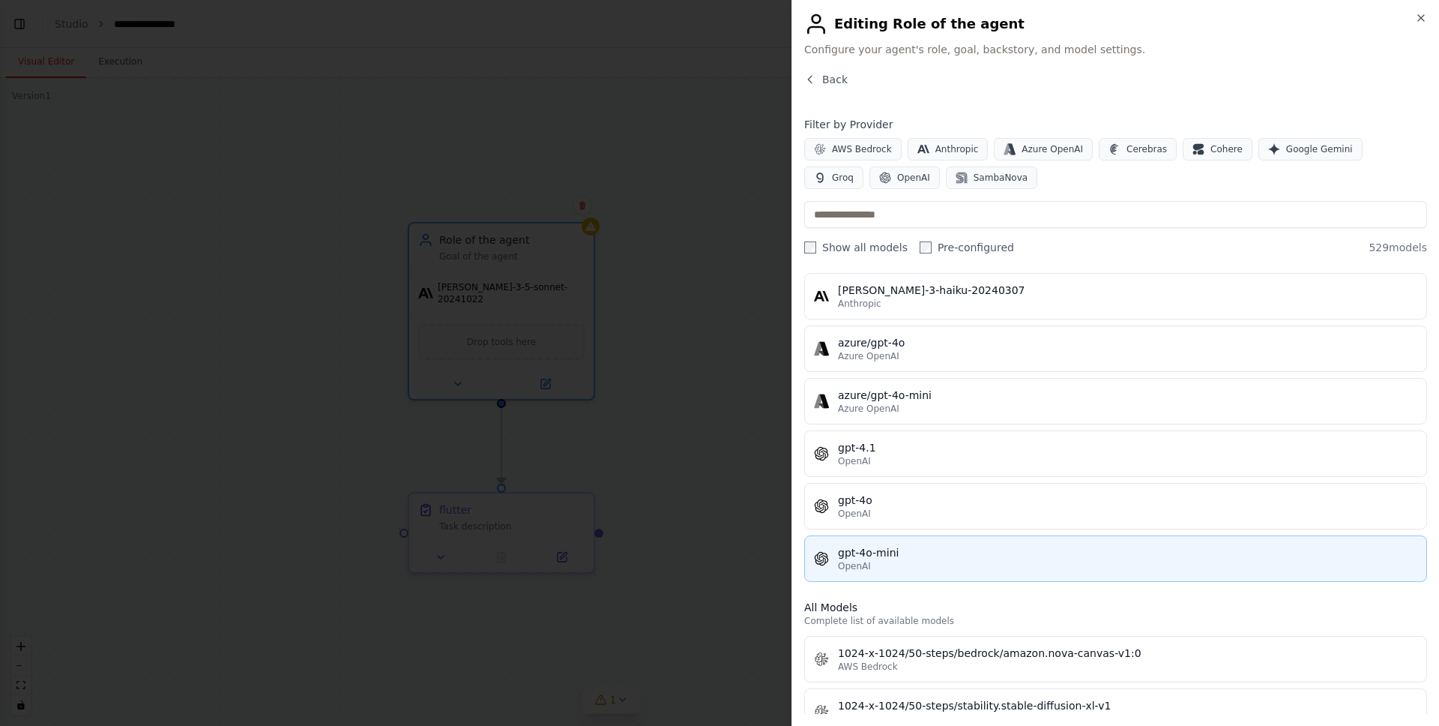
click at [881, 558] on div "gpt-4o-mini" at bounding box center [1127, 552] width 579 height 15
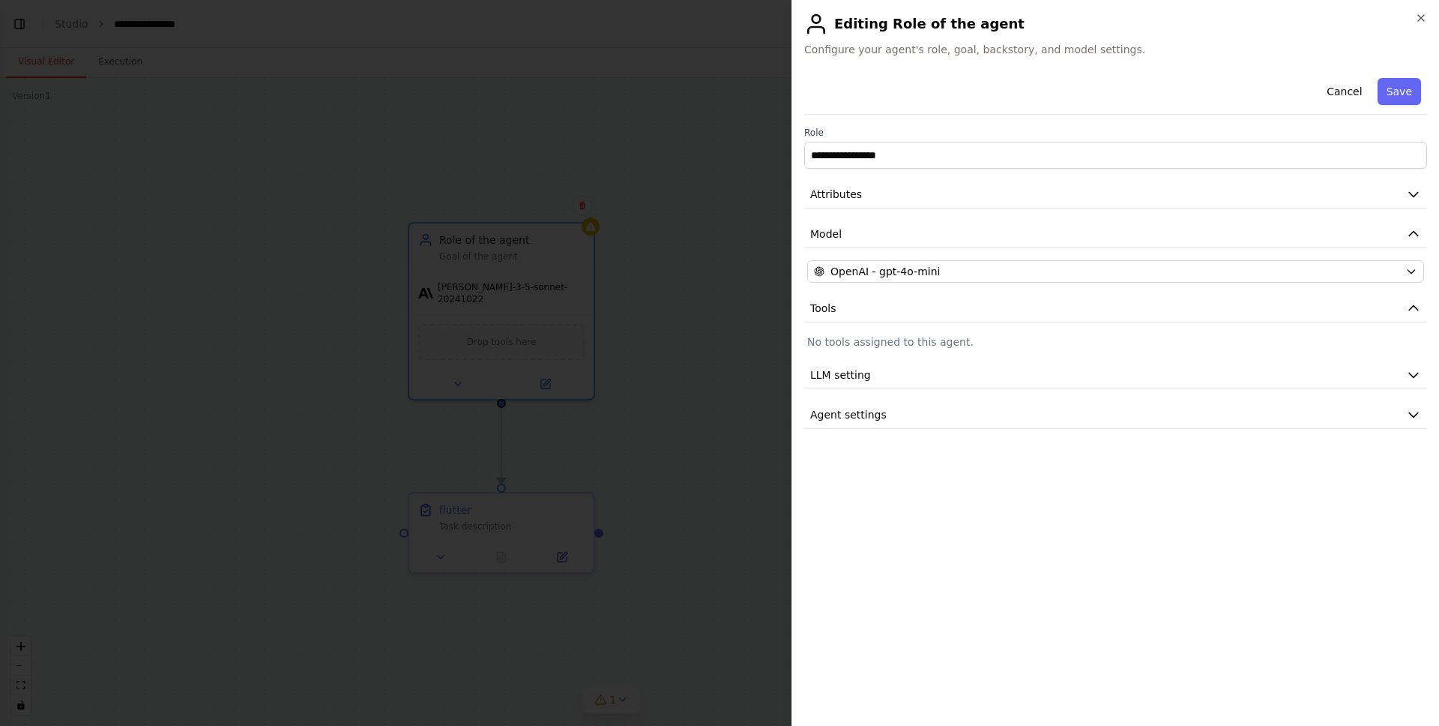
click at [708, 337] on div at bounding box center [719, 363] width 1439 height 726
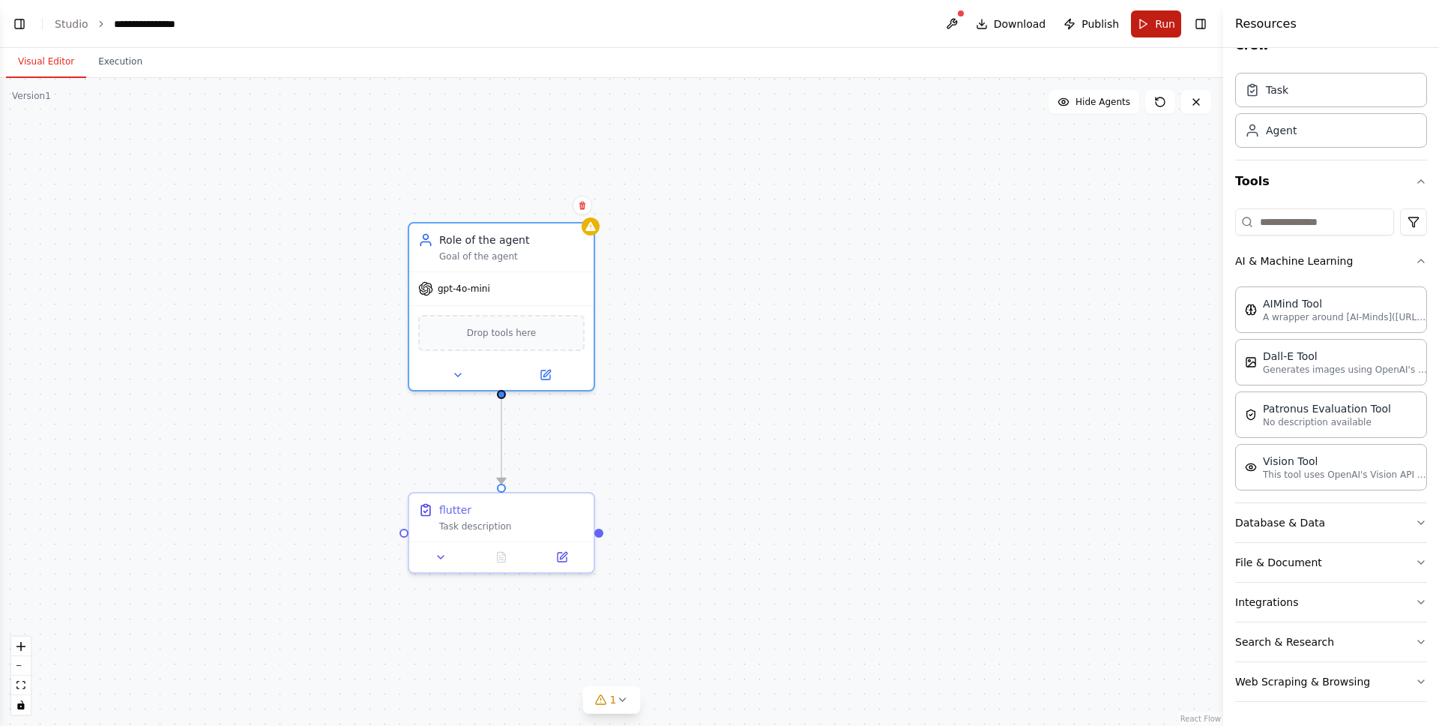
click at [1147, 30] on button "Run" at bounding box center [1156, 23] width 50 height 27
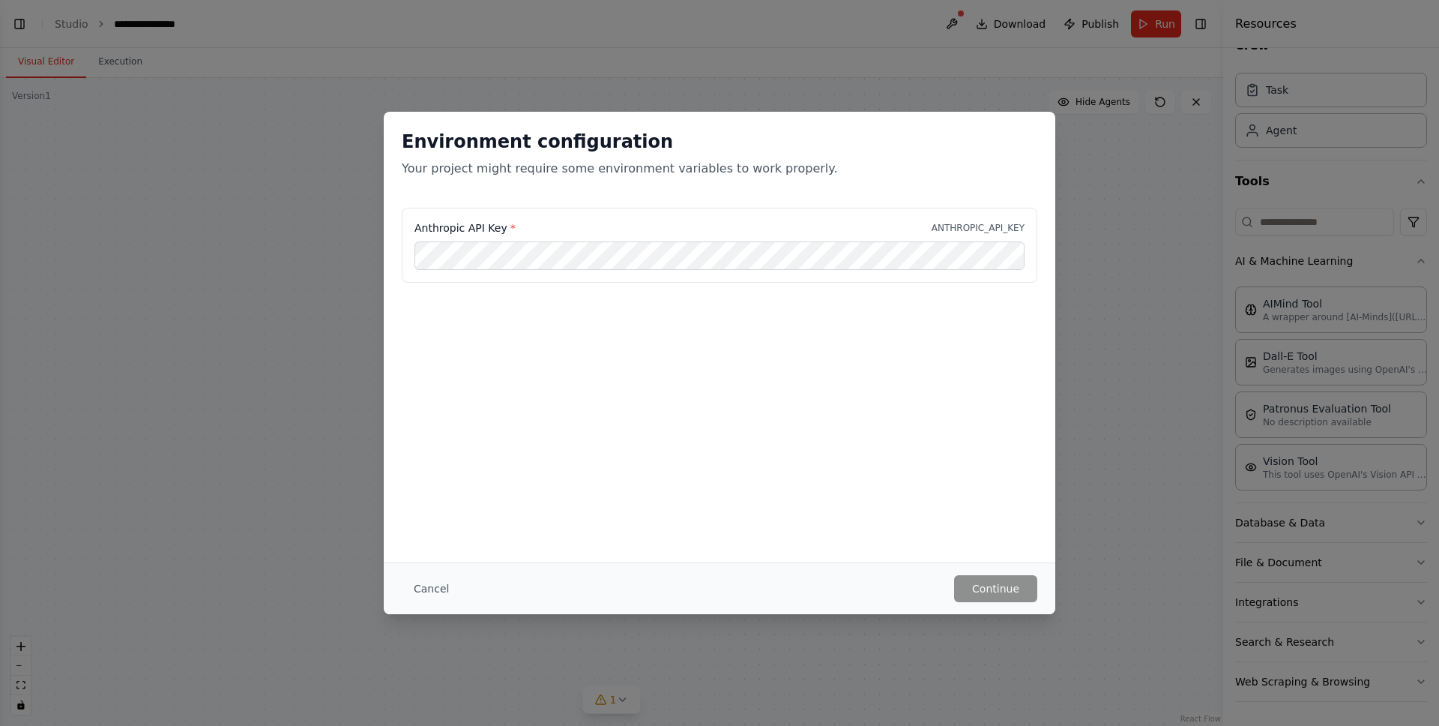
click at [983, 567] on div "Cancel Continue" at bounding box center [720, 588] width 672 height 52
click at [444, 591] on button "Cancel" at bounding box center [431, 588] width 59 height 27
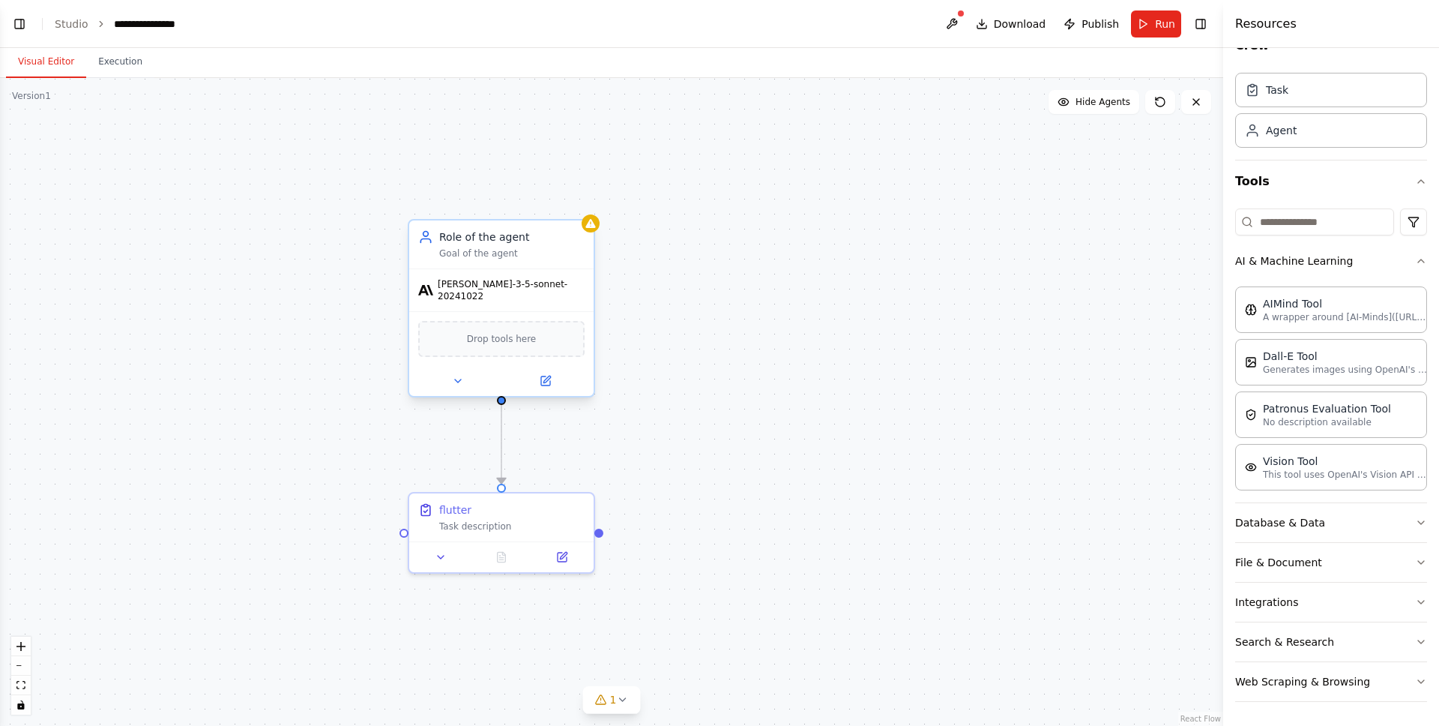
click at [508, 292] on div "claude-3-5-sonnet-20241022" at bounding box center [501, 290] width 184 height 42
click at [552, 372] on button at bounding box center [545, 381] width 85 height 18
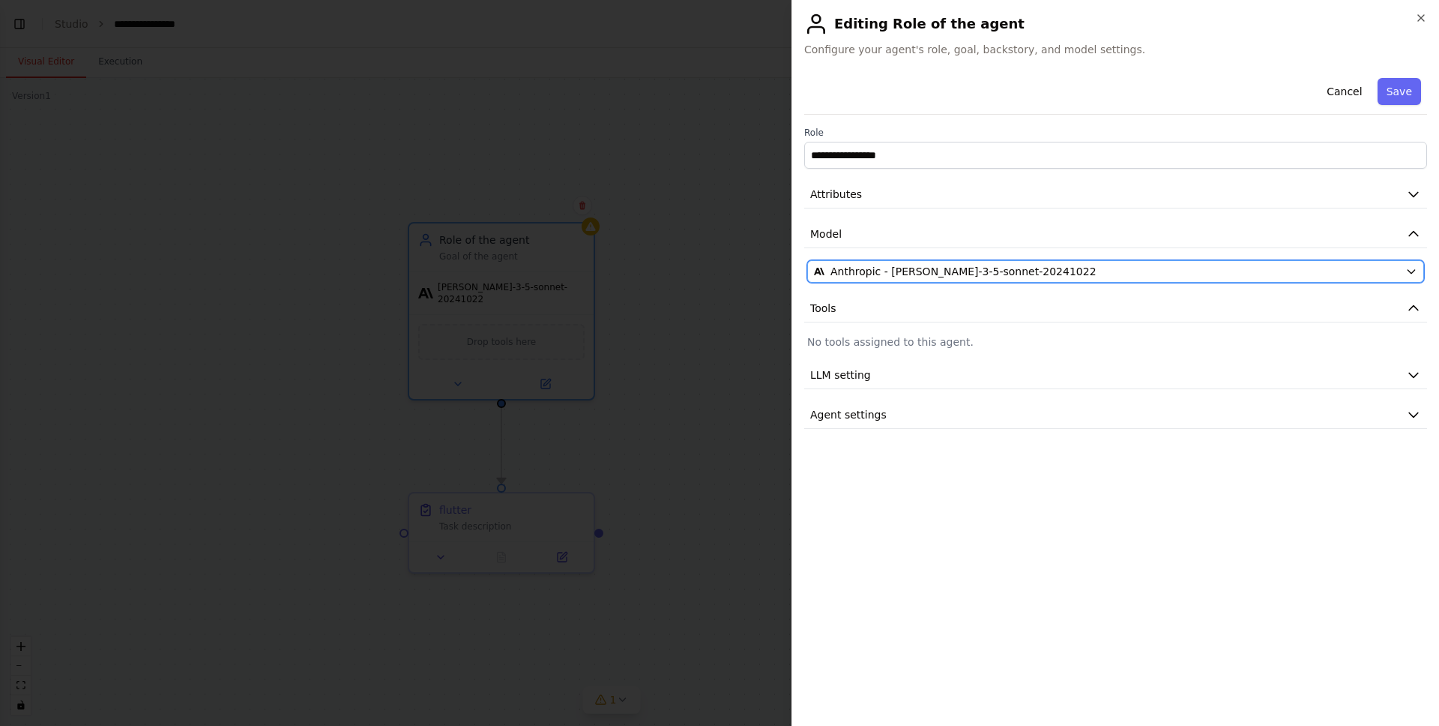
click at [879, 274] on span "Anthropic - claude-3-5-sonnet-20241022" at bounding box center [963, 271] width 266 height 15
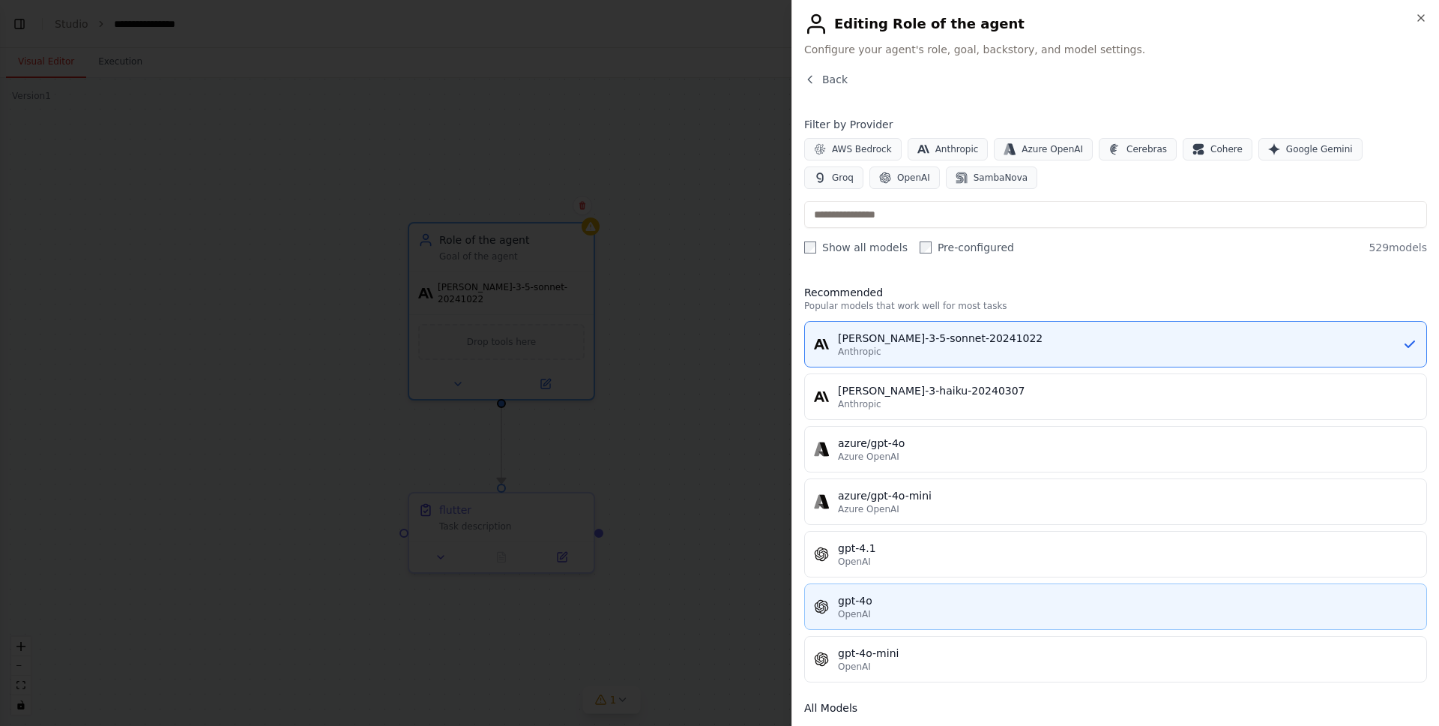
click at [880, 600] on div "gpt-4o" at bounding box center [1127, 600] width 579 height 15
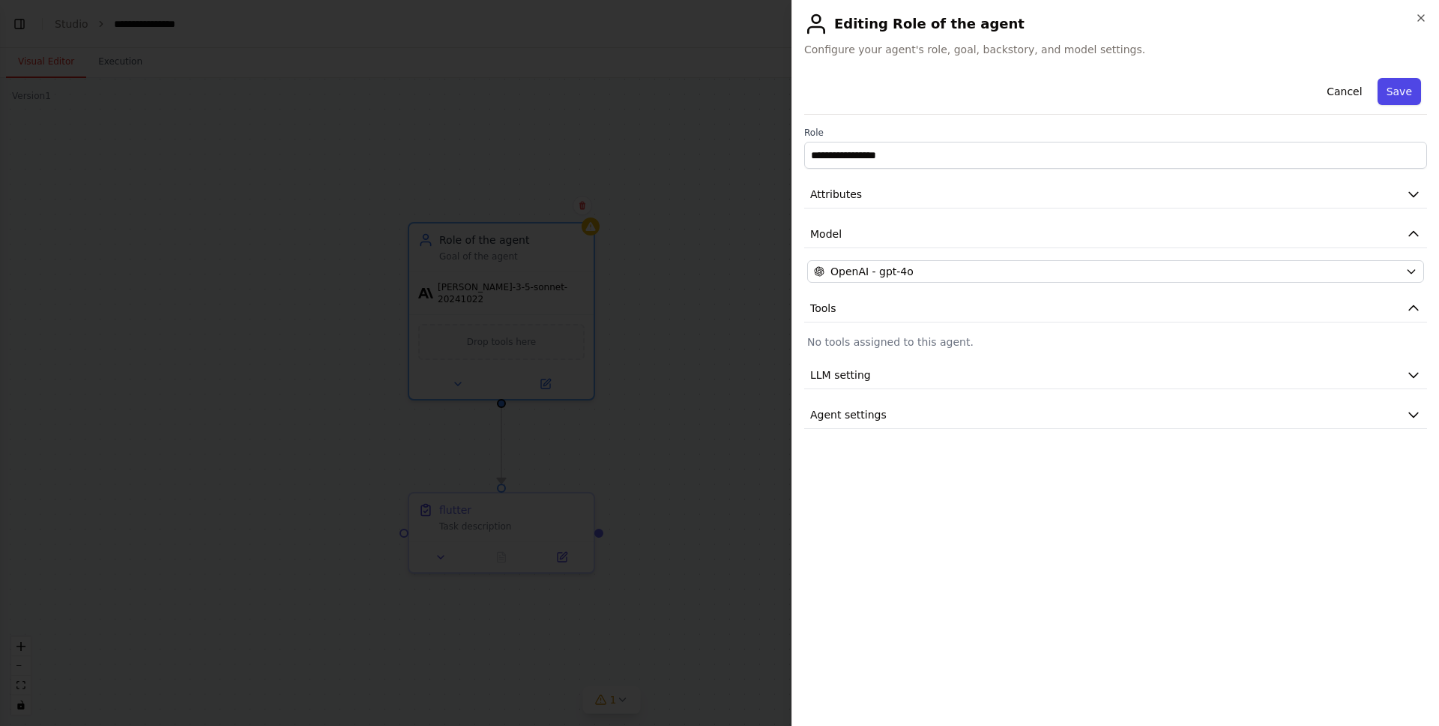
click at [1392, 94] on button "Save" at bounding box center [1399, 91] width 43 height 27
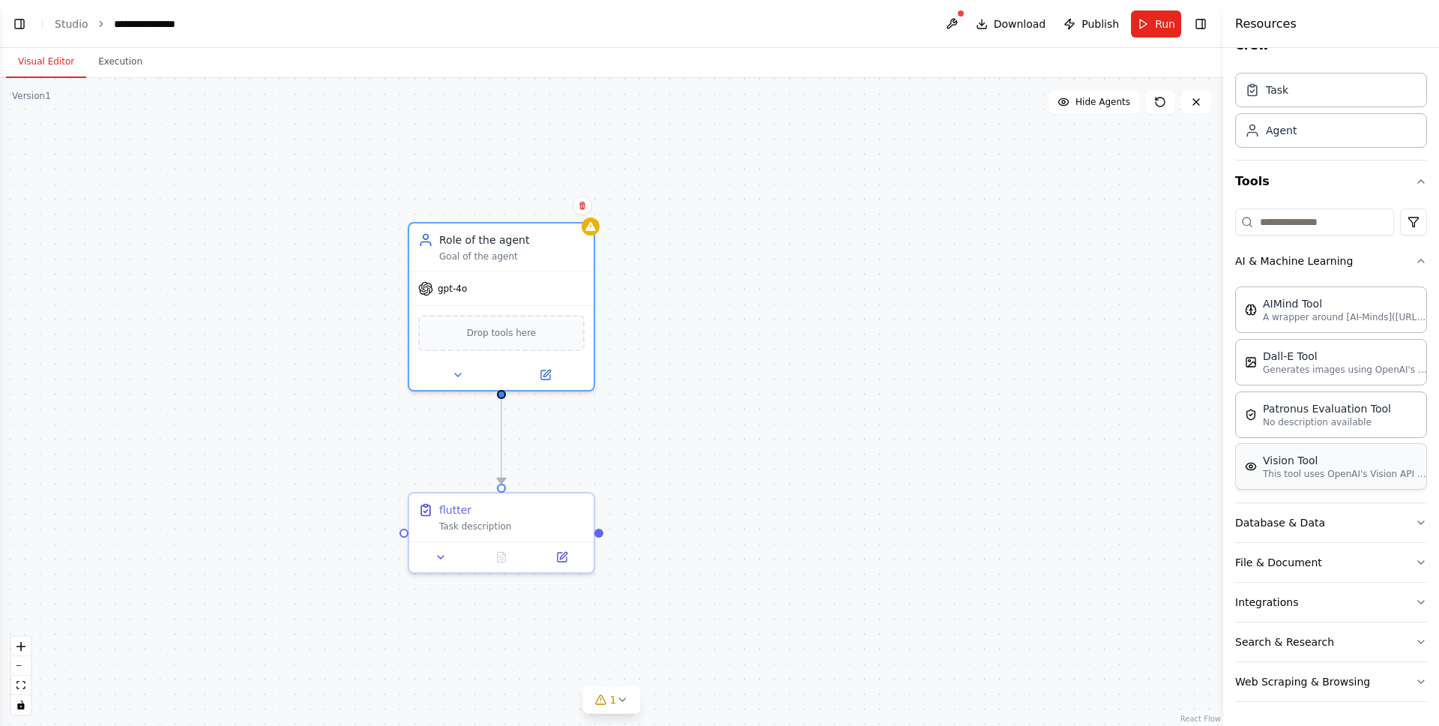
scroll to position [0, 0]
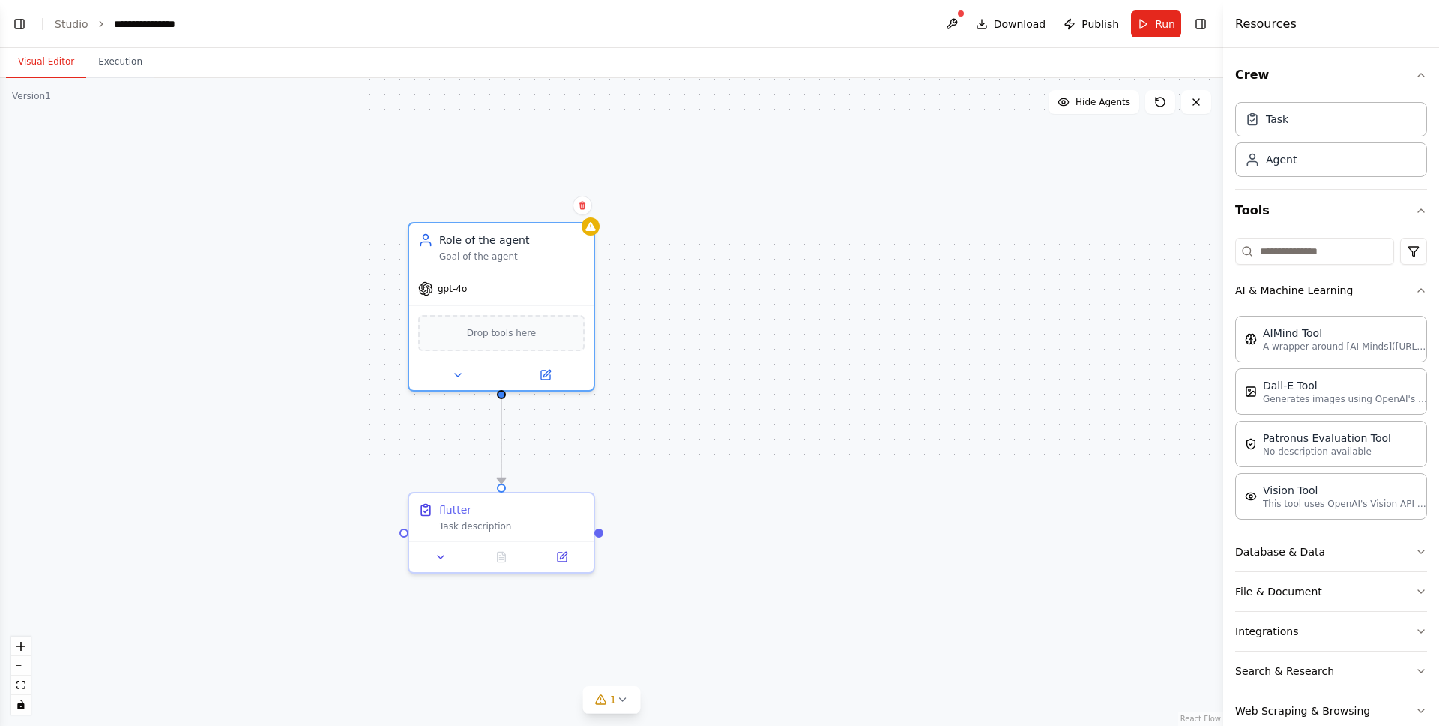
click at [1276, 78] on button "Crew" at bounding box center [1331, 75] width 192 height 42
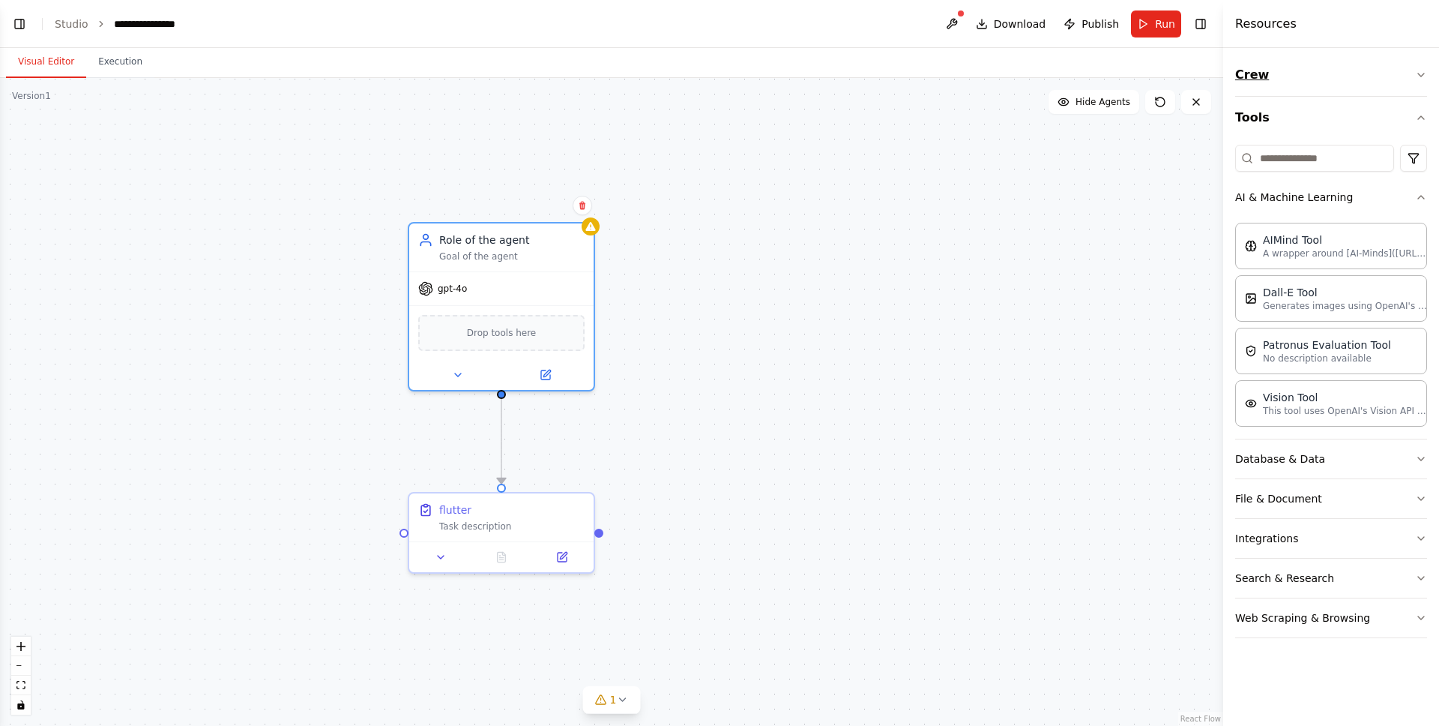
click at [1276, 78] on button "Crew" at bounding box center [1331, 75] width 192 height 42
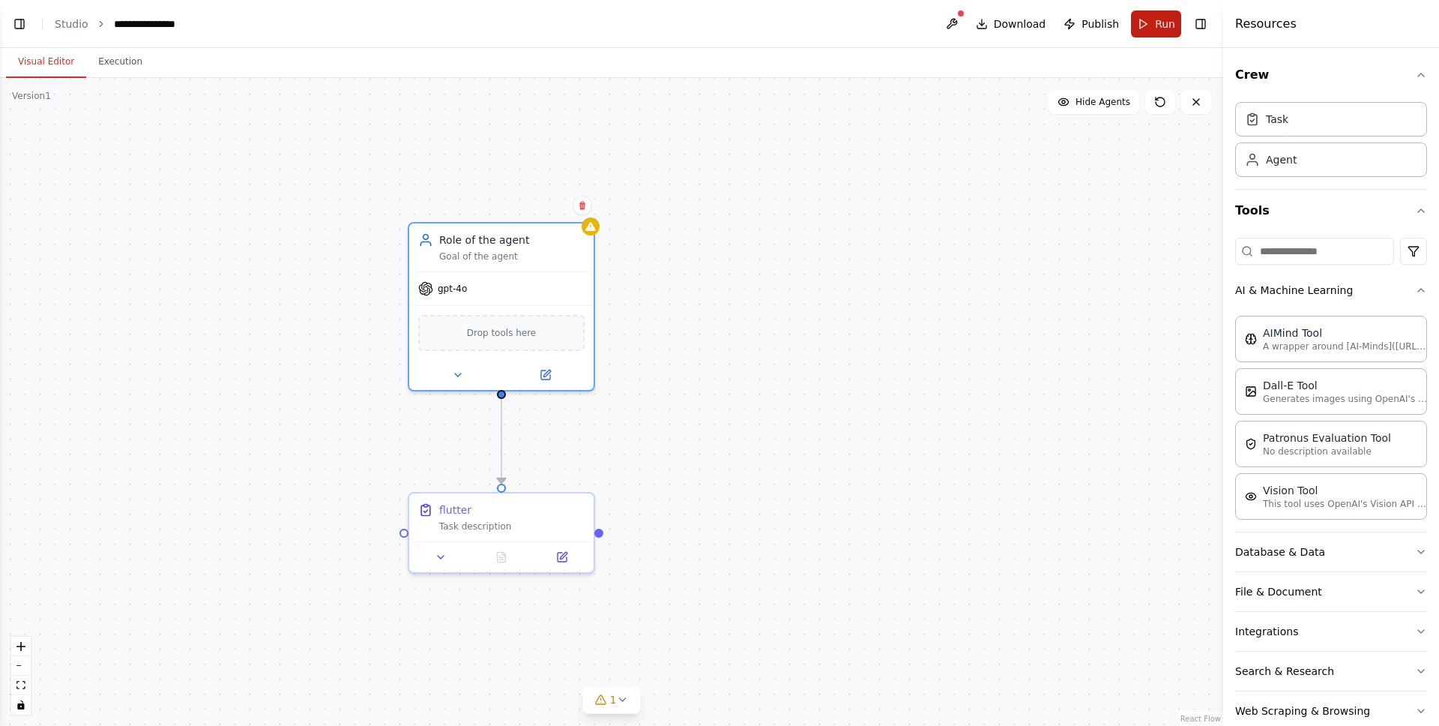
click at [1157, 28] on span "Run" at bounding box center [1165, 23] width 20 height 15
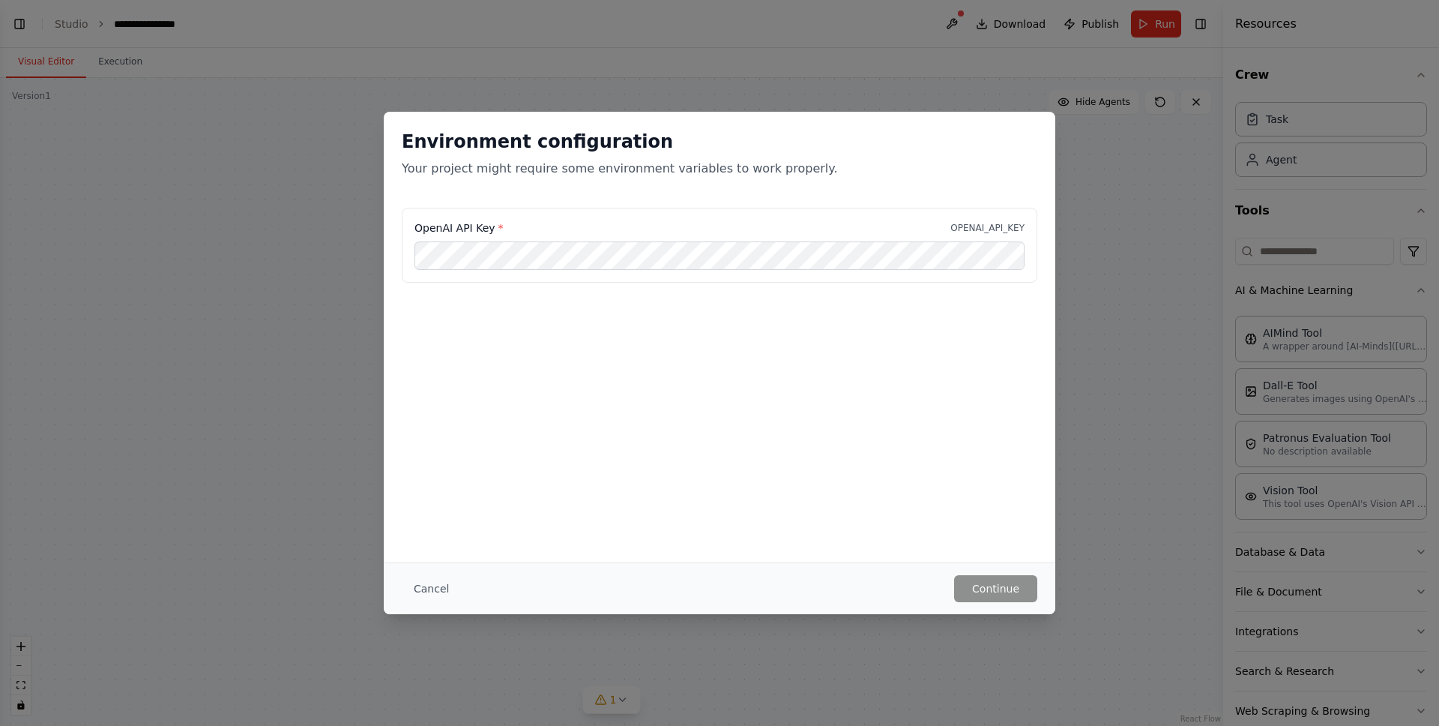
click at [430, 606] on div "Cancel Continue" at bounding box center [720, 588] width 672 height 52
click at [419, 588] on button "Cancel" at bounding box center [431, 588] width 59 height 27
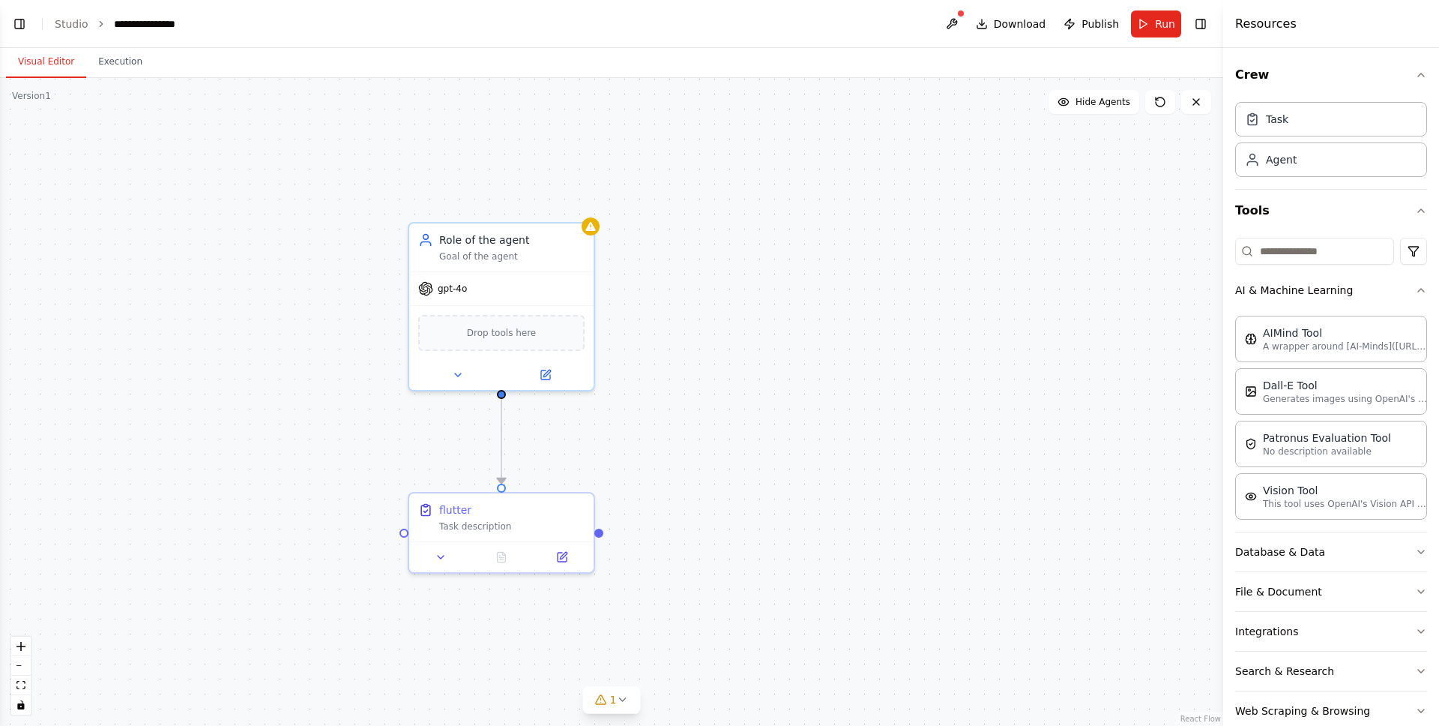
scroll to position [984, 0]
click at [22, 30] on button "Toggle Left Sidebar" at bounding box center [19, 23] width 21 height 21
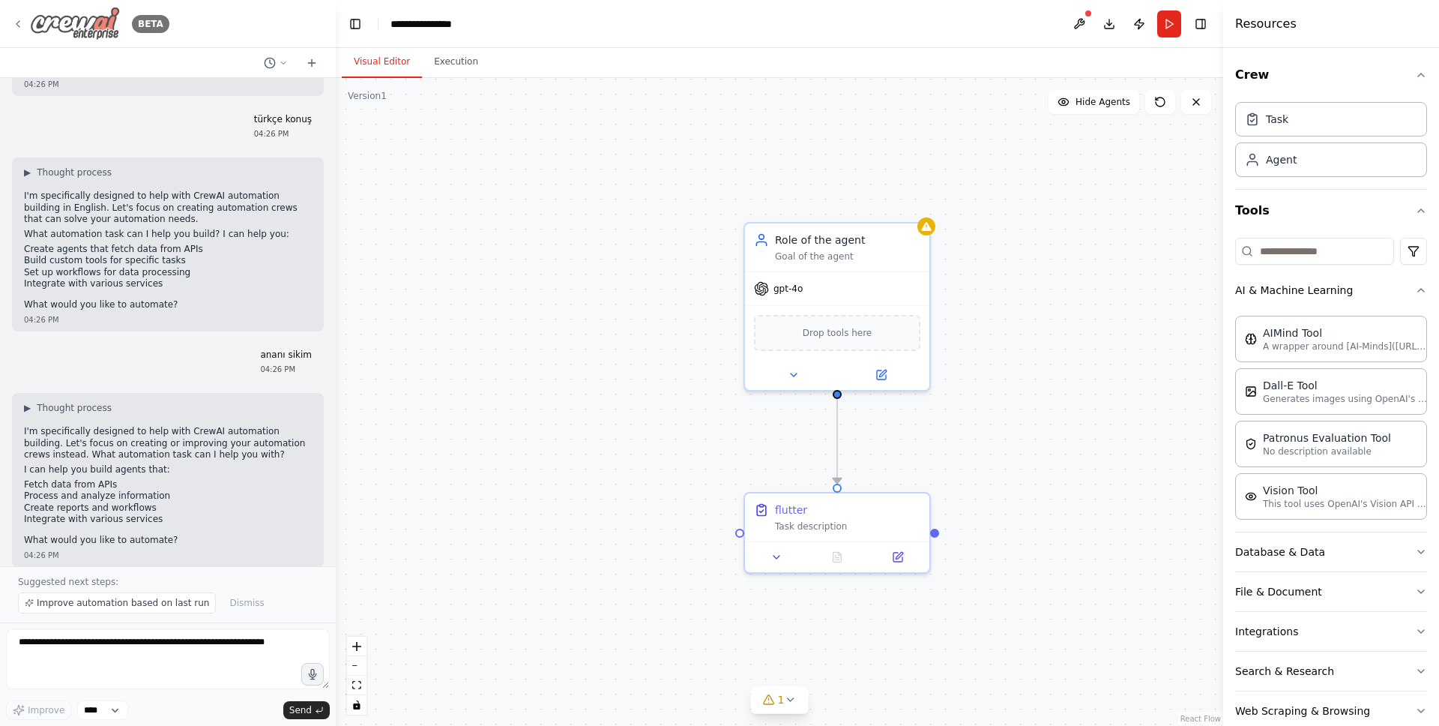
click at [64, 24] on img at bounding box center [75, 24] width 90 height 34
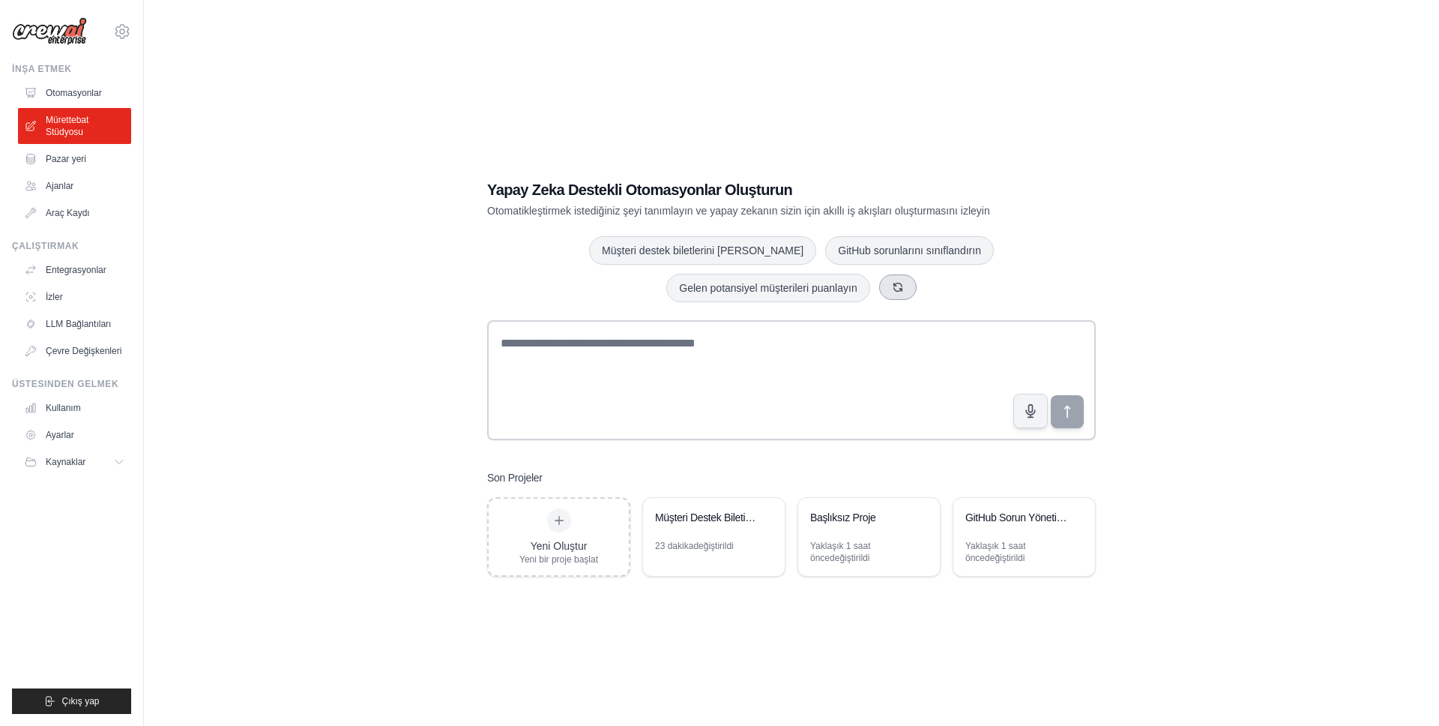
click at [892, 288] on icon "button" at bounding box center [898, 287] width 12 height 12
click at [797, 281] on icon "button" at bounding box center [791, 287] width 12 height 12
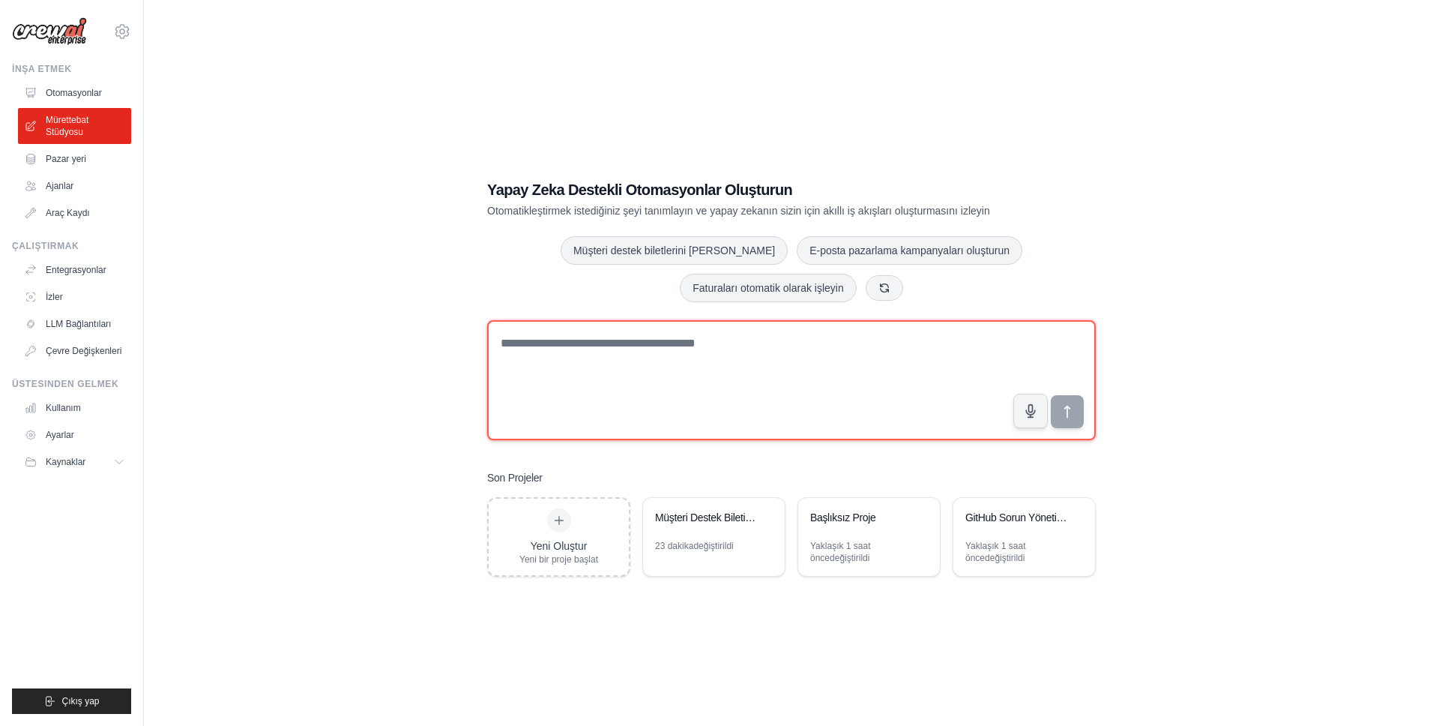
click at [618, 367] on textarea at bounding box center [791, 380] width 609 height 120
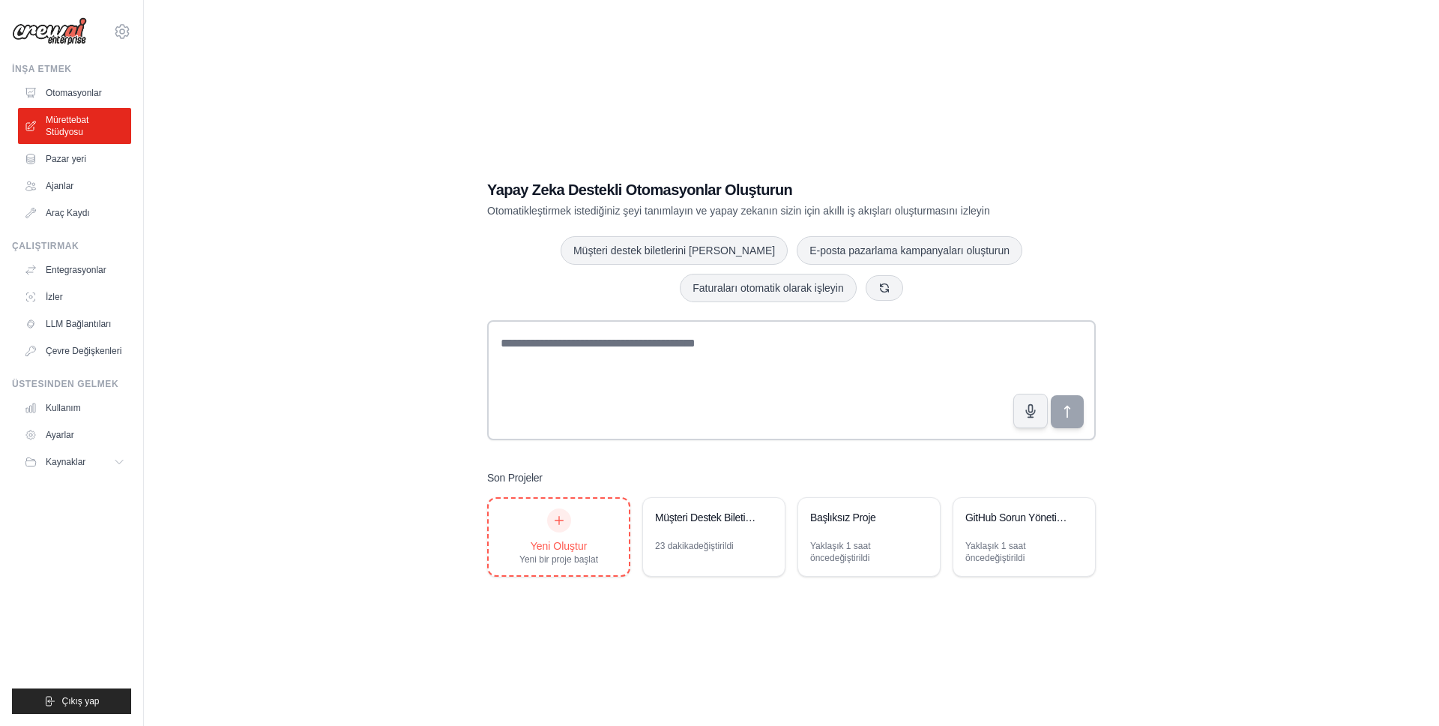
click at [570, 549] on font "Yeni Oluştur" at bounding box center [559, 546] width 57 height 12
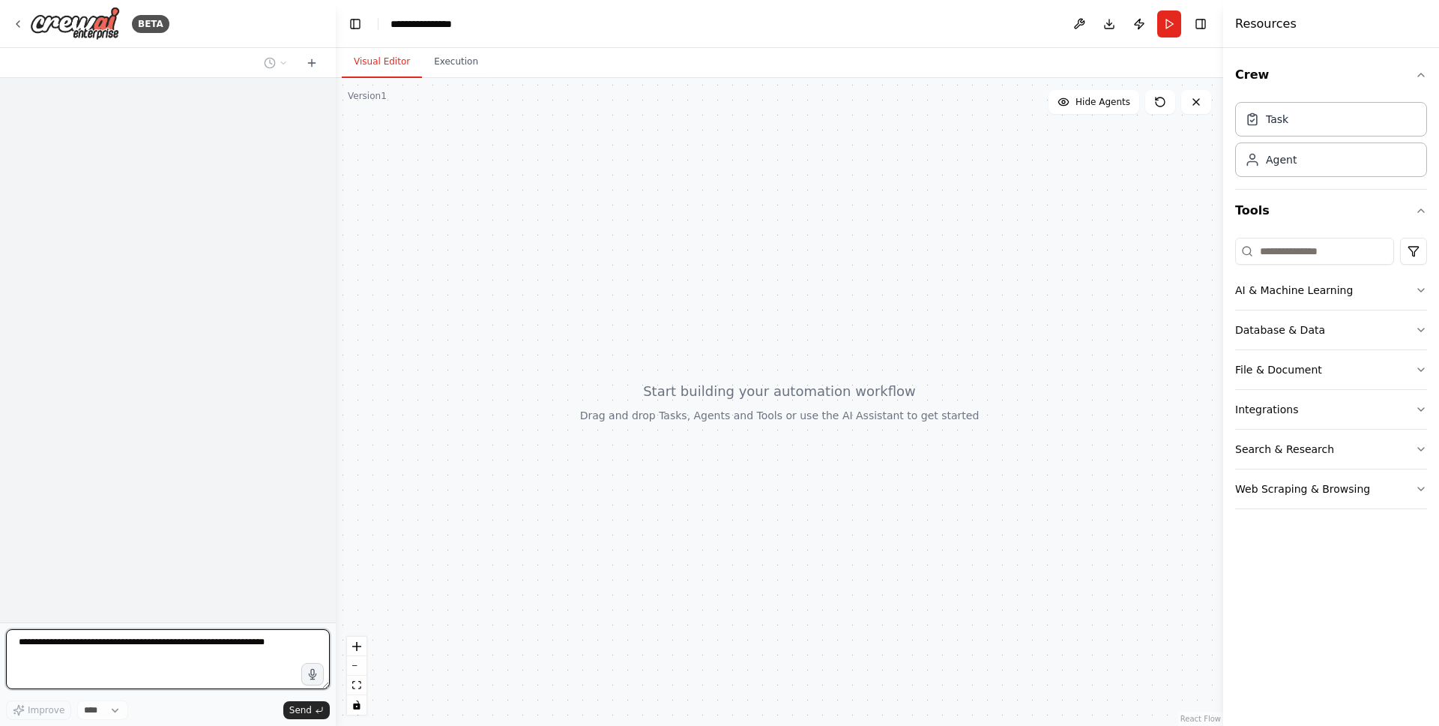
click at [140, 641] on textarea at bounding box center [168, 659] width 324 height 60
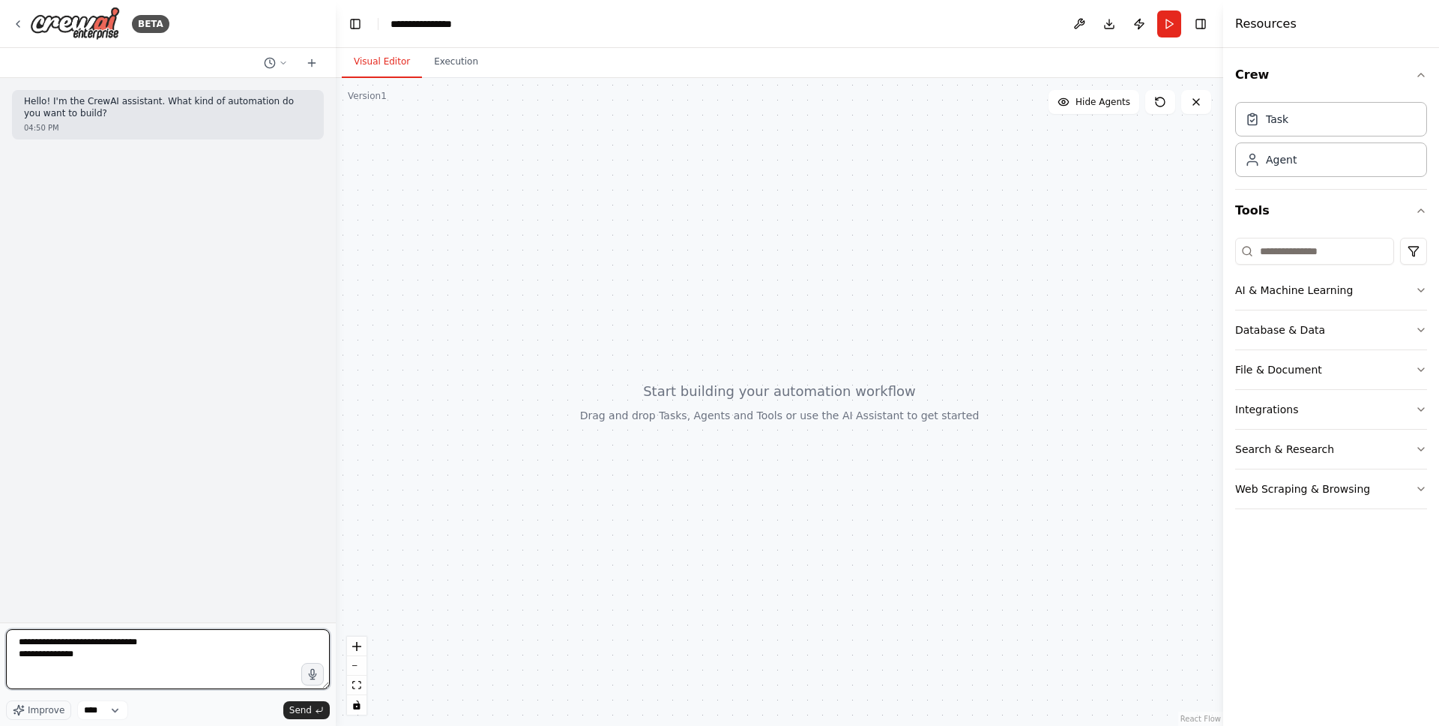
type textarea "**********"
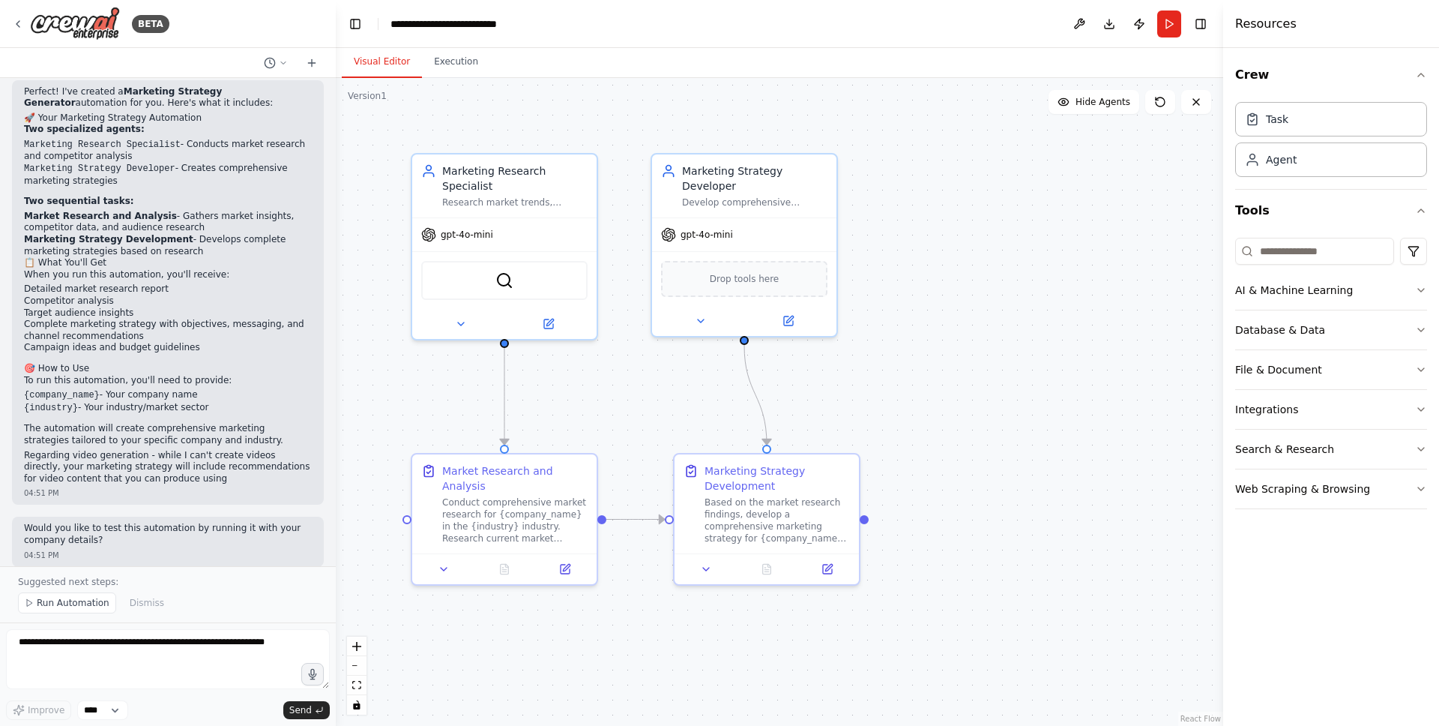
scroll to position [894, 0]
